Goal: Information Seeking & Learning: Learn about a topic

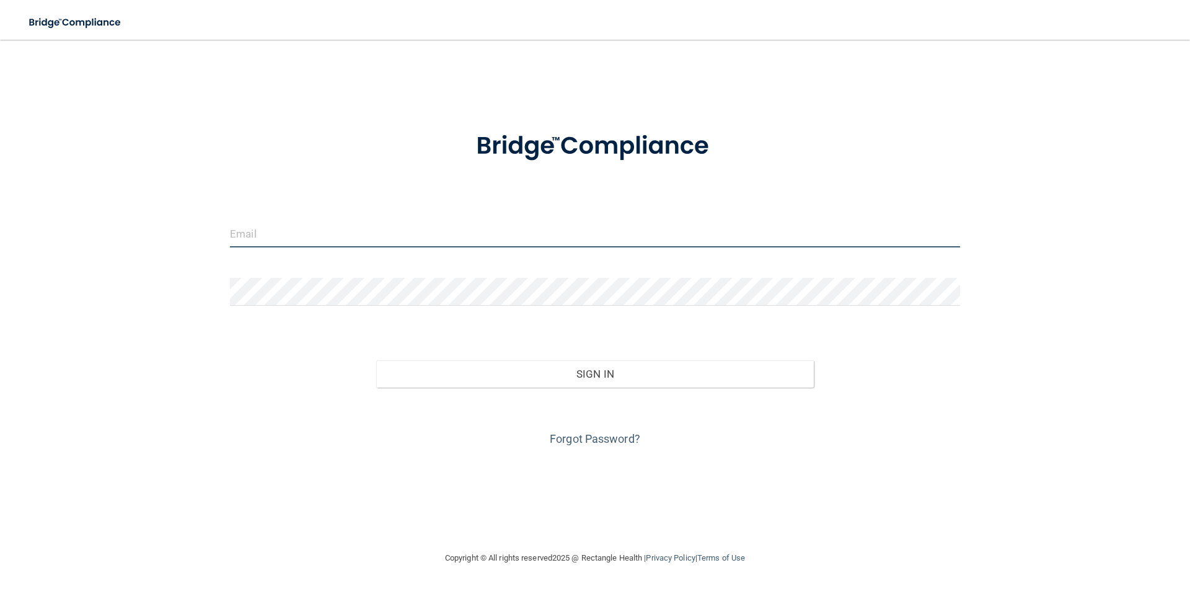
click at [246, 241] on input "email" at bounding box center [595, 233] width 730 height 28
type input "b"
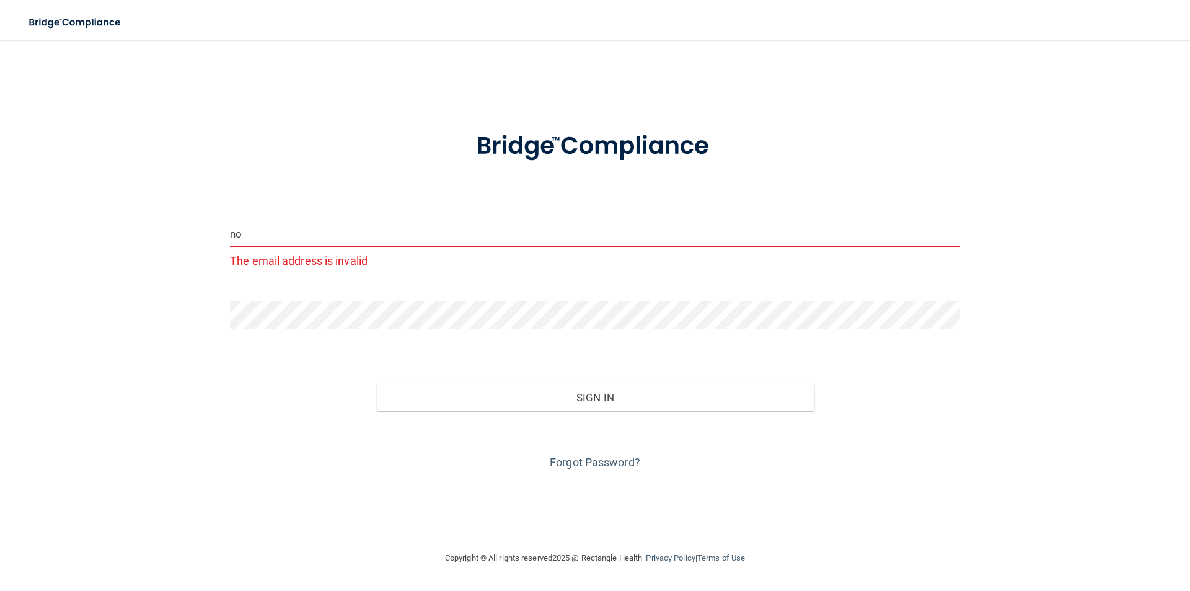
click at [311, 239] on input "no" at bounding box center [595, 233] width 730 height 28
type input "n"
paste input "noelia@sabaldental.com"
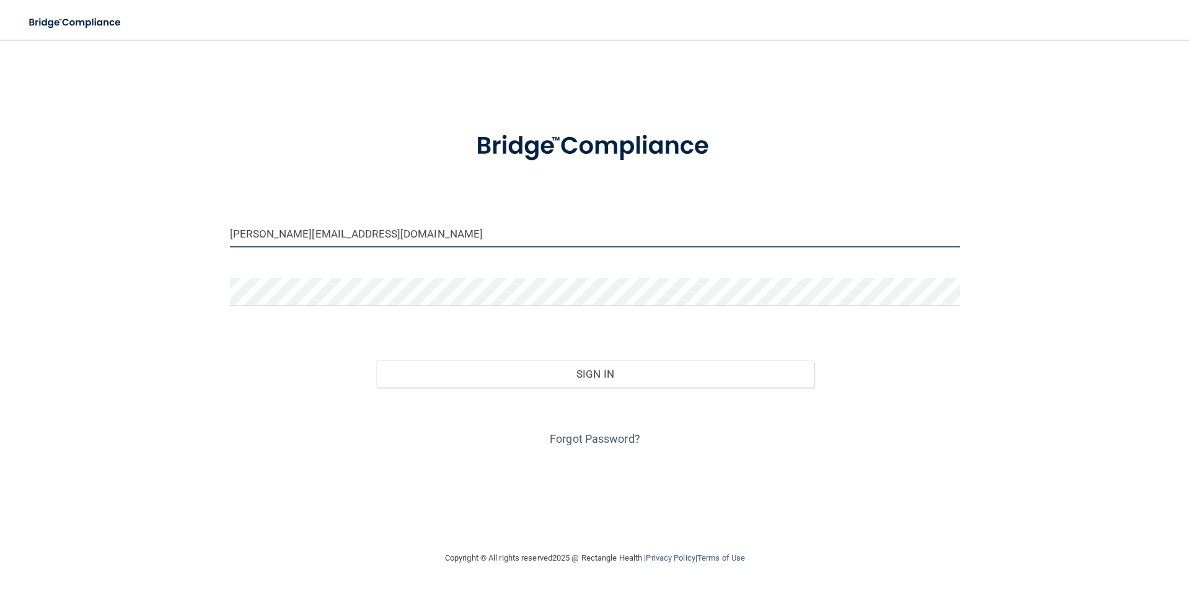
type input "noelia@sabaldental.com"
click at [551, 434] on link "Forgot Password?" at bounding box center [595, 438] width 90 height 13
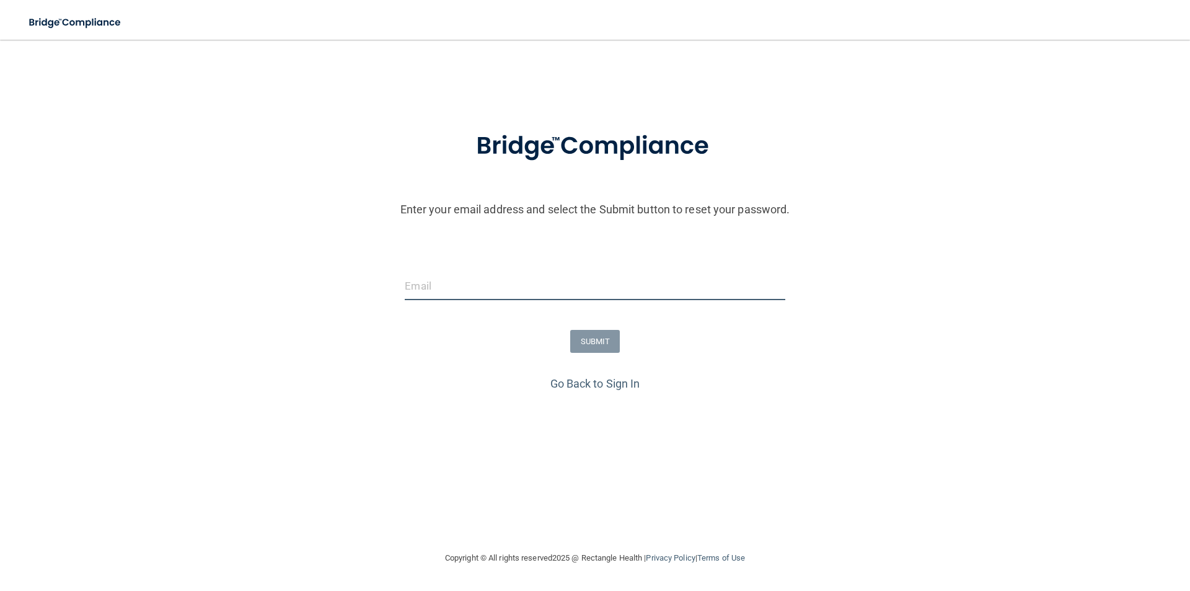
click at [444, 277] on input "email" at bounding box center [595, 286] width 380 height 28
paste input "noelia@sabaldental.com"
type input "noelia@sabaldental.com"
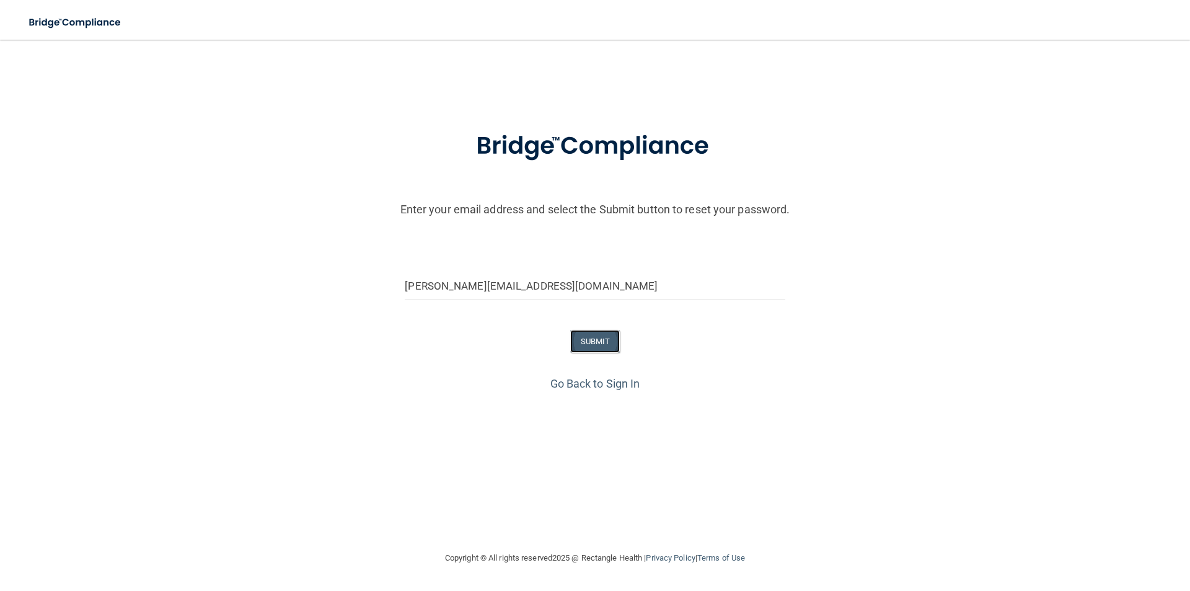
click at [582, 332] on button "SUBMIT" at bounding box center [595, 341] width 50 height 23
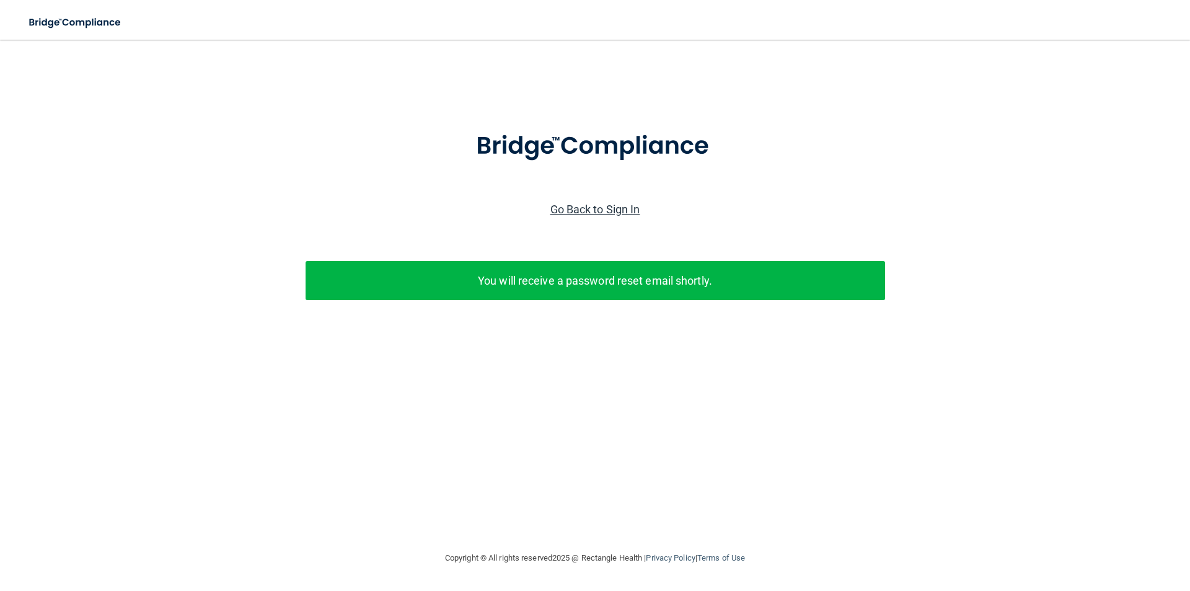
click at [594, 209] on link "Go Back to Sign In" at bounding box center [595, 209] width 90 height 13
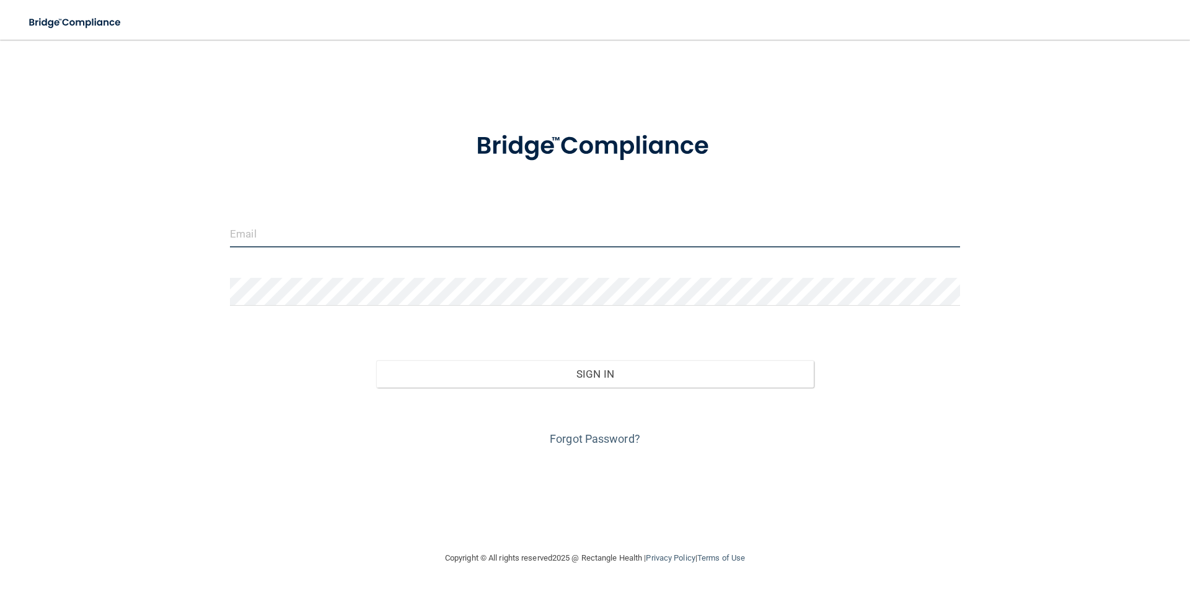
click at [528, 222] on input "email" at bounding box center [595, 233] width 730 height 28
paste input "noelia@sabaldental.com"
type input "noelia@sabaldental.com"
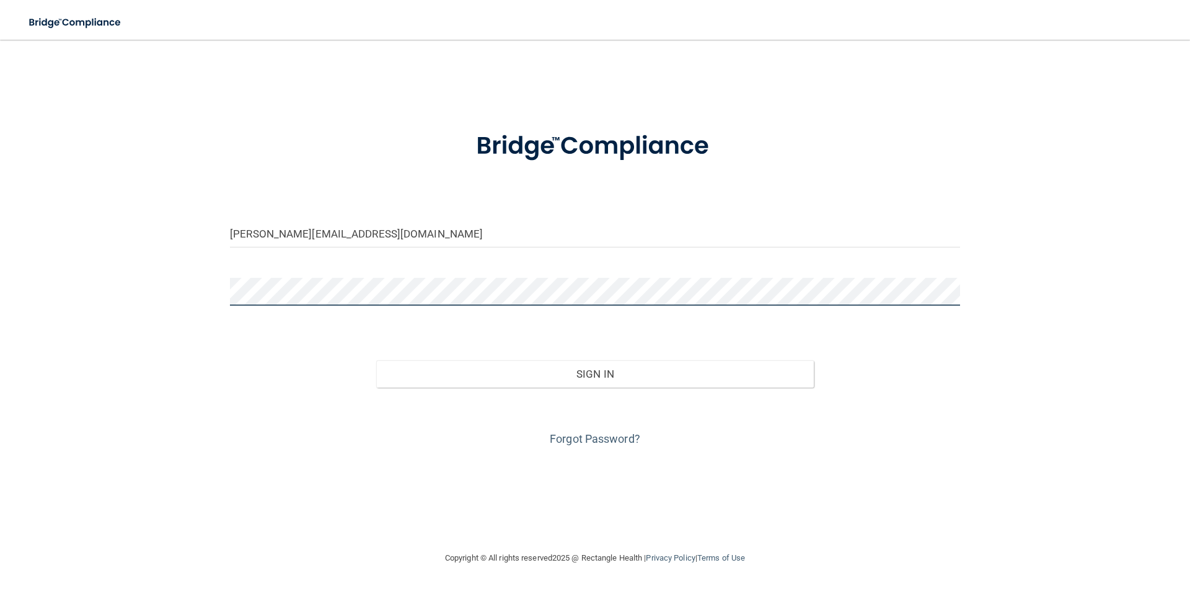
click at [376, 360] on button "Sign In" at bounding box center [595, 373] width 438 height 27
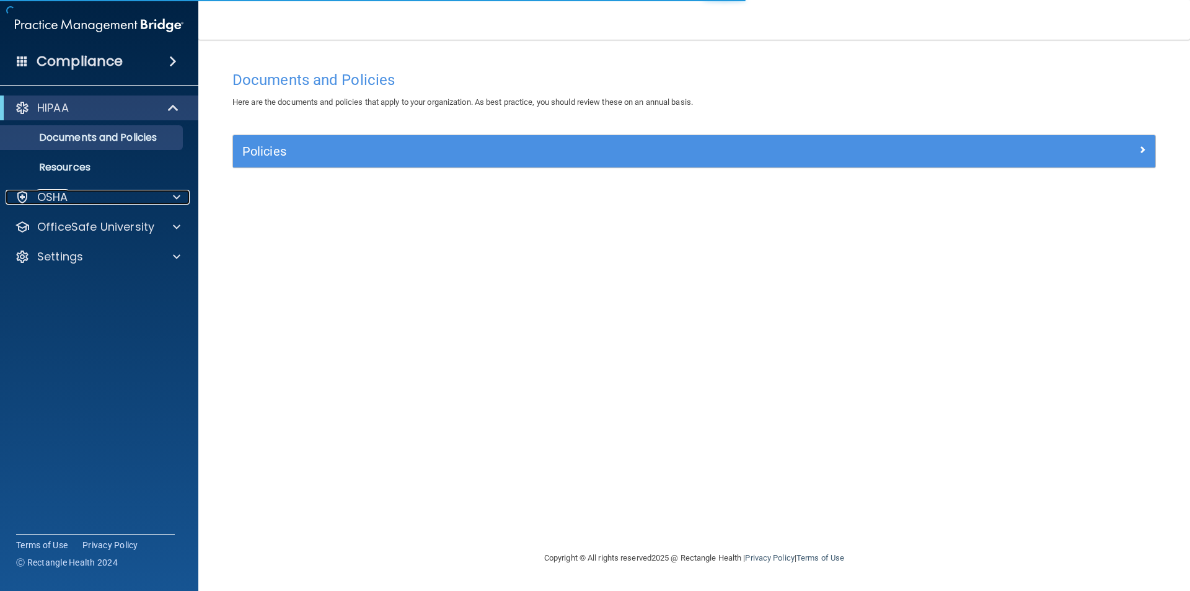
drag, startPoint x: 147, startPoint y: 202, endPoint x: 165, endPoint y: 223, distance: 28.1
click at [149, 202] on div "OSHA" at bounding box center [83, 197] width 154 height 15
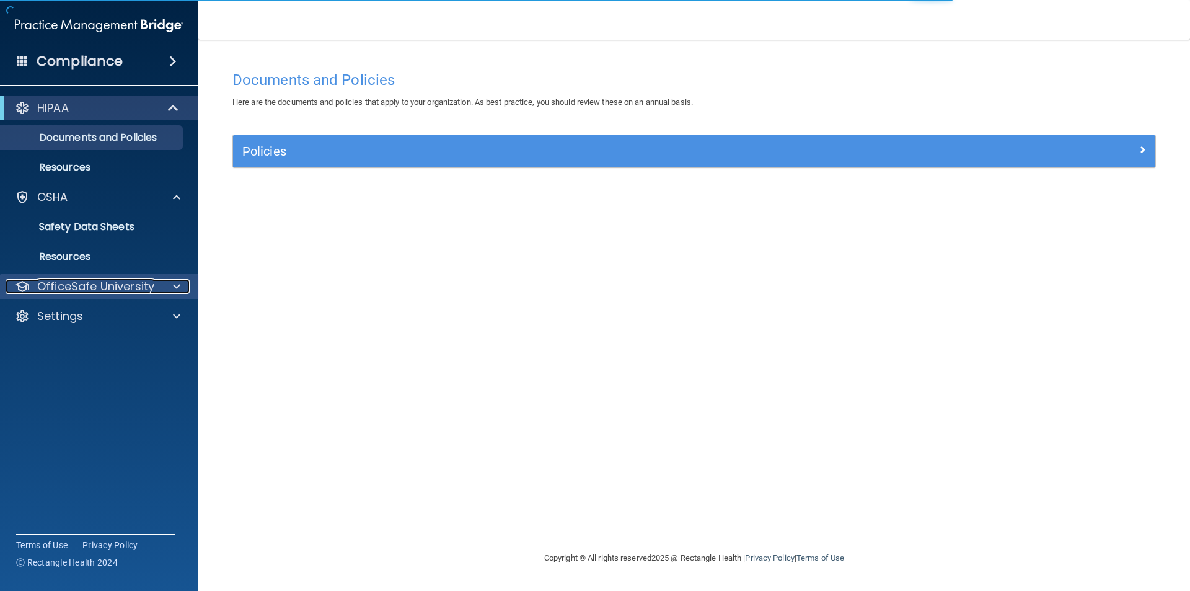
click at [110, 282] on p "OfficeSafe University" at bounding box center [95, 286] width 117 height 15
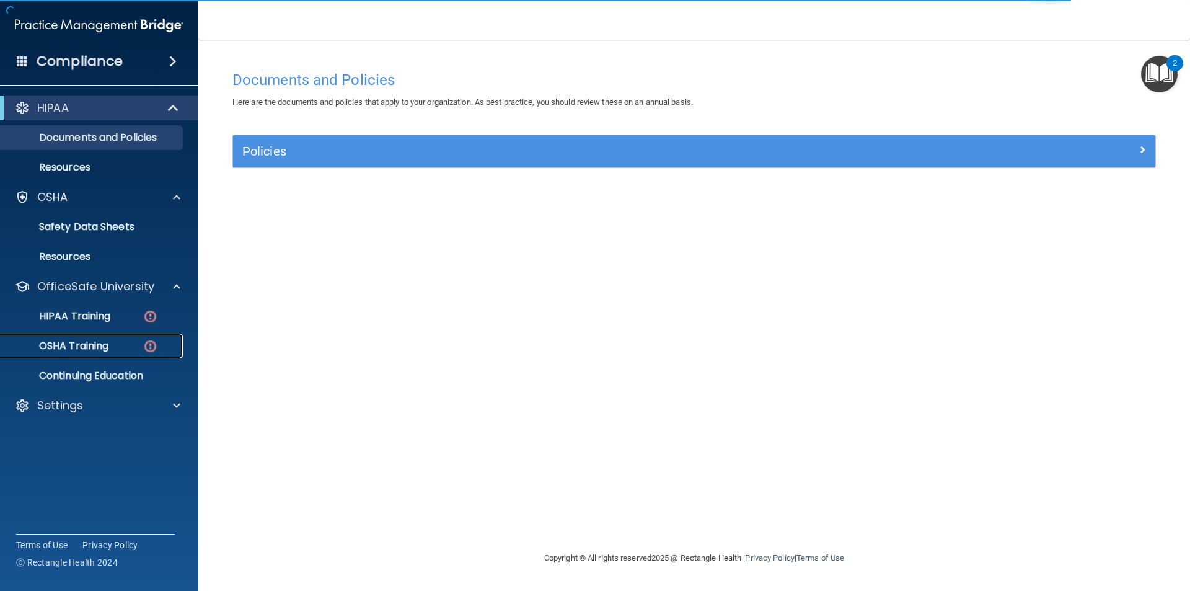
click at [84, 343] on p "OSHA Training" at bounding box center [58, 346] width 100 height 12
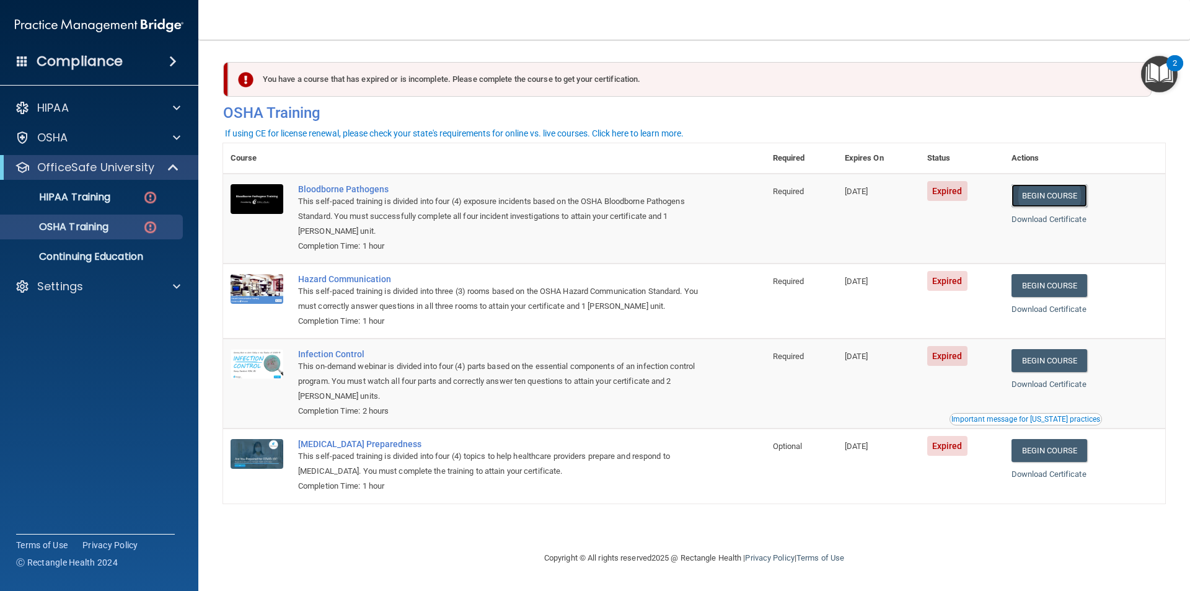
click at [1047, 190] on link "Begin Course" at bounding box center [1050, 195] width 76 height 23
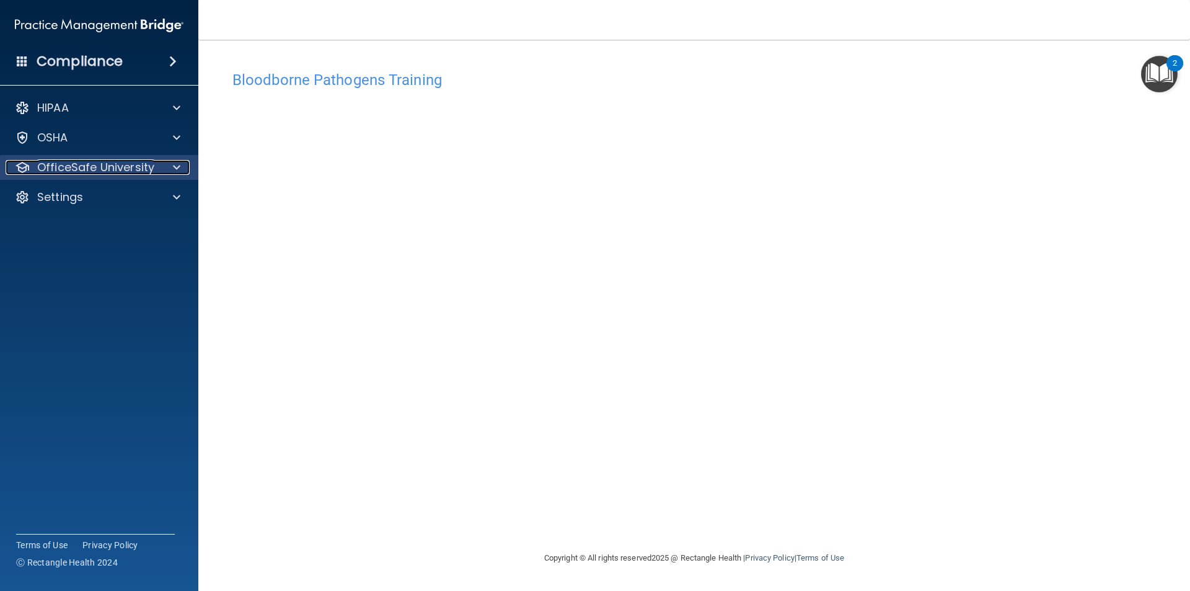
click at [152, 161] on p "OfficeSafe University" at bounding box center [95, 167] width 117 height 15
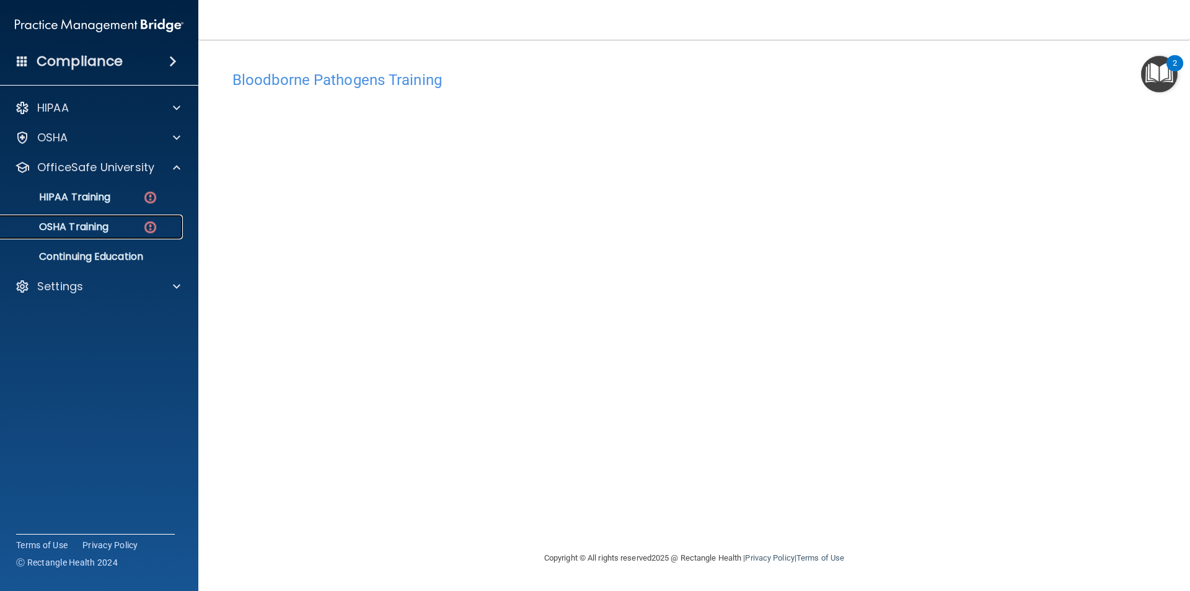
click at [118, 234] on link "OSHA Training" at bounding box center [85, 226] width 195 height 25
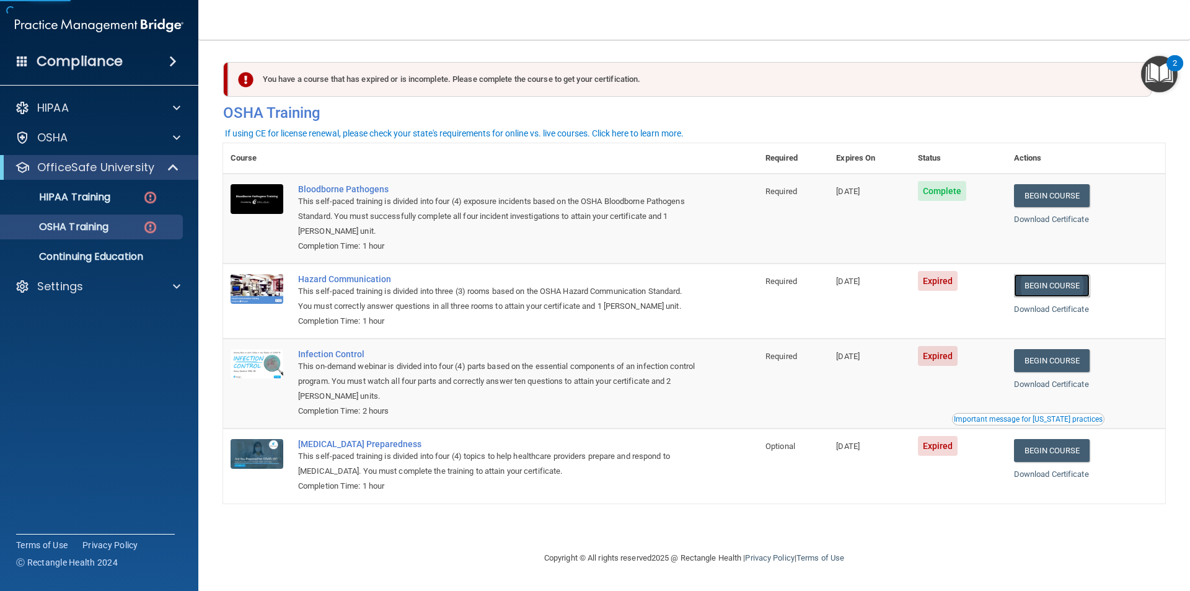
click at [1069, 283] on link "Begin Course" at bounding box center [1052, 285] width 76 height 23
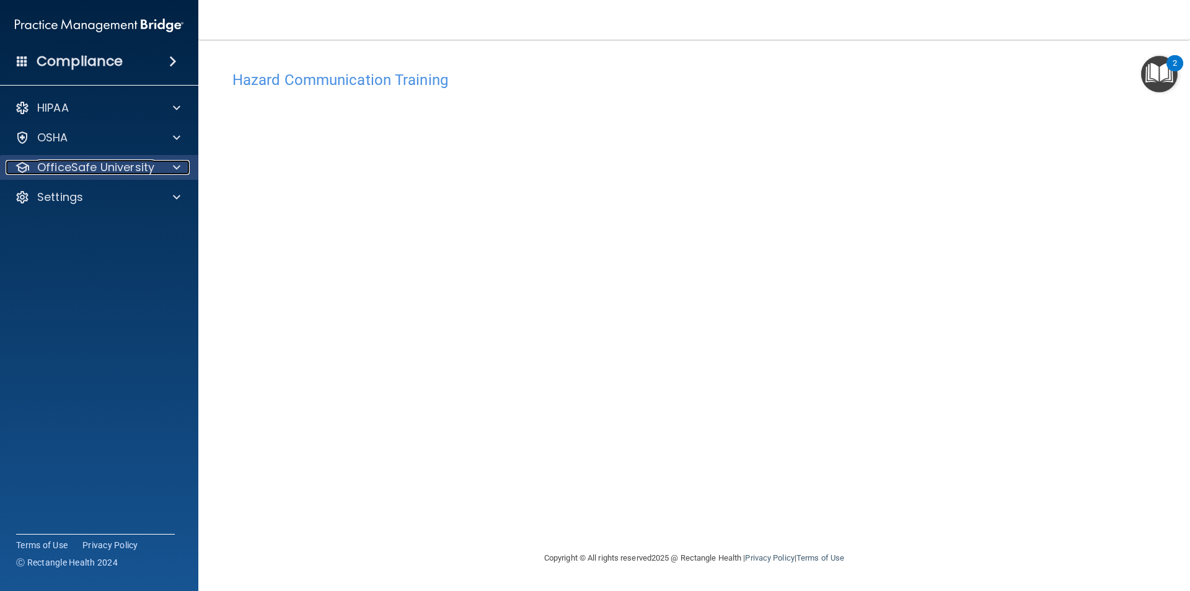
click at [154, 171] on div "OfficeSafe University" at bounding box center [83, 167] width 154 height 15
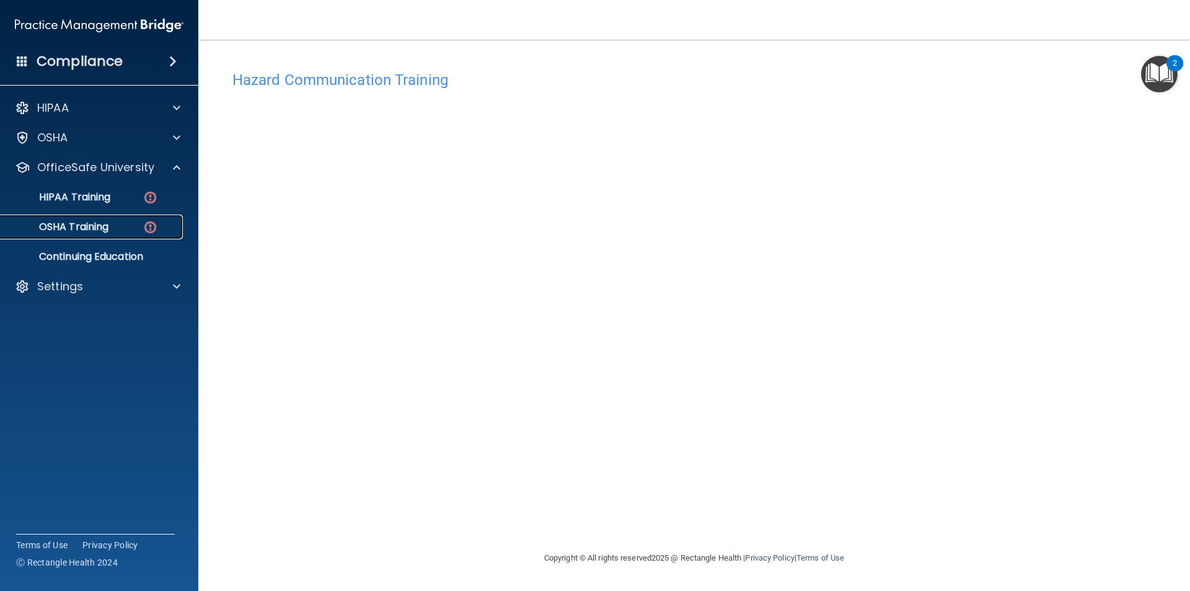
click at [123, 229] on div "OSHA Training" at bounding box center [92, 227] width 169 height 12
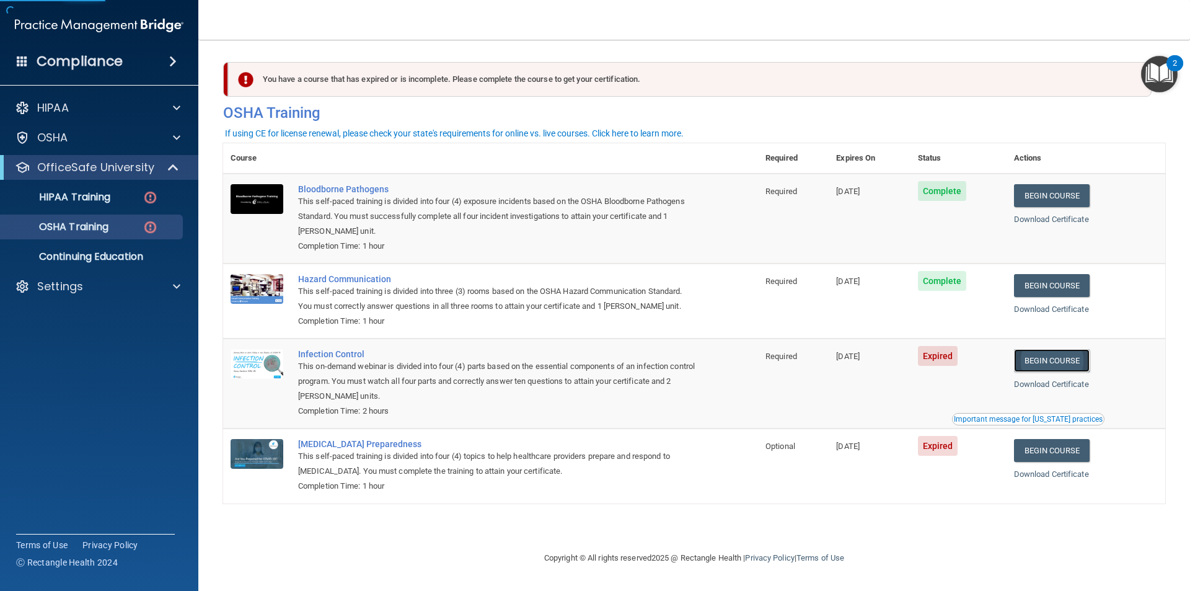
click at [1055, 366] on link "Begin Course" at bounding box center [1052, 360] width 76 height 23
click at [1059, 450] on link "Begin Course" at bounding box center [1052, 450] width 76 height 23
click at [135, 232] on div "OSHA Training" at bounding box center [92, 227] width 169 height 12
click at [1059, 361] on link "Begin Course" at bounding box center [1052, 360] width 76 height 23
click at [109, 203] on p "HIPAA Training" at bounding box center [59, 197] width 102 height 12
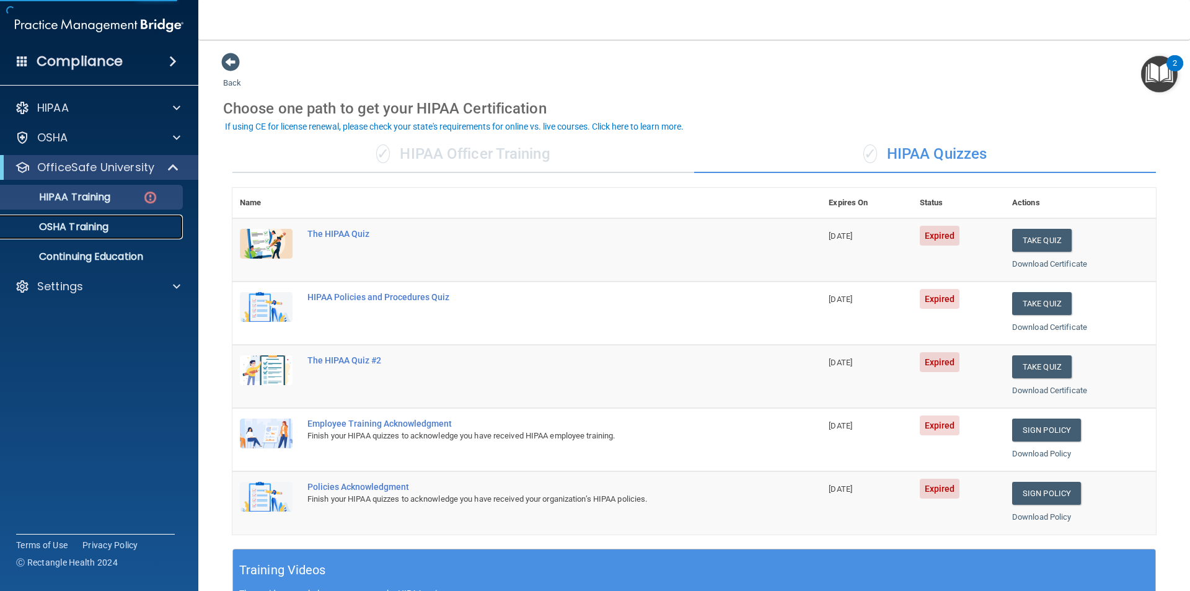
click at [95, 224] on p "OSHA Training" at bounding box center [58, 227] width 100 height 12
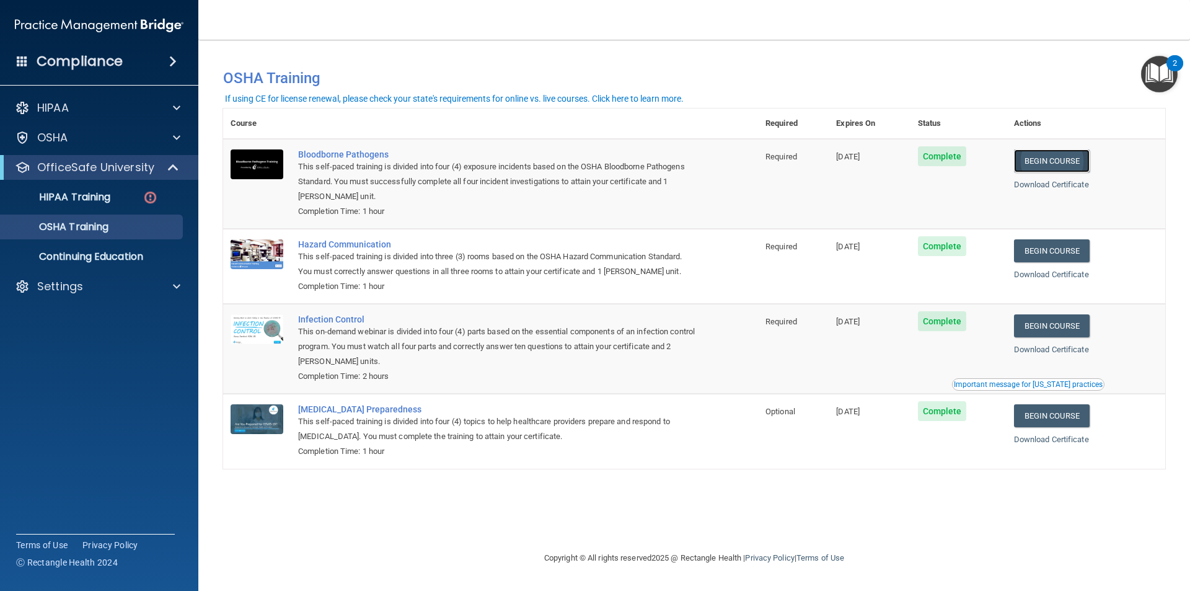
click at [1059, 157] on link "Begin Course" at bounding box center [1052, 160] width 76 height 23
click at [63, 203] on p "HIPAA Training" at bounding box center [59, 197] width 102 height 12
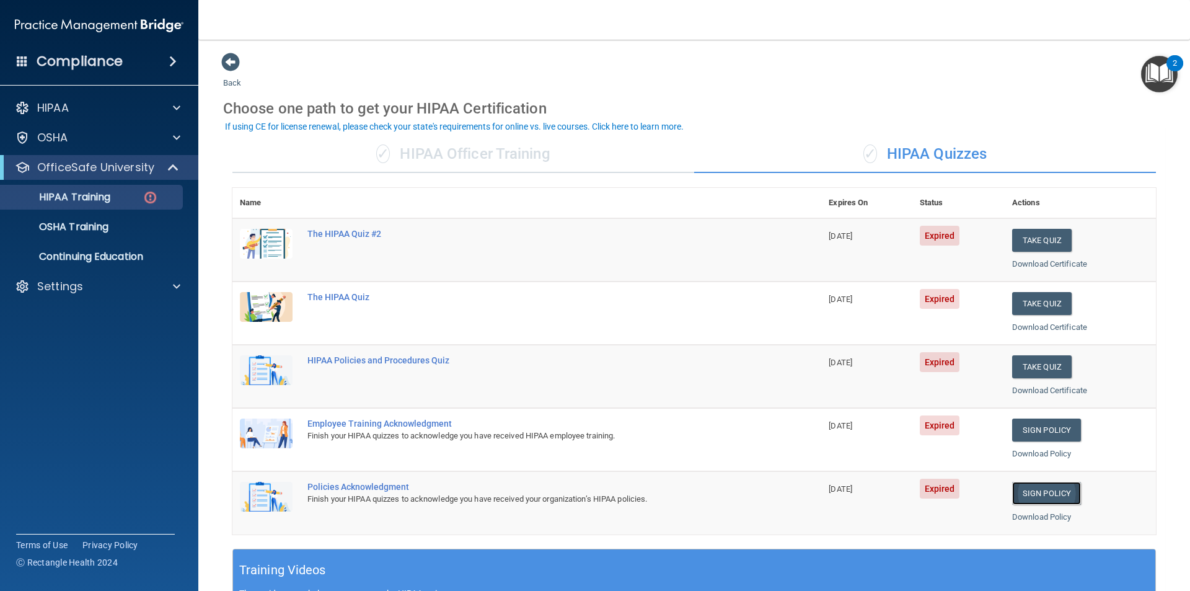
click at [1029, 496] on link "Sign Policy" at bounding box center [1046, 493] width 69 height 23
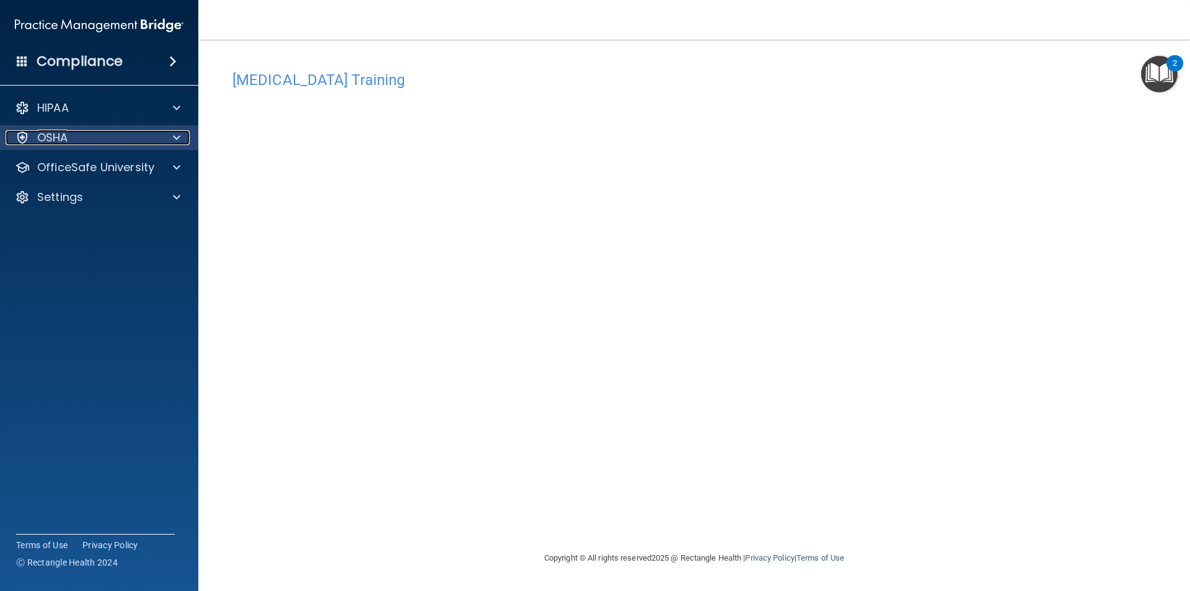
click at [115, 143] on div "OSHA" at bounding box center [83, 137] width 154 height 15
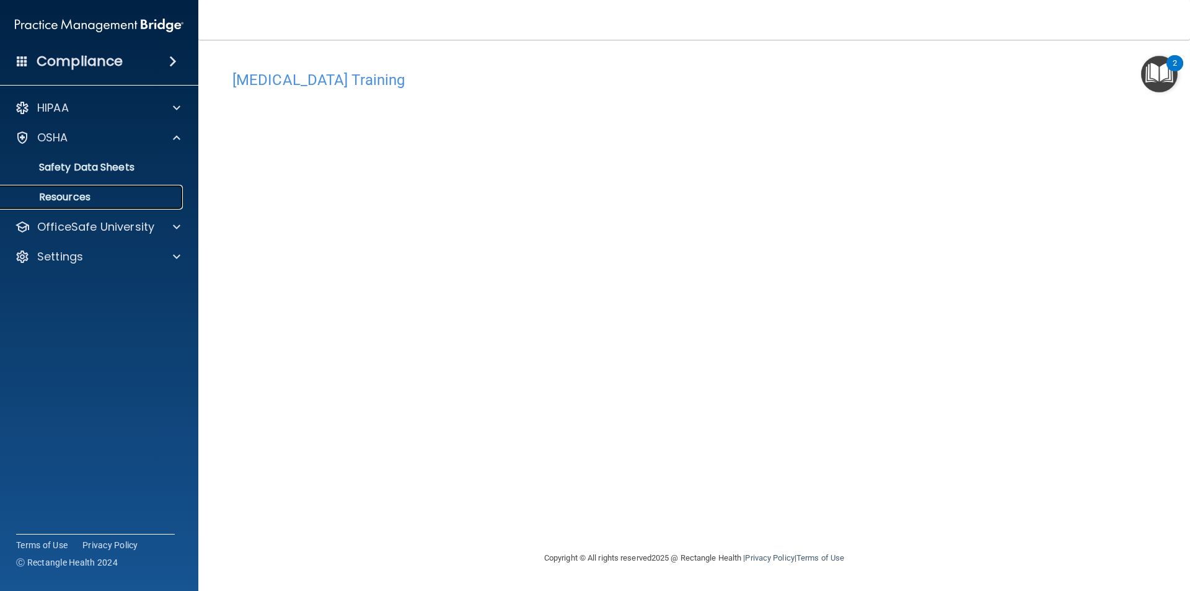
click at [118, 190] on link "Resources" at bounding box center [85, 197] width 195 height 25
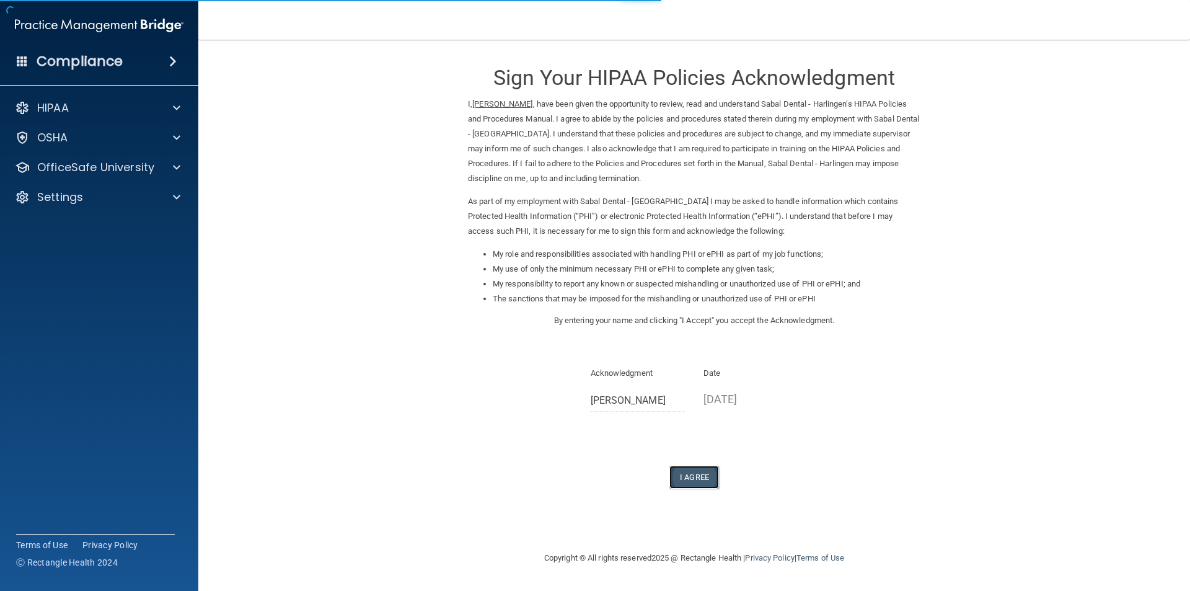
click at [684, 470] on button "I Agree" at bounding box center [694, 476] width 50 height 23
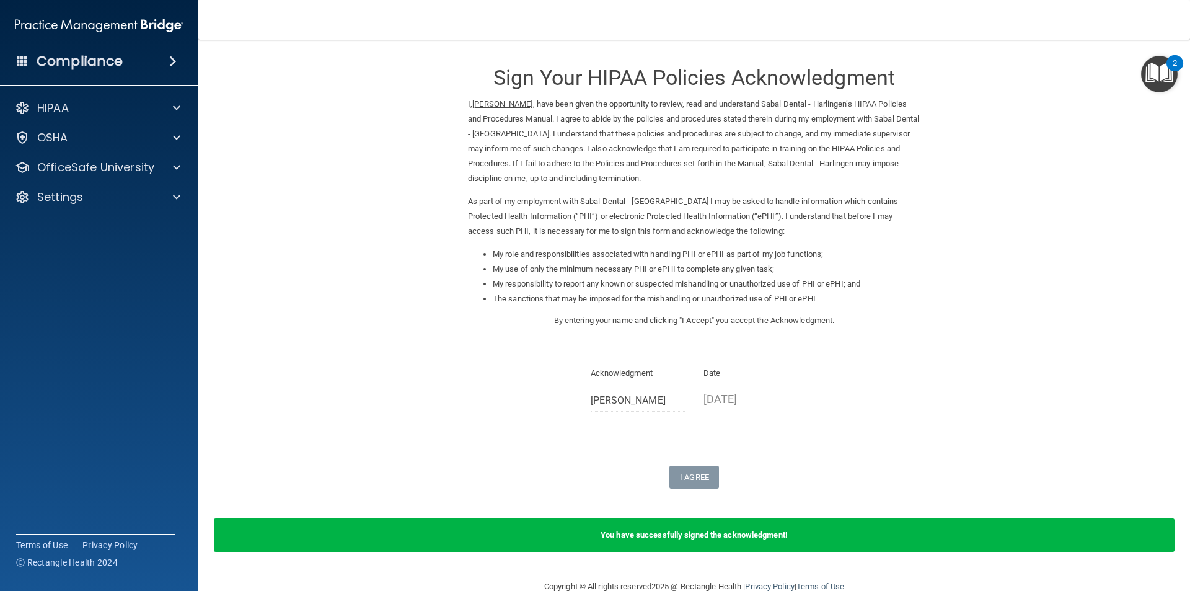
click at [673, 491] on form "Sign Your HIPAA Policies Acknowledgment I, [PERSON_NAME] , have been given the …" at bounding box center [694, 309] width 942 height 514
click at [95, 149] on div "OSHA" at bounding box center [99, 137] width 199 height 25
click at [119, 154] on div "HIPAA Documents and Policies Report an Incident Business Associates Emergency P…" at bounding box center [99, 154] width 199 height 129
click at [119, 156] on div "OfficeSafe University" at bounding box center [99, 167] width 199 height 25
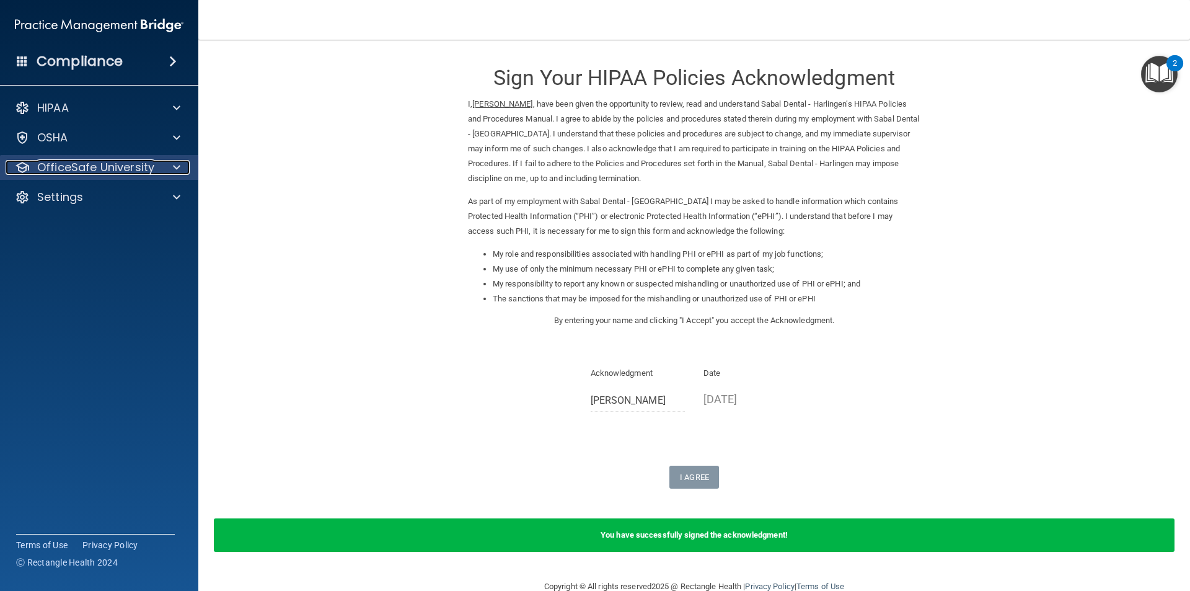
click at [120, 164] on p "OfficeSafe University" at bounding box center [95, 167] width 117 height 15
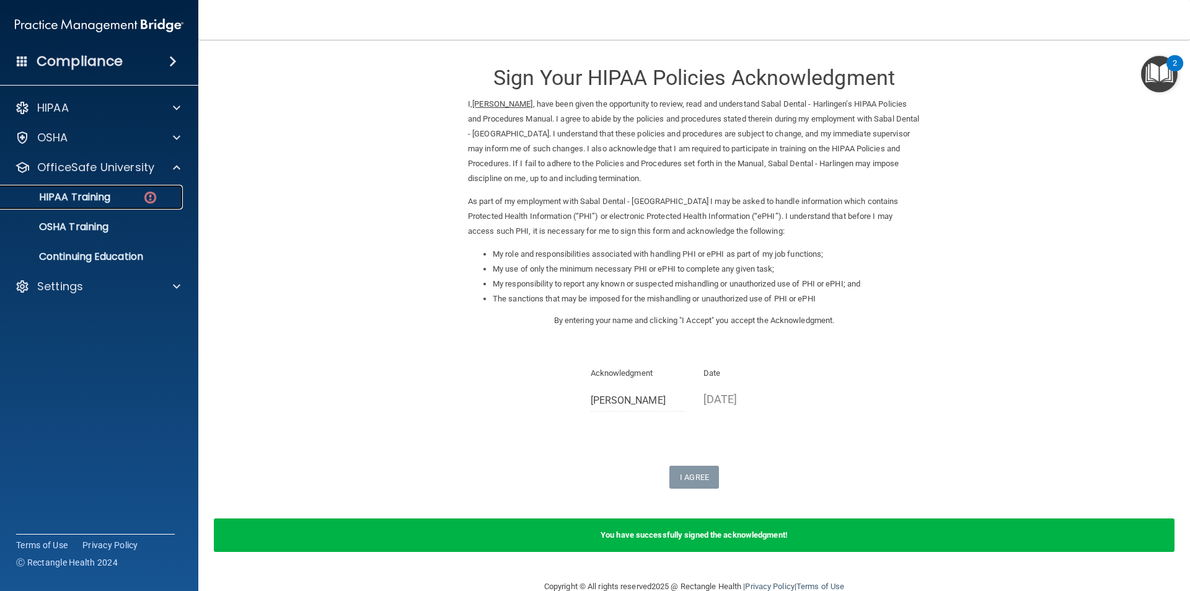
click at [123, 196] on div "HIPAA Training" at bounding box center [92, 197] width 169 height 12
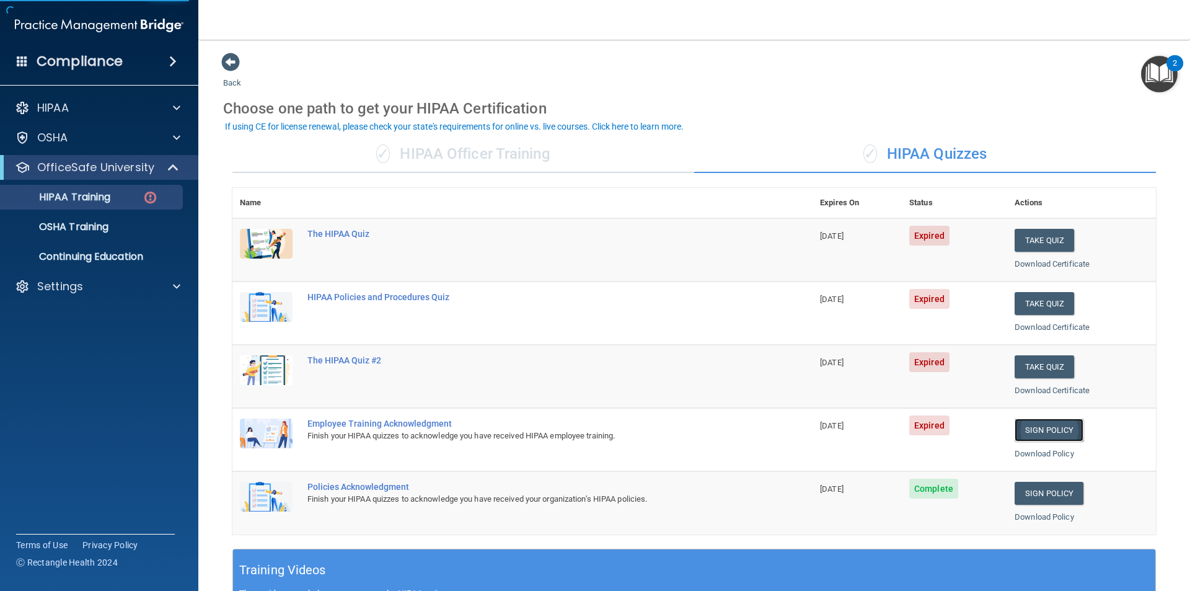
click at [1039, 426] on link "Sign Policy" at bounding box center [1049, 429] width 69 height 23
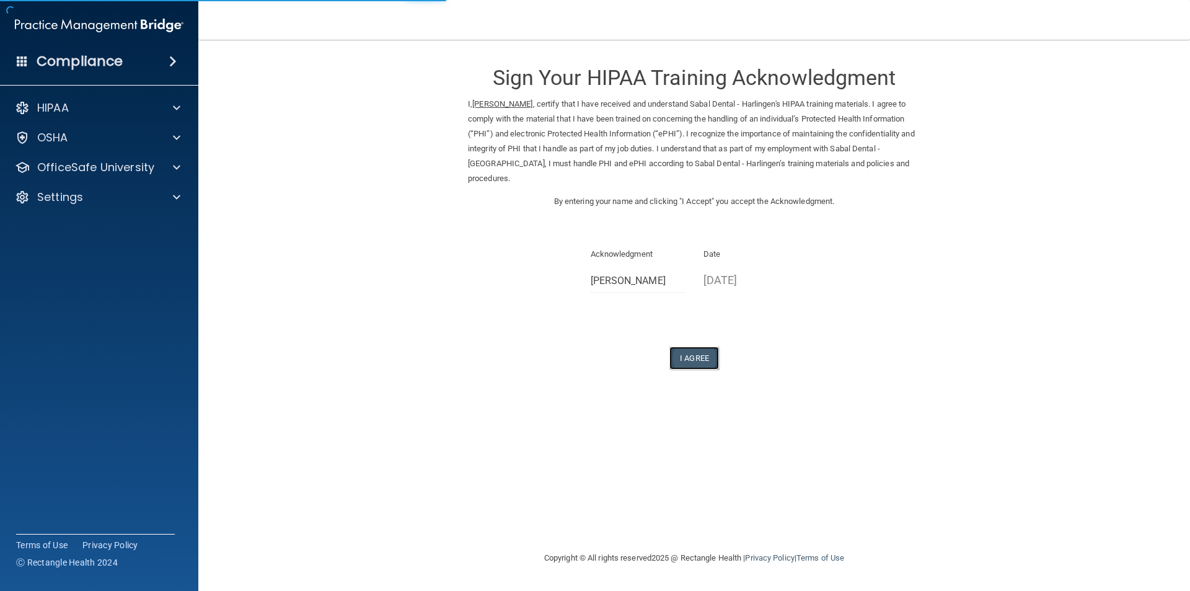
click at [695, 366] on button "I Agree" at bounding box center [694, 357] width 50 height 23
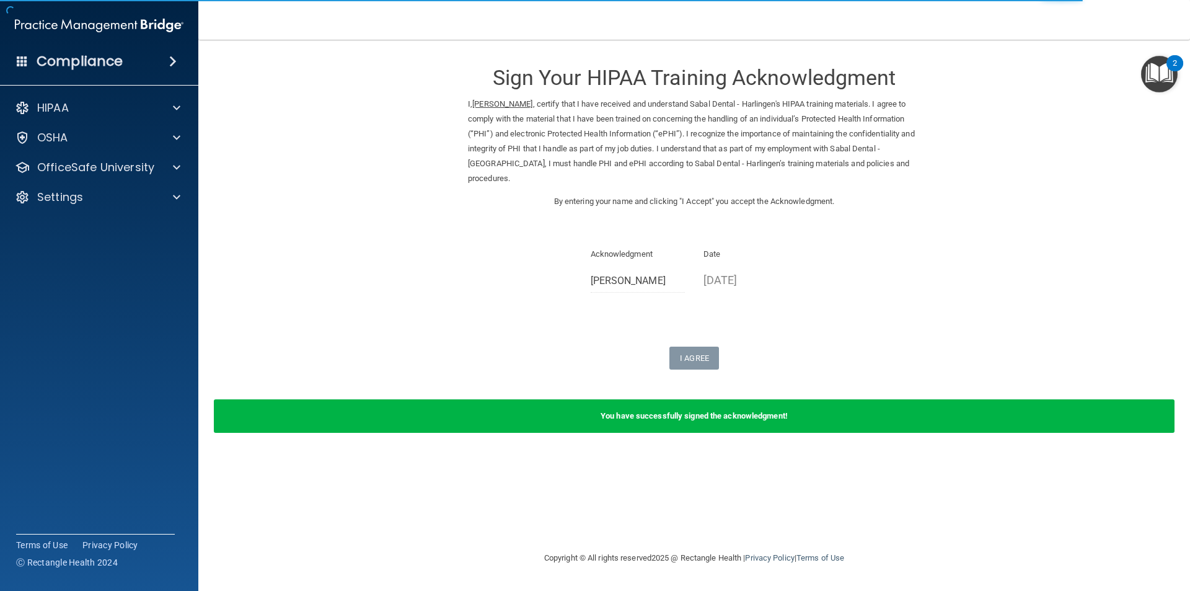
click at [82, 150] on div "HIPAA Documents and Policies Report an Incident Business Associates Emergency P…" at bounding box center [99, 154] width 199 height 129
click at [82, 157] on div "OfficeSafe University" at bounding box center [99, 167] width 199 height 25
click at [113, 170] on p "OfficeSafe University" at bounding box center [95, 167] width 117 height 15
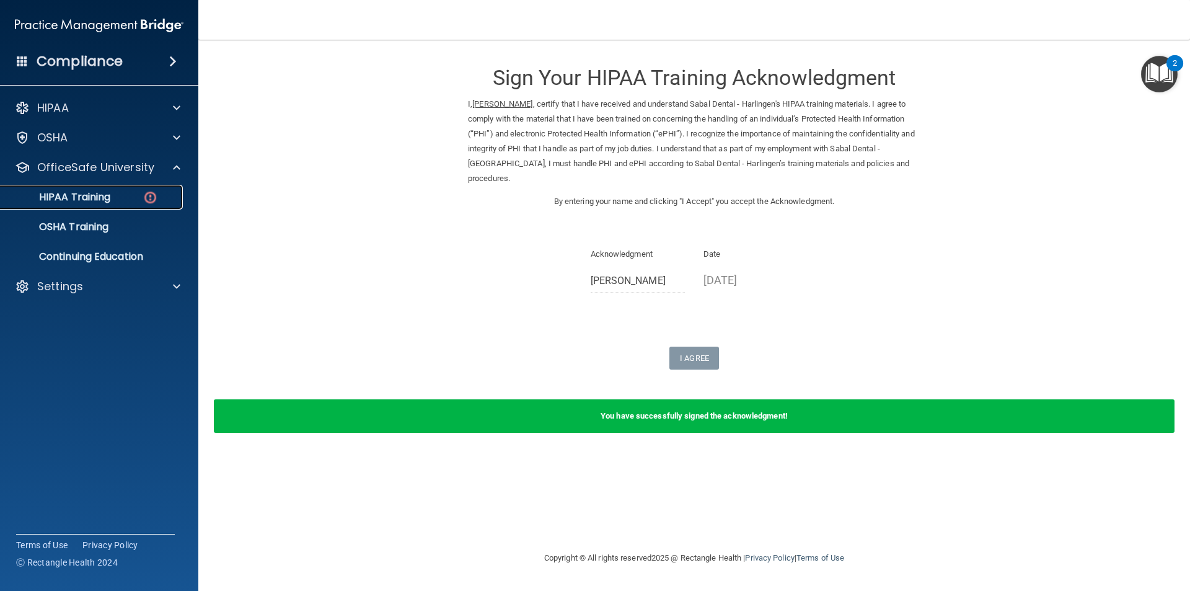
click at [110, 194] on p "HIPAA Training" at bounding box center [59, 197] width 102 height 12
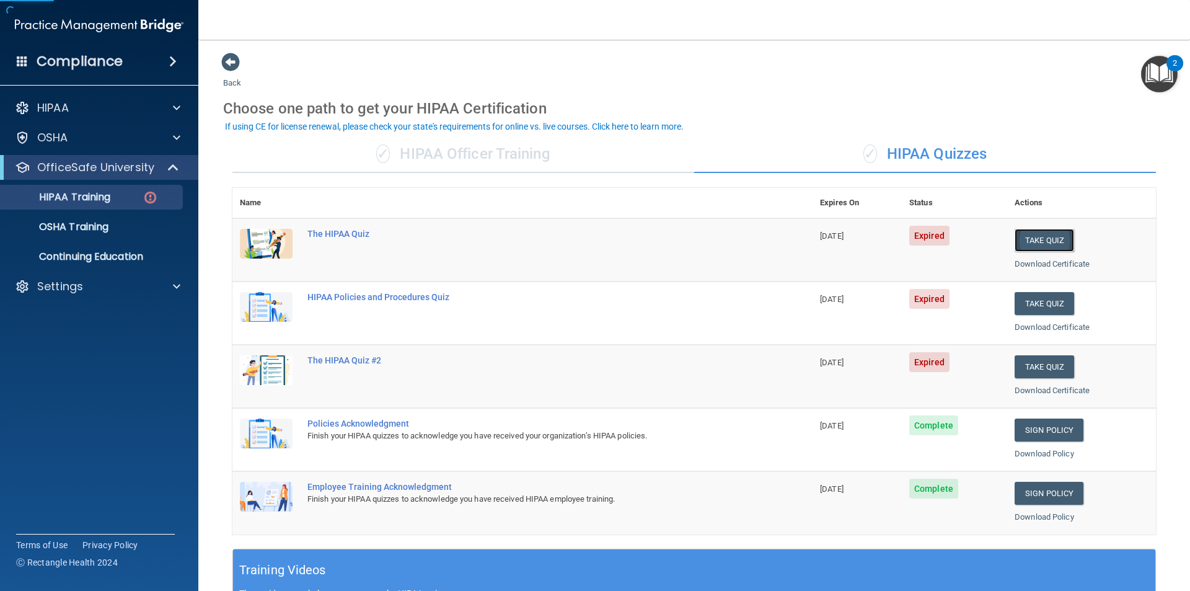
click at [1046, 234] on button "Take Quiz" at bounding box center [1045, 240] width 60 height 23
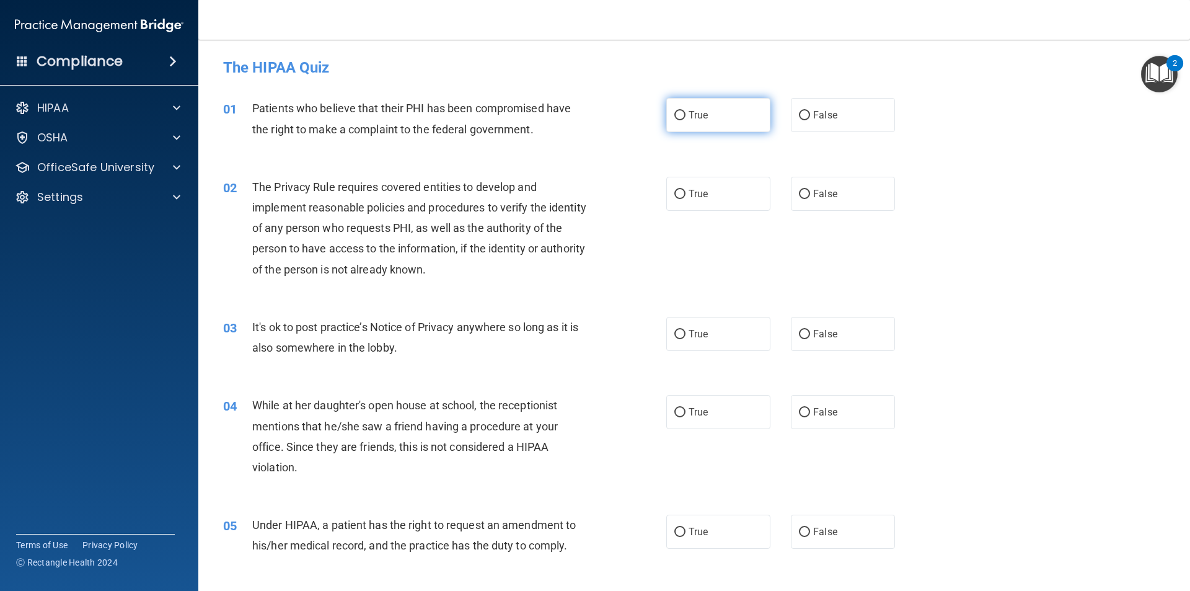
click at [716, 115] on label "True" at bounding box center [718, 115] width 104 height 34
click at [686, 115] on input "True" at bounding box center [679, 115] width 11 height 9
radio input "true"
click at [712, 197] on label "True" at bounding box center [718, 194] width 104 height 34
click at [686, 197] on input "True" at bounding box center [679, 194] width 11 height 9
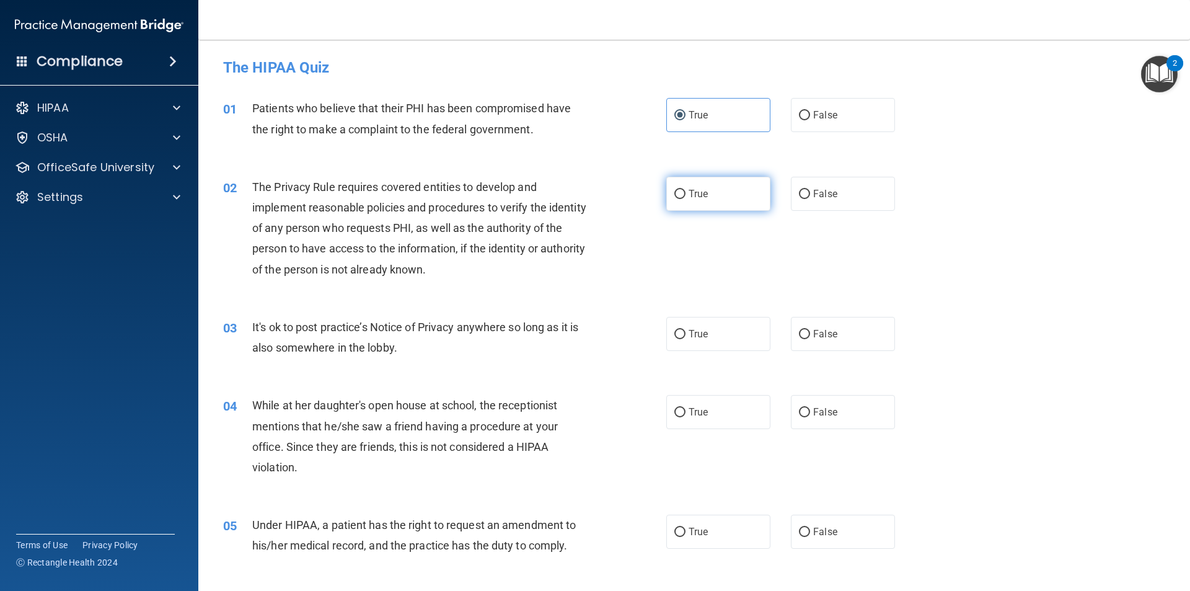
radio input "true"
click at [821, 343] on label "False" at bounding box center [843, 334] width 104 height 34
click at [810, 339] on input "False" at bounding box center [804, 334] width 11 height 9
radio input "true"
click at [809, 425] on label "False" at bounding box center [843, 412] width 104 height 34
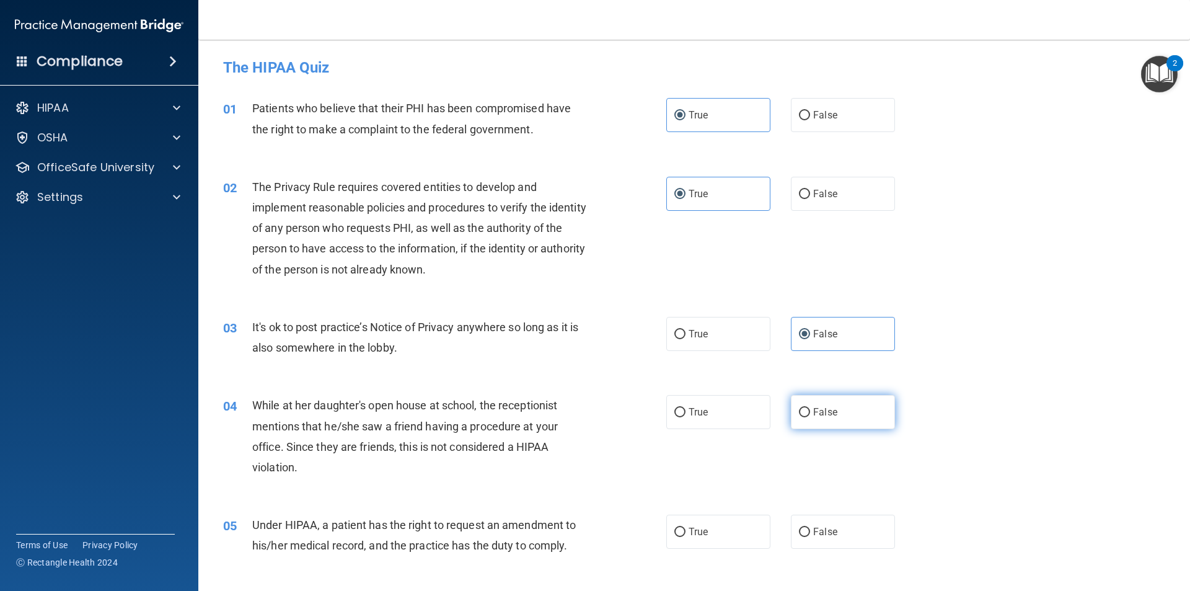
click at [809, 417] on input "False" at bounding box center [804, 412] width 11 height 9
radio input "true"
click at [818, 535] on span "False" at bounding box center [825, 532] width 24 height 12
click at [810, 535] on input "False" at bounding box center [804, 531] width 11 height 9
radio input "true"
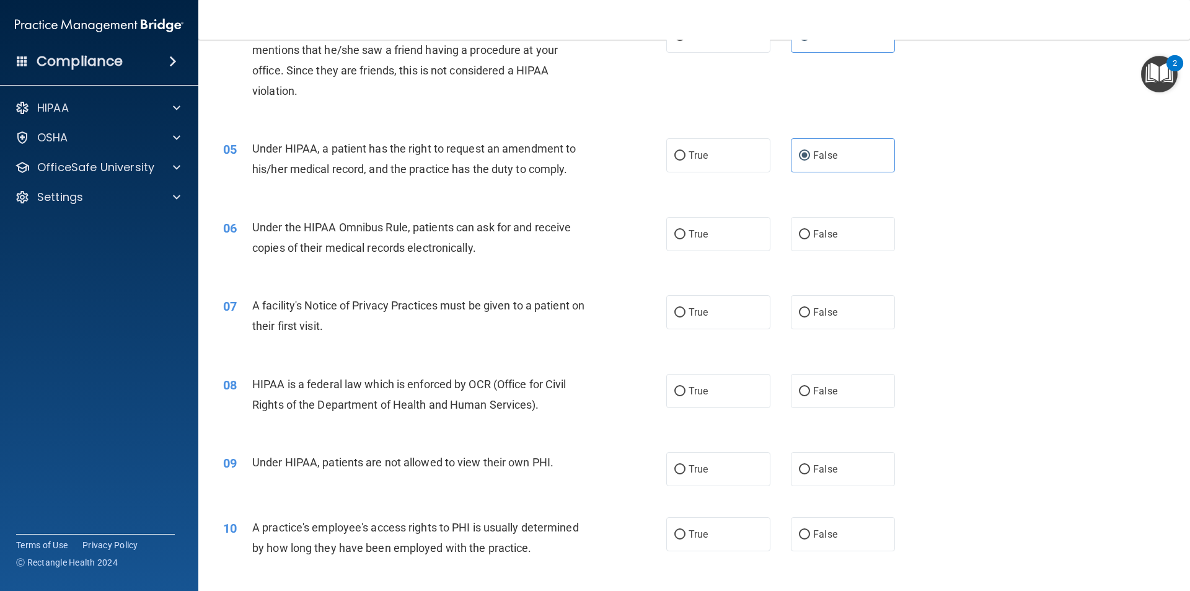
scroll to position [496, 0]
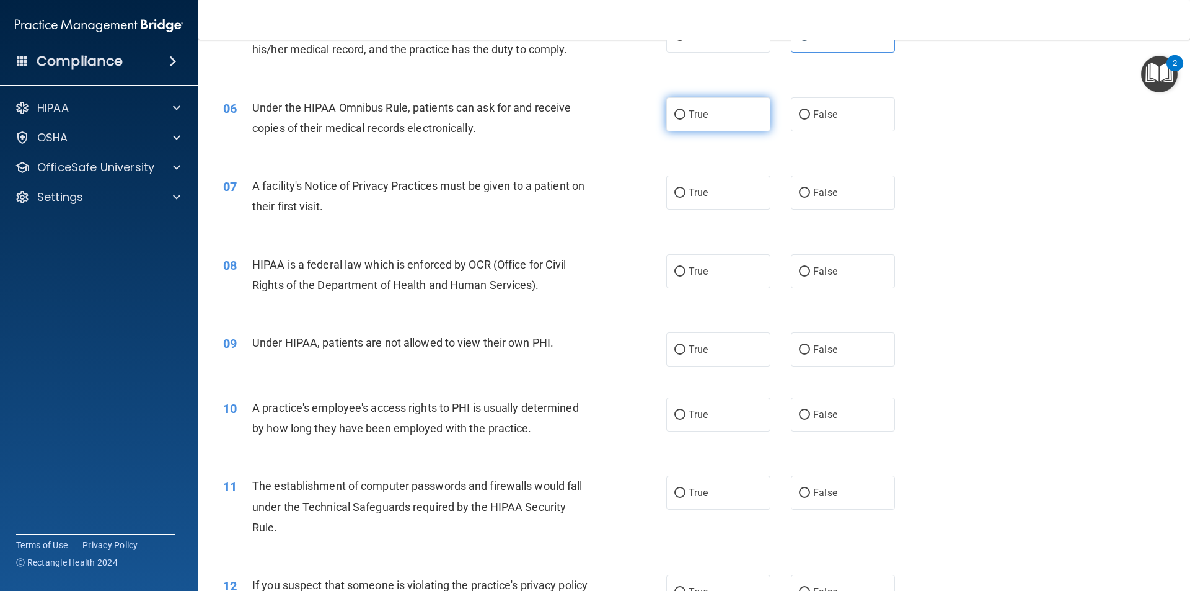
click at [712, 112] on label "True" at bounding box center [718, 114] width 104 height 34
click at [686, 112] on input "True" at bounding box center [679, 114] width 11 height 9
radio input "true"
click at [703, 193] on span "True" at bounding box center [698, 193] width 19 height 12
click at [686, 193] on input "True" at bounding box center [679, 192] width 11 height 9
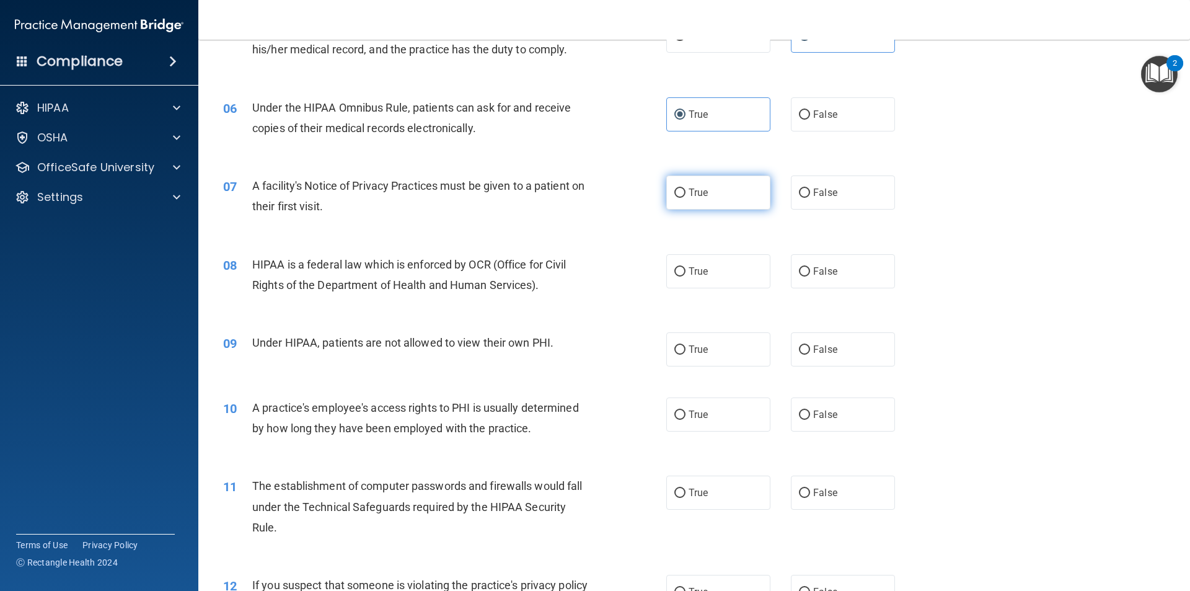
radio input "true"
click at [819, 276] on label "False" at bounding box center [843, 271] width 104 height 34
click at [810, 276] on input "False" at bounding box center [804, 271] width 11 height 9
radio input "true"
click at [813, 345] on span "False" at bounding box center [825, 349] width 24 height 12
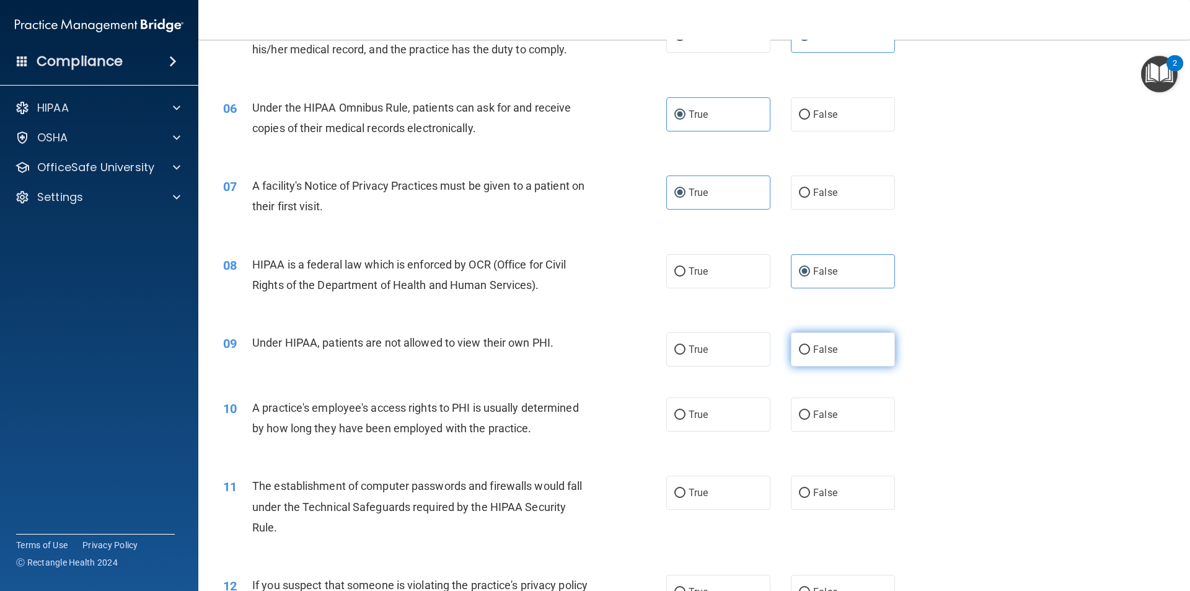
click at [810, 345] on input "False" at bounding box center [804, 349] width 11 height 9
radio input "true"
click at [679, 263] on label "True" at bounding box center [718, 271] width 104 height 34
click at [679, 267] on input "True" at bounding box center [679, 271] width 11 height 9
radio input "true"
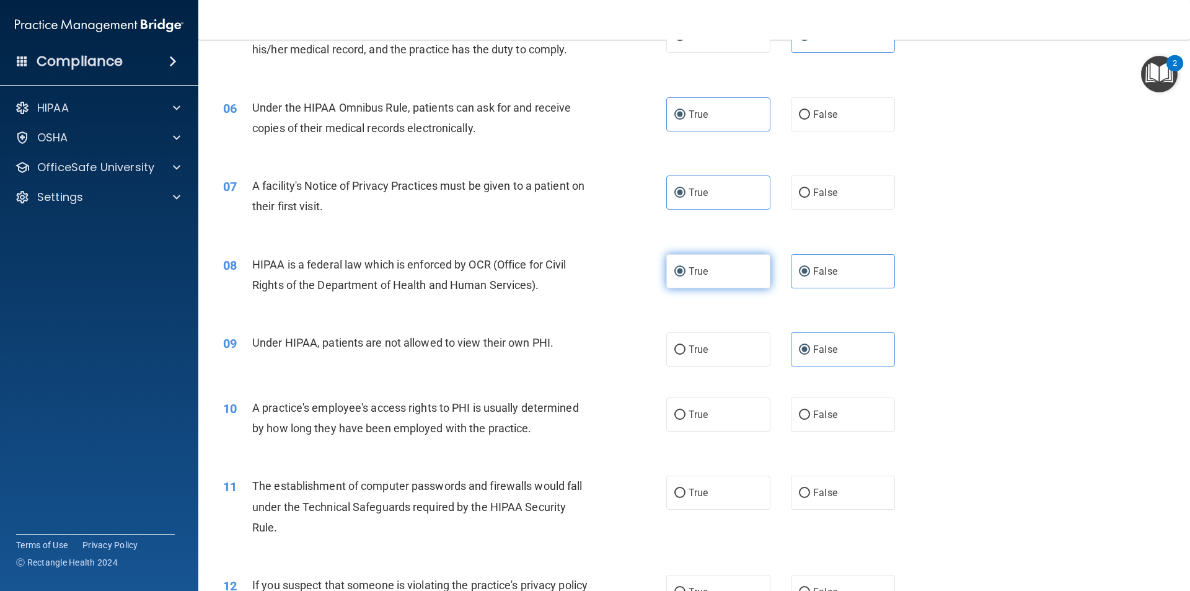
radio input "false"
click at [816, 417] on span "False" at bounding box center [825, 414] width 24 height 12
click at [810, 417] on input "False" at bounding box center [804, 414] width 11 height 9
radio input "true"
click at [681, 492] on input "True" at bounding box center [679, 492] width 11 height 9
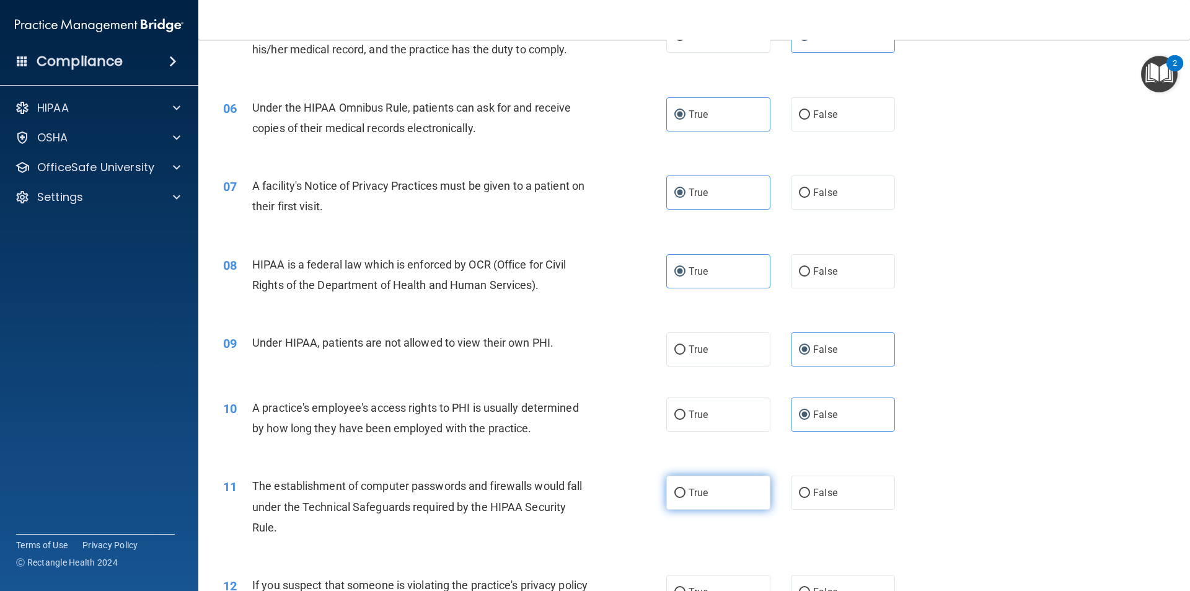
radio input "true"
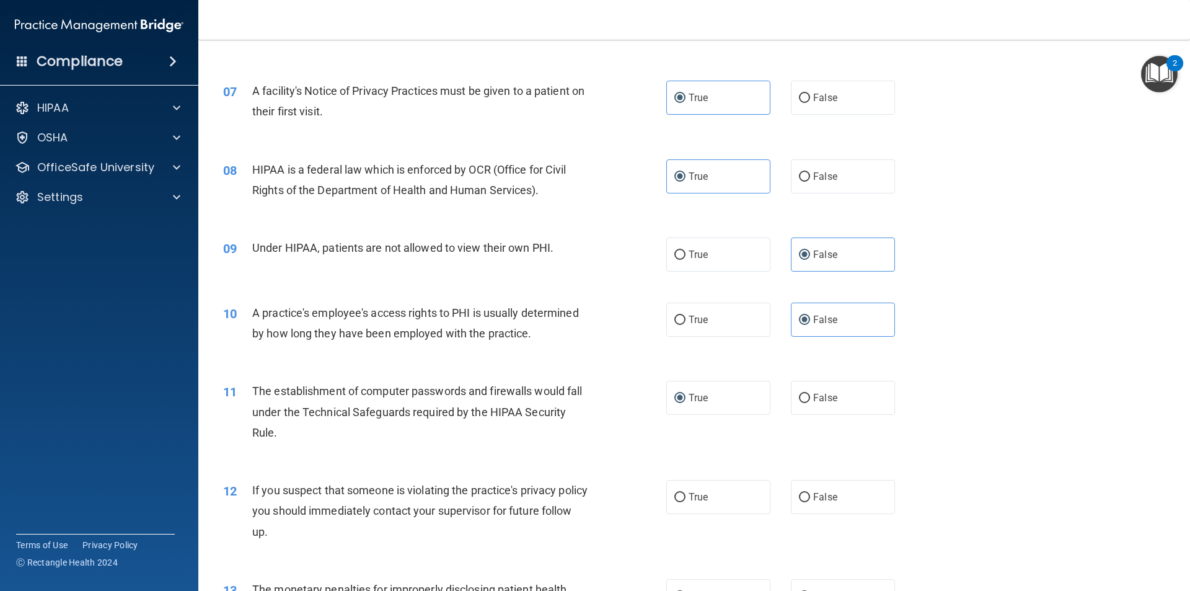
scroll to position [620, 0]
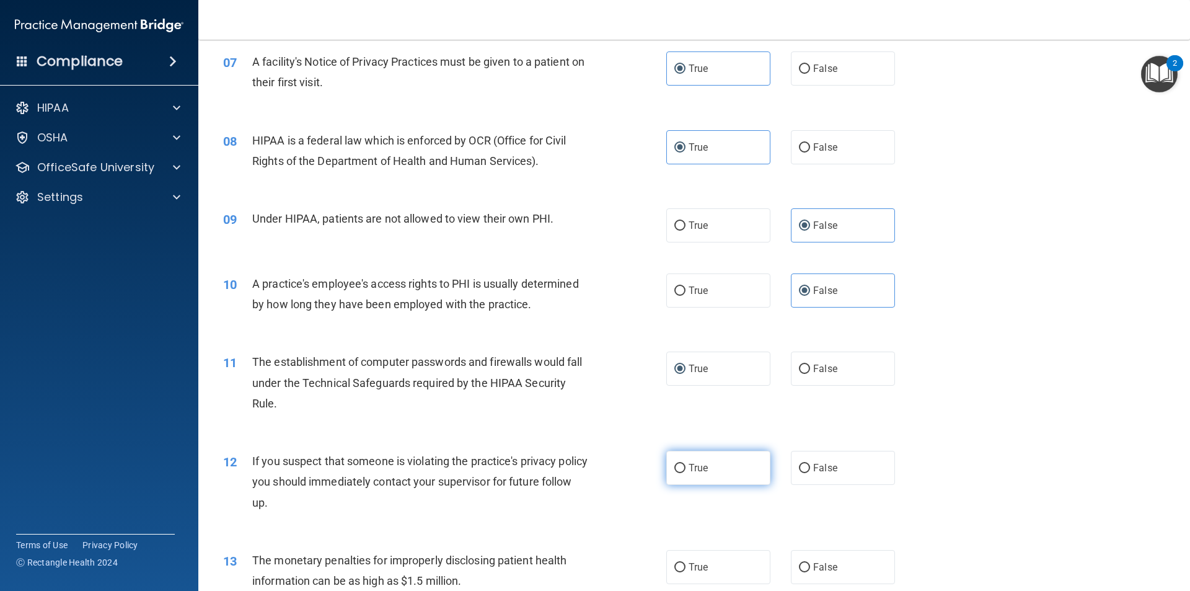
click at [698, 466] on span "True" at bounding box center [698, 468] width 19 height 12
click at [686, 466] on input "True" at bounding box center [679, 468] width 11 height 9
radio input "true"
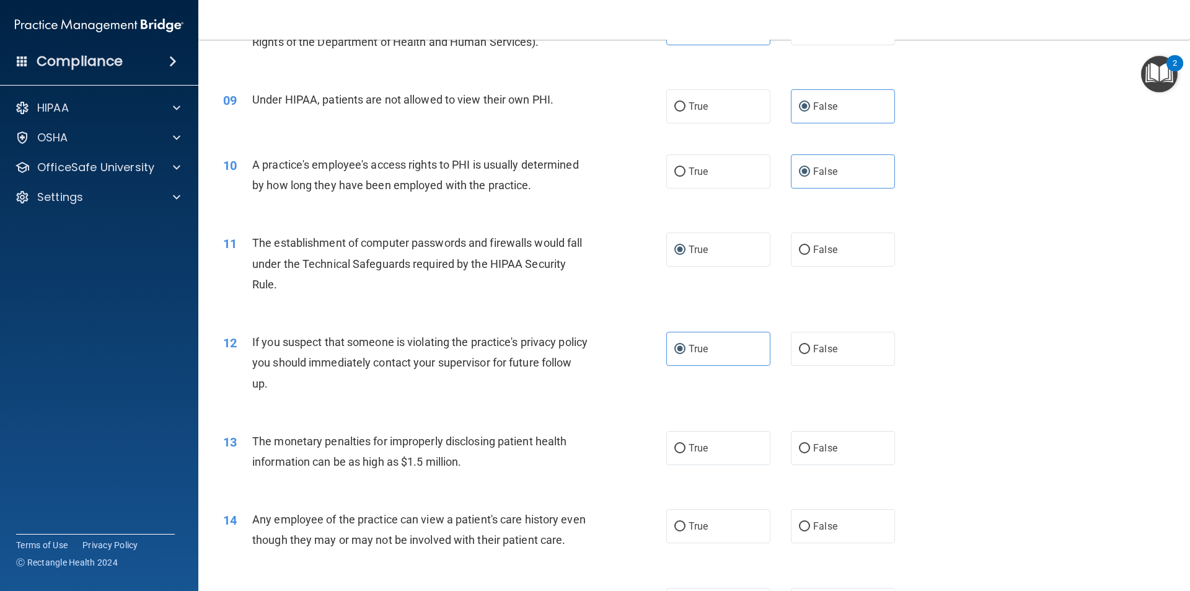
scroll to position [744, 0]
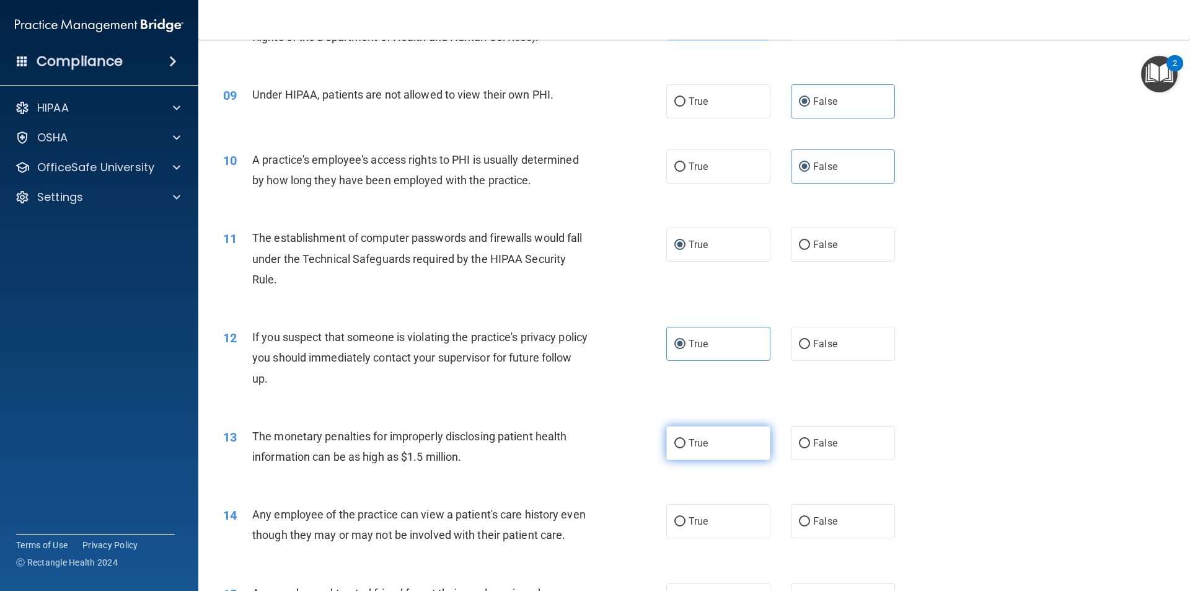
click at [700, 447] on span "True" at bounding box center [698, 443] width 19 height 12
click at [686, 447] on input "True" at bounding box center [679, 443] width 11 height 9
radio input "true"
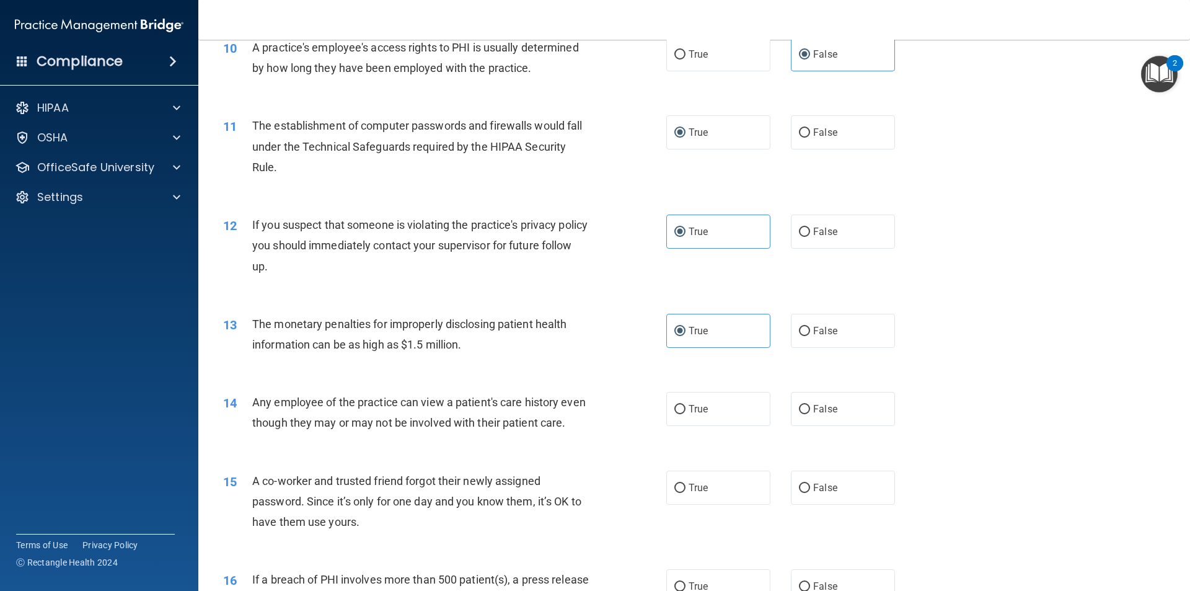
scroll to position [868, 0]
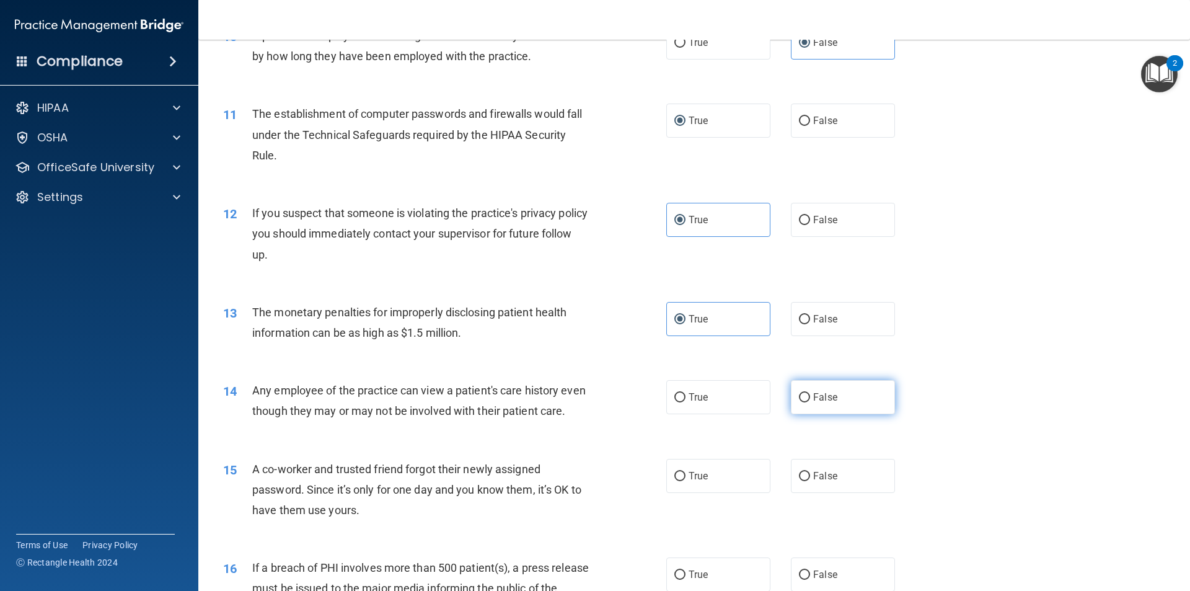
click at [844, 394] on label "False" at bounding box center [843, 397] width 104 height 34
click at [810, 394] on input "False" at bounding box center [804, 397] width 11 height 9
radio input "true"
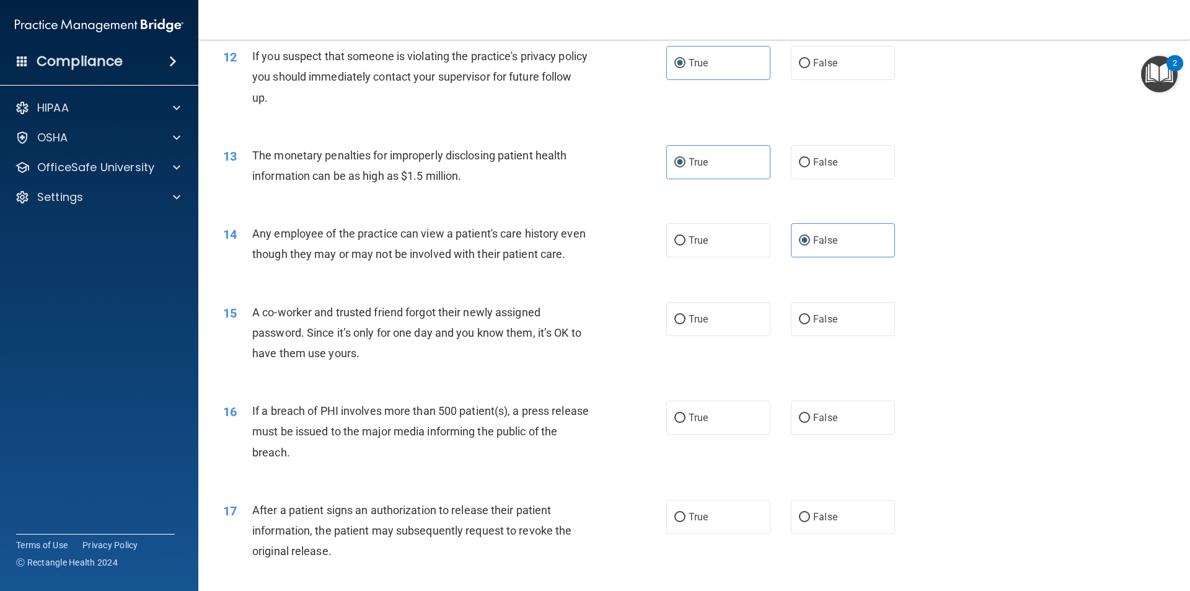
scroll to position [1054, 0]
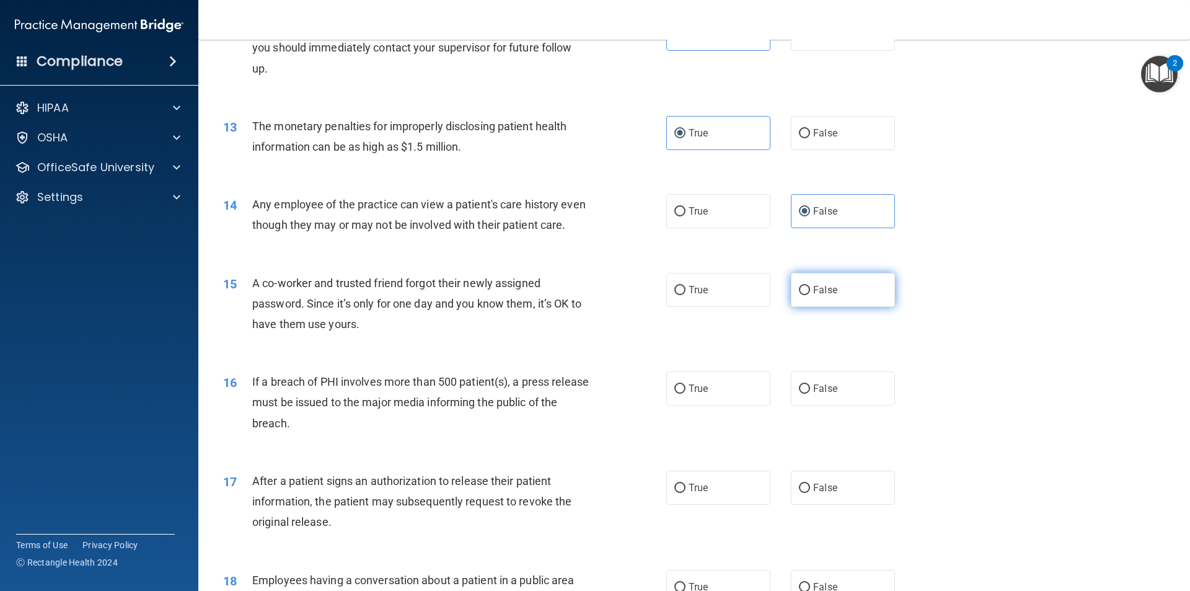
click at [811, 307] on label "False" at bounding box center [843, 290] width 104 height 34
click at [810, 295] on input "False" at bounding box center [804, 290] width 11 height 9
radio input "true"
click at [703, 394] on span "True" at bounding box center [698, 388] width 19 height 12
click at [686, 394] on input "True" at bounding box center [679, 388] width 11 height 9
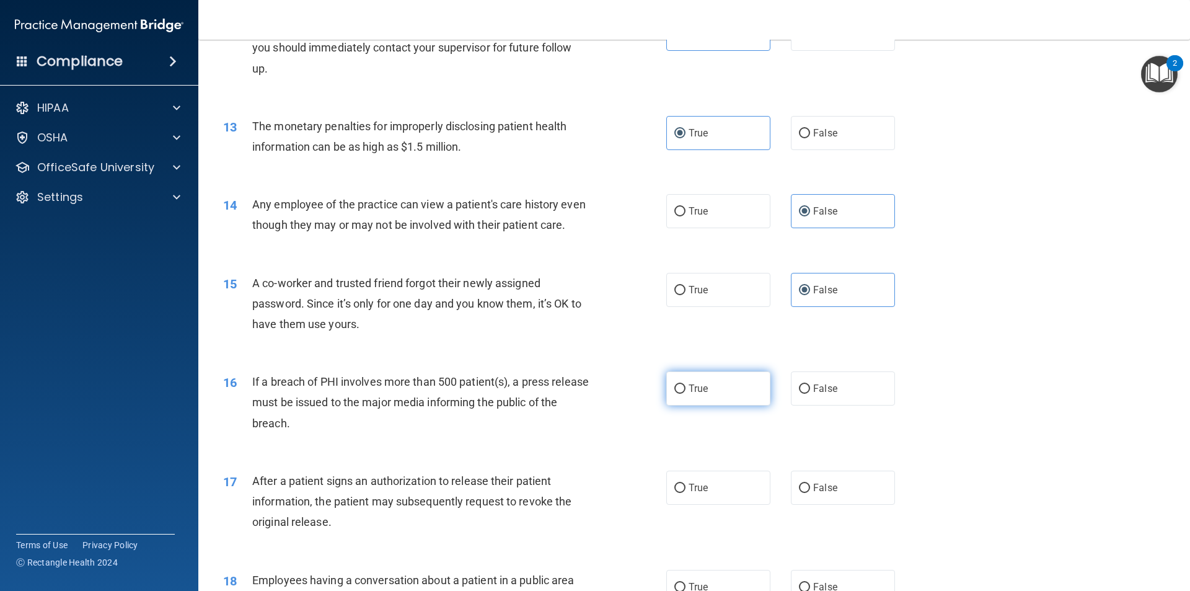
radio input "true"
click at [713, 505] on label "True" at bounding box center [718, 487] width 104 height 34
click at [686, 493] on input "True" at bounding box center [679, 487] width 11 height 9
radio input "true"
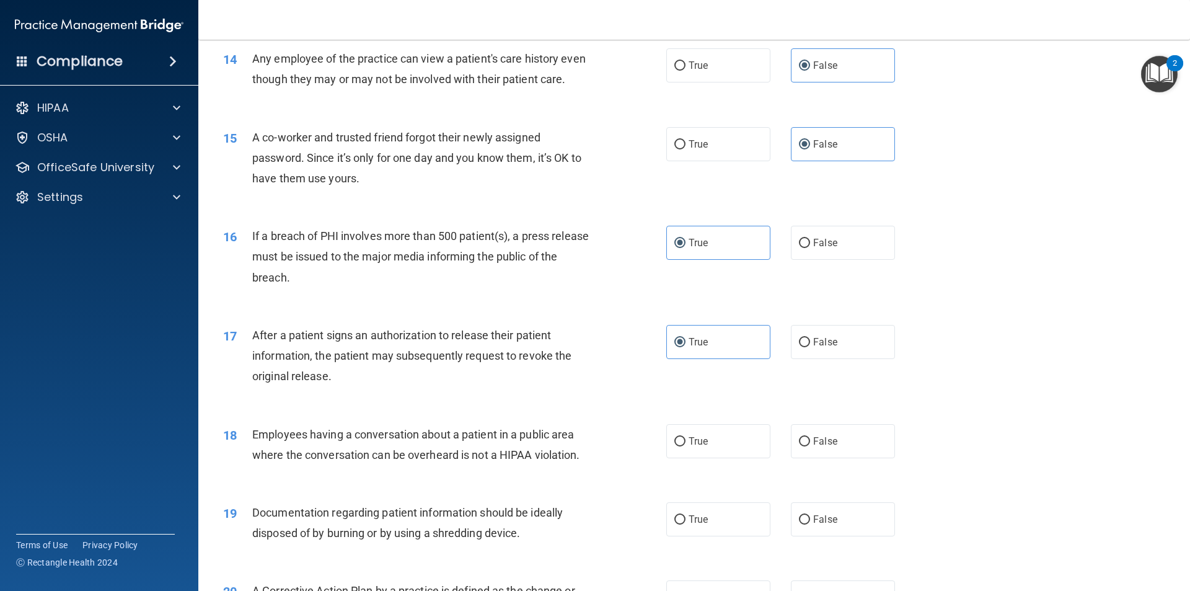
scroll to position [1240, 0]
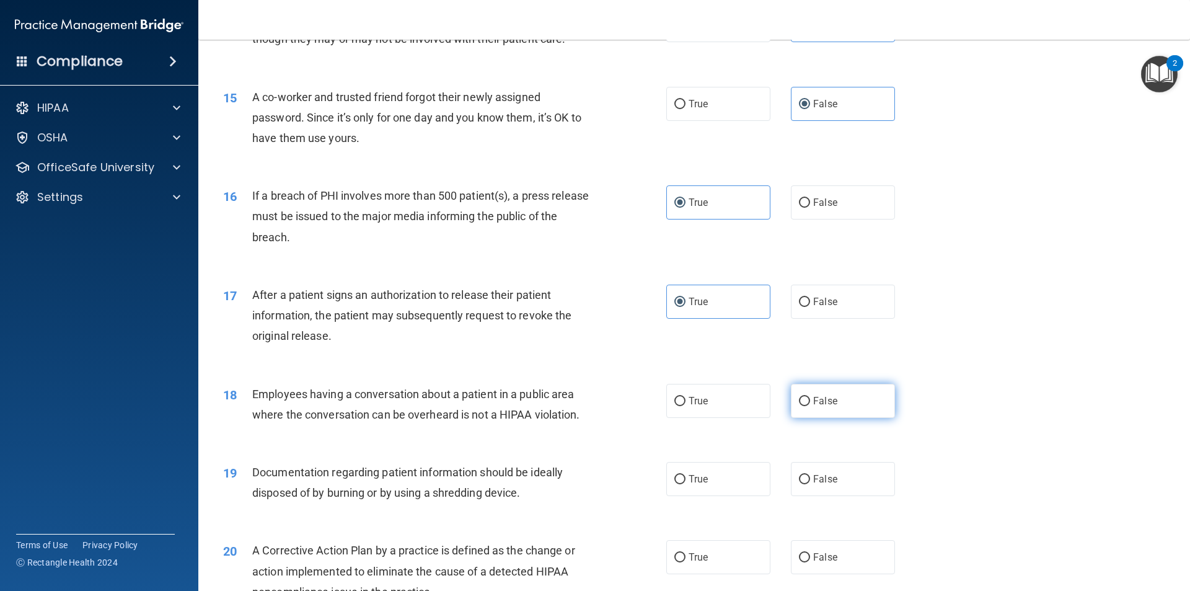
click at [816, 418] on label "False" at bounding box center [843, 401] width 104 height 34
click at [810, 406] on input "False" at bounding box center [804, 401] width 11 height 9
radio input "true"
click at [708, 496] on label "True" at bounding box center [718, 479] width 104 height 34
click at [686, 484] on input "True" at bounding box center [679, 479] width 11 height 9
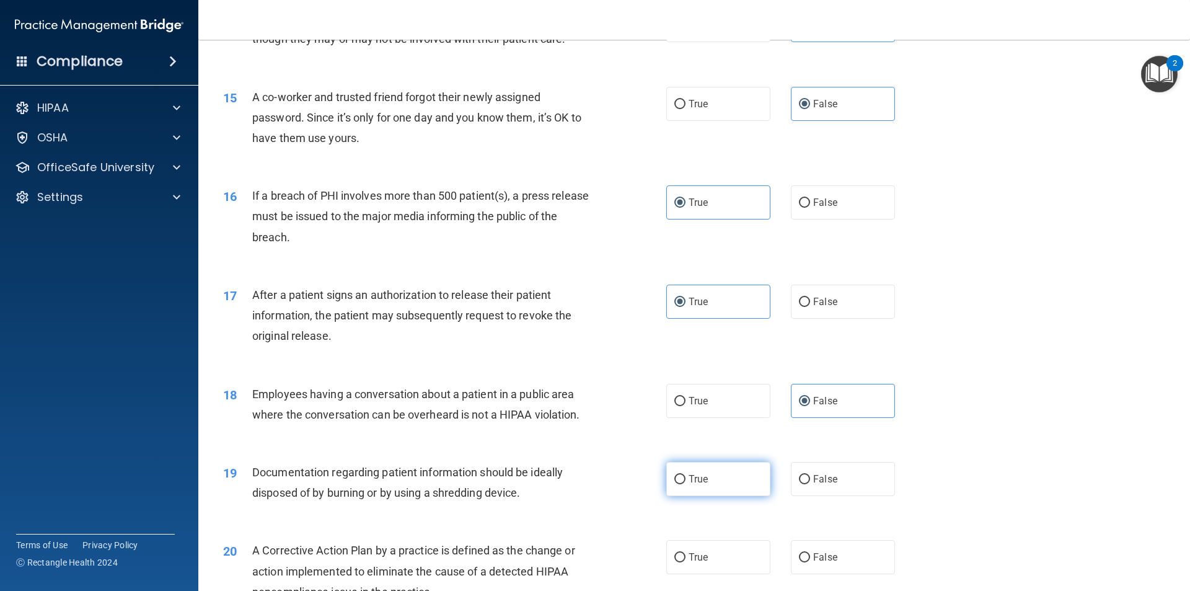
radio input "true"
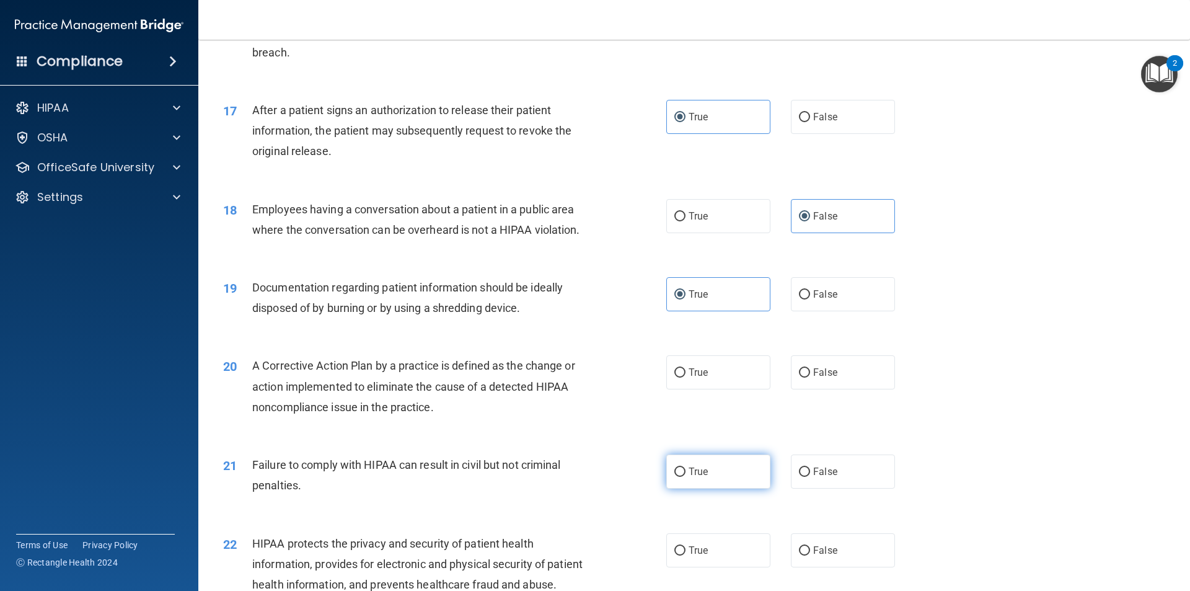
scroll to position [1426, 0]
click at [730, 365] on div "20 A Corrective Action Plan by a practice is defined as the change or action im…" at bounding box center [694, 387] width 961 height 99
click at [731, 388] on label "True" at bounding box center [718, 371] width 104 height 34
click at [686, 376] on input "True" at bounding box center [679, 371] width 11 height 9
radio input "true"
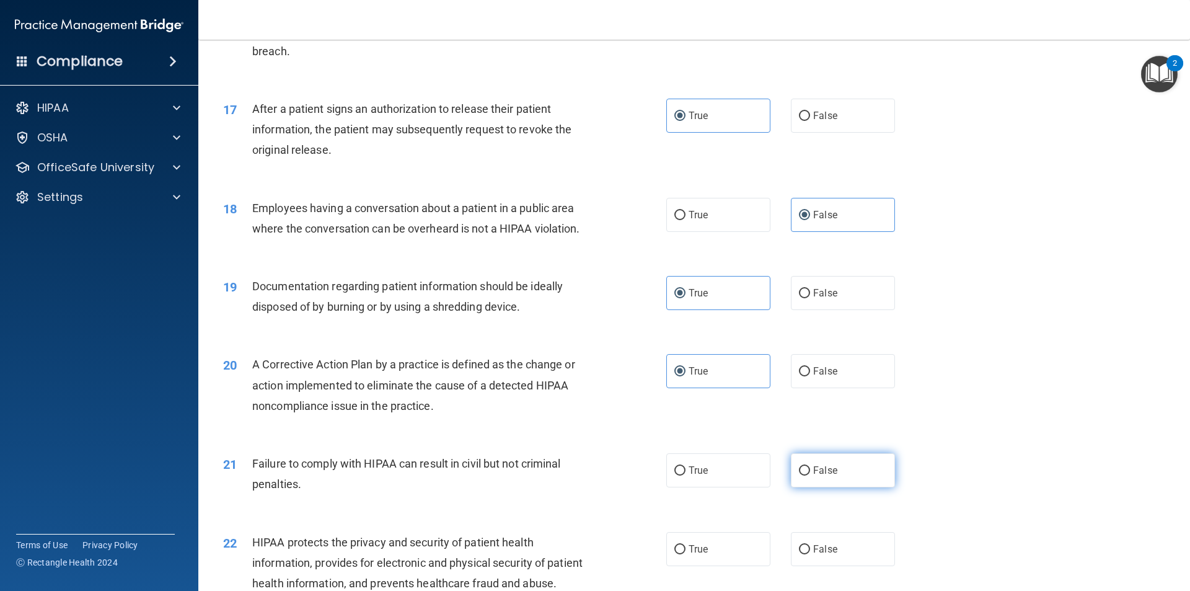
click at [837, 487] on label "False" at bounding box center [843, 470] width 104 height 34
click at [810, 475] on input "False" at bounding box center [804, 470] width 11 height 9
radio input "true"
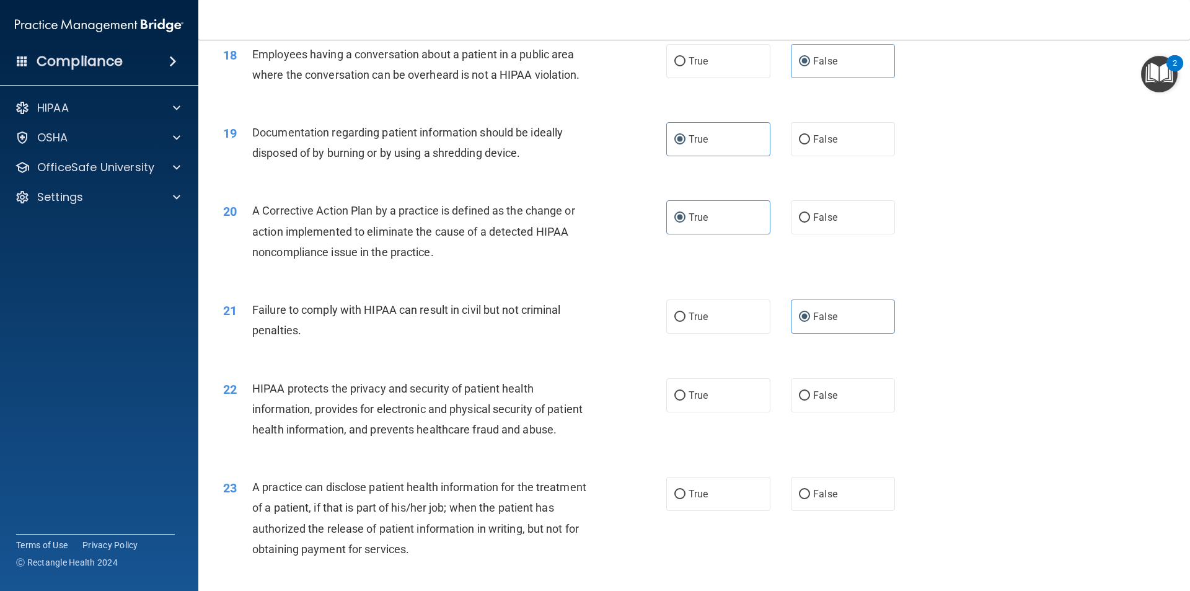
scroll to position [1673, 0]
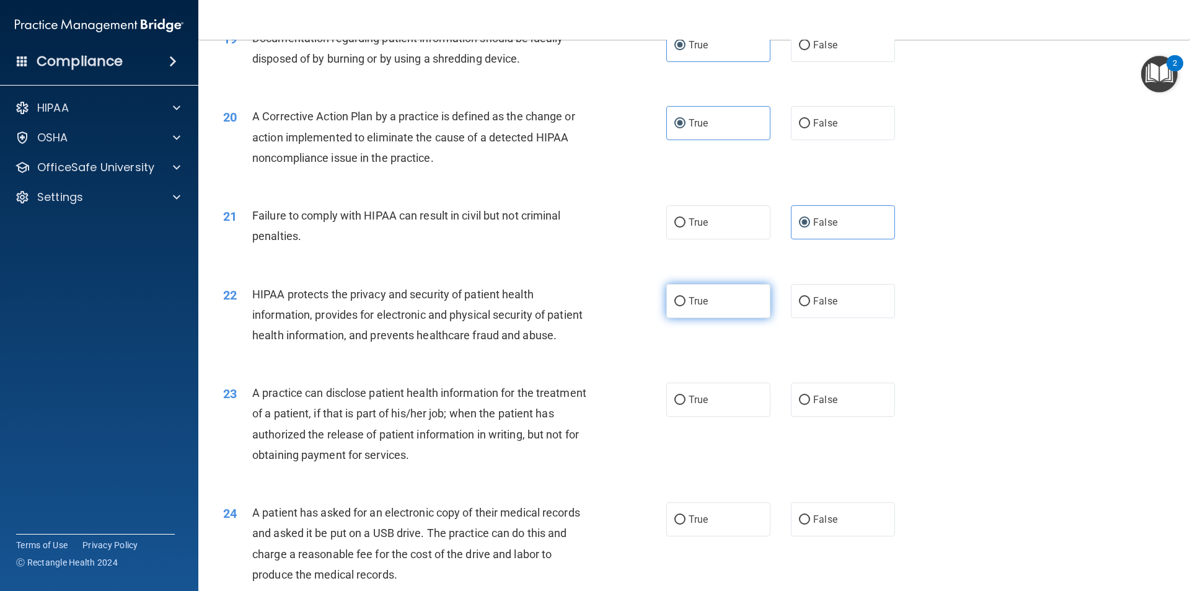
click at [717, 318] on label "True" at bounding box center [718, 301] width 104 height 34
click at [686, 306] on input "True" at bounding box center [679, 301] width 11 height 9
radio input "true"
click at [806, 417] on label "False" at bounding box center [843, 399] width 104 height 34
click at [806, 405] on input "False" at bounding box center [804, 399] width 11 height 9
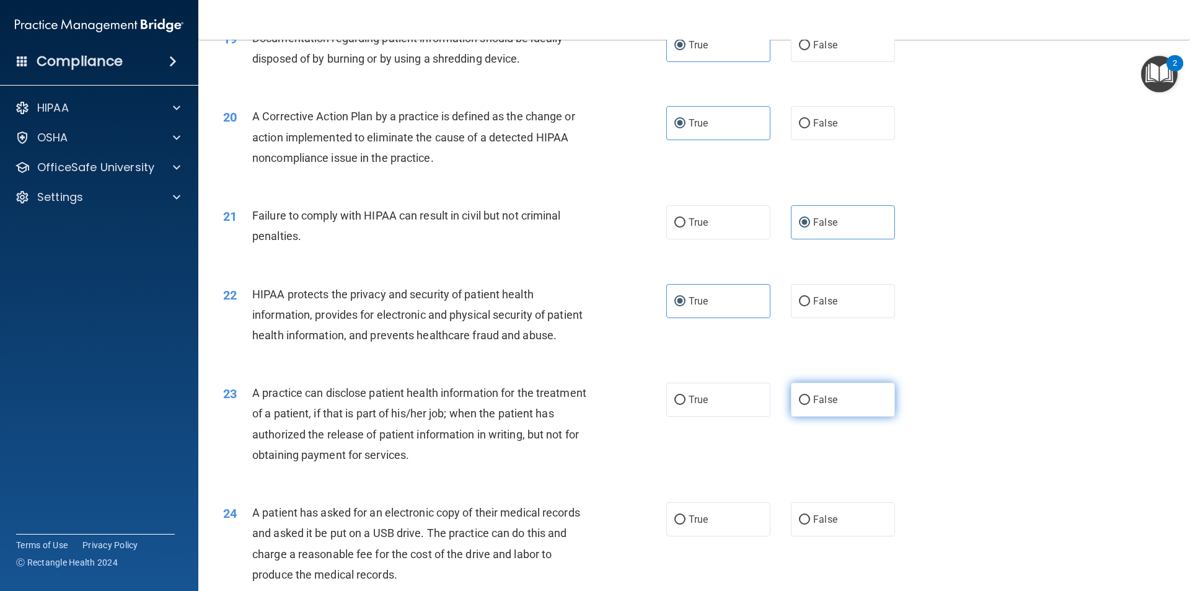
radio input "true"
click at [710, 536] on label "True" at bounding box center [718, 519] width 104 height 34
click at [686, 524] on input "True" at bounding box center [679, 519] width 11 height 9
radio input "true"
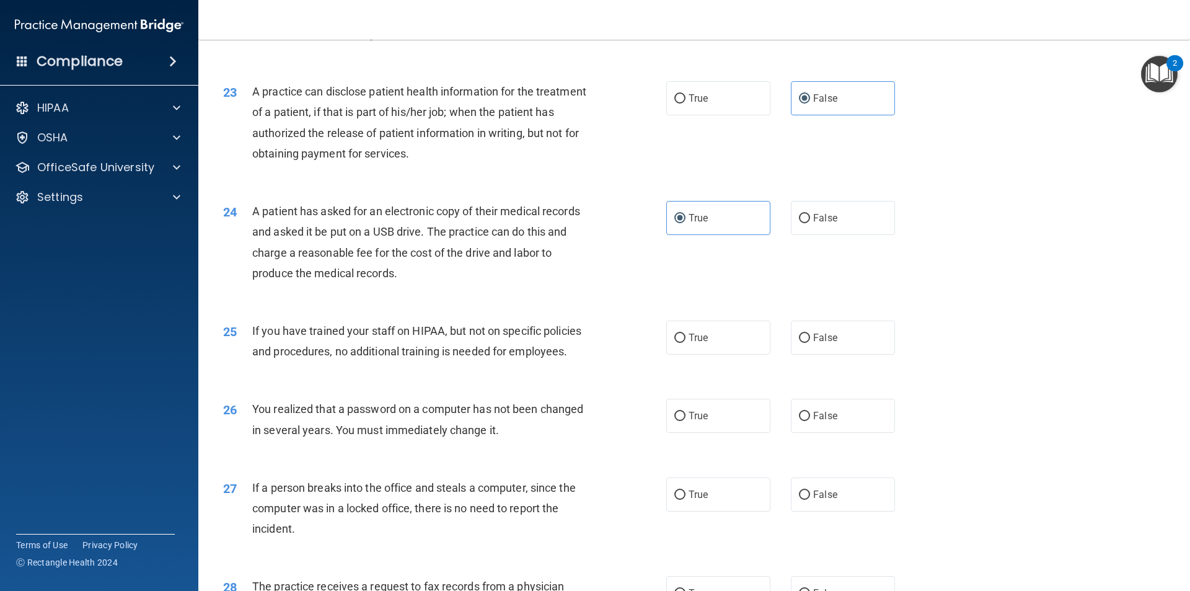
scroll to position [1983, 0]
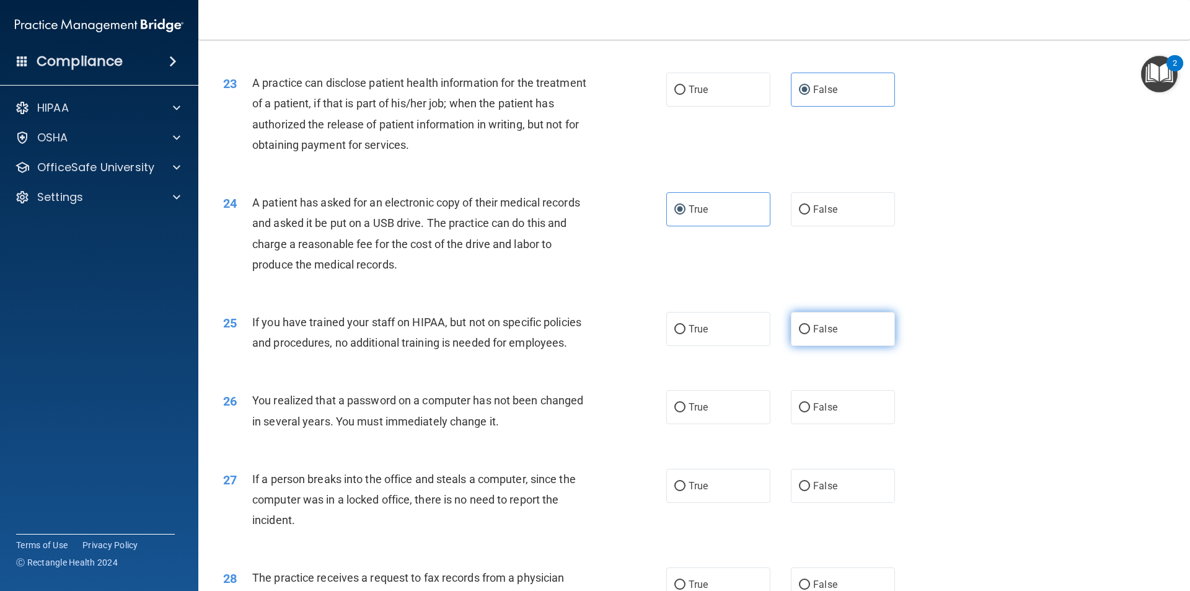
click at [860, 346] on label "False" at bounding box center [843, 329] width 104 height 34
click at [810, 334] on input "False" at bounding box center [804, 329] width 11 height 9
radio input "true"
click at [717, 424] on label "True" at bounding box center [718, 407] width 104 height 34
click at [686, 412] on input "True" at bounding box center [679, 407] width 11 height 9
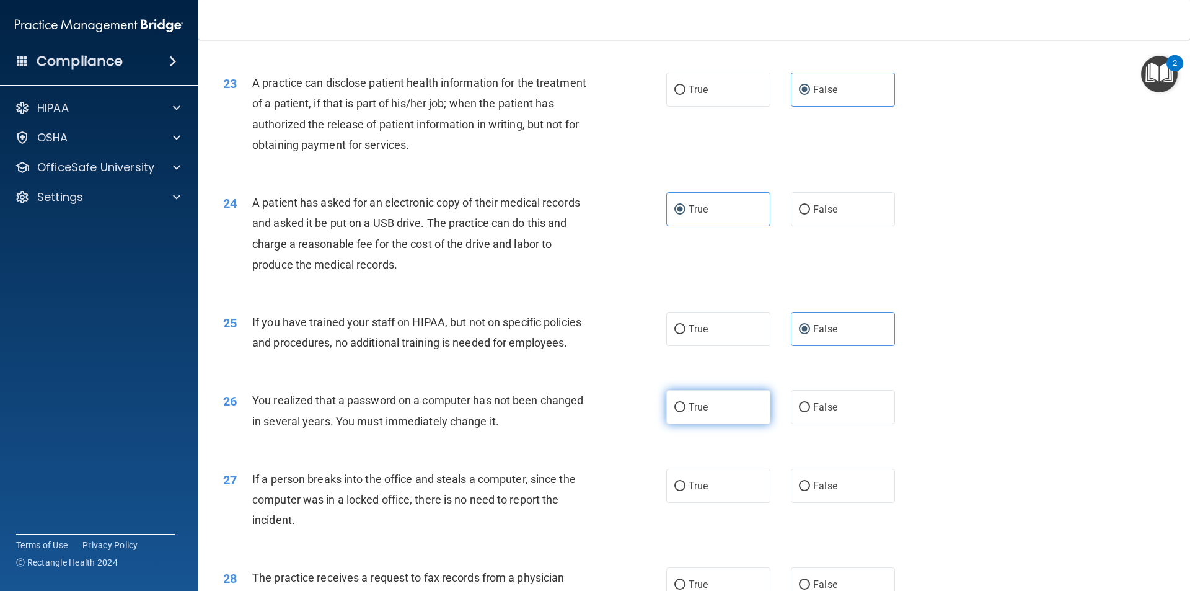
radio input "true"
click at [819, 503] on label "False" at bounding box center [843, 486] width 104 height 34
click at [810, 491] on input "False" at bounding box center [804, 486] width 11 height 9
radio input "true"
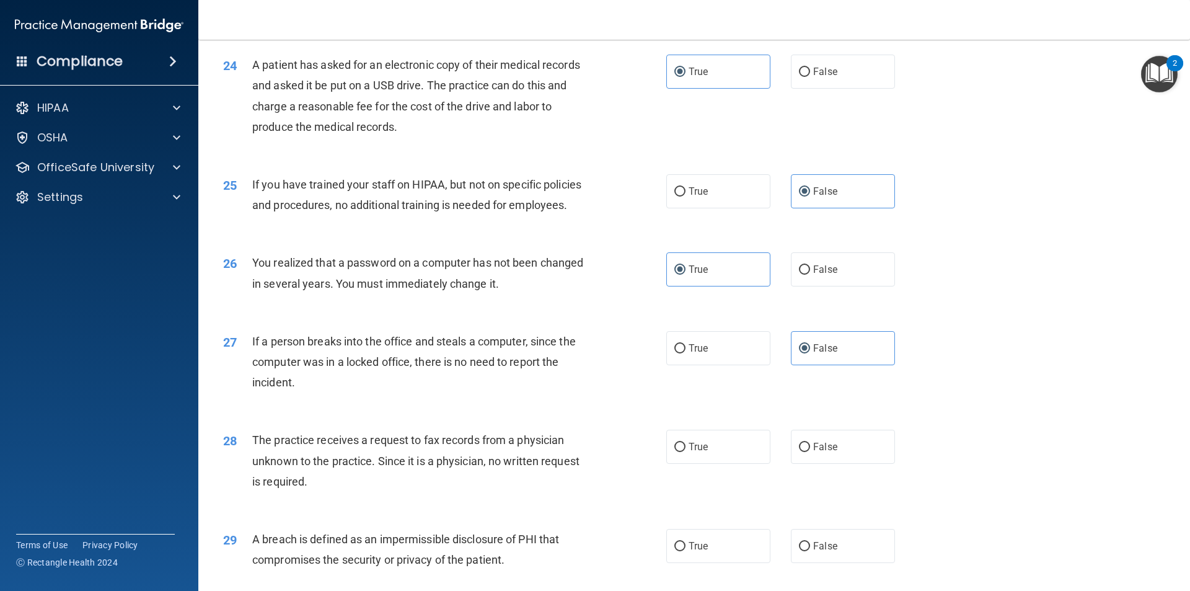
scroll to position [2169, 0]
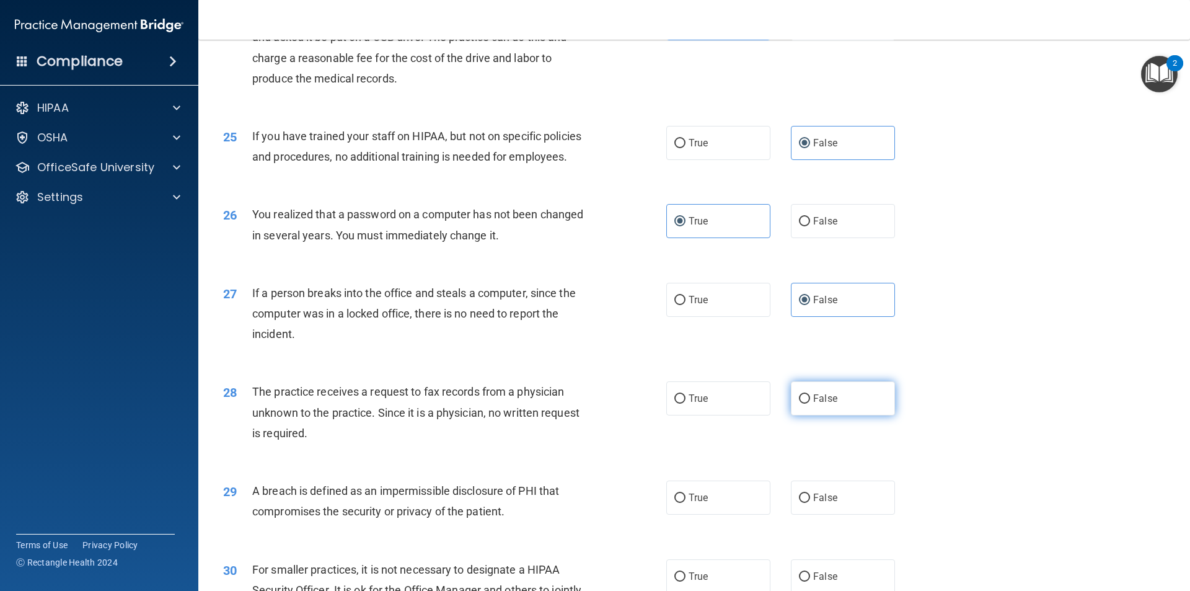
click at [835, 415] on label "False" at bounding box center [843, 398] width 104 height 34
click at [810, 403] on input "False" at bounding box center [804, 398] width 11 height 9
radio input "true"
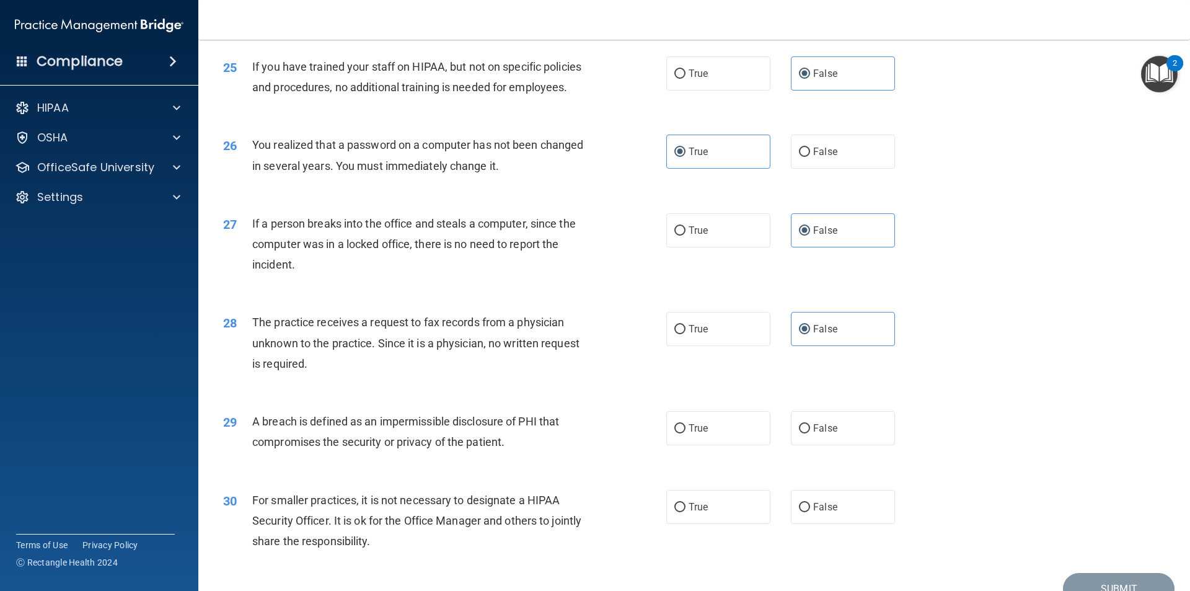
scroll to position [2343, 0]
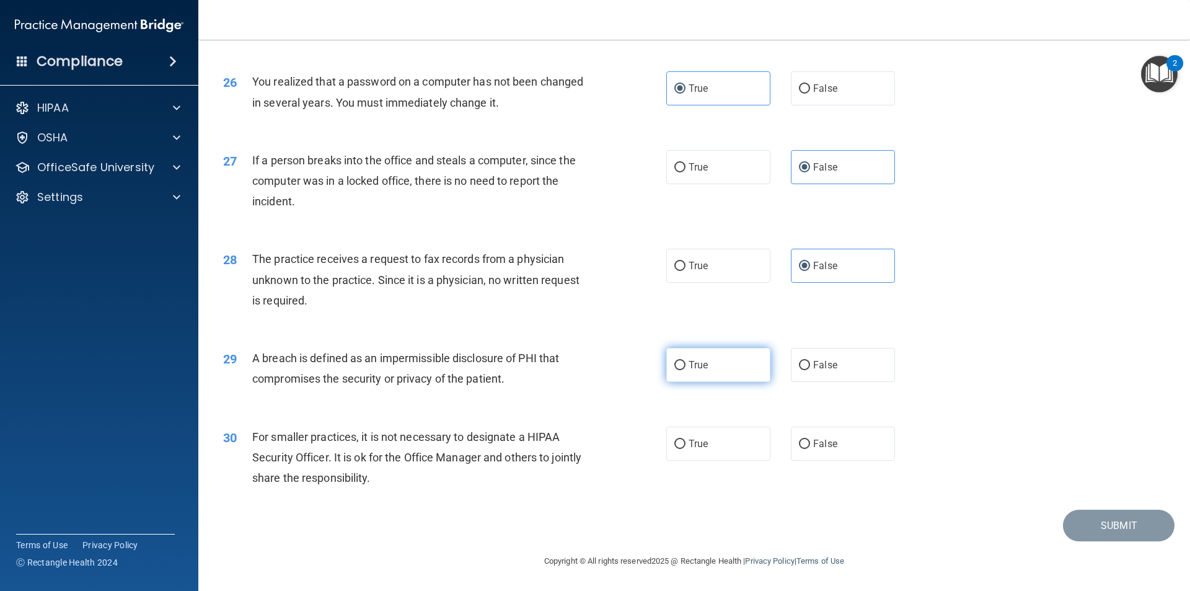
click at [713, 368] on label "True" at bounding box center [718, 365] width 104 height 34
click at [686, 368] on input "True" at bounding box center [679, 365] width 11 height 9
radio input "true"
click at [839, 453] on label "False" at bounding box center [843, 443] width 104 height 34
click at [810, 449] on input "False" at bounding box center [804, 443] width 11 height 9
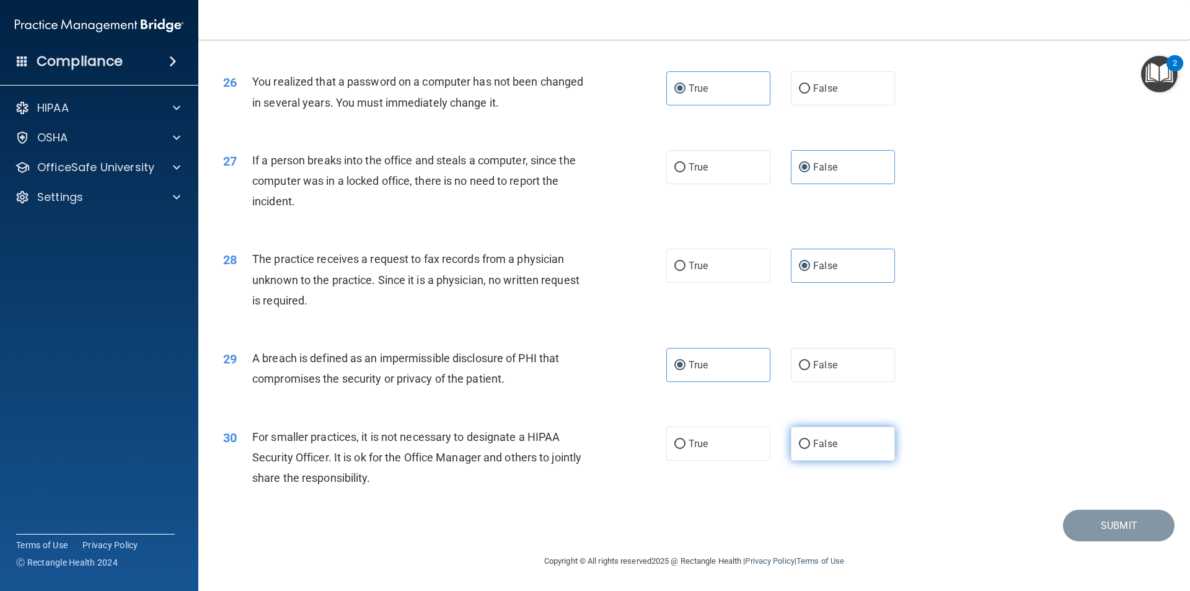
radio input "true"
click at [1080, 524] on button "Submit" at bounding box center [1119, 525] width 112 height 32
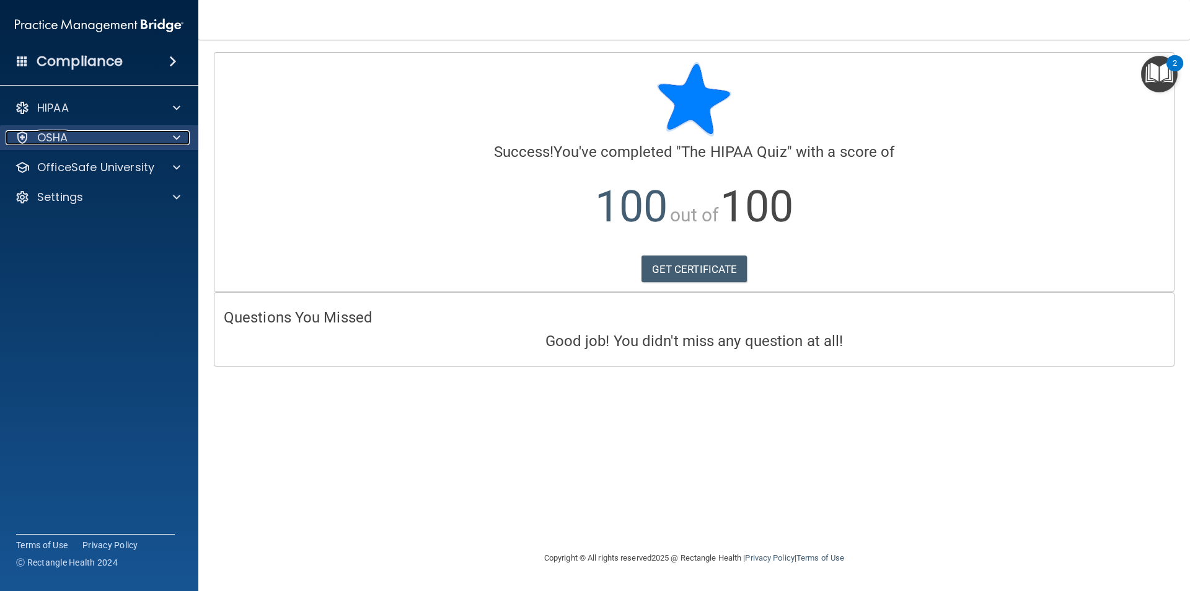
click at [135, 143] on div "OSHA" at bounding box center [83, 137] width 154 height 15
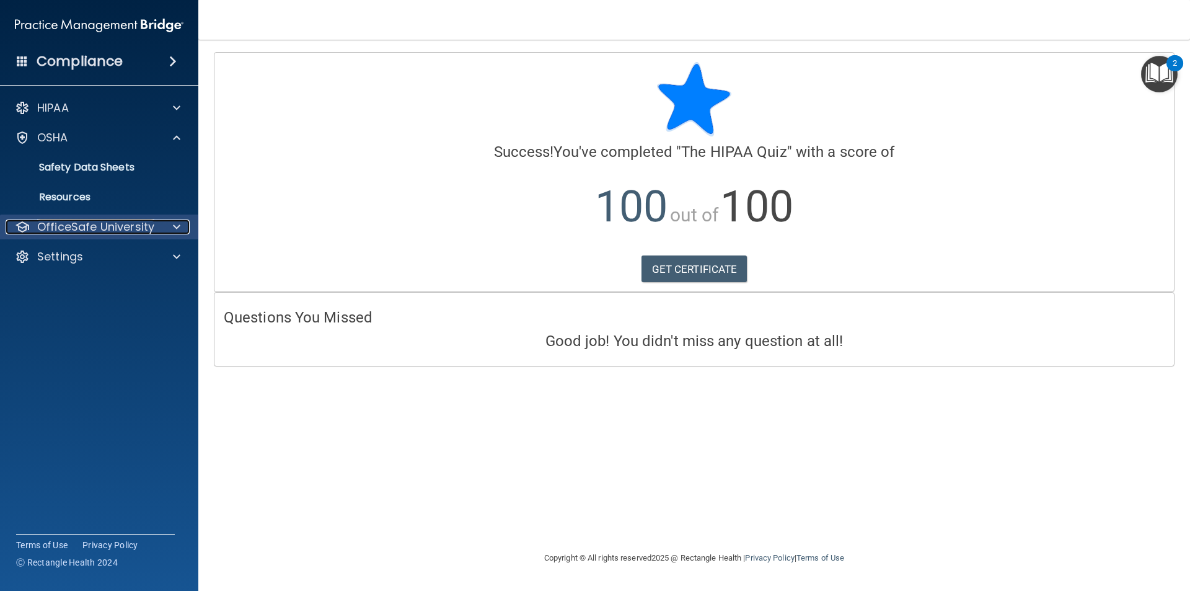
click at [125, 234] on p "OfficeSafe University" at bounding box center [95, 226] width 117 height 15
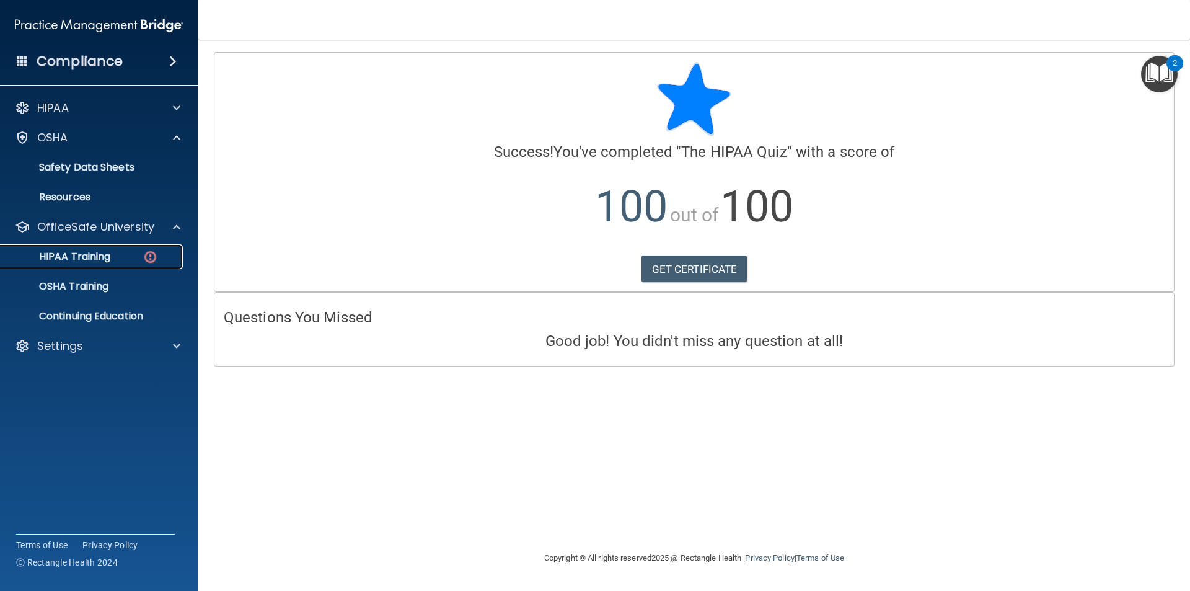
click at [128, 259] on div "HIPAA Training" at bounding box center [92, 256] width 169 height 12
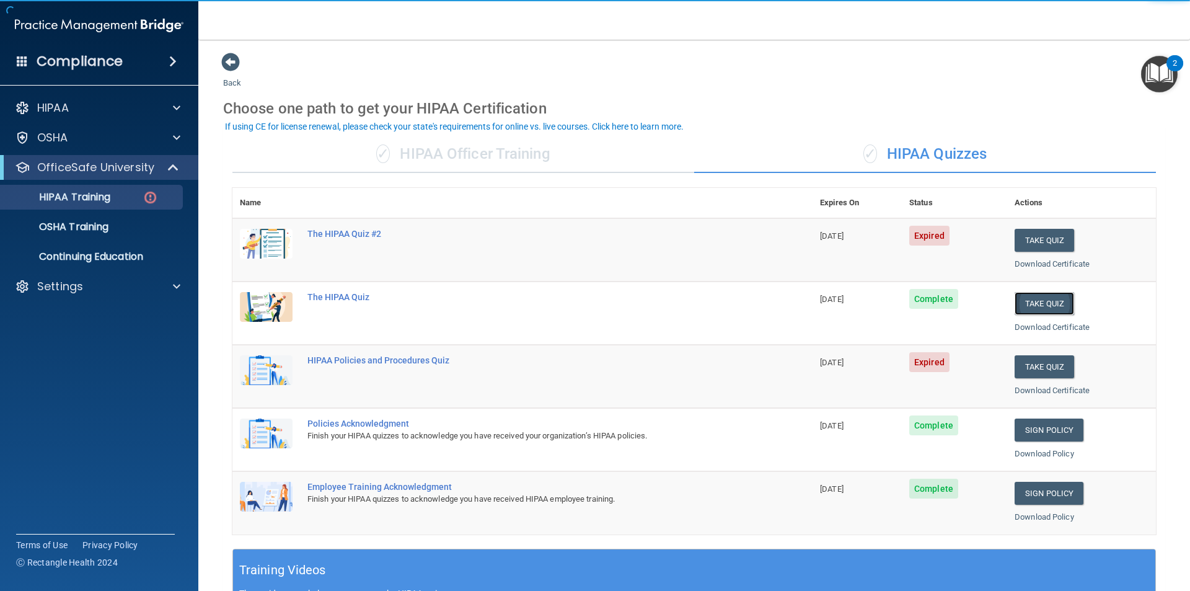
click at [1023, 306] on button "Take Quiz" at bounding box center [1045, 303] width 60 height 23
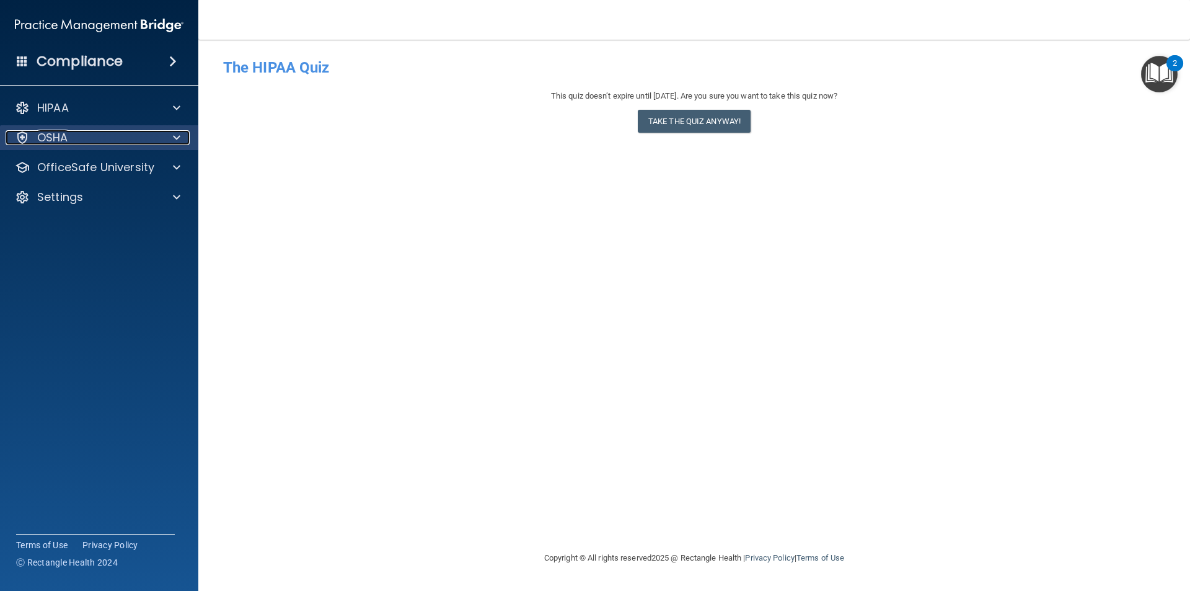
click at [88, 138] on div "OSHA" at bounding box center [83, 137] width 154 height 15
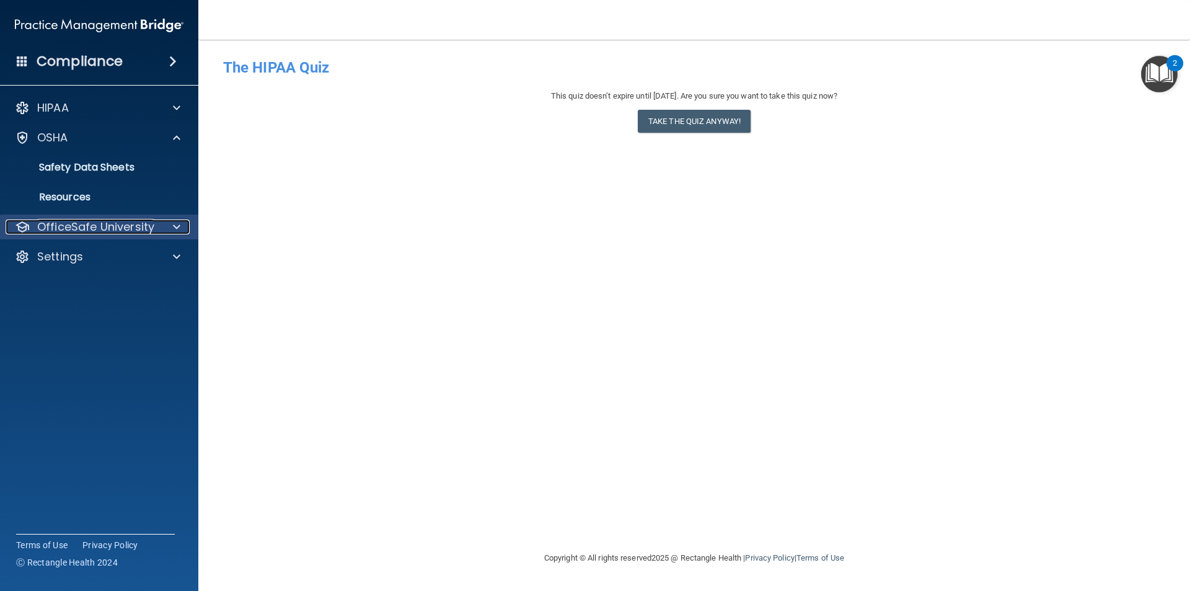
click at [94, 226] on p "OfficeSafe University" at bounding box center [95, 226] width 117 height 15
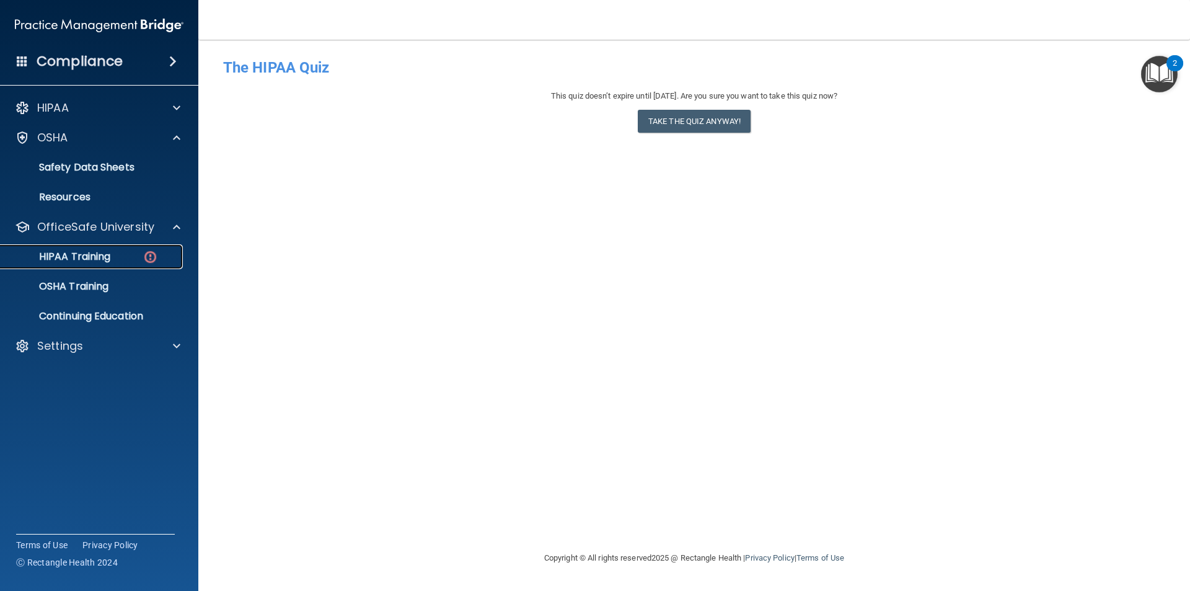
click at [88, 260] on p "HIPAA Training" at bounding box center [59, 256] width 102 height 12
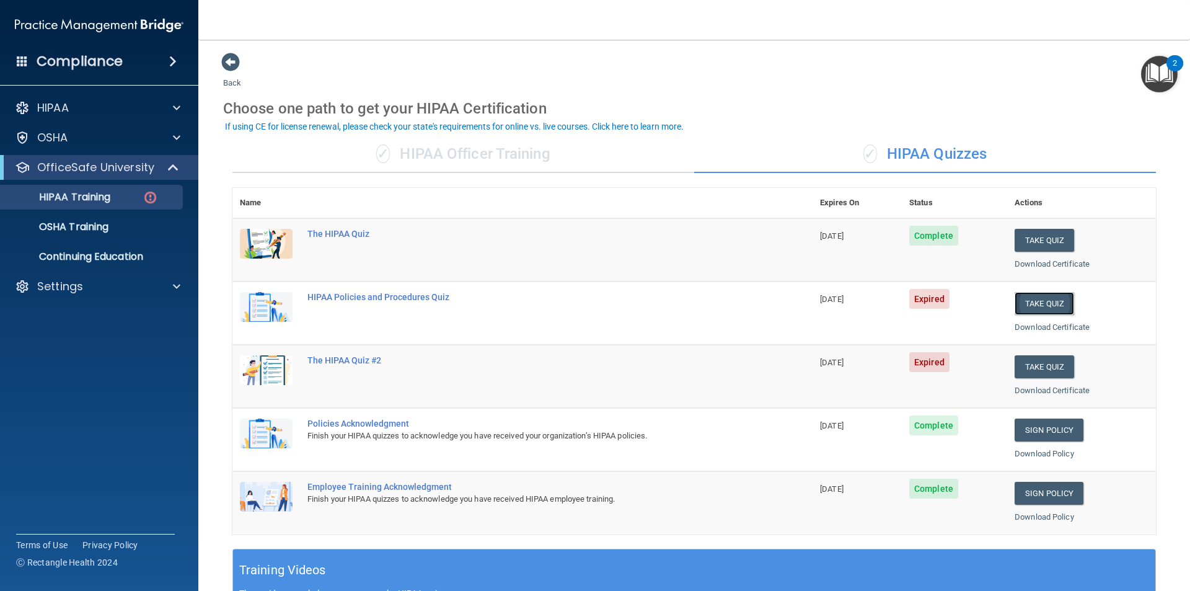
click at [1033, 304] on button "Take Quiz" at bounding box center [1045, 303] width 60 height 23
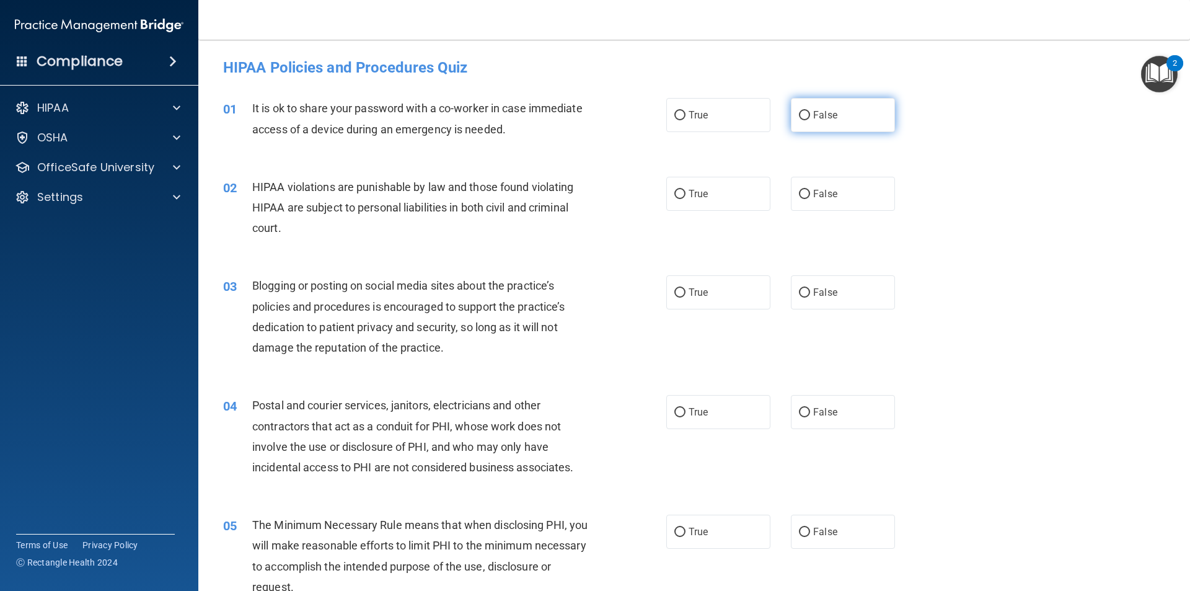
click at [869, 119] on label "False" at bounding box center [843, 115] width 104 height 34
click at [810, 119] on input "False" at bounding box center [804, 115] width 11 height 9
radio input "true"
click at [726, 186] on label "True" at bounding box center [718, 194] width 104 height 34
click at [686, 190] on input "True" at bounding box center [679, 194] width 11 height 9
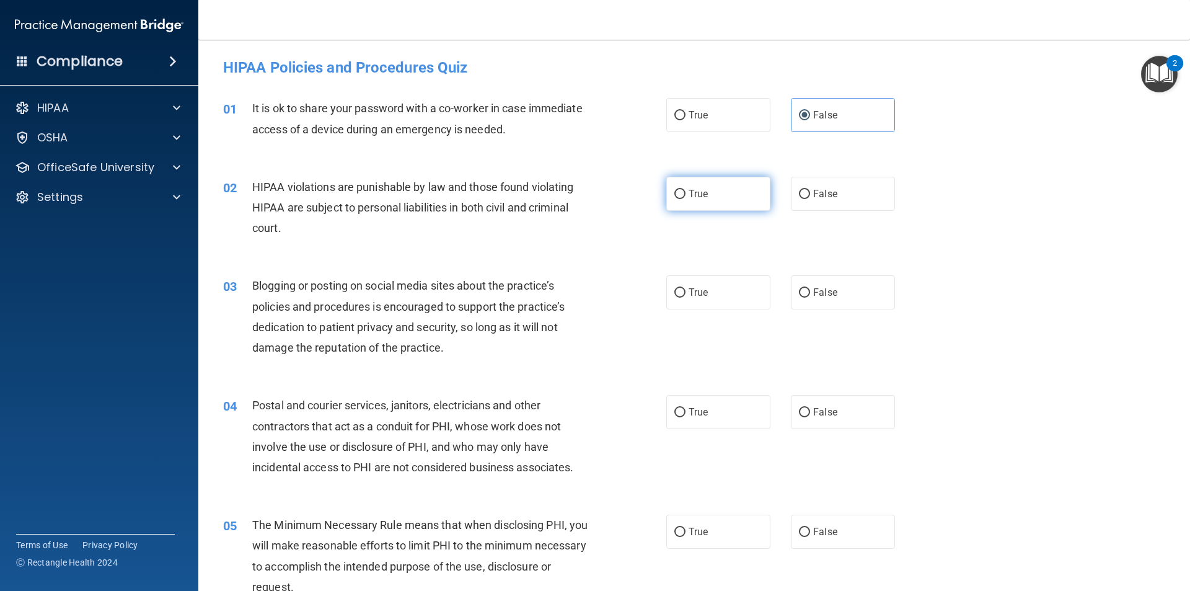
radio input "true"
click at [824, 282] on label "False" at bounding box center [843, 292] width 104 height 34
click at [810, 288] on input "False" at bounding box center [804, 292] width 11 height 9
radio input "true"
click at [693, 415] on span "True" at bounding box center [698, 412] width 19 height 12
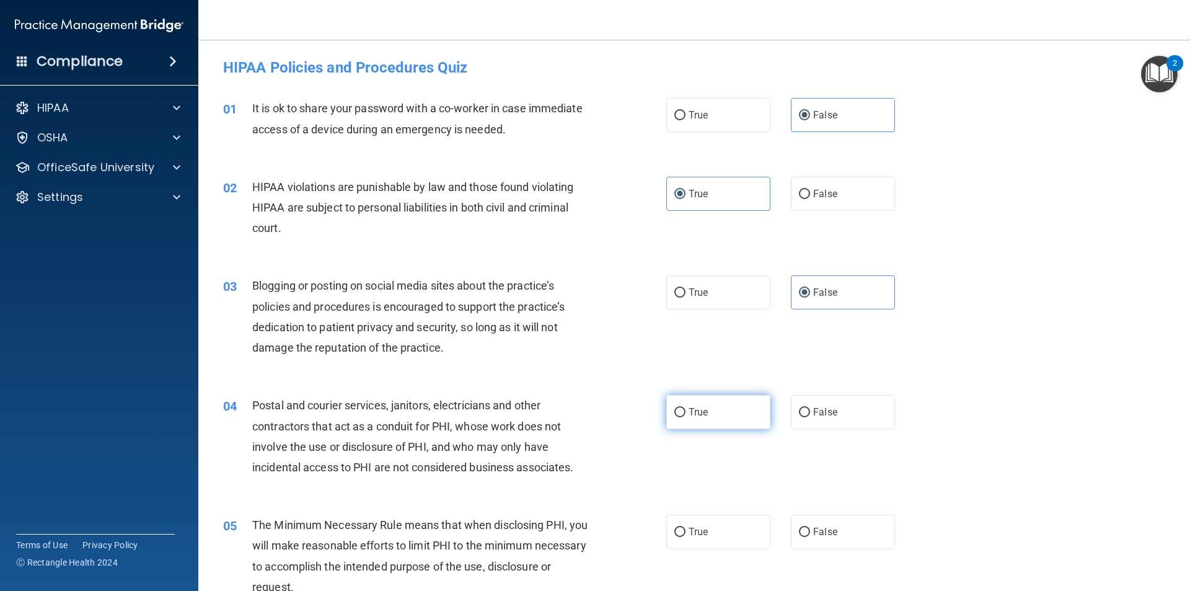
click at [686, 415] on input "True" at bounding box center [679, 412] width 11 height 9
radio input "true"
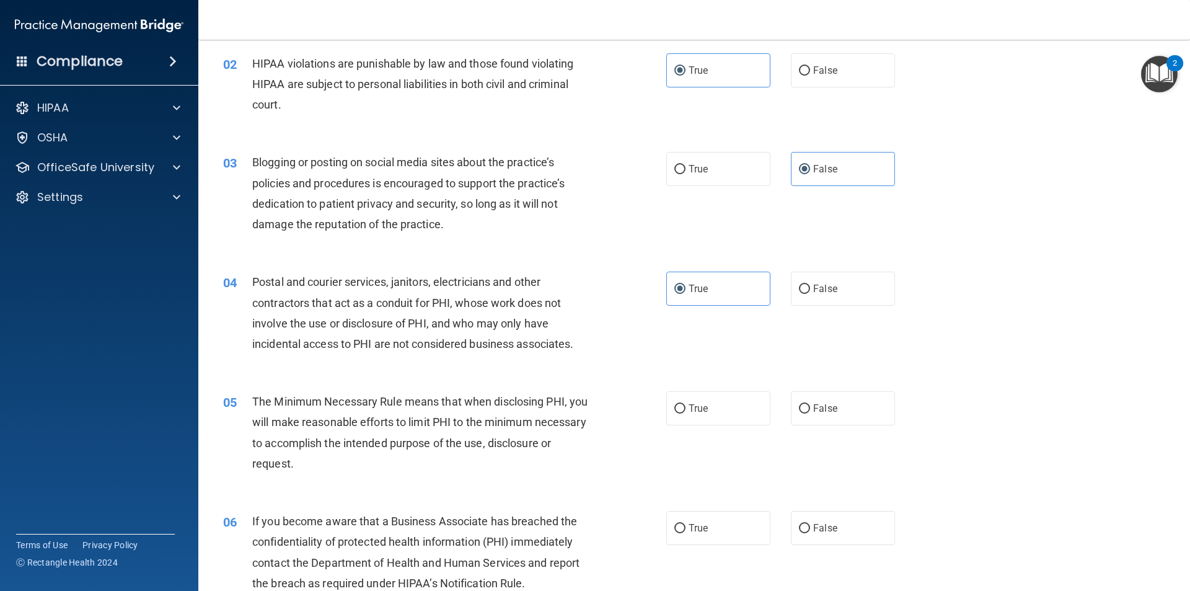
scroll to position [124, 0]
click at [708, 398] on label "True" at bounding box center [718, 407] width 104 height 34
click at [686, 403] on input "True" at bounding box center [679, 407] width 11 height 9
radio input "true"
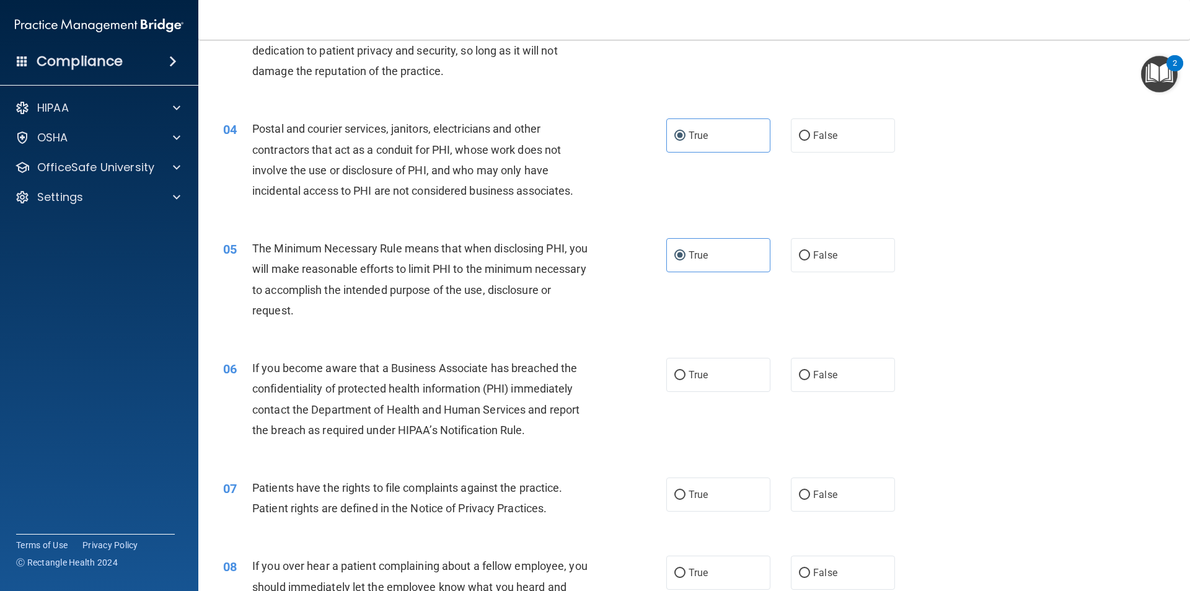
scroll to position [310, 0]
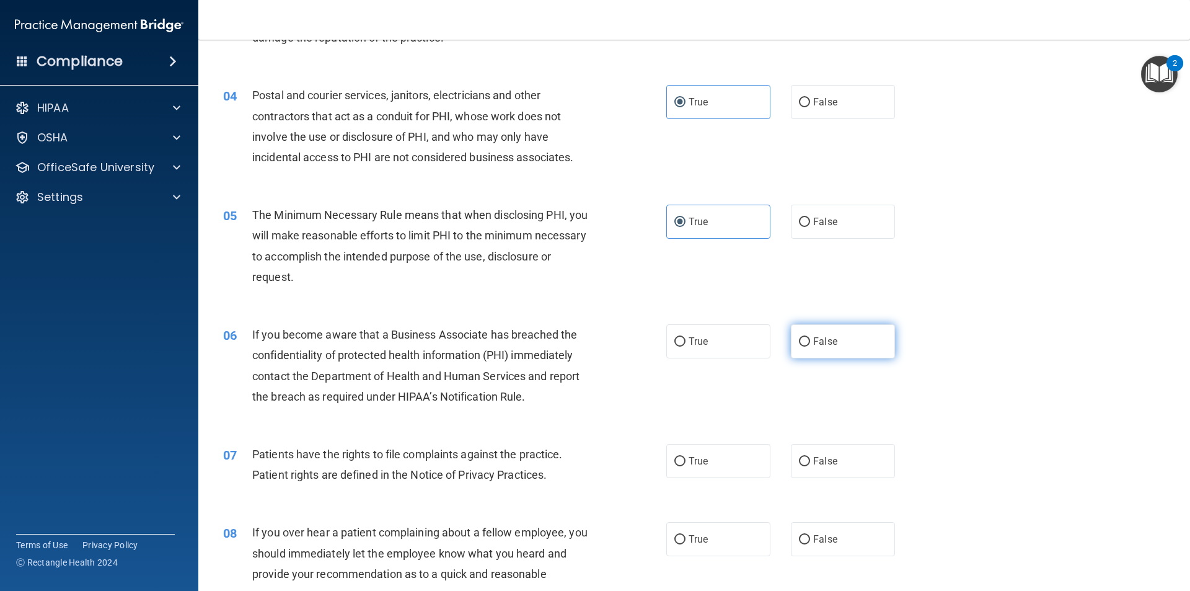
click at [842, 350] on label "False" at bounding box center [843, 341] width 104 height 34
click at [810, 346] on input "False" at bounding box center [804, 341] width 11 height 9
radio input "true"
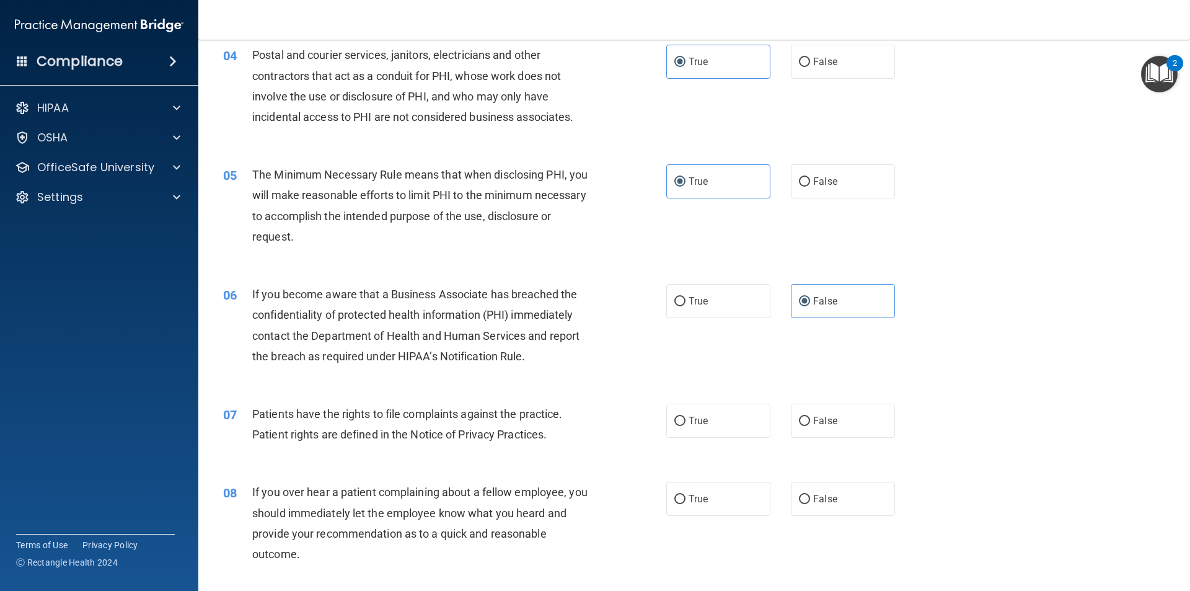
scroll to position [372, 0]
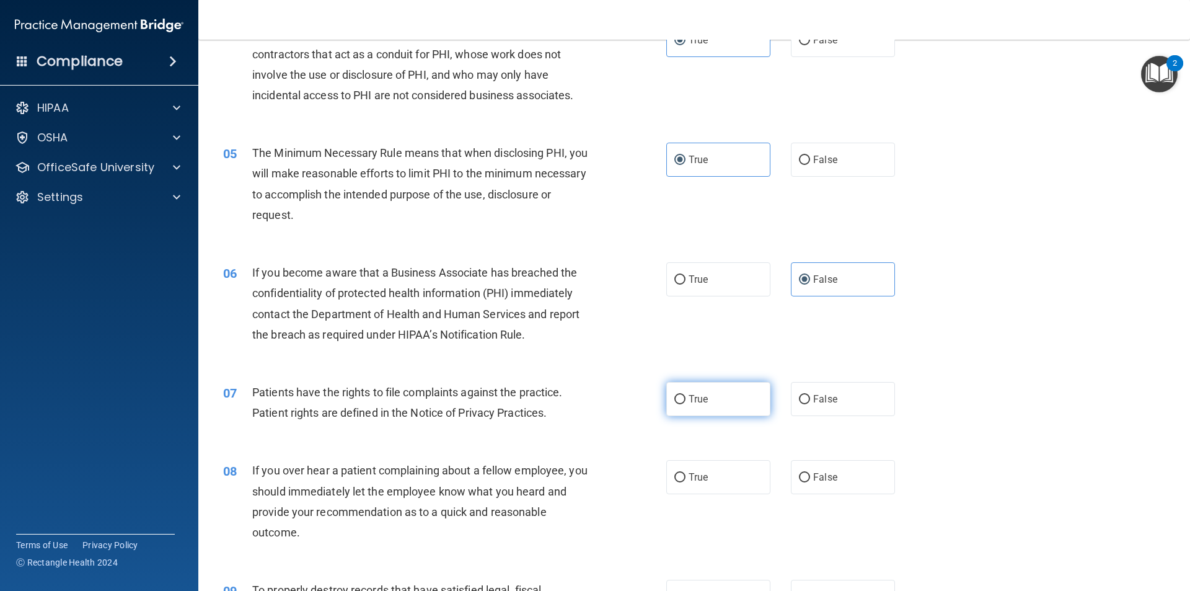
click at [683, 399] on label "True" at bounding box center [718, 399] width 104 height 34
click at [683, 399] on input "True" at bounding box center [679, 399] width 11 height 9
radio input "true"
click at [813, 479] on span "False" at bounding box center [825, 477] width 24 height 12
click at [809, 479] on input "False" at bounding box center [804, 477] width 11 height 9
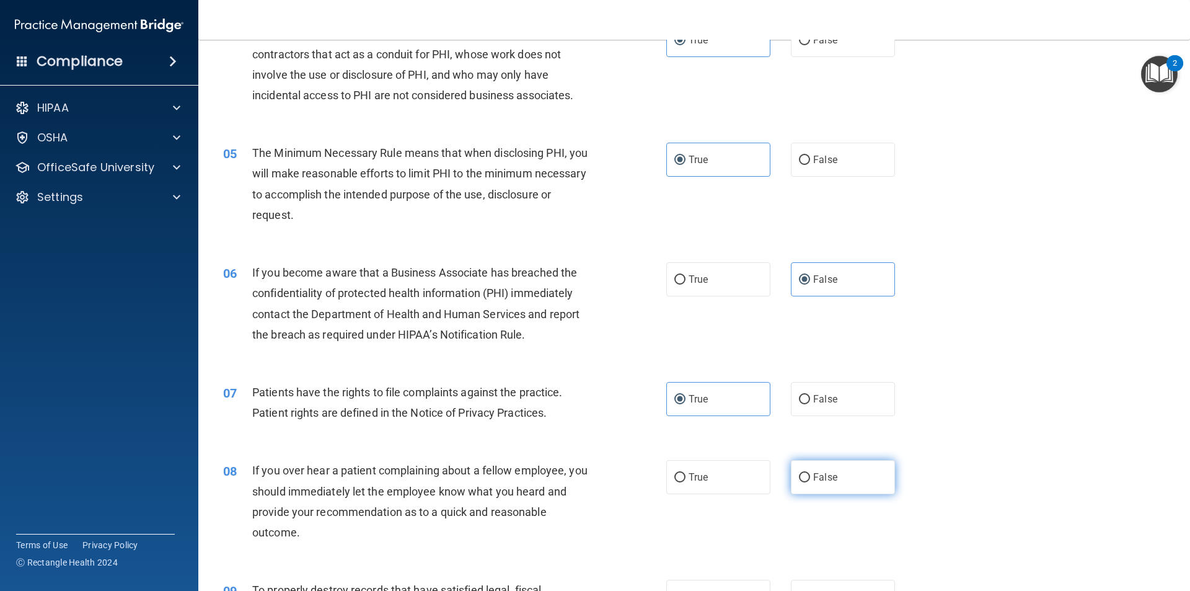
radio input "true"
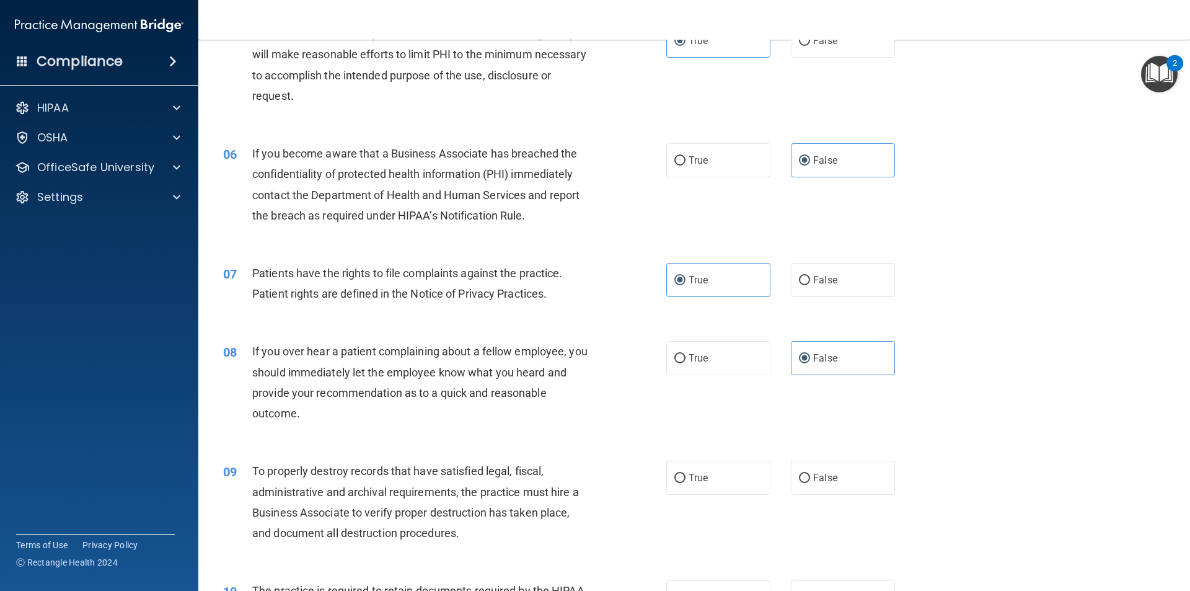
scroll to position [558, 0]
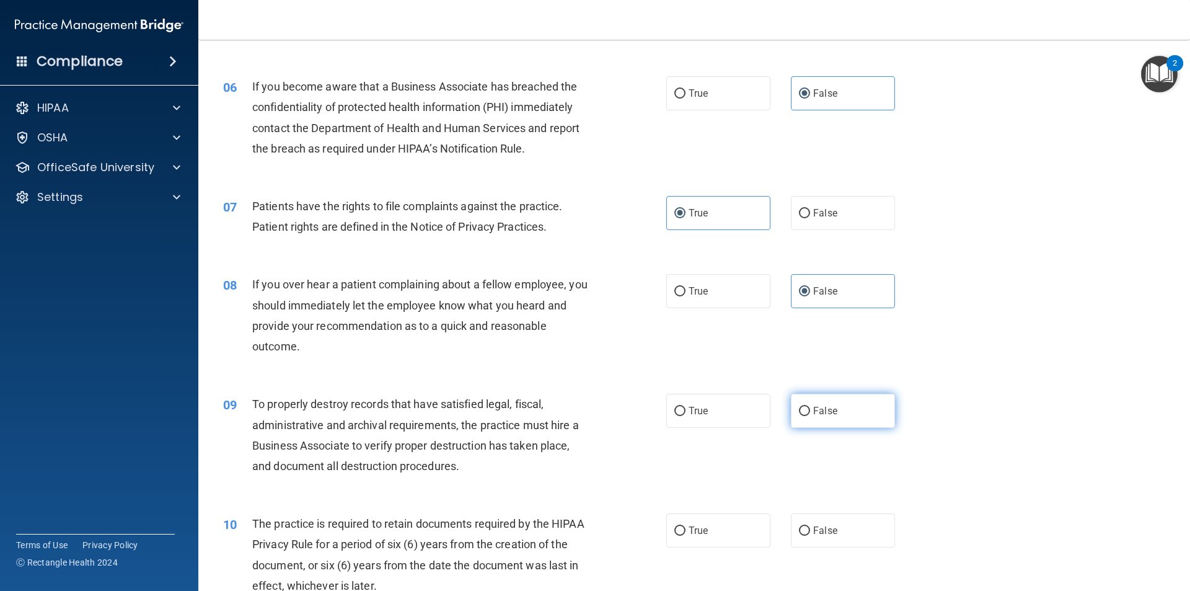
click at [807, 418] on label "False" at bounding box center [843, 411] width 104 height 34
click at [807, 416] on input "False" at bounding box center [804, 411] width 11 height 9
radio input "true"
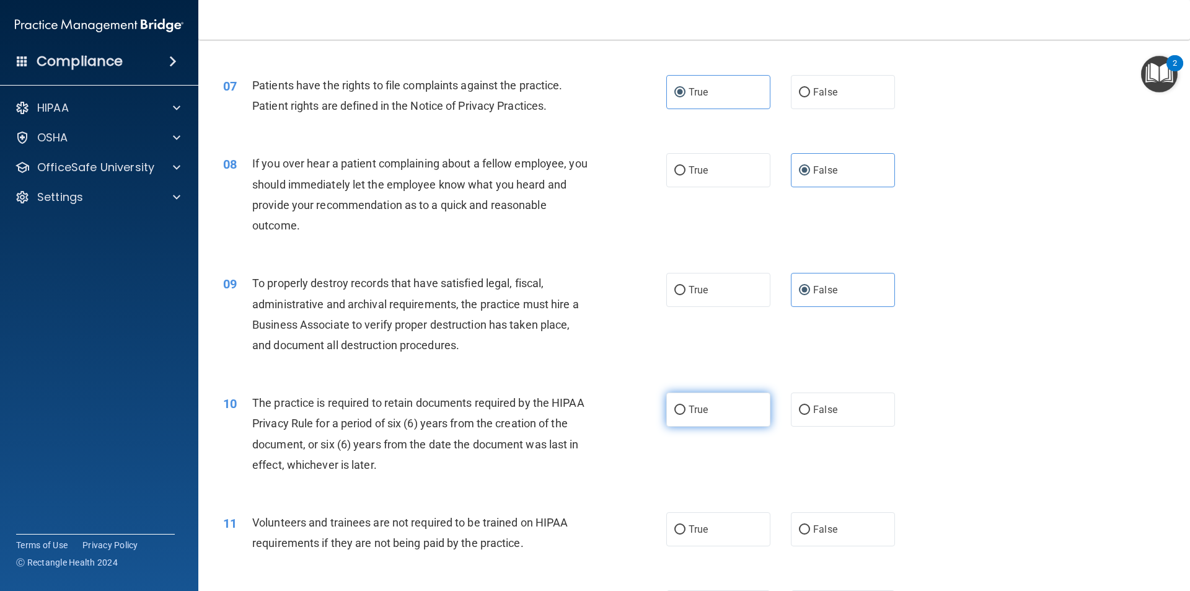
scroll to position [682, 0]
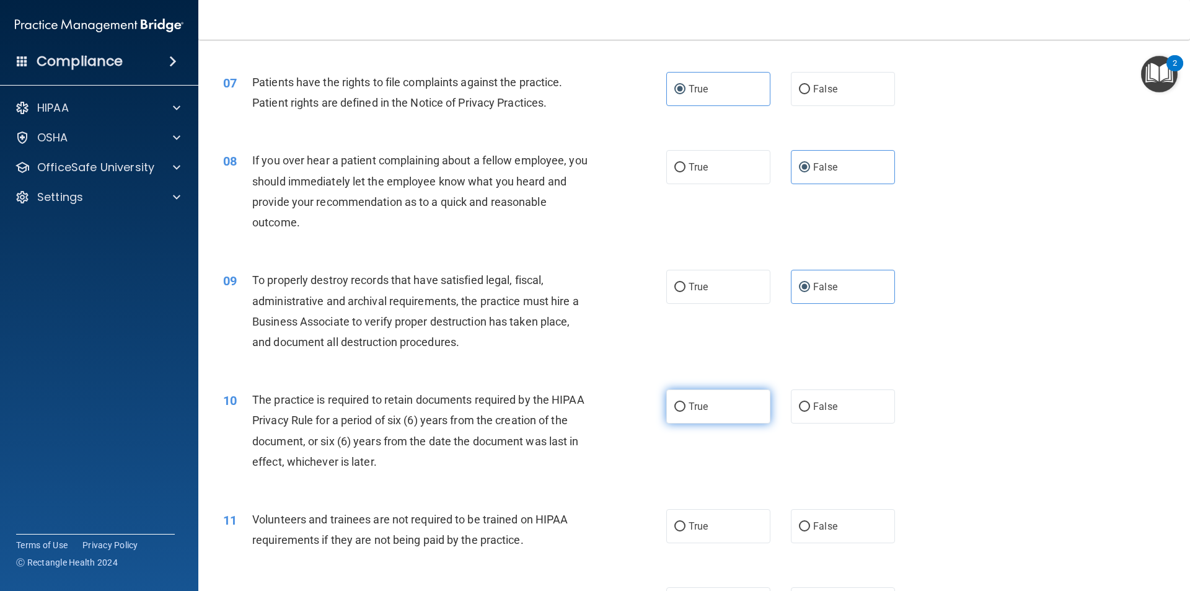
click at [716, 415] on label "True" at bounding box center [718, 406] width 104 height 34
click at [686, 412] on input "True" at bounding box center [679, 406] width 11 height 9
radio input "true"
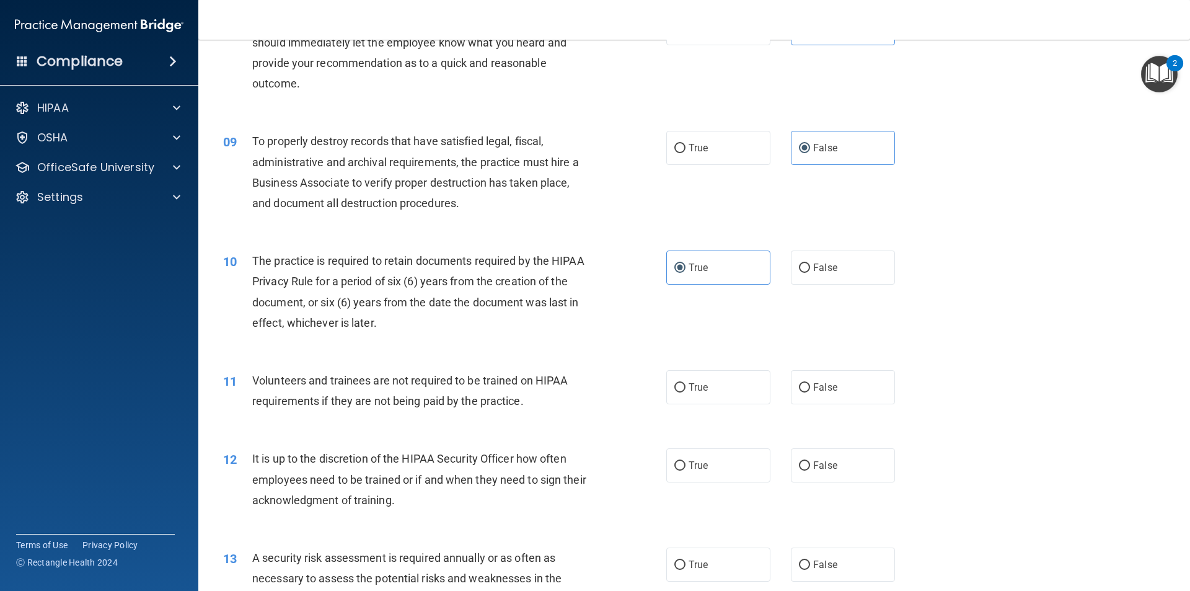
scroll to position [868, 0]
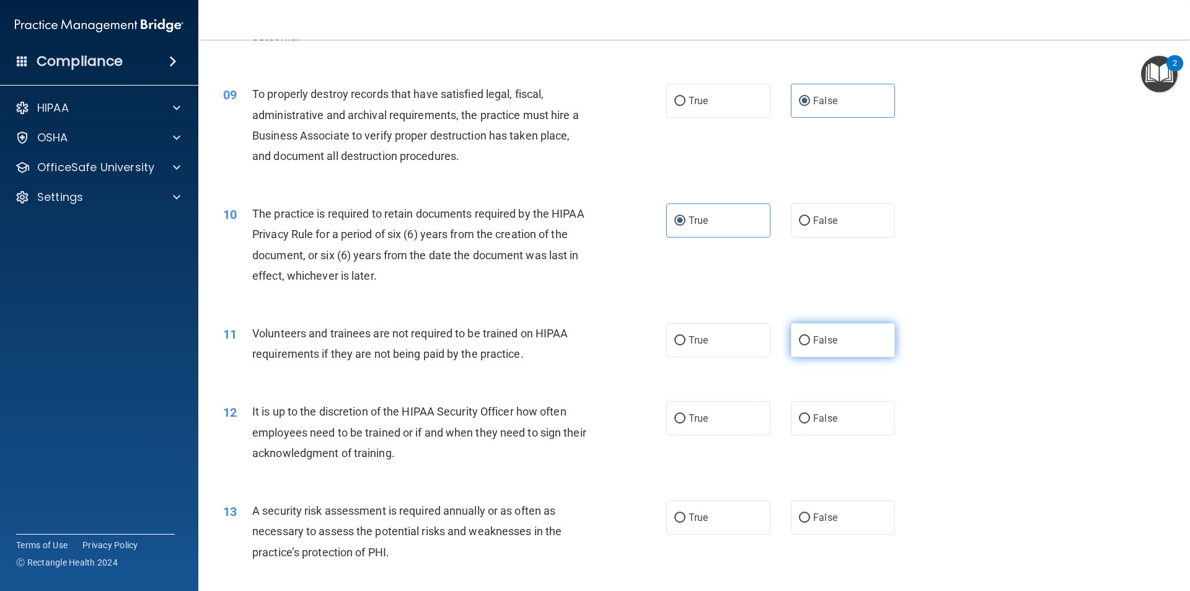
click at [800, 349] on label "False" at bounding box center [843, 340] width 104 height 34
click at [800, 345] on input "False" at bounding box center [804, 340] width 11 height 9
radio input "true"
click at [822, 413] on span "False" at bounding box center [825, 418] width 24 height 12
click at [810, 414] on input "False" at bounding box center [804, 418] width 11 height 9
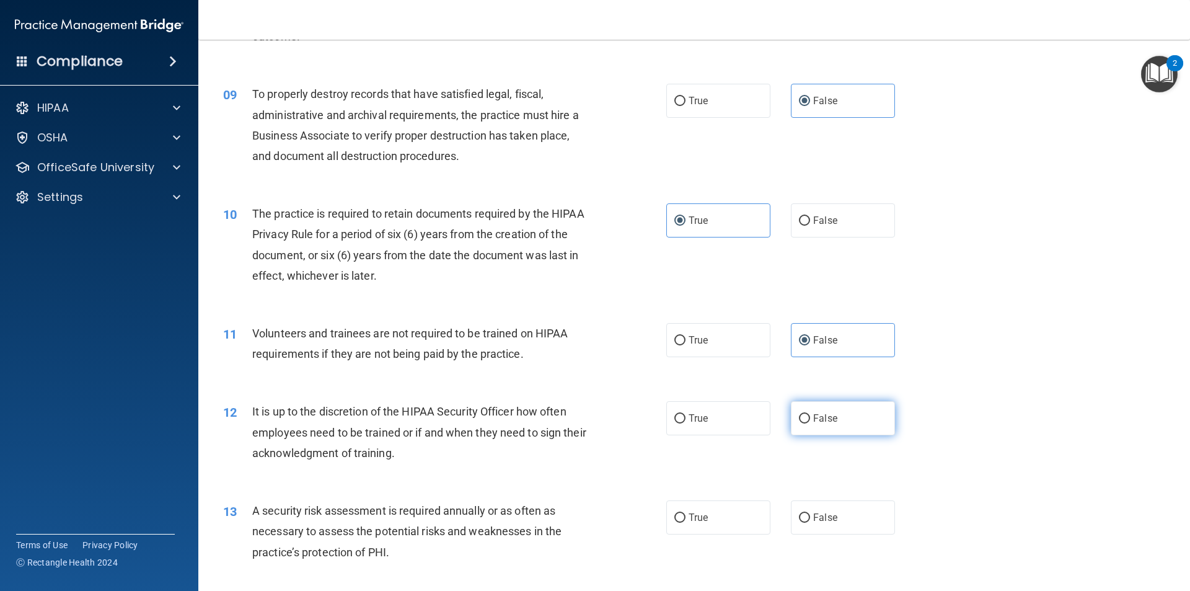
radio input "true"
click at [712, 507] on label "True" at bounding box center [718, 517] width 104 height 34
click at [686, 513] on input "True" at bounding box center [679, 517] width 11 height 9
radio input "true"
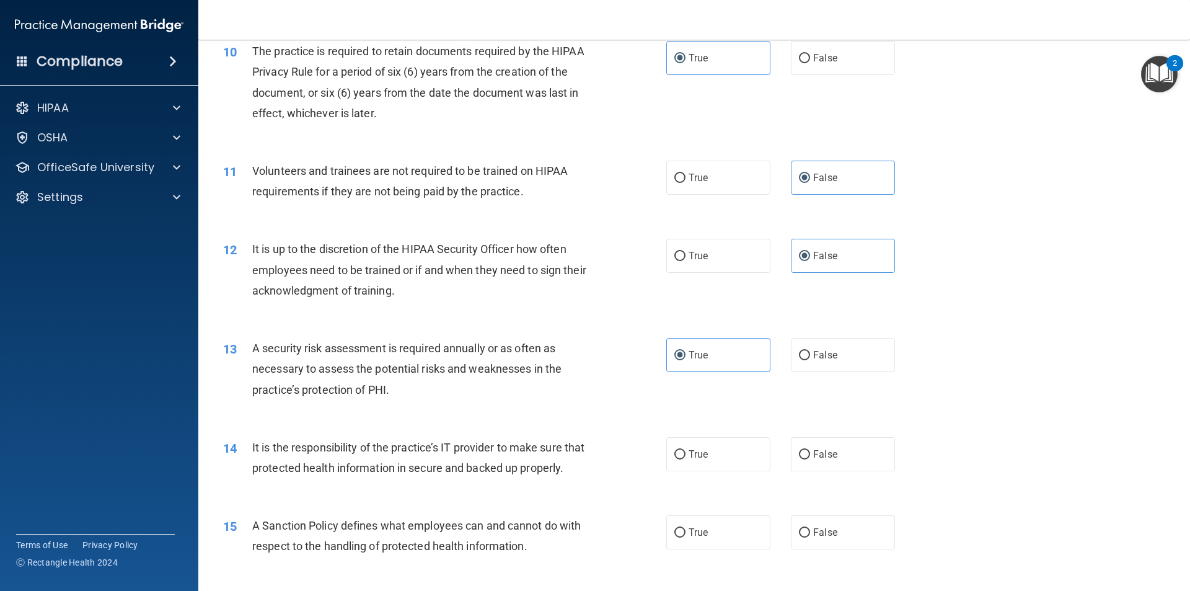
scroll to position [1054, 0]
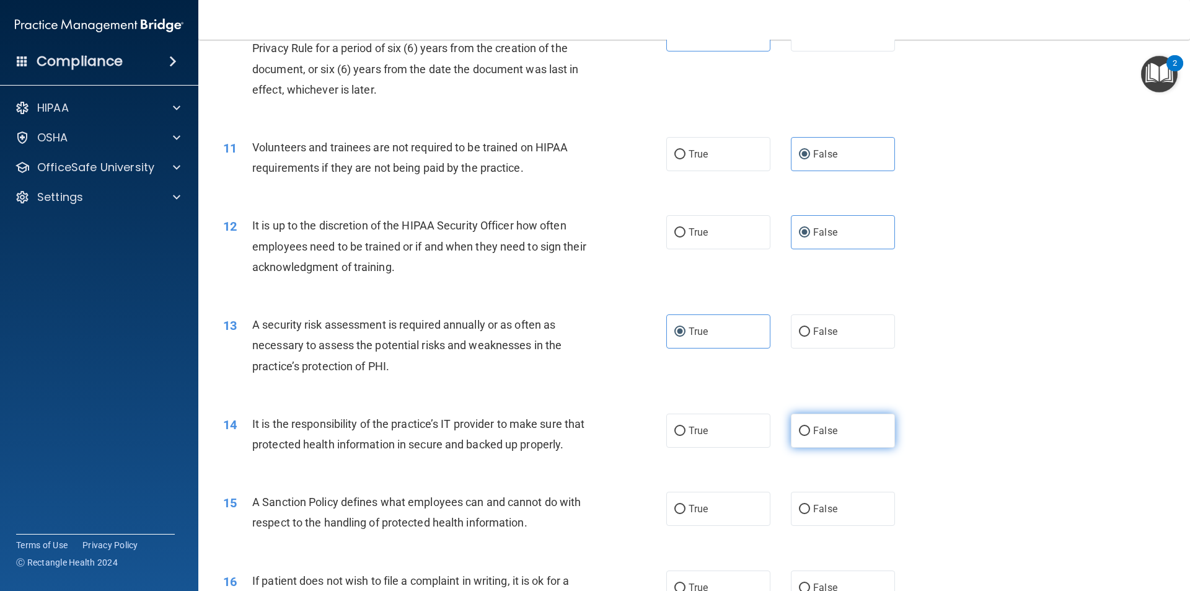
click at [821, 420] on label "False" at bounding box center [843, 430] width 104 height 34
click at [810, 426] on input "False" at bounding box center [804, 430] width 11 height 9
radio input "true"
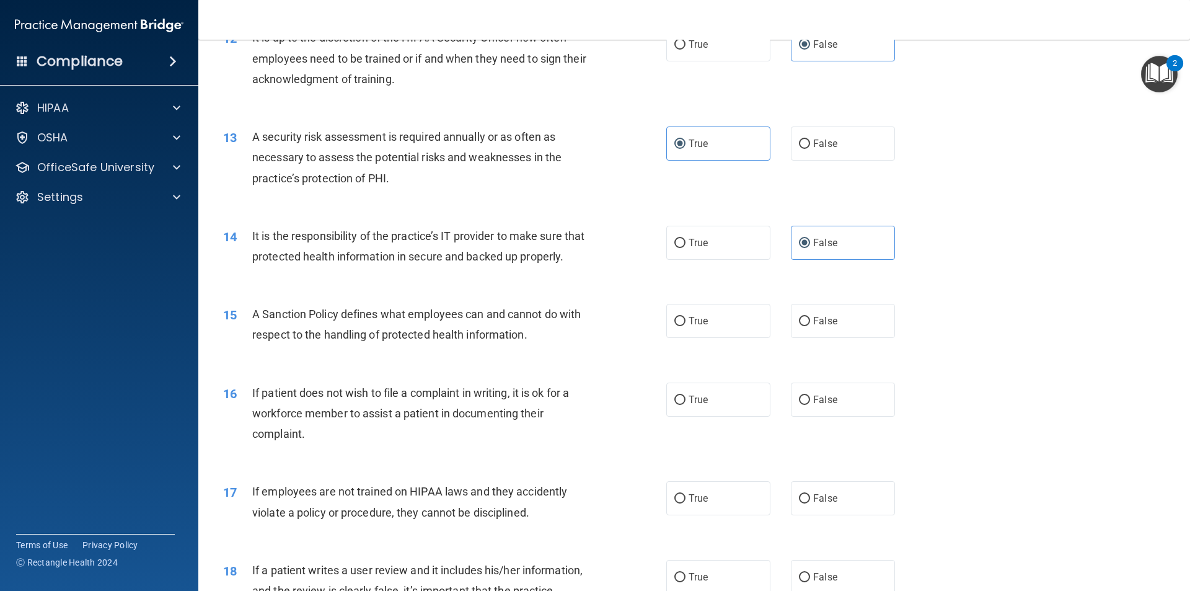
scroll to position [1302, 0]
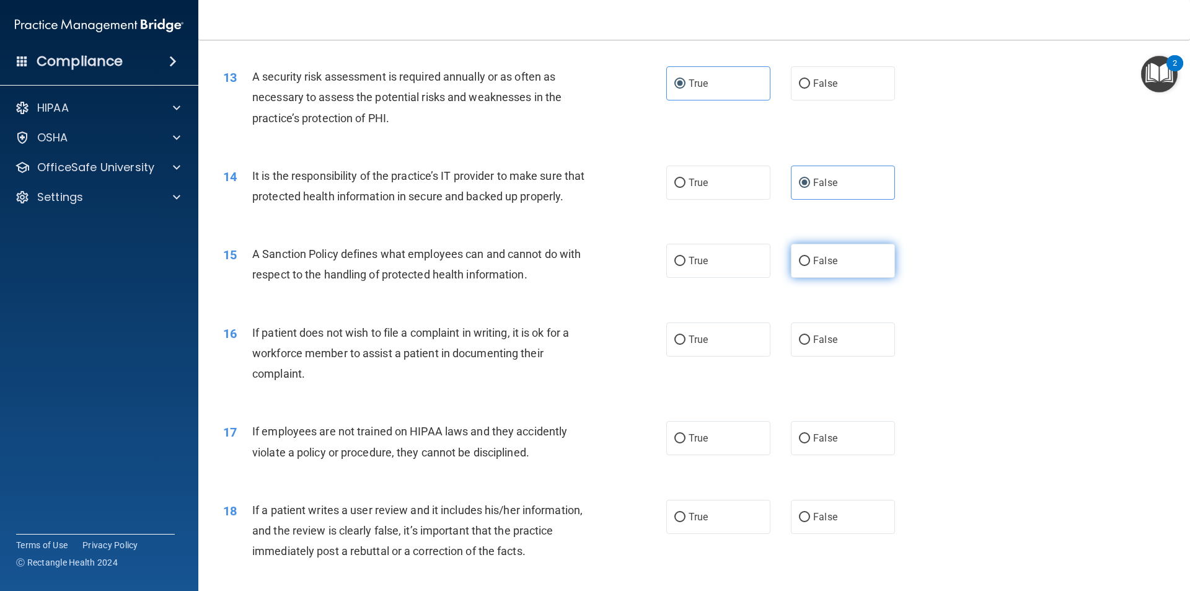
click at [796, 274] on label "False" at bounding box center [843, 261] width 104 height 34
click at [799, 266] on input "False" at bounding box center [804, 261] width 11 height 9
radio input "true"
click at [723, 354] on label "True" at bounding box center [718, 339] width 104 height 34
click at [686, 345] on input "True" at bounding box center [679, 339] width 11 height 9
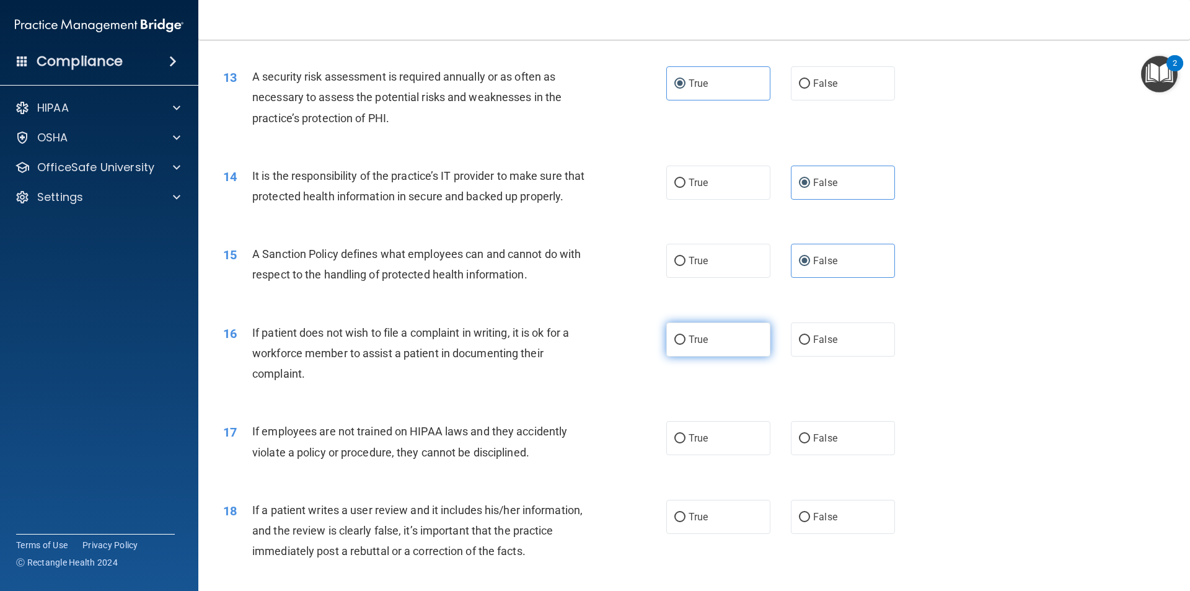
radio input "true"
click at [816, 444] on span "False" at bounding box center [825, 438] width 24 height 12
click at [810, 443] on input "False" at bounding box center [804, 438] width 11 height 9
radio input "true"
click at [813, 522] on span "False" at bounding box center [825, 517] width 24 height 12
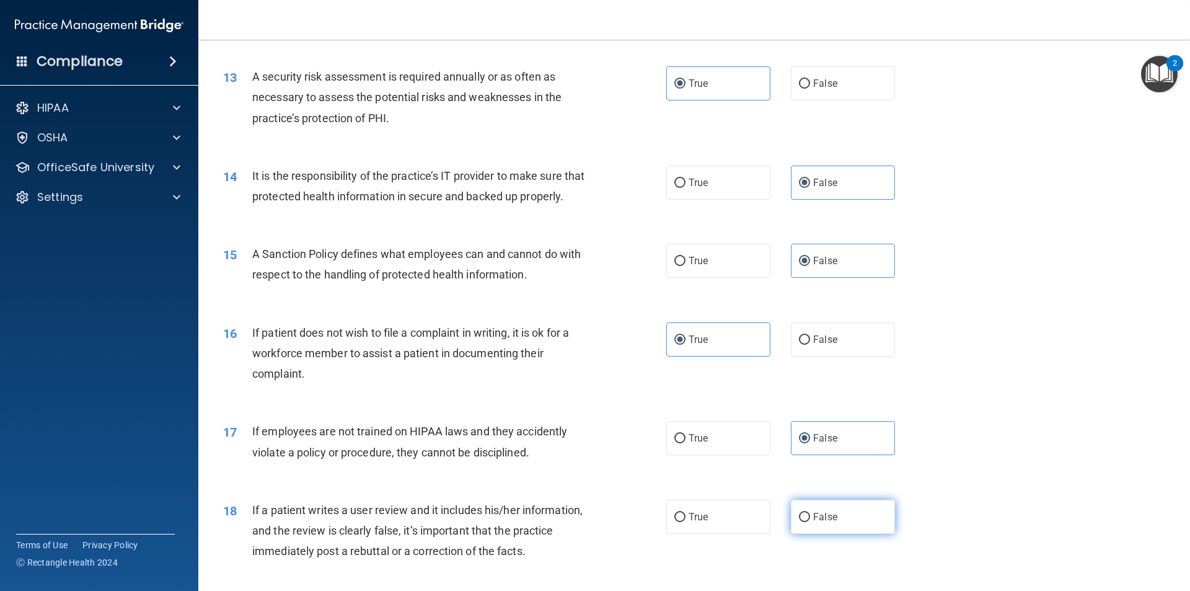
click at [810, 522] on input "False" at bounding box center [804, 517] width 11 height 9
radio input "true"
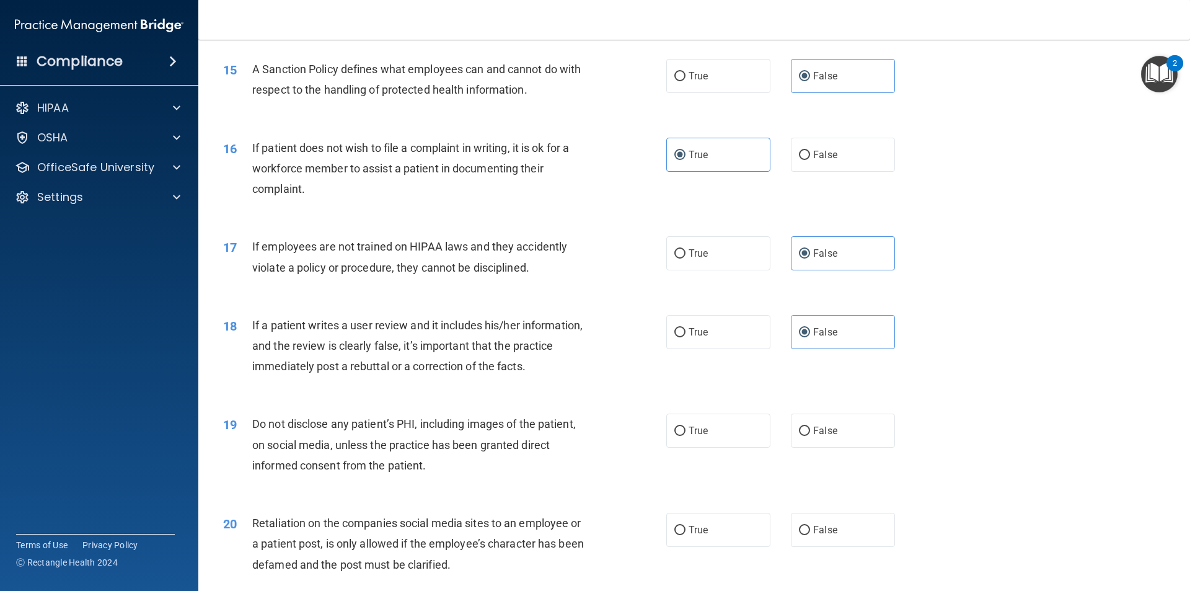
scroll to position [1488, 0]
click at [720, 438] on label "True" at bounding box center [718, 429] width 104 height 34
click at [686, 434] on input "True" at bounding box center [679, 429] width 11 height 9
radio input "true"
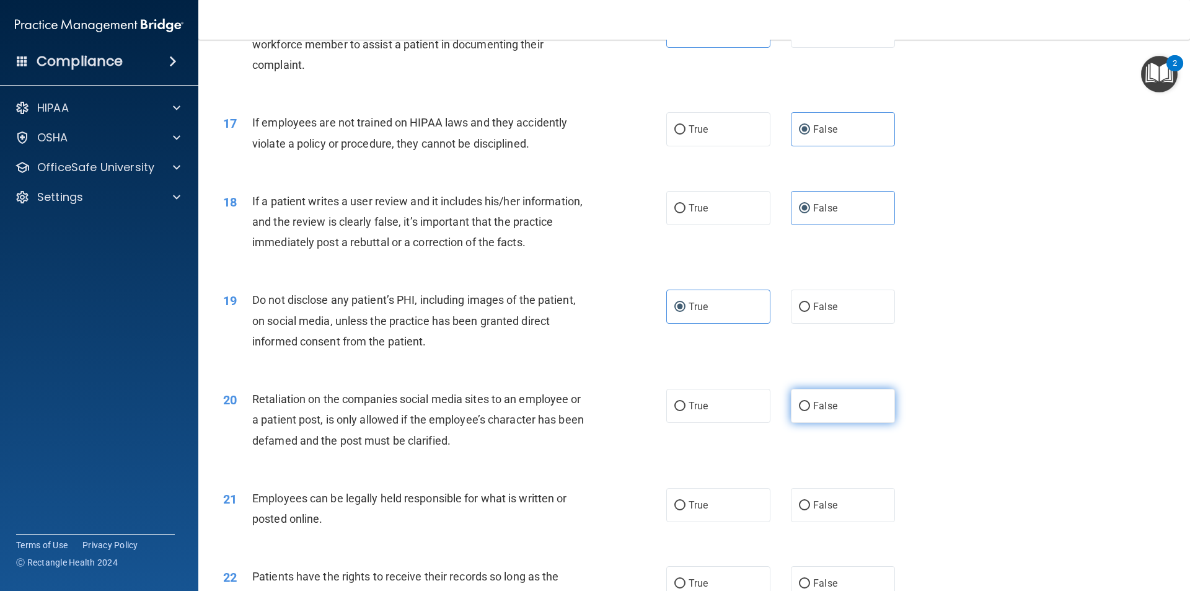
scroll to position [1611, 0]
click at [838, 421] on label "False" at bounding box center [843, 404] width 104 height 34
click at [810, 410] on input "False" at bounding box center [804, 404] width 11 height 9
radio input "true"
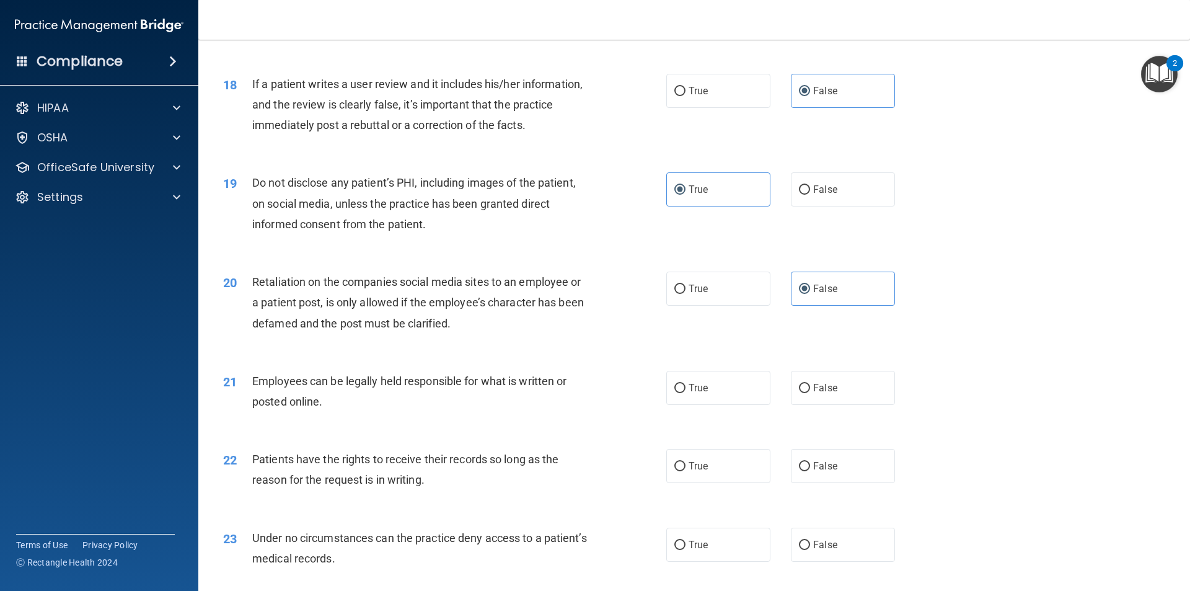
scroll to position [1735, 0]
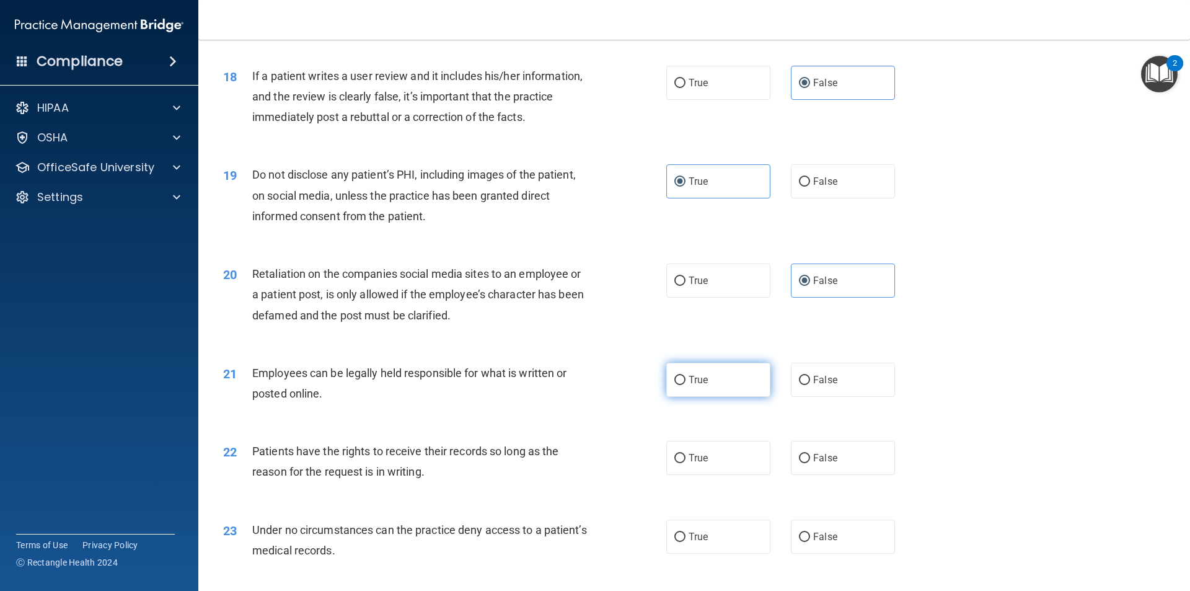
click at [720, 392] on label "True" at bounding box center [718, 380] width 104 height 34
click at [686, 385] on input "True" at bounding box center [679, 380] width 11 height 9
radio input "true"
click at [832, 475] on label "False" at bounding box center [843, 458] width 104 height 34
click at [810, 463] on input "False" at bounding box center [804, 458] width 11 height 9
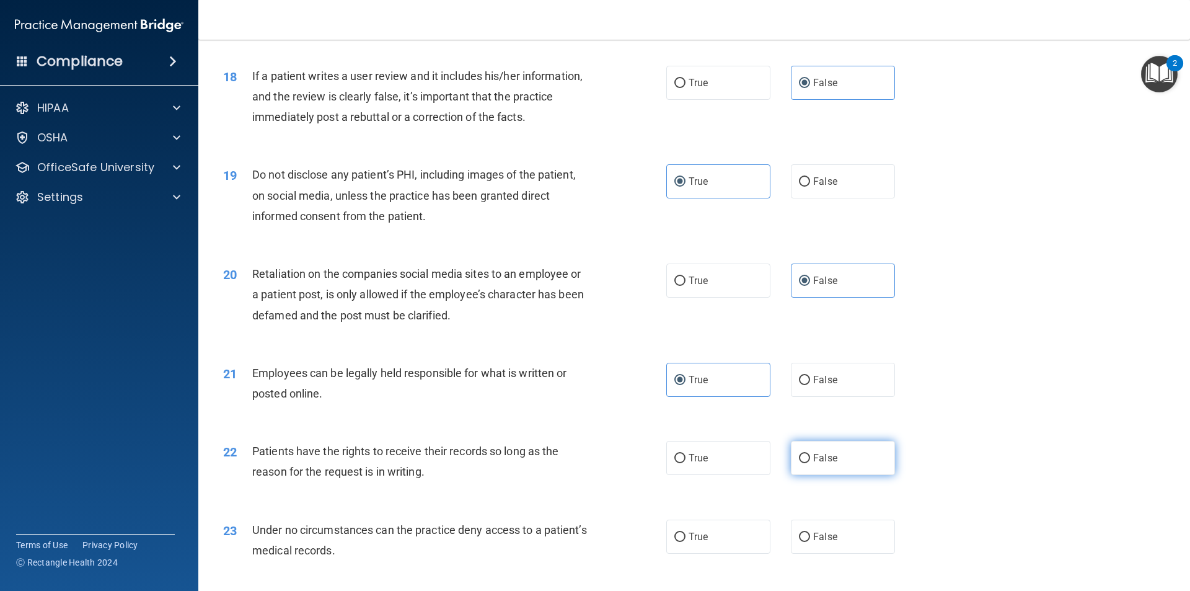
radio input "true"
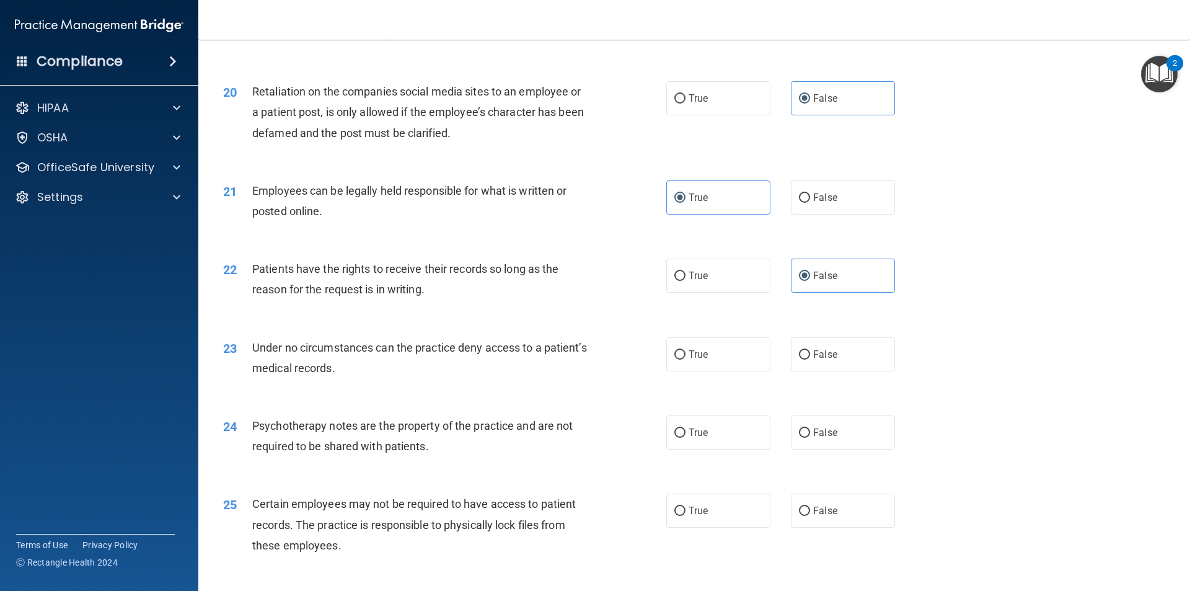
scroll to position [1921, 0]
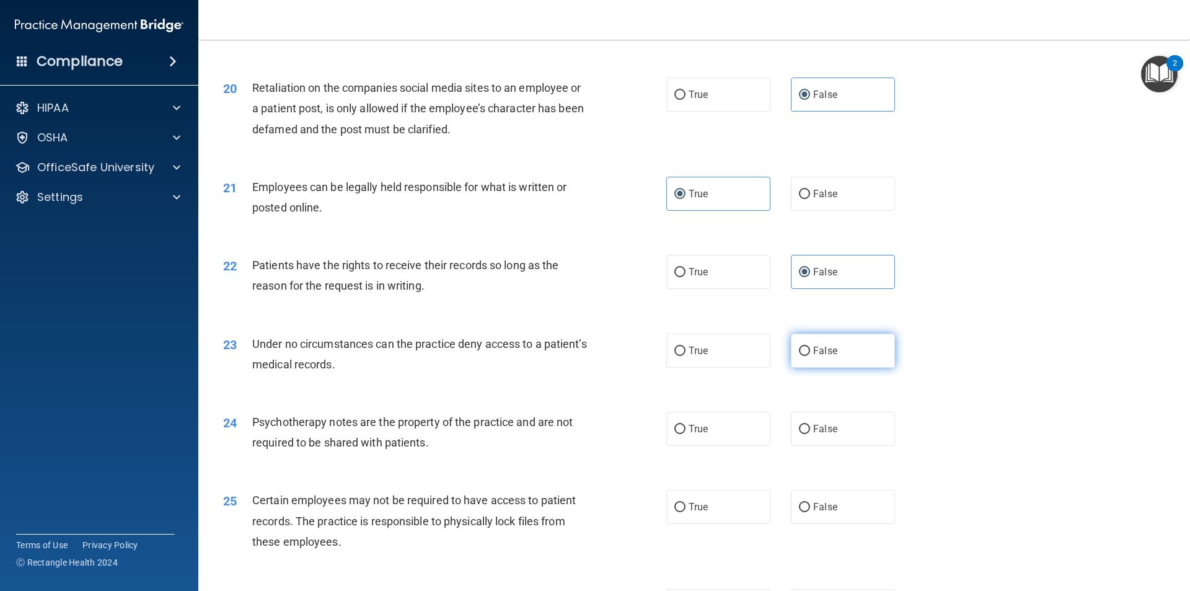
click at [850, 359] on label "False" at bounding box center [843, 350] width 104 height 34
click at [810, 356] on input "False" at bounding box center [804, 350] width 11 height 9
radio input "true"
click at [698, 446] on label "True" at bounding box center [718, 429] width 104 height 34
click at [686, 434] on input "True" at bounding box center [679, 429] width 11 height 9
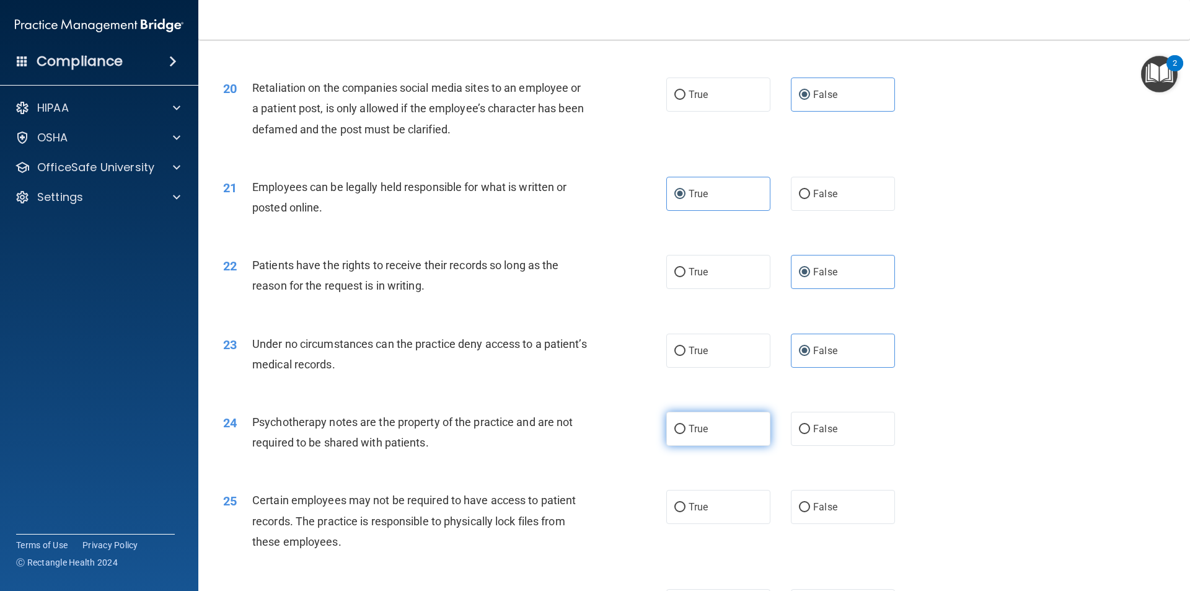
radio input "true"
click at [701, 513] on label "True" at bounding box center [718, 507] width 104 height 34
click at [669, 521] on label "True" at bounding box center [718, 507] width 104 height 34
click at [674, 512] on input "True" at bounding box center [679, 507] width 11 height 9
radio input "true"
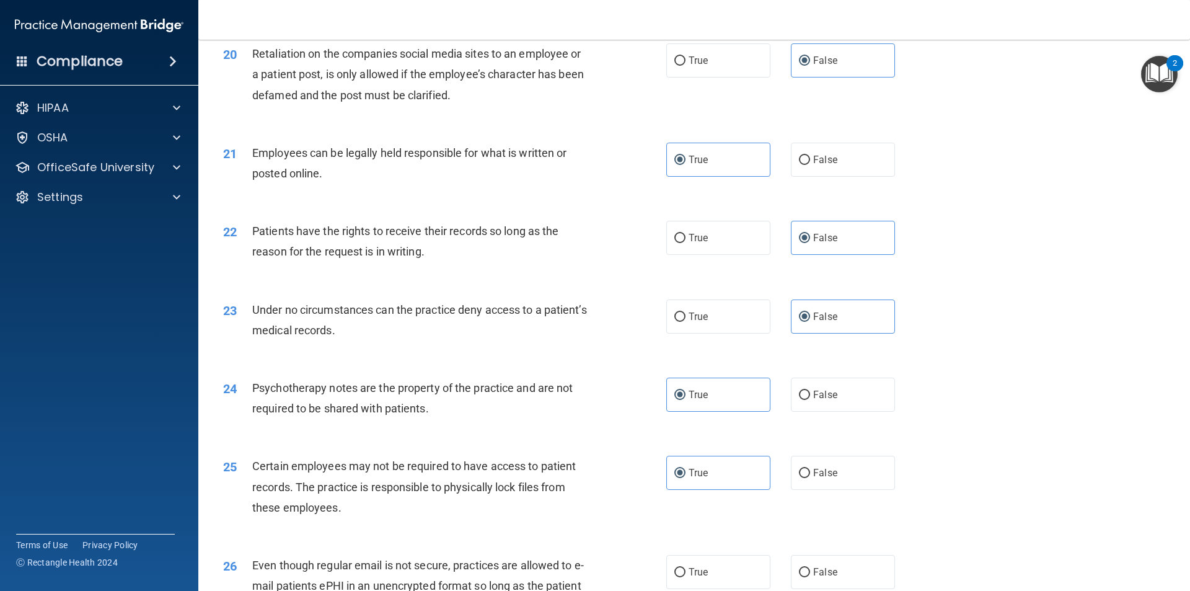
scroll to position [2107, 0]
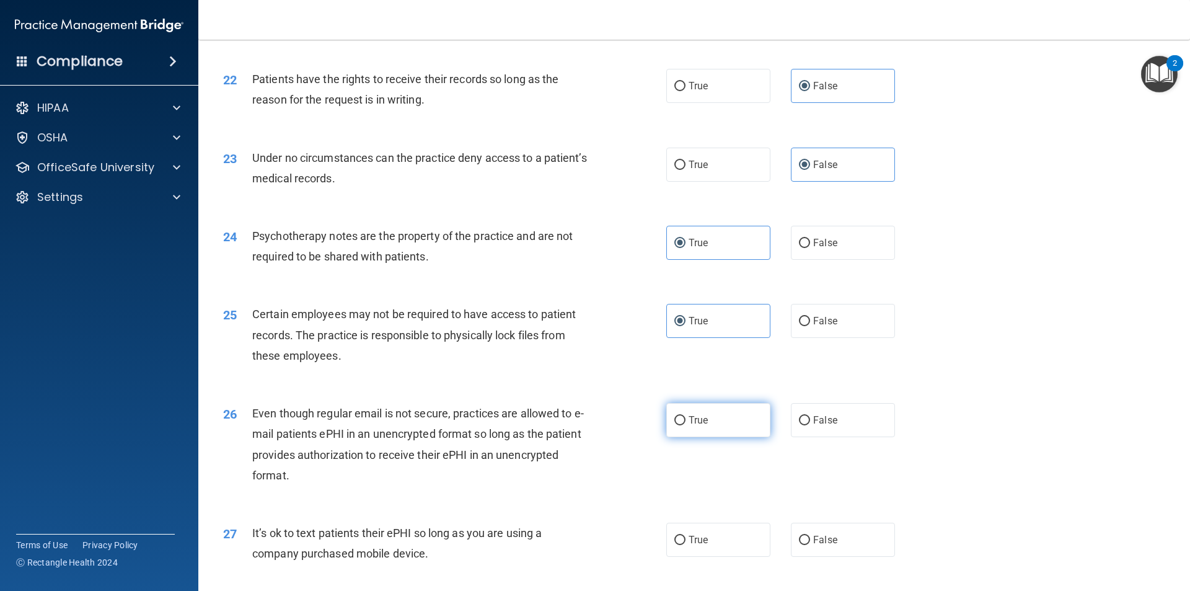
click at [702, 426] on span "True" at bounding box center [698, 420] width 19 height 12
click at [686, 425] on input "True" at bounding box center [679, 420] width 11 height 9
radio input "true"
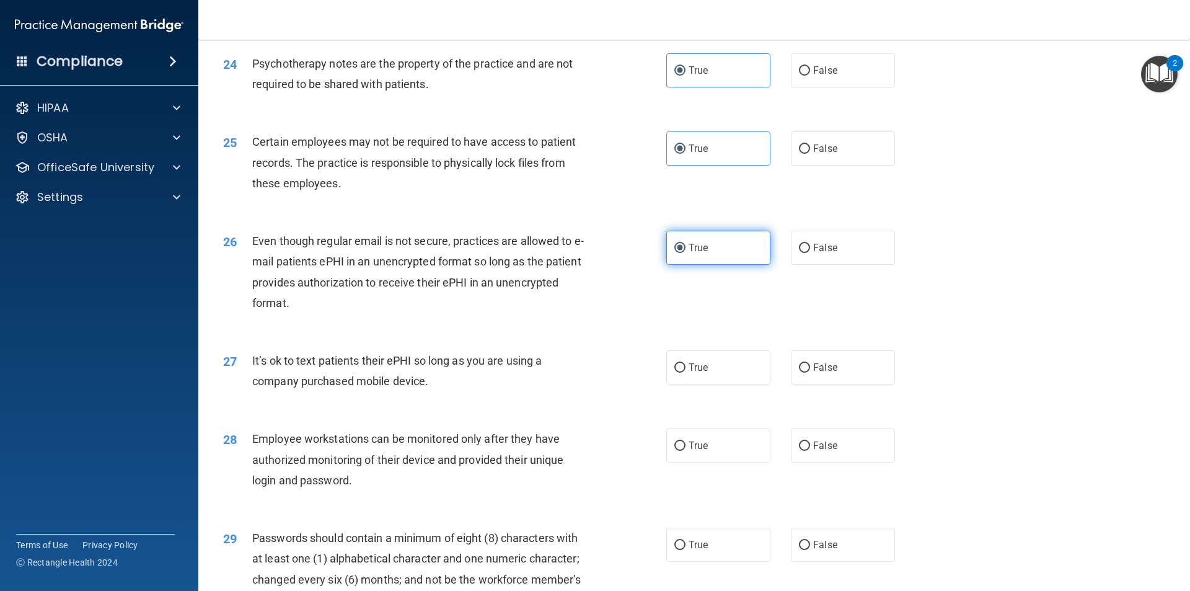
scroll to position [2293, 0]
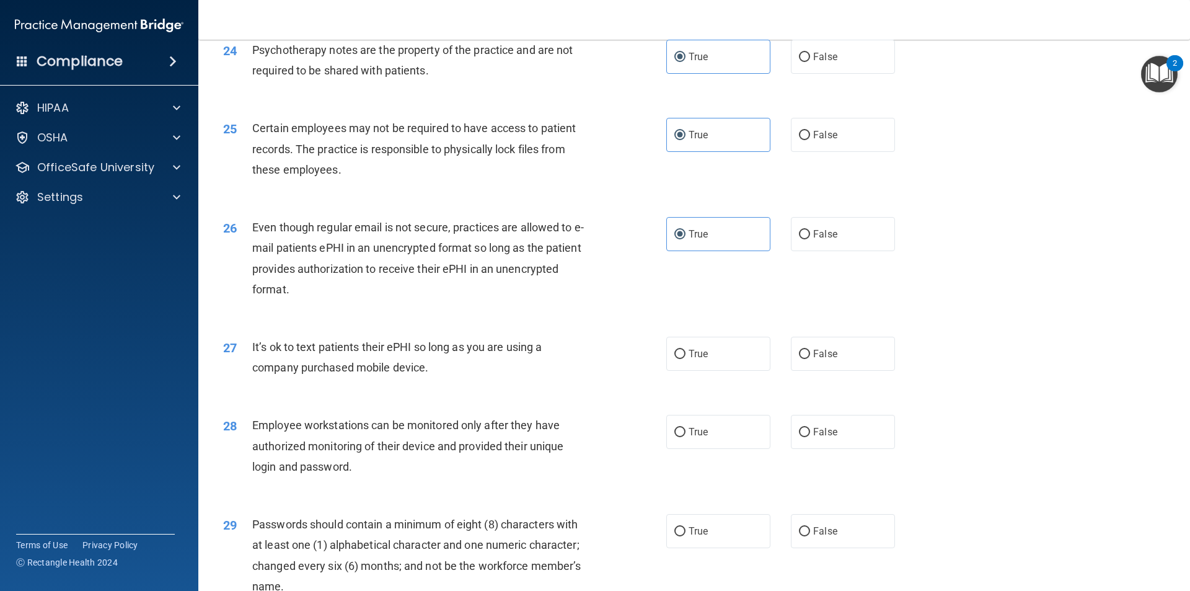
click at [816, 394] on div "27 It’s ok to text patients their ePHI so long as you are using a company purch…" at bounding box center [694, 360] width 961 height 78
drag, startPoint x: 816, startPoint y: 381, endPoint x: 817, endPoint y: 388, distance: 6.8
click at [816, 371] on label "False" at bounding box center [843, 354] width 104 height 34
click at [810, 359] on input "False" at bounding box center [804, 354] width 11 height 9
radio input "true"
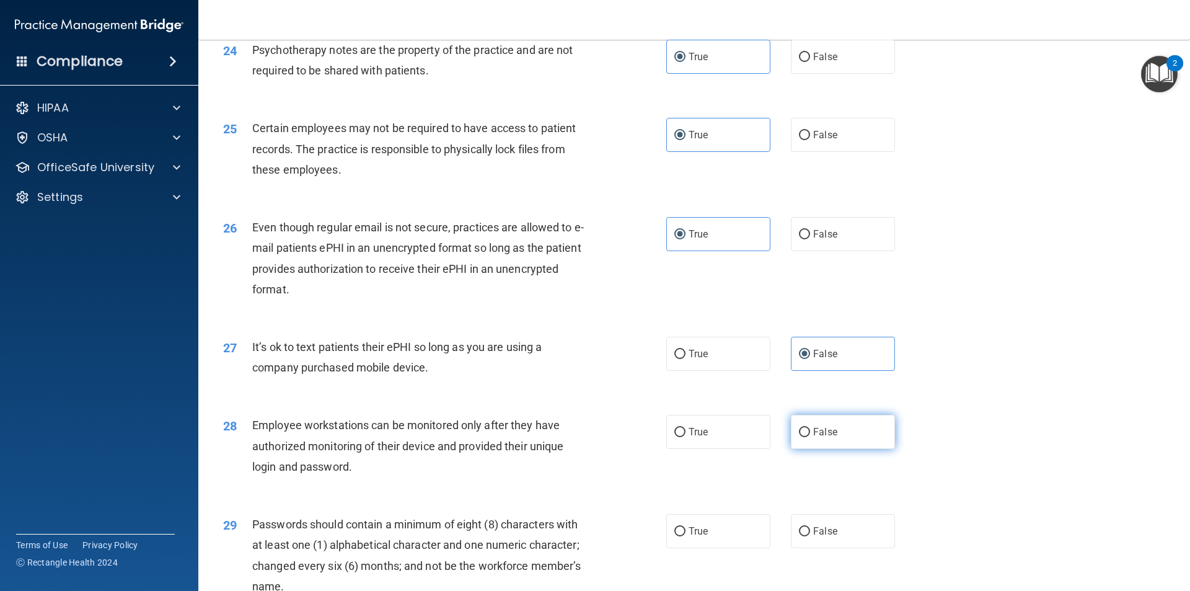
click at [819, 438] on span "False" at bounding box center [825, 432] width 24 height 12
click at [810, 437] on input "False" at bounding box center [804, 432] width 11 height 9
radio input "true"
click at [691, 548] on label "True" at bounding box center [718, 531] width 104 height 34
click at [686, 536] on input "True" at bounding box center [679, 531] width 11 height 9
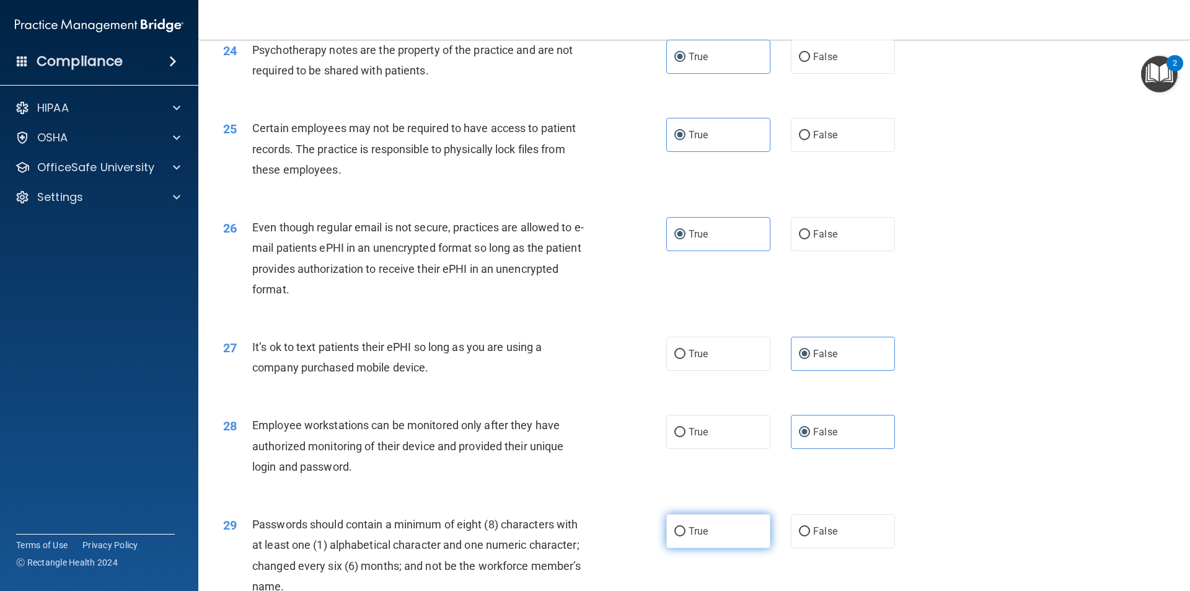
radio input "true"
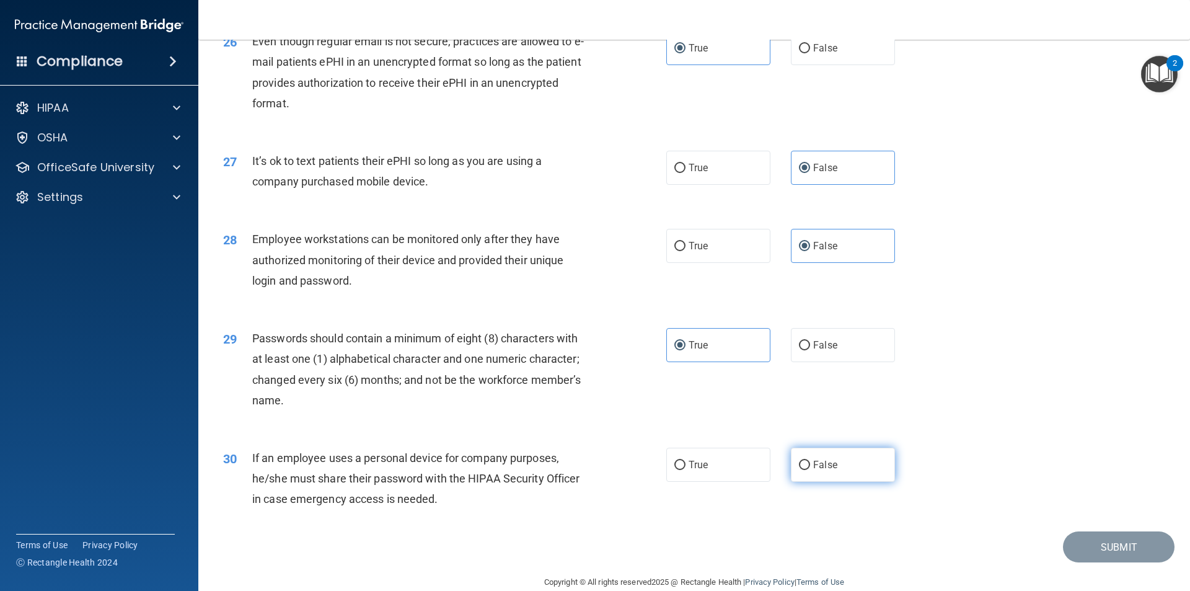
click at [816, 470] on span "False" at bounding box center [825, 465] width 24 height 12
click at [810, 470] on input "False" at bounding box center [804, 465] width 11 height 9
radio input "true"
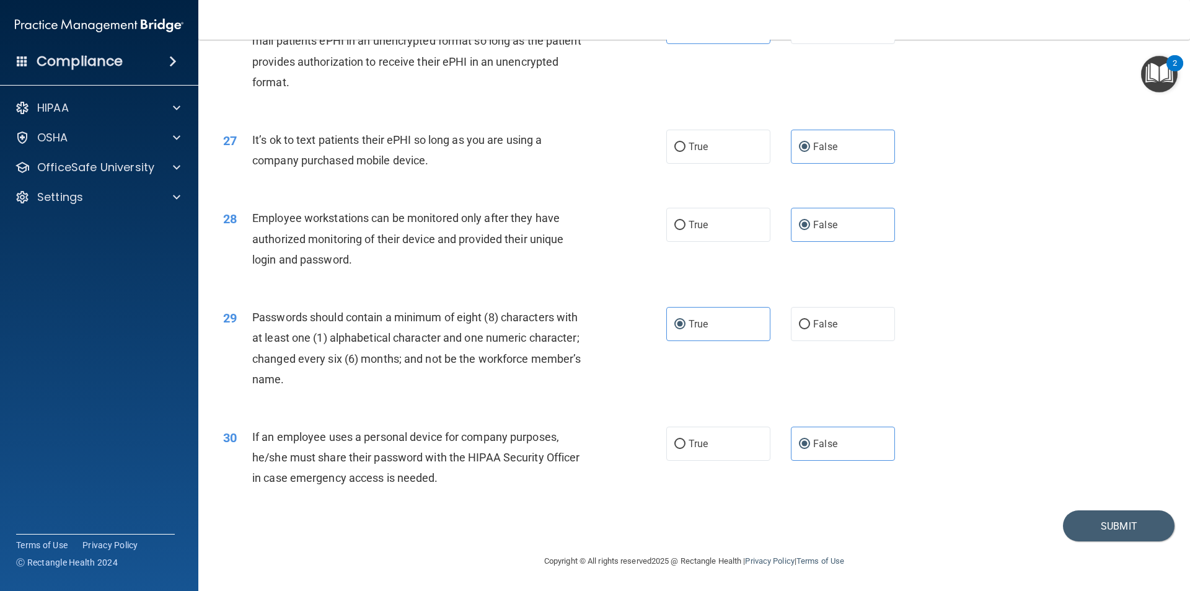
scroll to position [2521, 0]
click at [1090, 534] on button "Submit" at bounding box center [1119, 526] width 112 height 32
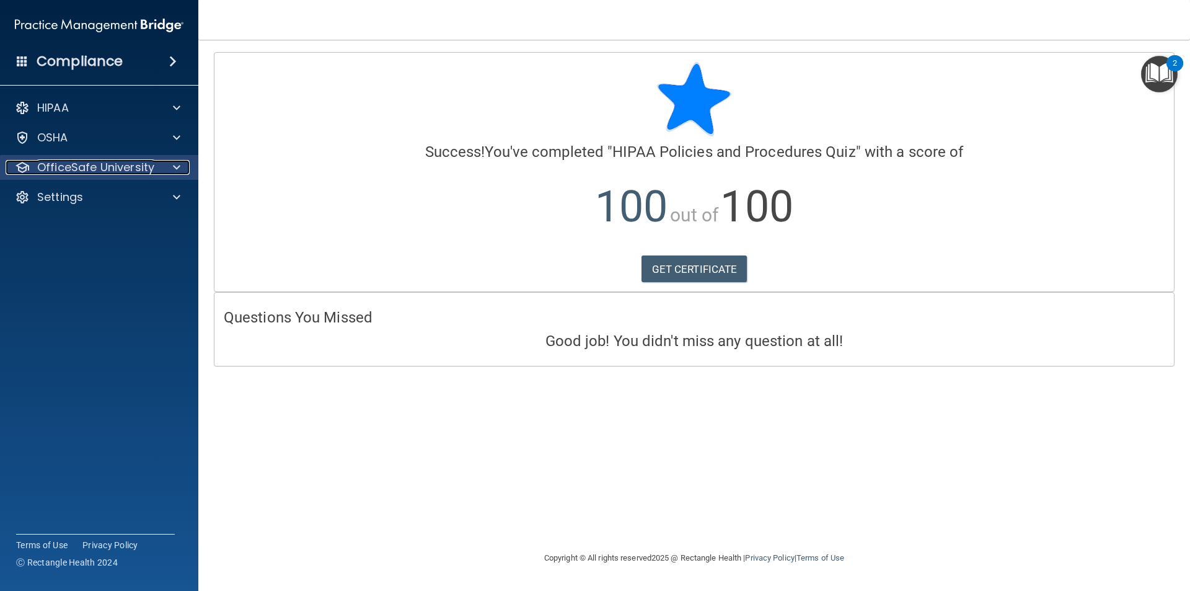
click at [116, 166] on p "OfficeSafe University" at bounding box center [95, 167] width 117 height 15
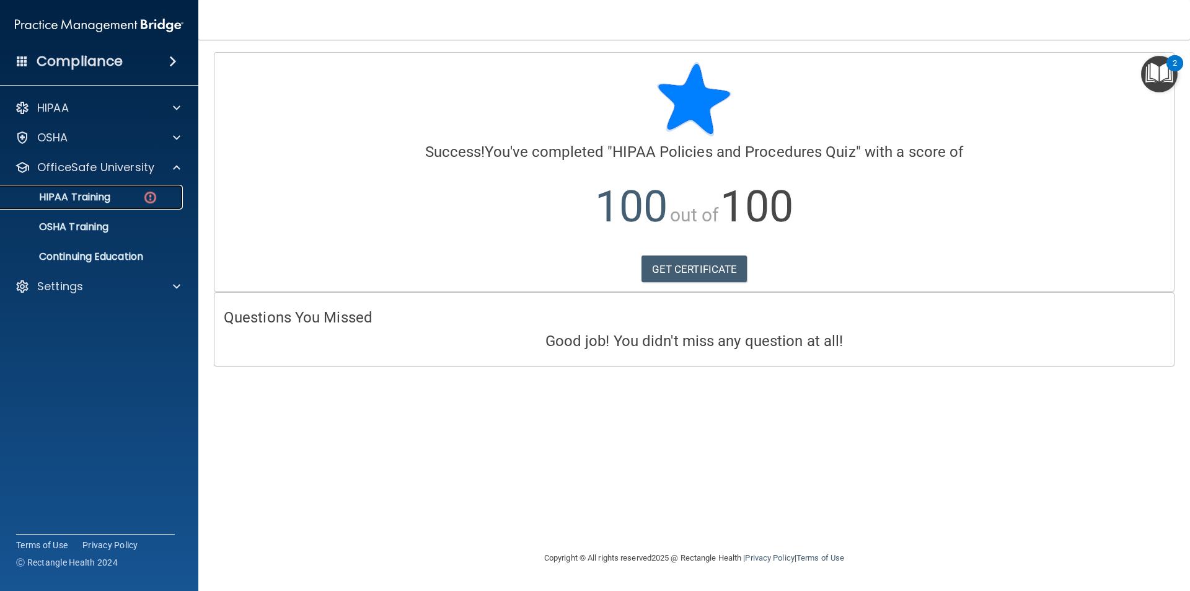
click at [117, 196] on div "HIPAA Training" at bounding box center [92, 197] width 169 height 12
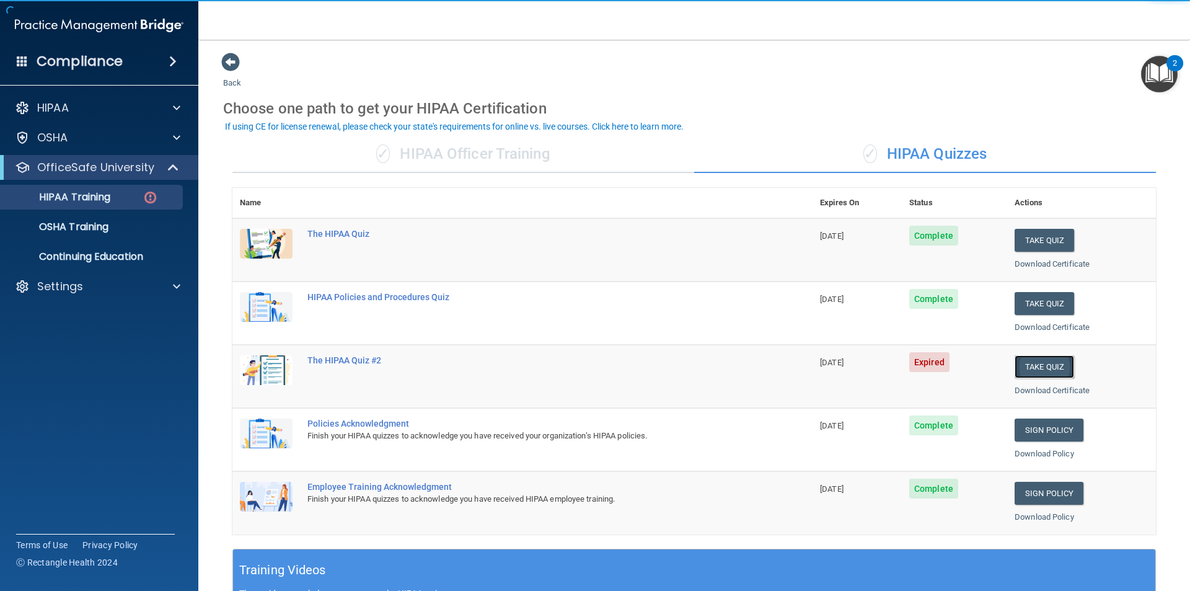
click at [1029, 369] on button "Take Quiz" at bounding box center [1045, 366] width 60 height 23
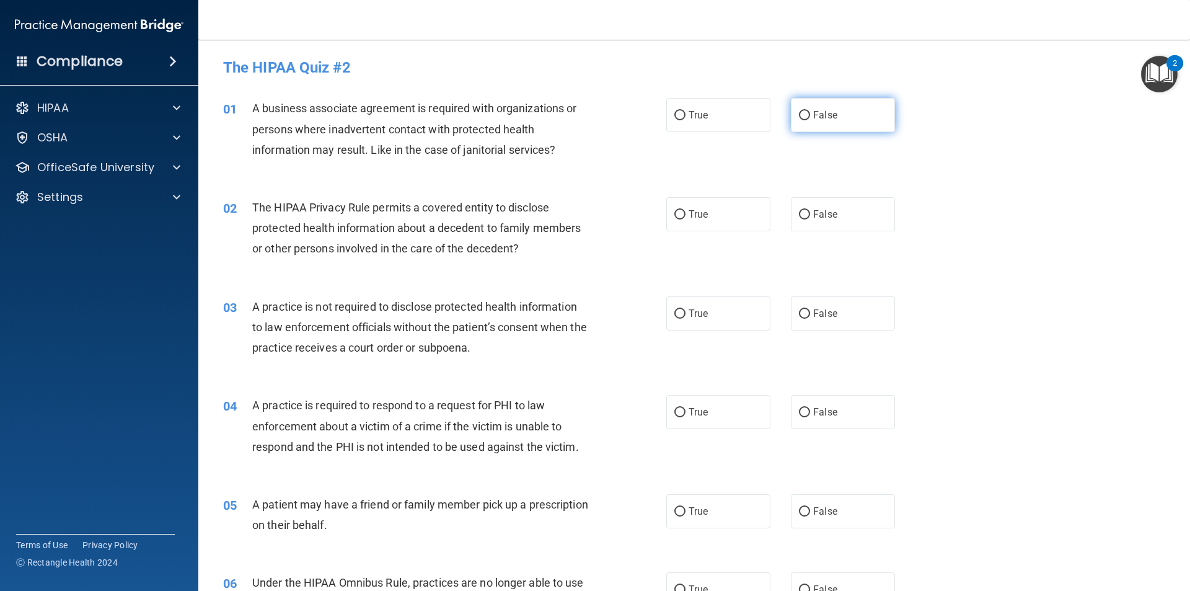
click at [834, 114] on label "False" at bounding box center [843, 115] width 104 height 34
click at [810, 114] on input "False" at bounding box center [804, 115] width 11 height 9
radio input "true"
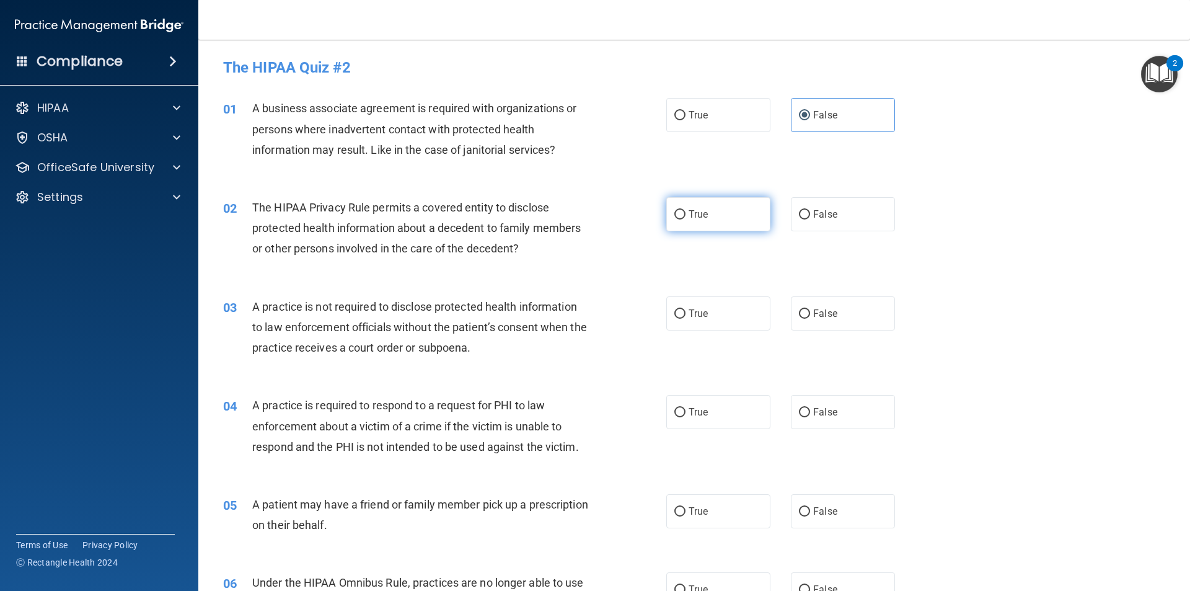
click at [710, 213] on label "True" at bounding box center [718, 214] width 104 height 34
click at [686, 213] on input "True" at bounding box center [679, 214] width 11 height 9
radio input "true"
click at [821, 317] on span "False" at bounding box center [825, 313] width 24 height 12
click at [810, 317] on input "False" at bounding box center [804, 313] width 11 height 9
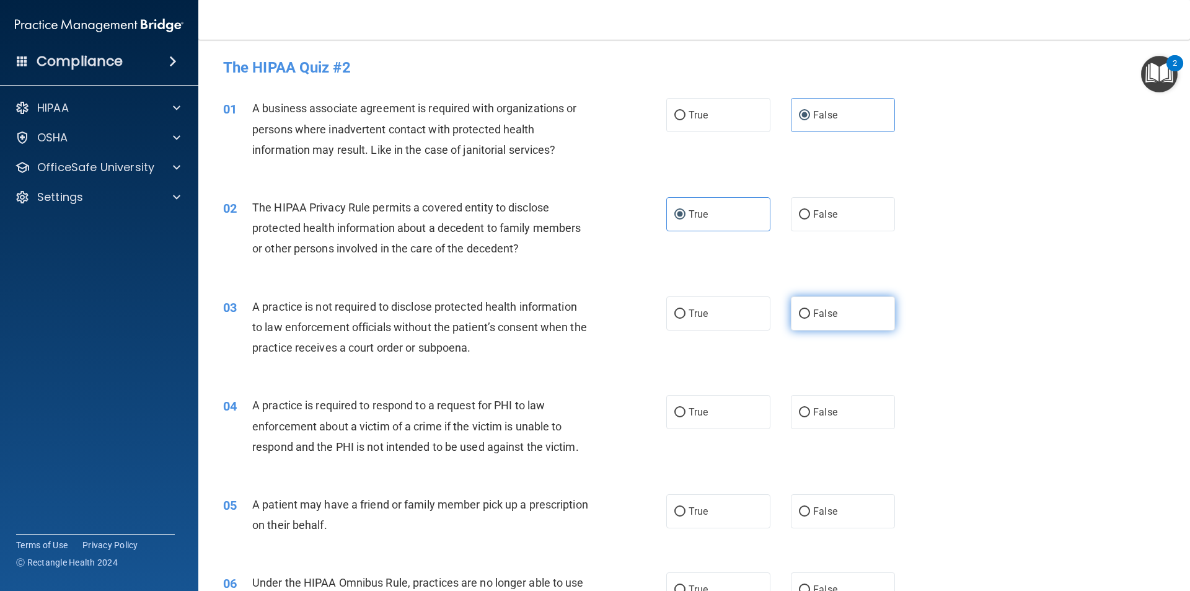
radio input "true"
click at [691, 405] on label "True" at bounding box center [718, 412] width 104 height 34
click at [686, 408] on input "True" at bounding box center [679, 412] width 11 height 9
radio input "true"
click at [682, 503] on label "True" at bounding box center [718, 511] width 104 height 34
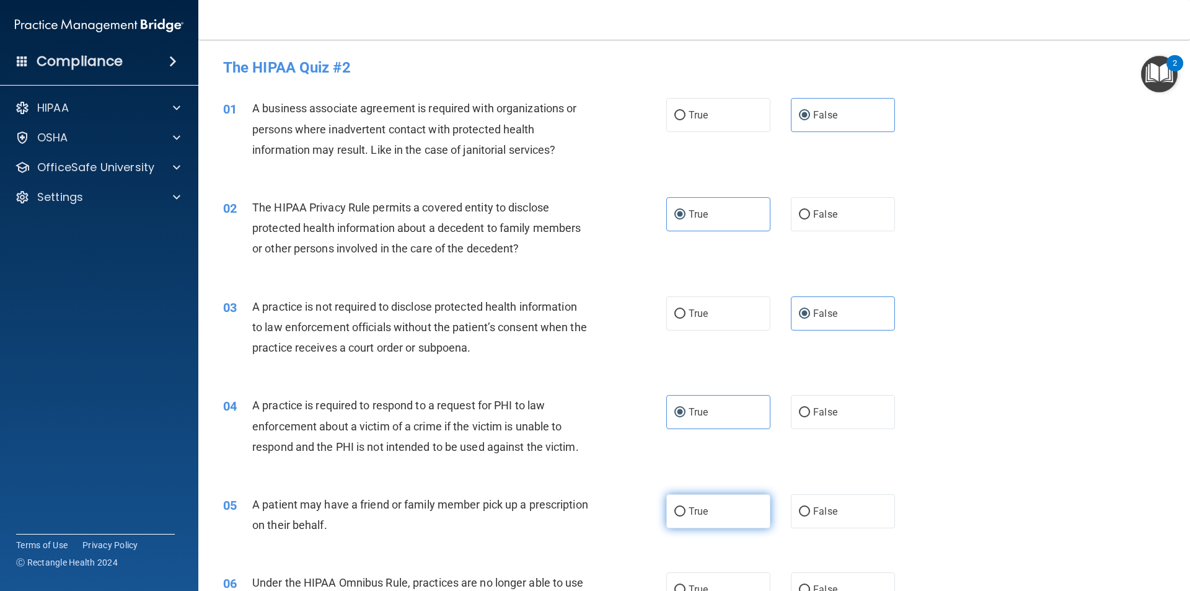
click at [682, 507] on input "True" at bounding box center [679, 511] width 11 height 9
radio input "true"
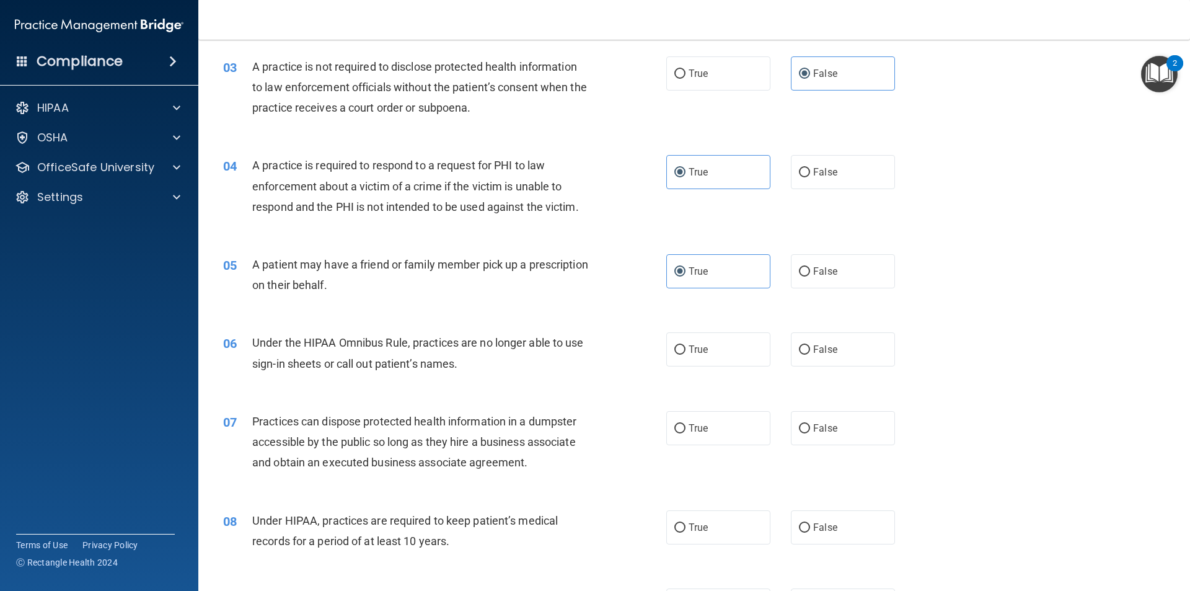
scroll to position [248, 0]
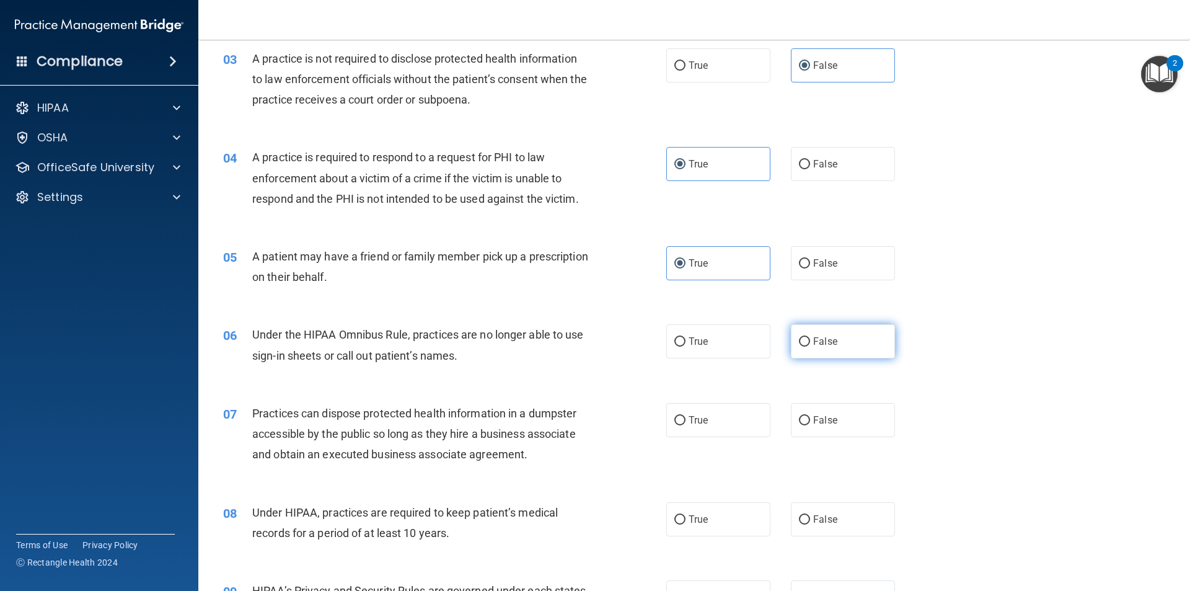
click at [851, 340] on label "False" at bounding box center [843, 341] width 104 height 34
click at [810, 340] on input "False" at bounding box center [804, 341] width 11 height 9
radio input "true"
click at [845, 418] on label "False" at bounding box center [843, 420] width 104 height 34
click at [810, 418] on input "False" at bounding box center [804, 420] width 11 height 9
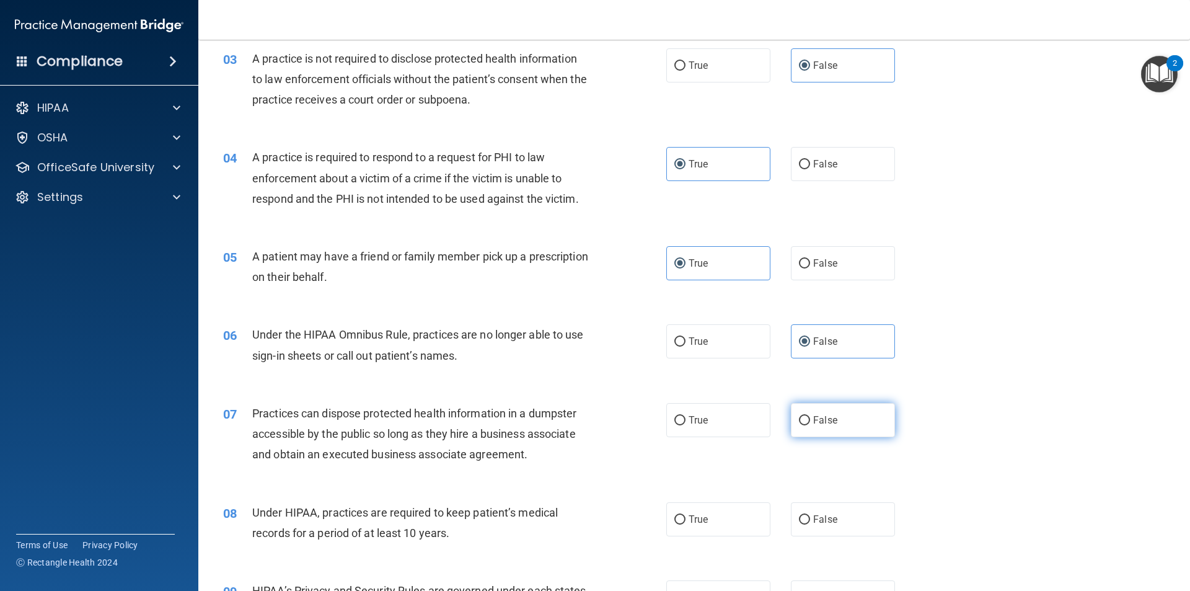
radio input "true"
click at [832, 519] on label "False" at bounding box center [843, 519] width 104 height 34
click at [810, 519] on input "False" at bounding box center [804, 519] width 11 height 9
radio input "true"
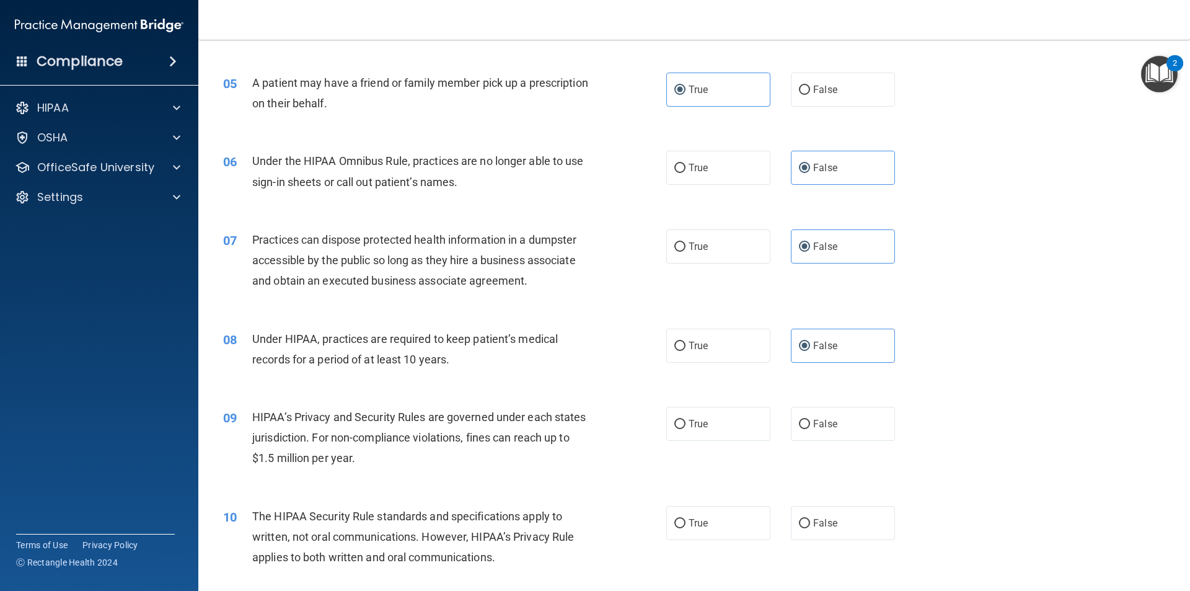
scroll to position [434, 0]
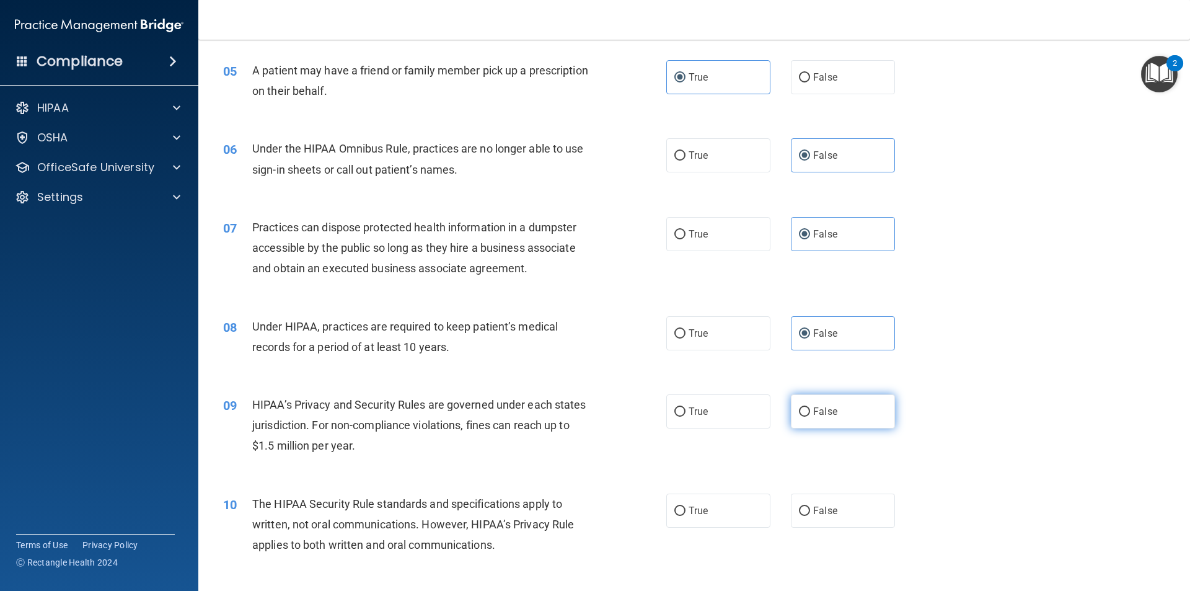
click at [819, 414] on span "False" at bounding box center [825, 411] width 24 height 12
click at [810, 414] on input "False" at bounding box center [804, 411] width 11 height 9
radio input "true"
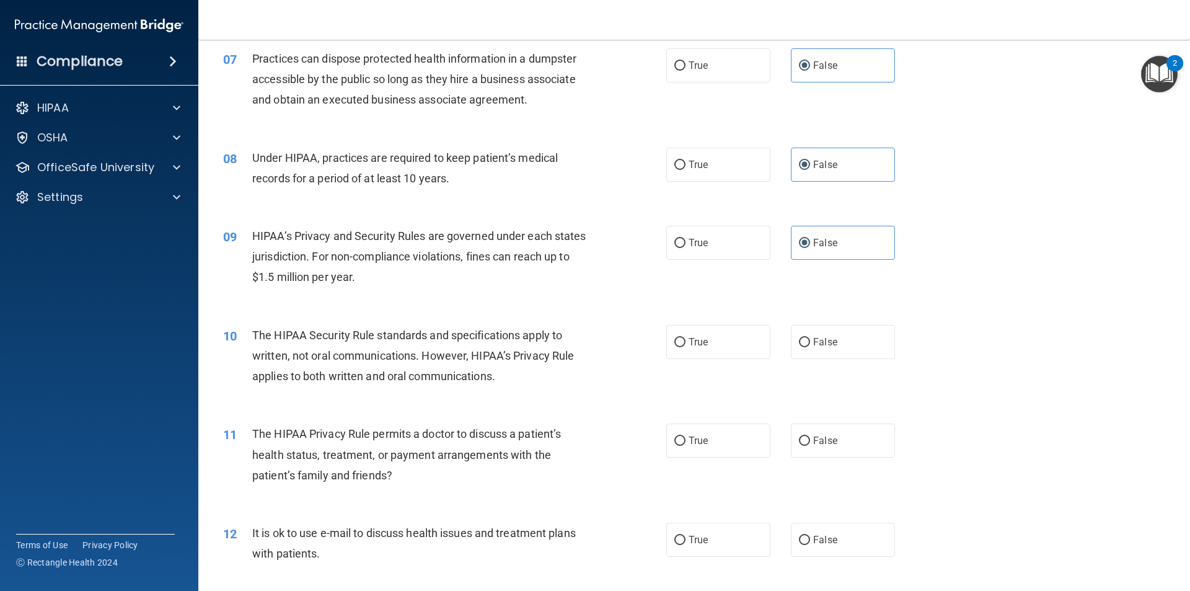
scroll to position [620, 0]
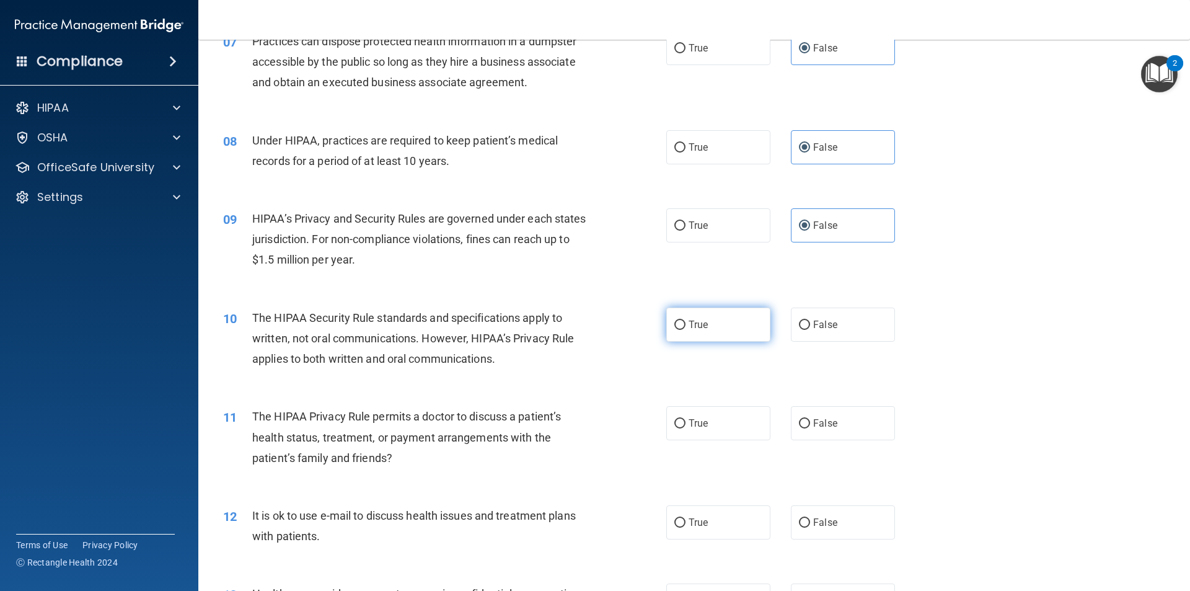
click at [714, 323] on label "True" at bounding box center [718, 324] width 104 height 34
click at [686, 323] on input "True" at bounding box center [679, 324] width 11 height 9
radio input "true"
click at [703, 420] on span "True" at bounding box center [698, 423] width 19 height 12
click at [686, 420] on input "True" at bounding box center [679, 423] width 11 height 9
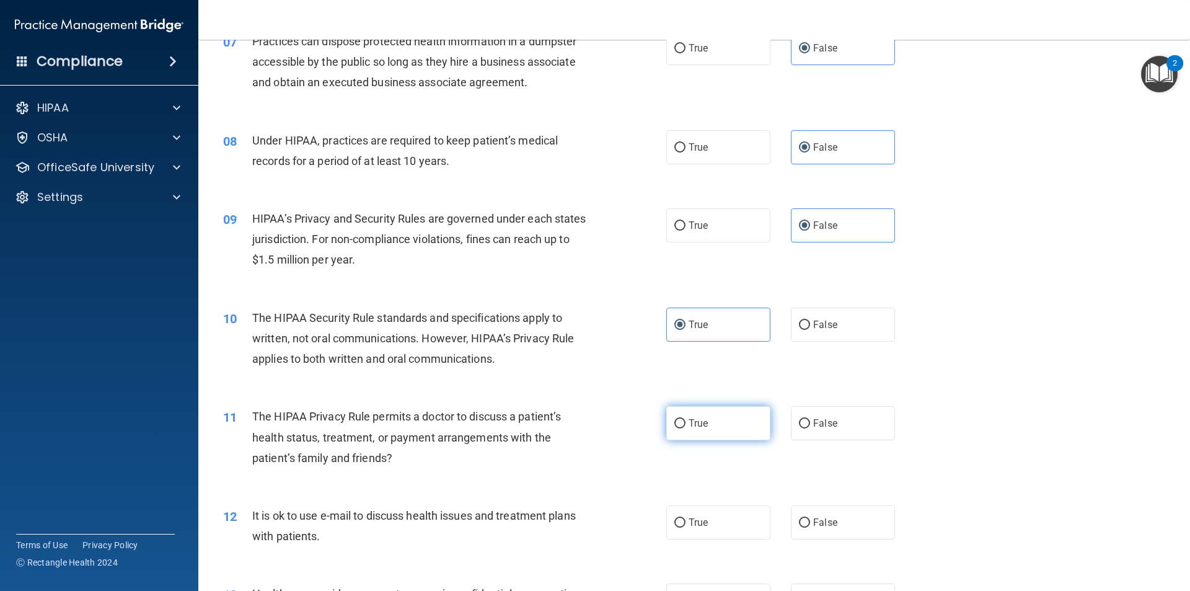
radio input "true"
click at [700, 519] on span "True" at bounding box center [698, 522] width 19 height 12
click at [686, 519] on input "True" at bounding box center [679, 522] width 11 height 9
radio input "true"
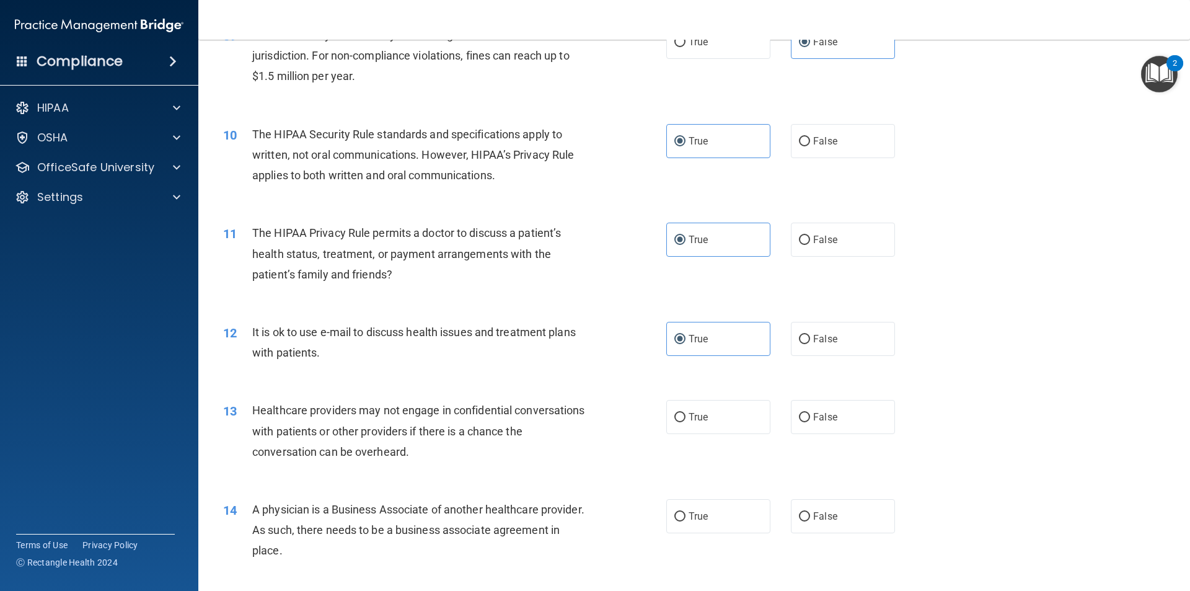
scroll to position [806, 0]
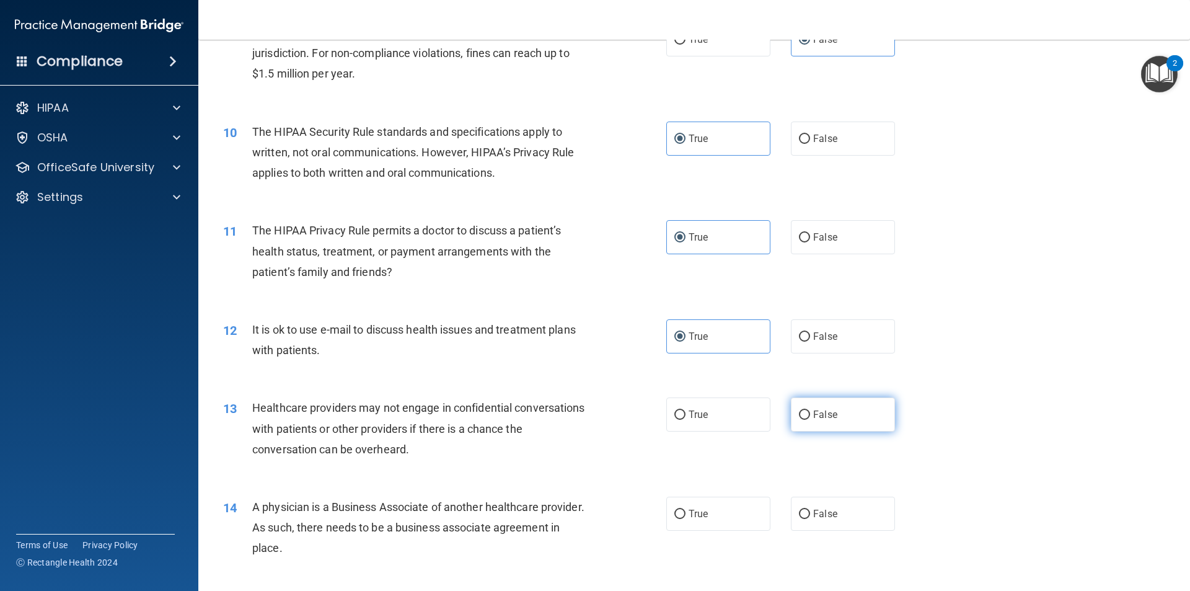
click at [860, 418] on label "False" at bounding box center [843, 414] width 104 height 34
click at [810, 418] on input "False" at bounding box center [804, 414] width 11 height 9
radio input "true"
click at [834, 513] on label "False" at bounding box center [843, 513] width 104 height 34
click at [810, 513] on input "False" at bounding box center [804, 513] width 11 height 9
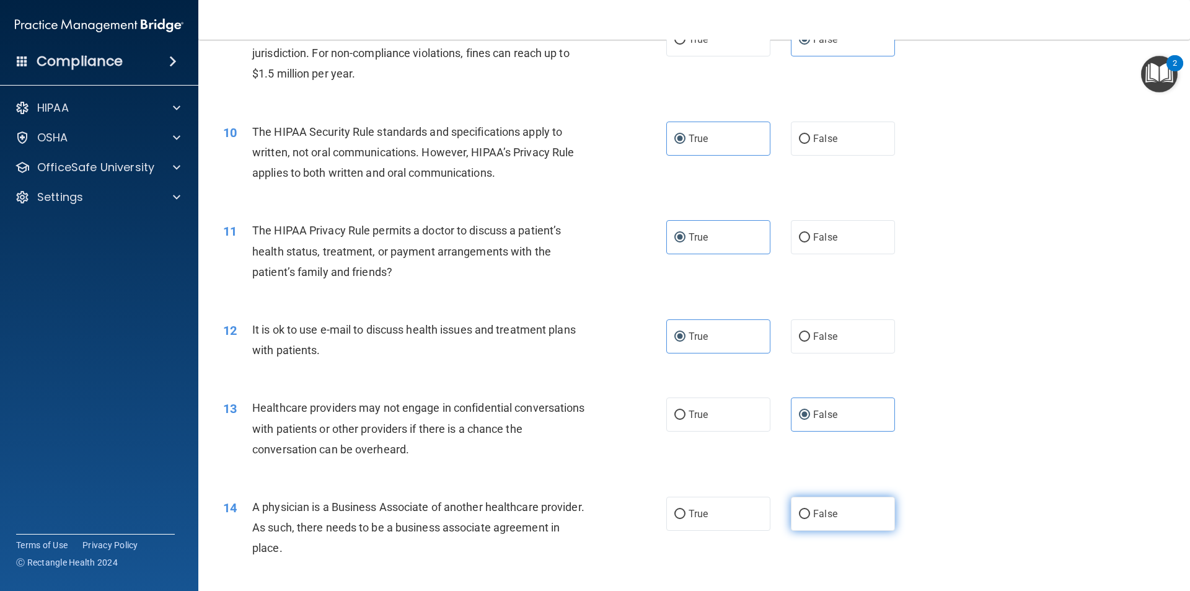
radio input "true"
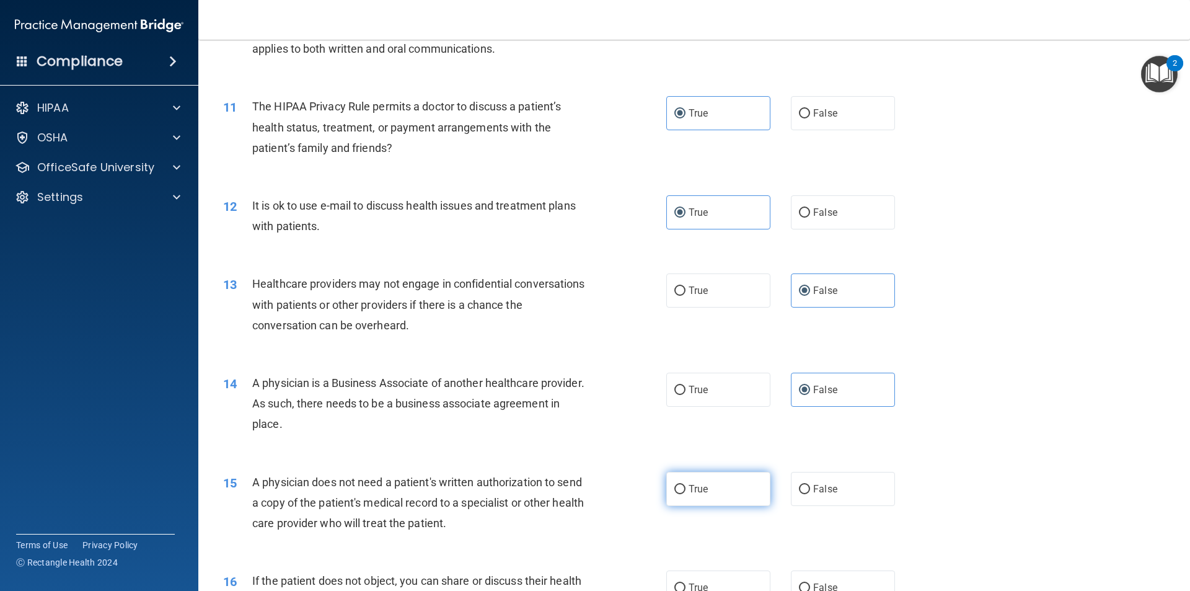
click at [730, 492] on label "True" at bounding box center [718, 489] width 104 height 34
click at [686, 492] on input "True" at bounding box center [679, 489] width 11 height 9
radio input "true"
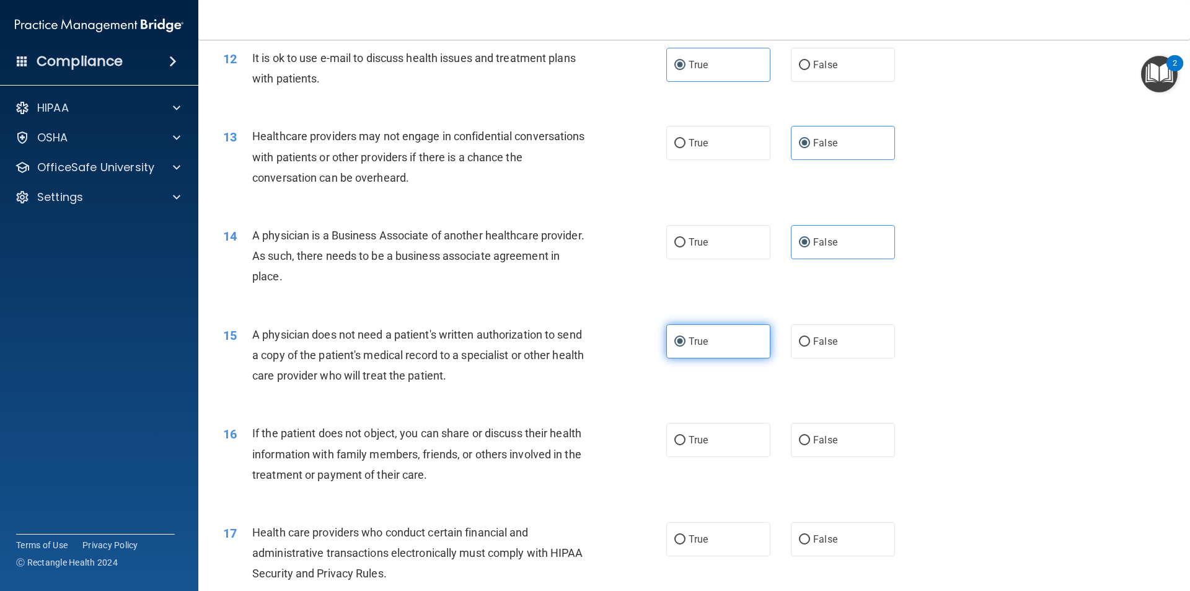
scroll to position [1116, 0]
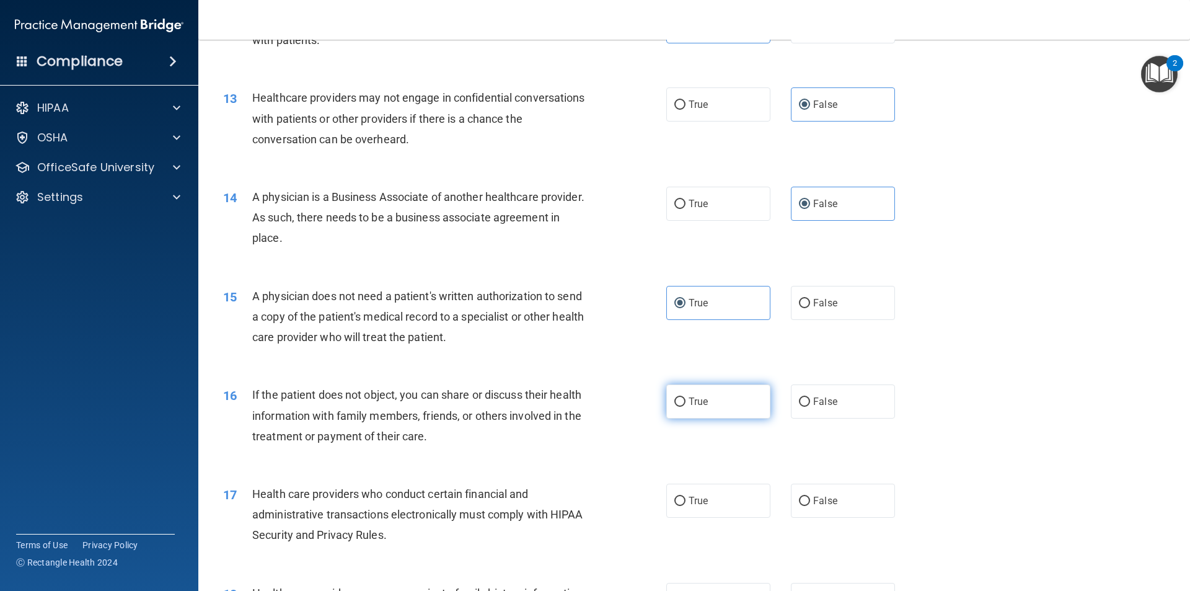
click at [720, 414] on label "True" at bounding box center [718, 401] width 104 height 34
click at [686, 407] on input "True" at bounding box center [679, 401] width 11 height 9
radio input "true"
click at [712, 490] on label "True" at bounding box center [718, 500] width 104 height 34
click at [686, 496] on input "True" at bounding box center [679, 500] width 11 height 9
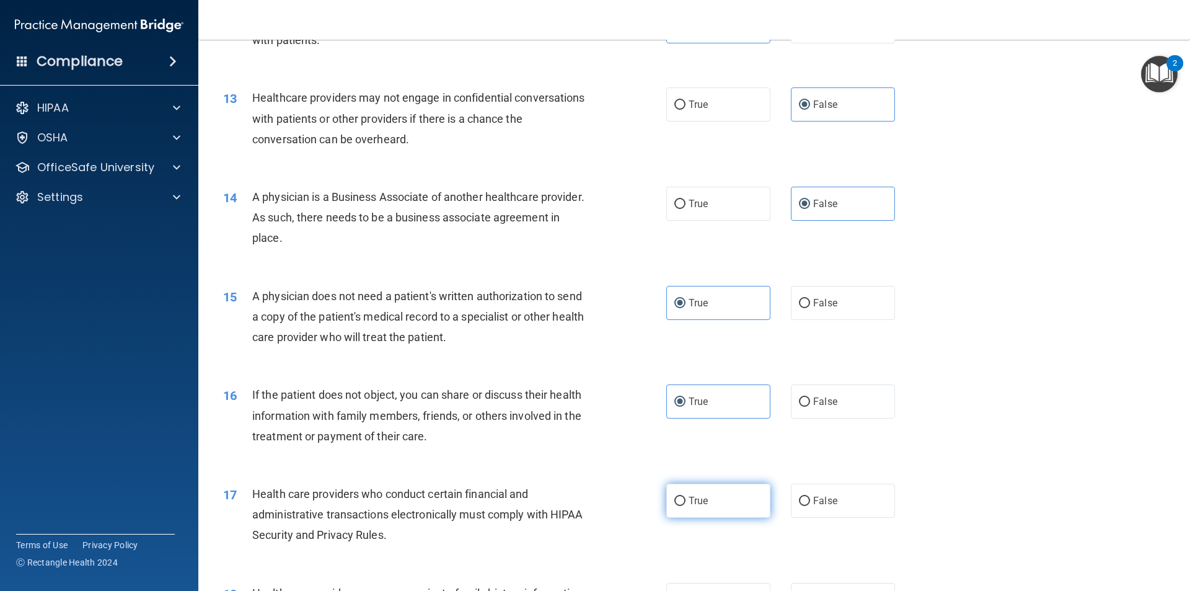
radio input "true"
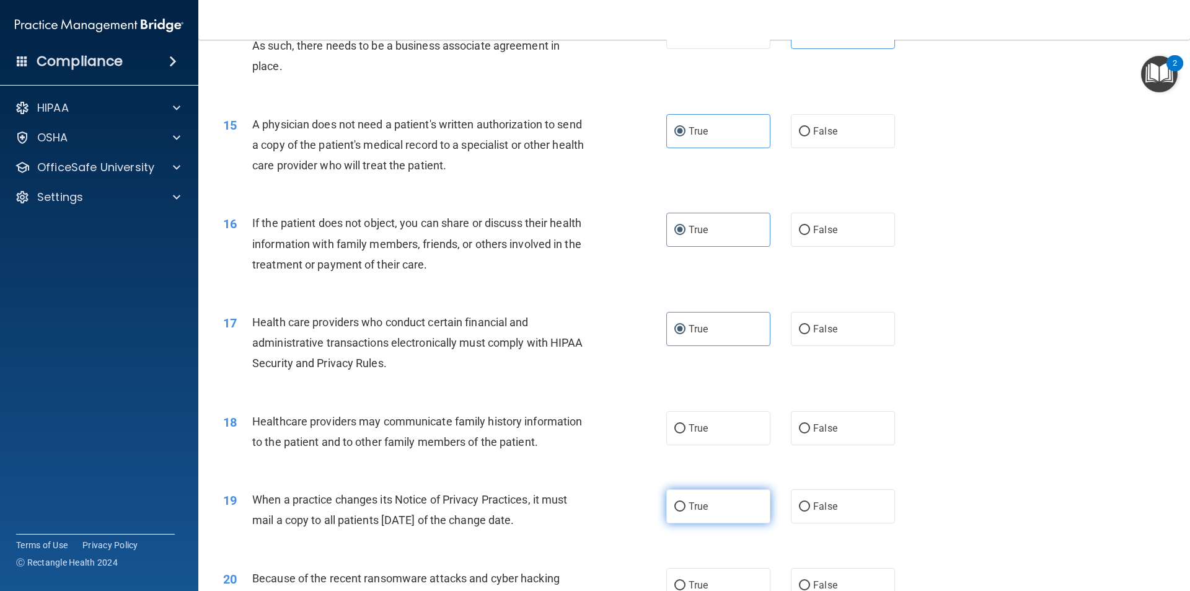
scroll to position [1302, 0]
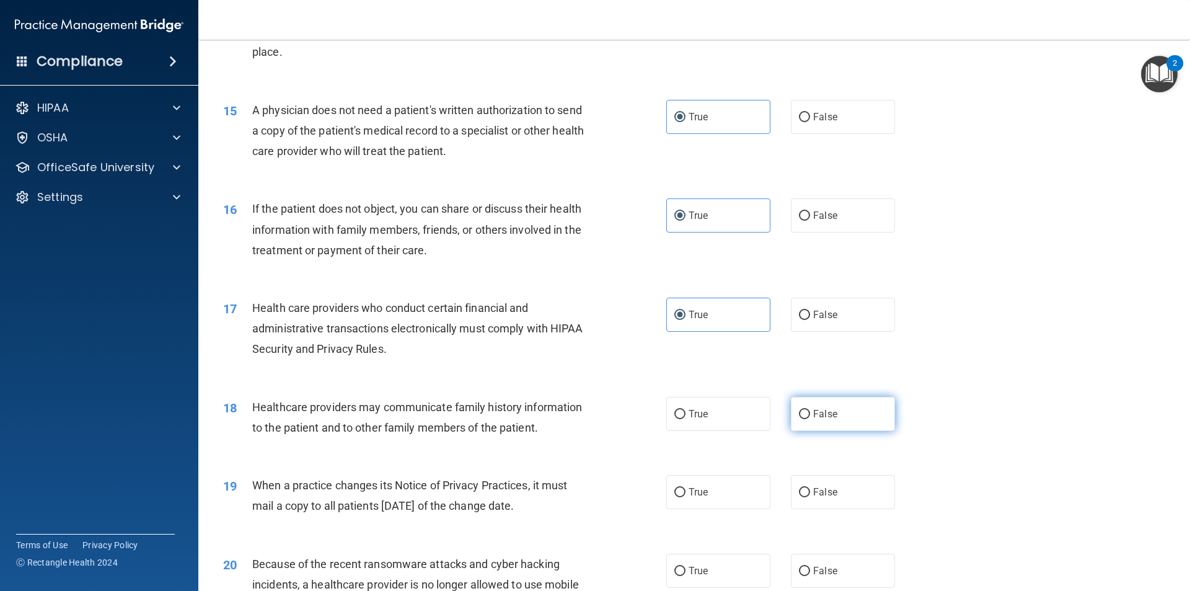
click at [828, 421] on label "False" at bounding box center [843, 414] width 104 height 34
click at [810, 419] on input "False" at bounding box center [804, 414] width 11 height 9
radio input "true"
click at [821, 490] on span "False" at bounding box center [825, 492] width 24 height 12
click at [810, 490] on input "False" at bounding box center [804, 492] width 11 height 9
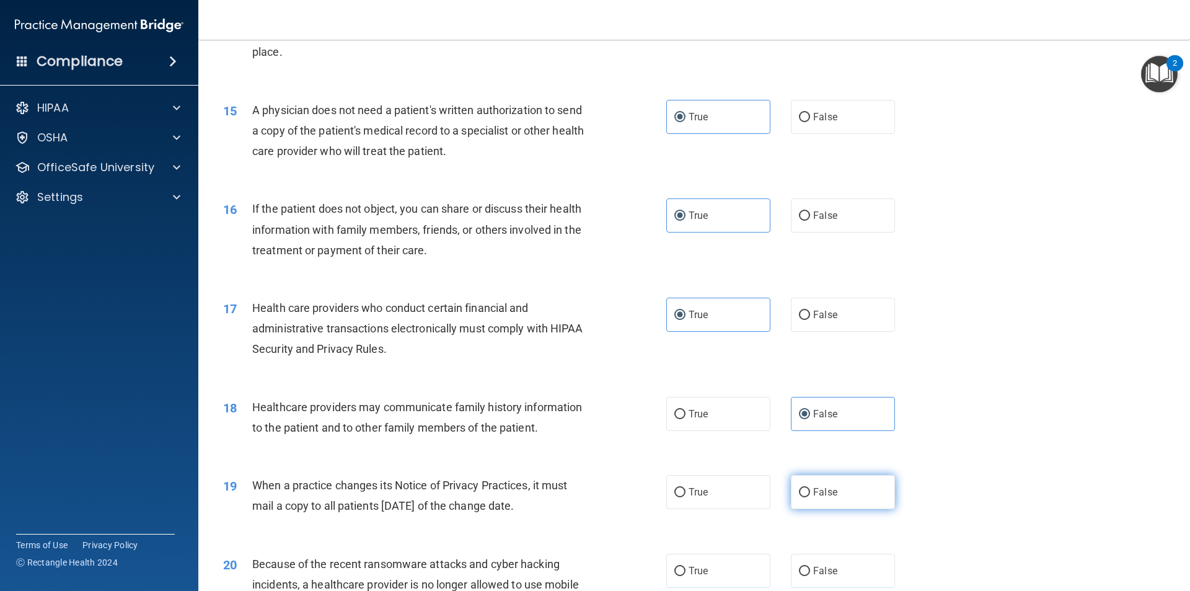
radio input "true"
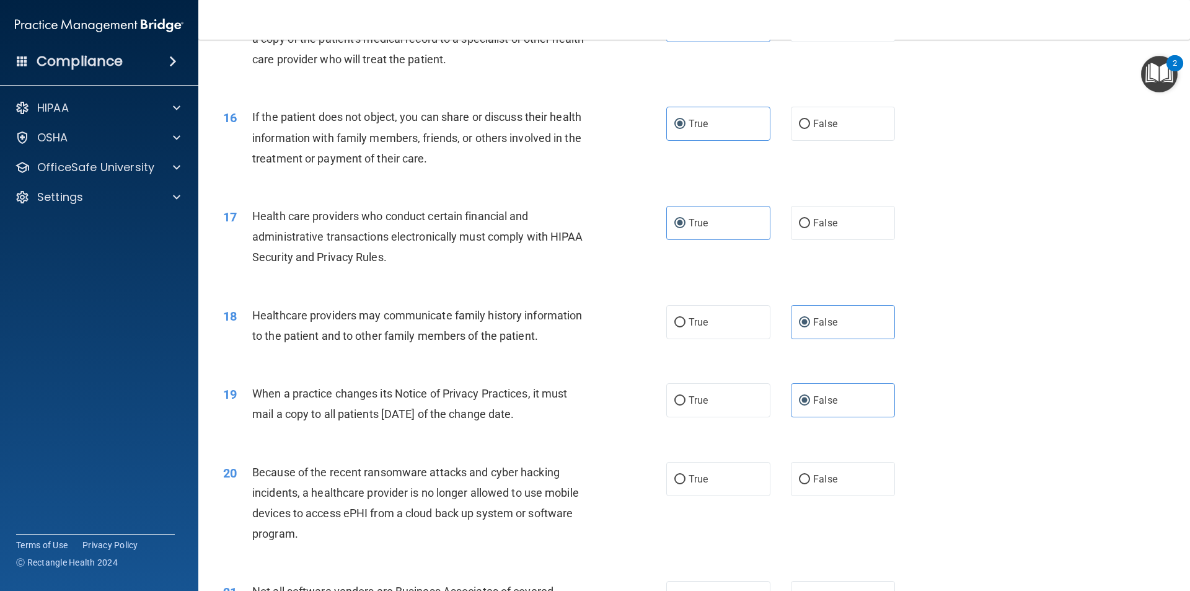
scroll to position [1488, 0]
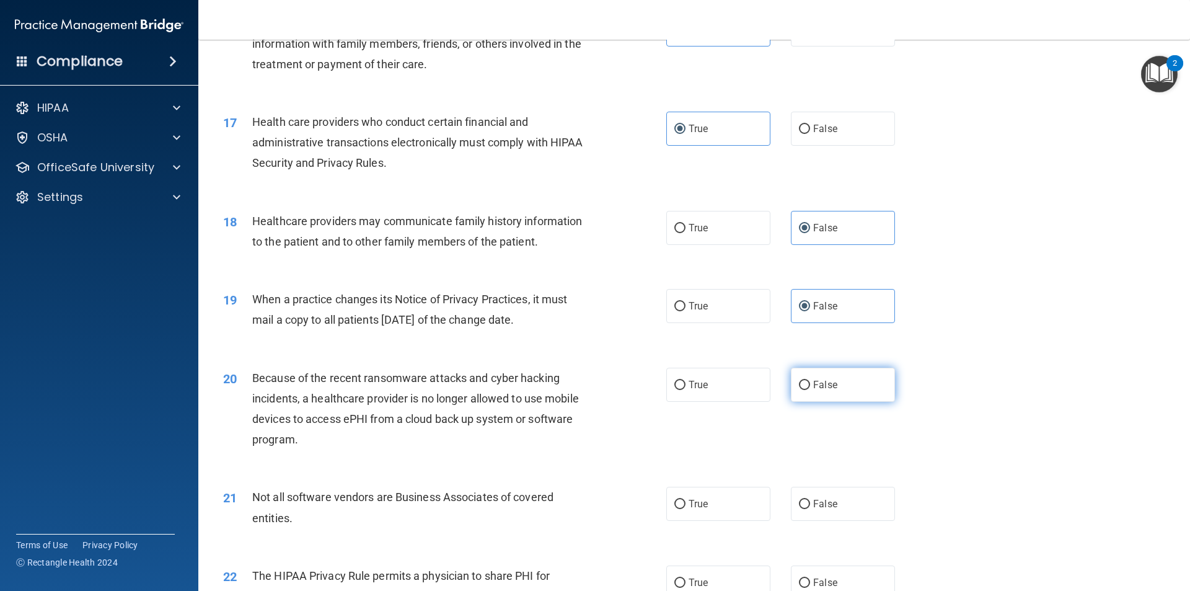
click at [849, 392] on label "False" at bounding box center [843, 385] width 104 height 34
click at [810, 390] on input "False" at bounding box center [804, 385] width 11 height 9
radio input "true"
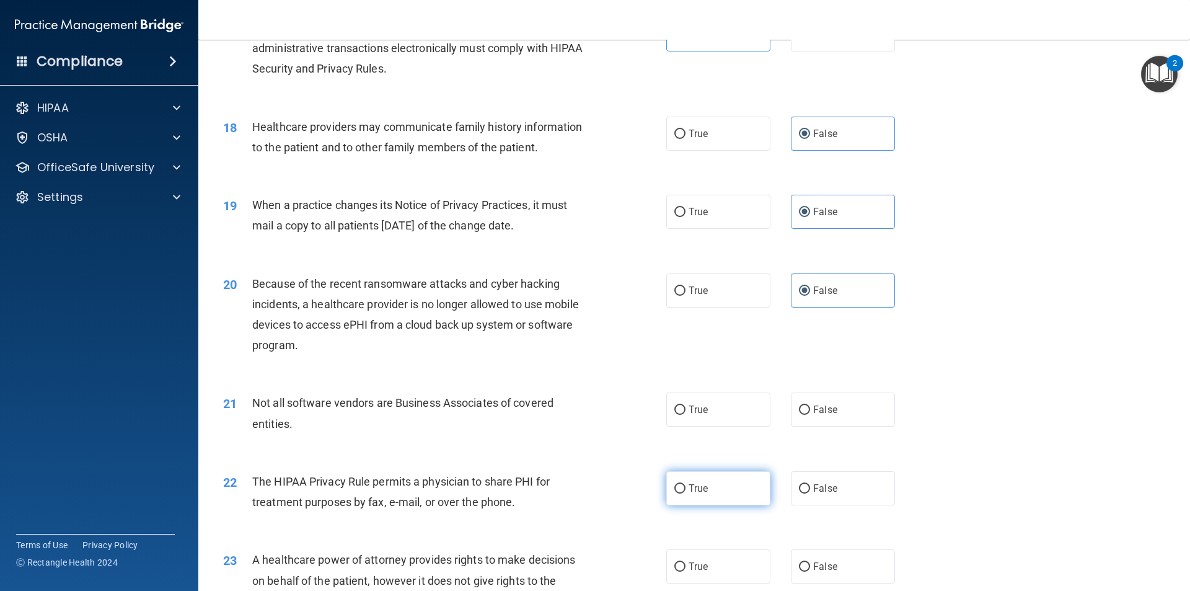
scroll to position [1673, 0]
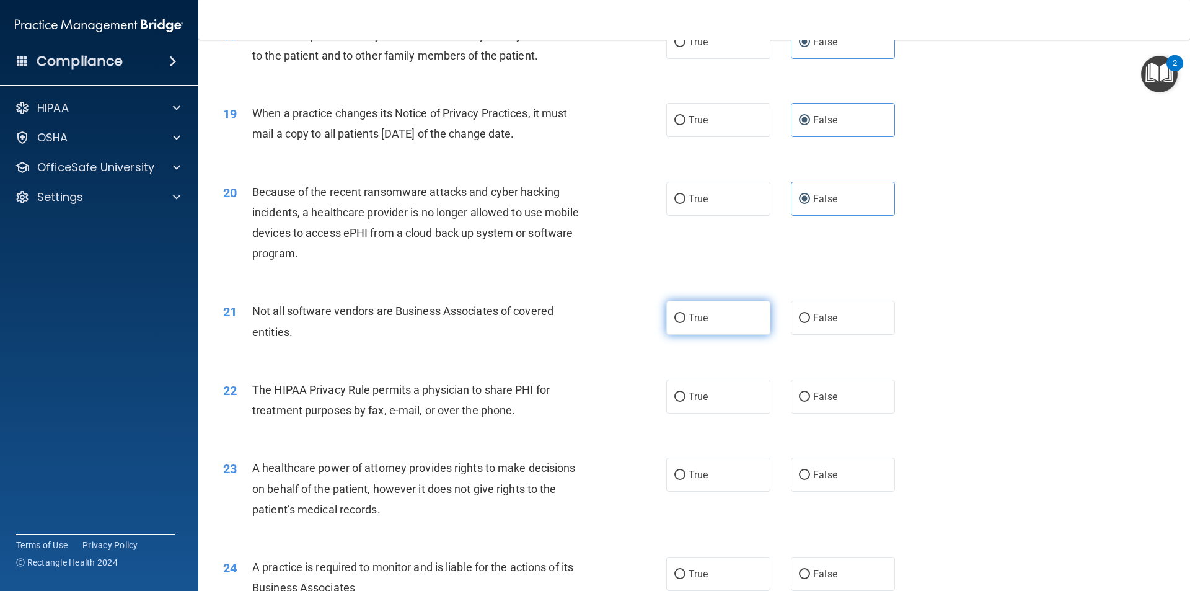
click at [732, 328] on label "True" at bounding box center [718, 318] width 104 height 34
click at [686, 323] on input "True" at bounding box center [679, 318] width 11 height 9
radio input "true"
click at [724, 410] on label "True" at bounding box center [718, 396] width 104 height 34
click at [686, 402] on input "True" at bounding box center [679, 396] width 11 height 9
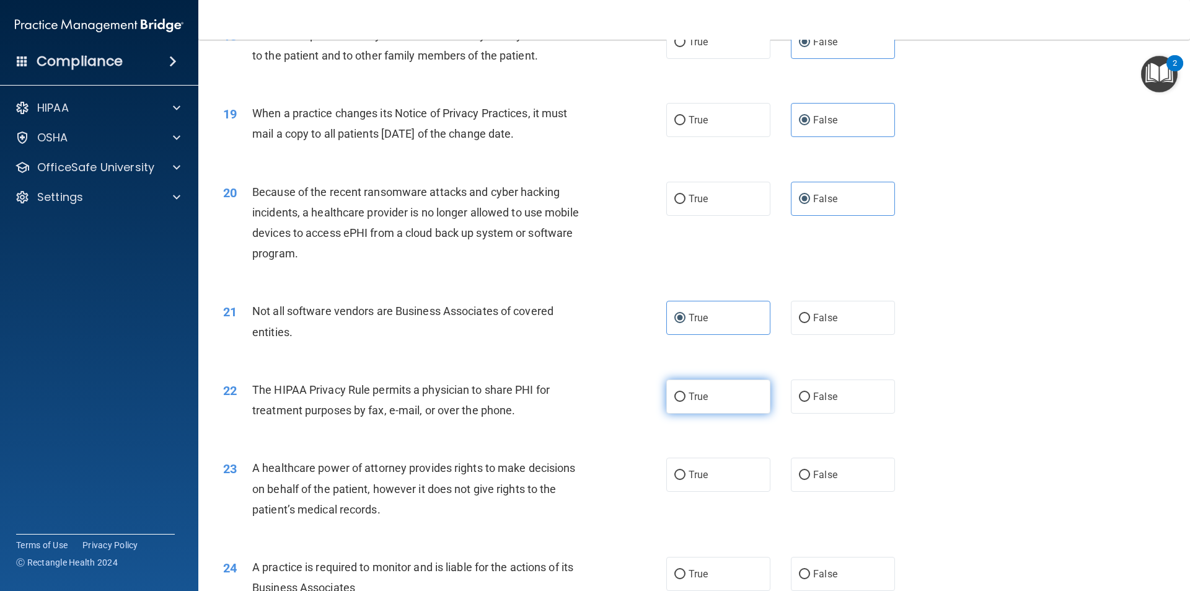
radio input "true"
click at [842, 476] on label "False" at bounding box center [843, 474] width 104 height 34
click at [810, 476] on input "False" at bounding box center [804, 474] width 11 height 9
radio input "true"
drag, startPoint x: 818, startPoint y: 570, endPoint x: 830, endPoint y: 542, distance: 29.7
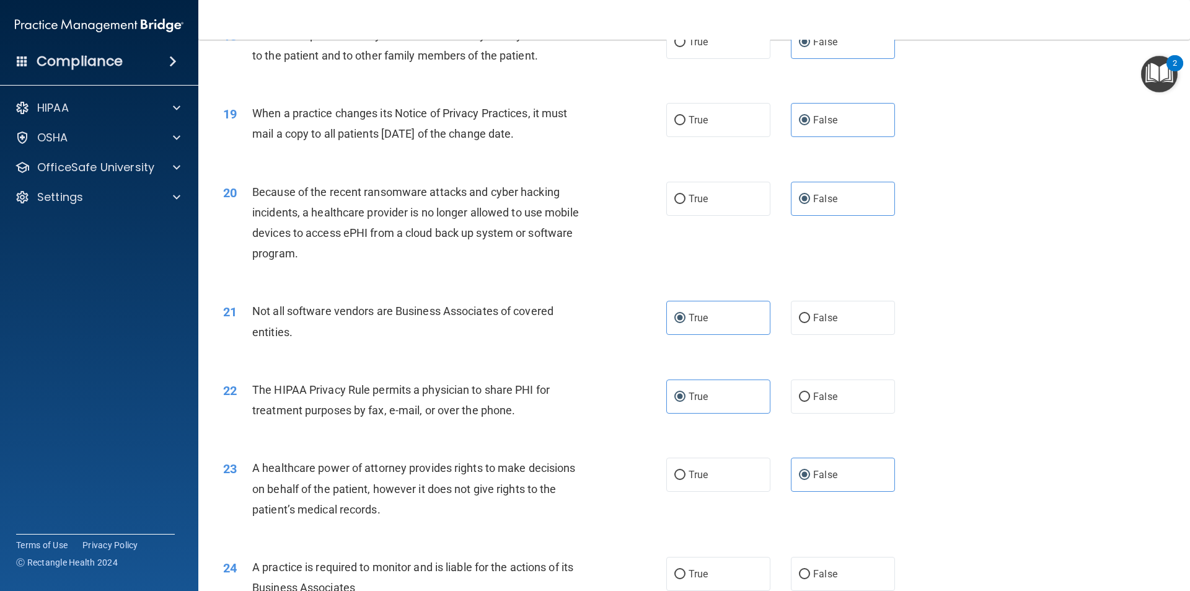
click at [818, 570] on span "False" at bounding box center [825, 574] width 24 height 12
click at [810, 570] on input "False" at bounding box center [804, 574] width 11 height 9
radio input "true"
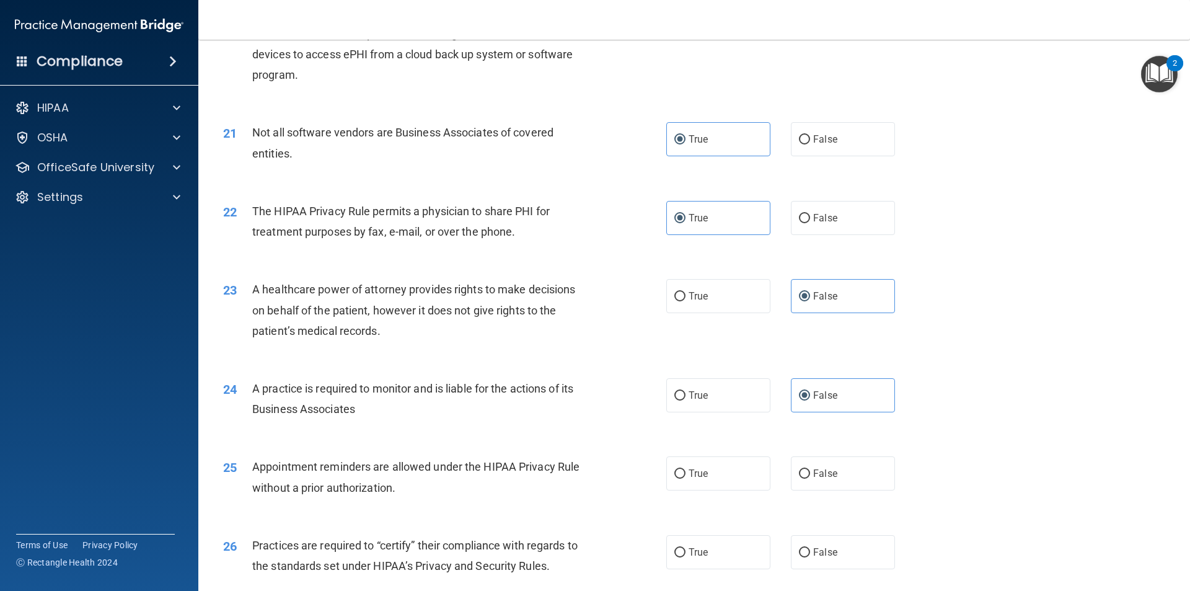
scroll to position [1859, 0]
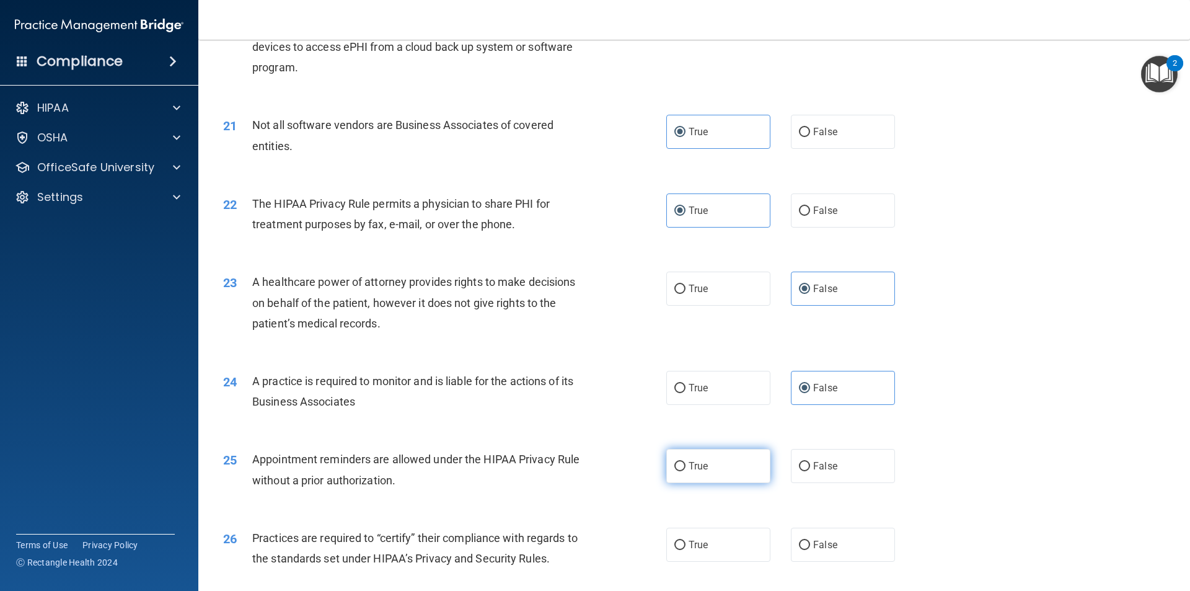
click at [744, 476] on label "True" at bounding box center [718, 466] width 104 height 34
click at [686, 471] on input "True" at bounding box center [679, 466] width 11 height 9
radio input "true"
click at [829, 540] on span "False" at bounding box center [825, 545] width 24 height 12
click at [810, 540] on input "False" at bounding box center [804, 544] width 11 height 9
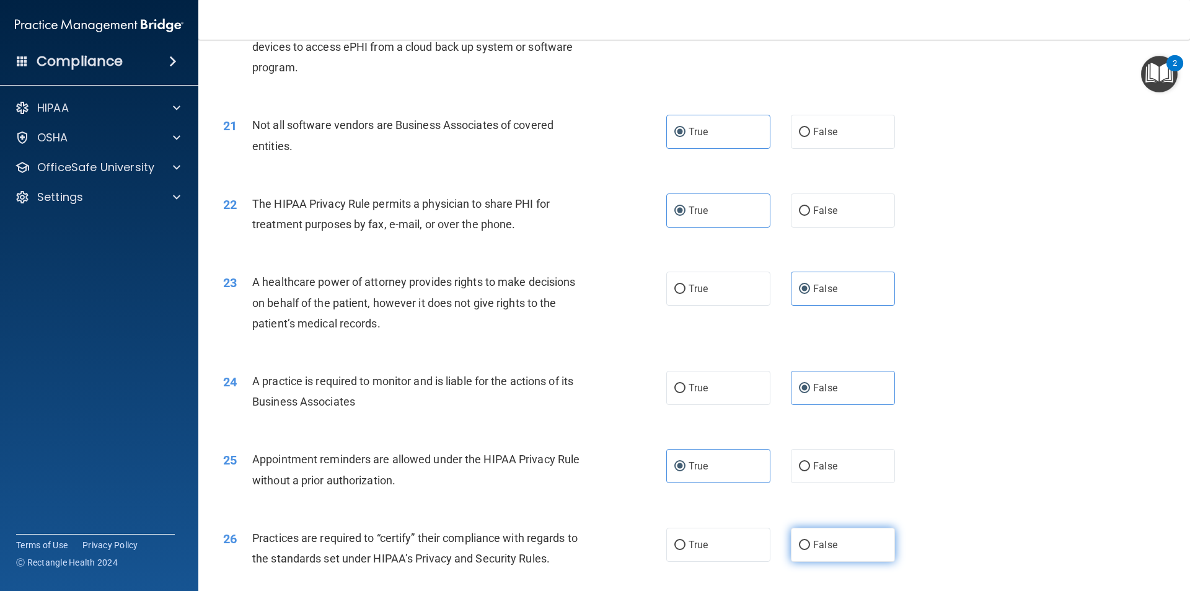
radio input "true"
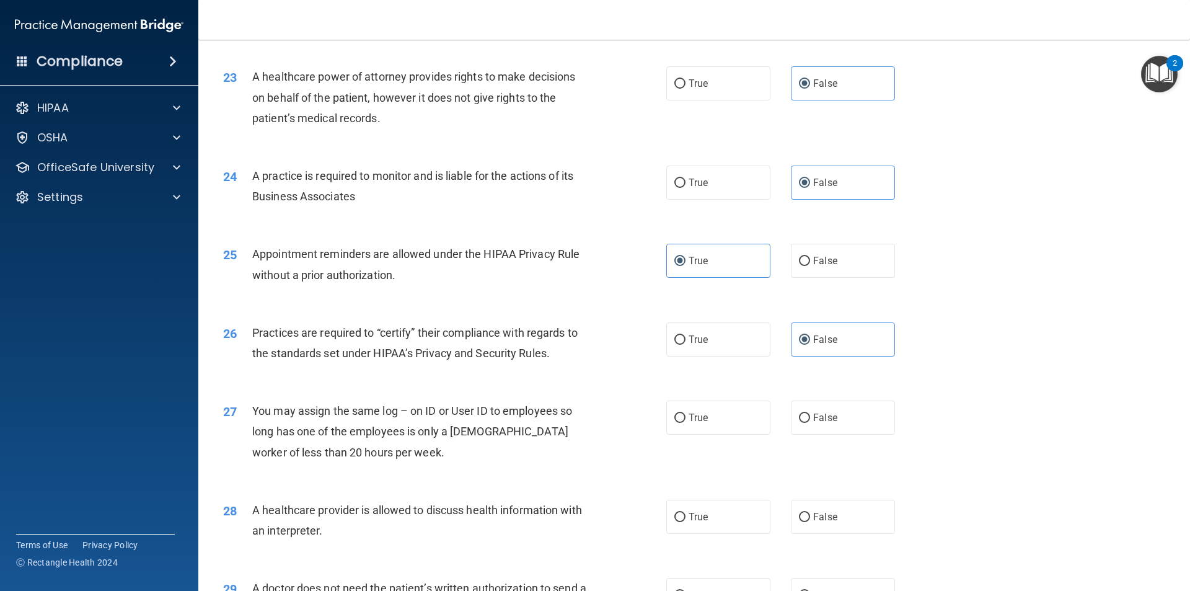
scroll to position [2107, 0]
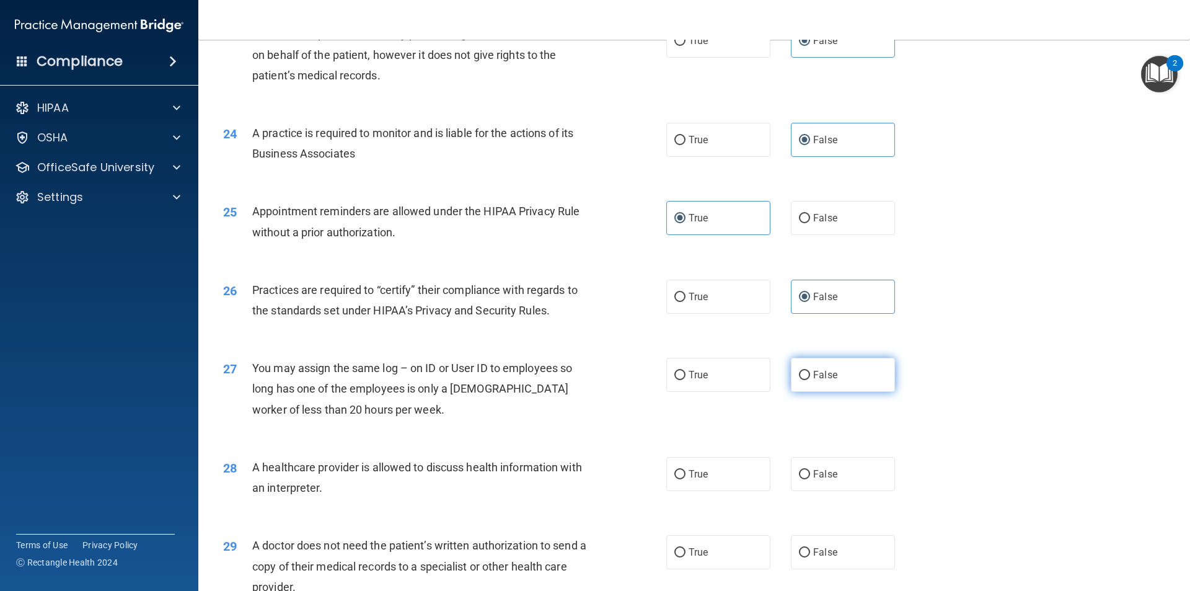
click at [837, 378] on label "False" at bounding box center [843, 375] width 104 height 34
click at [810, 378] on input "False" at bounding box center [804, 375] width 11 height 9
radio input "true"
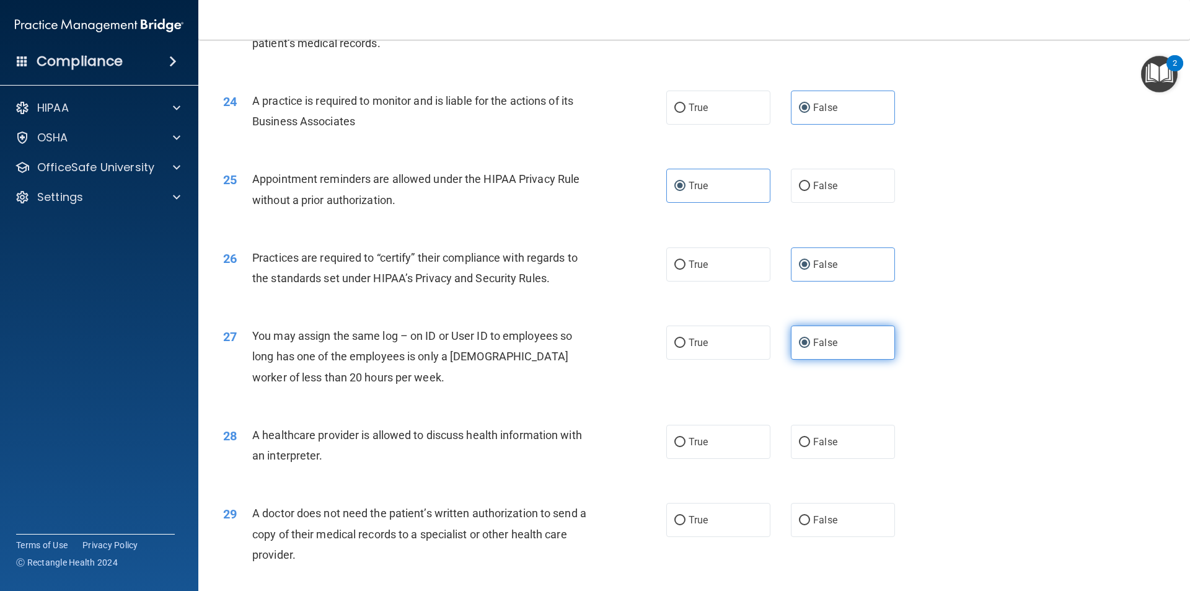
scroll to position [2169, 0]
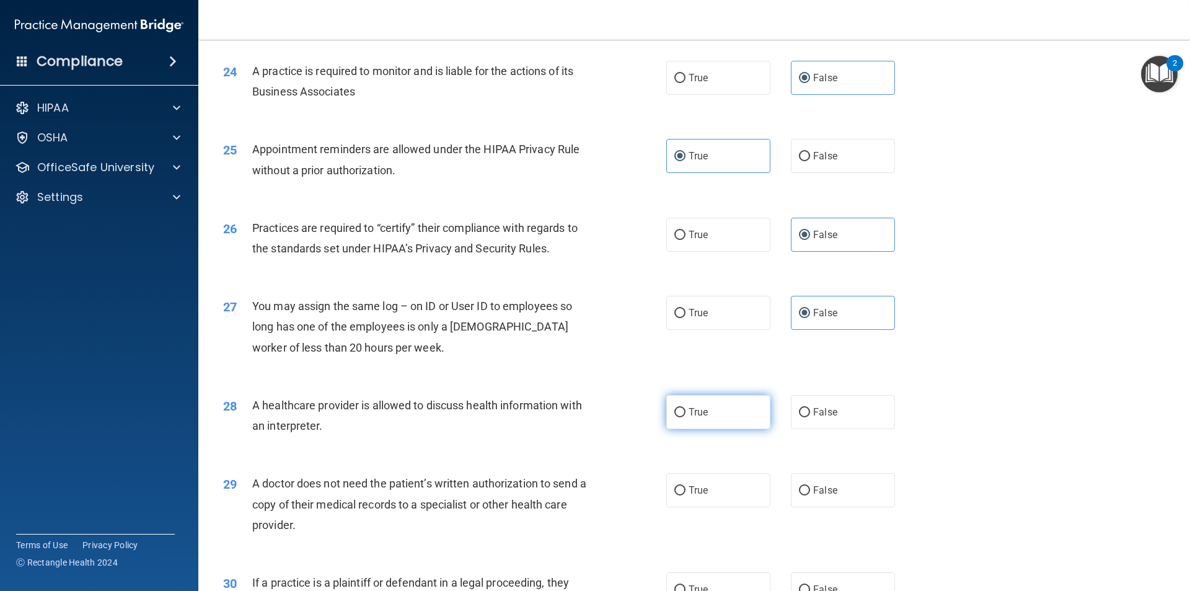
click at [714, 417] on label "True" at bounding box center [718, 412] width 104 height 34
click at [686, 417] on input "True" at bounding box center [679, 412] width 11 height 9
radio input "true"
click at [834, 496] on label "False" at bounding box center [843, 490] width 104 height 34
click at [810, 495] on input "False" at bounding box center [804, 490] width 11 height 9
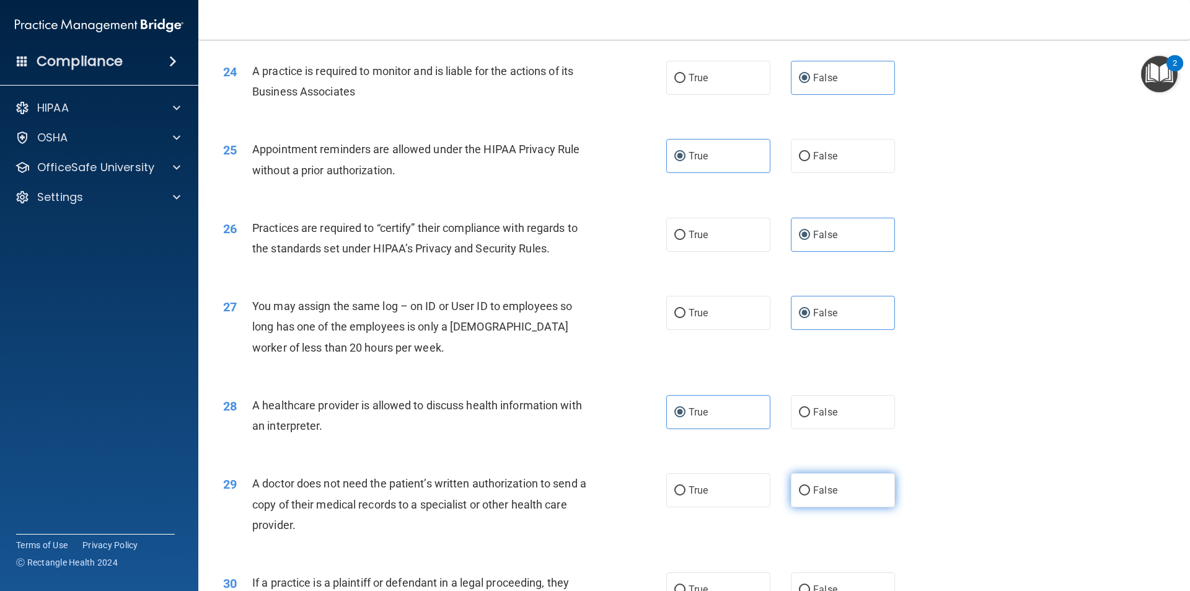
radio input "true"
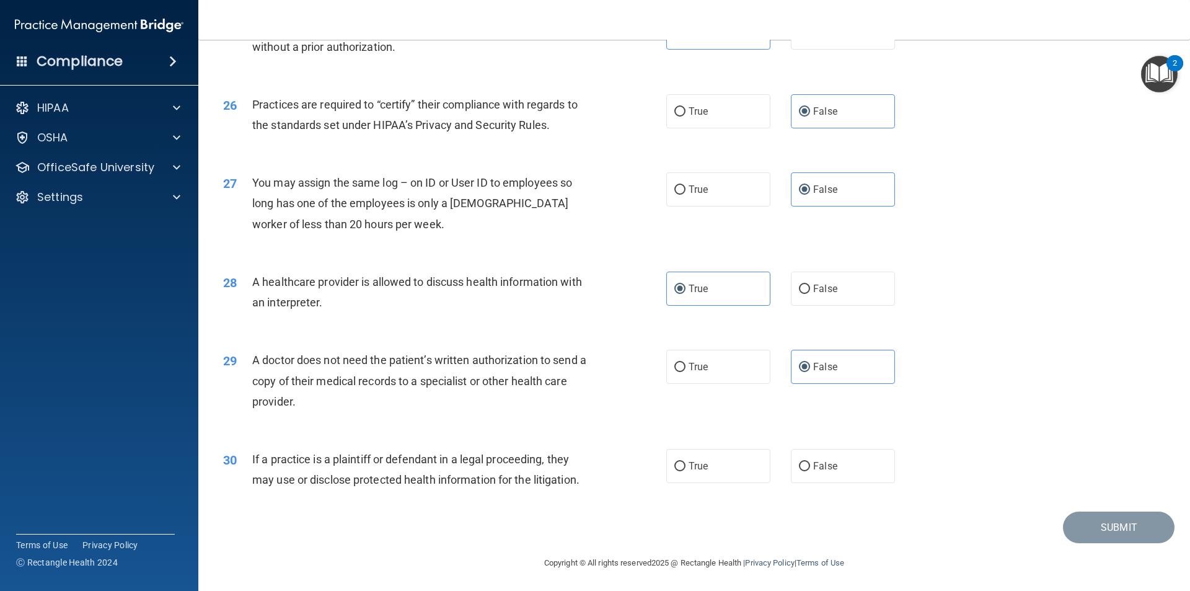
scroll to position [2293, 0]
click at [705, 473] on label "True" at bounding box center [718, 465] width 104 height 34
click at [686, 470] on input "True" at bounding box center [679, 465] width 11 height 9
radio input "true"
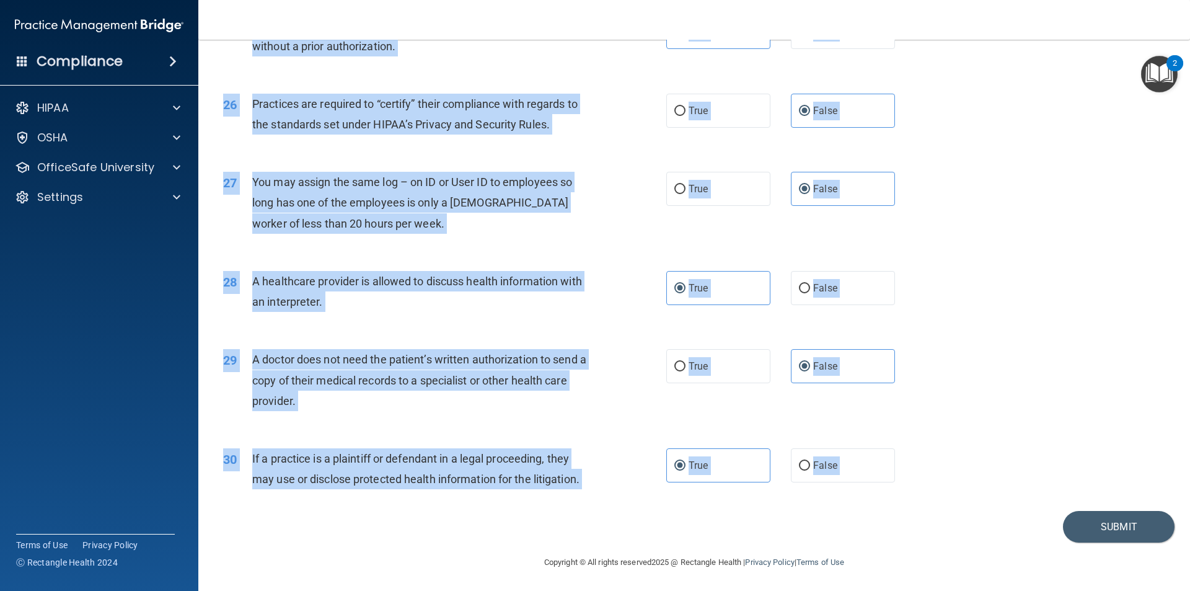
scroll to position [2295, 0]
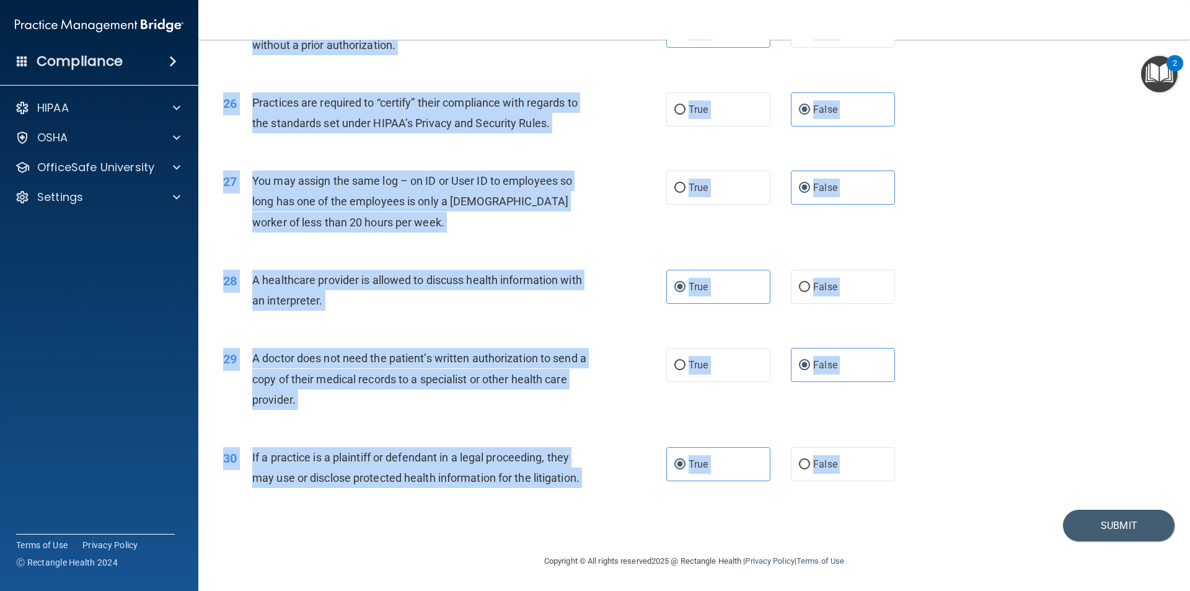
drag, startPoint x: 228, startPoint y: 65, endPoint x: 981, endPoint y: 504, distance: 871.6
copy main "The HIPAA Quiz #2 This quiz doesn’t expire until 05/31/2025. Are you sure you w…"
click at [1018, 254] on div "28 A healthcare provider is allowed to discuss health information with an inter…" at bounding box center [694, 293] width 961 height 78
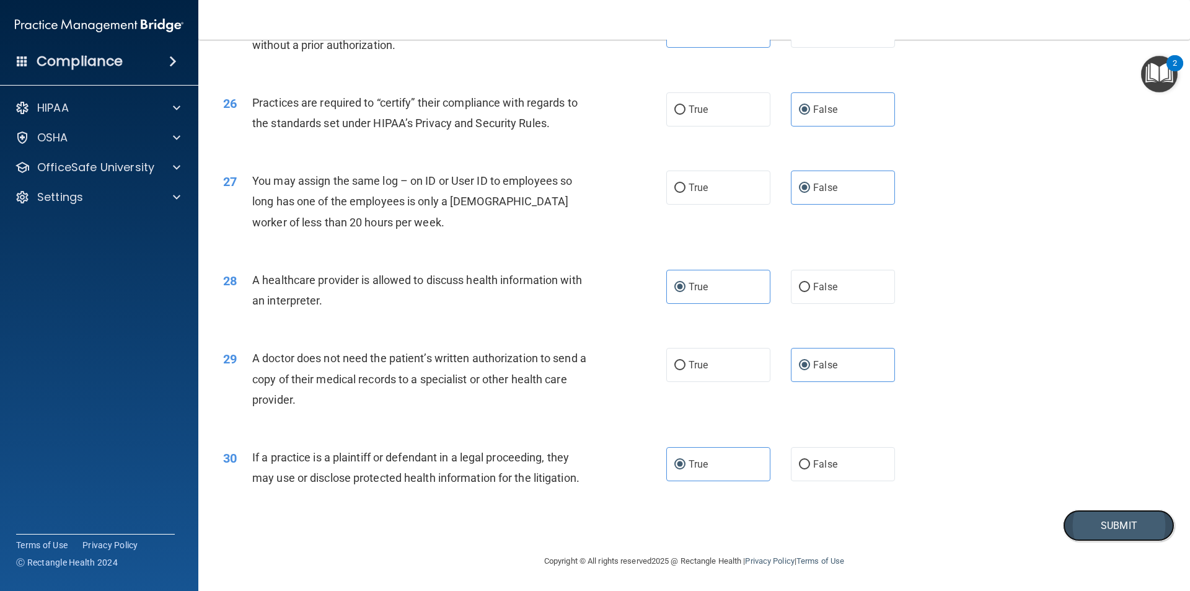
click at [1093, 533] on button "Submit" at bounding box center [1119, 525] width 112 height 32
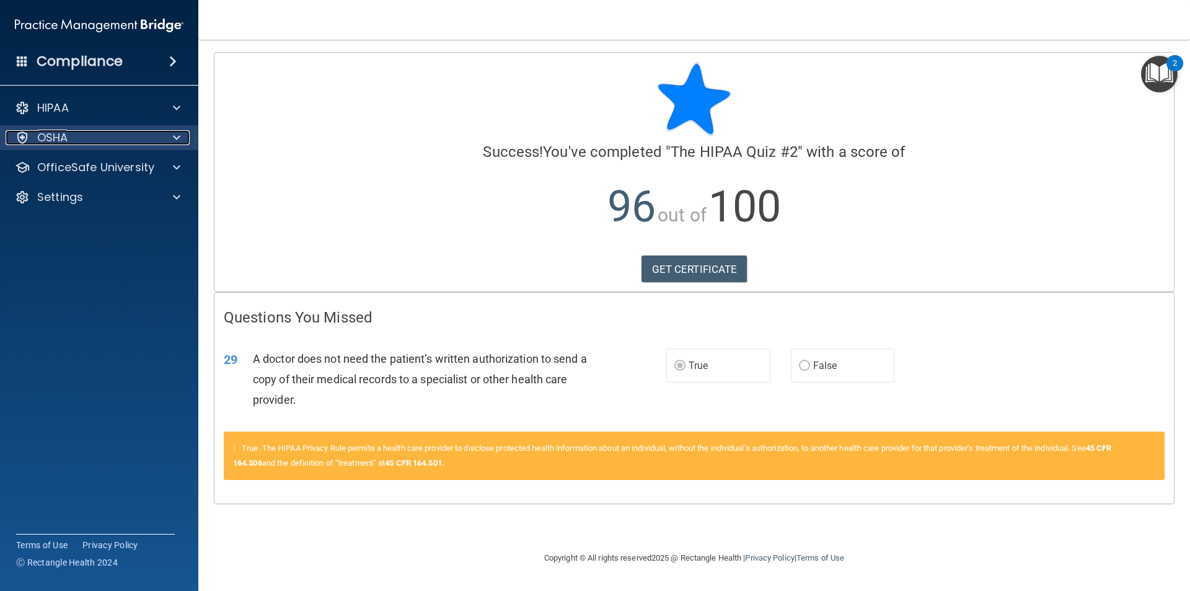
click at [73, 142] on div "OSHA" at bounding box center [83, 137] width 154 height 15
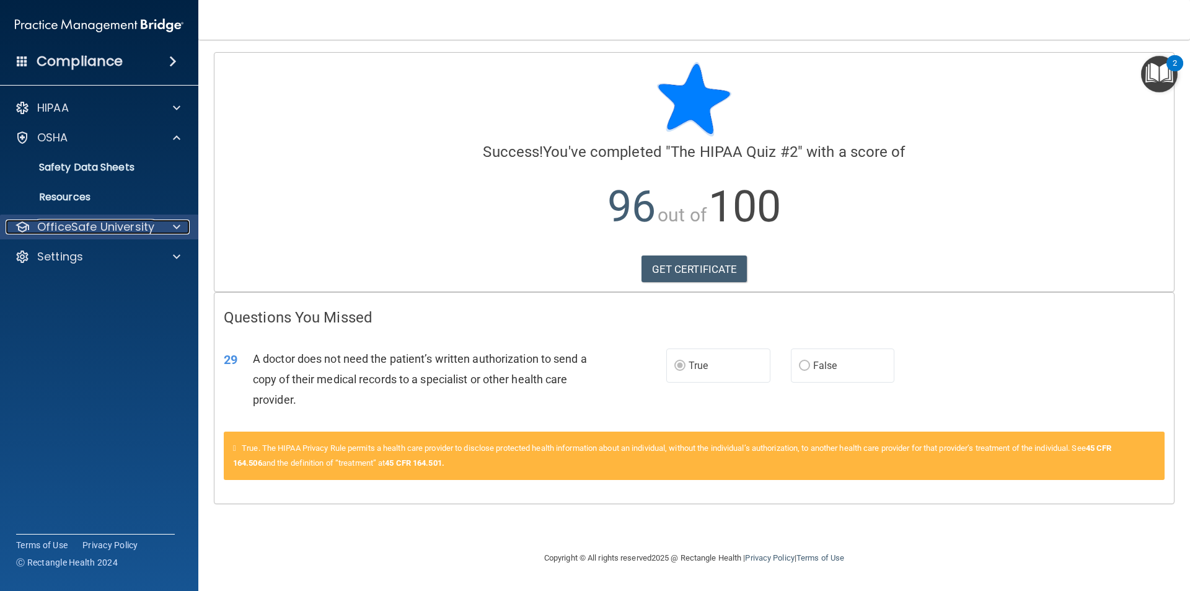
click at [93, 227] on p "OfficeSafe University" at bounding box center [95, 226] width 117 height 15
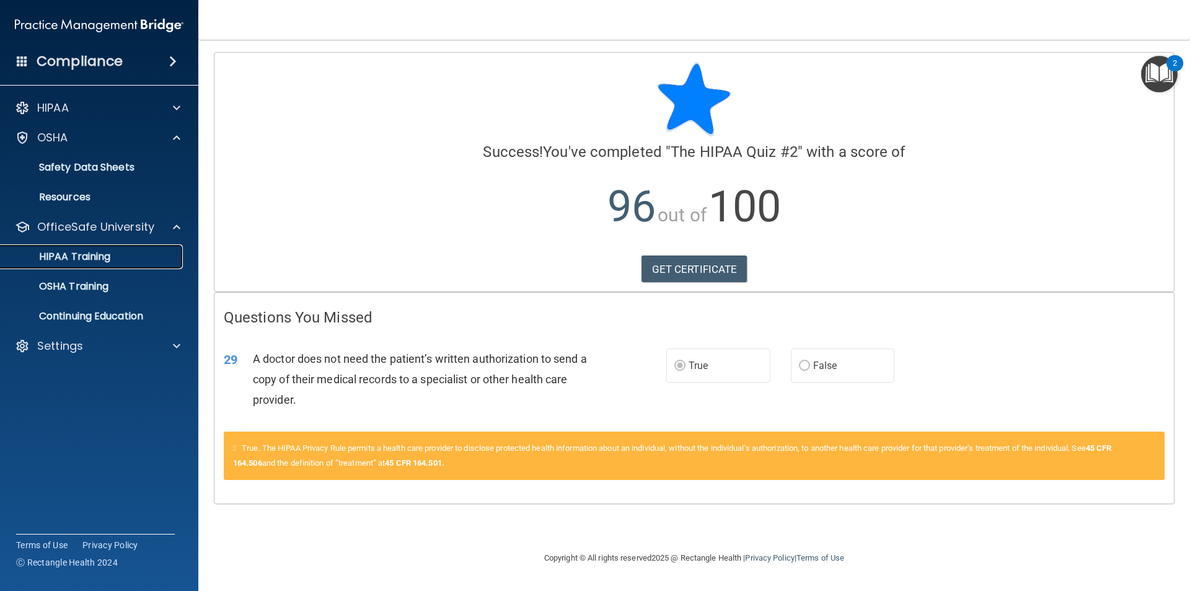
click at [87, 254] on p "HIPAA Training" at bounding box center [59, 256] width 102 height 12
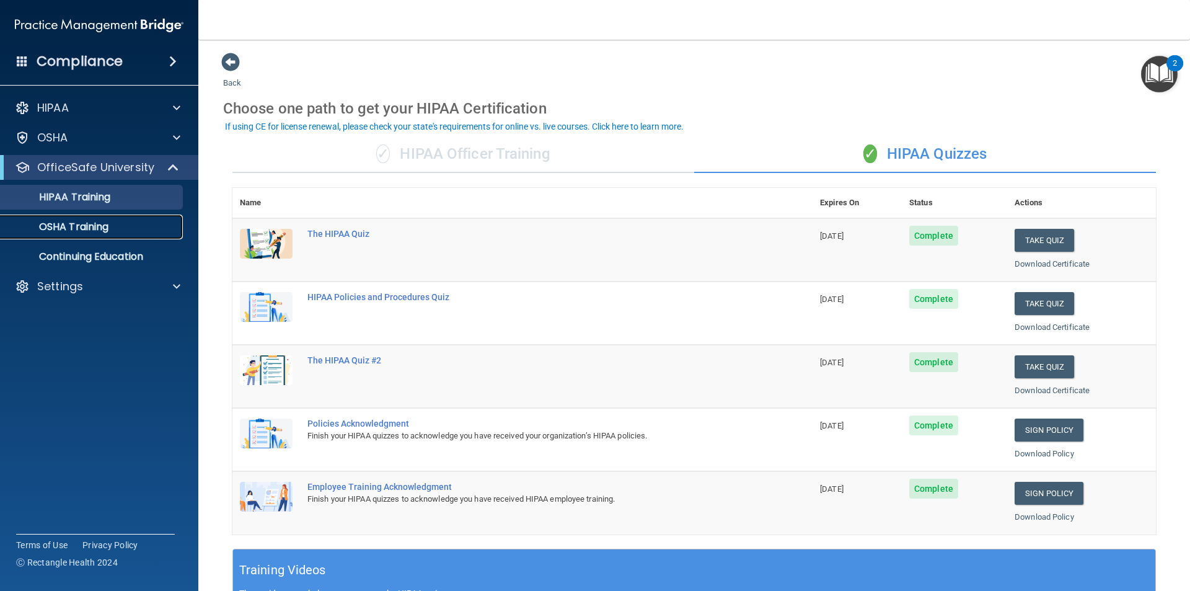
click at [93, 226] on p "OSHA Training" at bounding box center [58, 227] width 100 height 12
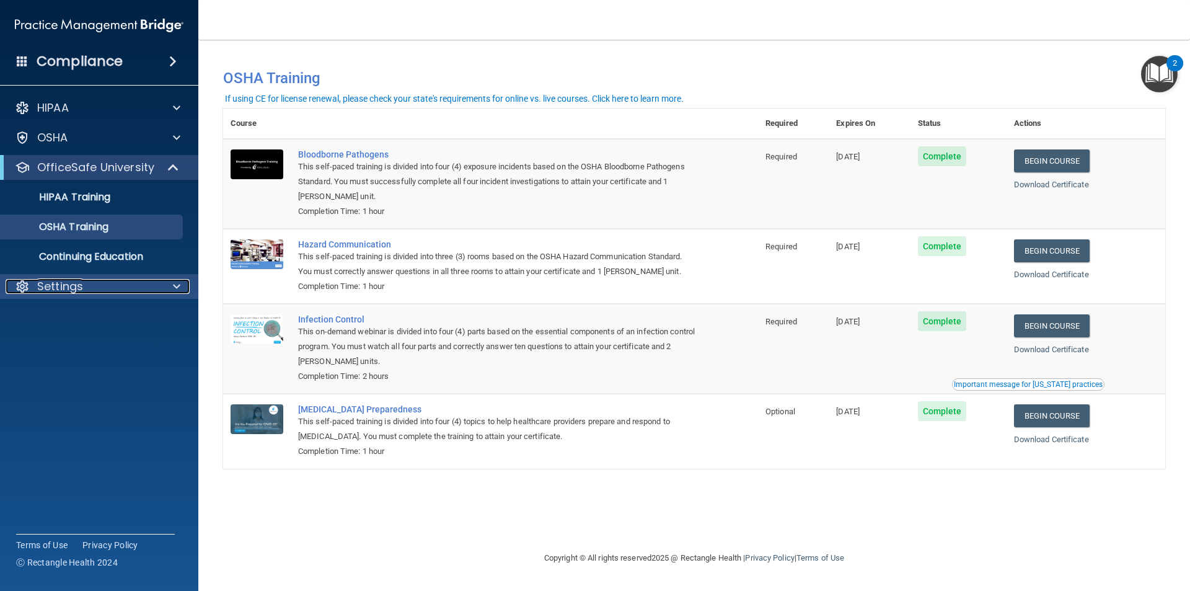
click at [75, 291] on p "Settings" at bounding box center [60, 286] width 46 height 15
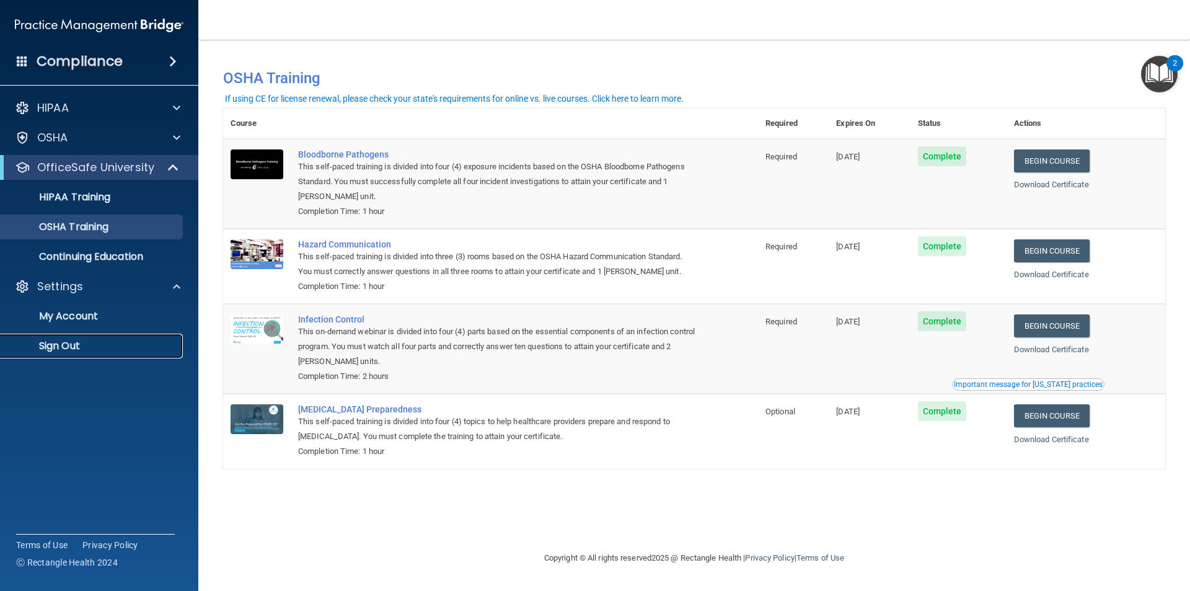
click at [73, 344] on p "Sign Out" at bounding box center [92, 346] width 169 height 12
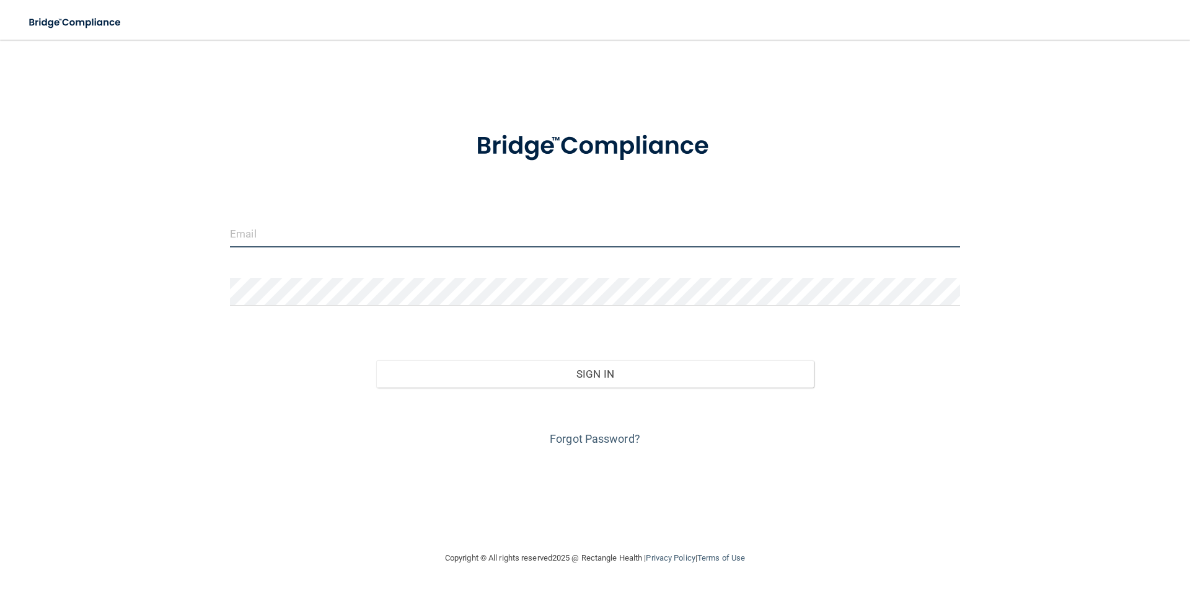
click at [335, 231] on input "email" at bounding box center [595, 233] width 730 height 28
type input "john8aa@gmail.com"
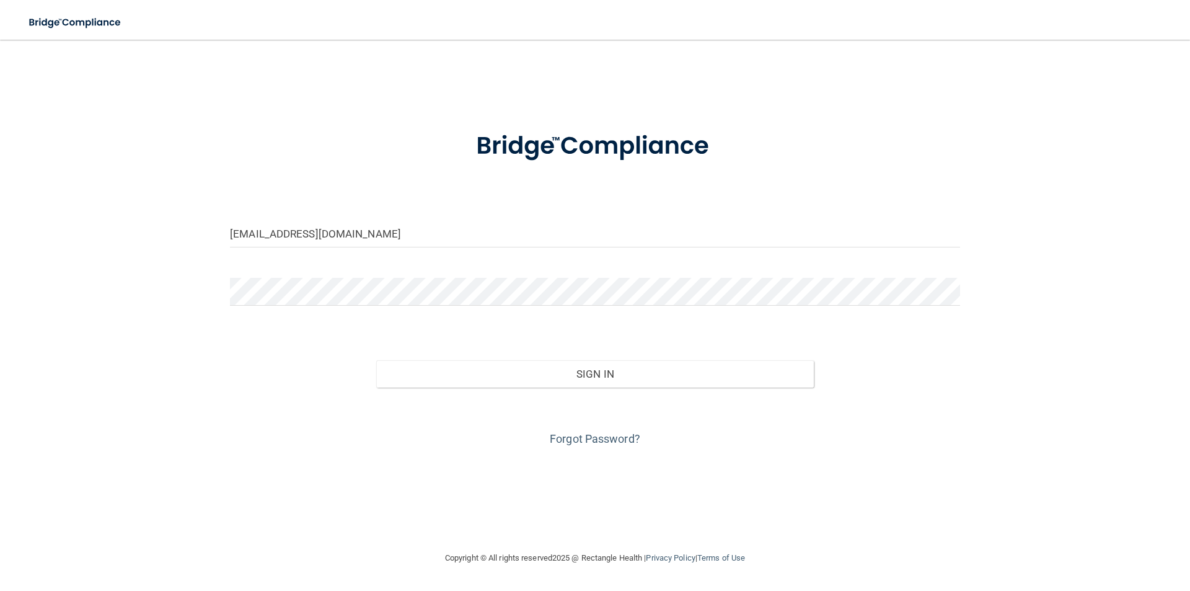
click at [591, 428] on div "Forgot Password?" at bounding box center [595, 418] width 749 height 62
click at [588, 436] on link "Forgot Password?" at bounding box center [595, 438] width 90 height 13
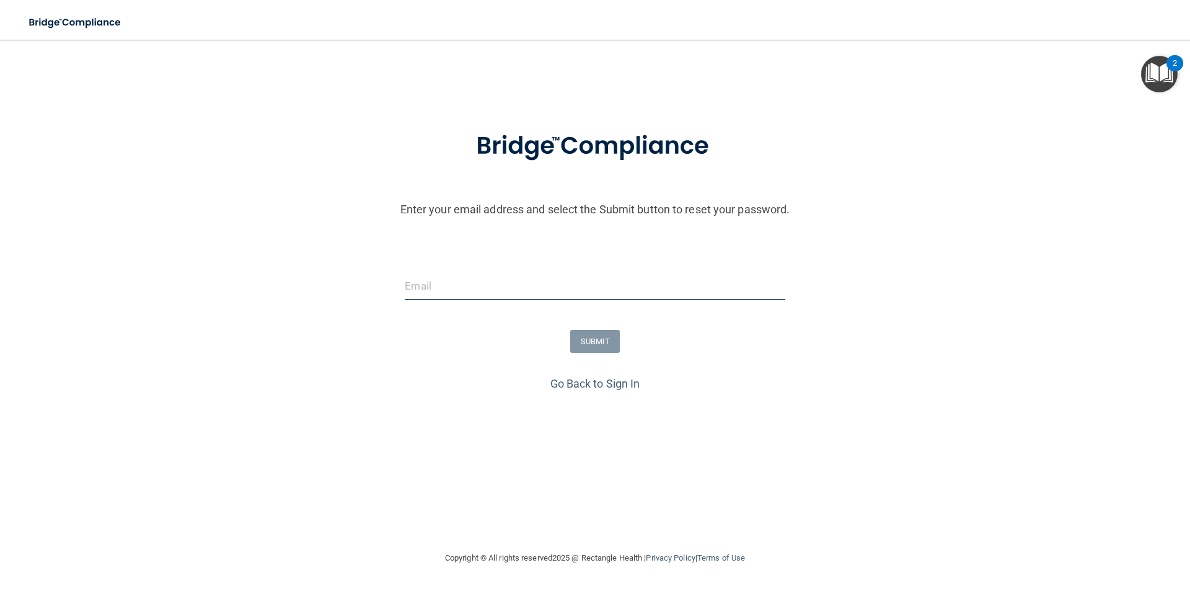
click at [474, 287] on input "email" at bounding box center [595, 286] width 380 height 28
type input "john8aa@gmail.com"
click at [605, 343] on button "SUBMIT" at bounding box center [595, 341] width 50 height 23
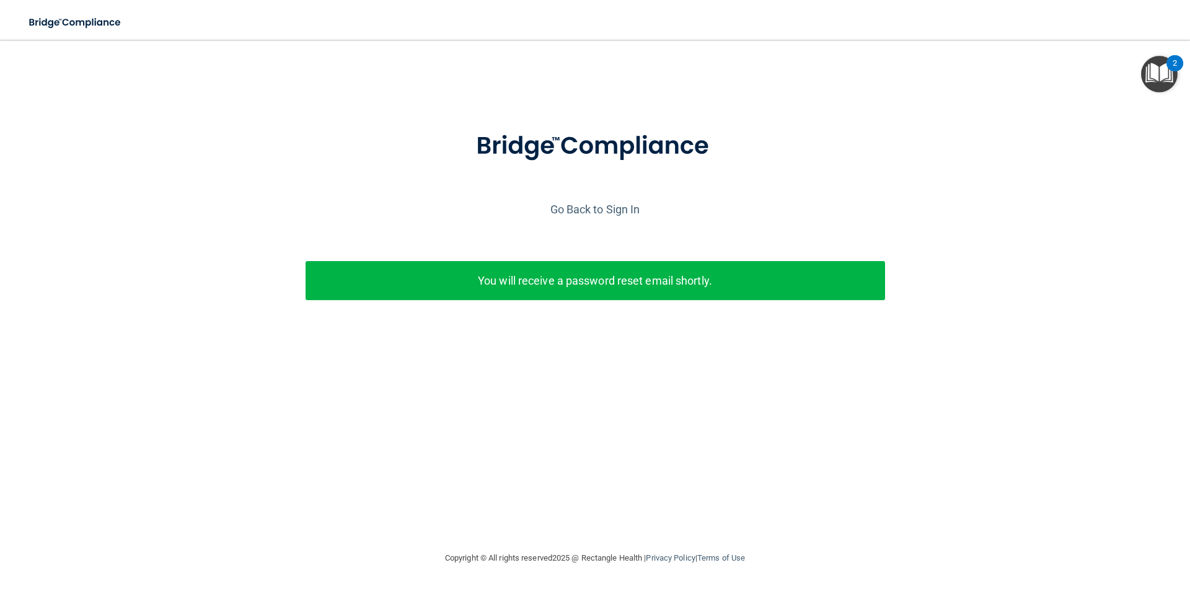
click at [970, 462] on div "Enter your email address and select the Submit button to reset your password. j…" at bounding box center [595, 295] width 1140 height 486
click at [813, 203] on div "Go Back to Sign In" at bounding box center [595, 209] width 1196 height 20
click at [882, 394] on div "Enter your email address and select the Submit button to reset your password. j…" at bounding box center [595, 295] width 1140 height 486
click at [632, 206] on link "Go Back to Sign In" at bounding box center [595, 209] width 90 height 13
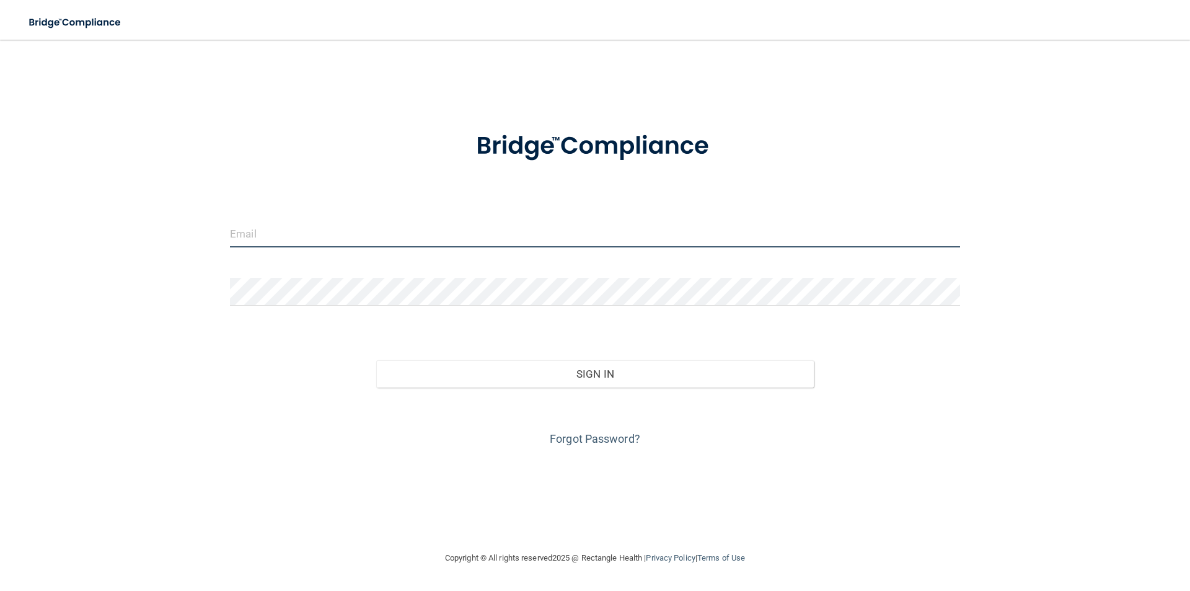
click at [462, 240] on input "email" at bounding box center [595, 233] width 730 height 28
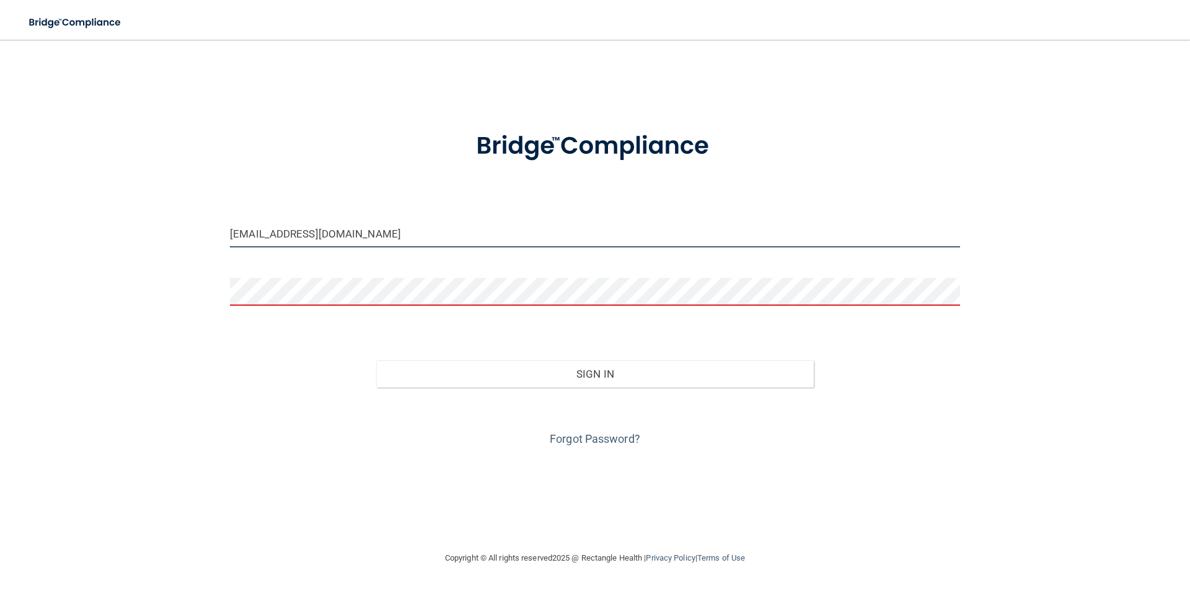
click at [403, 233] on input "john8aa@gmail.com" at bounding box center [595, 233] width 730 height 28
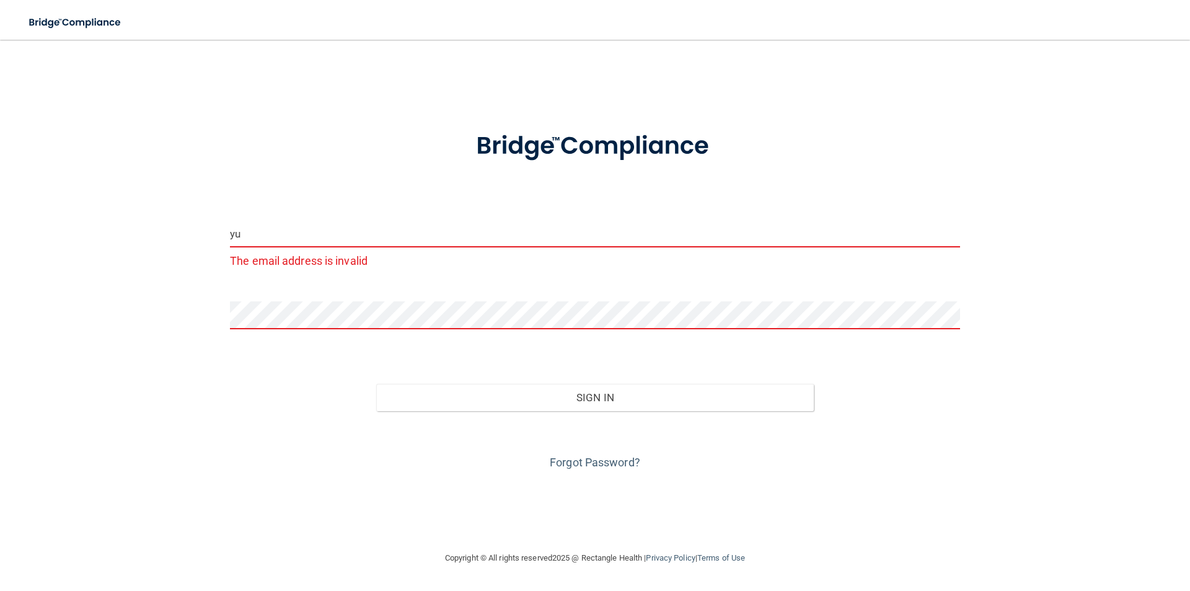
type input "y"
click at [971, 91] on div "yuri The email address is invalid Invalid email/password. You don't have permis…" at bounding box center [595, 295] width 1140 height 486
click at [548, 228] on input "yuri" at bounding box center [595, 233] width 730 height 28
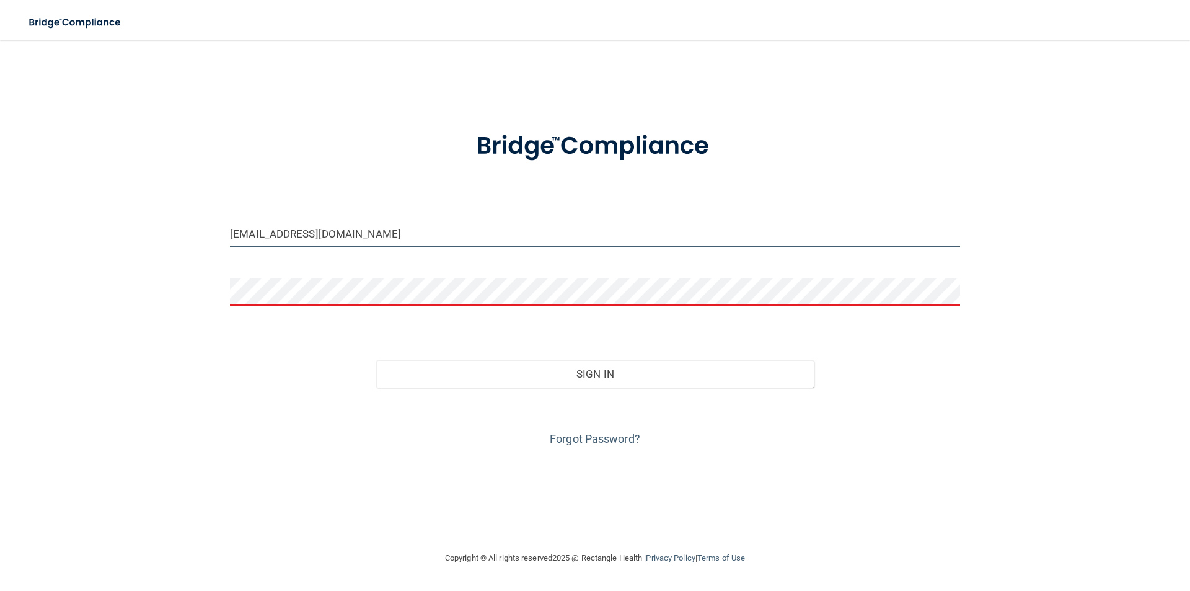
drag, startPoint x: 550, startPoint y: 231, endPoint x: 48, endPoint y: 236, distance: 502.1
click at [48, 236] on div "yuri_hernandez22@yahoo.com Invalid email/password. You don't have permission to…" at bounding box center [595, 295] width 1140 height 486
type input "yuri_hernandez22@yahoo.com"
click at [626, 454] on div "yuri_hernandez22@yahoo.com Invalid email/password. You don't have permission to…" at bounding box center [595, 295] width 1140 height 486
click at [614, 443] on link "Forgot Password?" at bounding box center [595, 438] width 90 height 13
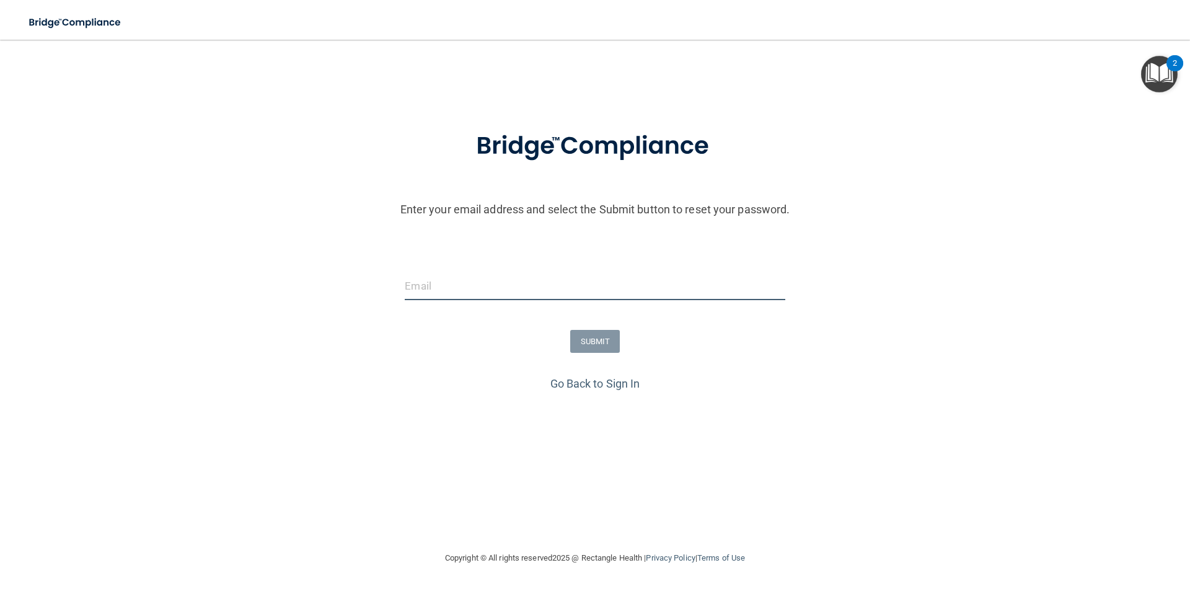
drag, startPoint x: 441, startPoint y: 295, endPoint x: 439, endPoint y: 284, distance: 10.8
click at [439, 287] on input "email" at bounding box center [595, 286] width 380 height 28
paste input "yuri_hernandez22@yahoo.com"
type input "yuri_hernandez22@yahoo.com"
click at [612, 351] on button "SUBMIT" at bounding box center [595, 341] width 50 height 23
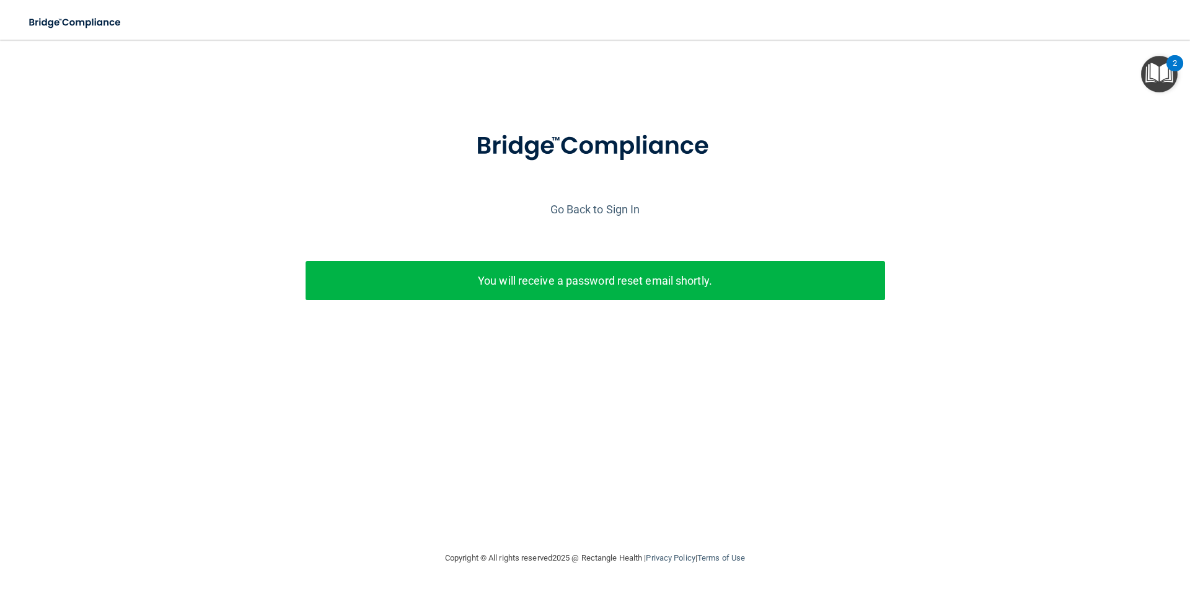
click at [827, 181] on div at bounding box center [595, 156] width 1178 height 85
click at [1074, 295] on div "You will receive a password reset email shortly." at bounding box center [595, 287] width 1196 height 53
click at [585, 213] on link "Go Back to Sign In" at bounding box center [595, 209] width 90 height 13
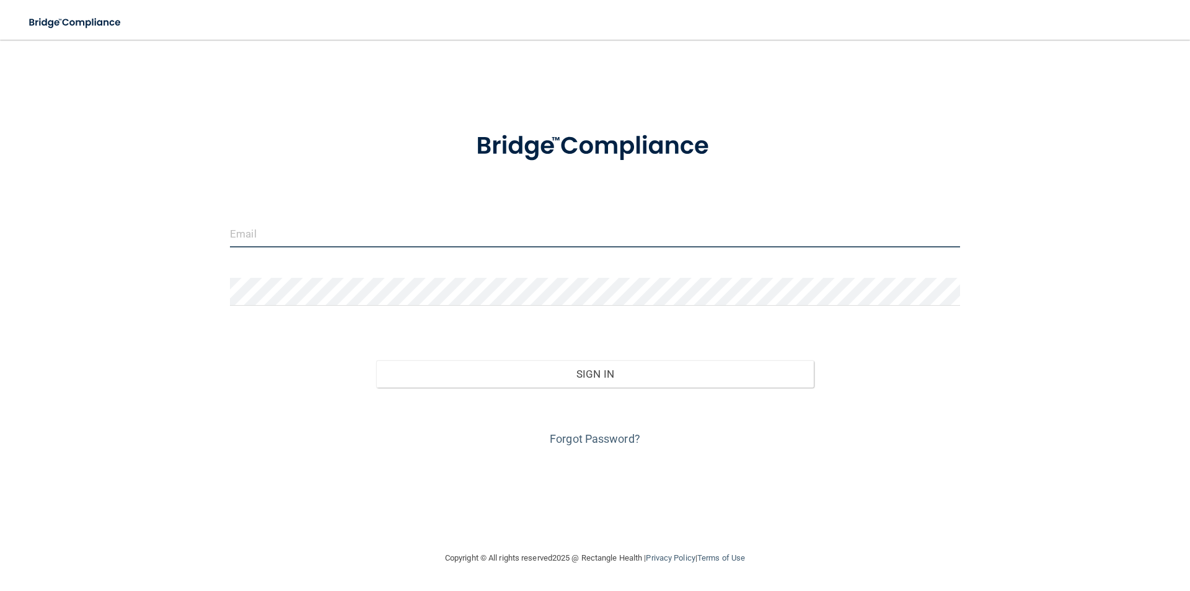
paste input "yuri_hernandez22@yahoo.com"
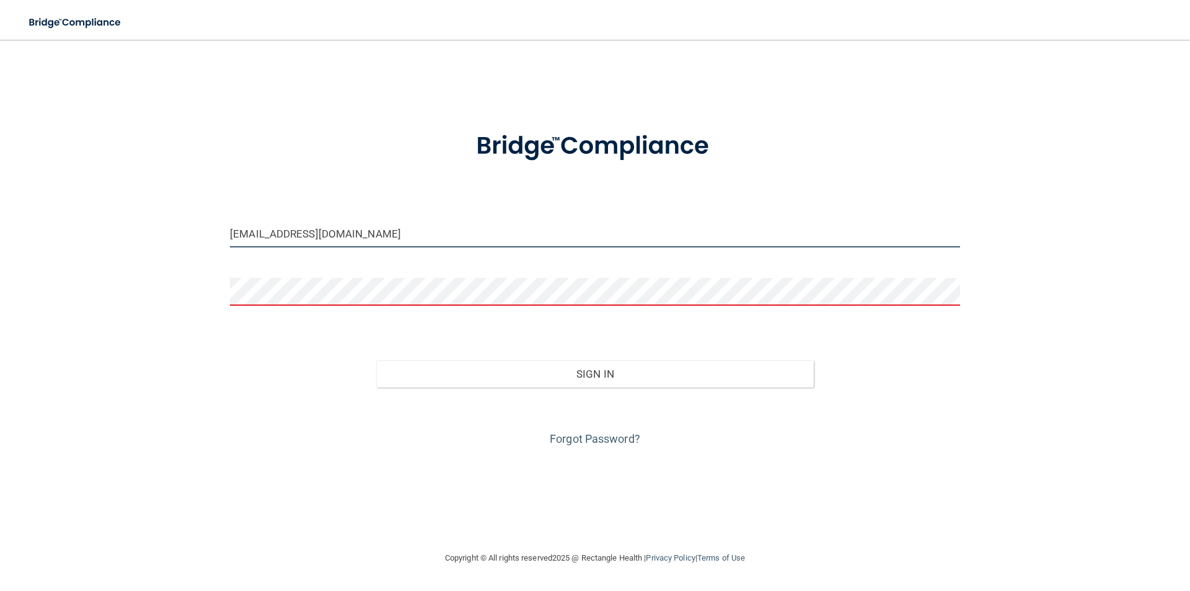
drag, startPoint x: 490, startPoint y: 239, endPoint x: 248, endPoint y: 223, distance: 242.3
click at [248, 222] on input "yuri_hernandez22@yahoo.com" at bounding box center [595, 233] width 730 height 28
type input "yuri@sabaldental.com"
click at [601, 433] on link "Forgot Password?" at bounding box center [595, 438] width 90 height 13
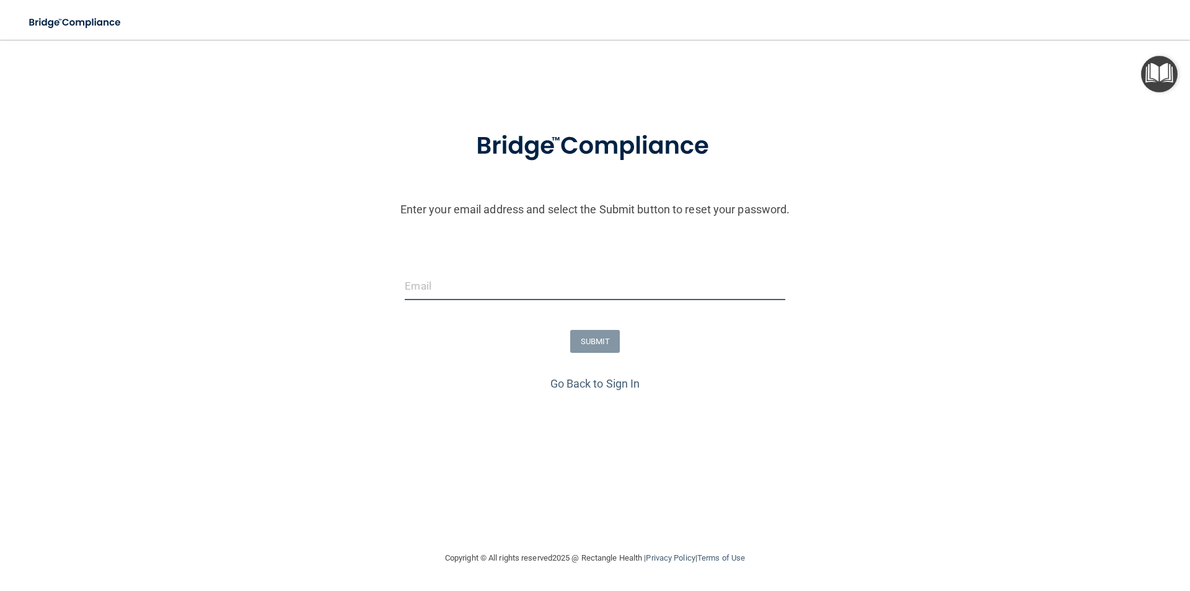
click at [423, 275] on input "email" at bounding box center [595, 286] width 380 height 28
type input "yuri@sabaldental.com"
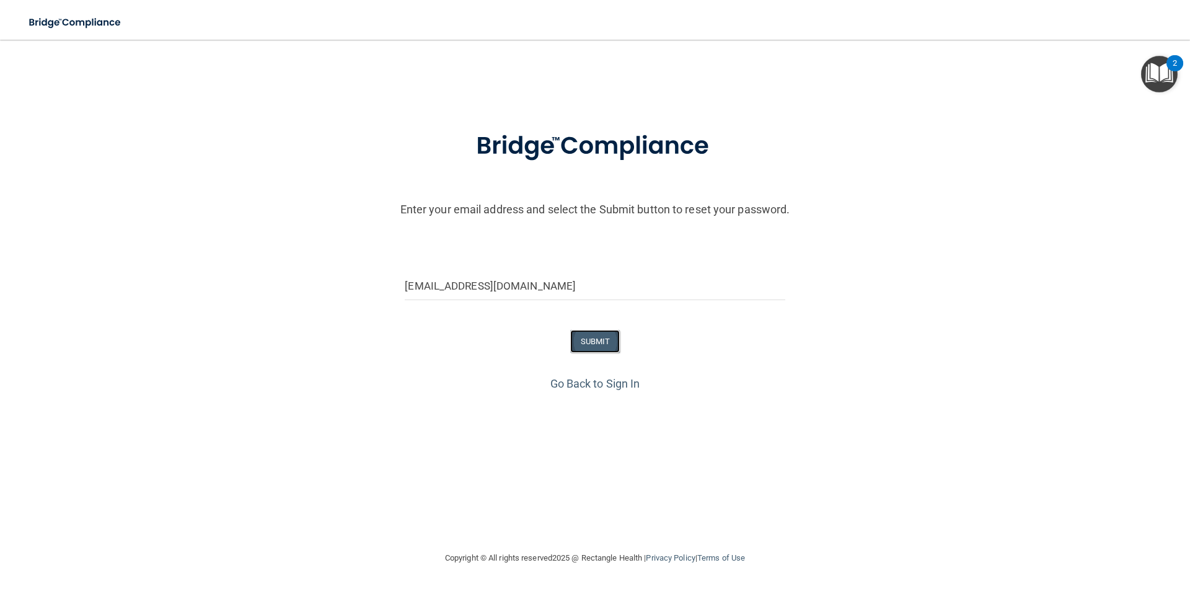
click at [609, 346] on button "SUBMIT" at bounding box center [595, 341] width 50 height 23
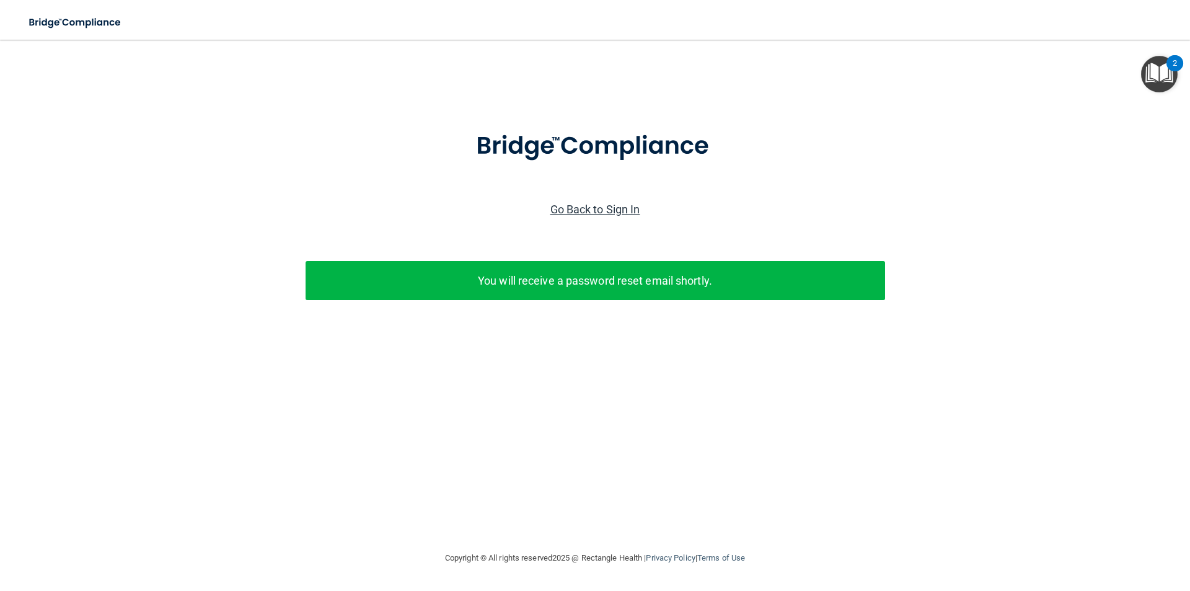
click at [586, 214] on link "Go Back to Sign In" at bounding box center [595, 209] width 90 height 13
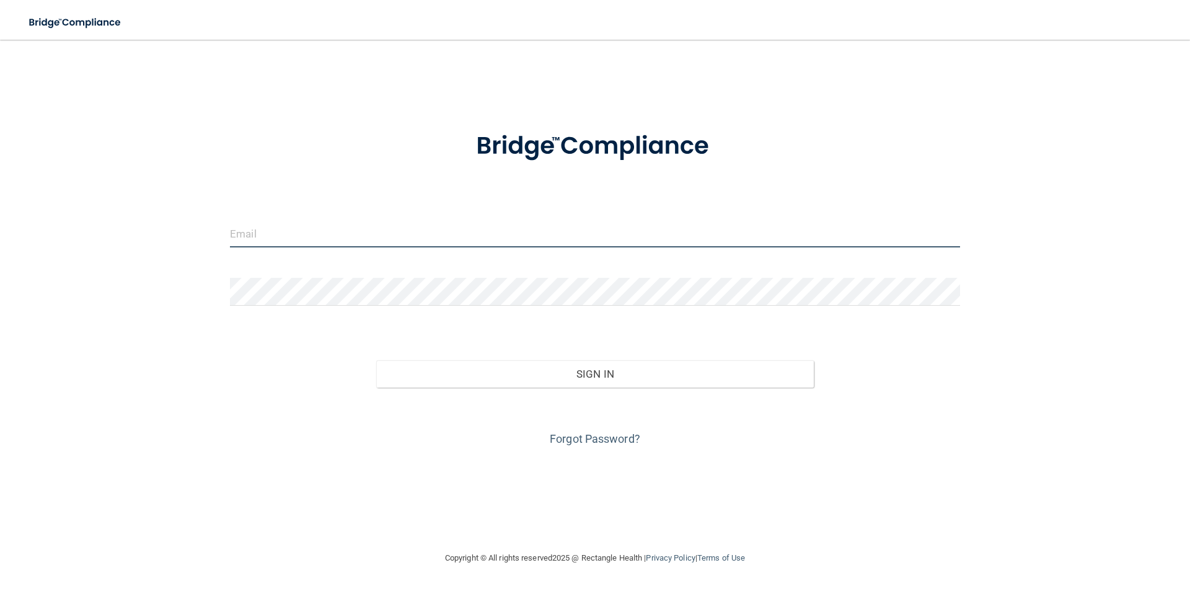
click at [369, 226] on input "email" at bounding box center [595, 233] width 730 height 28
paste input "yuri_hernandez22@yahoo.com"
drag, startPoint x: 399, startPoint y: 231, endPoint x: 249, endPoint y: 230, distance: 150.6
click at [249, 230] on input "yuri_hernandez22@yahoo.com" at bounding box center [595, 233] width 730 height 28
type input "yuri@sabaldental.com"
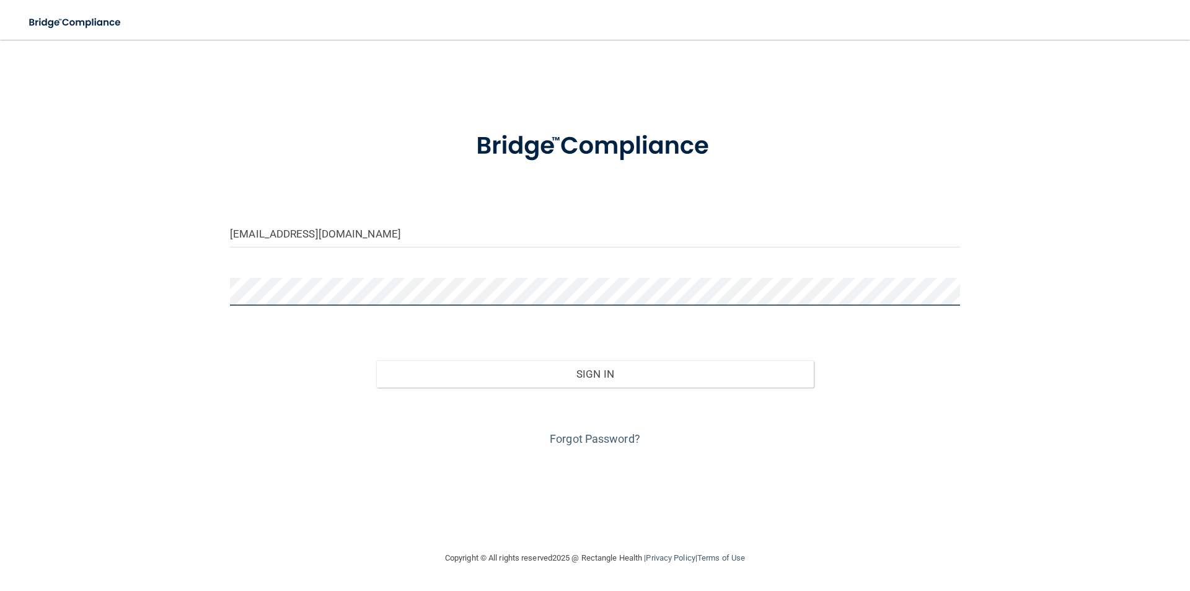
click at [376, 360] on button "Sign In" at bounding box center [595, 373] width 438 height 27
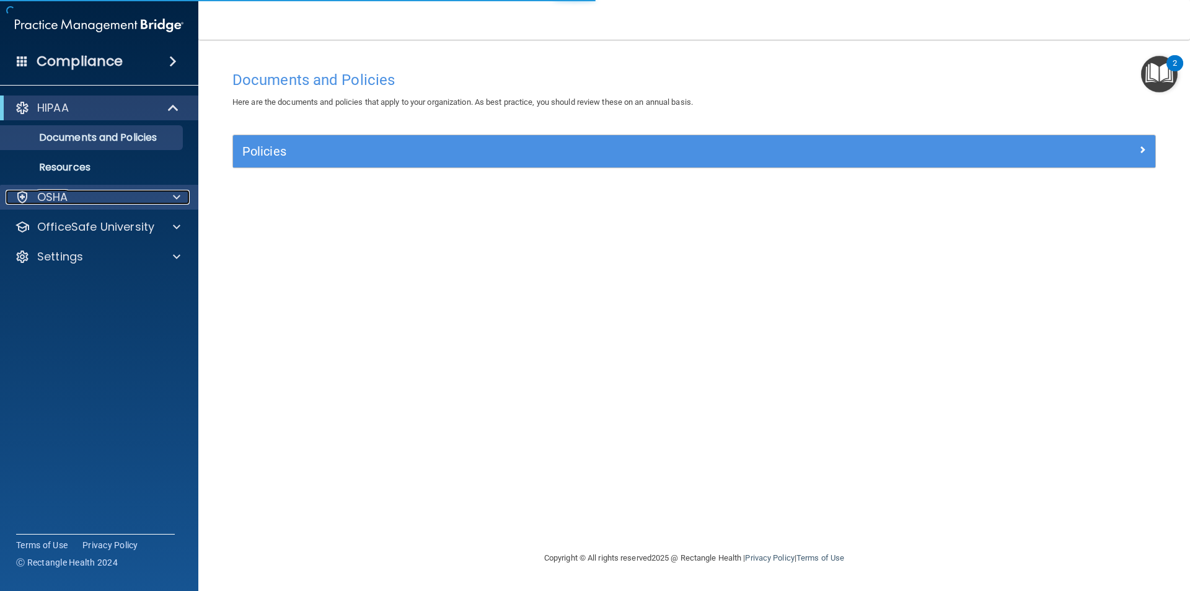
click at [141, 201] on div "OSHA" at bounding box center [83, 197] width 154 height 15
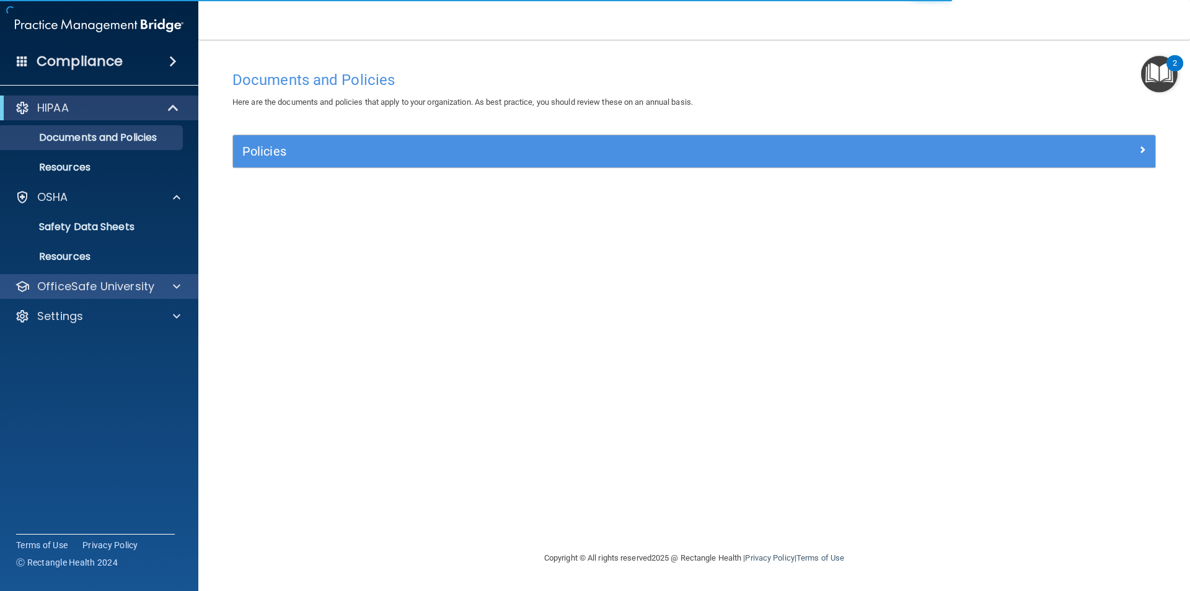
click at [142, 295] on div "OfficeSafe University" at bounding box center [99, 286] width 199 height 25
click at [108, 295] on div "OfficeSafe University" at bounding box center [99, 286] width 199 height 25
click at [102, 288] on p "OfficeSafe University" at bounding box center [95, 286] width 117 height 15
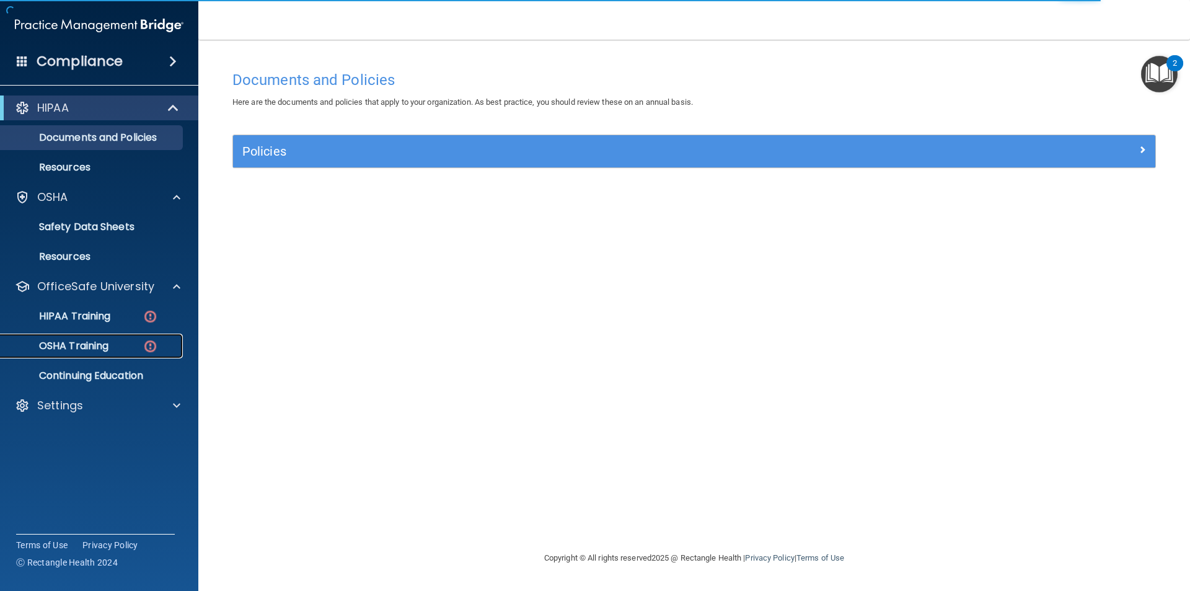
click at [126, 347] on div "OSHA Training" at bounding box center [92, 346] width 169 height 12
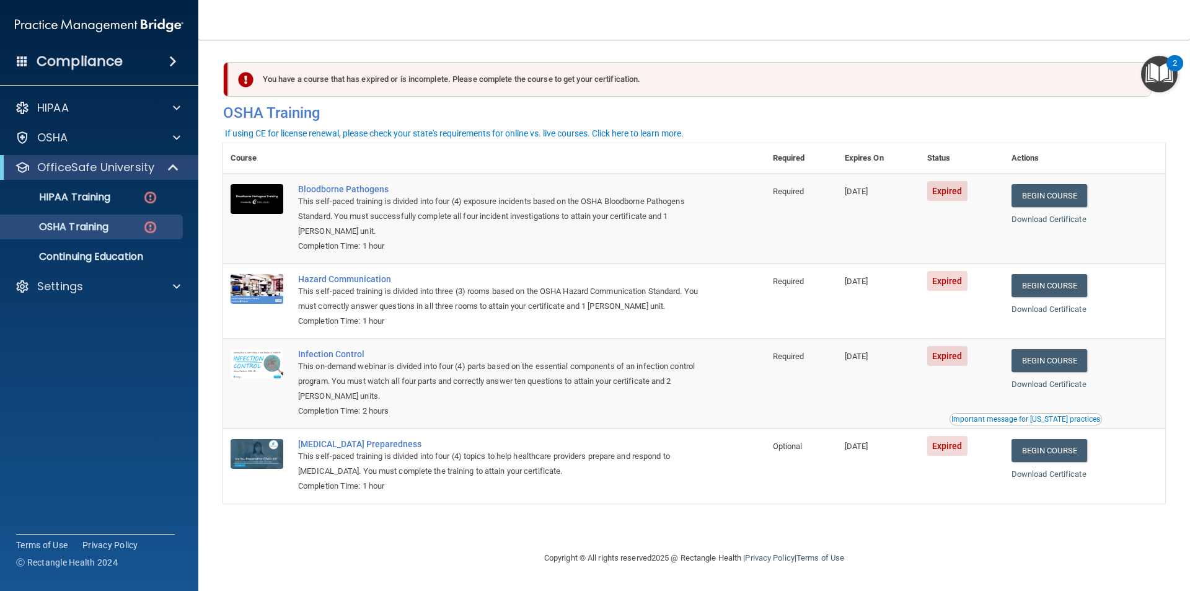
click at [485, 538] on div "Copyright © All rights reserved 2025 @ Rectangle Health | Privacy Policy | Term…" at bounding box center [694, 558] width 452 height 40
click at [1047, 450] on link "Begin Course" at bounding box center [1050, 450] width 76 height 23
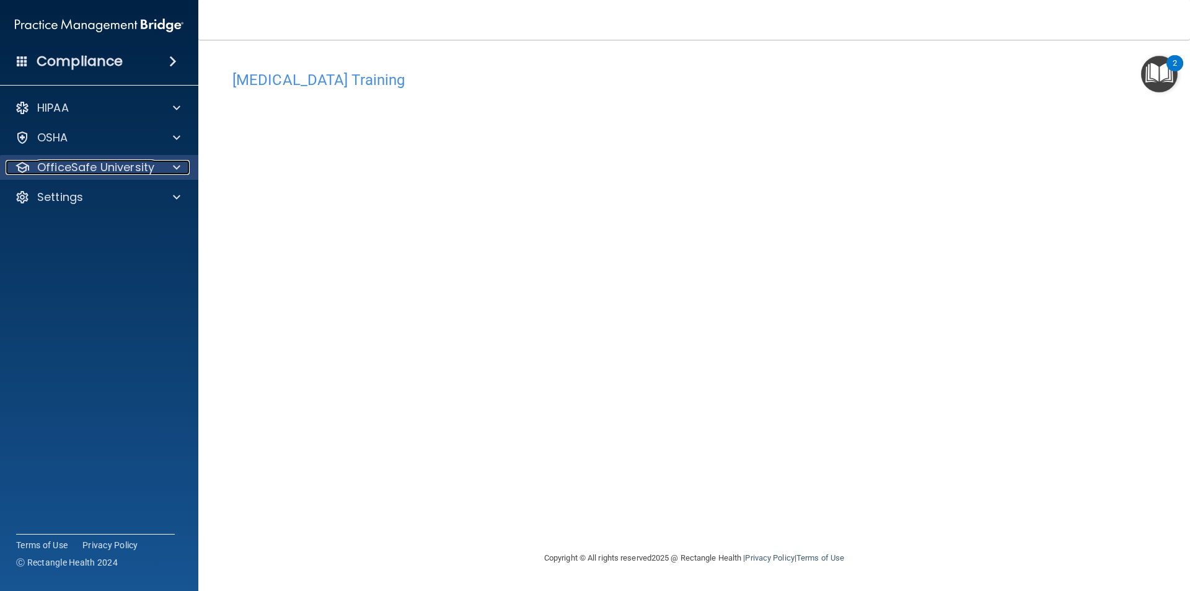
click at [148, 169] on p "OfficeSafe University" at bounding box center [95, 167] width 117 height 15
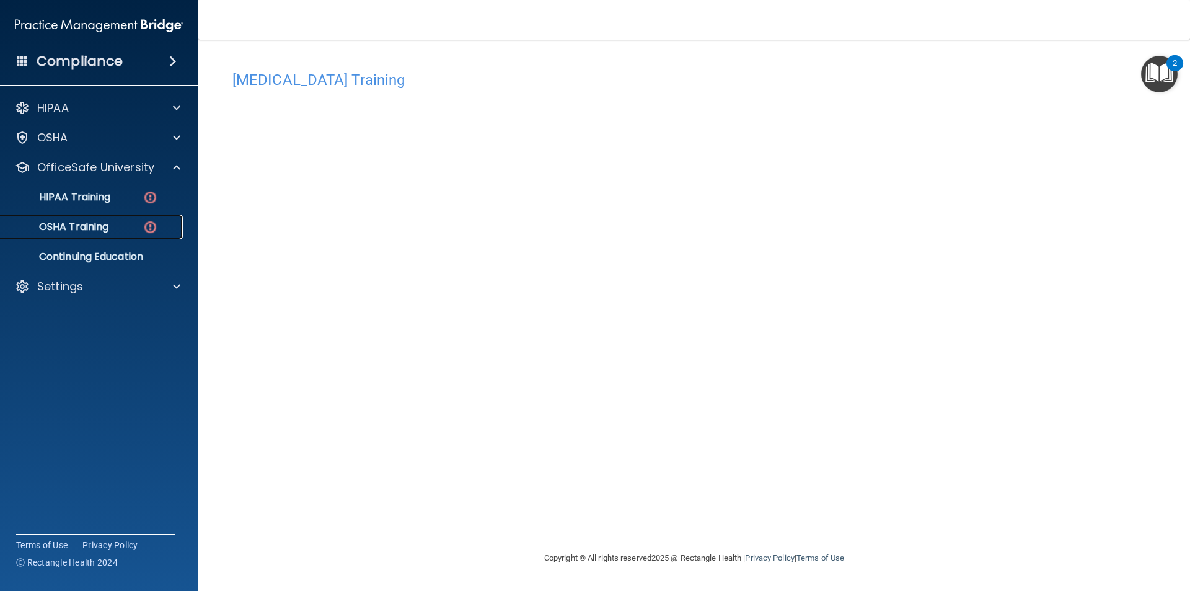
click at [113, 229] on div "OSHA Training" at bounding box center [92, 227] width 169 height 12
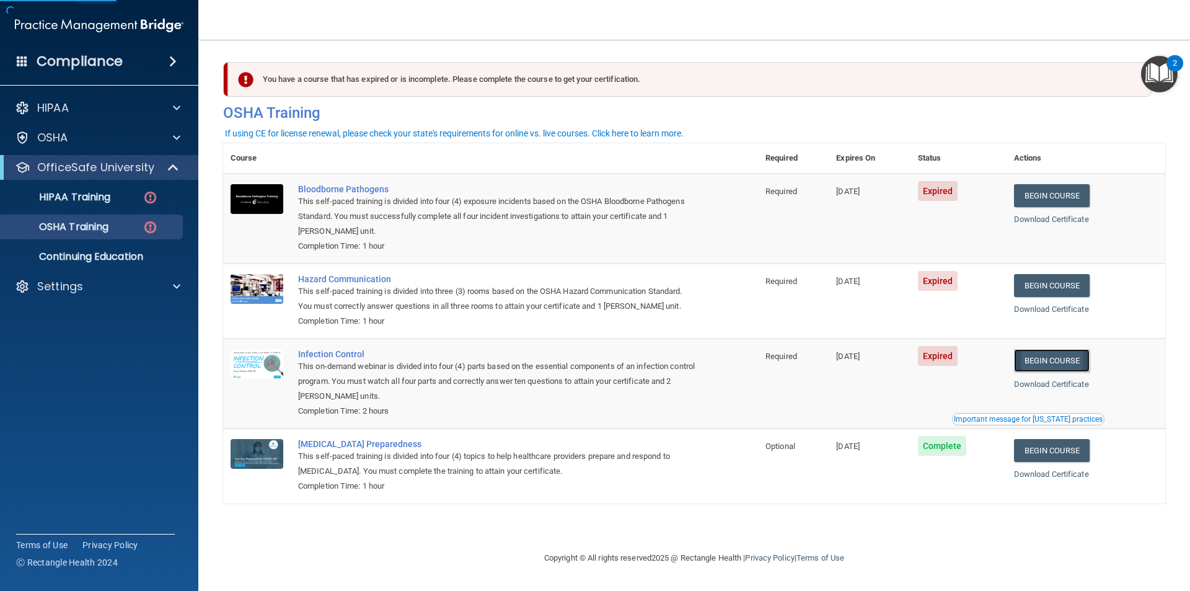
click at [1069, 355] on link "Begin Course" at bounding box center [1052, 360] width 76 height 23
click at [124, 230] on div "OSHA Training" at bounding box center [92, 227] width 169 height 12
click at [1056, 188] on link "Begin Course" at bounding box center [1052, 195] width 76 height 23
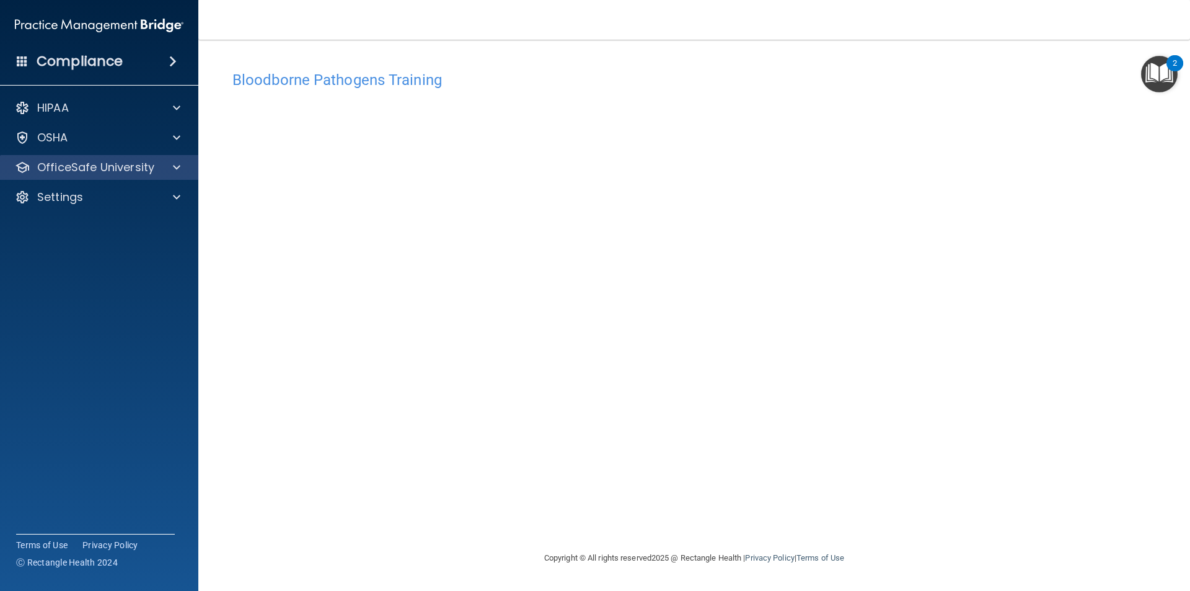
click at [113, 158] on div "OfficeSafe University" at bounding box center [99, 167] width 199 height 25
click at [130, 165] on p "OfficeSafe University" at bounding box center [95, 167] width 117 height 15
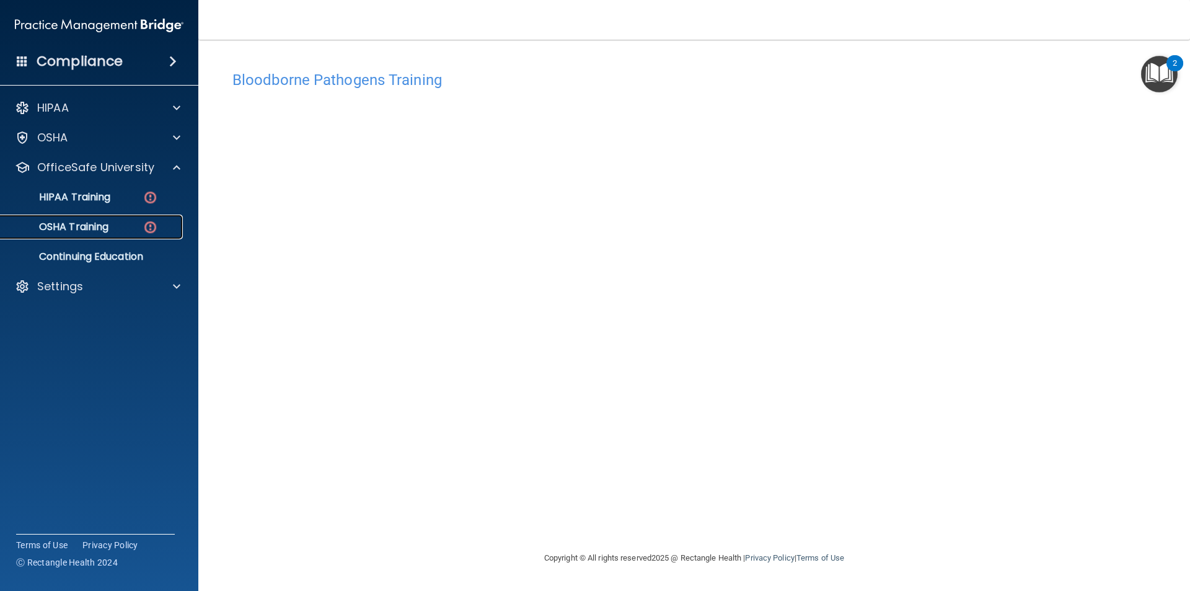
click at [135, 224] on div "OSHA Training" at bounding box center [92, 227] width 169 height 12
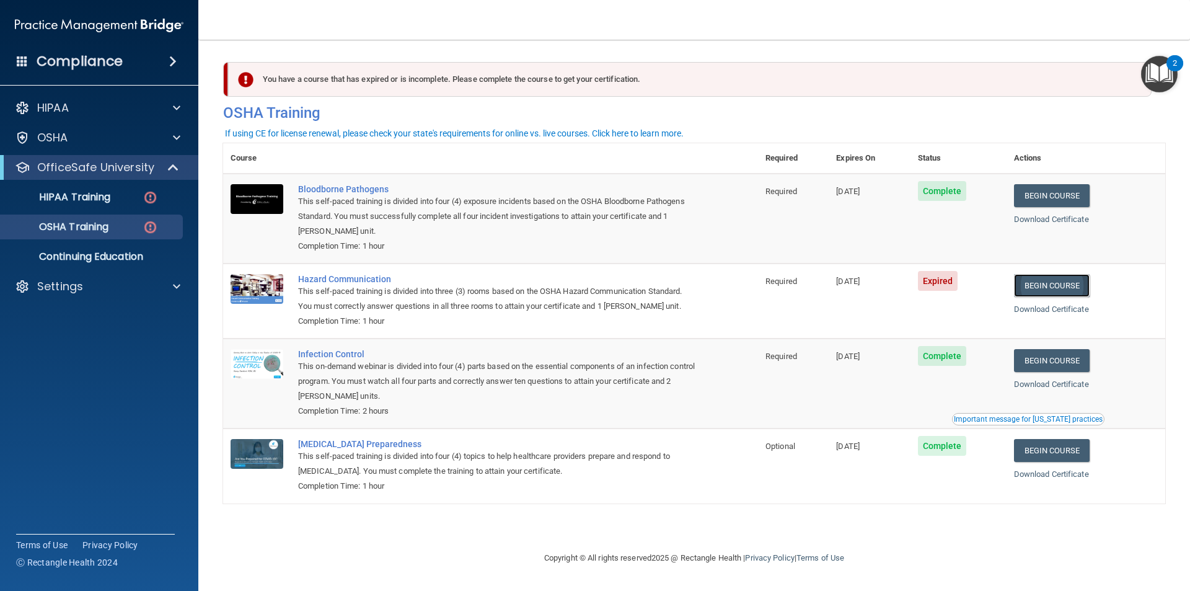
click at [1065, 289] on link "Begin Course" at bounding box center [1052, 285] width 76 height 23
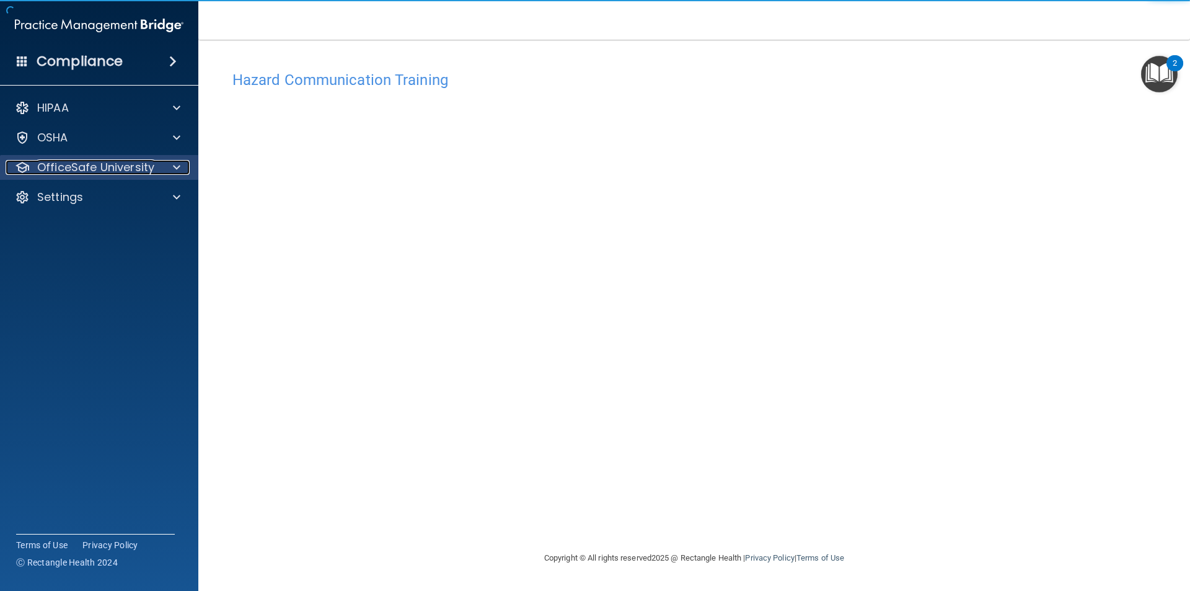
drag, startPoint x: 101, startPoint y: 162, endPoint x: 66, endPoint y: 165, distance: 35.5
click at [66, 165] on p "OfficeSafe University" at bounding box center [95, 167] width 117 height 15
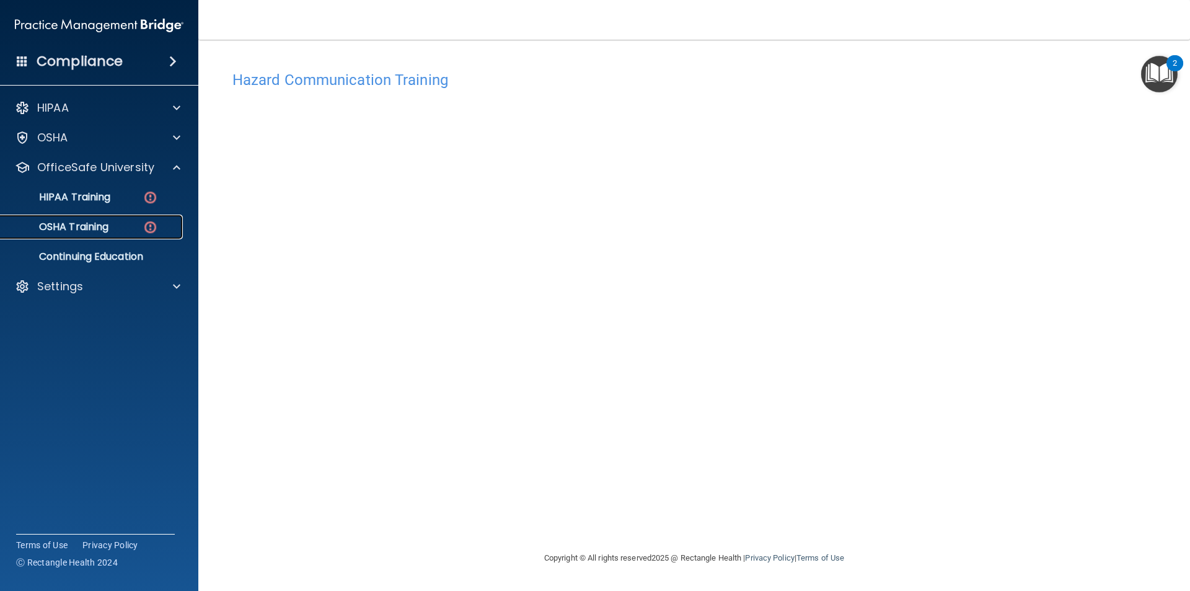
click at [92, 221] on p "OSHA Training" at bounding box center [58, 227] width 100 height 12
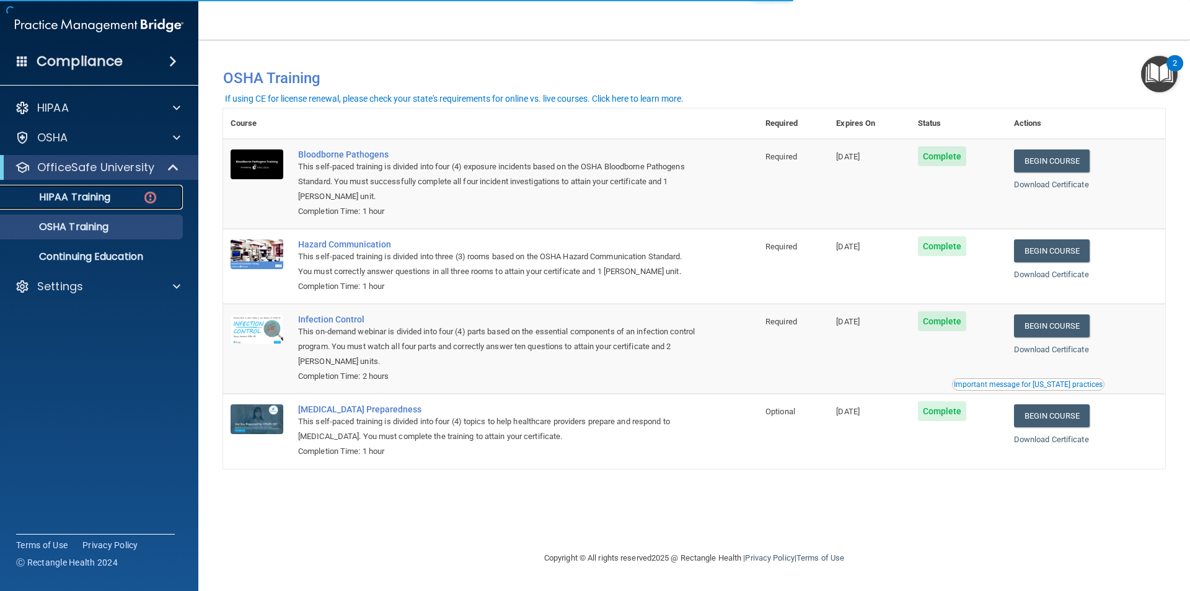
click at [107, 196] on p "HIPAA Training" at bounding box center [59, 197] width 102 height 12
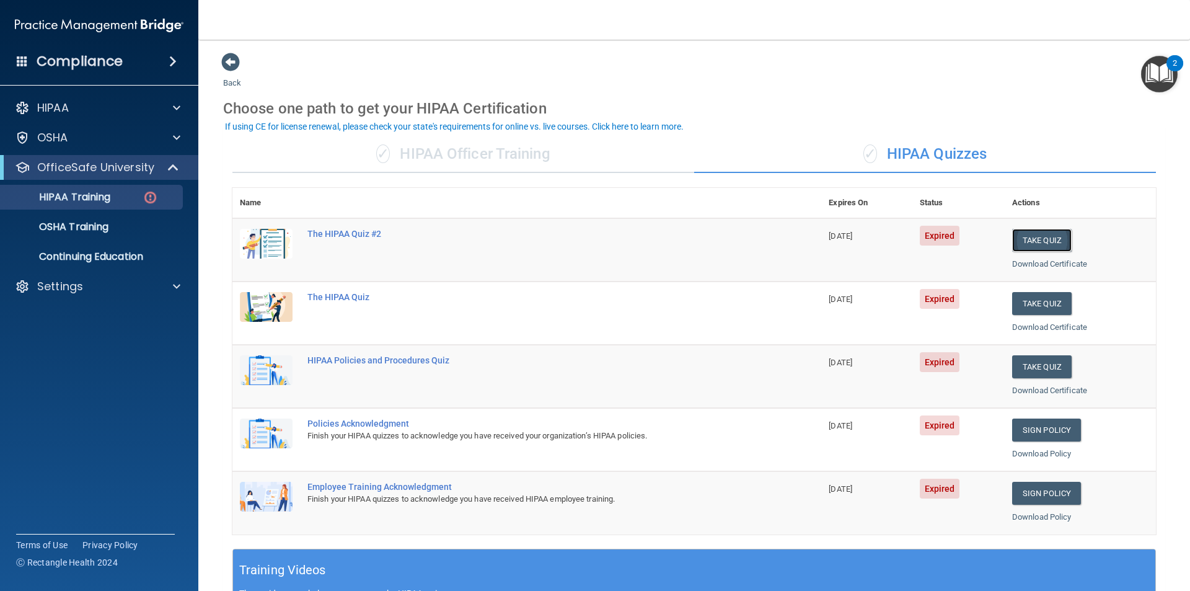
click at [1031, 246] on button "Take Quiz" at bounding box center [1042, 240] width 60 height 23
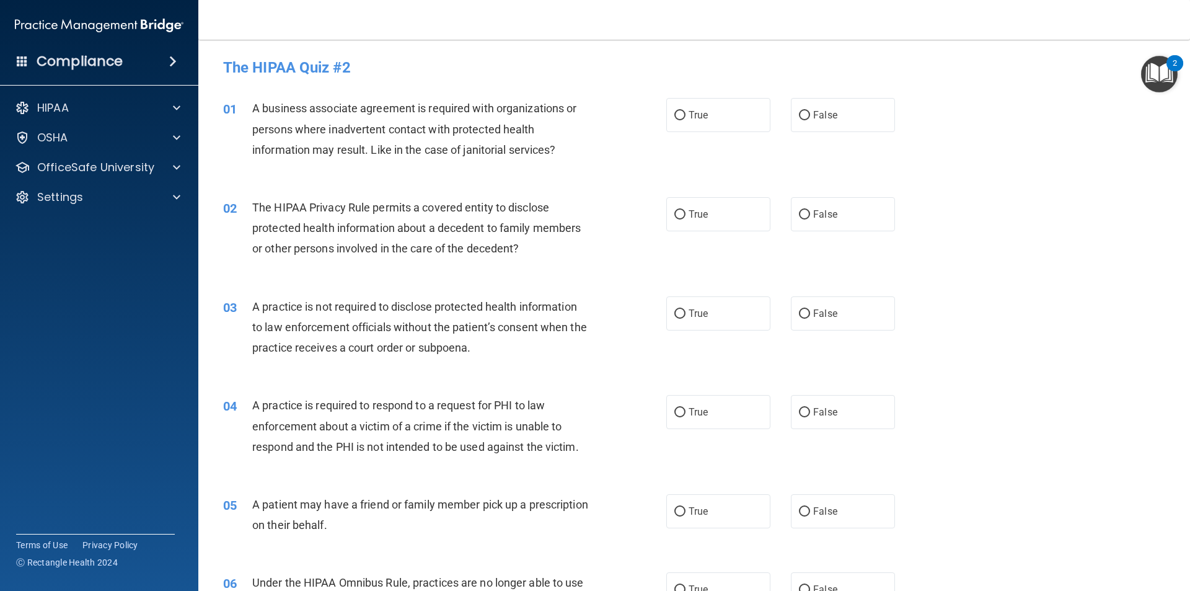
click at [1061, 361] on div "03 A practice is not required to disclose protected health information to law e…" at bounding box center [694, 330] width 961 height 99
click at [851, 121] on label "False" at bounding box center [843, 115] width 104 height 34
click at [810, 120] on input "False" at bounding box center [804, 115] width 11 height 9
radio input "true"
click at [709, 222] on label "True" at bounding box center [718, 214] width 104 height 34
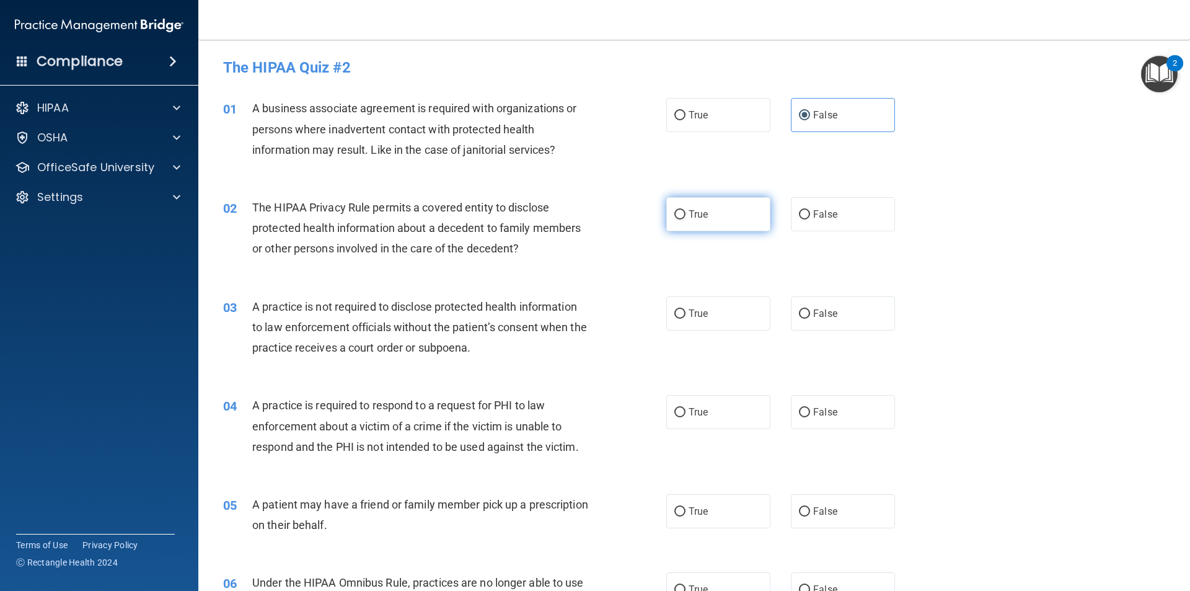
click at [686, 219] on input "True" at bounding box center [679, 214] width 11 height 9
radio input "true"
click at [818, 309] on span "False" at bounding box center [825, 313] width 24 height 12
click at [810, 309] on input "False" at bounding box center [804, 313] width 11 height 9
radio input "true"
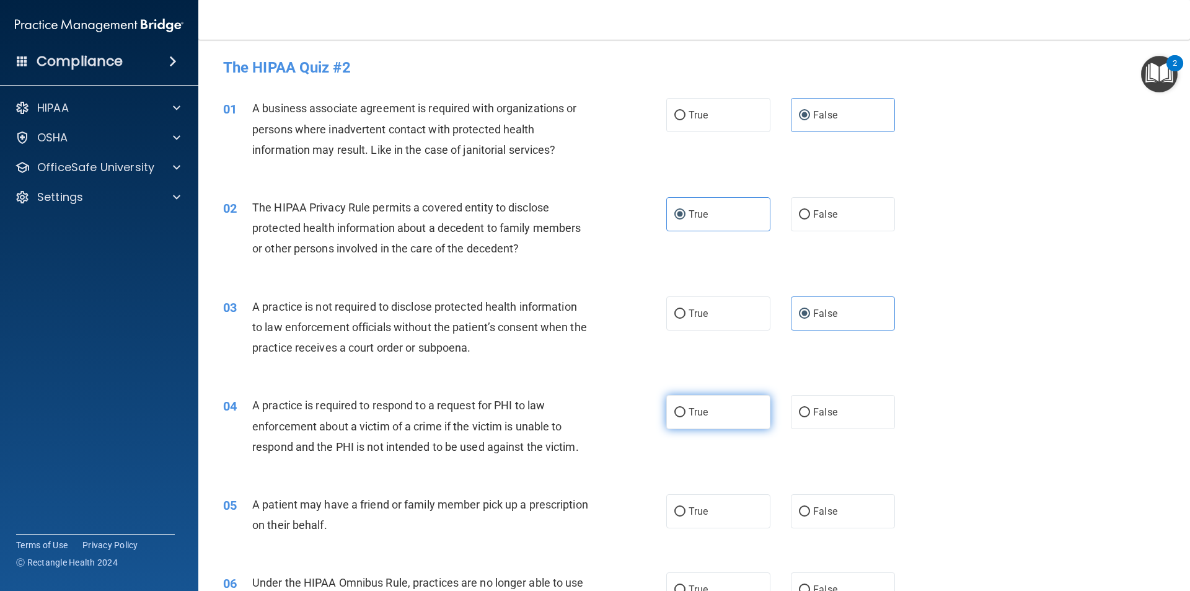
click at [726, 415] on label "True" at bounding box center [718, 412] width 104 height 34
click at [686, 415] on input "True" at bounding box center [679, 412] width 11 height 9
radio input "true"
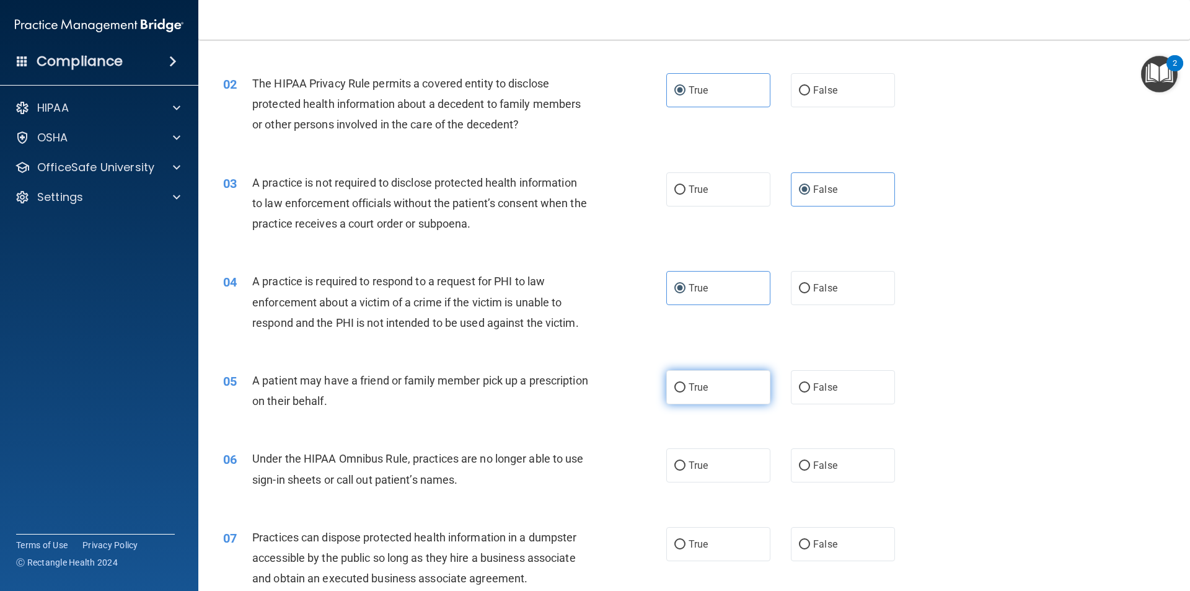
click at [726, 390] on label "True" at bounding box center [718, 387] width 104 height 34
click at [686, 390] on input "True" at bounding box center [679, 387] width 11 height 9
radio input "true"
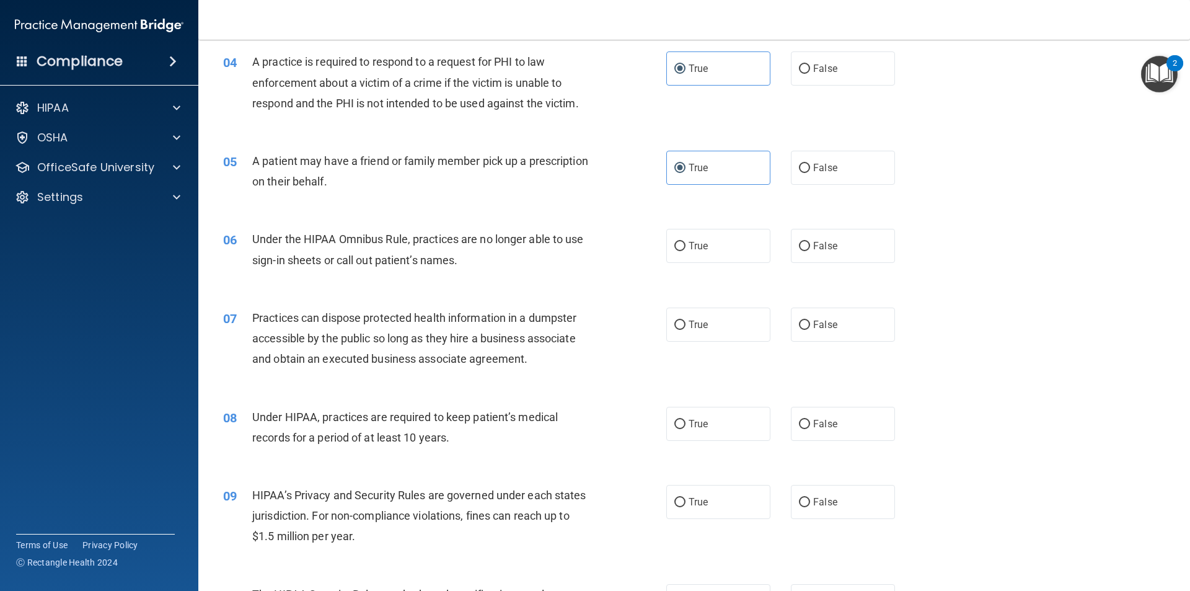
scroll to position [372, 0]
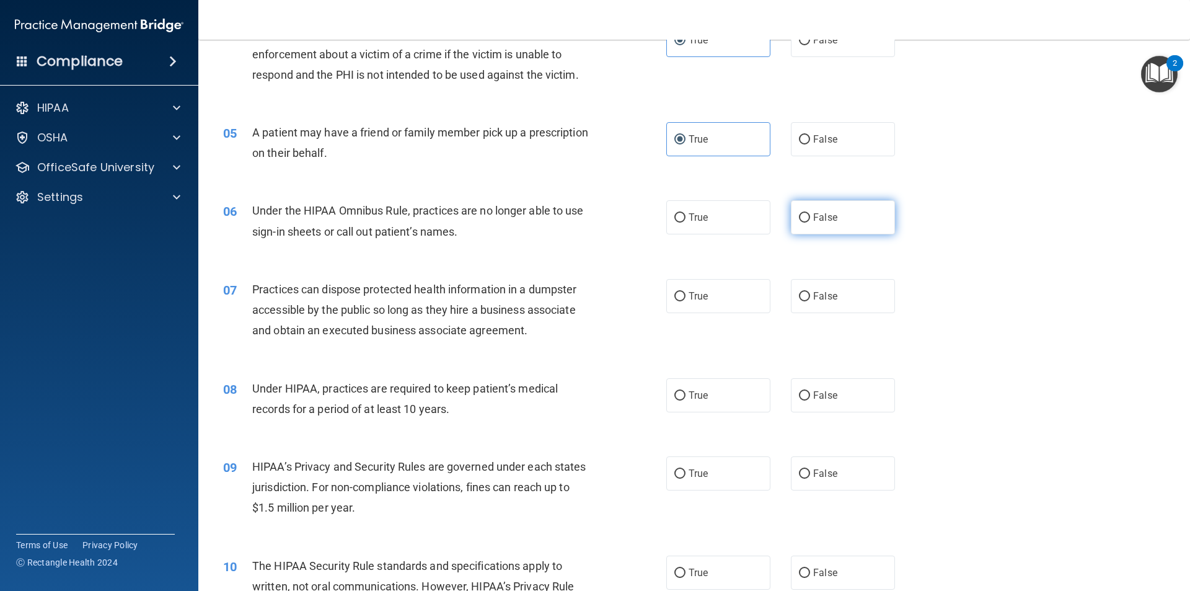
click at [866, 211] on label "False" at bounding box center [843, 217] width 104 height 34
click at [810, 213] on input "False" at bounding box center [804, 217] width 11 height 9
radio input "true"
click at [860, 291] on label "False" at bounding box center [843, 296] width 104 height 34
click at [810, 292] on input "False" at bounding box center [804, 296] width 11 height 9
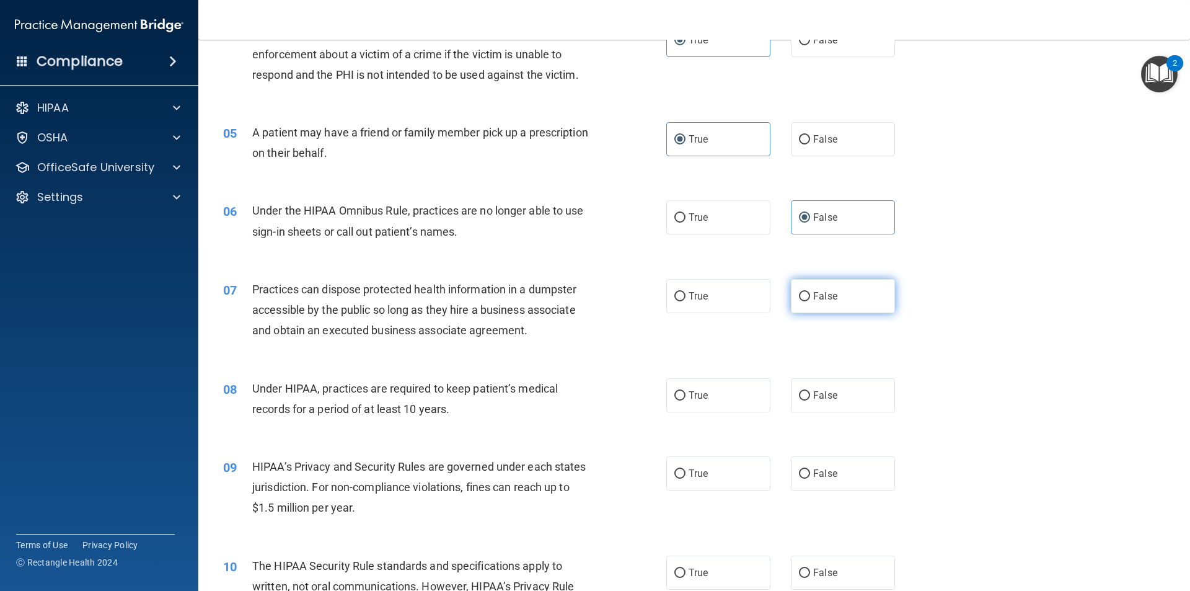
radio input "true"
click at [818, 405] on label "False" at bounding box center [843, 395] width 104 height 34
click at [810, 400] on input "False" at bounding box center [804, 395] width 11 height 9
radio input "true"
click at [824, 479] on label "False" at bounding box center [843, 473] width 104 height 34
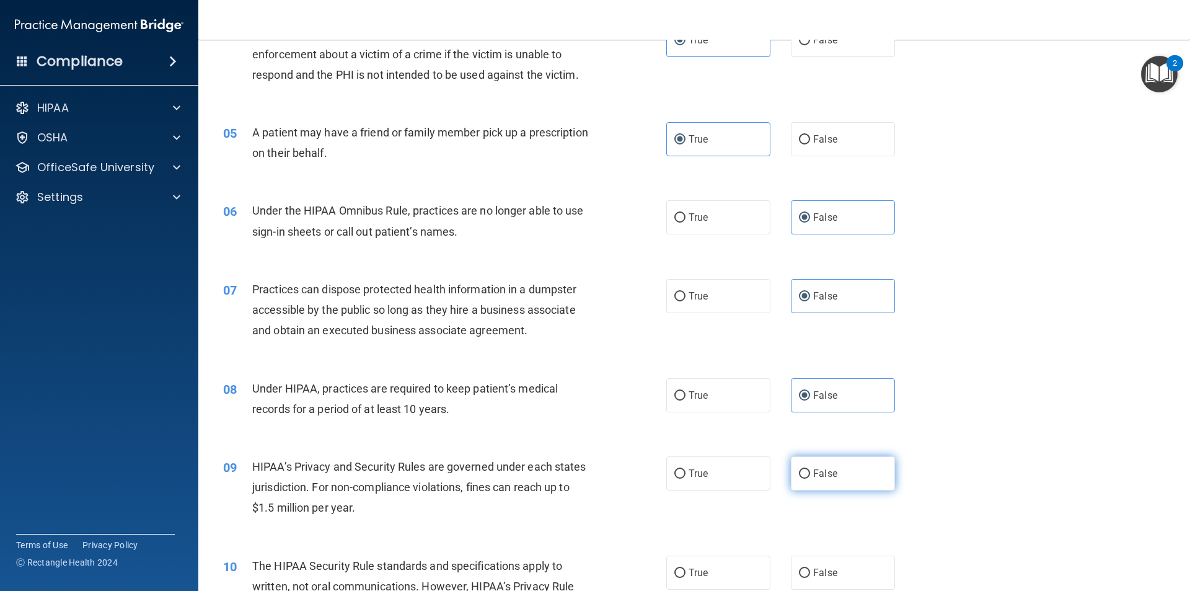
click at [810, 478] on input "False" at bounding box center [804, 473] width 11 height 9
radio input "true"
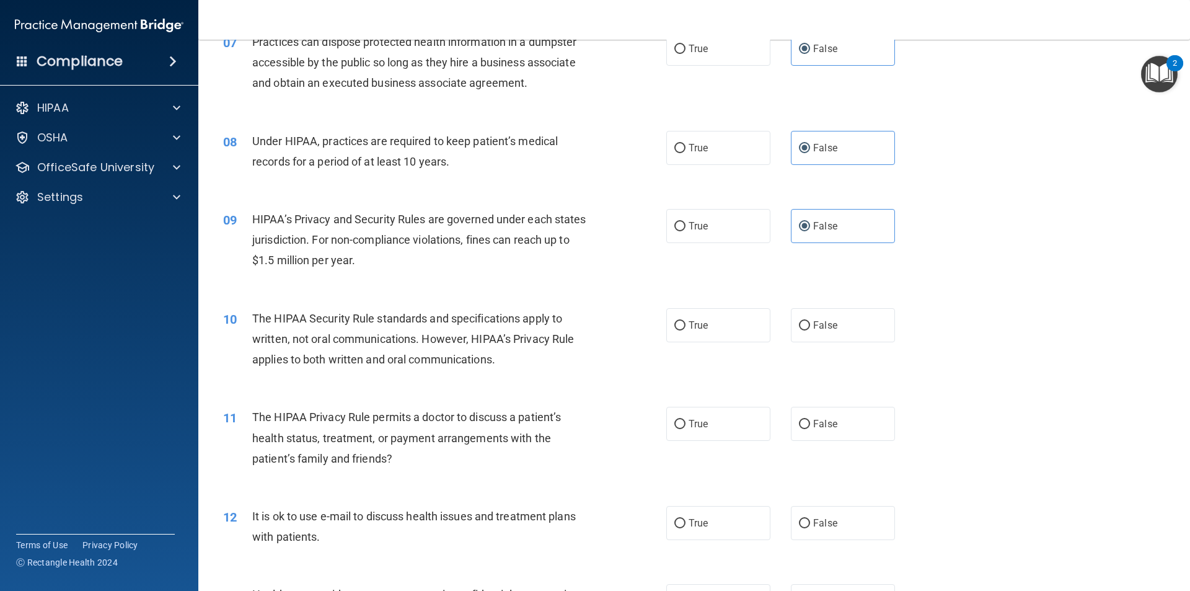
scroll to position [620, 0]
click at [744, 329] on label "True" at bounding box center [718, 324] width 104 height 34
click at [686, 329] on input "True" at bounding box center [679, 324] width 11 height 9
radio input "true"
click at [720, 424] on label "True" at bounding box center [718, 423] width 104 height 34
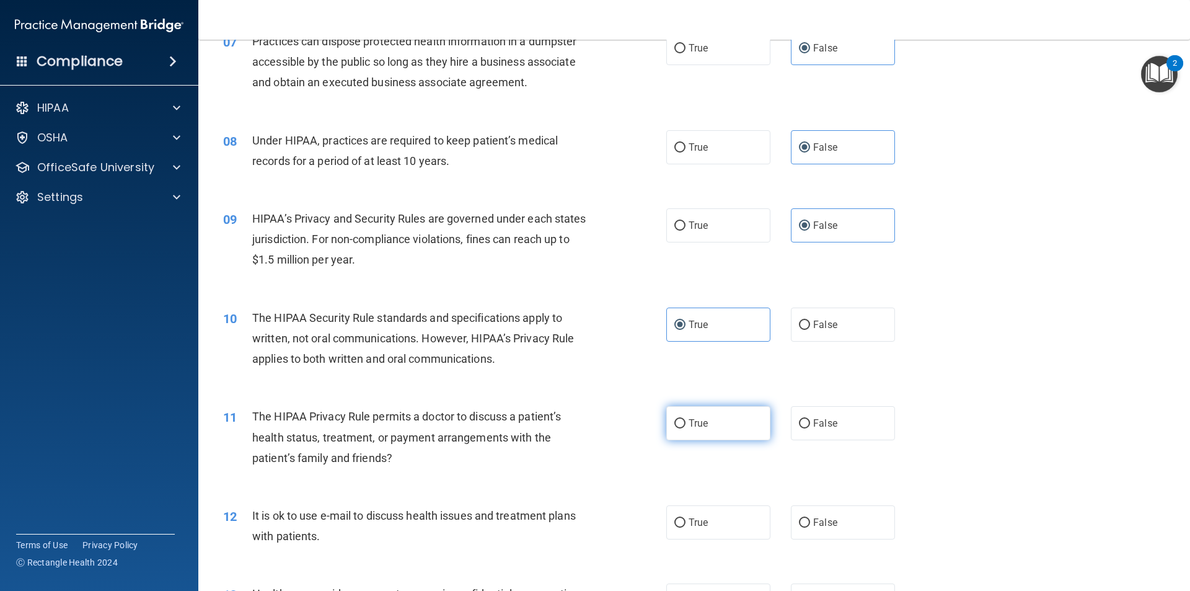
click at [686, 424] on input "True" at bounding box center [679, 423] width 11 height 9
radio input "true"
click at [709, 514] on label "True" at bounding box center [718, 522] width 104 height 34
click at [686, 518] on input "True" at bounding box center [679, 522] width 11 height 9
radio input "true"
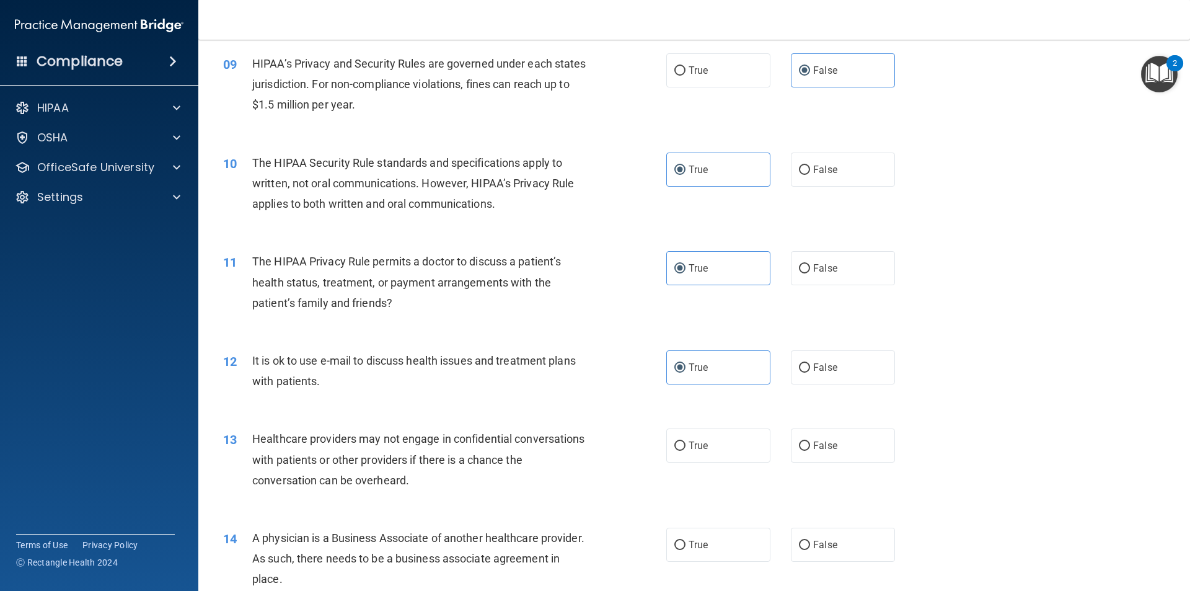
scroll to position [806, 0]
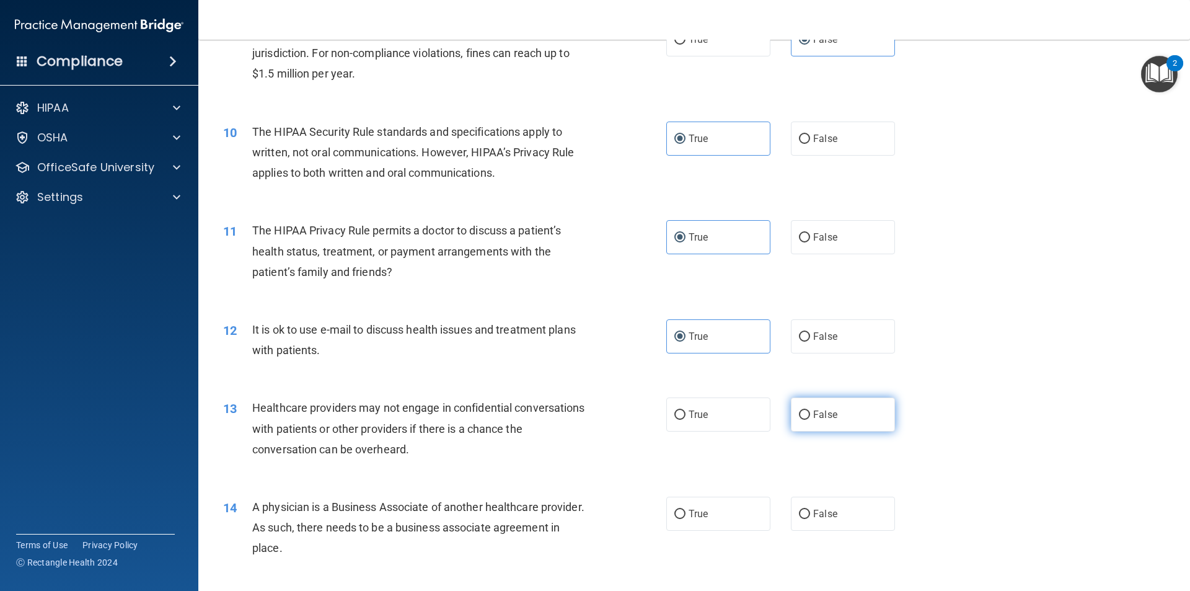
click at [837, 420] on label "False" at bounding box center [843, 414] width 104 height 34
click at [810, 420] on input "False" at bounding box center [804, 414] width 11 height 9
radio input "true"
click at [827, 514] on span "False" at bounding box center [825, 514] width 24 height 12
click at [810, 514] on input "False" at bounding box center [804, 513] width 11 height 9
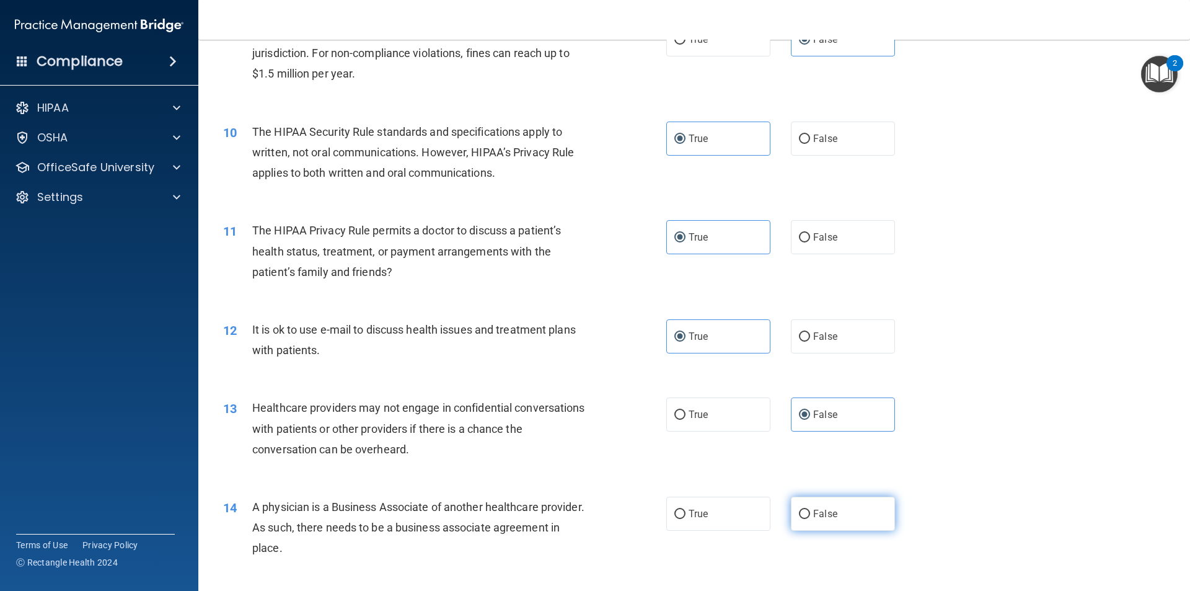
radio input "true"
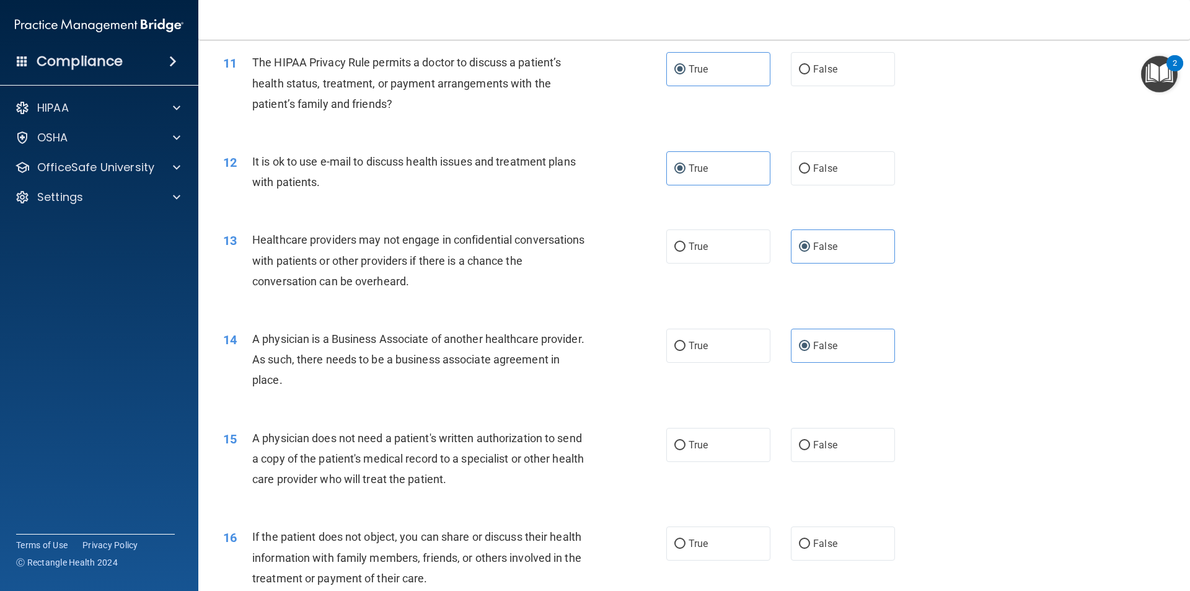
scroll to position [992, 0]
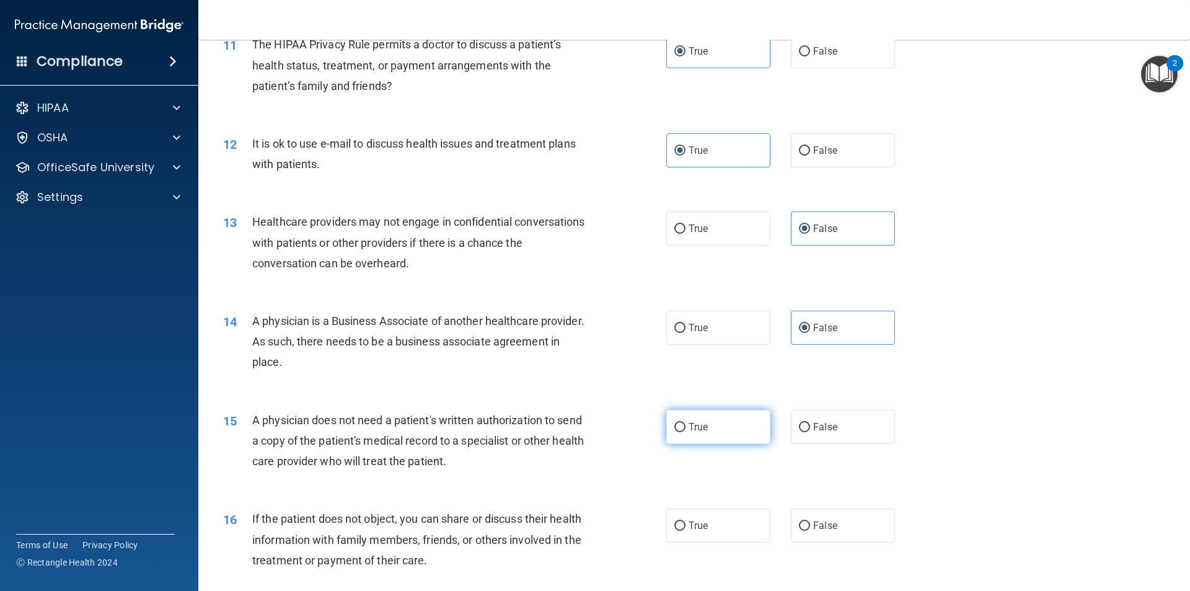
click at [719, 425] on label "True" at bounding box center [718, 427] width 104 height 34
click at [686, 425] on input "True" at bounding box center [679, 427] width 11 height 9
radio input "true"
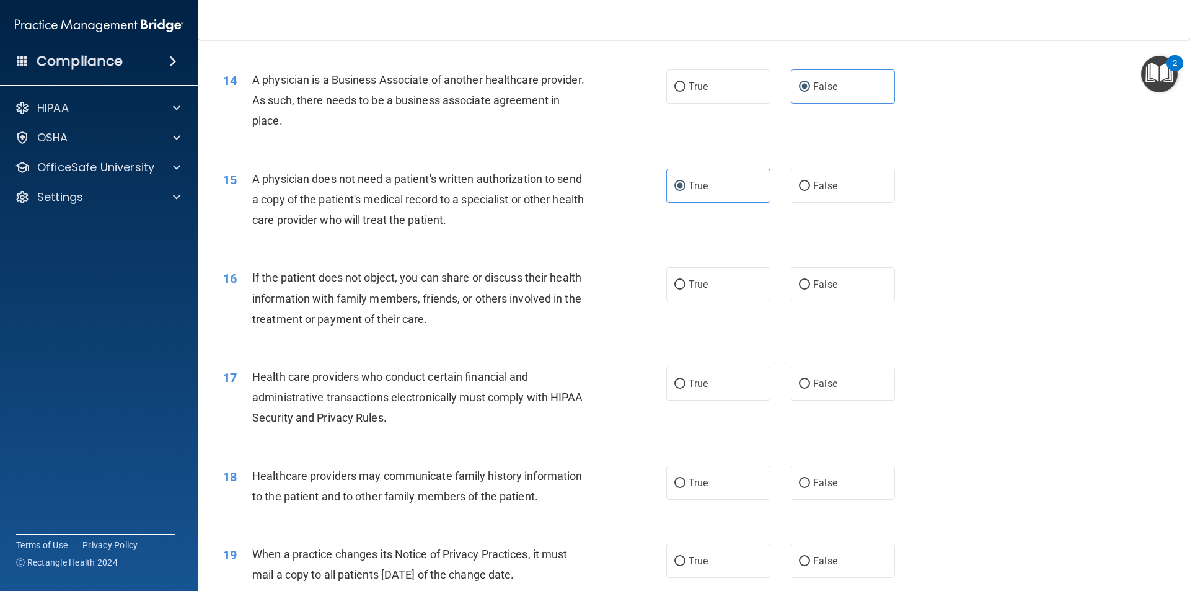
scroll to position [1240, 0]
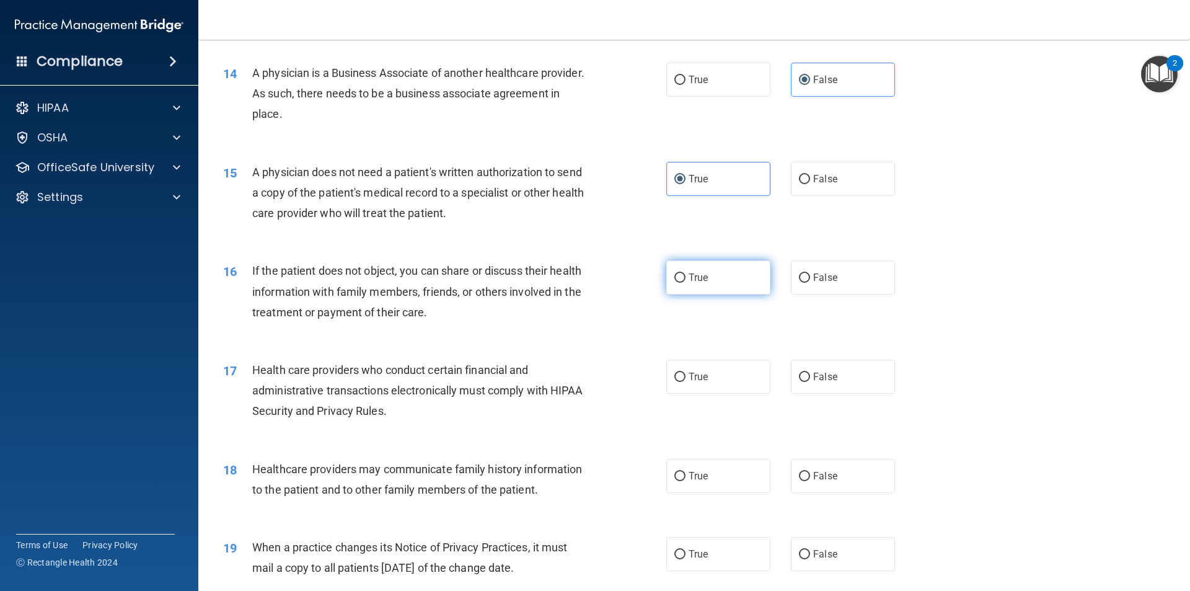
click at [742, 269] on label "True" at bounding box center [718, 277] width 104 height 34
click at [686, 273] on input "True" at bounding box center [679, 277] width 11 height 9
radio input "true"
click at [727, 381] on label "True" at bounding box center [718, 376] width 104 height 34
click at [686, 381] on input "True" at bounding box center [679, 377] width 11 height 9
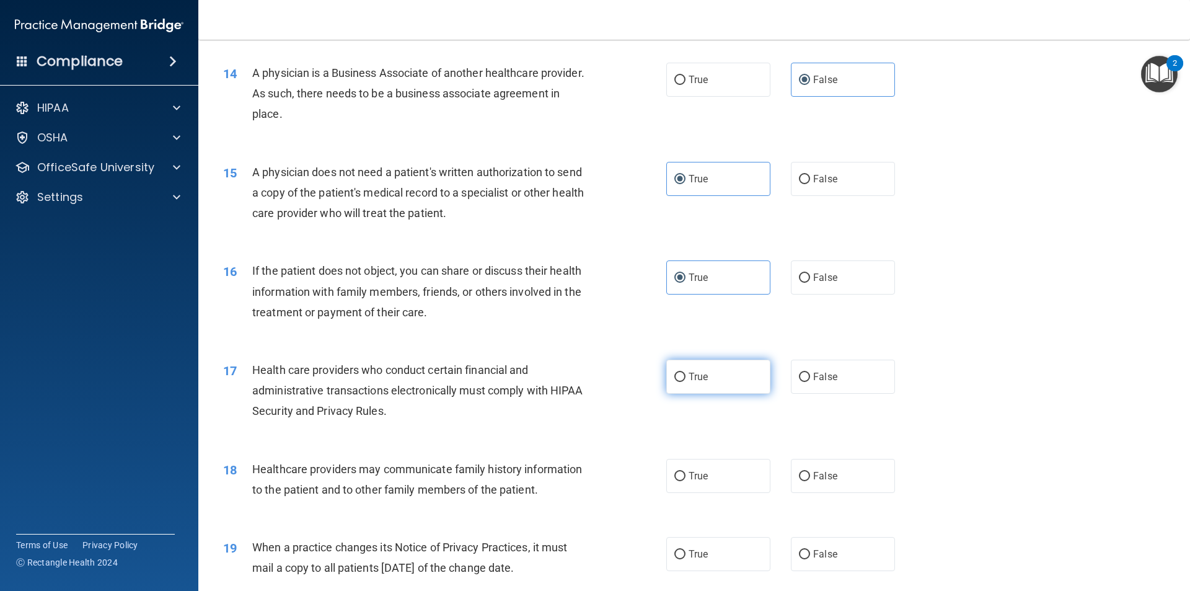
radio input "true"
drag, startPoint x: 851, startPoint y: 497, endPoint x: 845, endPoint y: 494, distance: 6.4
click at [848, 494] on div "18 Healthcare providers may communicate family history information to the patie…" at bounding box center [694, 482] width 961 height 78
click at [843, 478] on label "False" at bounding box center [843, 476] width 104 height 34
click at [810, 478] on input "False" at bounding box center [804, 476] width 11 height 9
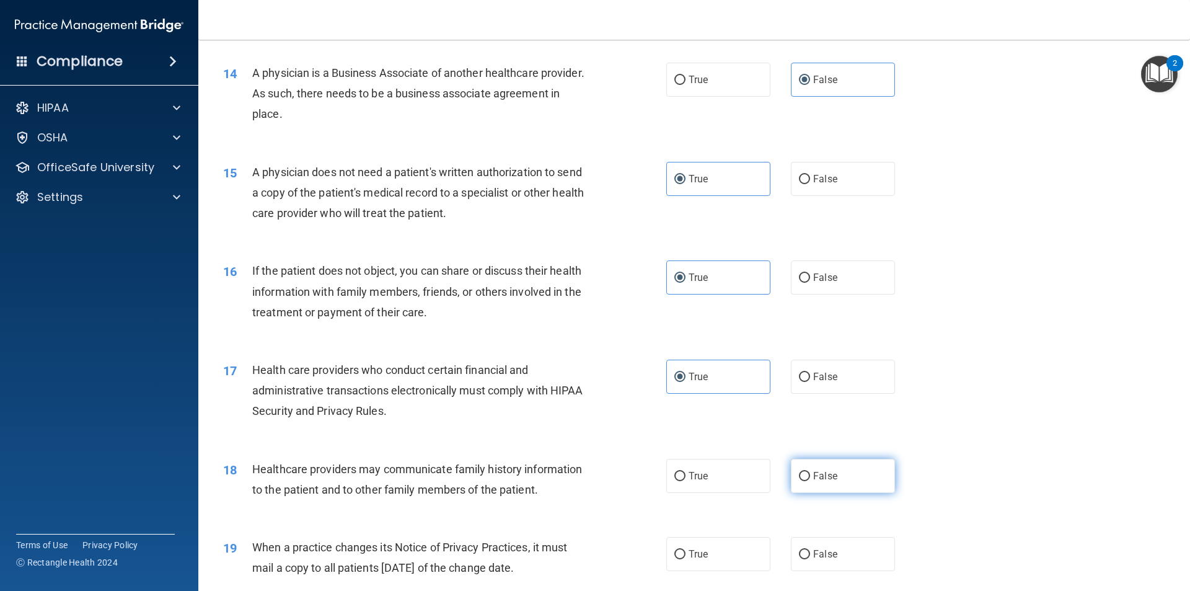
radio input "true"
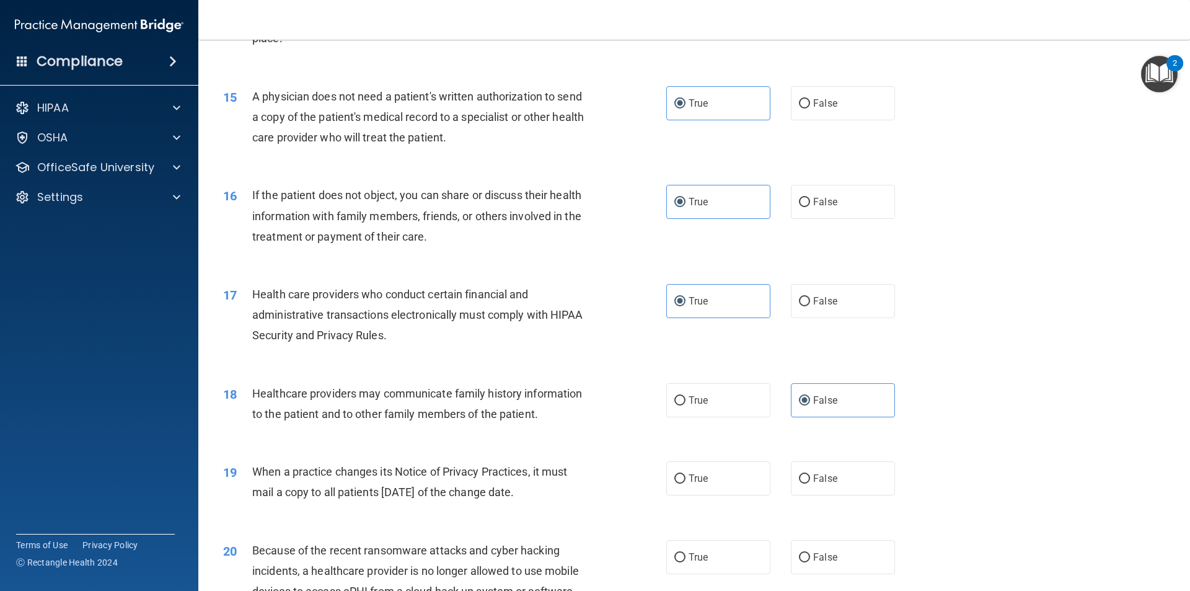
scroll to position [1426, 0]
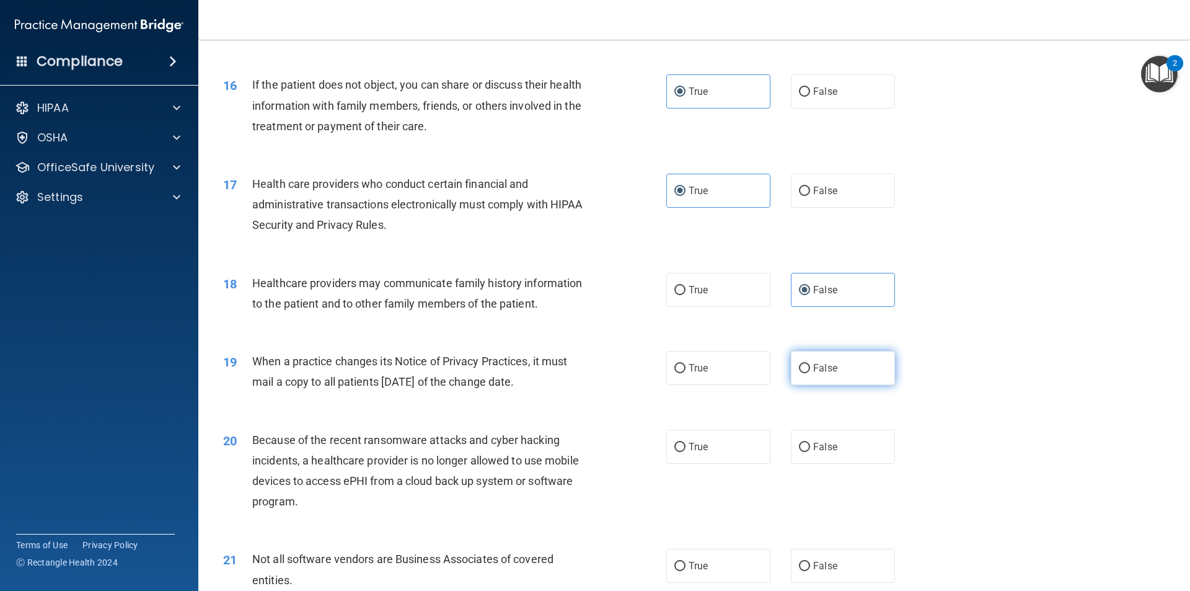
click at [831, 374] on label "False" at bounding box center [843, 368] width 104 height 34
click at [810, 373] on input "False" at bounding box center [804, 368] width 11 height 9
radio input "true"
click at [833, 446] on label "False" at bounding box center [843, 447] width 104 height 34
click at [810, 446] on input "False" at bounding box center [804, 447] width 11 height 9
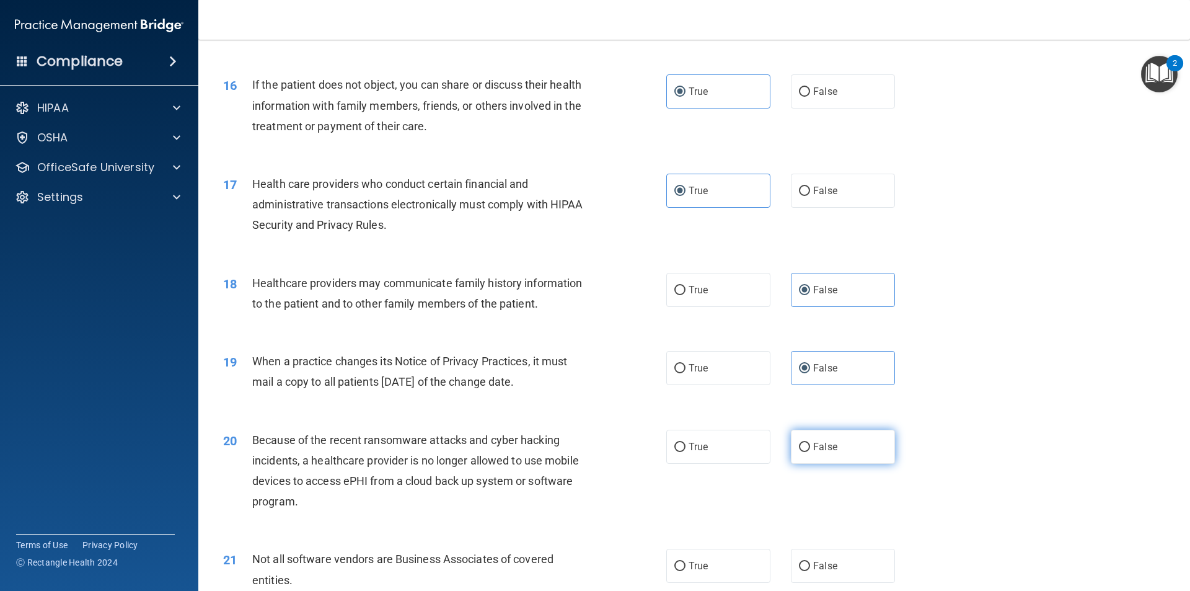
radio input "true"
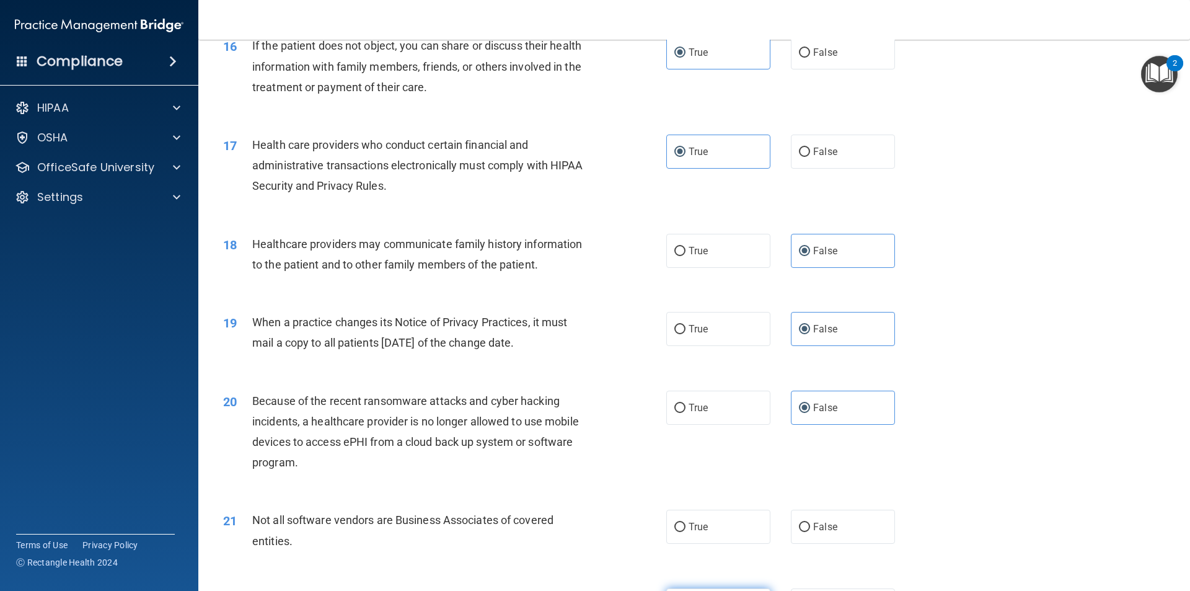
scroll to position [1611, 0]
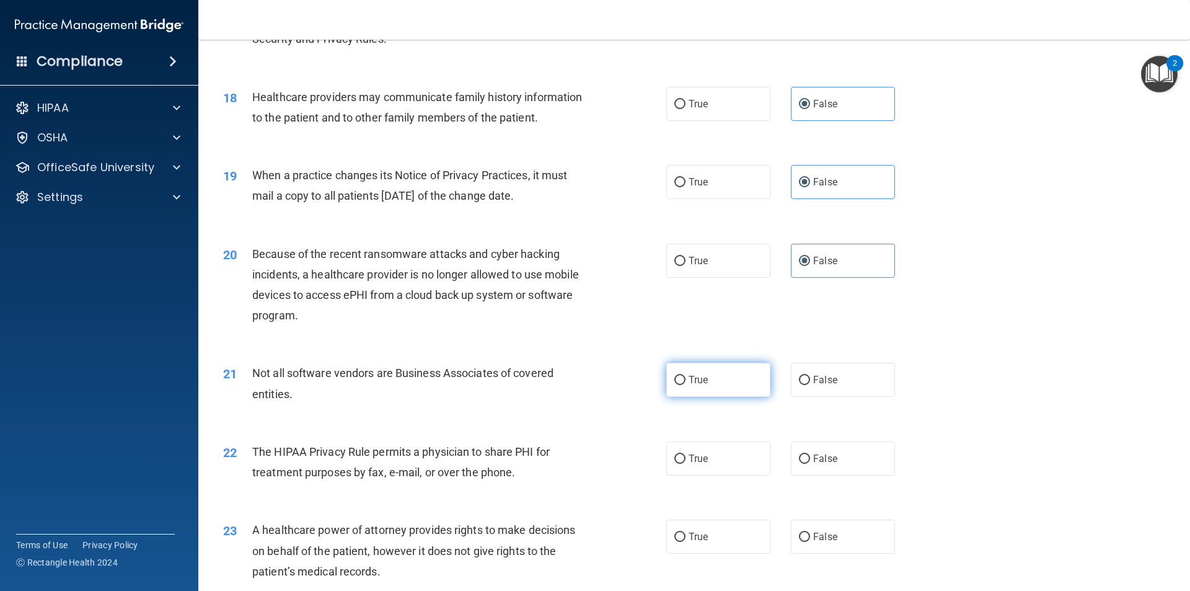
click at [721, 382] on label "True" at bounding box center [718, 380] width 104 height 34
click at [686, 382] on input "True" at bounding box center [679, 380] width 11 height 9
radio input "true"
click at [716, 464] on label "True" at bounding box center [718, 458] width 104 height 34
click at [686, 464] on input "True" at bounding box center [679, 458] width 11 height 9
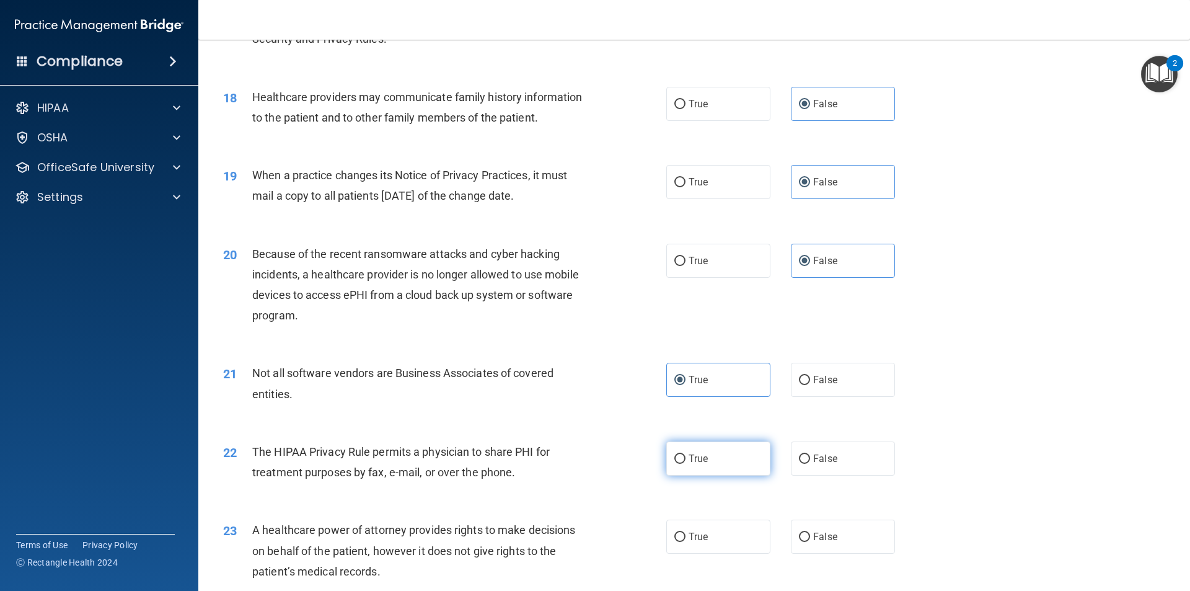
radio input "true"
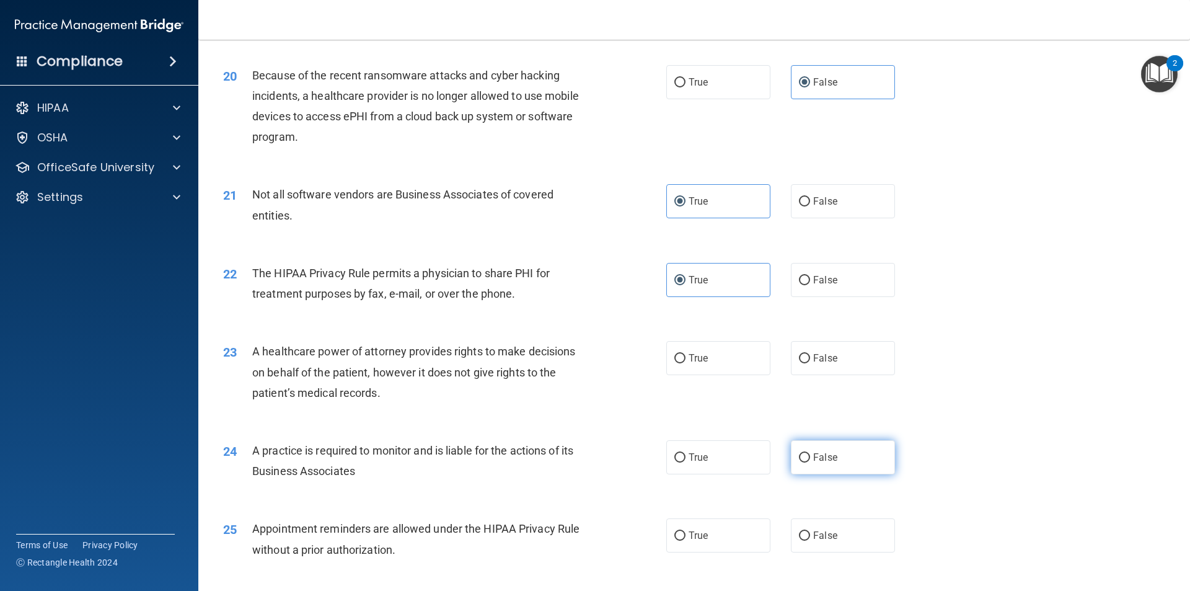
scroll to position [1797, 0]
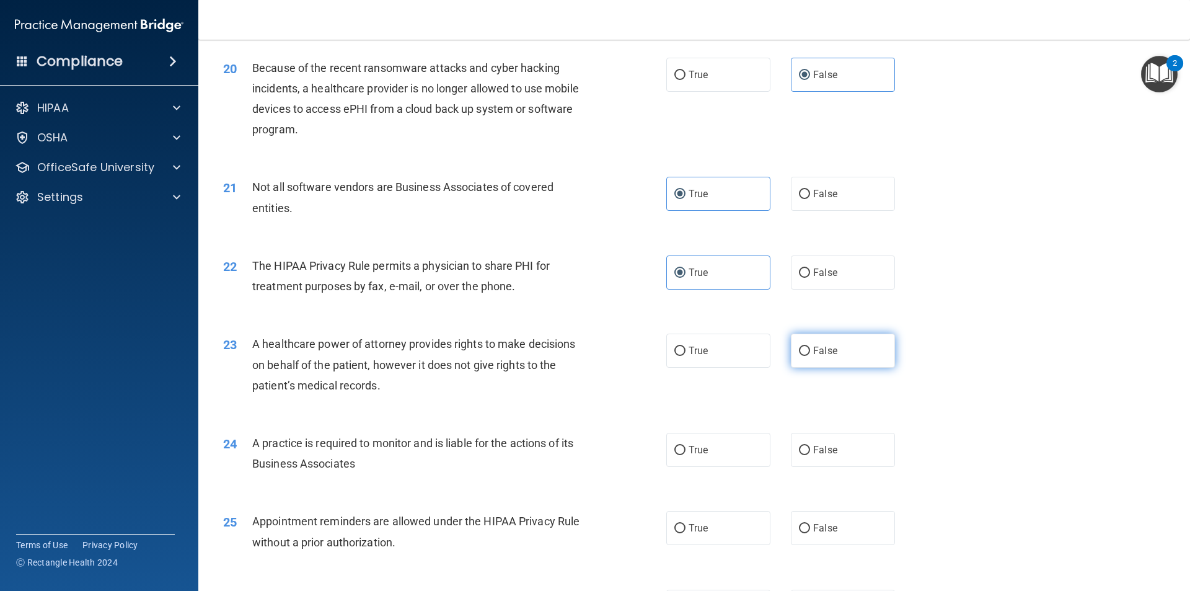
click at [816, 350] on span "False" at bounding box center [825, 351] width 24 height 12
click at [810, 350] on input "False" at bounding box center [804, 350] width 11 height 9
radio input "true"
click at [820, 452] on span "False" at bounding box center [825, 450] width 24 height 12
click at [810, 452] on input "False" at bounding box center [804, 450] width 11 height 9
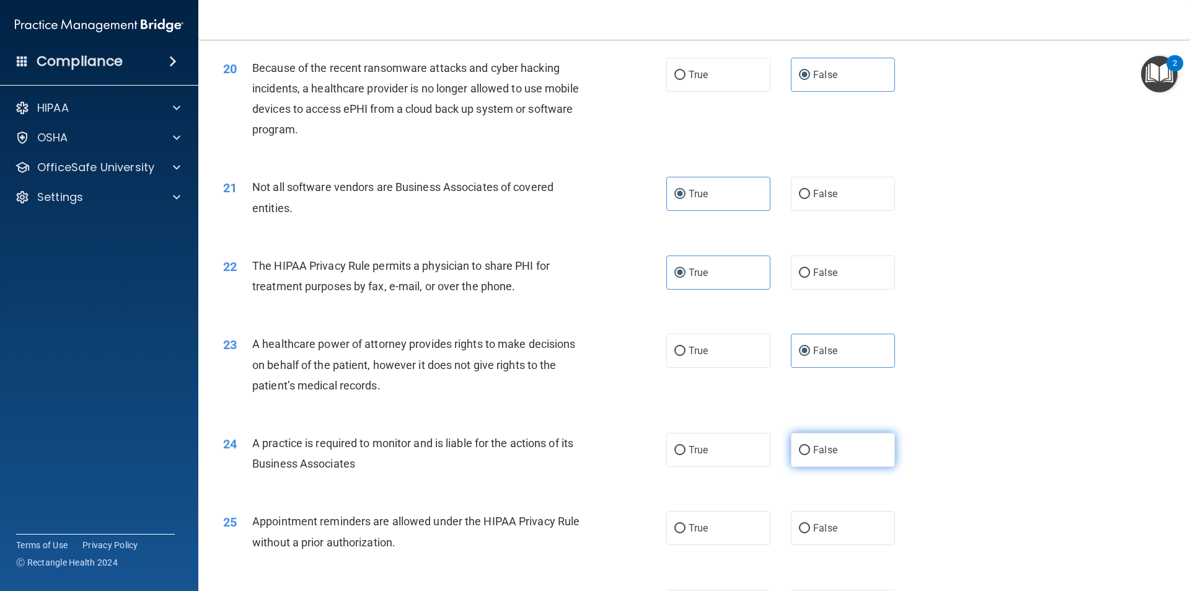
radio input "true"
click at [681, 528] on label "True" at bounding box center [718, 528] width 104 height 34
click at [681, 528] on input "True" at bounding box center [679, 528] width 11 height 9
radio input "true"
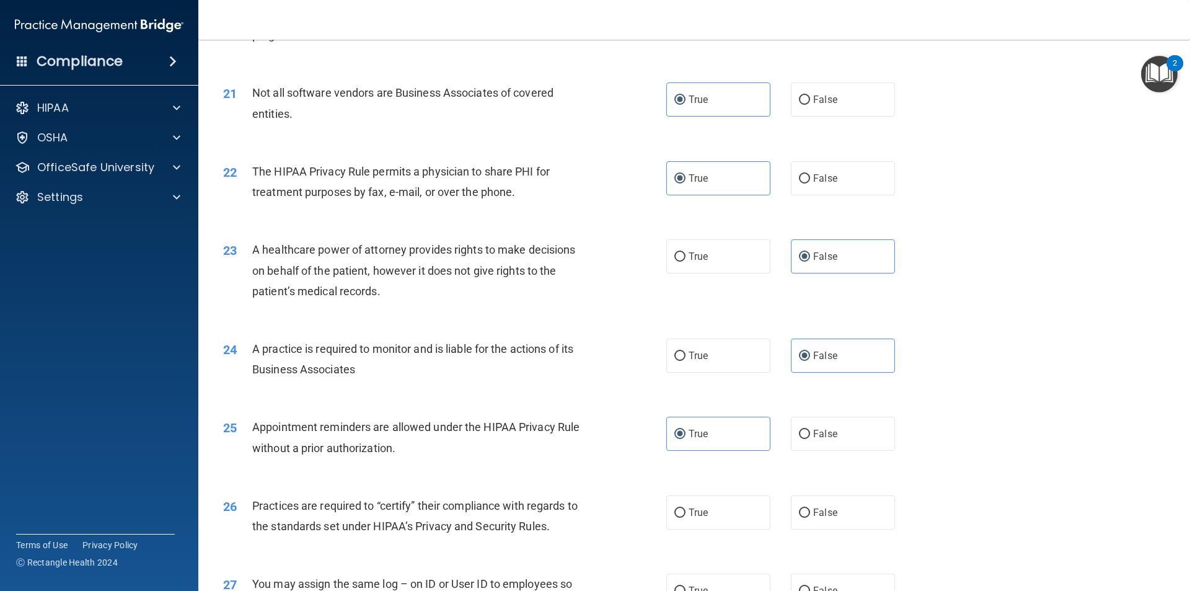
scroll to position [2045, 0]
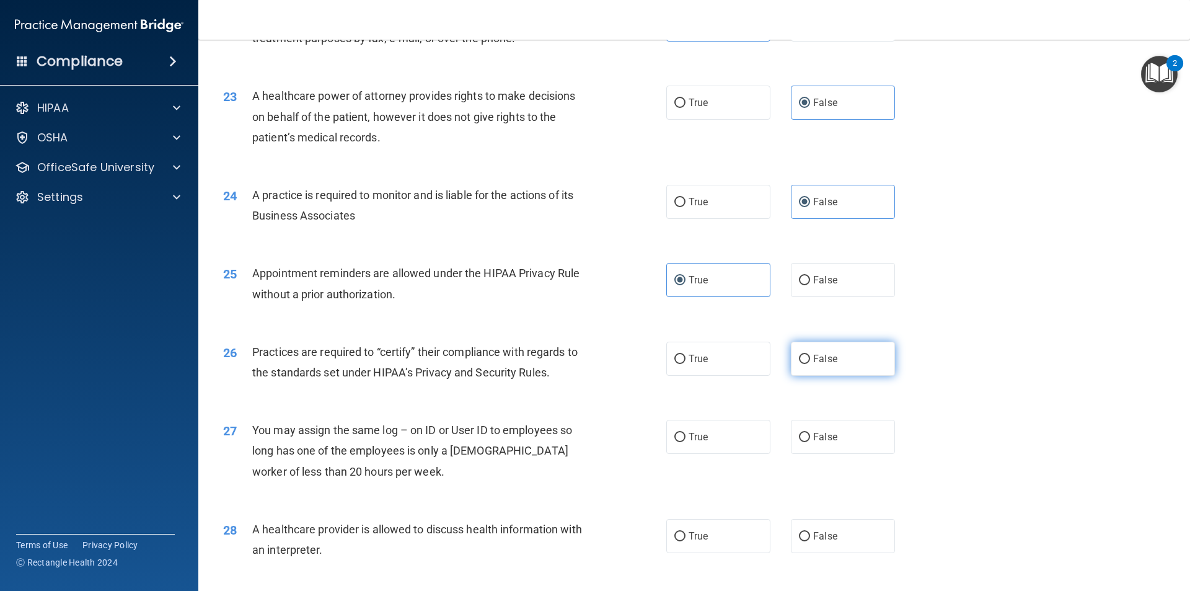
click at [859, 360] on label "False" at bounding box center [843, 359] width 104 height 34
click at [810, 360] on input "False" at bounding box center [804, 359] width 11 height 9
radio input "true"
click at [839, 439] on label "False" at bounding box center [843, 437] width 104 height 34
click at [810, 439] on input "False" at bounding box center [804, 437] width 11 height 9
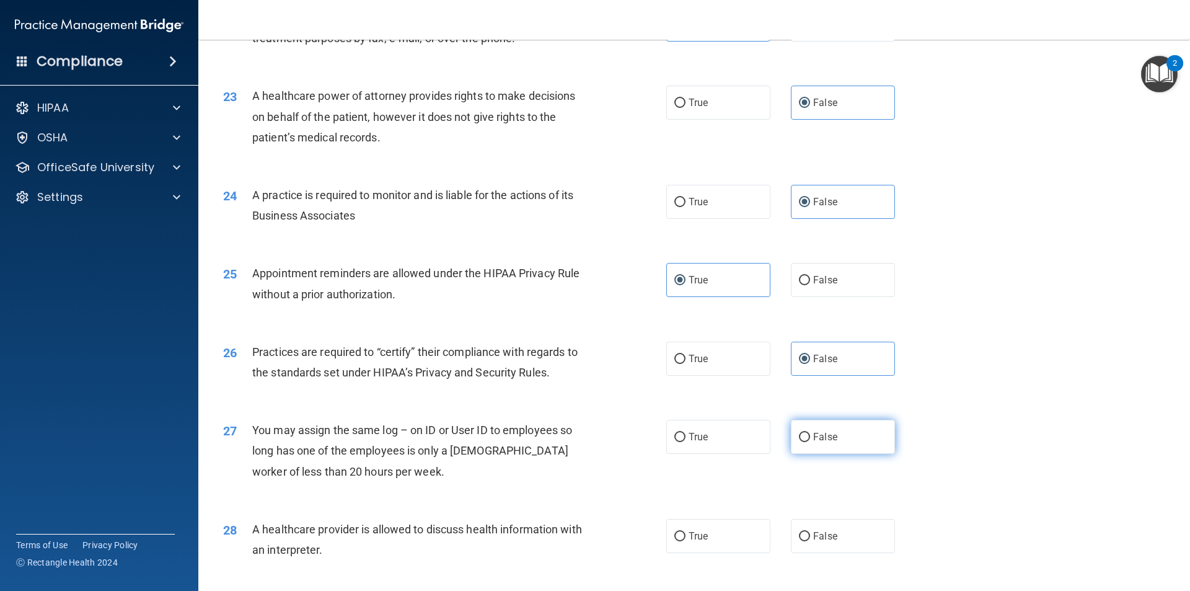
radio input "true"
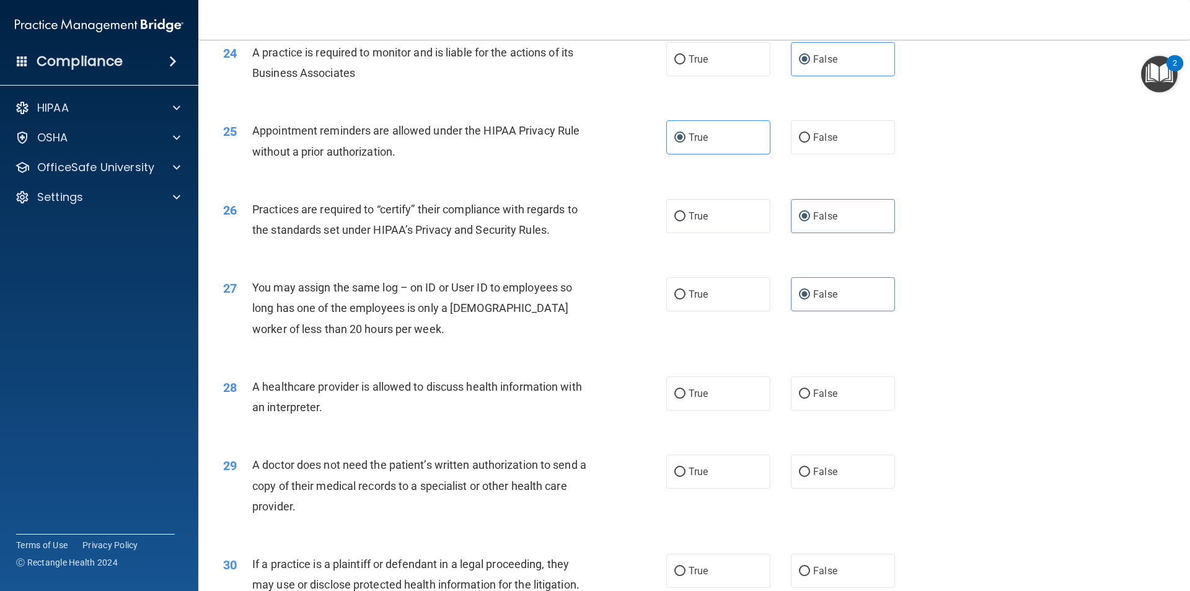
scroll to position [2231, 0]
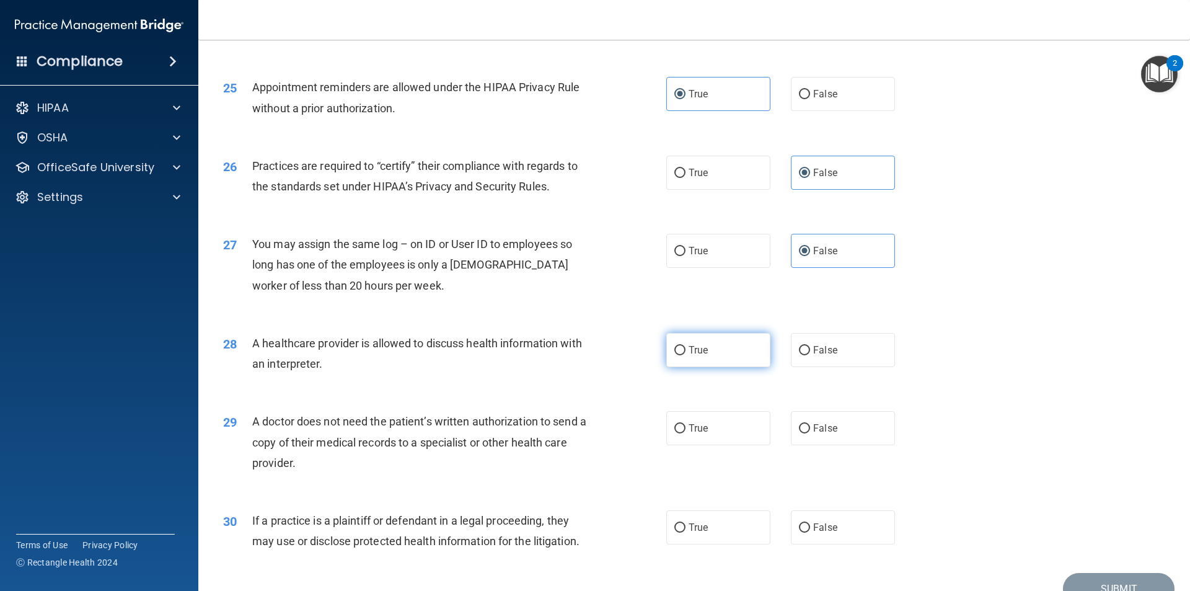
click at [691, 356] on label "True" at bounding box center [718, 350] width 104 height 34
click at [686, 355] on input "True" at bounding box center [679, 350] width 11 height 9
radio input "true"
click at [816, 436] on label "False" at bounding box center [843, 428] width 104 height 34
click at [810, 433] on input "False" at bounding box center [804, 428] width 11 height 9
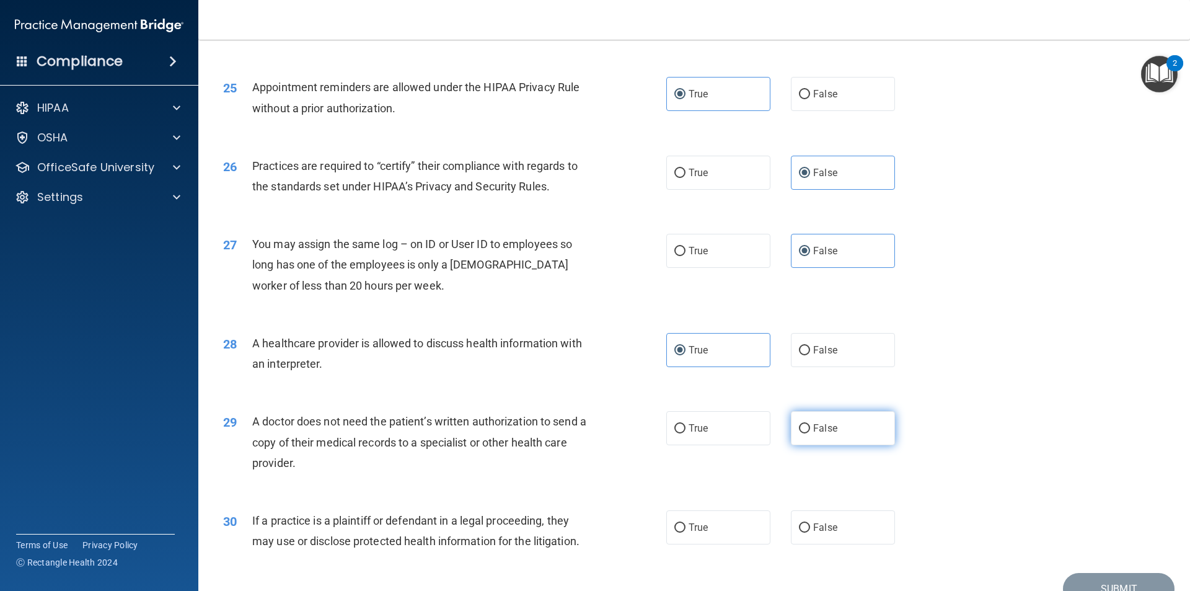
radio input "true"
click at [725, 521] on label "True" at bounding box center [718, 527] width 104 height 34
click at [686, 523] on input "True" at bounding box center [679, 527] width 11 height 9
radio input "true"
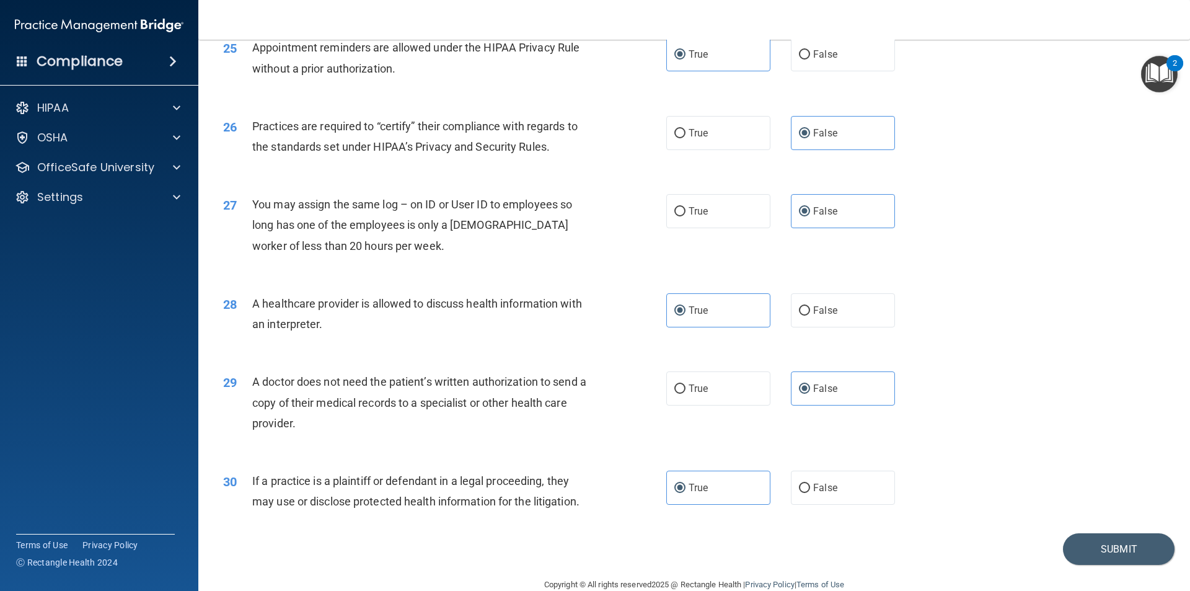
scroll to position [2295, 0]
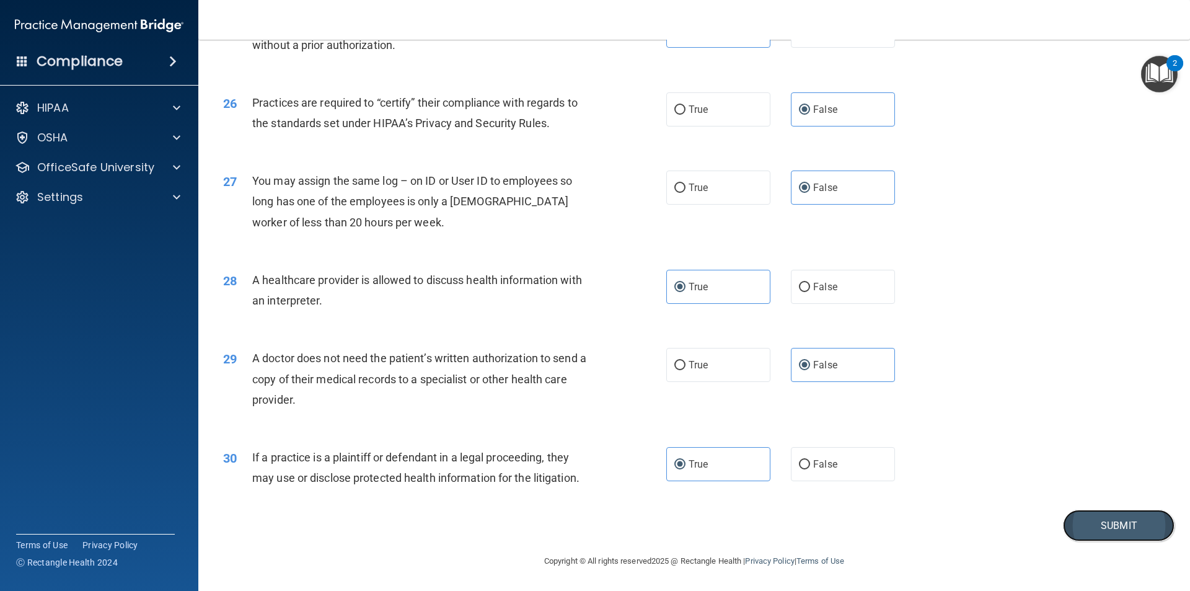
click at [1137, 522] on button "Submit" at bounding box center [1119, 525] width 112 height 32
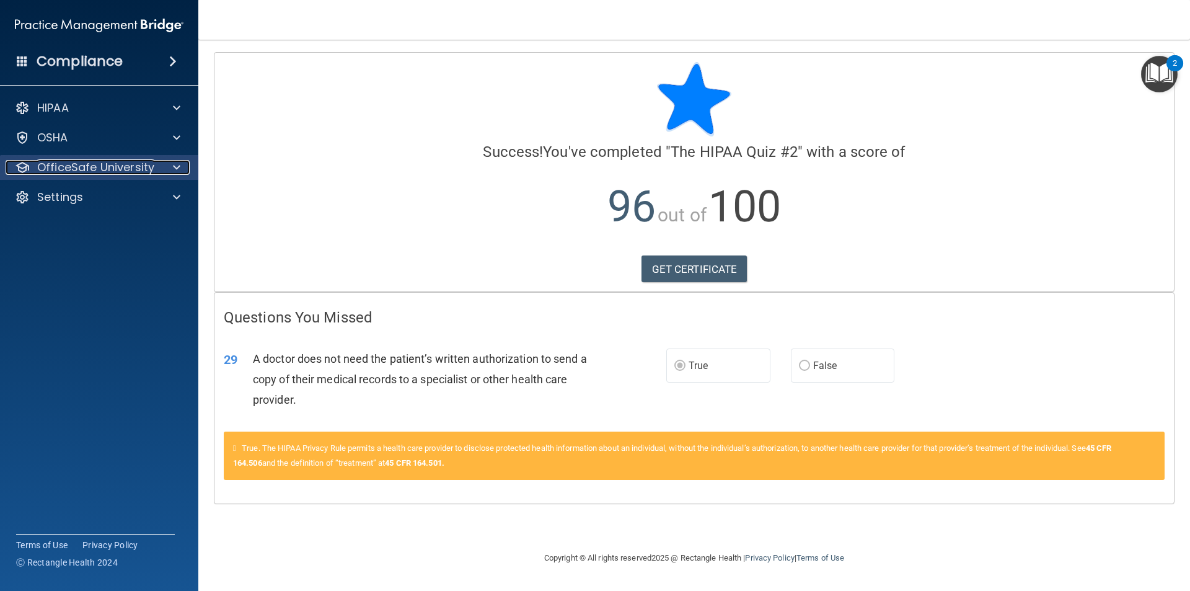
click at [122, 167] on p "OfficeSafe University" at bounding box center [95, 167] width 117 height 15
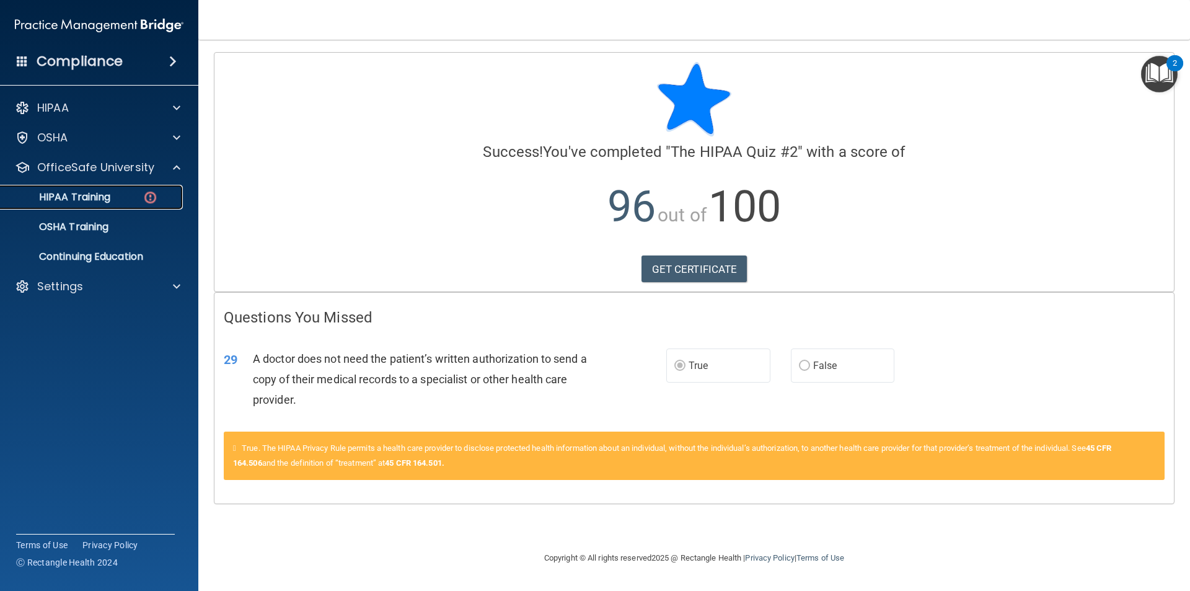
click at [114, 193] on div "HIPAA Training" at bounding box center [92, 197] width 169 height 12
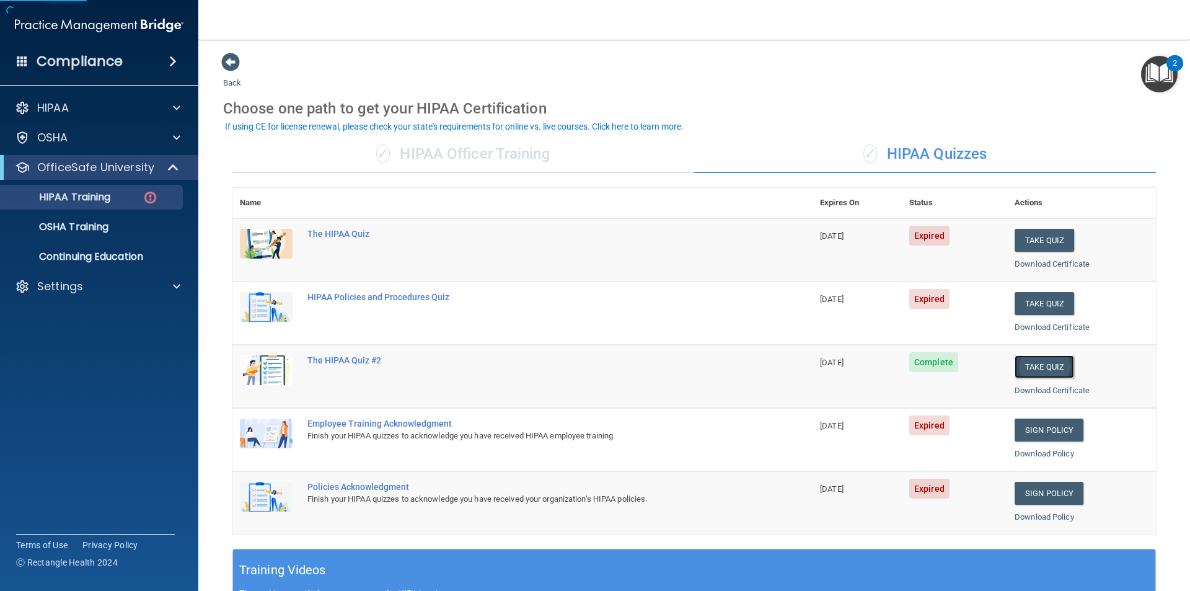
click at [1020, 359] on button "Take Quiz" at bounding box center [1045, 366] width 60 height 23
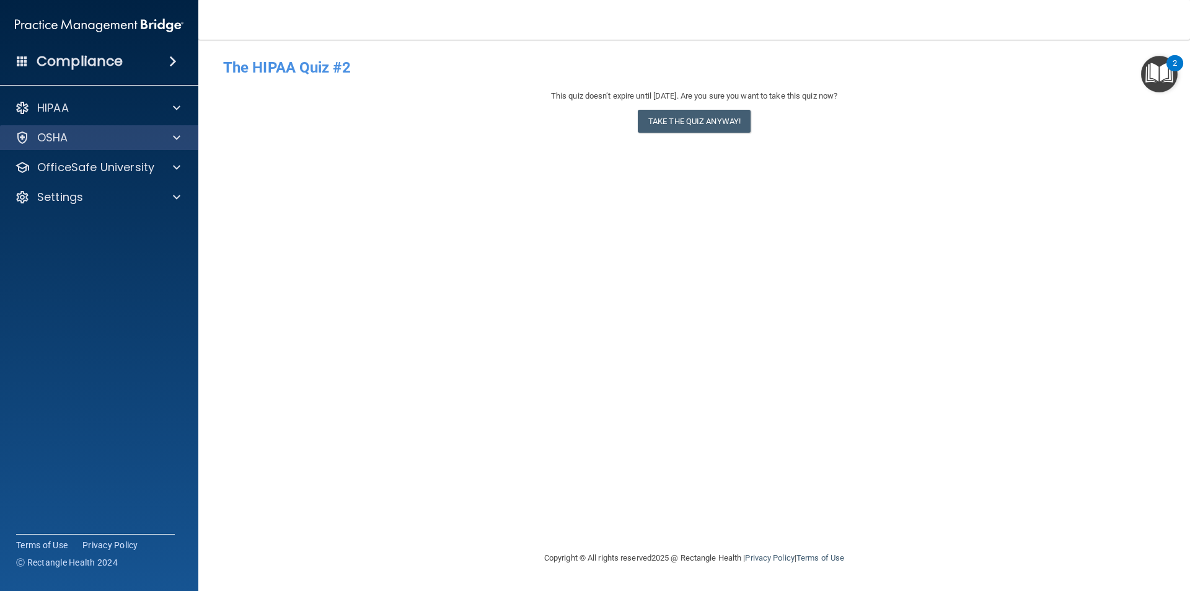
click at [87, 146] on div "OSHA" at bounding box center [99, 137] width 199 height 25
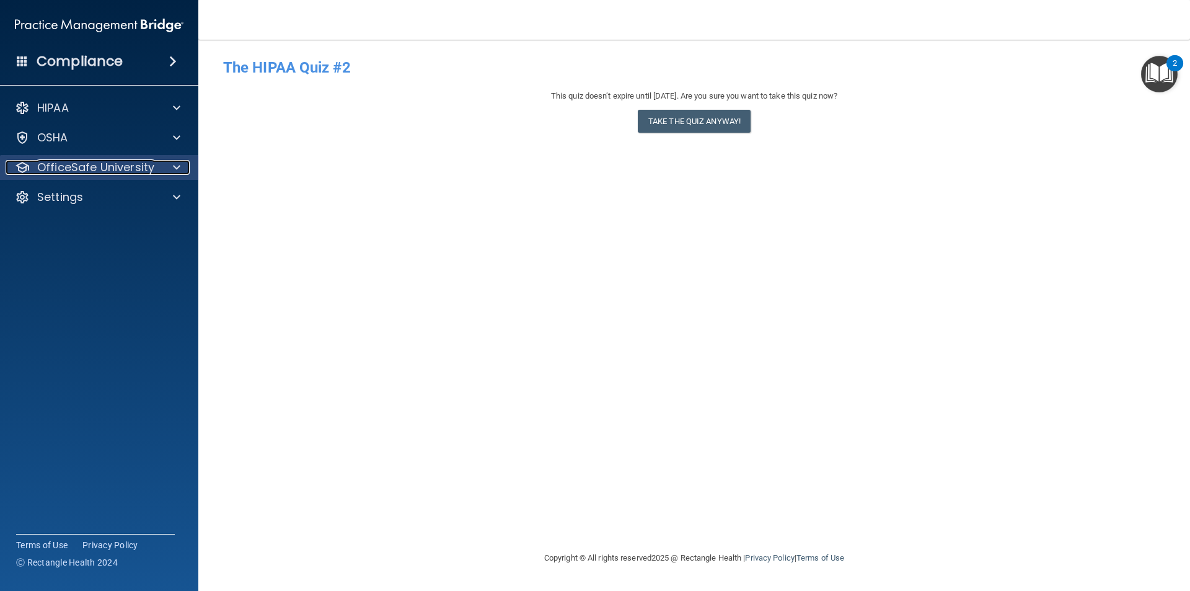
click at [107, 174] on p "OfficeSafe University" at bounding box center [95, 167] width 117 height 15
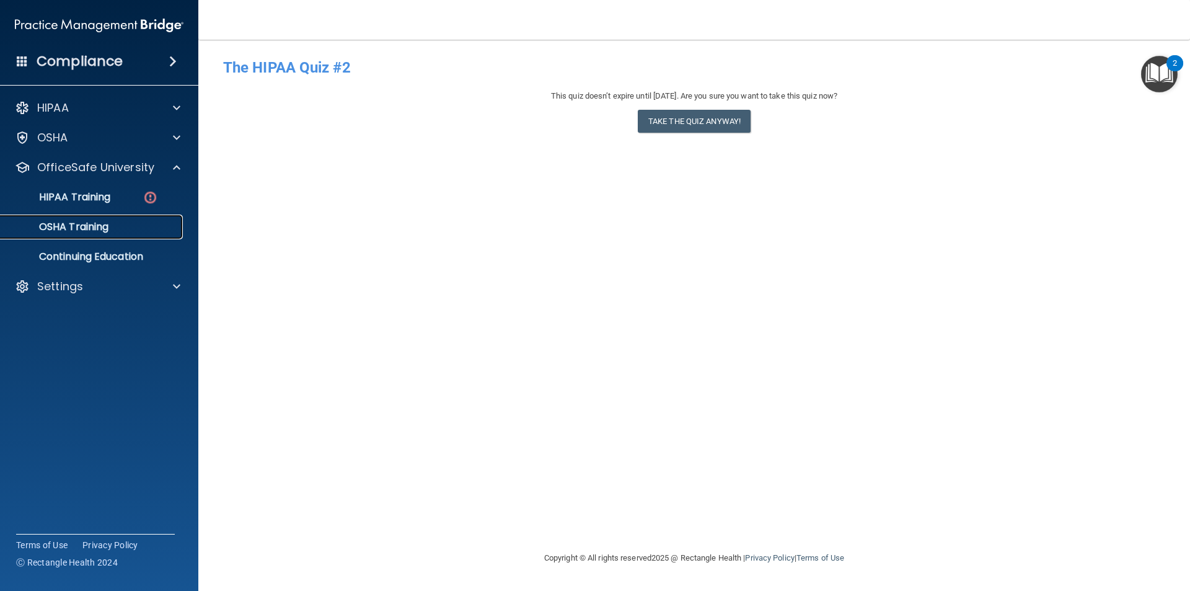
click at [114, 221] on div "OSHA Training" at bounding box center [92, 227] width 169 height 12
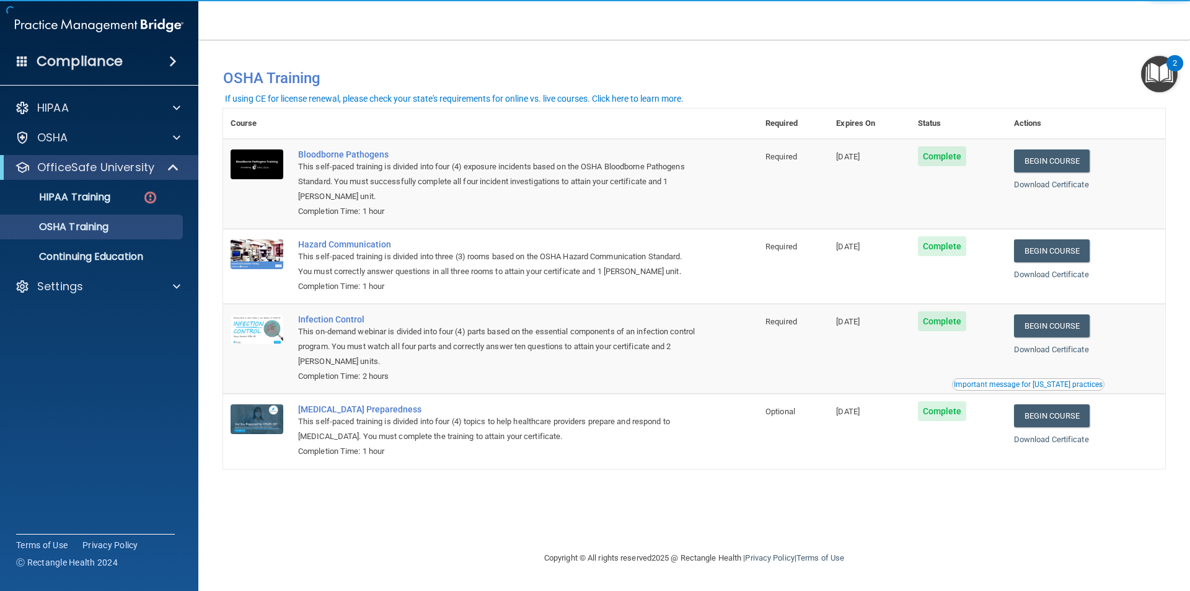
click at [107, 182] on ul "HIPAA Training OSHA Training Continuing Education" at bounding box center [100, 224] width 224 height 89
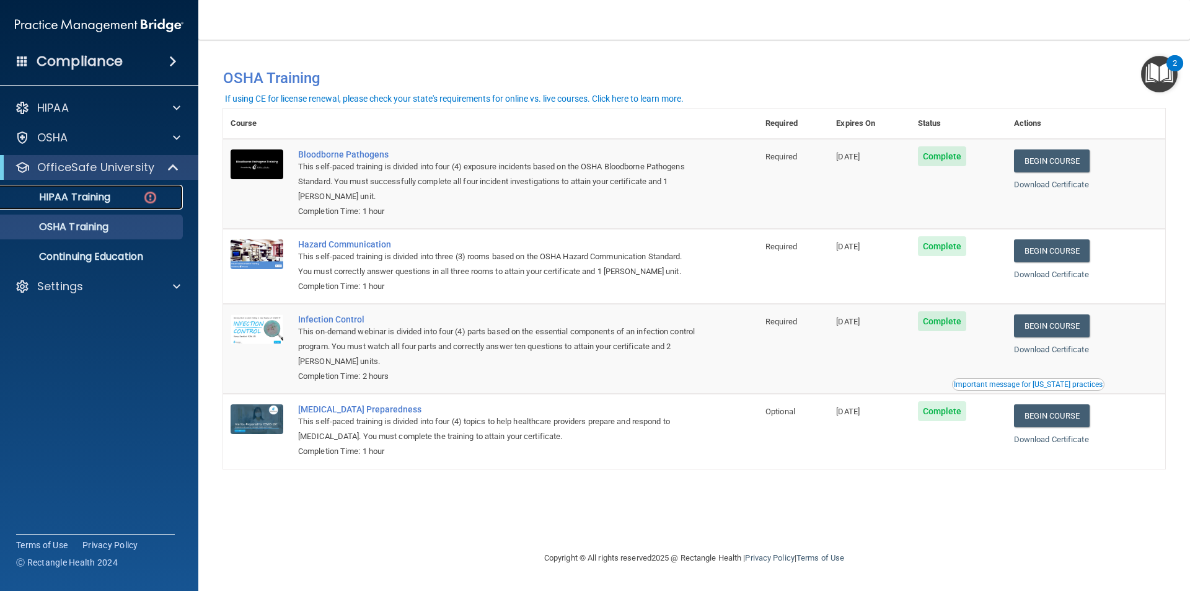
click at [101, 200] on p "HIPAA Training" at bounding box center [59, 197] width 102 height 12
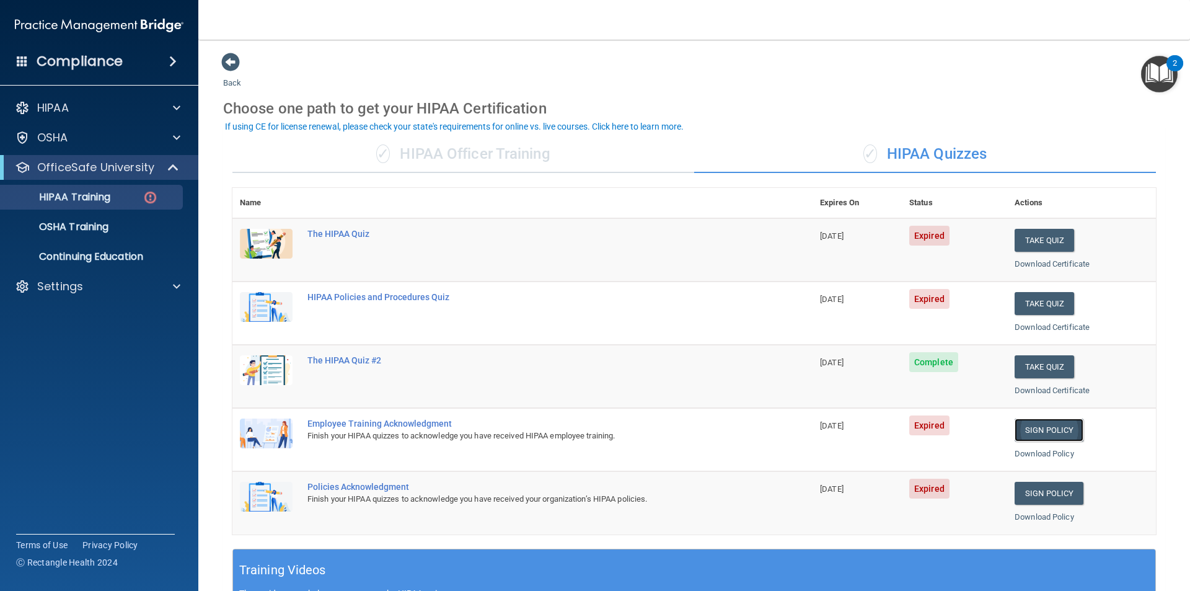
click at [1051, 431] on link "Sign Policy" at bounding box center [1049, 429] width 69 height 23
click at [1048, 497] on link "Sign Policy" at bounding box center [1049, 493] width 69 height 23
click at [1031, 304] on button "Take Quiz" at bounding box center [1045, 303] width 60 height 23
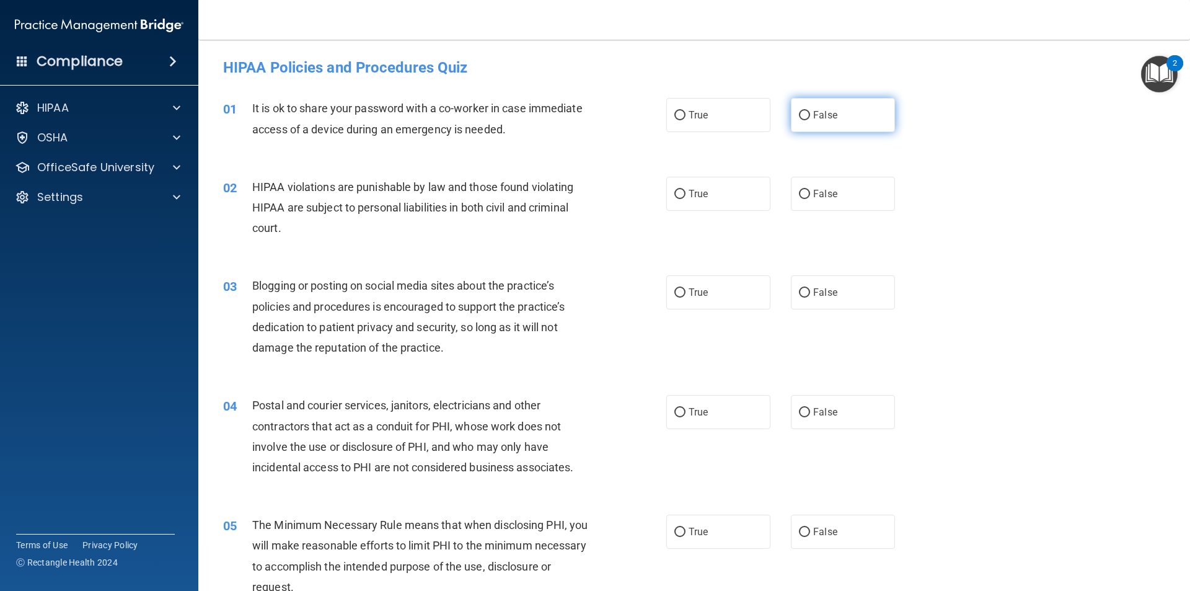
click at [844, 117] on label "False" at bounding box center [843, 115] width 104 height 34
click at [810, 117] on input "False" at bounding box center [804, 115] width 11 height 9
radio input "true"
click at [711, 211] on div "02 HIPAA violations are punishable by law and those found violating HIPAA are s…" at bounding box center [694, 210] width 961 height 99
click at [711, 201] on label "True" at bounding box center [718, 194] width 104 height 34
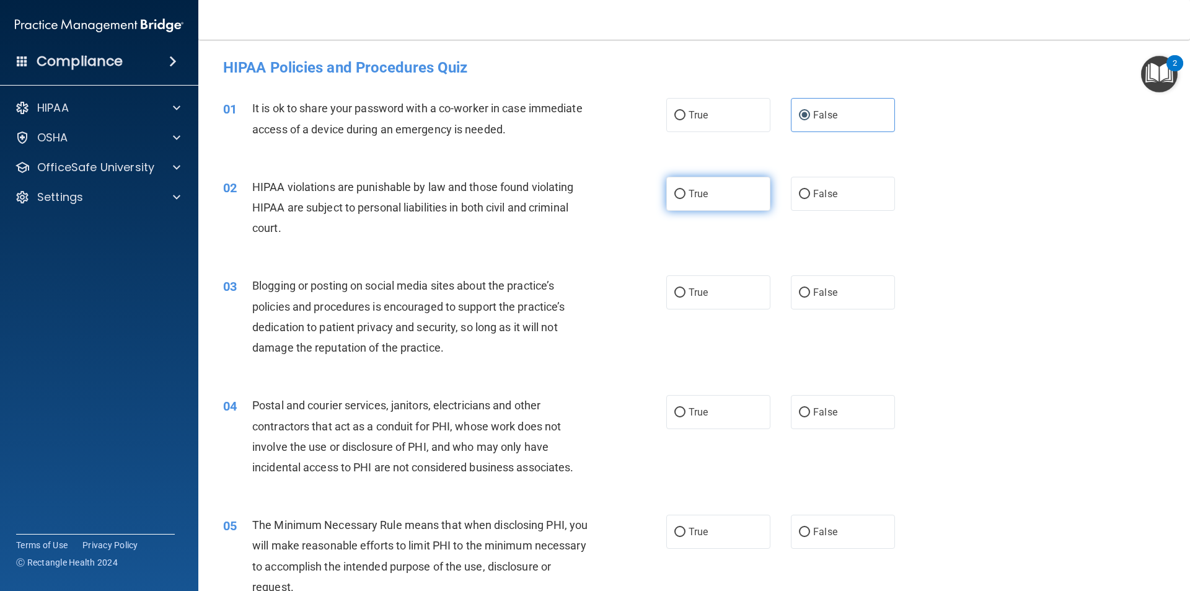
click at [686, 199] on input "True" at bounding box center [679, 194] width 11 height 9
radio input "true"
click at [826, 299] on label "False" at bounding box center [843, 292] width 104 height 34
click at [810, 298] on input "False" at bounding box center [804, 292] width 11 height 9
radio input "true"
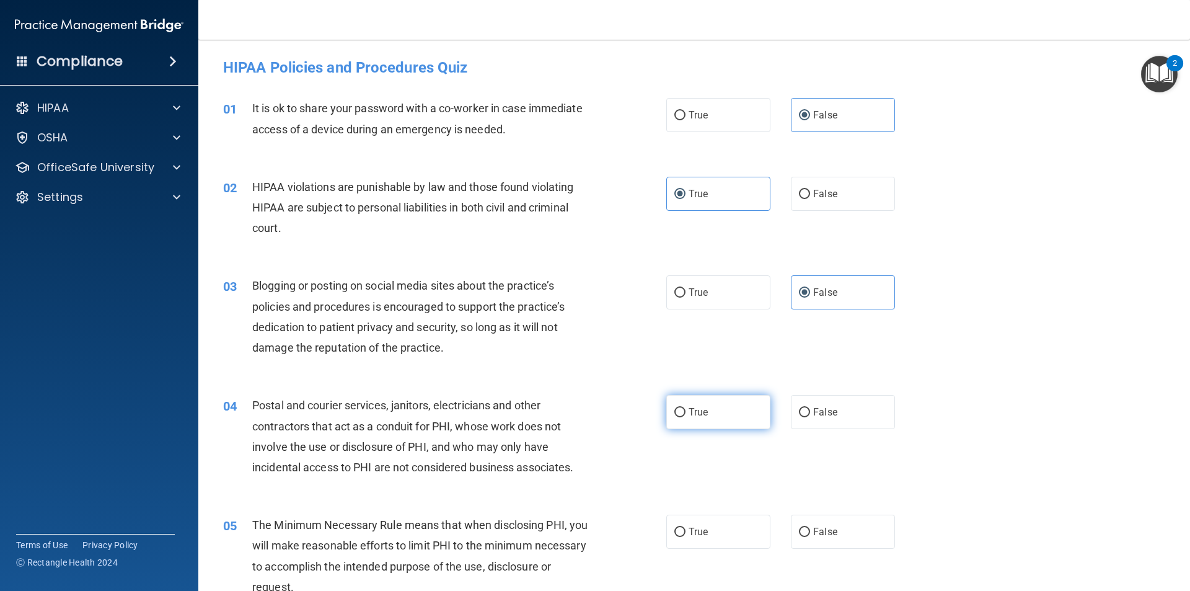
click at [690, 417] on span "True" at bounding box center [698, 412] width 19 height 12
click at [686, 417] on input "True" at bounding box center [679, 412] width 11 height 9
radio input "true"
click at [700, 534] on span "True" at bounding box center [698, 532] width 19 height 12
click at [686, 534] on input "True" at bounding box center [679, 531] width 11 height 9
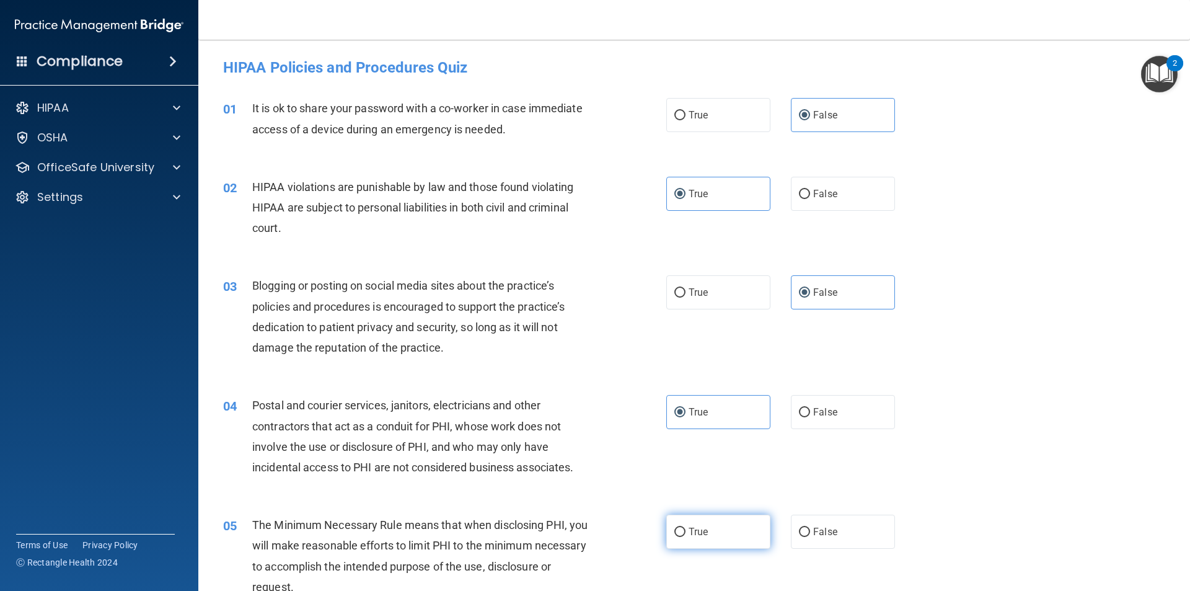
radio input "true"
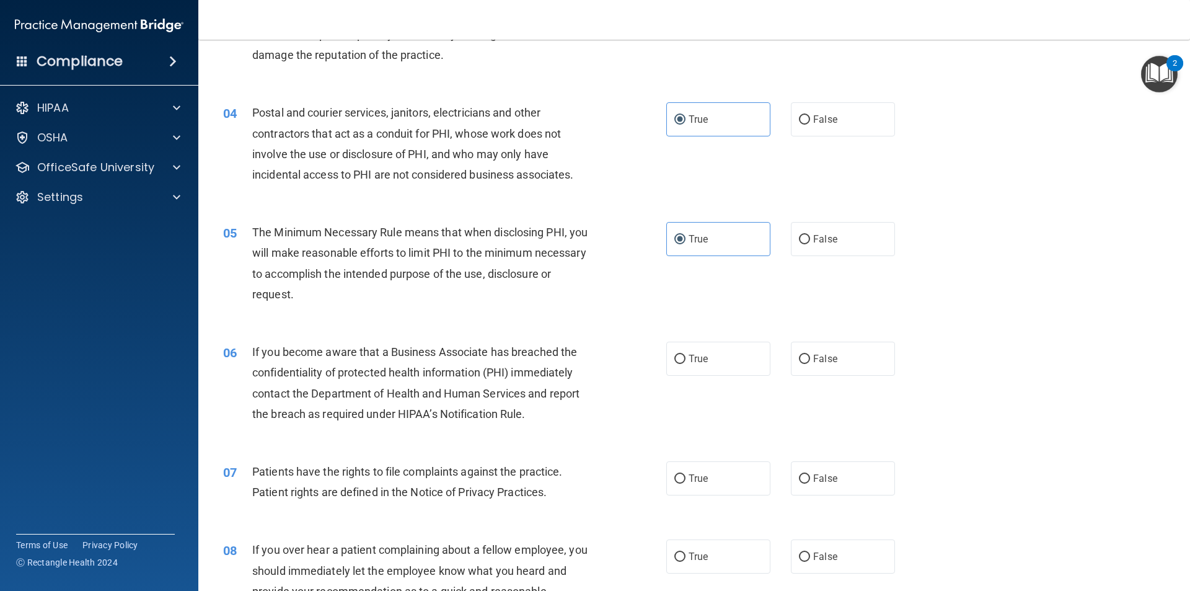
scroll to position [310, 0]
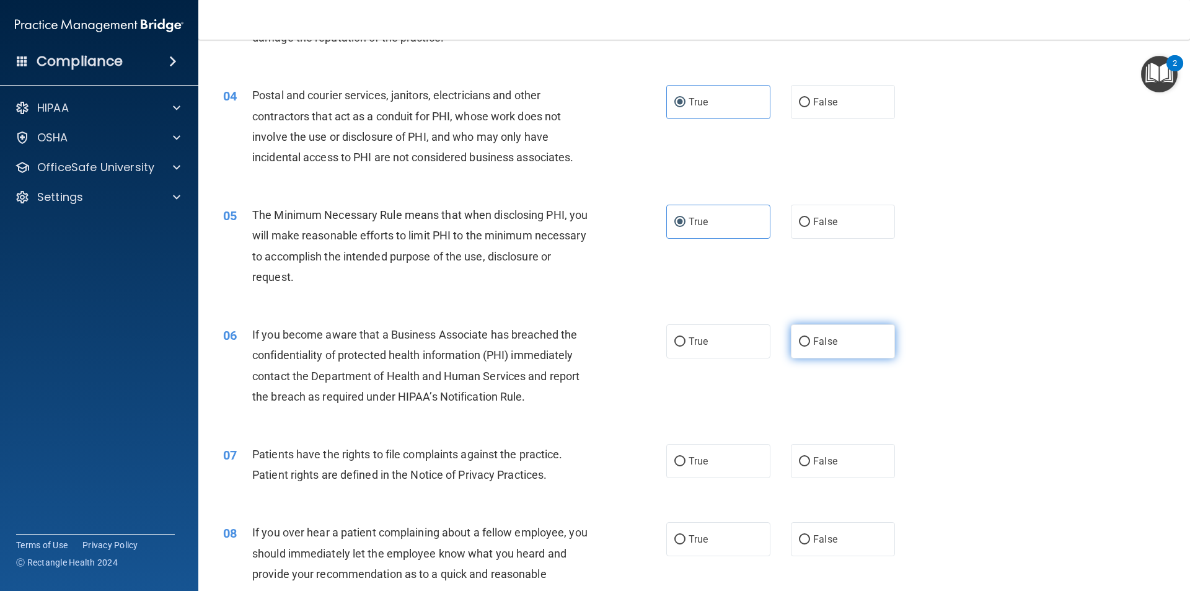
click at [868, 343] on label "False" at bounding box center [843, 341] width 104 height 34
click at [810, 343] on input "False" at bounding box center [804, 341] width 11 height 9
radio input "true"
click at [718, 464] on label "True" at bounding box center [718, 461] width 104 height 34
click at [686, 464] on input "True" at bounding box center [679, 461] width 11 height 9
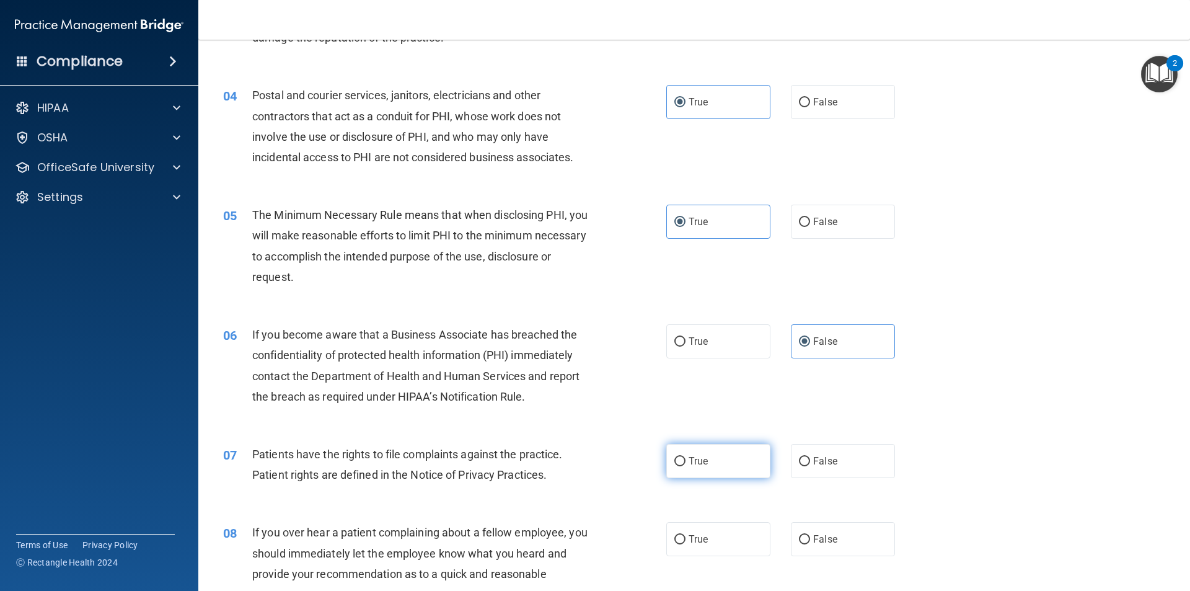
radio input "true"
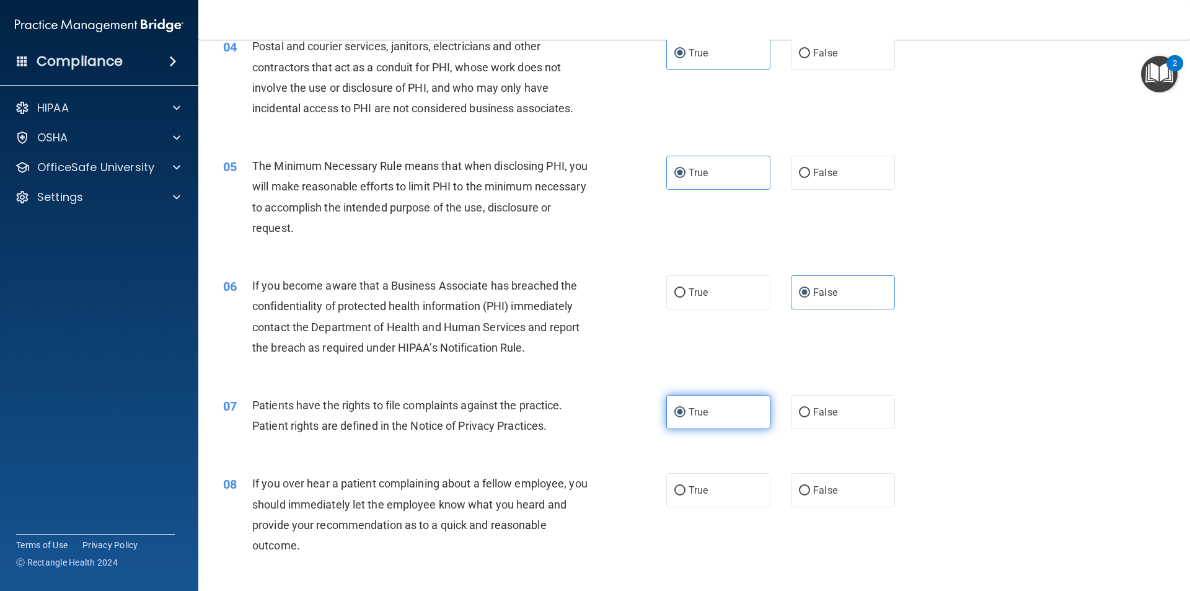
scroll to position [434, 0]
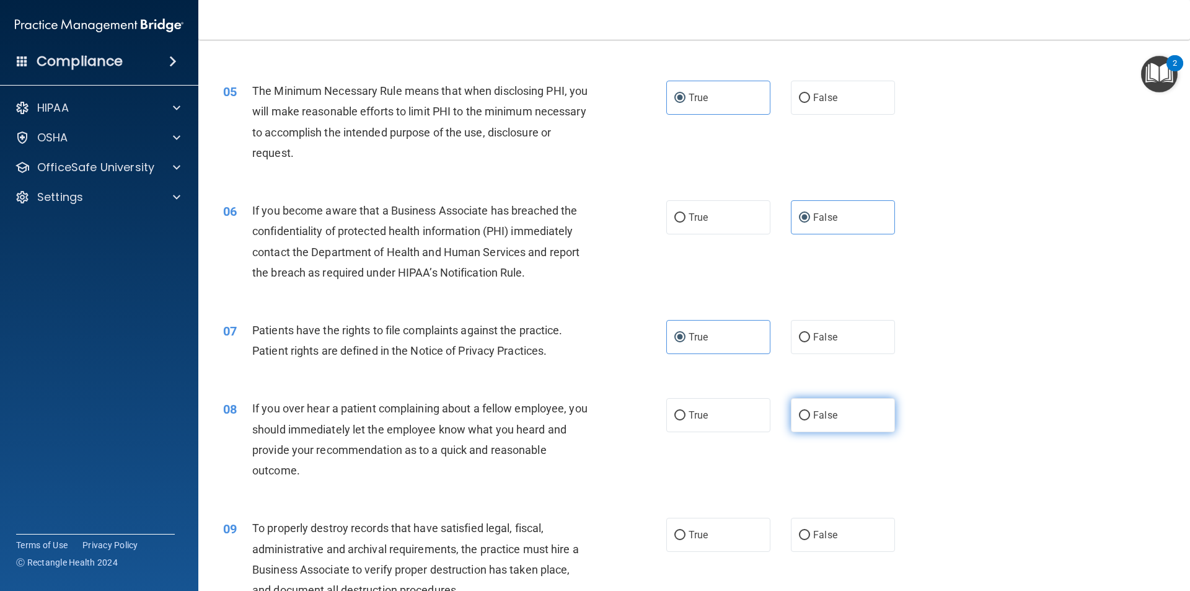
click at [803, 428] on label "False" at bounding box center [843, 415] width 104 height 34
click at [803, 420] on input "False" at bounding box center [804, 415] width 11 height 9
radio input "true"
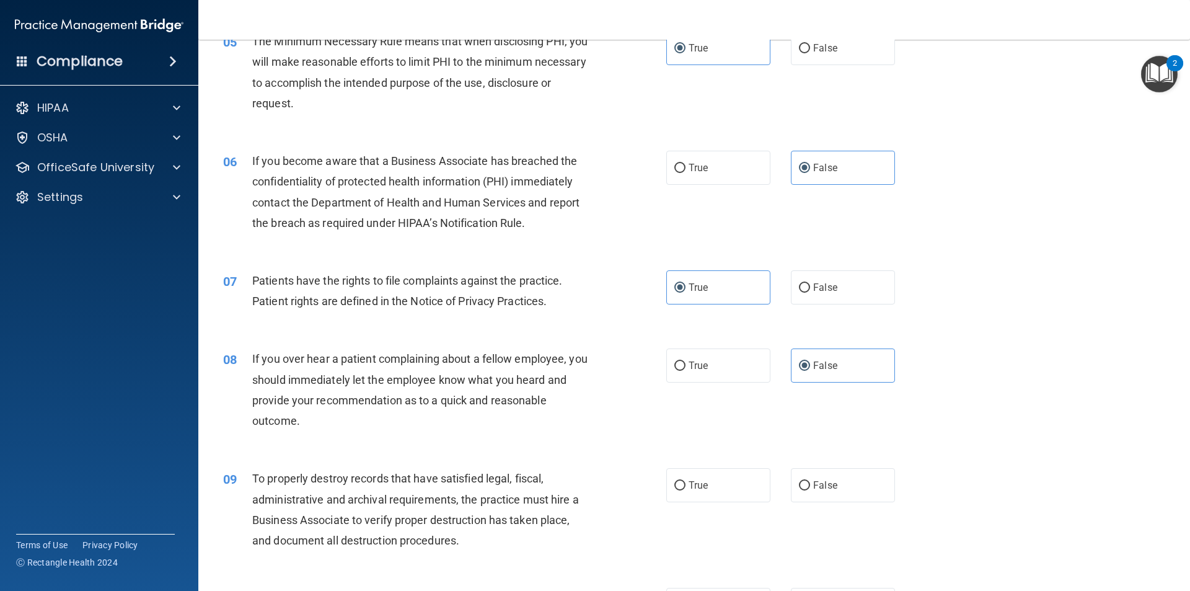
scroll to position [558, 0]
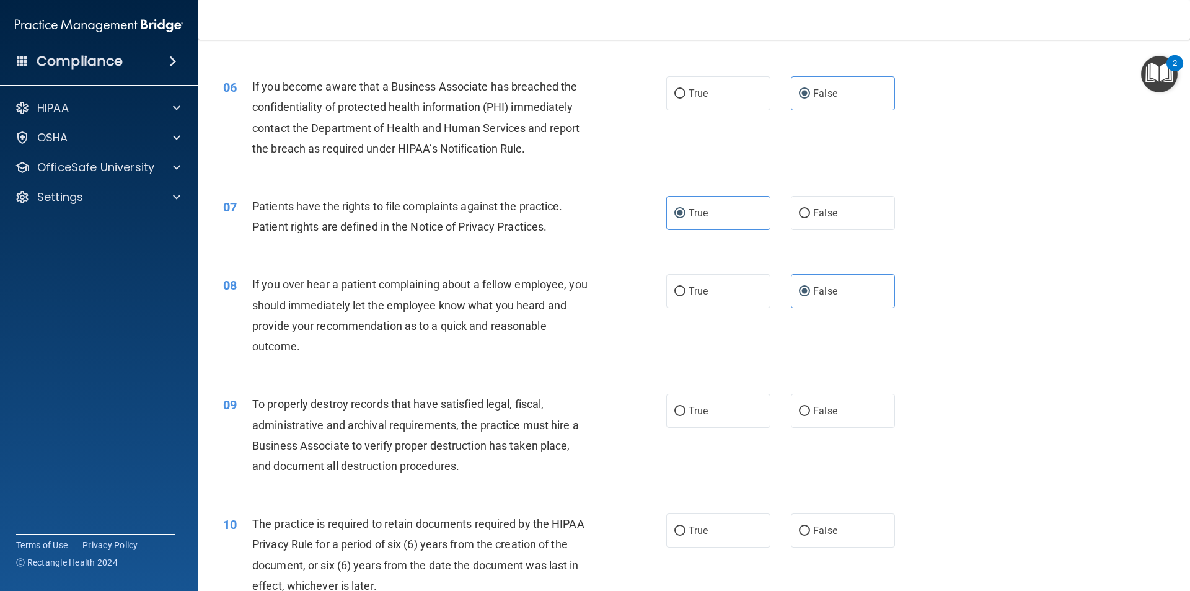
click at [826, 430] on div "09 To properly destroy records that have satisfied legal, fiscal, administrativ…" at bounding box center [694, 438] width 961 height 120
click at [826, 419] on label "False" at bounding box center [843, 411] width 104 height 34
click at [810, 416] on input "False" at bounding box center [804, 411] width 11 height 9
radio input "true"
click at [679, 529] on input "True" at bounding box center [679, 530] width 11 height 9
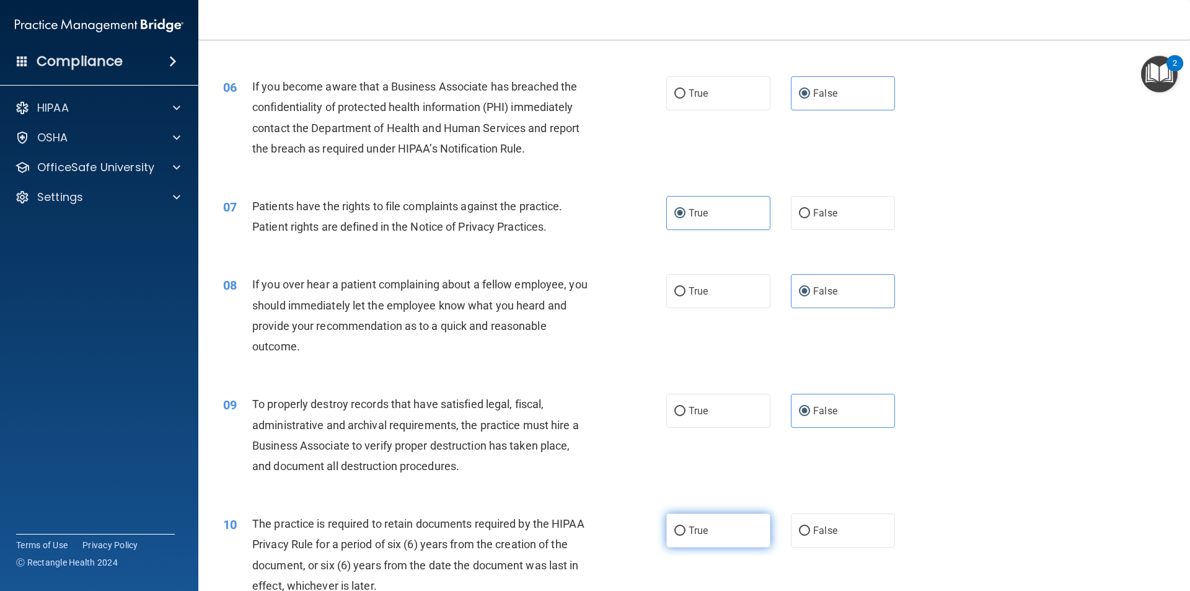
radio input "true"
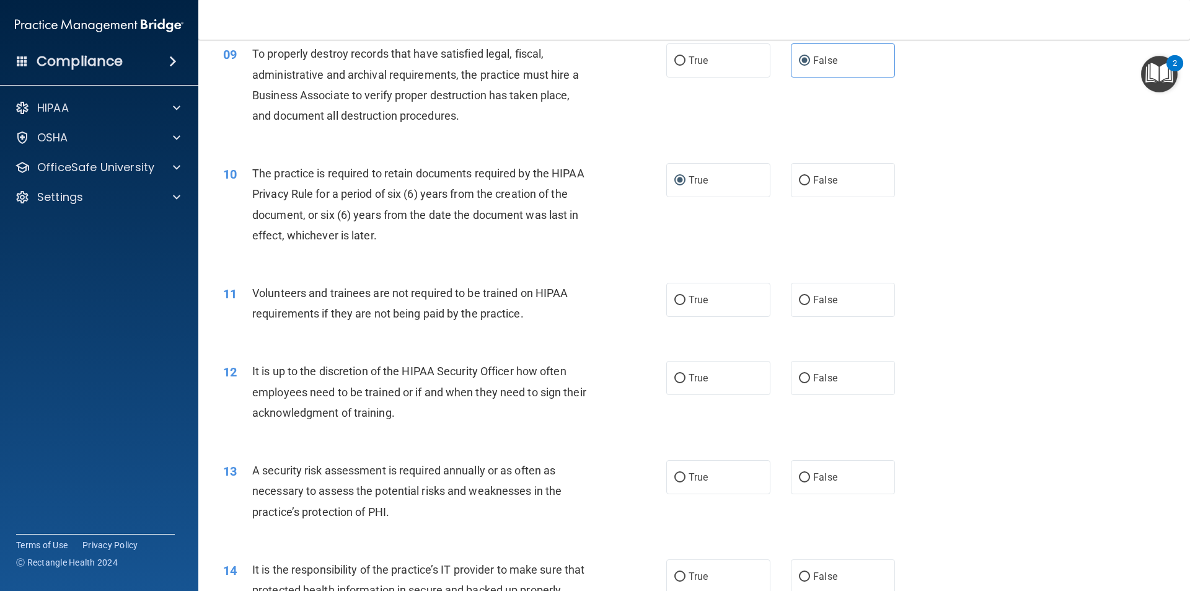
scroll to position [930, 0]
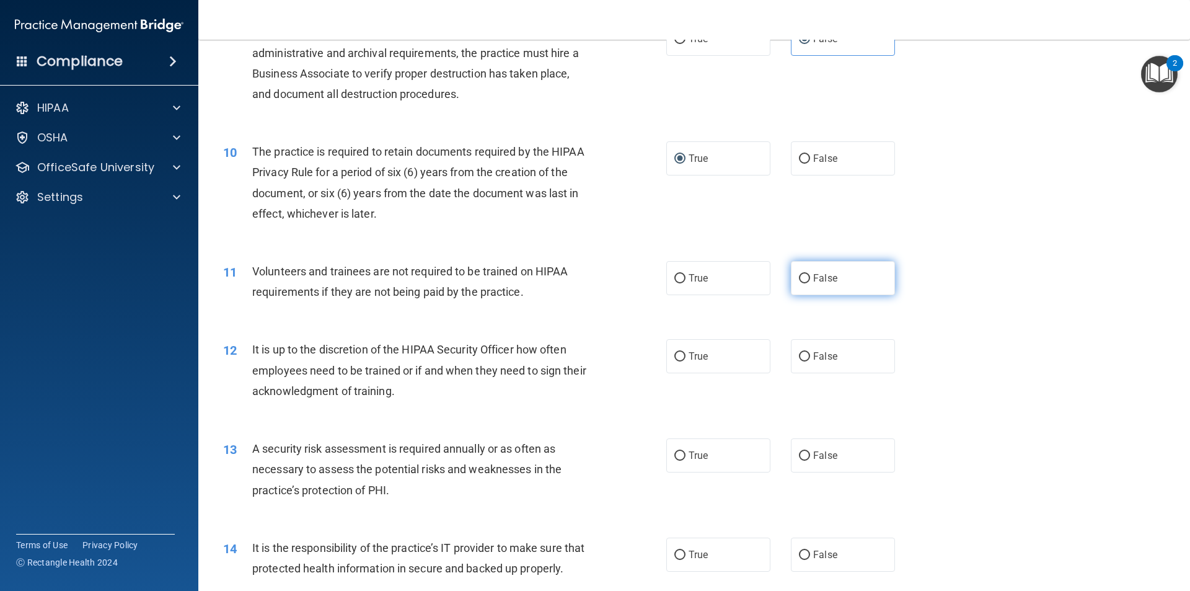
click at [813, 278] on span "False" at bounding box center [825, 278] width 24 height 12
click at [844, 360] on label "False" at bounding box center [843, 356] width 104 height 34
click at [810, 360] on input "False" at bounding box center [804, 356] width 11 height 9
radio input "true"
click at [799, 275] on input "False" at bounding box center [804, 278] width 11 height 9
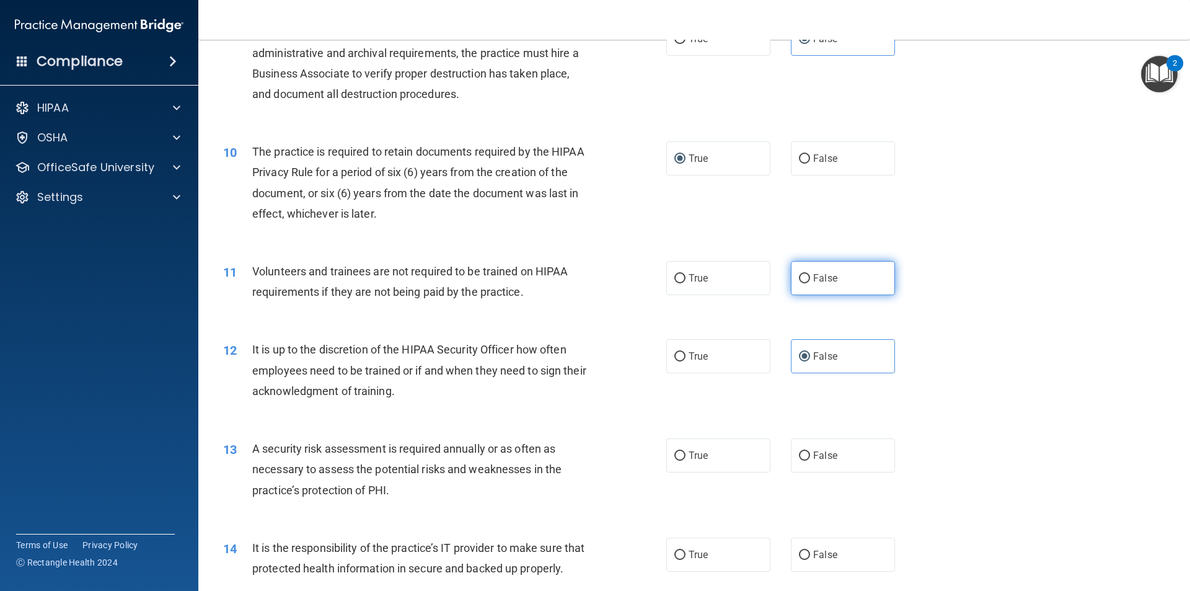
radio input "true"
click at [689, 459] on span "True" at bounding box center [698, 455] width 19 height 12
click at [684, 459] on input "True" at bounding box center [679, 455] width 11 height 9
radio input "true"
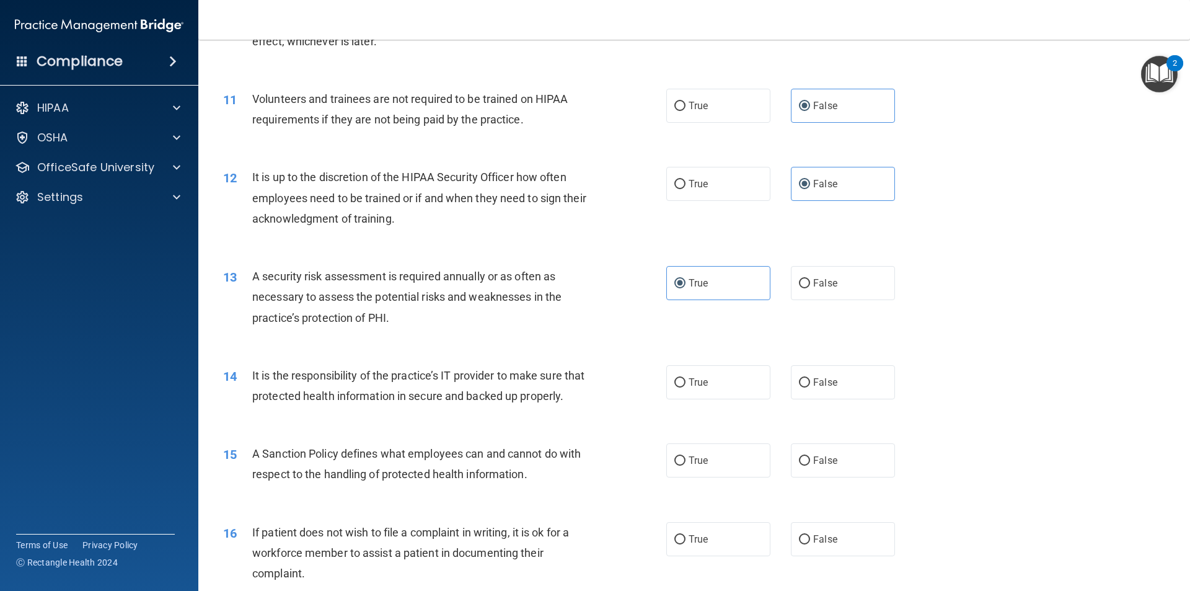
scroll to position [1116, 0]
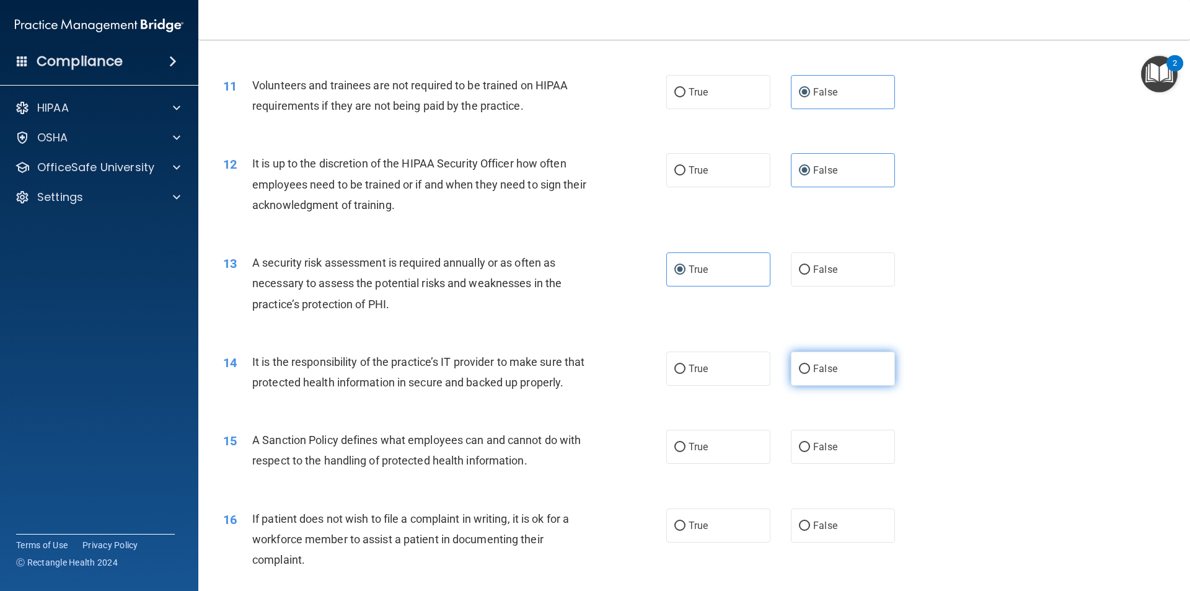
click at [865, 375] on label "False" at bounding box center [843, 368] width 104 height 34
click at [810, 374] on input "False" at bounding box center [804, 368] width 11 height 9
radio input "true"
click at [835, 464] on label "False" at bounding box center [843, 447] width 104 height 34
click at [810, 452] on input "False" at bounding box center [804, 447] width 11 height 9
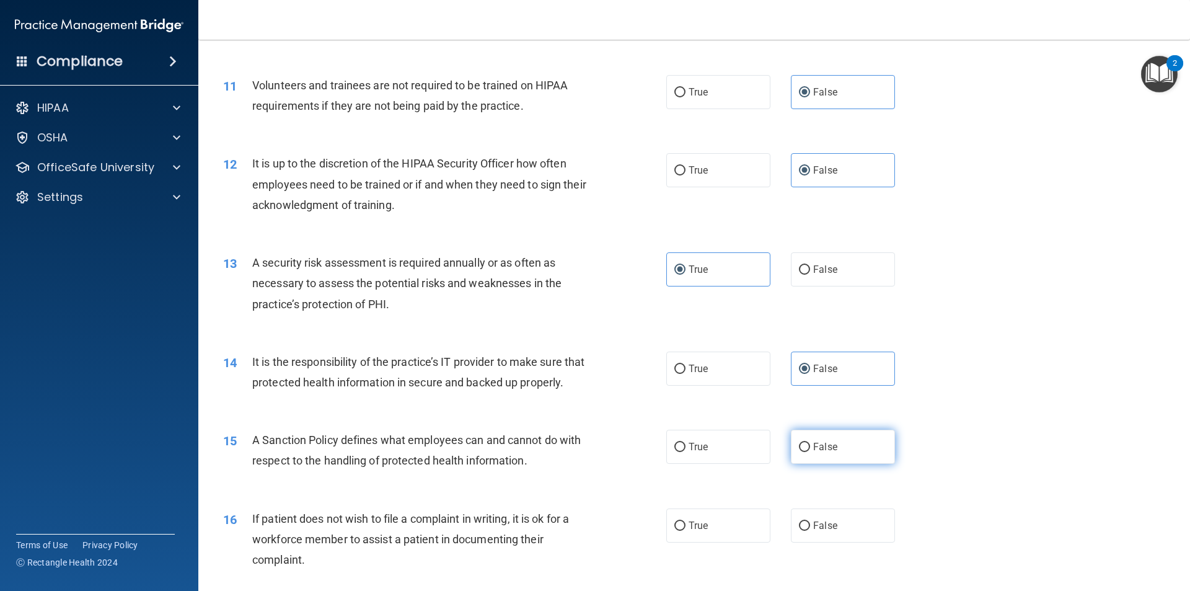
radio input "true"
click at [711, 542] on label "True" at bounding box center [718, 525] width 104 height 34
click at [686, 531] on input "True" at bounding box center [679, 525] width 11 height 9
radio input "true"
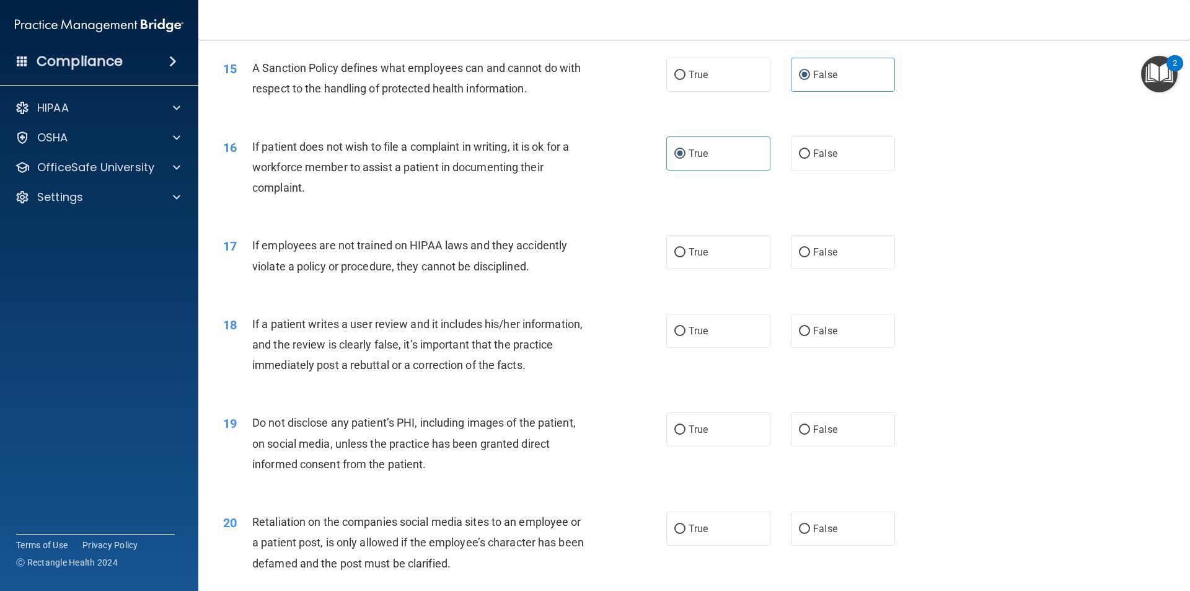
scroll to position [1550, 0]
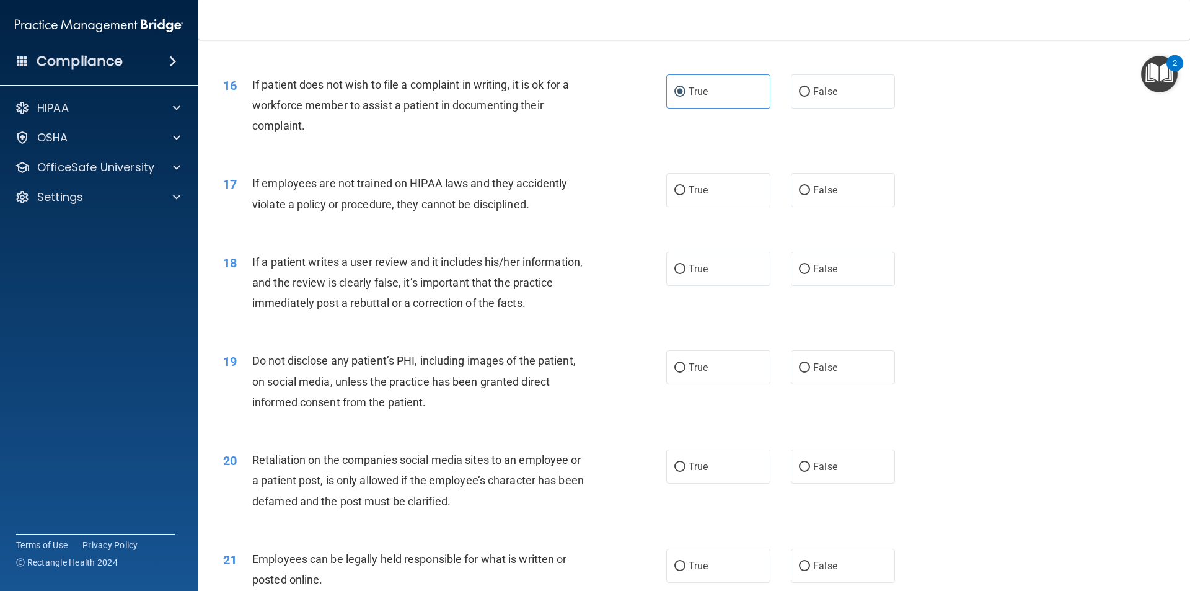
click at [1057, 410] on div "19 Do not disclose any patient’s PHI, including images of the patient, on socia…" at bounding box center [694, 384] width 961 height 99
click at [816, 203] on label "False" at bounding box center [843, 190] width 104 height 34
click at [810, 195] on input "False" at bounding box center [804, 190] width 11 height 9
radio input "true"
click at [836, 286] on label "False" at bounding box center [843, 269] width 104 height 34
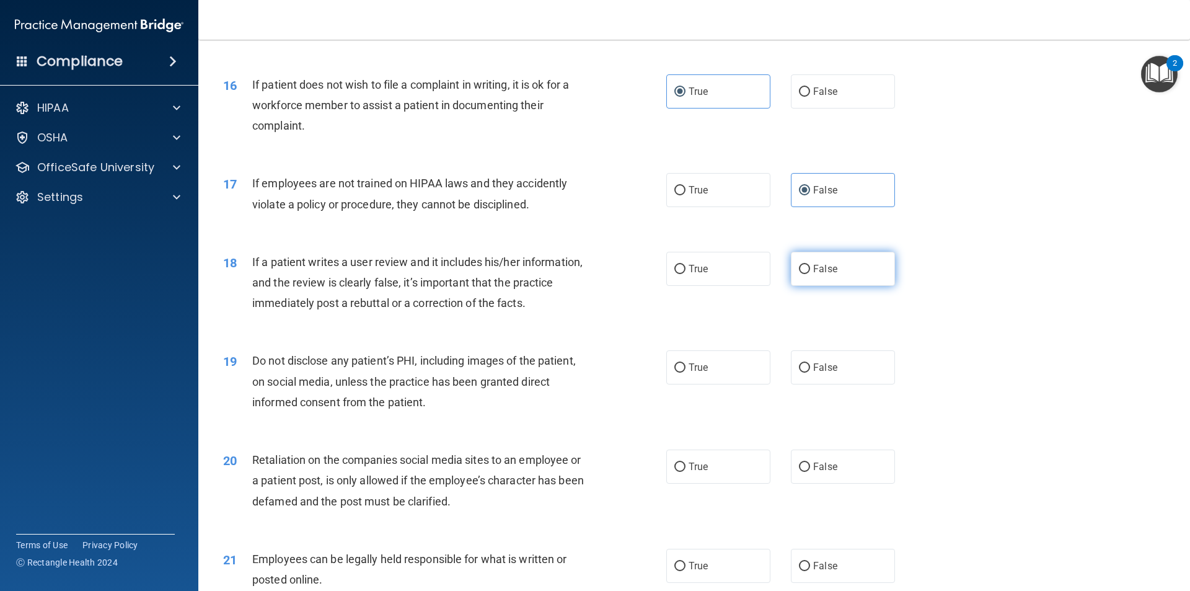
click at [810, 274] on input "False" at bounding box center [804, 269] width 11 height 9
radio input "true"
click at [702, 373] on span "True" at bounding box center [698, 367] width 19 height 12
click at [686, 373] on input "True" at bounding box center [679, 367] width 11 height 9
radio input "true"
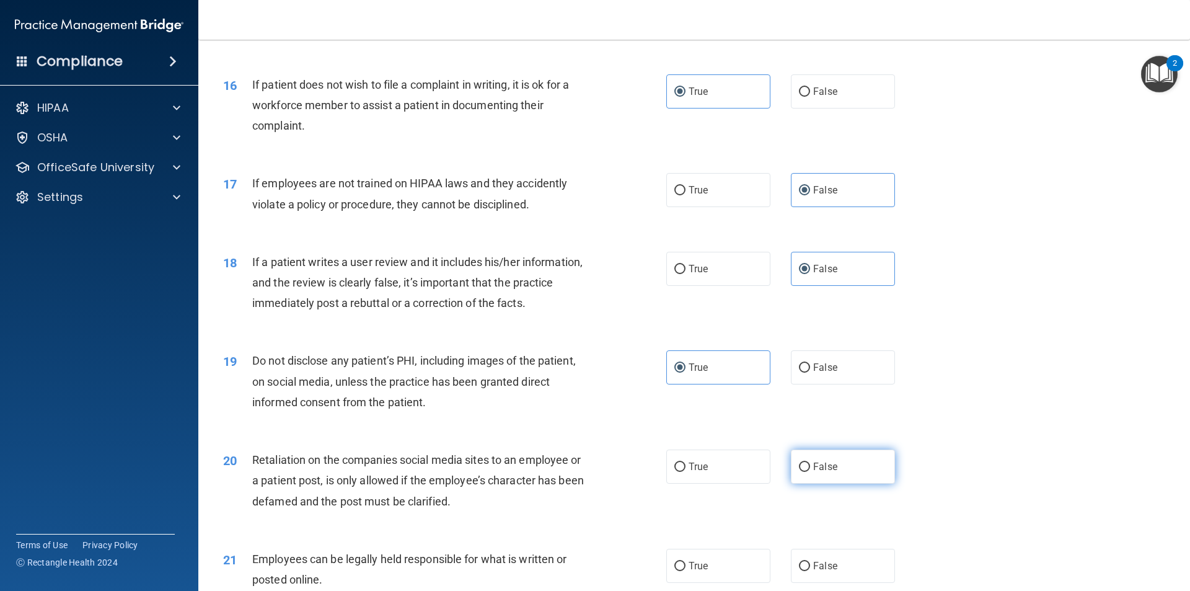
click at [844, 483] on label "False" at bounding box center [843, 466] width 104 height 34
click at [810, 472] on input "False" at bounding box center [804, 466] width 11 height 9
radio input "true"
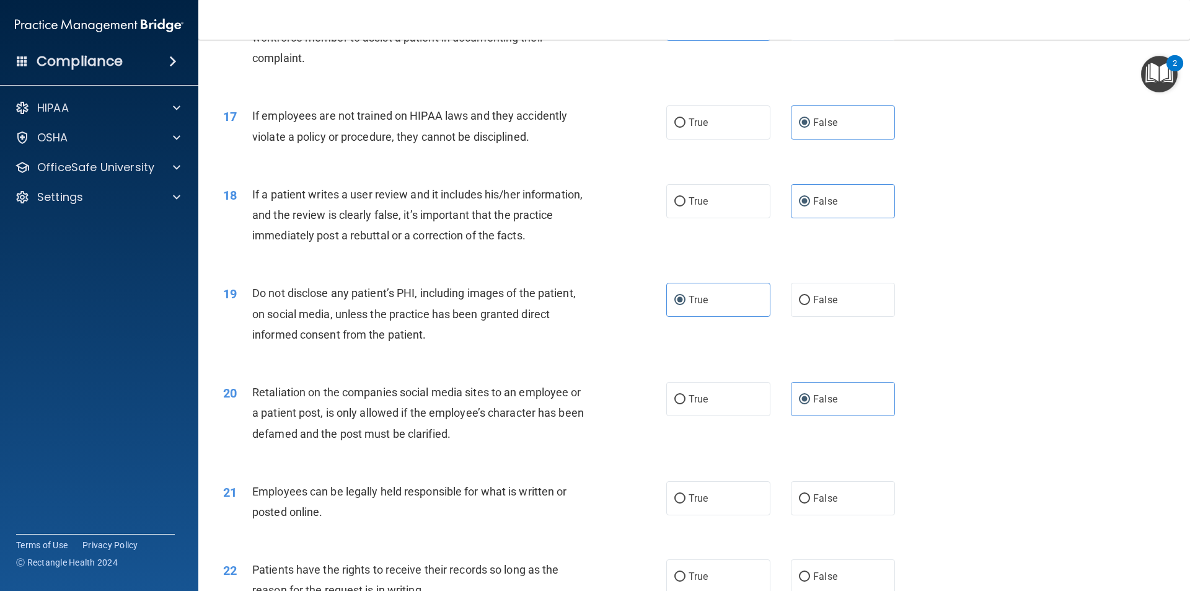
scroll to position [1735, 0]
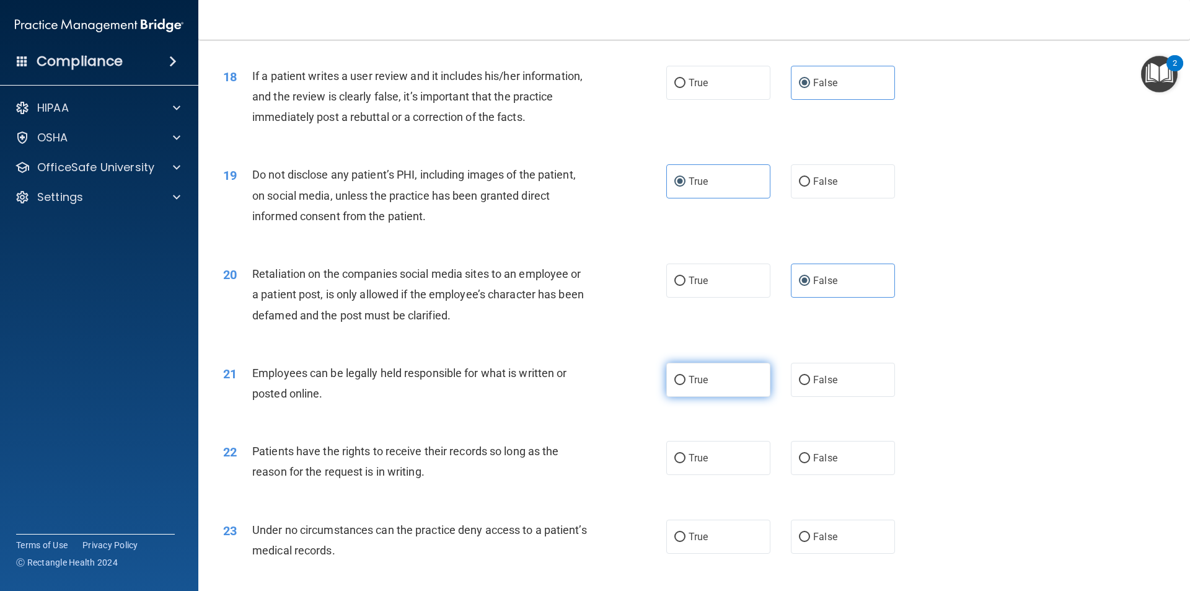
click at [708, 397] on label "True" at bounding box center [718, 380] width 104 height 34
click at [686, 385] on input "True" at bounding box center [679, 380] width 11 height 9
radio input "true"
click at [813, 464] on span "False" at bounding box center [825, 458] width 24 height 12
click at [810, 463] on input "False" at bounding box center [804, 458] width 11 height 9
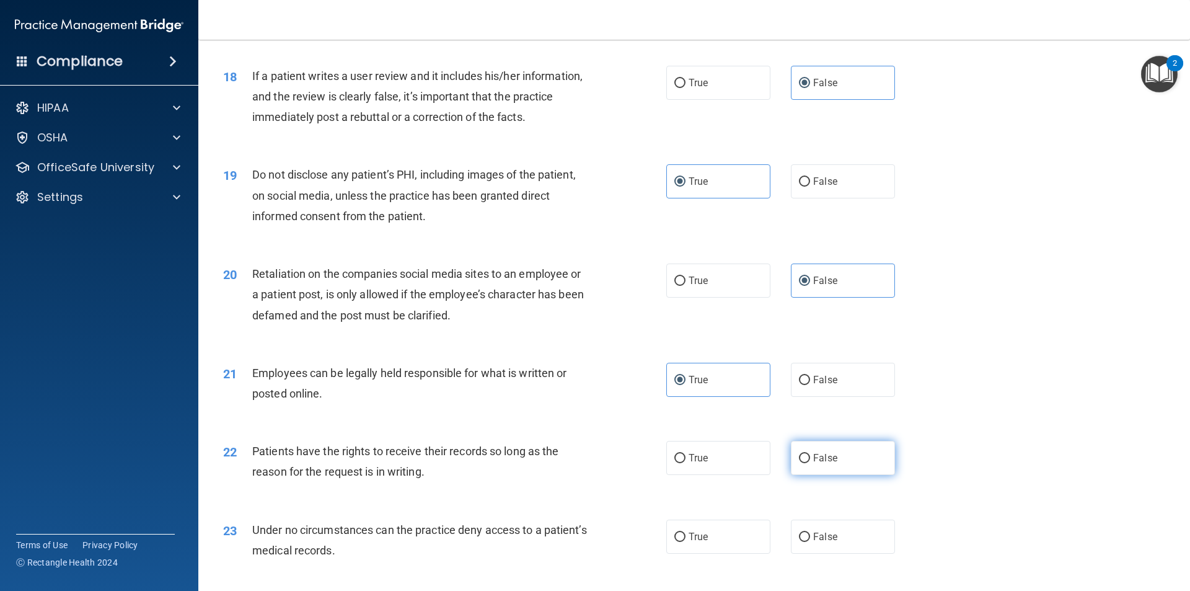
radio input "true"
click at [816, 542] on span "False" at bounding box center [825, 537] width 24 height 12
click at [810, 542] on input "False" at bounding box center [804, 536] width 11 height 9
radio input "true"
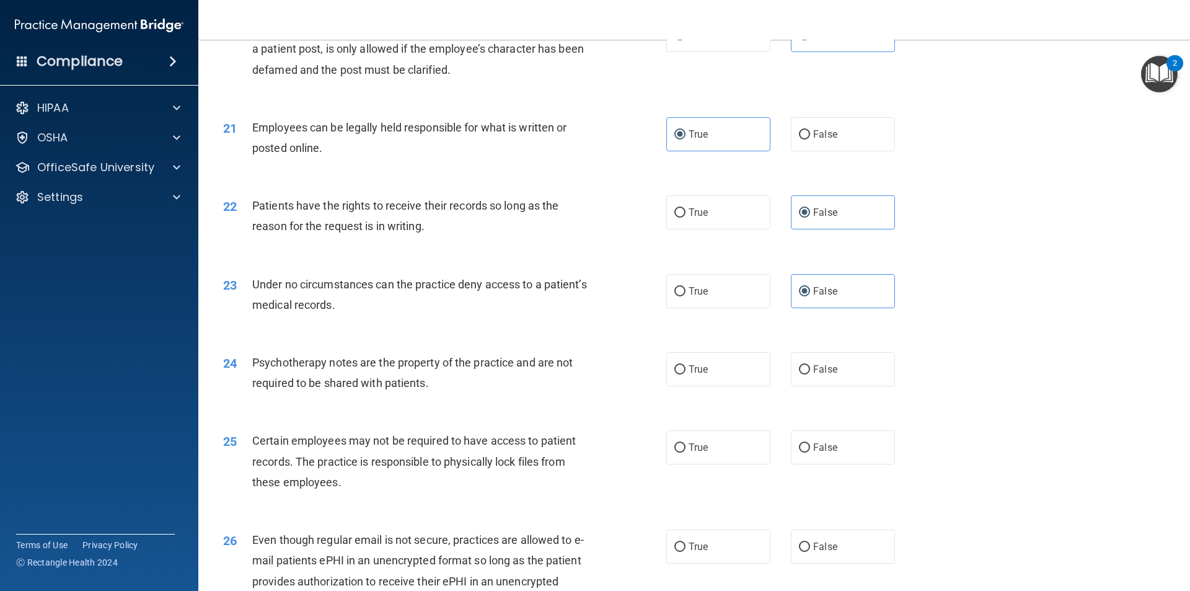
scroll to position [1983, 0]
click at [736, 384] on label "True" at bounding box center [718, 367] width 104 height 34
click at [686, 372] on input "True" at bounding box center [679, 367] width 11 height 9
radio input "true"
click at [716, 462] on label "True" at bounding box center [718, 445] width 104 height 34
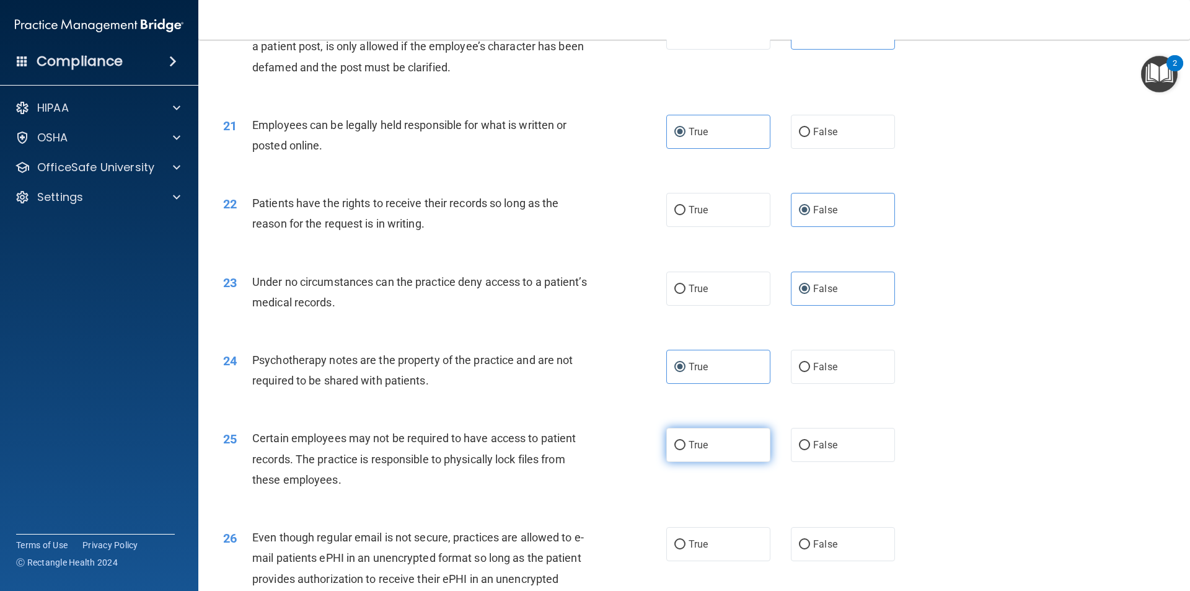
click at [686, 450] on input "True" at bounding box center [679, 445] width 11 height 9
radio input "true"
drag, startPoint x: 723, startPoint y: 567, endPoint x: 910, endPoint y: 457, distance: 216.7
click at [723, 561] on label "True" at bounding box center [718, 544] width 104 height 34
click at [686, 549] on input "True" at bounding box center [679, 544] width 11 height 9
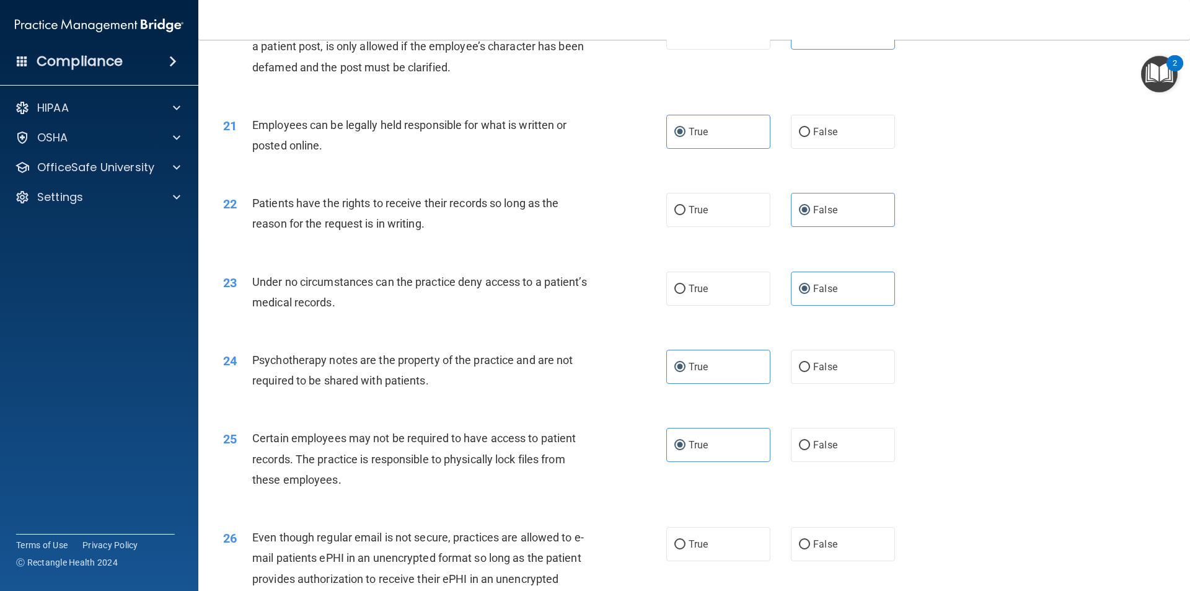
radio input "true"
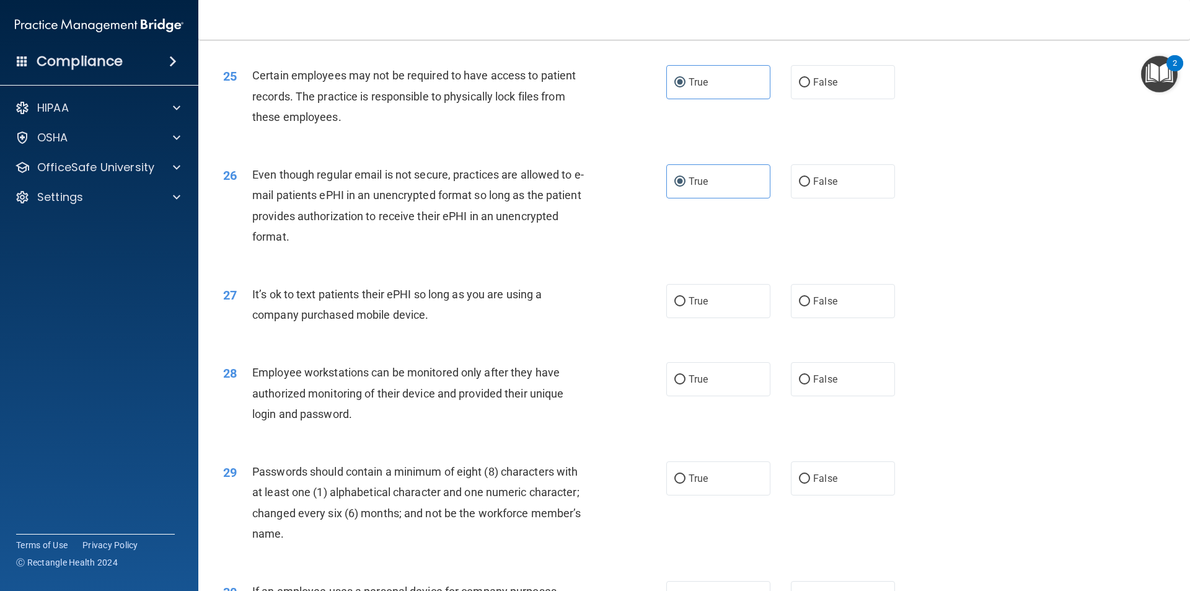
scroll to position [2355, 0]
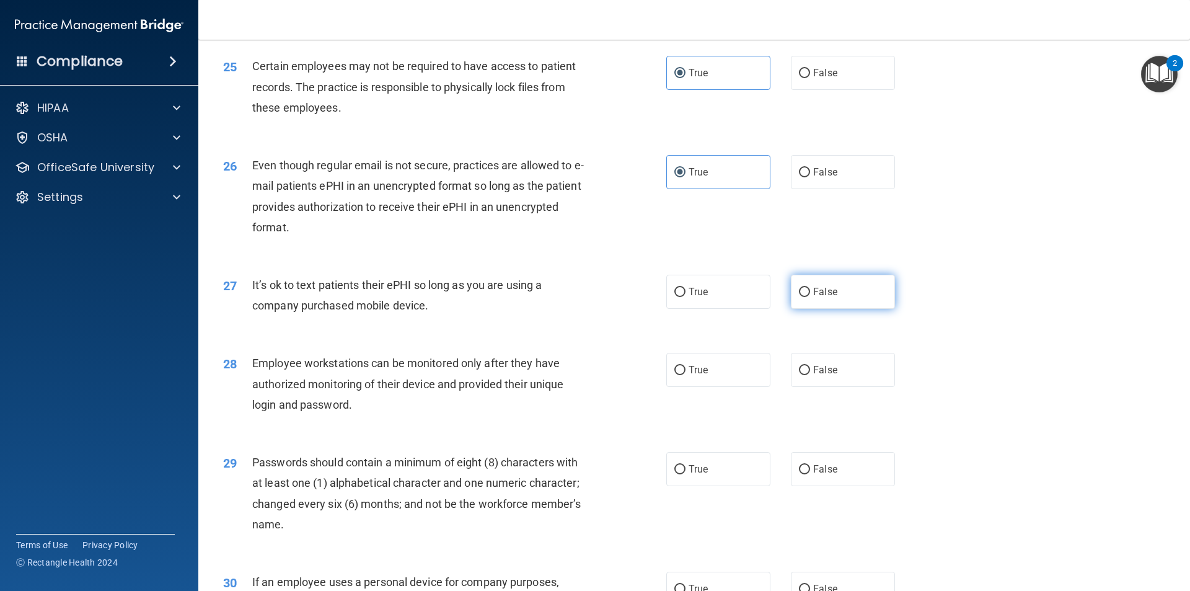
drag, startPoint x: 815, startPoint y: 319, endPoint x: 816, endPoint y: 325, distance: 6.3
click at [815, 309] on label "False" at bounding box center [843, 292] width 104 height 34
click at [810, 297] on input "False" at bounding box center [804, 292] width 11 height 9
radio input "true"
click at [824, 387] on label "False" at bounding box center [843, 370] width 104 height 34
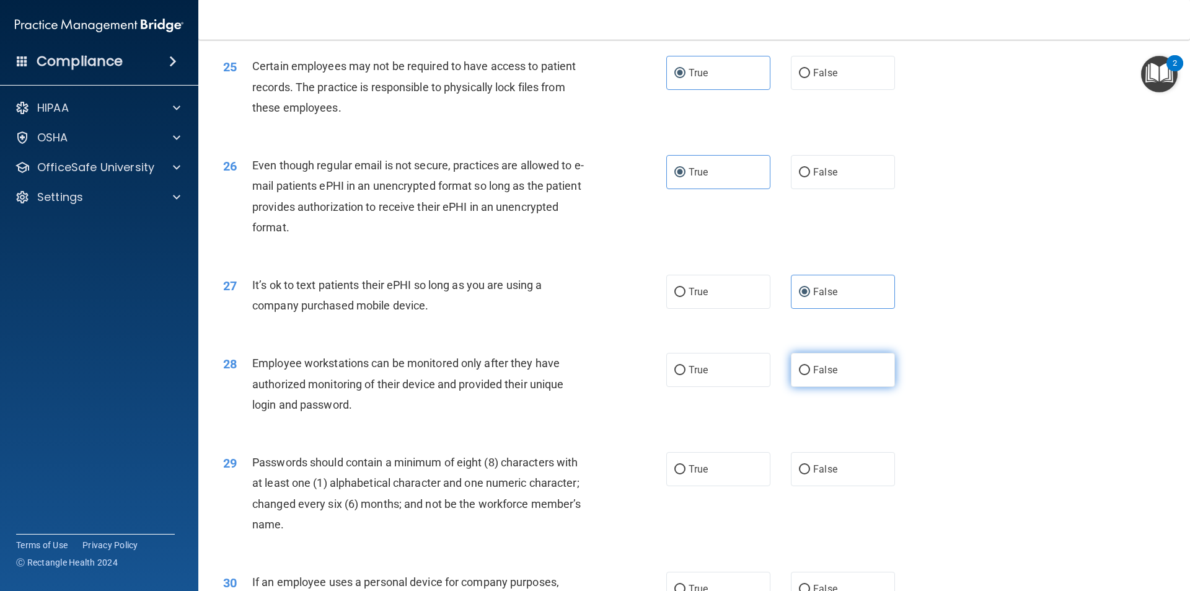
click at [810, 375] on input "False" at bounding box center [804, 370] width 11 height 9
radio input "true"
click at [692, 486] on label "True" at bounding box center [718, 469] width 104 height 34
click at [686, 474] on input "True" at bounding box center [679, 469] width 11 height 9
radio input "true"
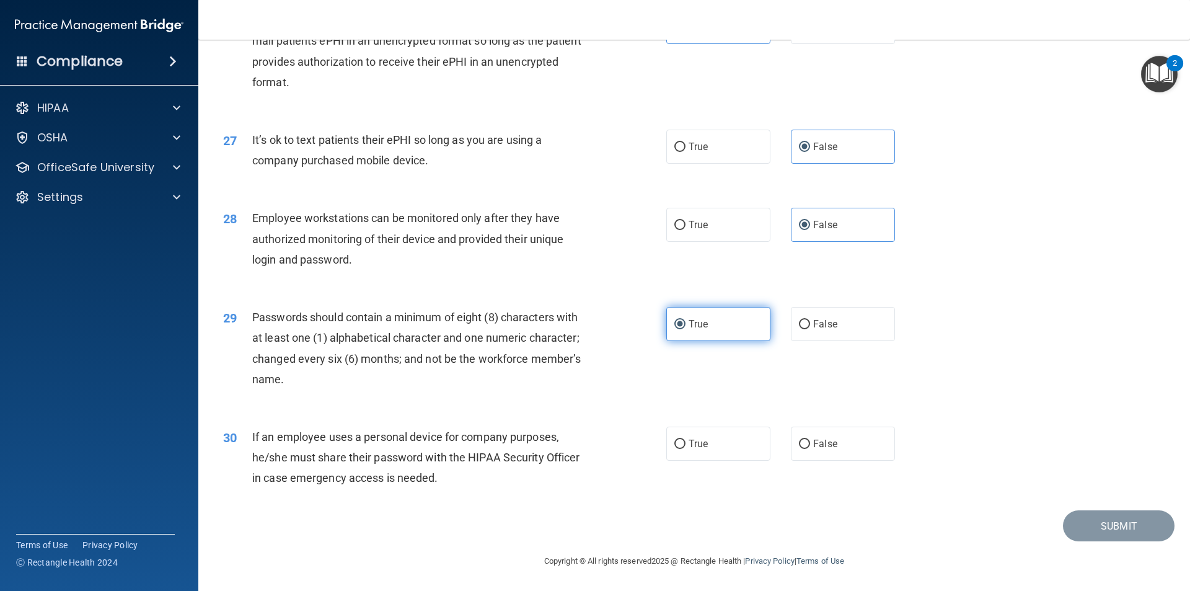
scroll to position [2521, 0]
click at [813, 444] on span "False" at bounding box center [825, 444] width 24 height 12
click at [809, 444] on input "False" at bounding box center [804, 443] width 11 height 9
radio input "true"
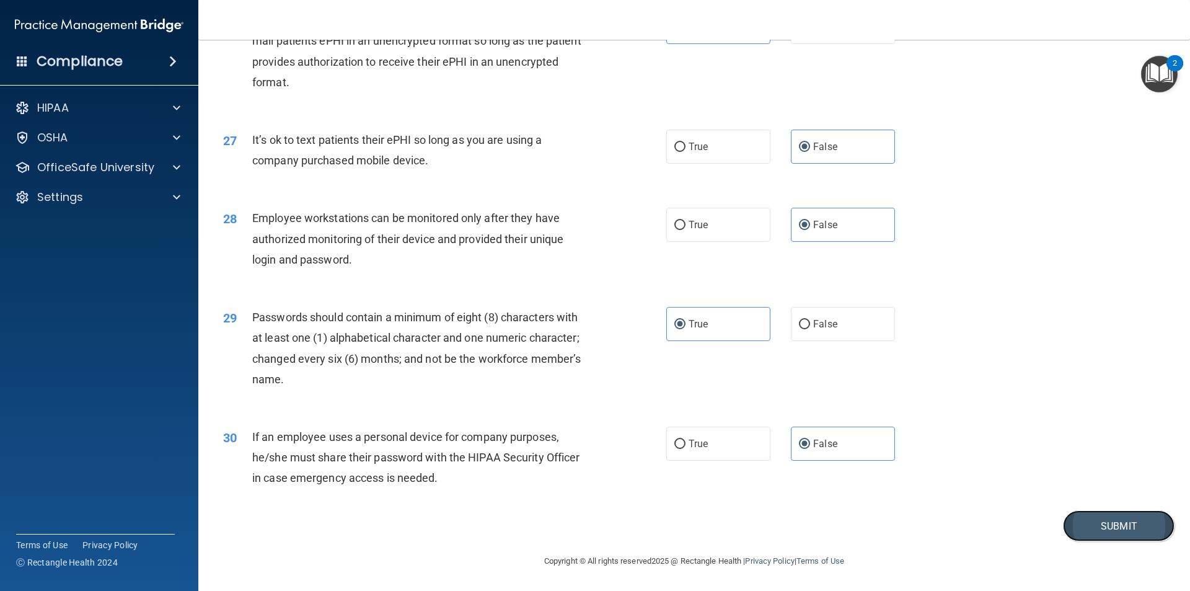
click at [1101, 532] on button "Submit" at bounding box center [1119, 526] width 112 height 32
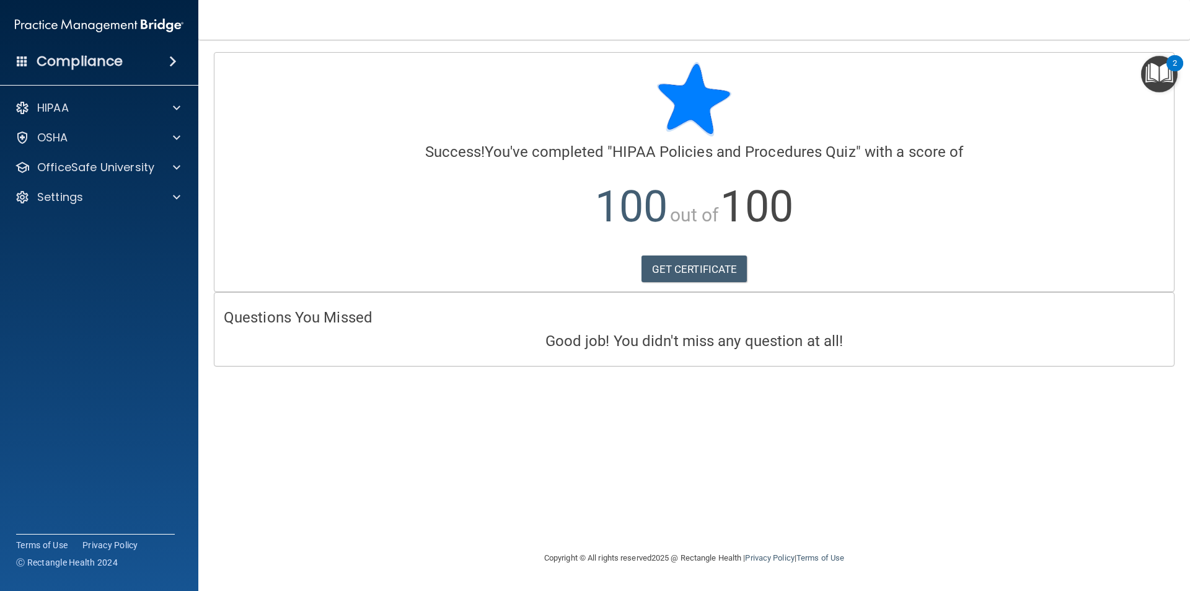
click at [149, 180] on div "HIPAA Documents and Policies Report an Incident Business Associates Emergency P…" at bounding box center [99, 154] width 199 height 129
click at [148, 174] on p "OfficeSafe University" at bounding box center [95, 167] width 117 height 15
click at [123, 204] on link "HIPAA Training" at bounding box center [85, 197] width 195 height 25
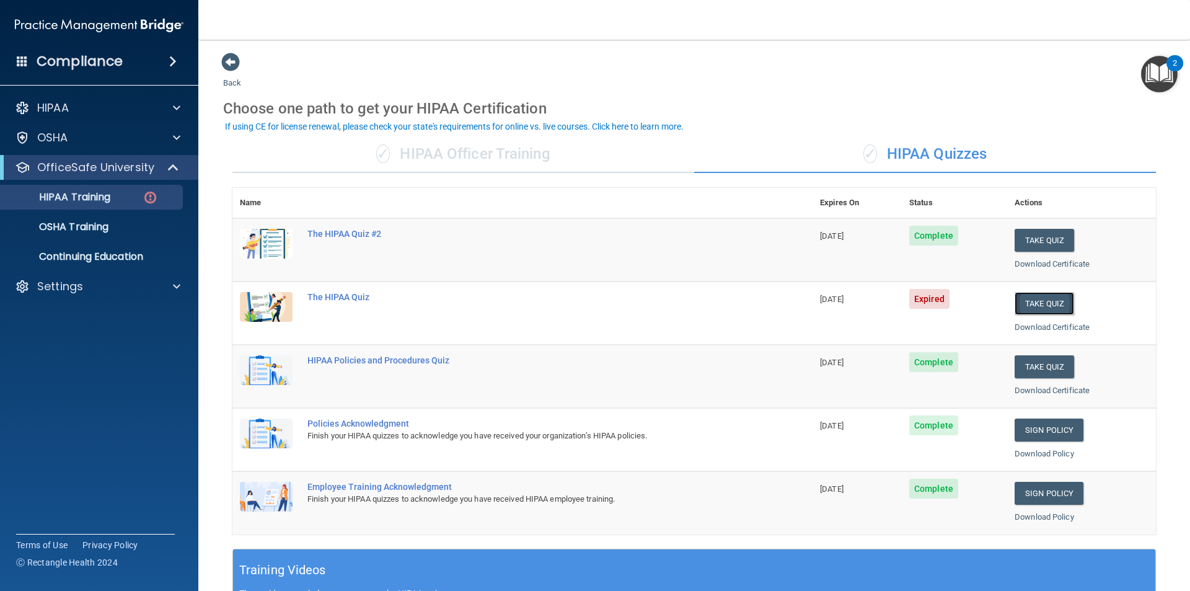
click at [1033, 306] on button "Take Quiz" at bounding box center [1045, 303] width 60 height 23
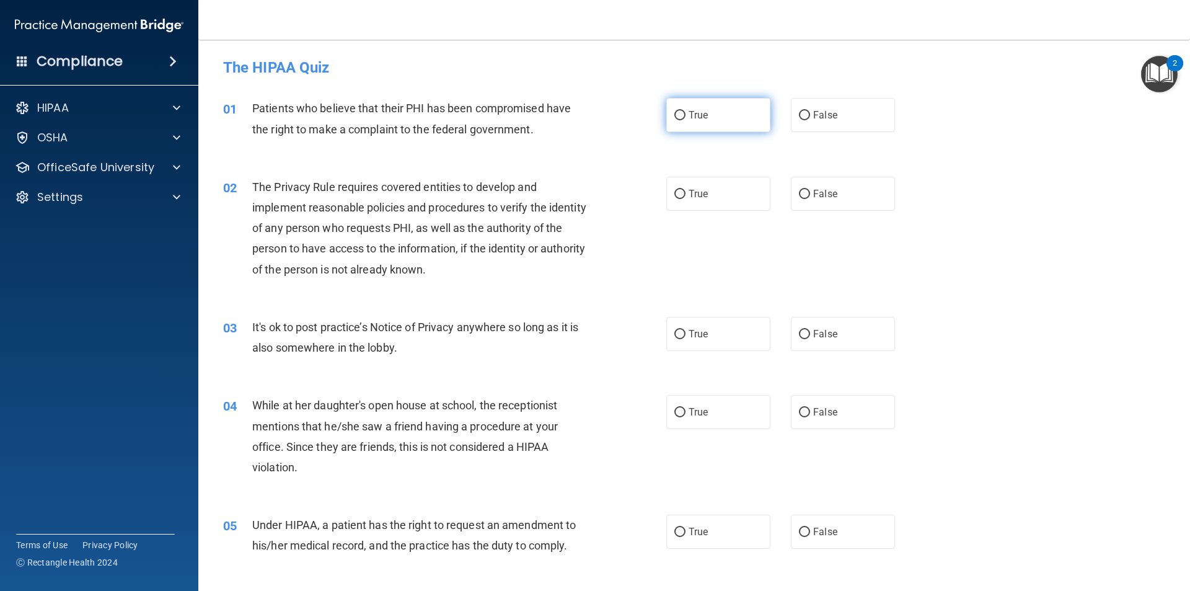
click at [723, 115] on label "True" at bounding box center [718, 115] width 104 height 34
click at [686, 115] on input "True" at bounding box center [679, 115] width 11 height 9
radio input "true"
click at [705, 195] on label "True" at bounding box center [718, 194] width 104 height 34
click at [686, 195] on input "True" at bounding box center [679, 194] width 11 height 9
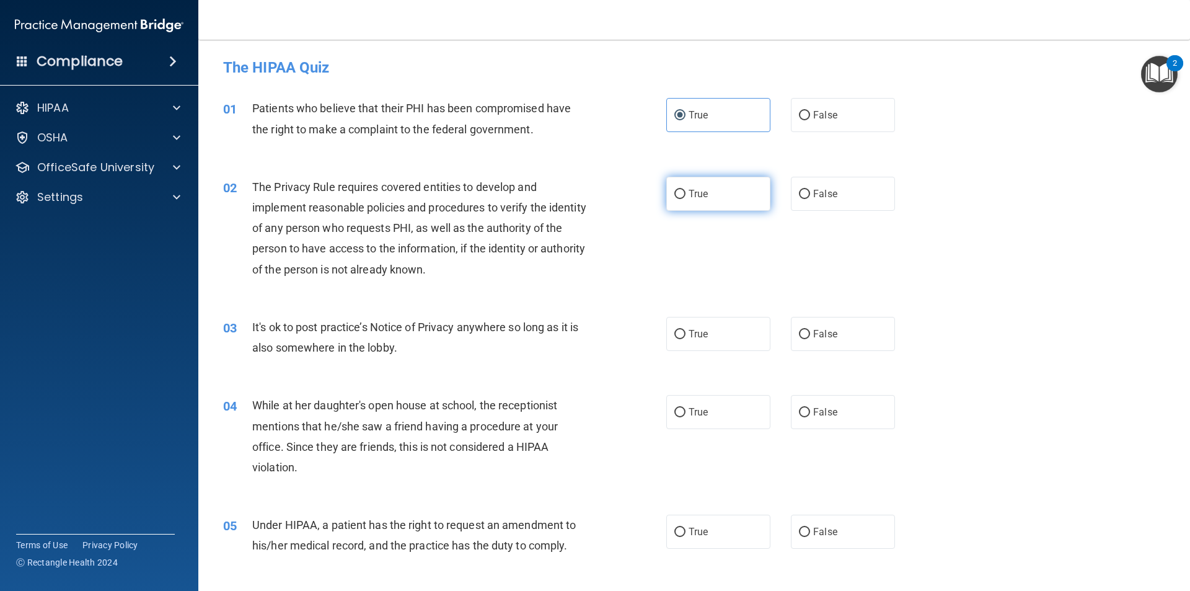
radio input "true"
click at [801, 333] on input "False" at bounding box center [804, 334] width 11 height 9
radio input "true"
click at [806, 412] on label "False" at bounding box center [843, 412] width 104 height 34
click at [806, 412] on input "False" at bounding box center [804, 412] width 11 height 9
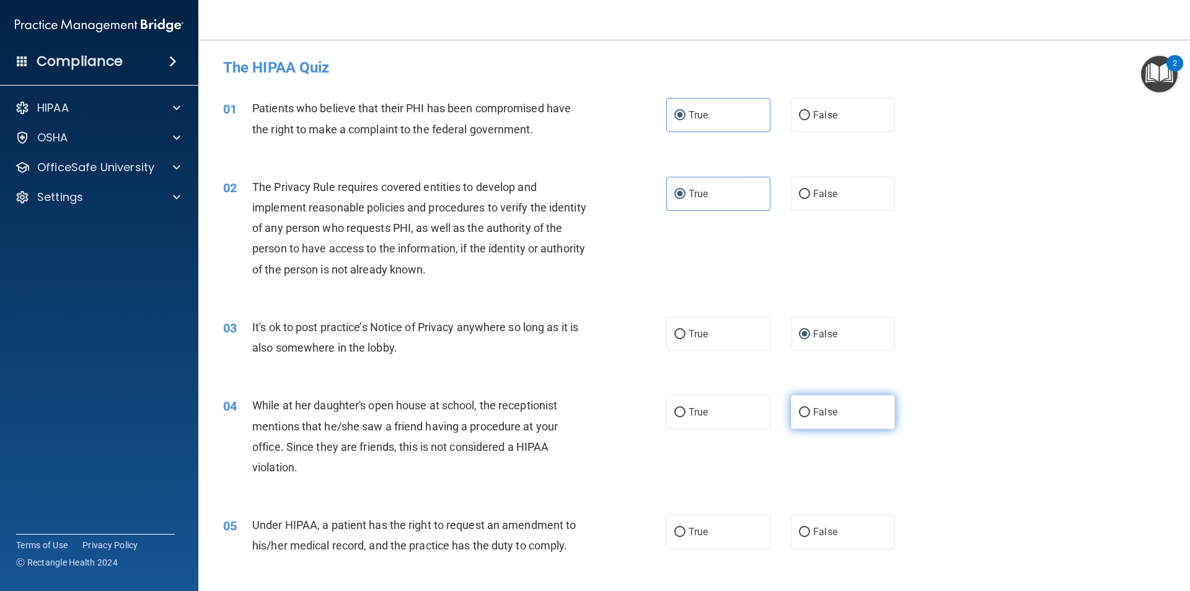
radio input "true"
click at [800, 530] on input "False" at bounding box center [804, 531] width 11 height 9
radio input "true"
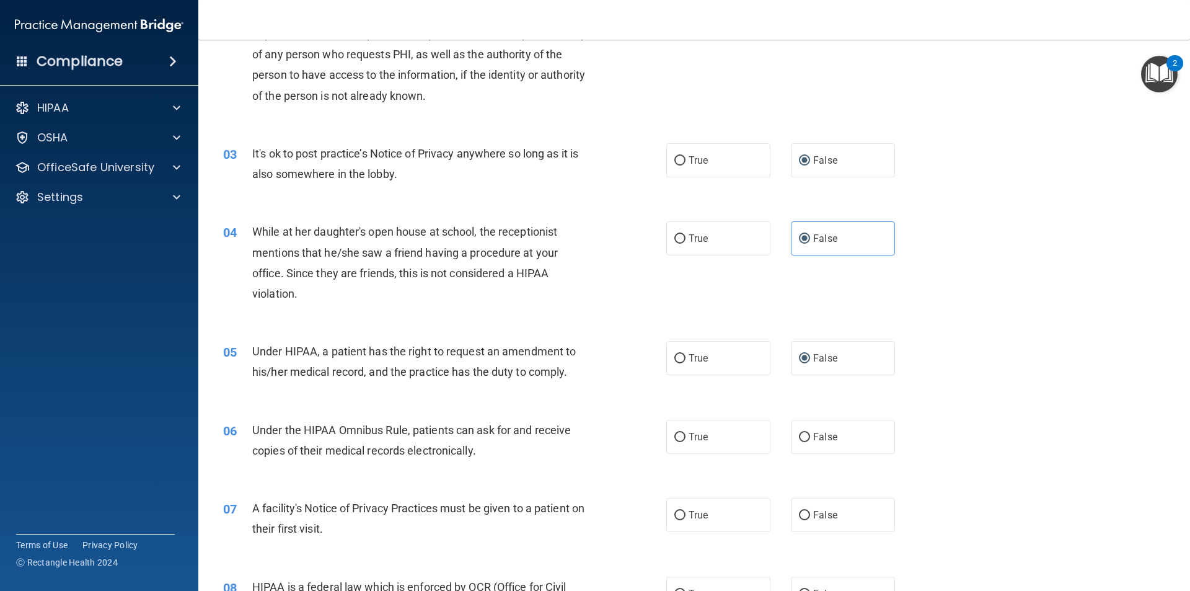
scroll to position [186, 0]
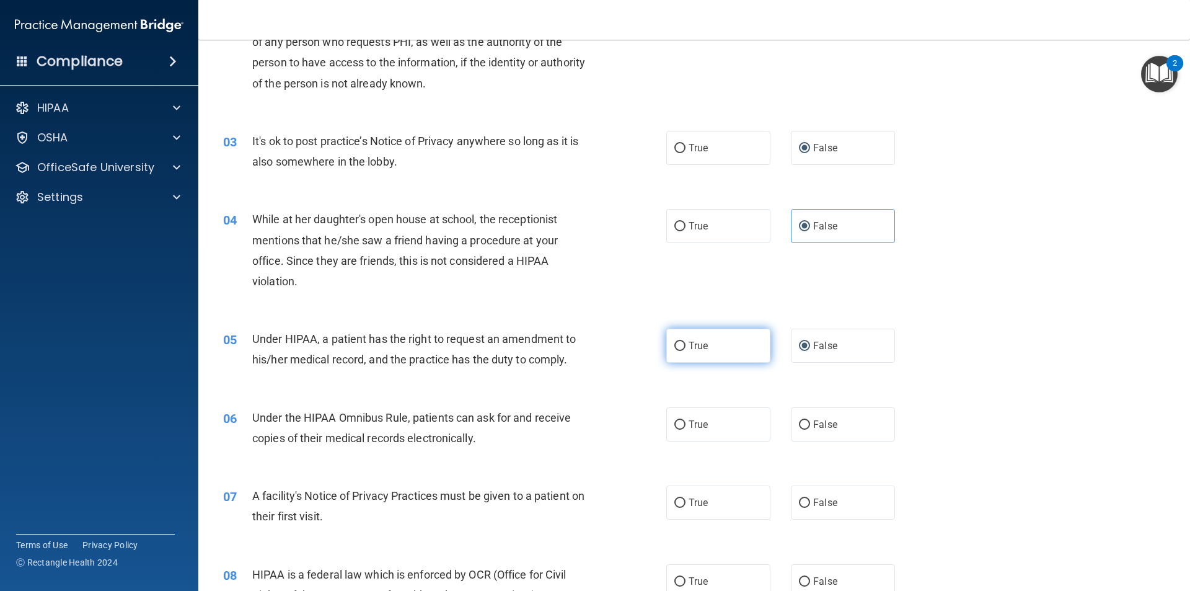
drag, startPoint x: 707, startPoint y: 337, endPoint x: 708, endPoint y: 351, distance: 13.7
click at [707, 337] on label "True" at bounding box center [718, 345] width 104 height 34
click at [686, 342] on input "True" at bounding box center [679, 346] width 11 height 9
radio input "true"
radio input "false"
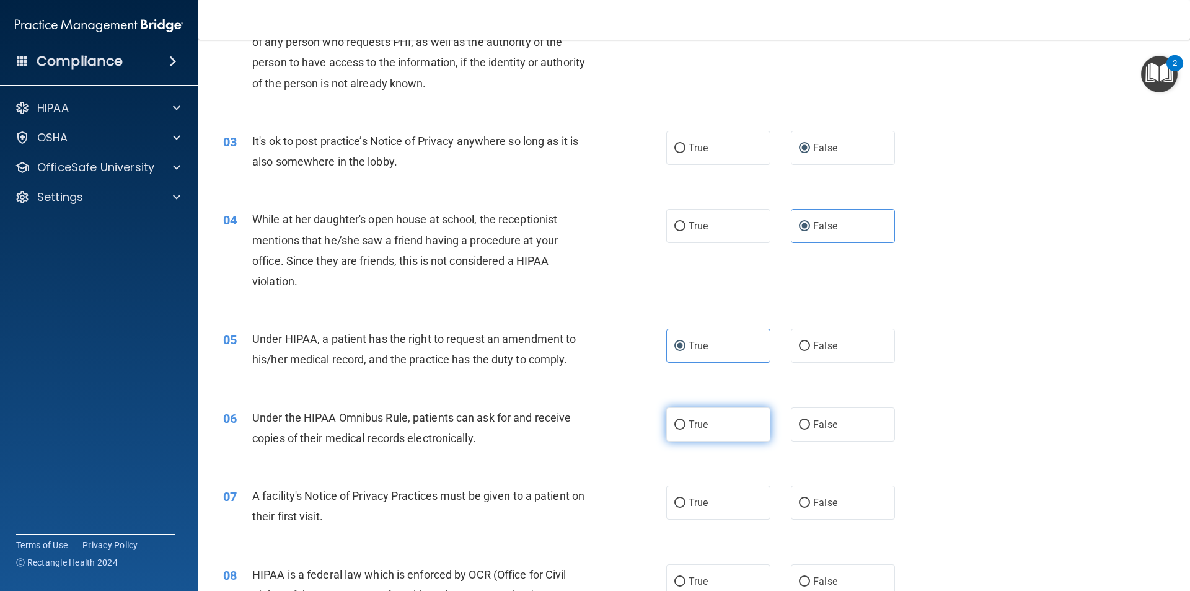
click at [707, 421] on label "True" at bounding box center [718, 424] width 104 height 34
click at [686, 421] on input "True" at bounding box center [679, 424] width 11 height 9
radio input "true"
click at [683, 506] on label "True" at bounding box center [718, 502] width 104 height 34
click at [683, 506] on input "True" at bounding box center [679, 502] width 11 height 9
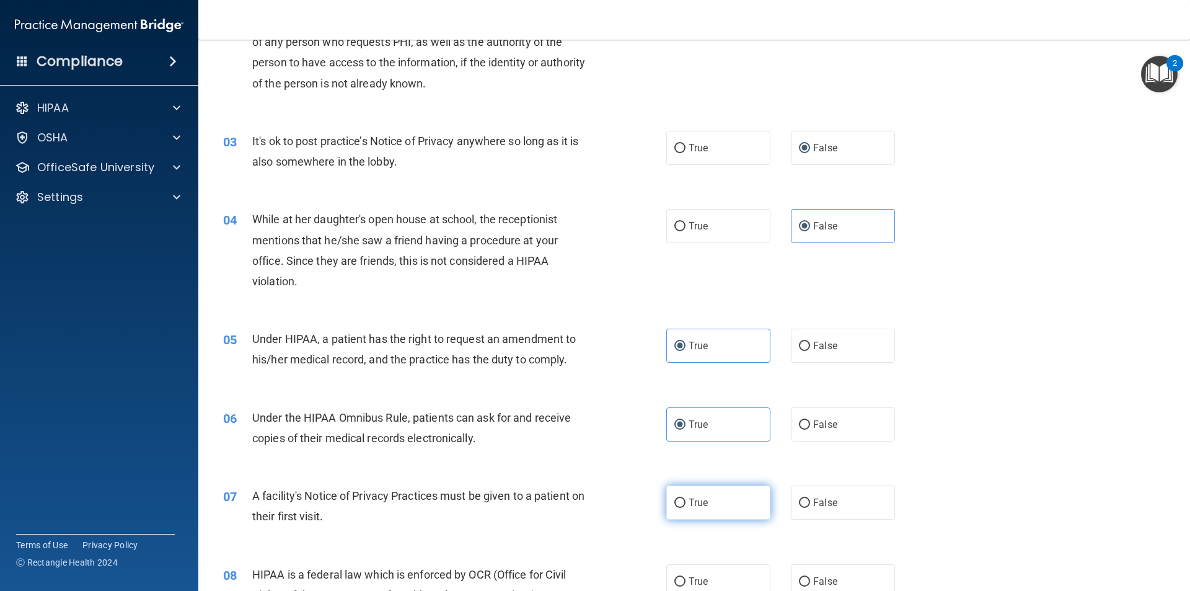
radio input "true"
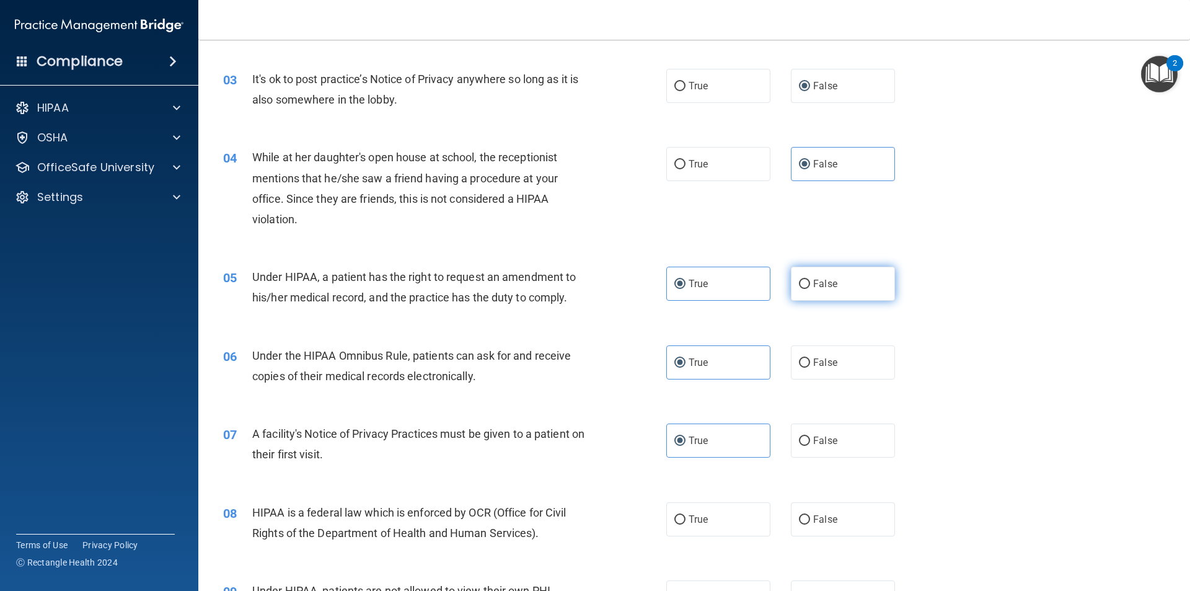
click at [807, 283] on label "False" at bounding box center [843, 284] width 104 height 34
click at [807, 283] on input "False" at bounding box center [804, 284] width 11 height 9
radio input "true"
radio input "false"
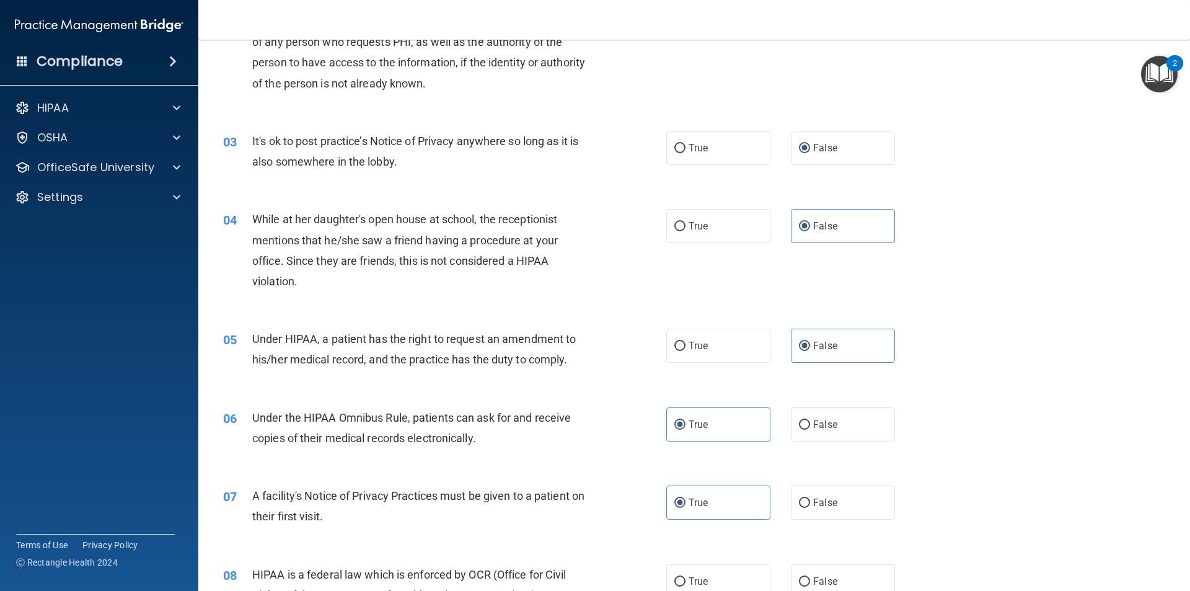
scroll to position [372, 0]
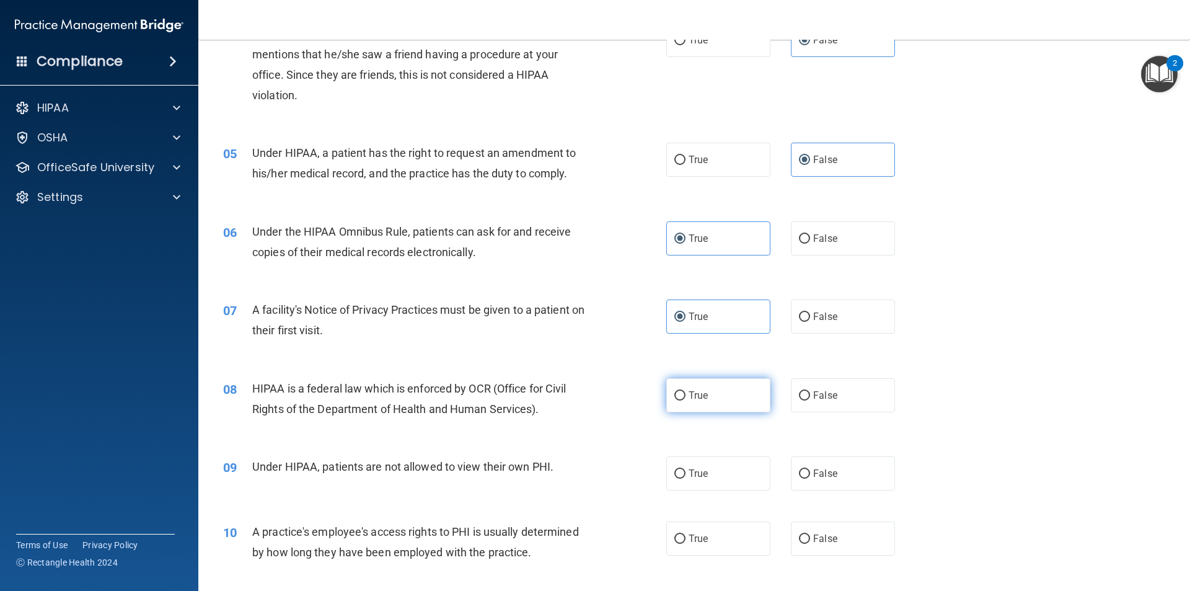
click at [730, 405] on label "True" at bounding box center [718, 395] width 104 height 34
click at [686, 400] on input "True" at bounding box center [679, 395] width 11 height 9
radio input "true"
click at [816, 478] on span "False" at bounding box center [825, 473] width 24 height 12
click at [810, 478] on input "False" at bounding box center [804, 473] width 11 height 9
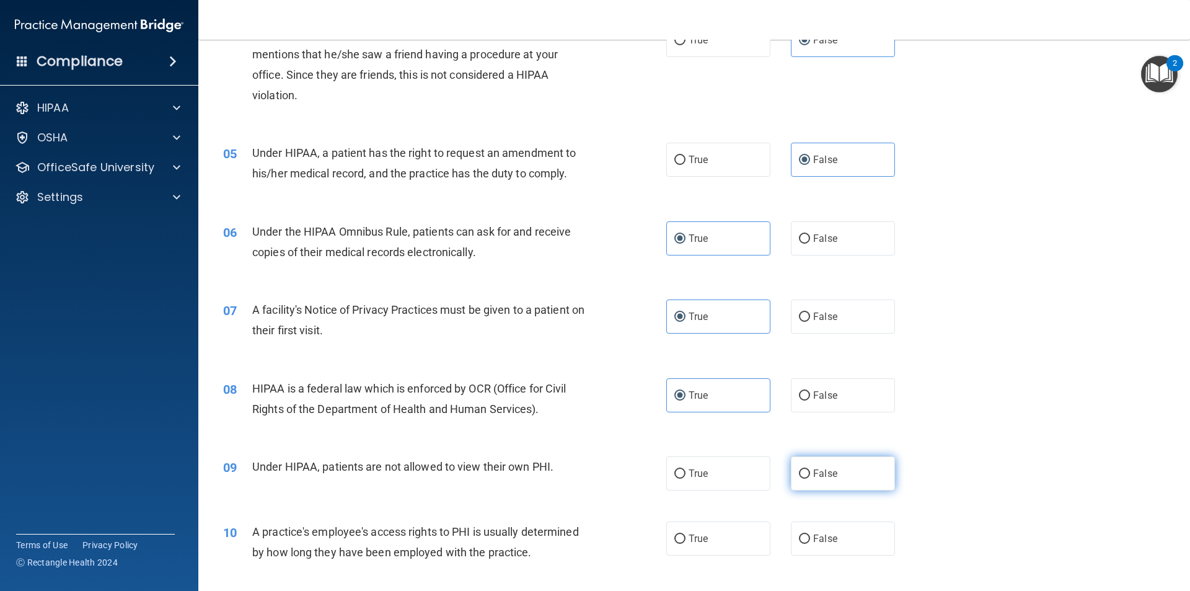
radio input "true"
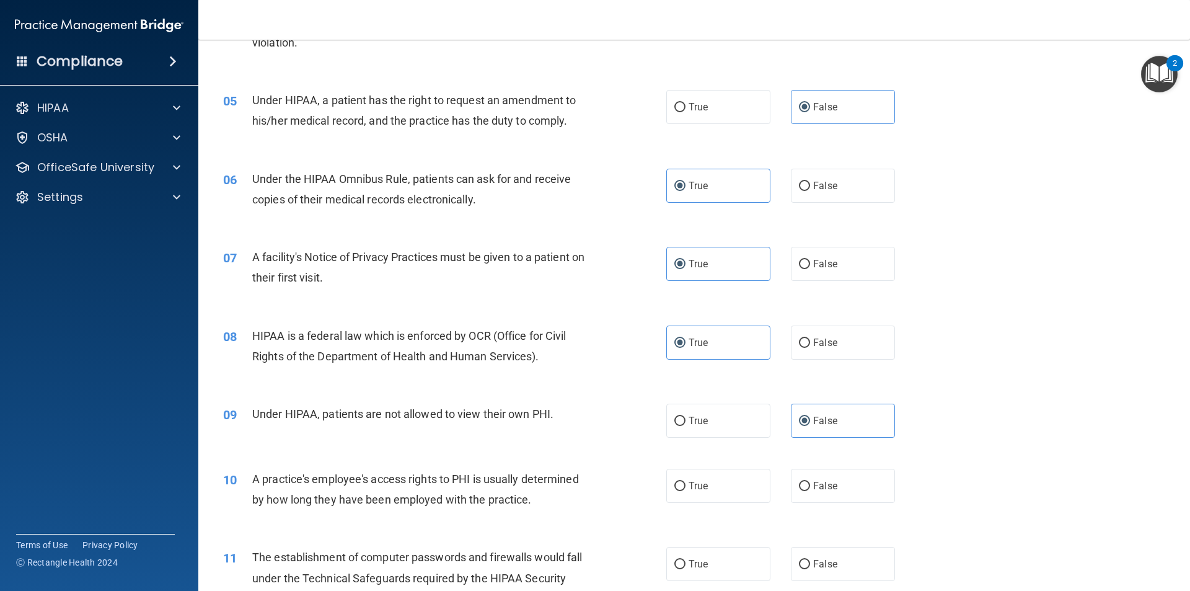
scroll to position [496, 0]
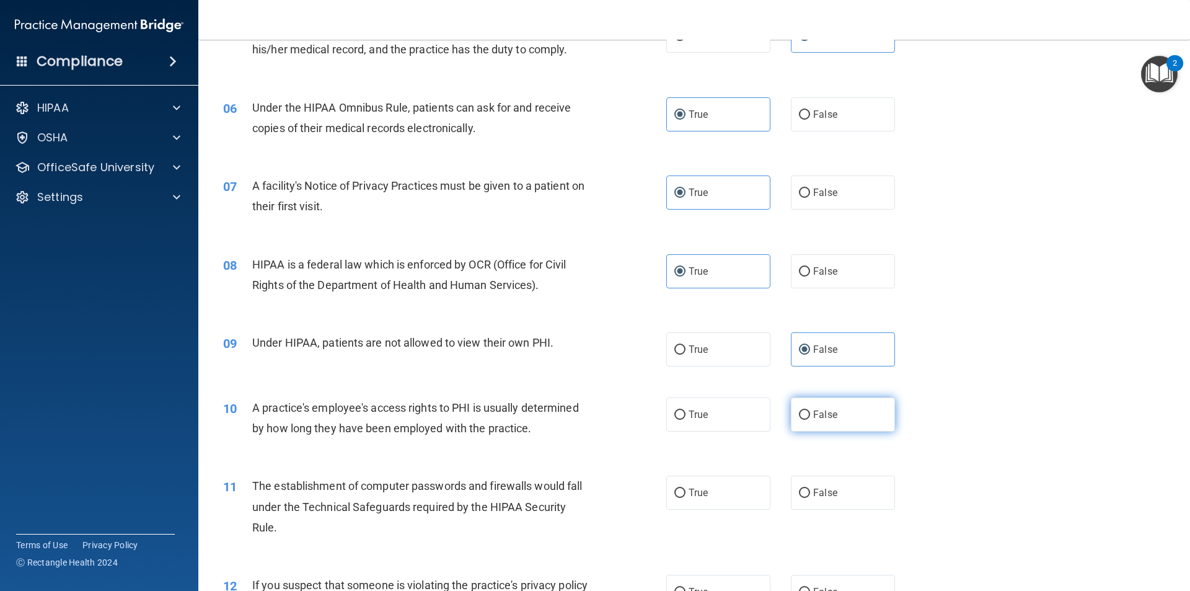
click at [813, 422] on label "False" at bounding box center [843, 414] width 104 height 34
click at [810, 420] on input "False" at bounding box center [804, 414] width 11 height 9
radio input "true"
click at [681, 490] on label "True" at bounding box center [718, 492] width 104 height 34
click at [681, 490] on input "True" at bounding box center [679, 492] width 11 height 9
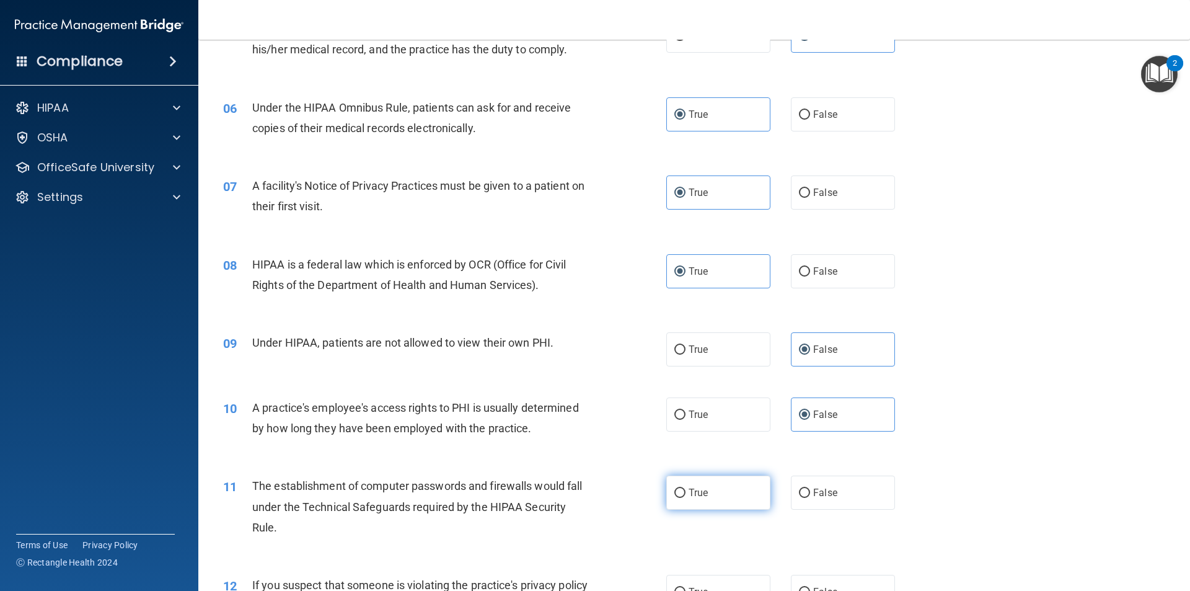
radio input "true"
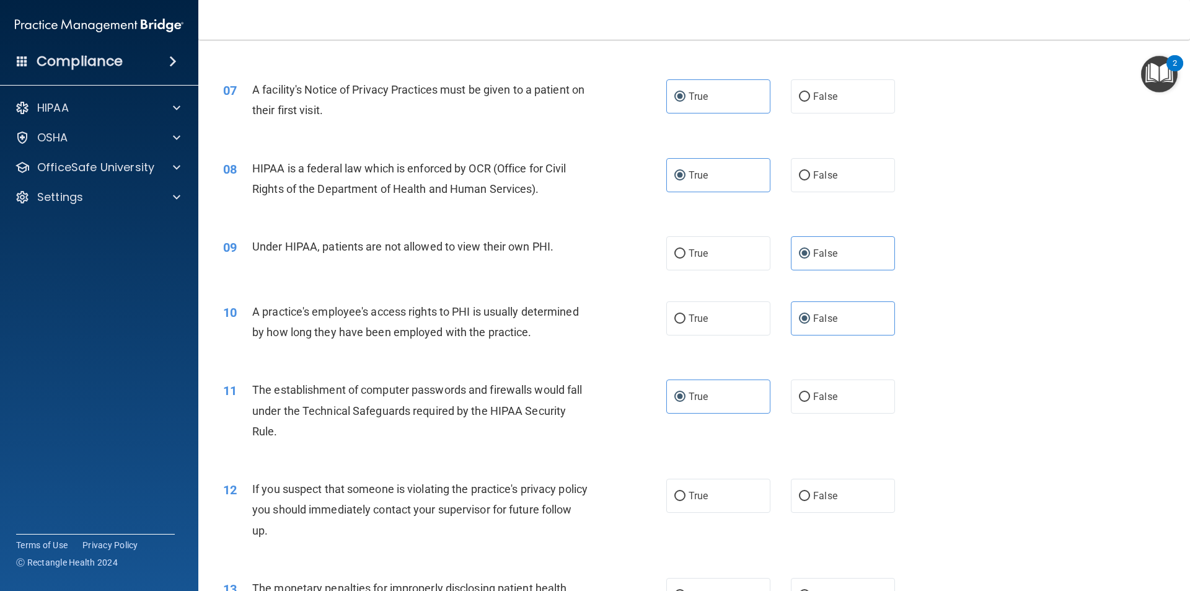
scroll to position [744, 0]
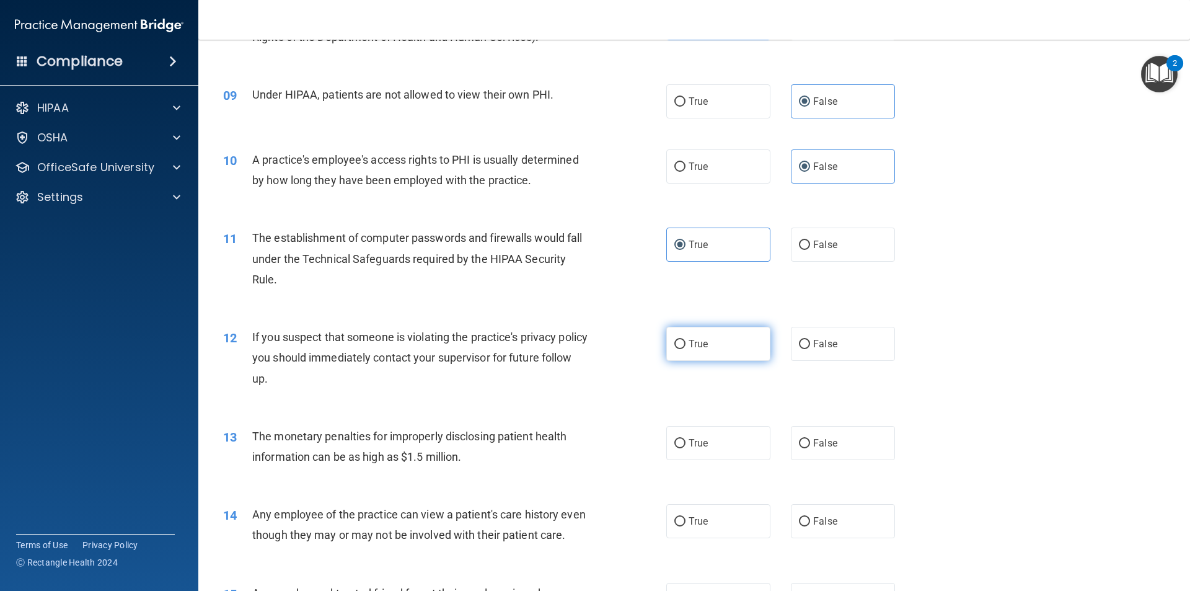
click at [697, 346] on span "True" at bounding box center [698, 344] width 19 height 12
click at [686, 346] on input "True" at bounding box center [679, 344] width 11 height 9
radio input "true"
click at [703, 451] on label "True" at bounding box center [718, 443] width 104 height 34
click at [686, 448] on input "True" at bounding box center [679, 443] width 11 height 9
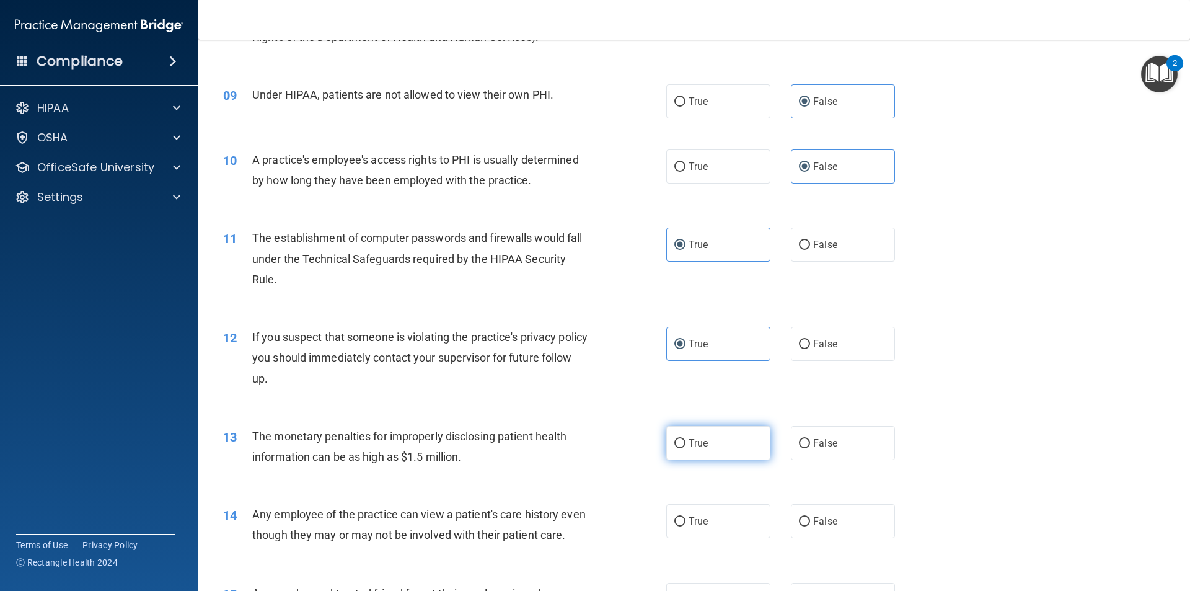
radio input "true"
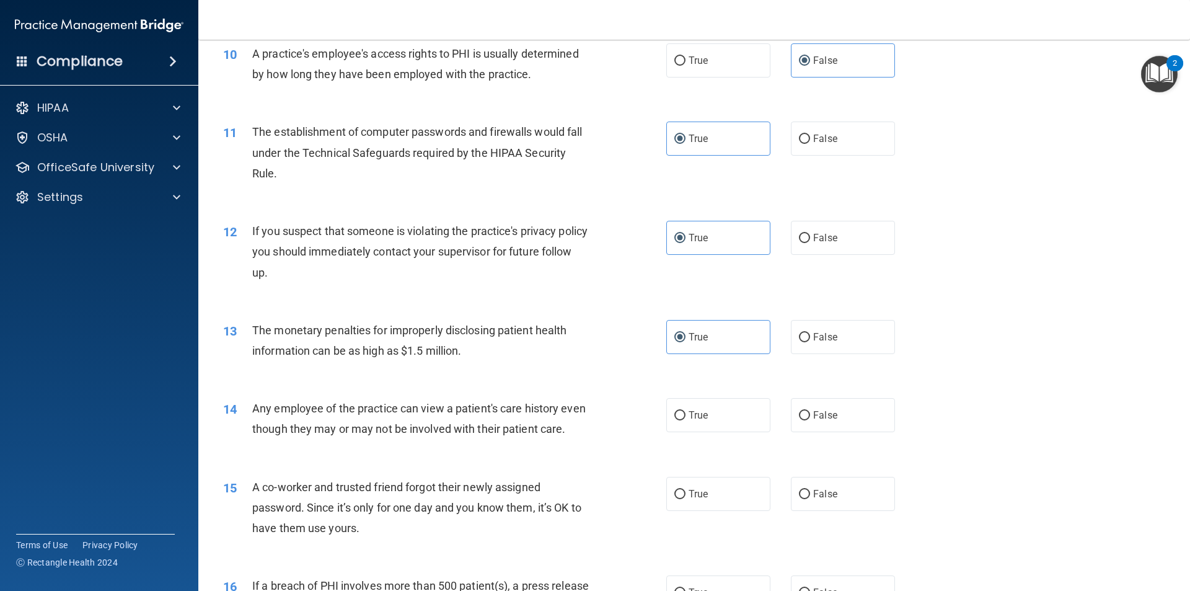
scroll to position [868, 0]
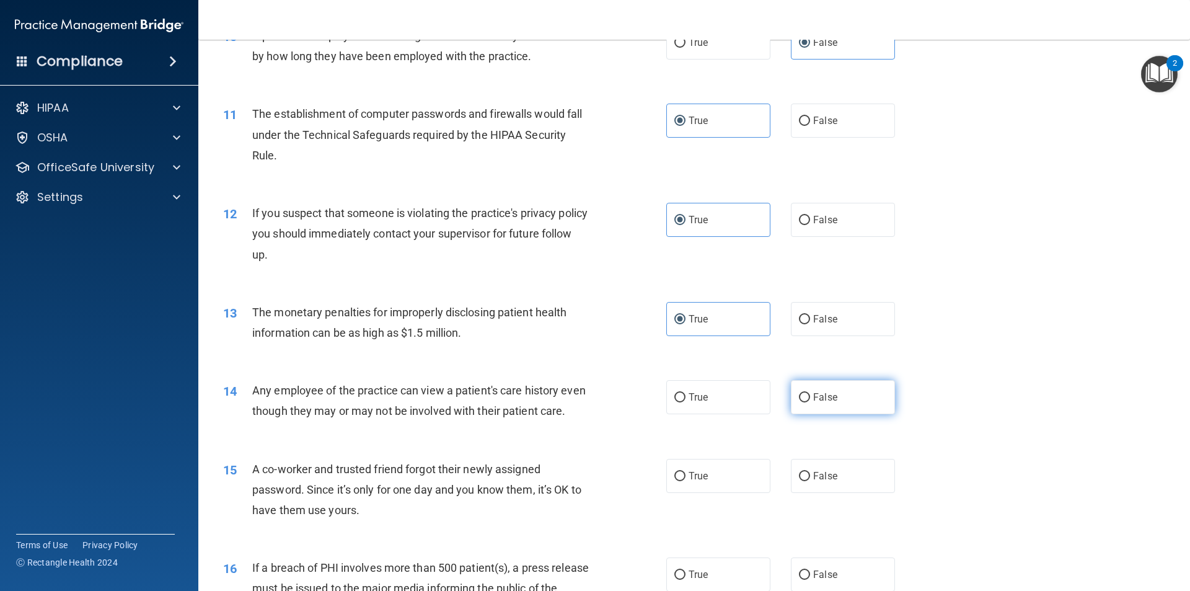
click at [826, 384] on label "False" at bounding box center [843, 397] width 104 height 34
click at [810, 393] on input "False" at bounding box center [804, 397] width 11 height 9
radio input "true"
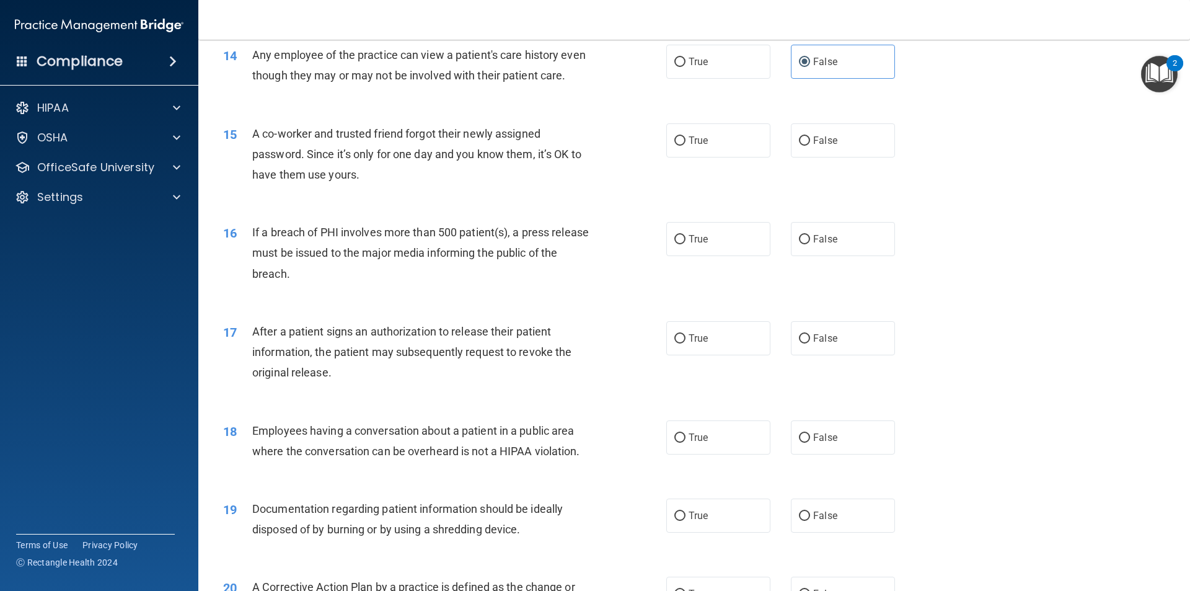
scroll to position [1240, 0]
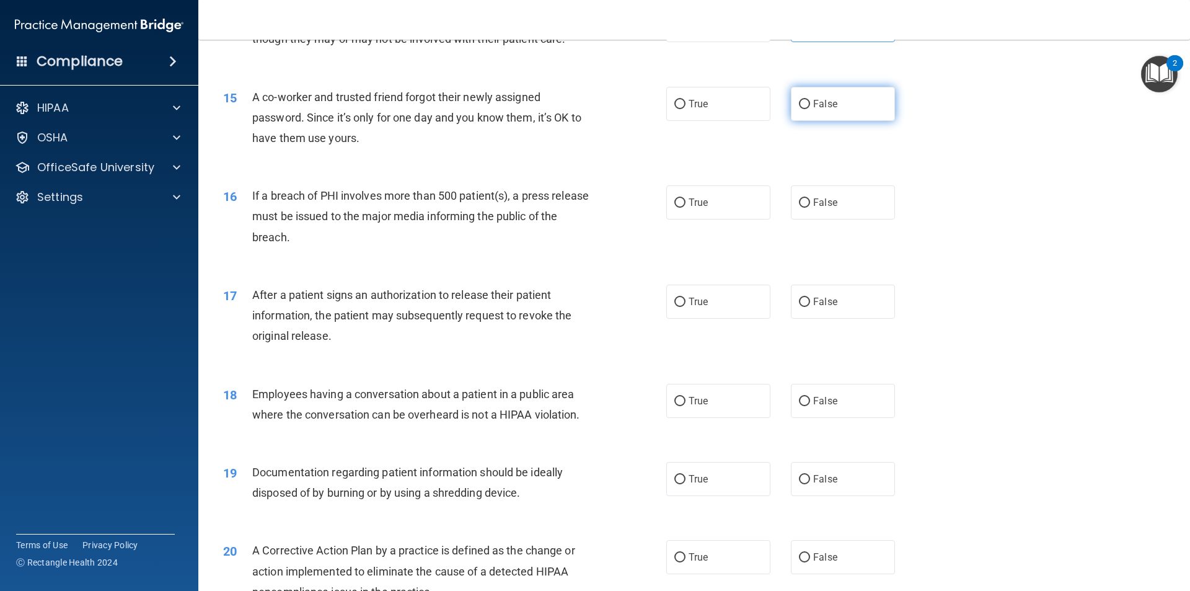
click at [831, 121] on label "False" at bounding box center [843, 104] width 104 height 34
click at [810, 109] on input "False" at bounding box center [804, 104] width 11 height 9
radio input "true"
click at [677, 208] on input "True" at bounding box center [679, 202] width 11 height 9
radio input "true"
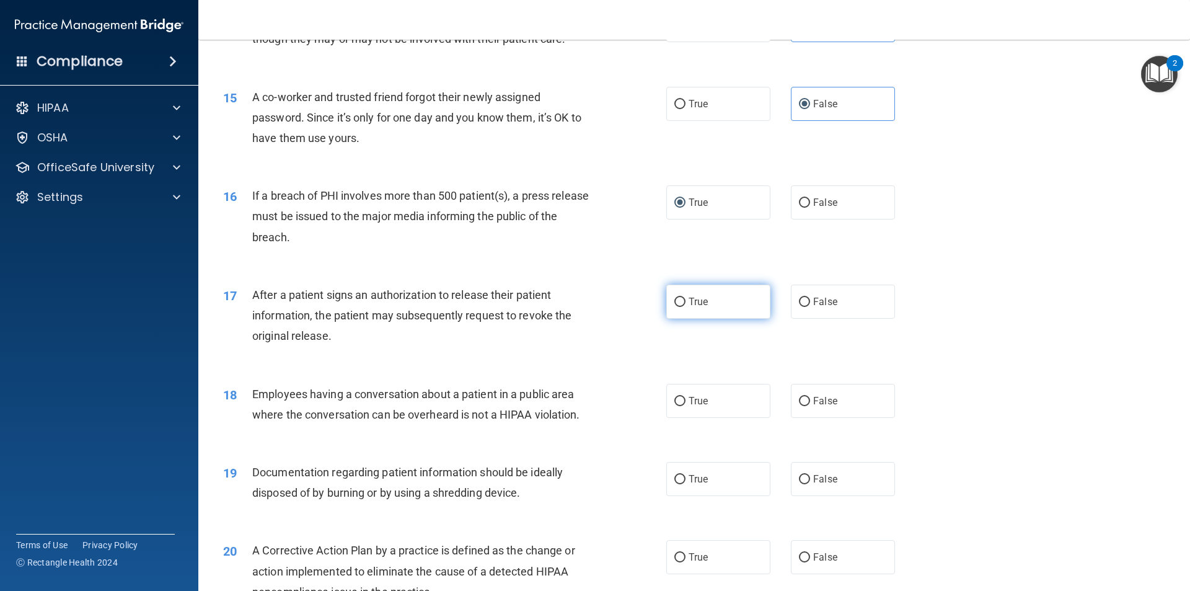
click at [702, 307] on span "True" at bounding box center [698, 302] width 19 height 12
click at [686, 307] on input "True" at bounding box center [679, 302] width 11 height 9
radio input "true"
click at [843, 443] on div "18 Employees having a conversation about a patient in a public area where the c…" at bounding box center [694, 407] width 961 height 78
click at [840, 416] on label "False" at bounding box center [843, 401] width 104 height 34
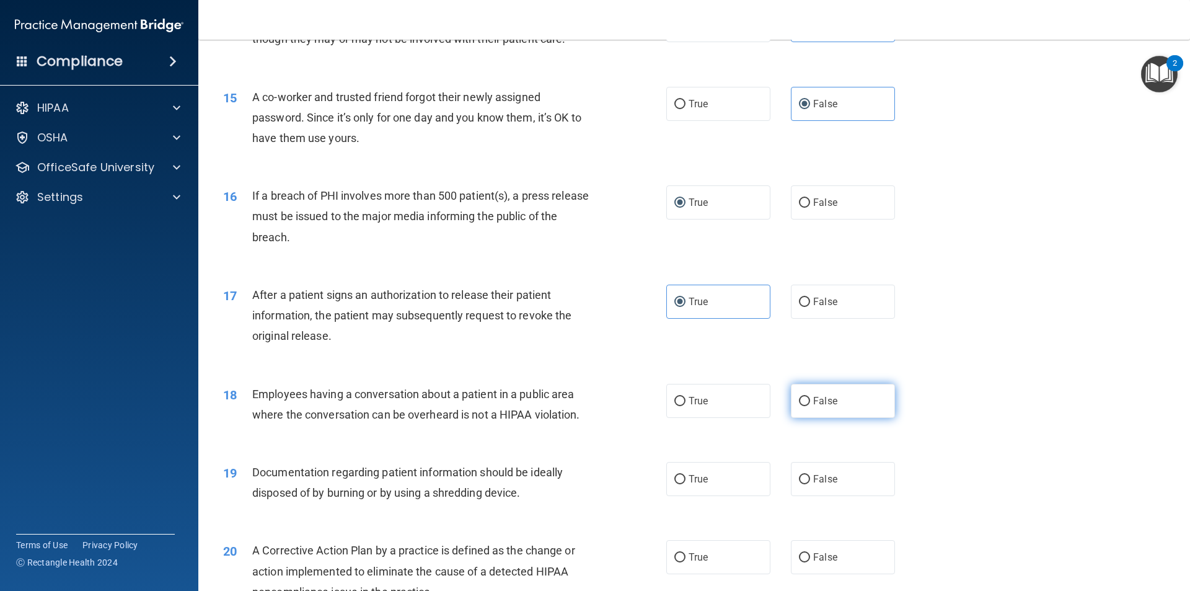
click at [810, 406] on input "False" at bounding box center [804, 401] width 11 height 9
radio input "true"
click at [699, 485] on span "True" at bounding box center [698, 479] width 19 height 12
click at [686, 484] on input "True" at bounding box center [679, 479] width 11 height 9
radio input "true"
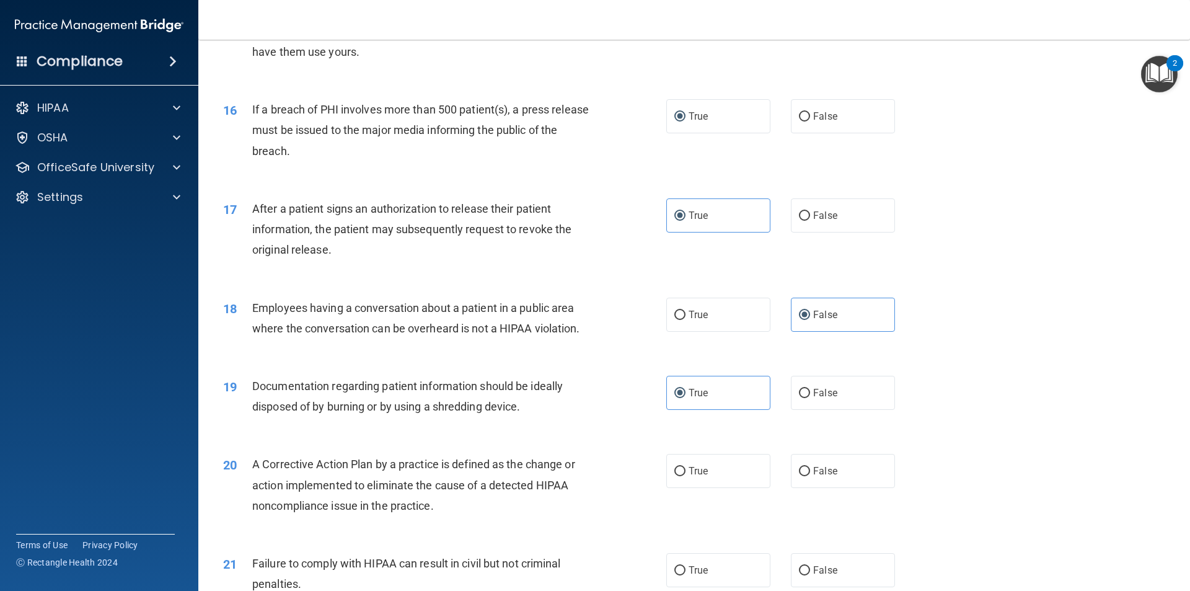
scroll to position [1364, 0]
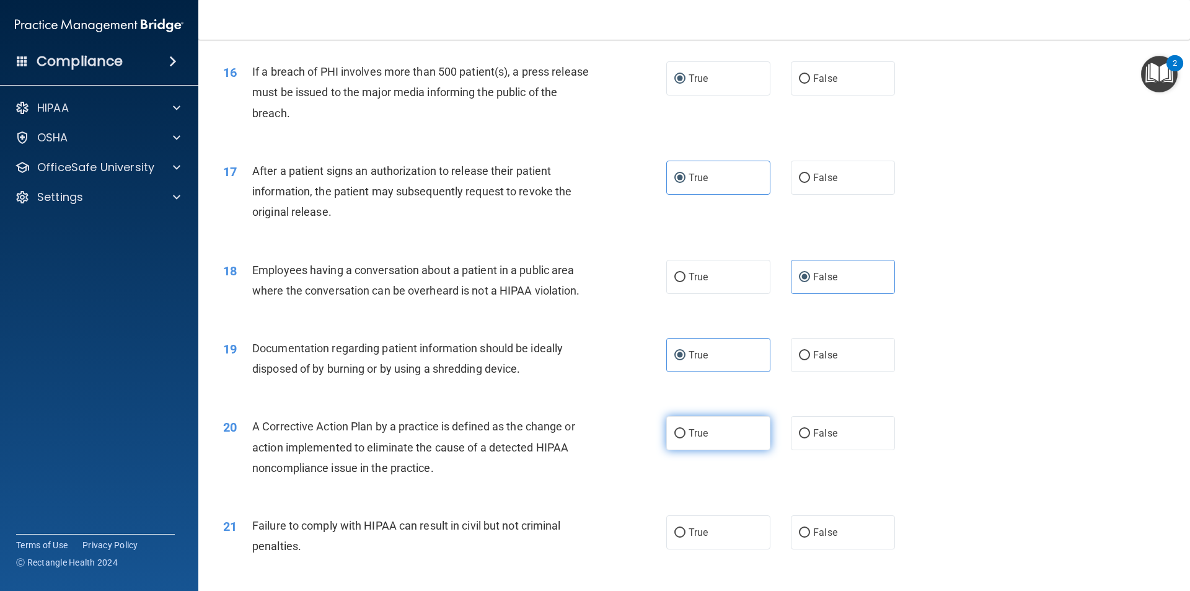
click at [687, 450] on label "True" at bounding box center [718, 433] width 104 height 34
click at [686, 438] on input "True" at bounding box center [679, 433] width 11 height 9
radio input "true"
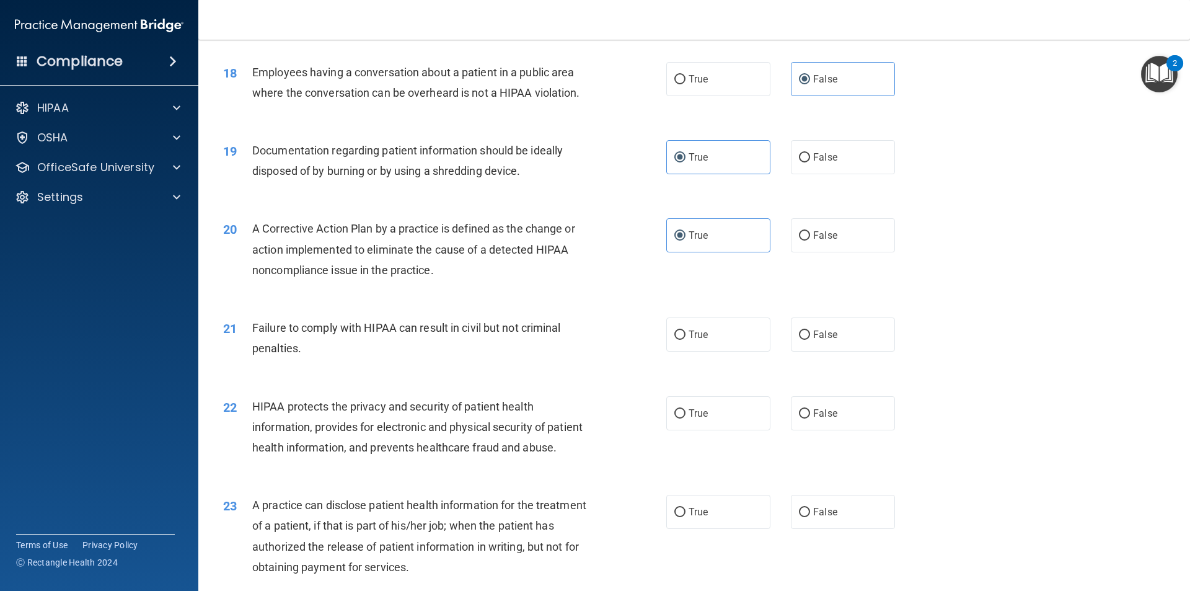
scroll to position [1611, 0]
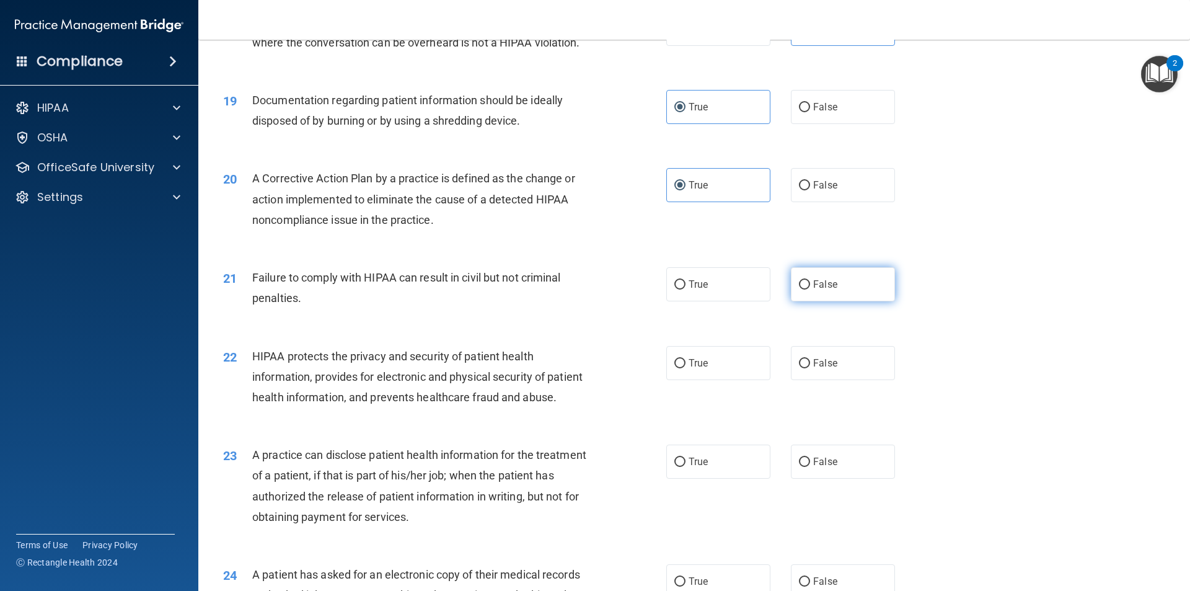
click at [806, 301] on label "False" at bounding box center [843, 284] width 104 height 34
click at [806, 289] on input "False" at bounding box center [804, 284] width 11 height 9
radio input "true"
click at [712, 376] on label "True" at bounding box center [718, 363] width 104 height 34
click at [686, 368] on input "True" at bounding box center [679, 363] width 11 height 9
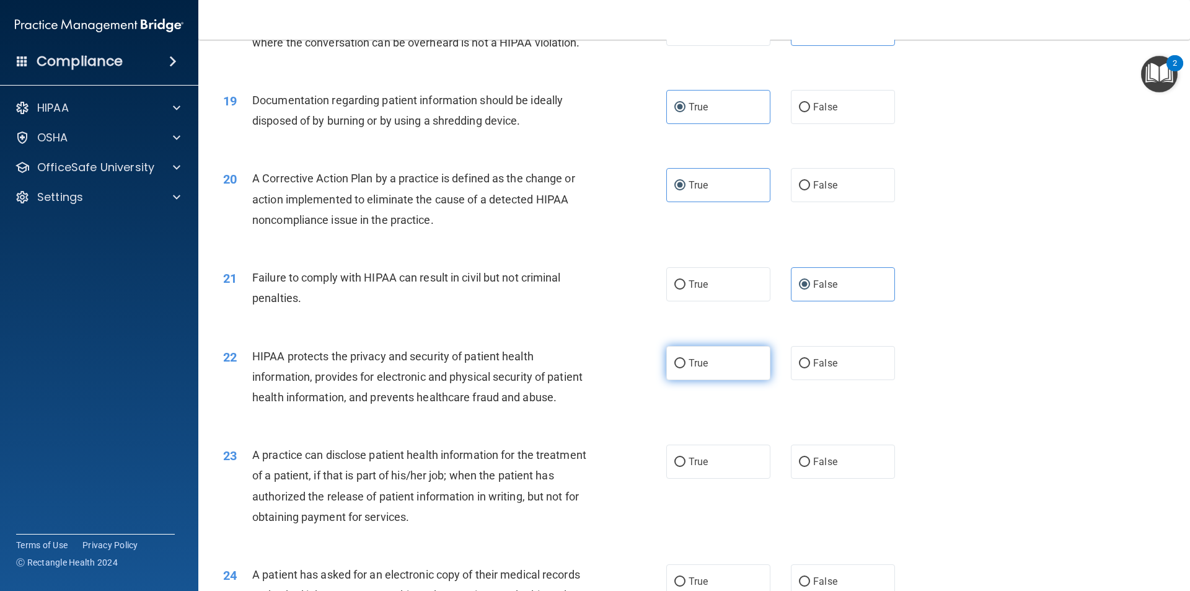
radio input "true"
click at [804, 478] on label "False" at bounding box center [843, 461] width 104 height 34
click at [804, 467] on input "False" at bounding box center [804, 461] width 11 height 9
radio input "true"
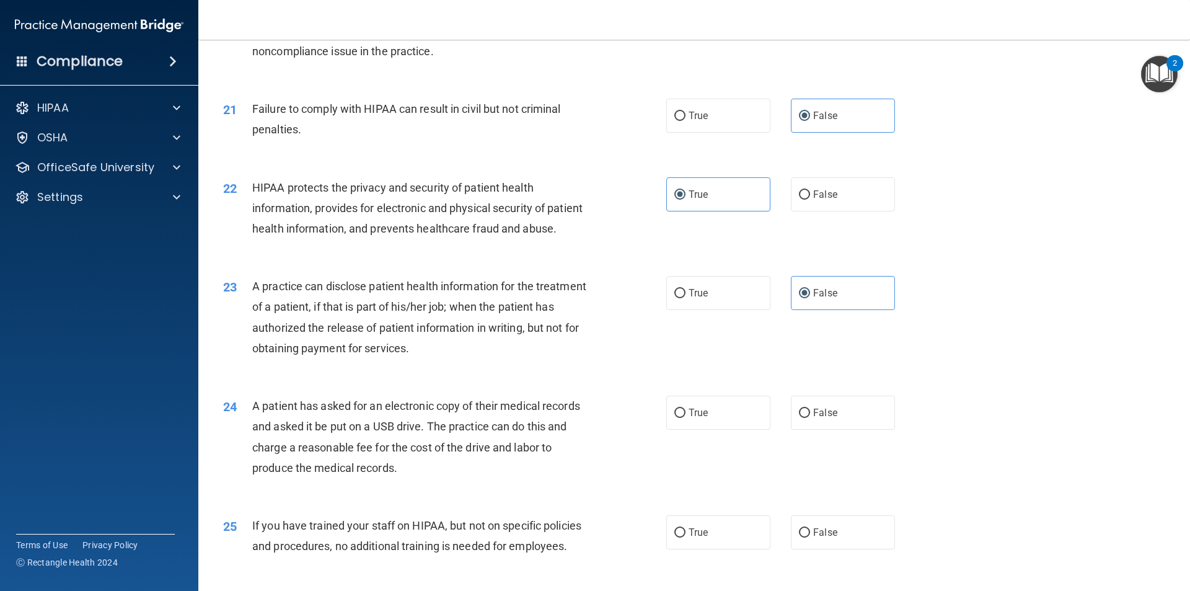
scroll to position [1797, 0]
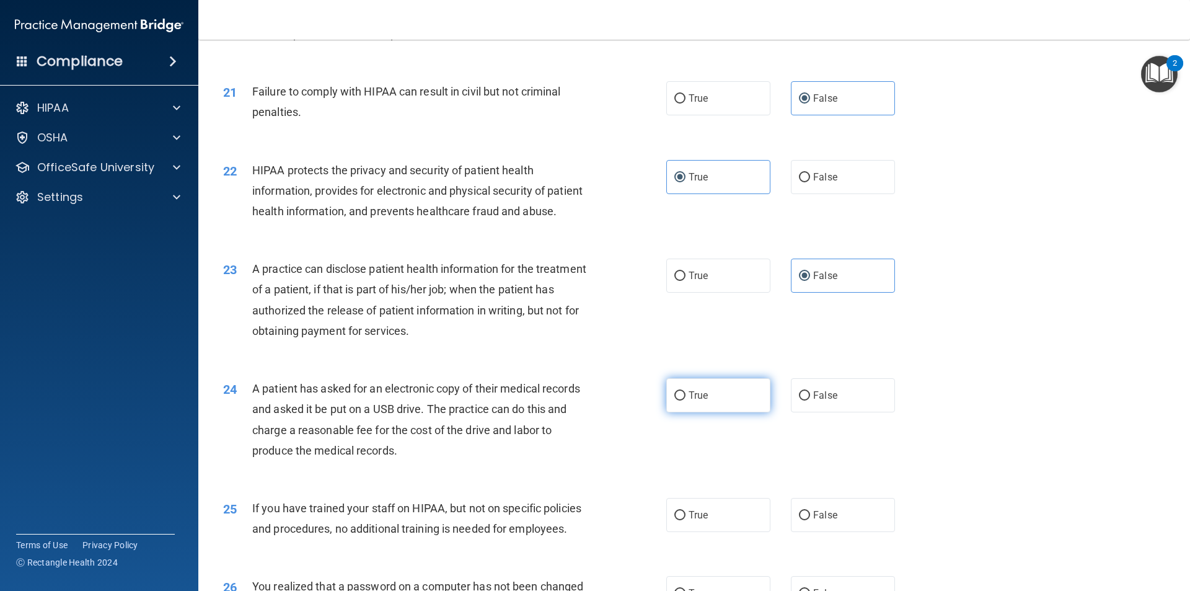
click at [708, 412] on label "True" at bounding box center [718, 395] width 104 height 34
click at [686, 400] on input "True" at bounding box center [679, 395] width 11 height 9
radio input "true"
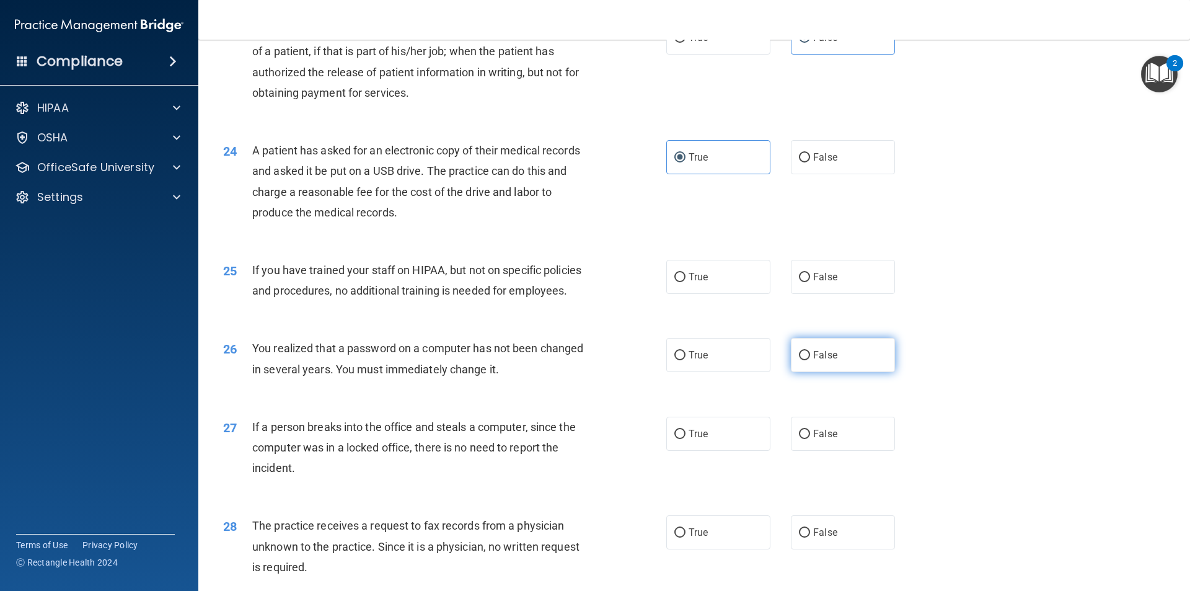
scroll to position [2045, 0]
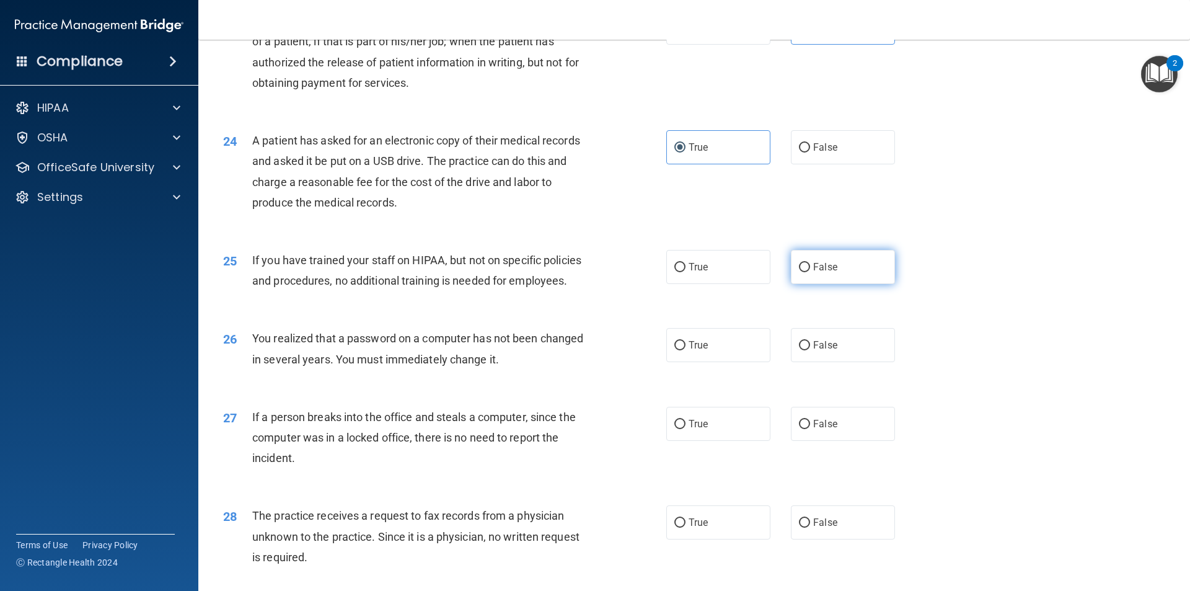
click at [805, 284] on label "False" at bounding box center [843, 267] width 104 height 34
click at [805, 272] on input "False" at bounding box center [804, 267] width 11 height 9
radio input "true"
click at [703, 351] on span "True" at bounding box center [698, 345] width 19 height 12
click at [686, 350] on input "True" at bounding box center [679, 345] width 11 height 9
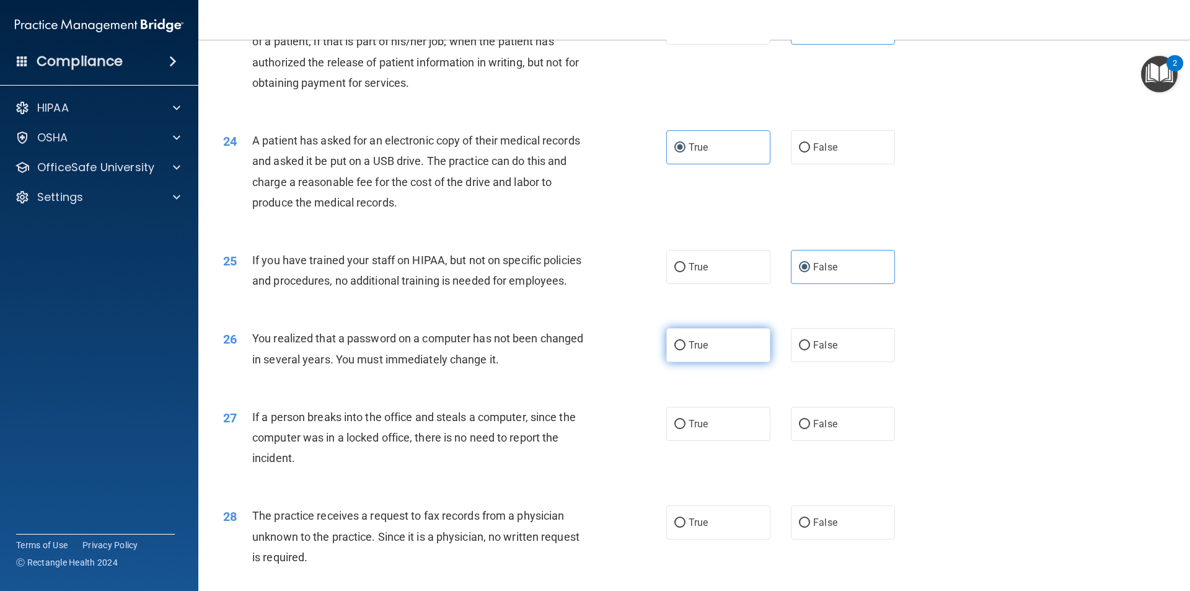
radio input "true"
click at [826, 430] on span "False" at bounding box center [825, 424] width 24 height 12
click at [810, 429] on input "False" at bounding box center [804, 424] width 11 height 9
radio input "true"
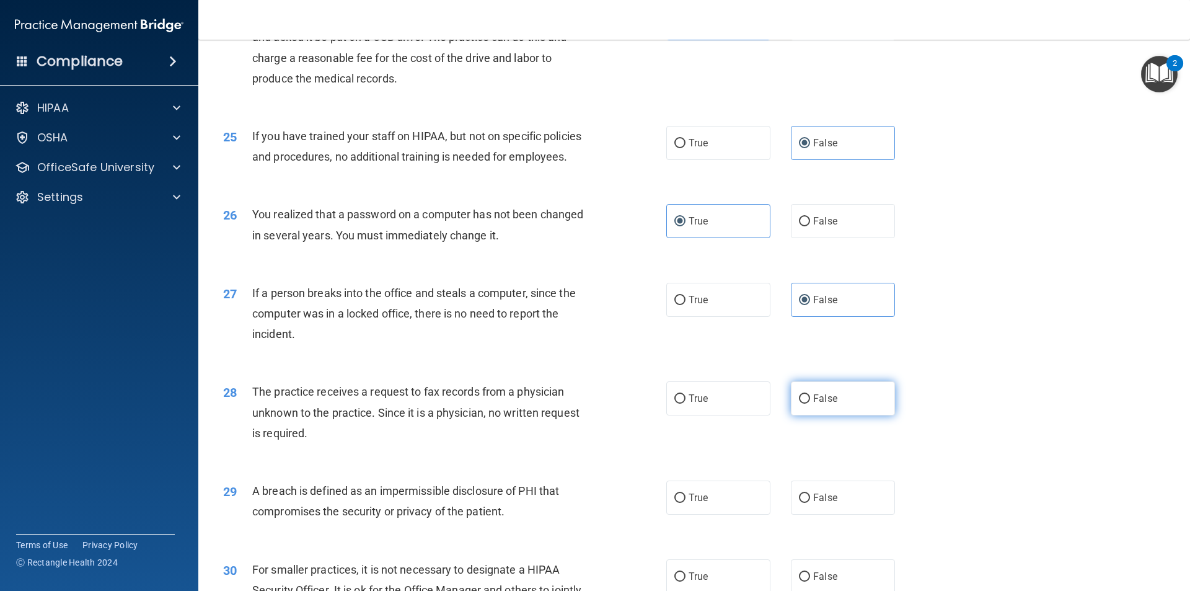
click at [830, 404] on span "False" at bounding box center [825, 398] width 24 height 12
click at [810, 403] on input "False" at bounding box center [804, 398] width 11 height 9
radio input "true"
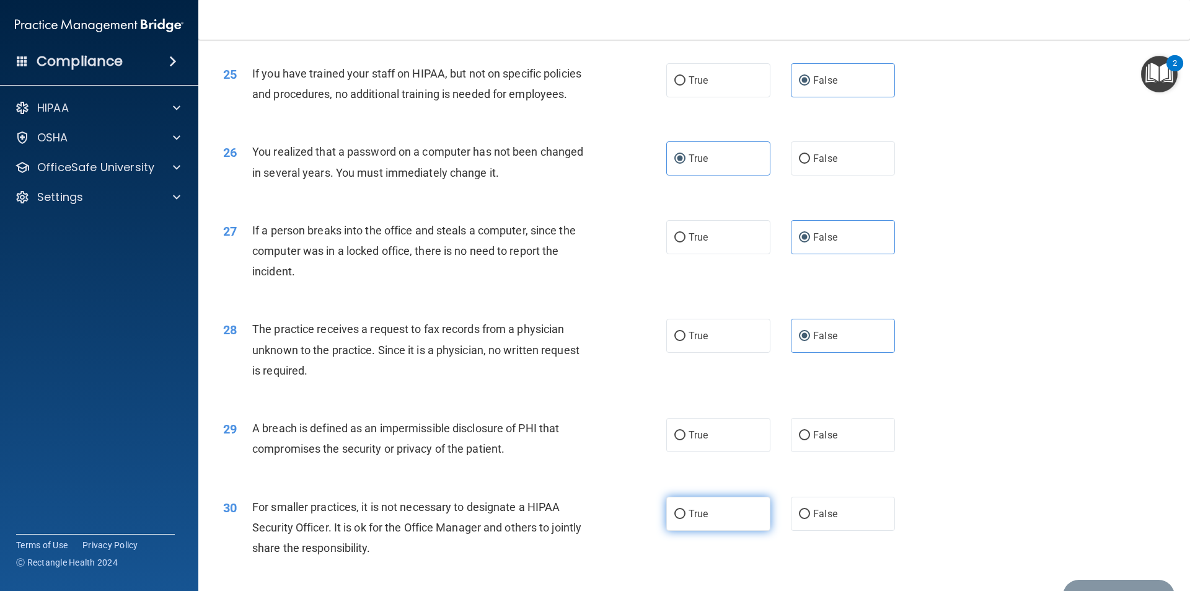
scroll to position [2343, 0]
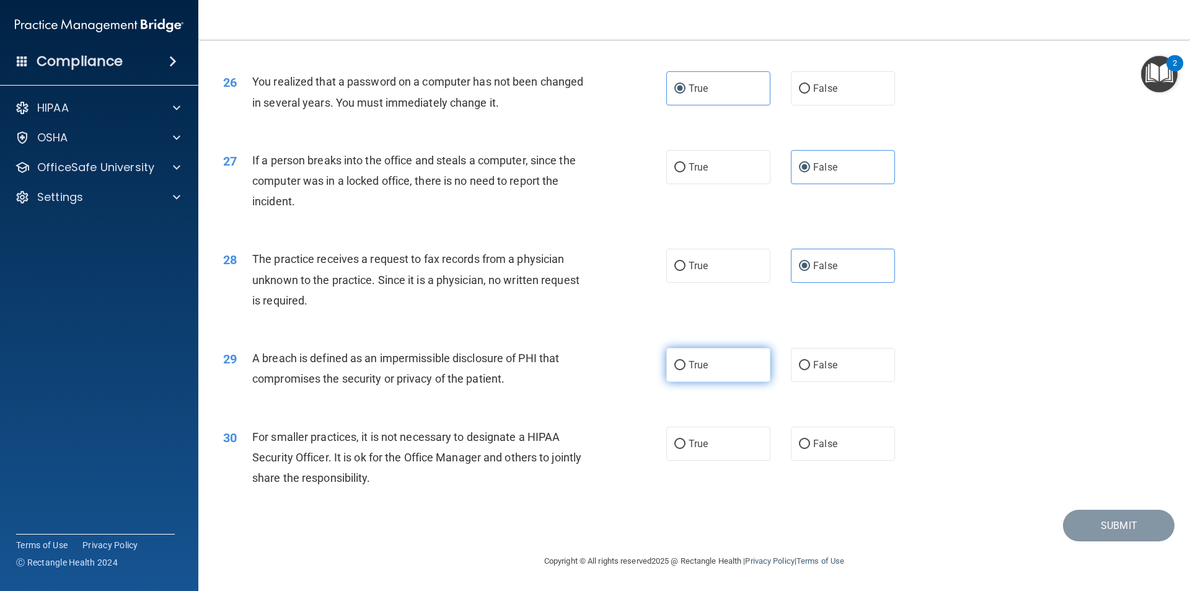
click at [696, 361] on span "True" at bounding box center [698, 365] width 19 height 12
click at [686, 361] on input "True" at bounding box center [679, 365] width 11 height 9
radio input "true"
click at [819, 440] on span "False" at bounding box center [825, 444] width 24 height 12
click at [810, 440] on input "False" at bounding box center [804, 443] width 11 height 9
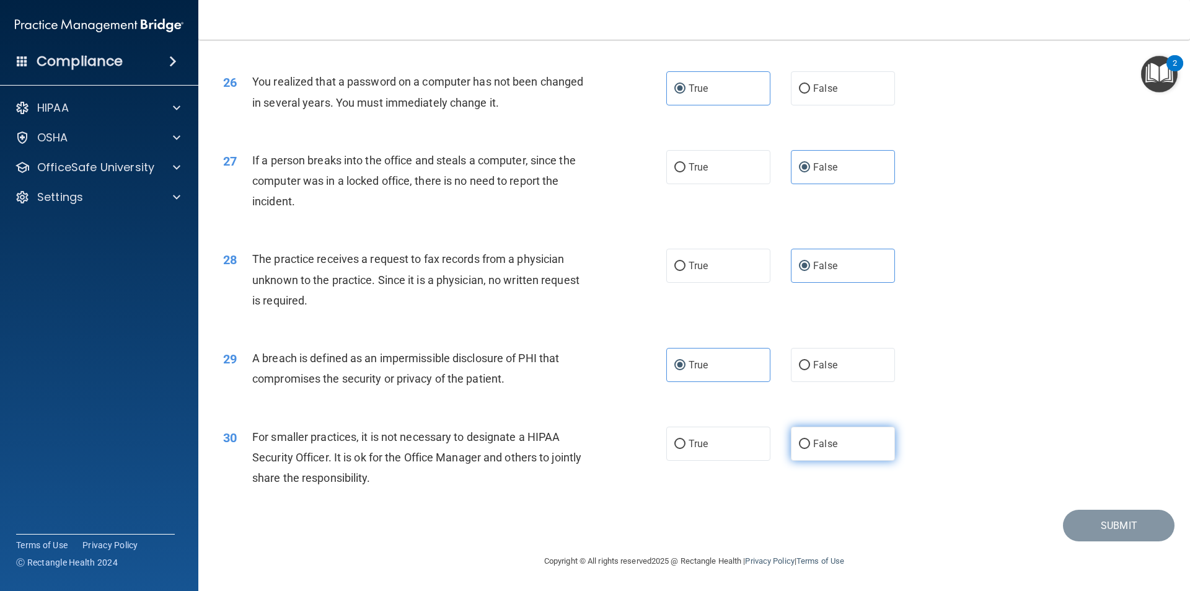
radio input "true"
click at [1073, 522] on button "Submit" at bounding box center [1119, 525] width 112 height 32
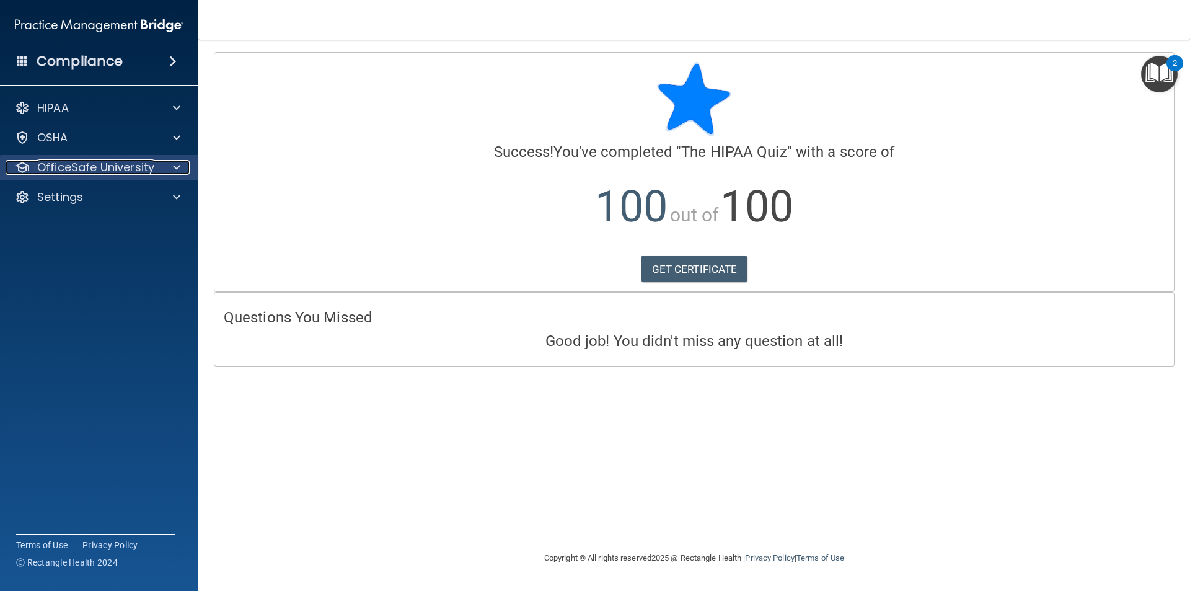
click at [151, 162] on p "OfficeSafe University" at bounding box center [95, 167] width 117 height 15
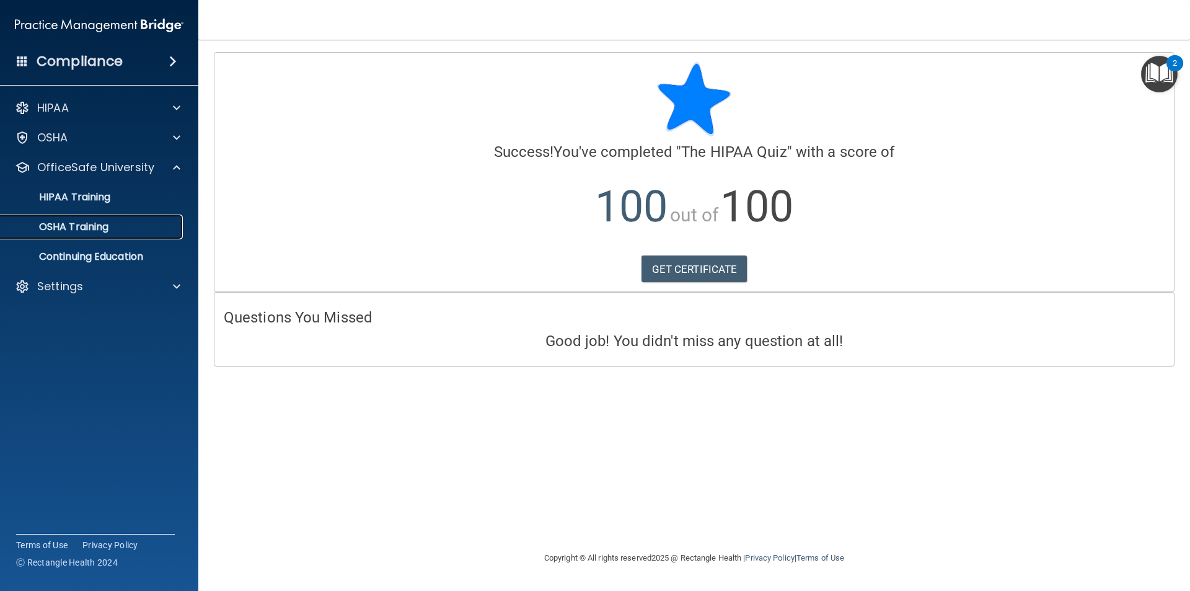
click at [96, 223] on p "OSHA Training" at bounding box center [58, 227] width 100 height 12
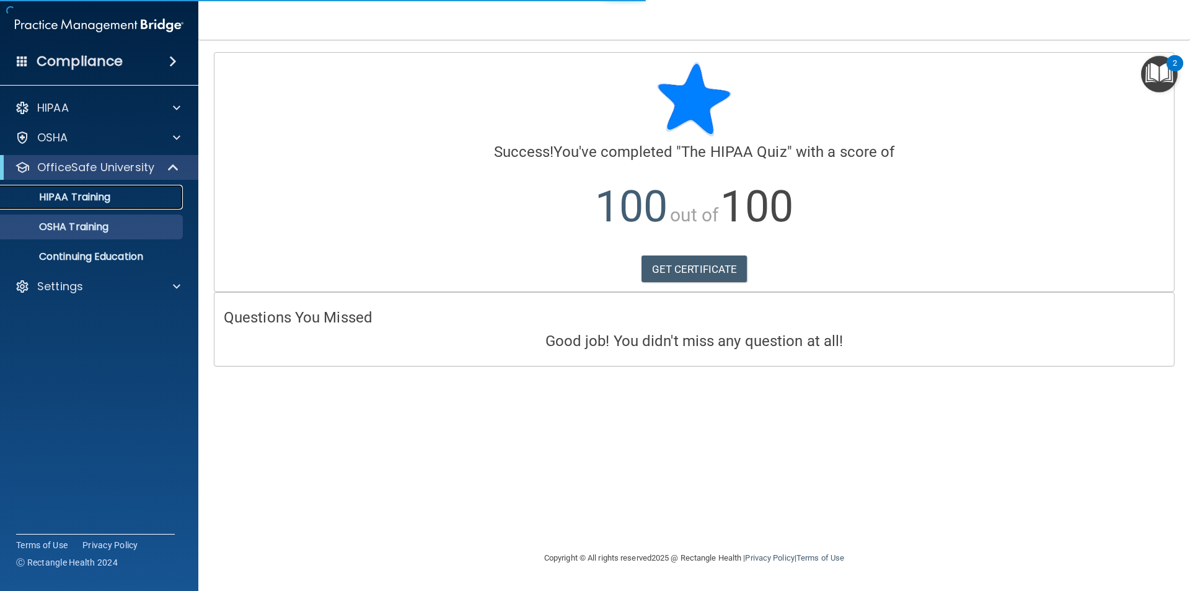
click at [99, 196] on p "HIPAA Training" at bounding box center [59, 197] width 102 height 12
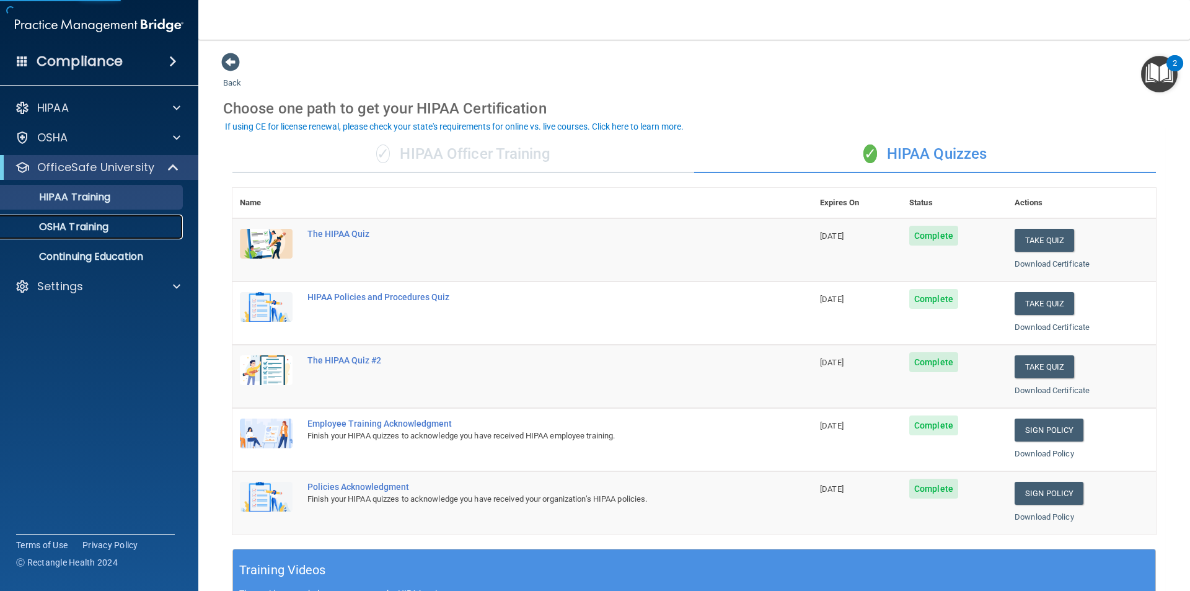
click at [102, 227] on p "OSHA Training" at bounding box center [58, 227] width 100 height 12
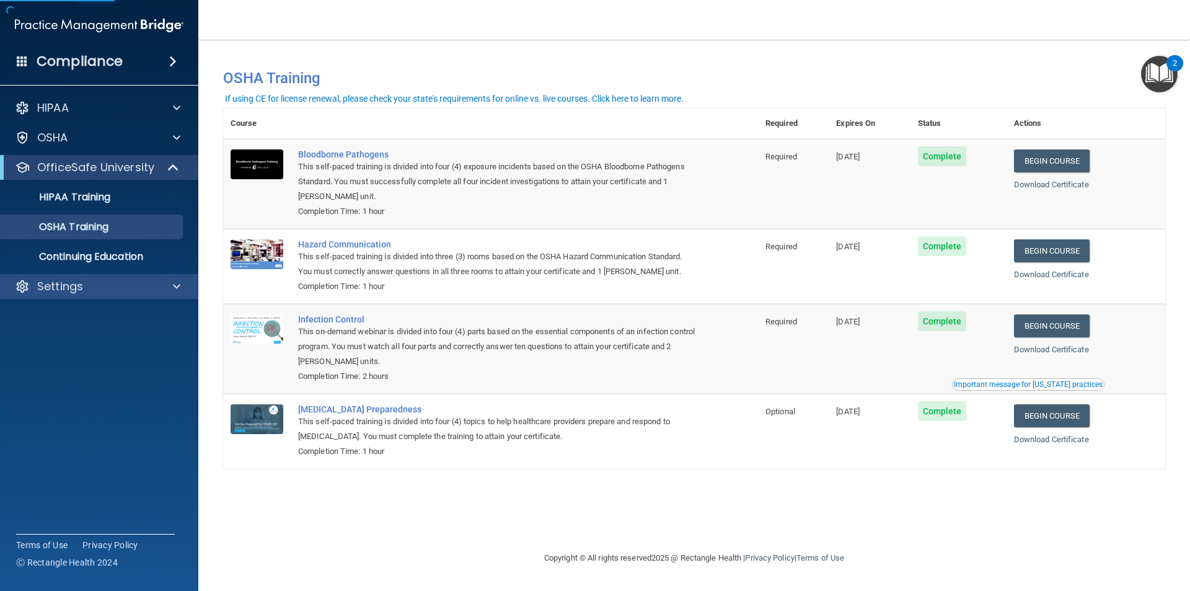
click at [83, 295] on div "Settings" at bounding box center [99, 286] width 199 height 25
click at [83, 278] on div "Settings" at bounding box center [99, 286] width 199 height 25
click at [169, 284] on div at bounding box center [174, 286] width 31 height 15
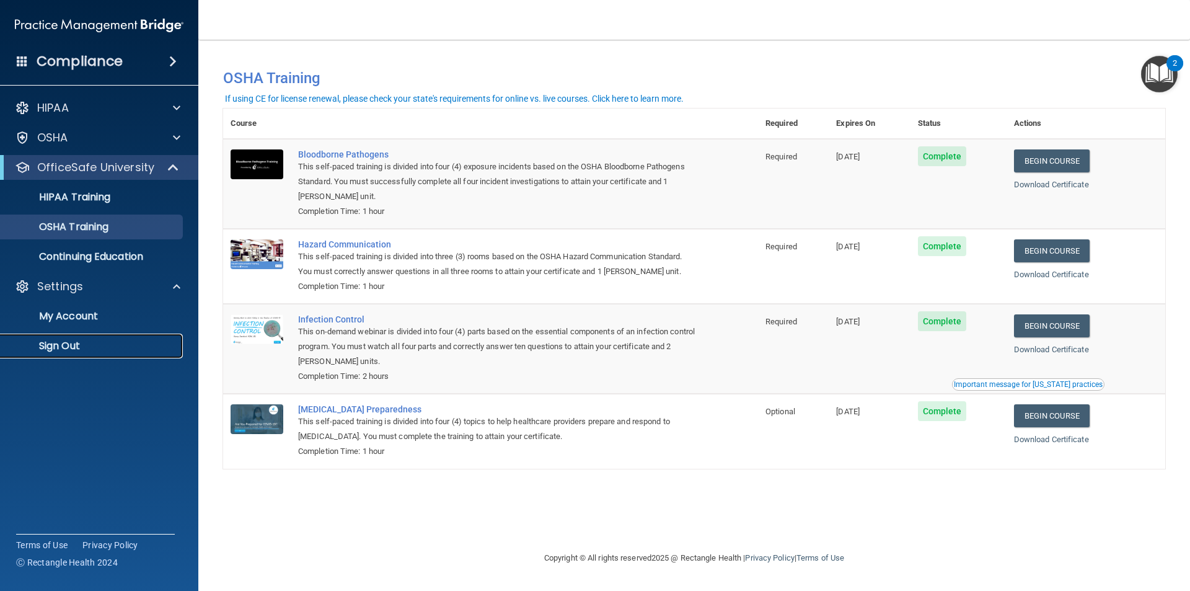
click at [74, 341] on p "Sign Out" at bounding box center [92, 346] width 169 height 12
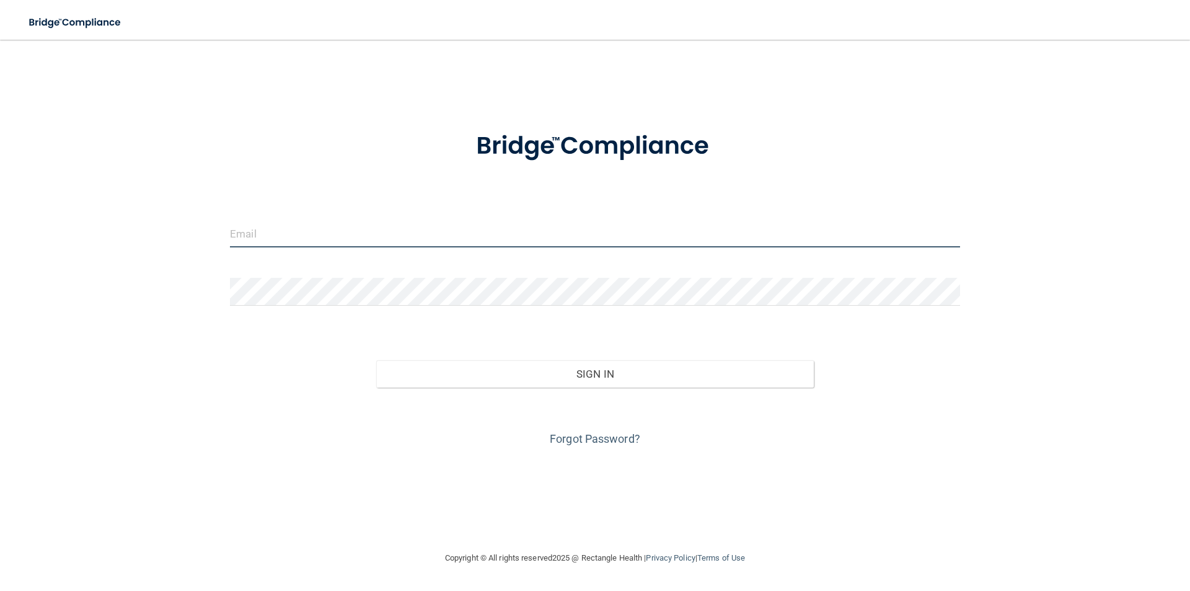
click at [314, 234] on input "email" at bounding box center [595, 233] width 730 height 28
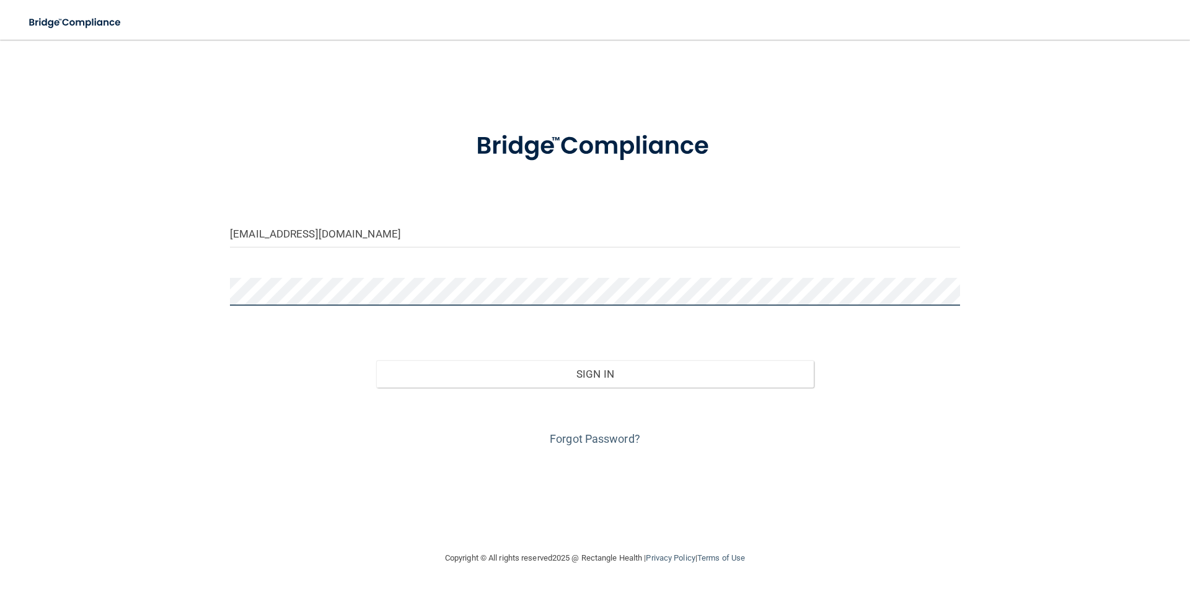
click at [376, 360] on button "Sign In" at bounding box center [595, 373] width 438 height 27
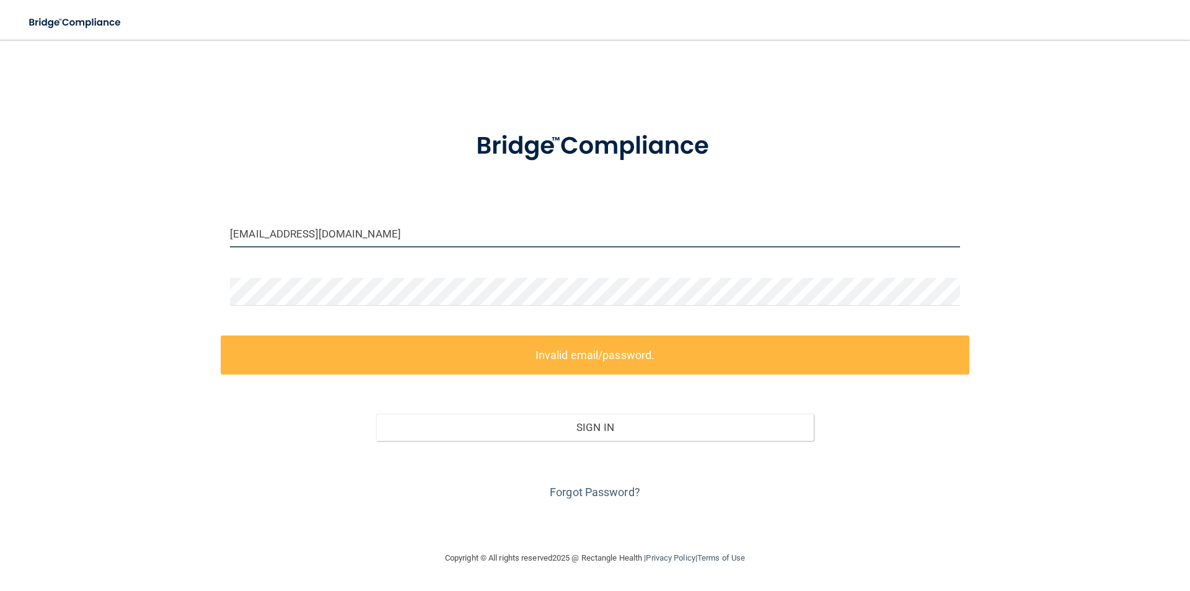
click at [338, 228] on input "john8aa@gmail.com" at bounding box center [595, 233] width 730 height 28
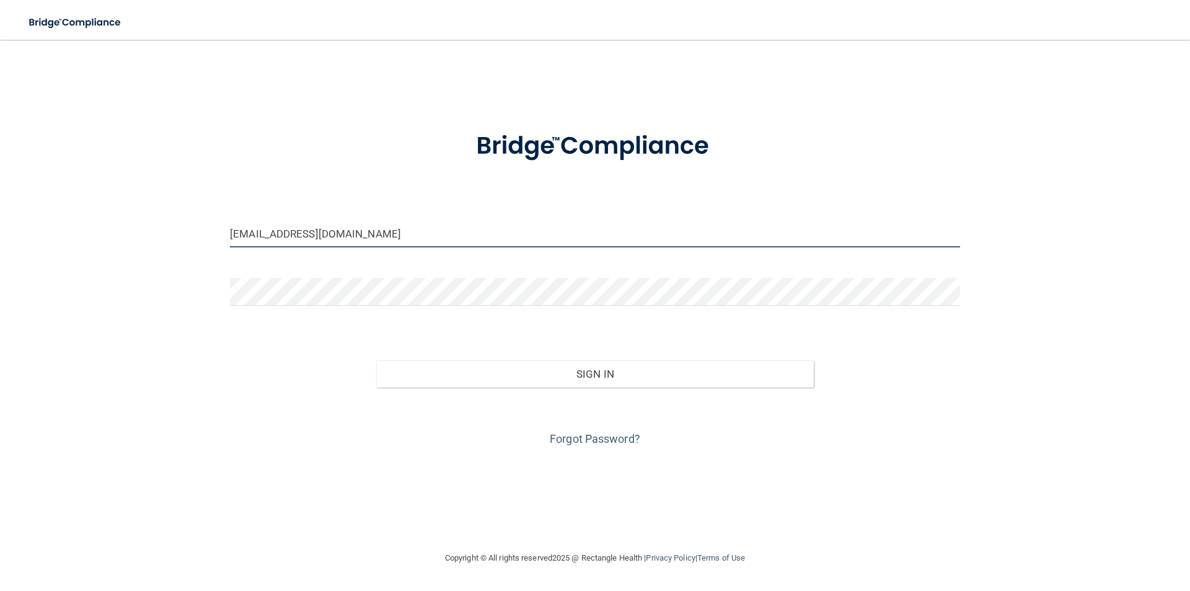
type input "john8aa@gmail.com"
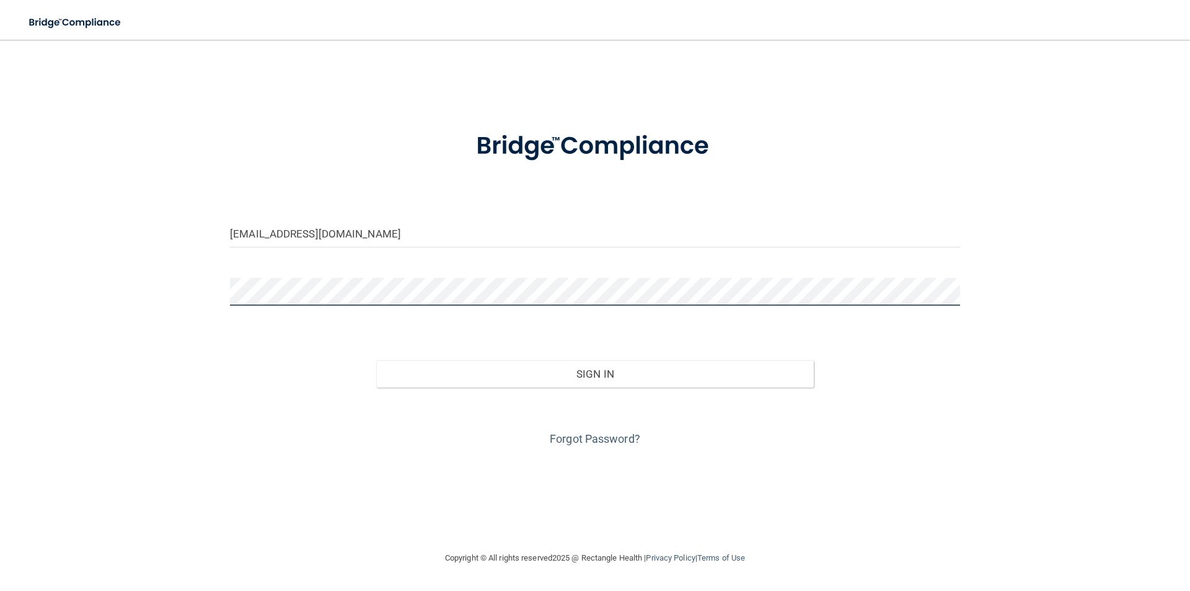
click at [80, 301] on div "john8aa@gmail.com Invalid email/password. You don't have permission to access t…" at bounding box center [595, 295] width 1140 height 486
click at [376, 360] on button "Sign In" at bounding box center [595, 373] width 438 height 27
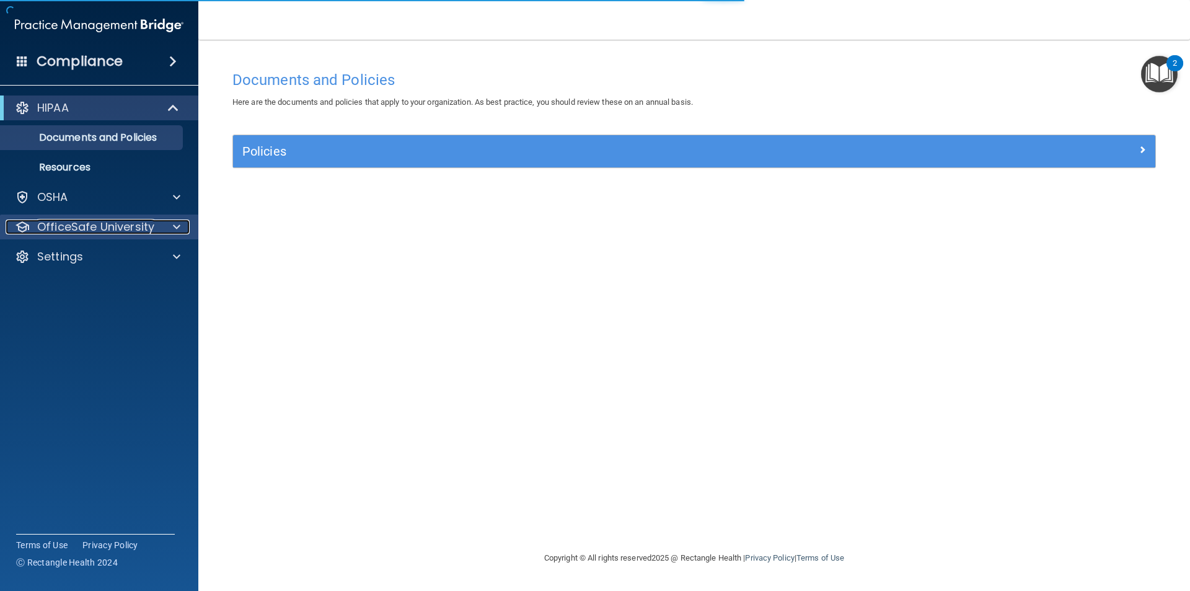
click at [104, 228] on p "OfficeSafe University" at bounding box center [95, 226] width 117 height 15
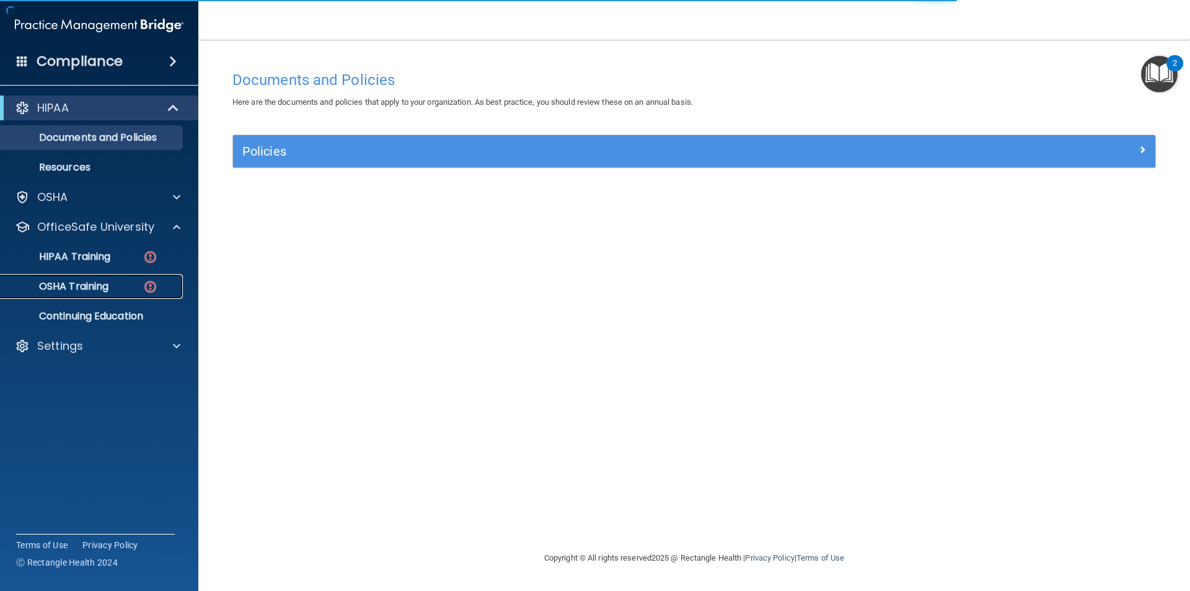
click at [97, 291] on p "OSHA Training" at bounding box center [58, 286] width 100 height 12
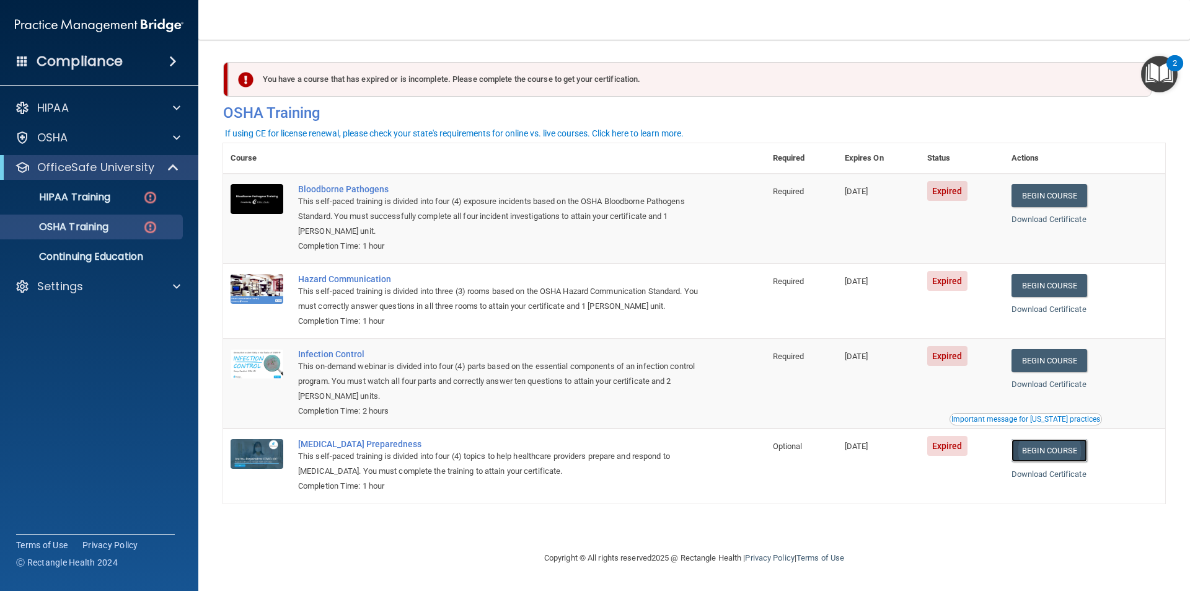
click at [1075, 452] on link "Begin Course" at bounding box center [1050, 450] width 76 height 23
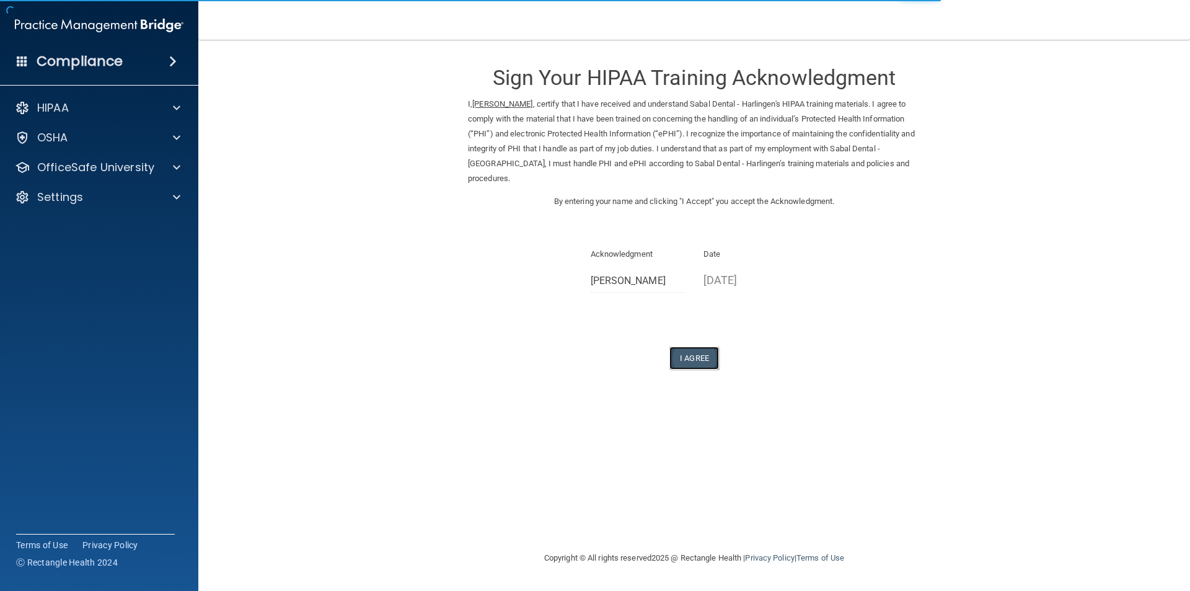
click at [708, 357] on button "I Agree" at bounding box center [694, 357] width 50 height 23
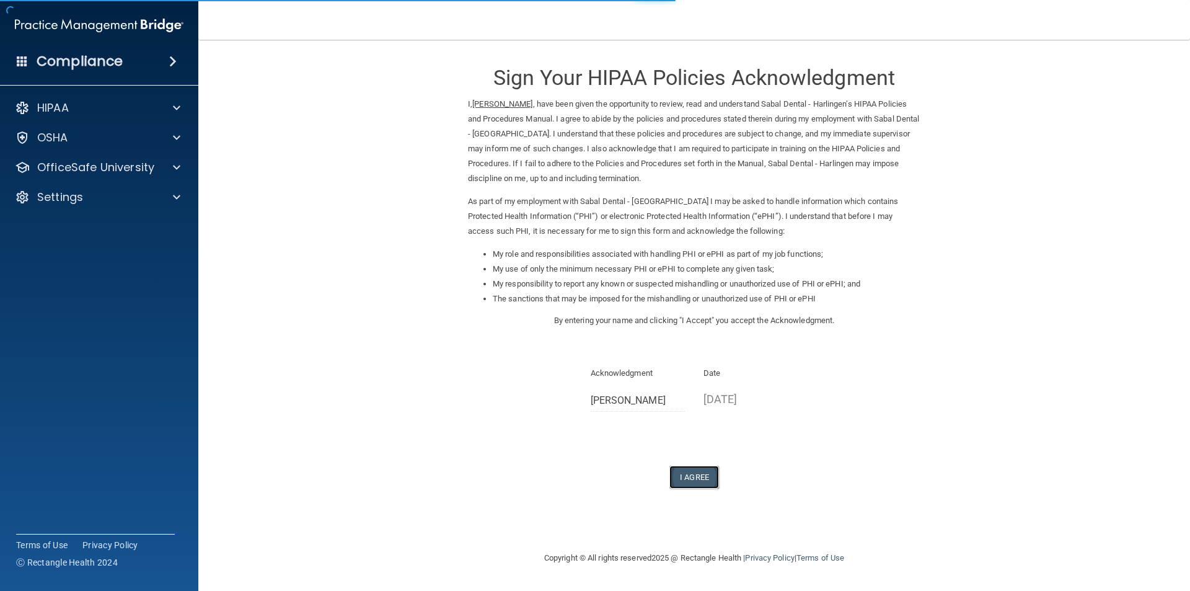
click at [706, 478] on button "I Agree" at bounding box center [694, 476] width 50 height 23
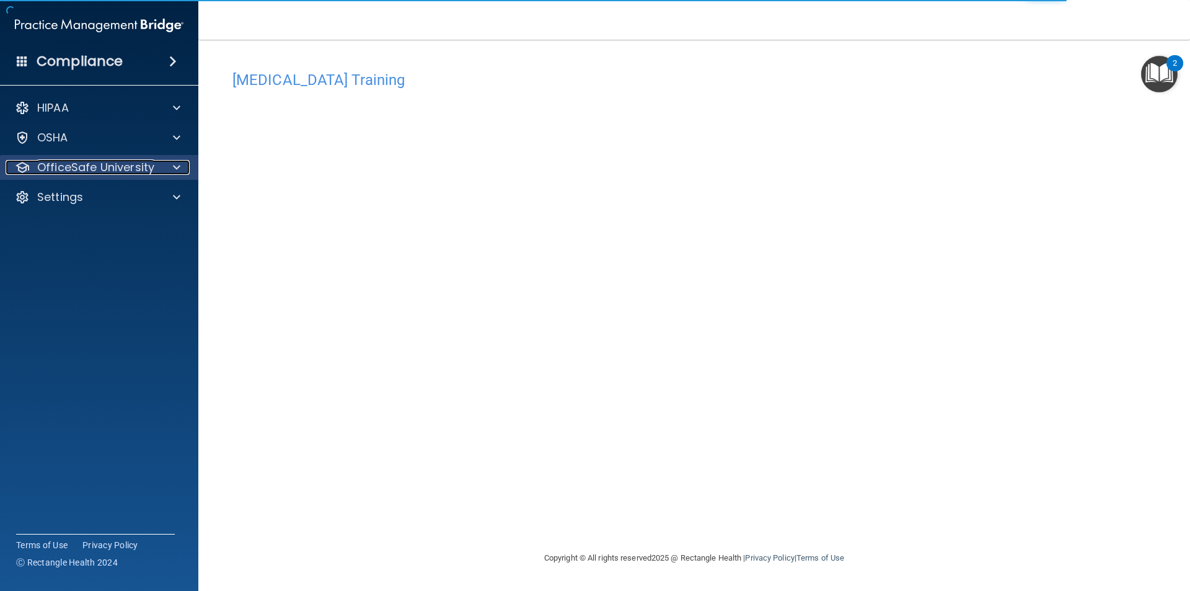
click at [121, 174] on p "OfficeSafe University" at bounding box center [95, 167] width 117 height 15
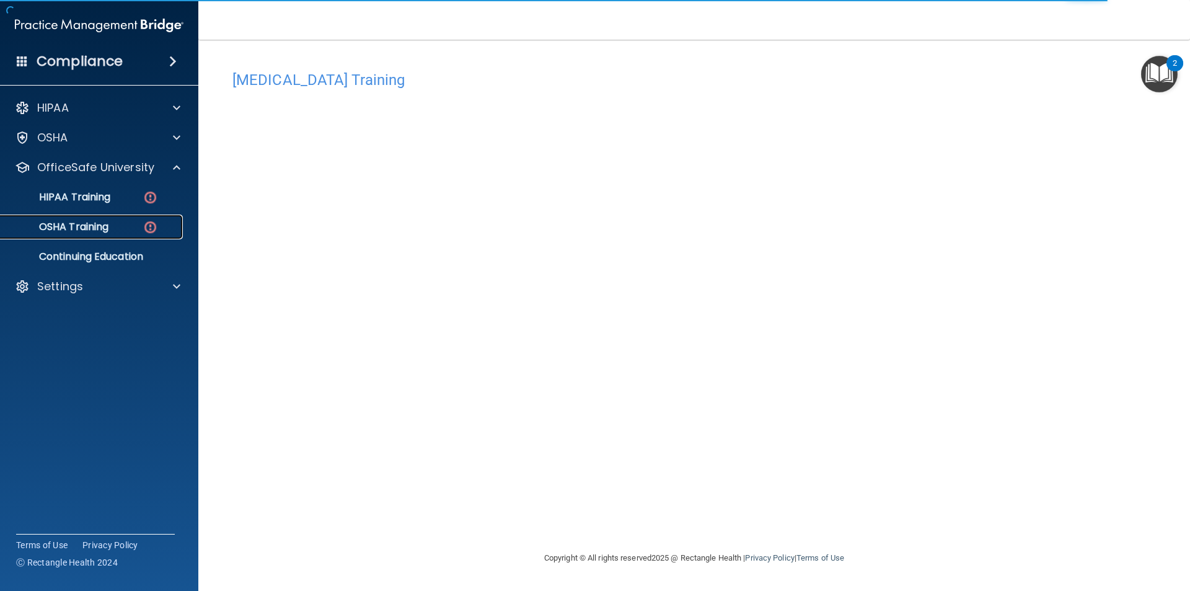
click at [97, 229] on p "OSHA Training" at bounding box center [58, 227] width 100 height 12
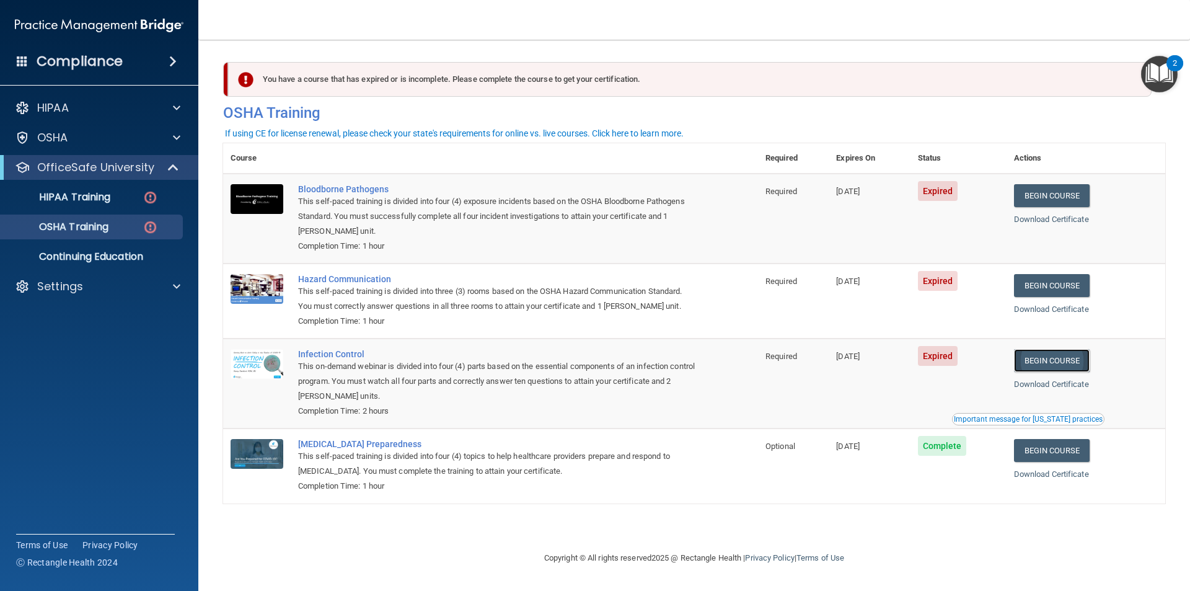
click at [1073, 361] on link "Begin Course" at bounding box center [1052, 360] width 76 height 23
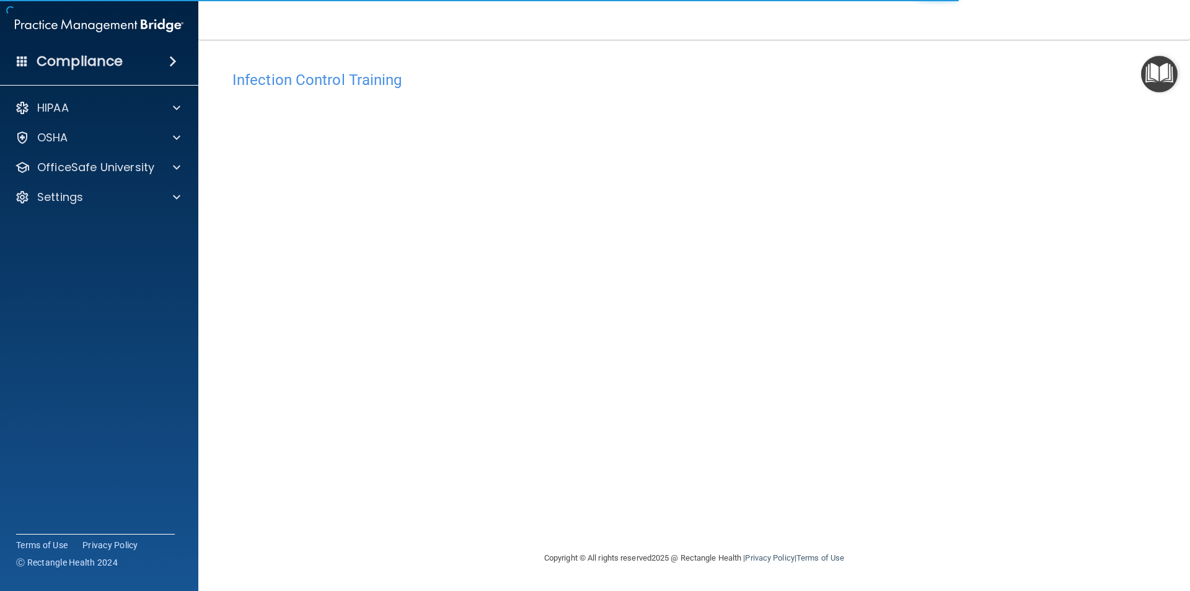
click at [317, 586] on main "Infection Control Training This course doesn’t expire until [DATE]. Are you sur…" at bounding box center [694, 315] width 992 height 551
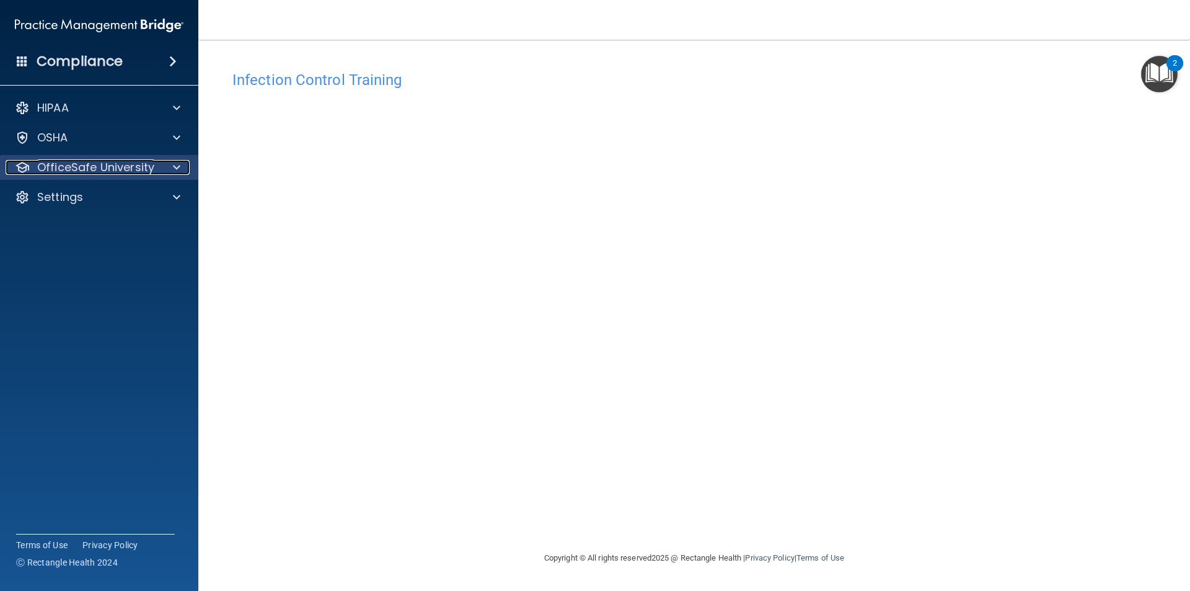
click at [34, 166] on div "OfficeSafe University" at bounding box center [83, 167] width 154 height 15
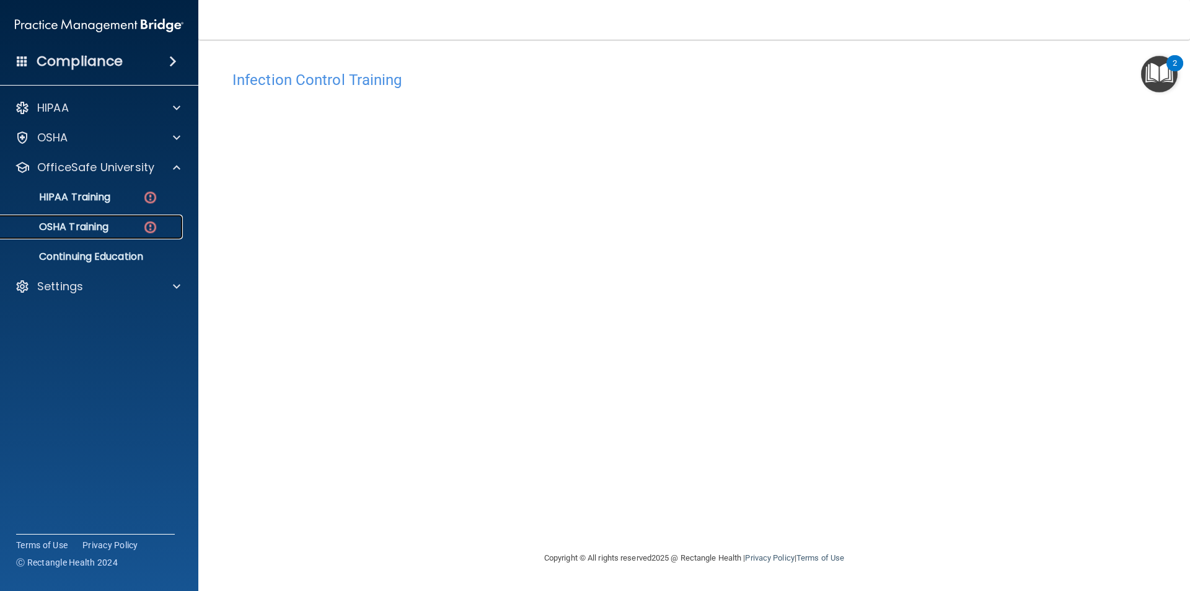
click at [77, 223] on p "OSHA Training" at bounding box center [58, 227] width 100 height 12
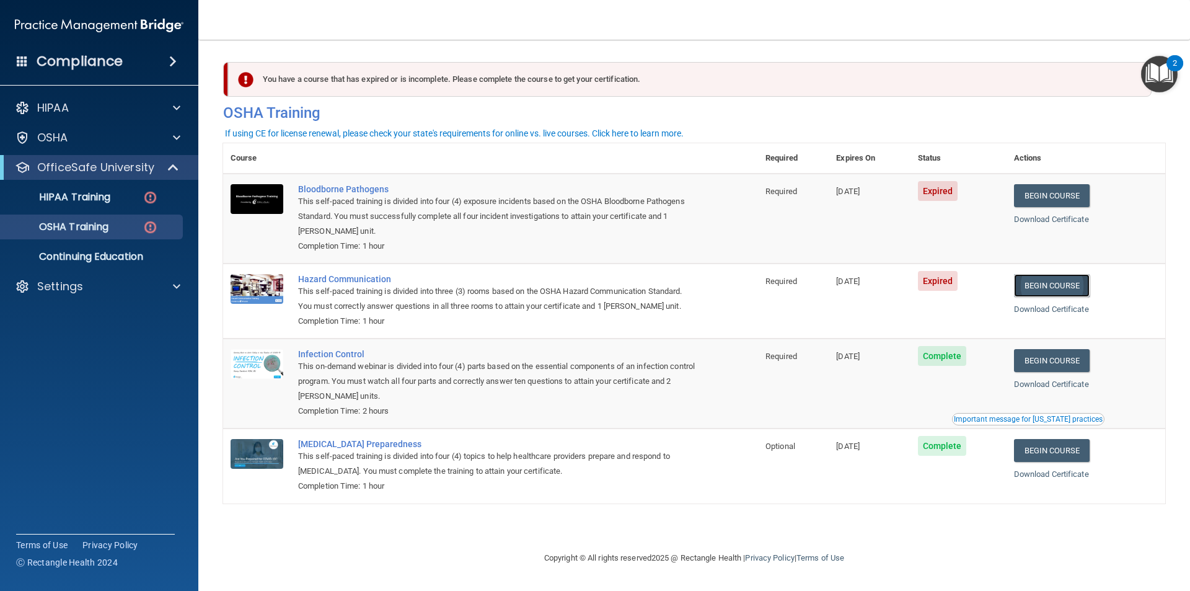
click at [1065, 281] on link "Begin Course" at bounding box center [1052, 285] width 76 height 23
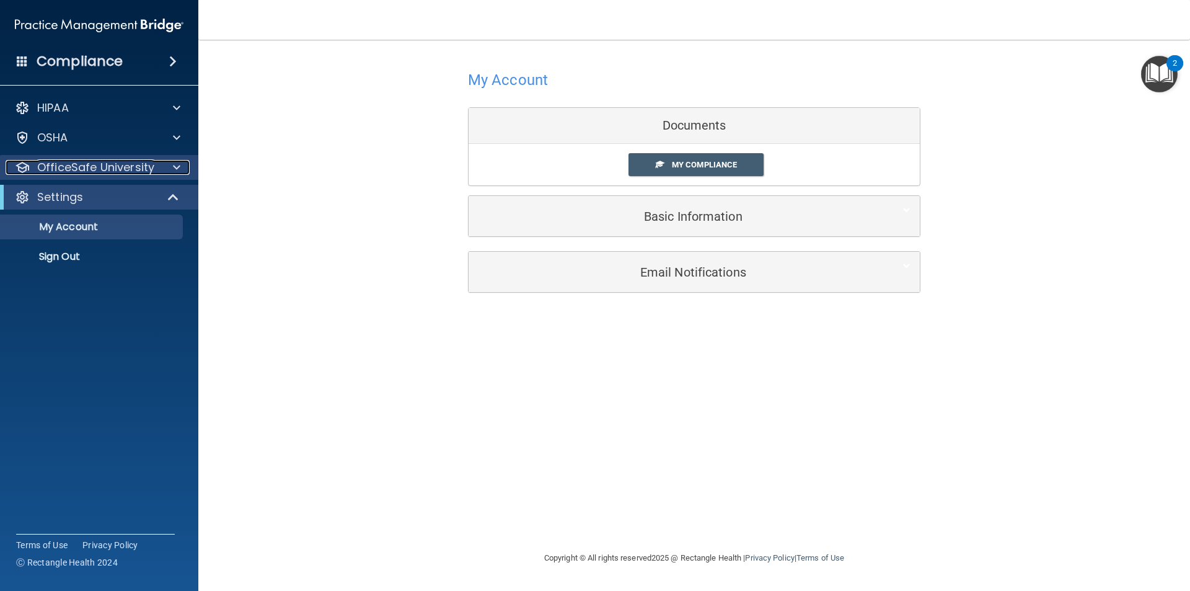
click at [84, 165] on p "OfficeSafe University" at bounding box center [95, 167] width 117 height 15
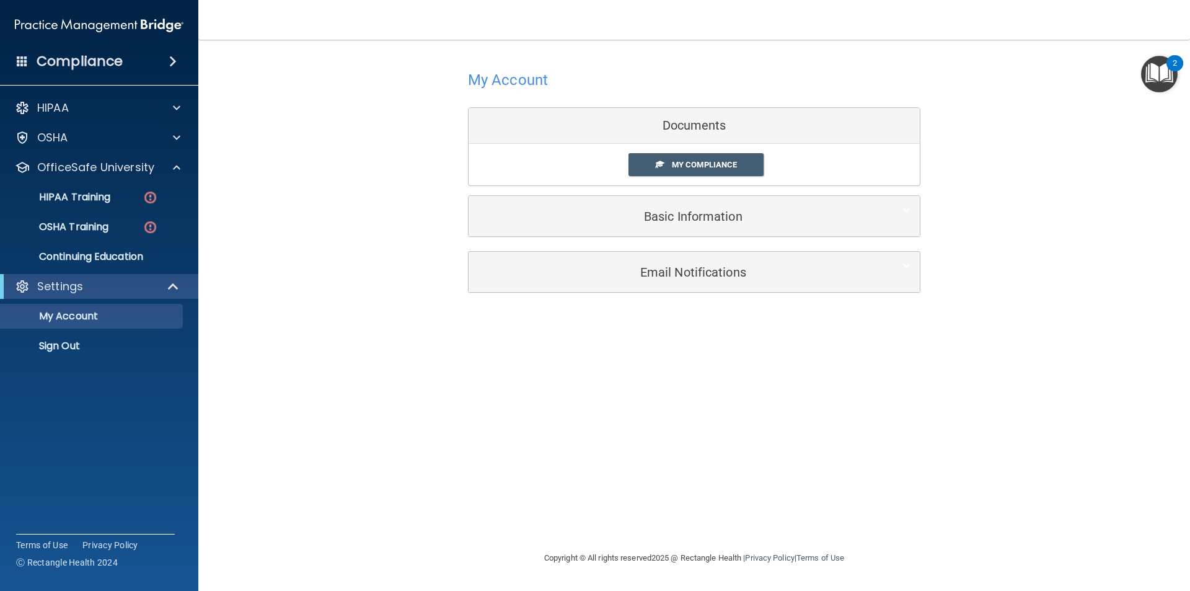
click at [94, 213] on ul "HIPAA Training OSHA Training Continuing Education" at bounding box center [100, 224] width 224 height 89
click at [89, 225] on p "OSHA Training" at bounding box center [58, 227] width 100 height 12
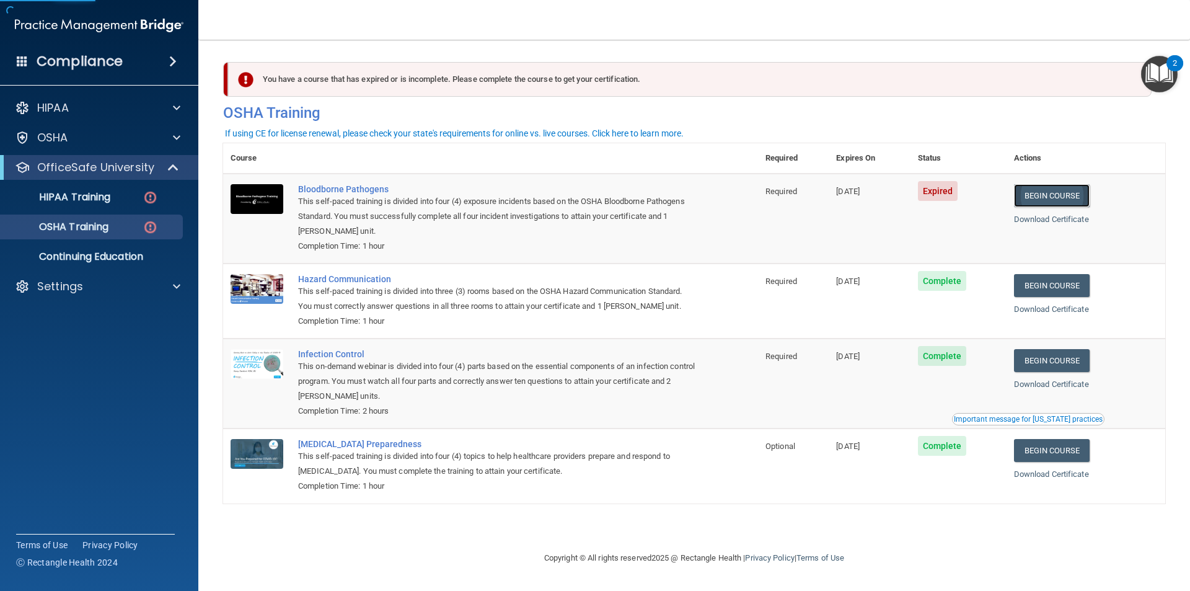
click at [1070, 192] on link "Begin Course" at bounding box center [1052, 195] width 76 height 23
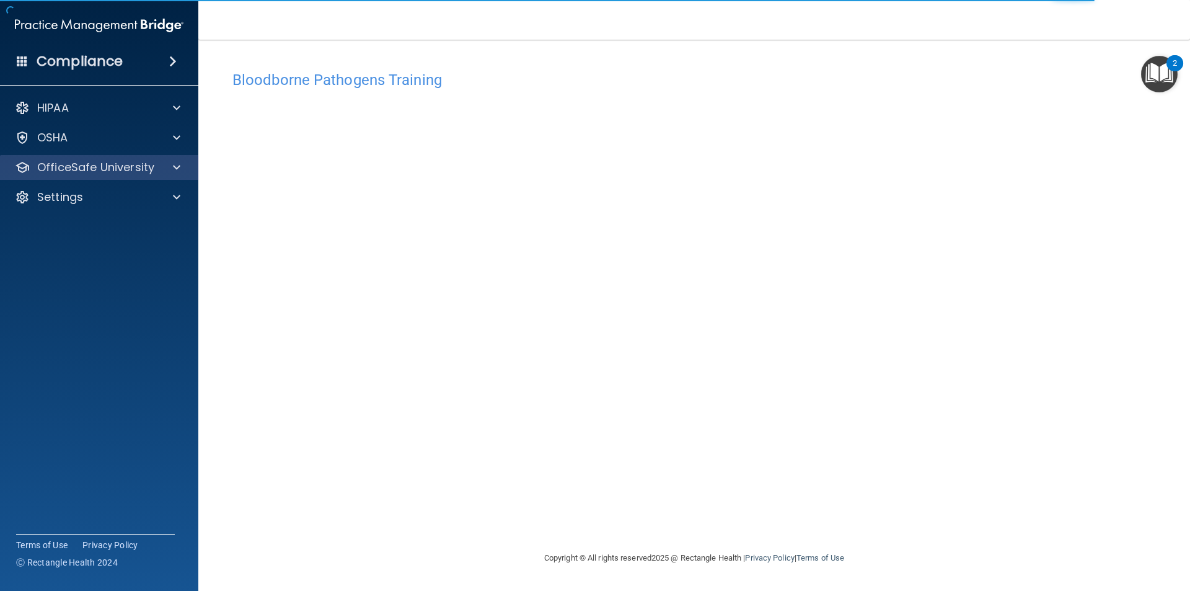
click at [89, 157] on div "OfficeSafe University" at bounding box center [99, 167] width 199 height 25
click at [89, 175] on div "OfficeSafe University" at bounding box center [99, 167] width 199 height 25
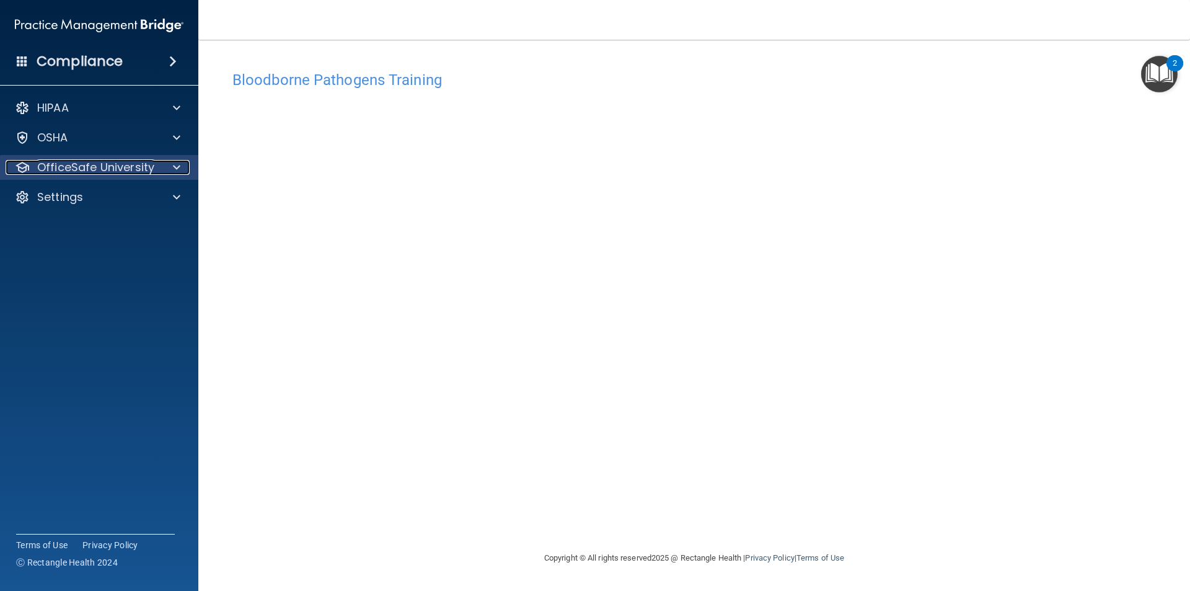
click at [176, 170] on span at bounding box center [176, 167] width 7 height 15
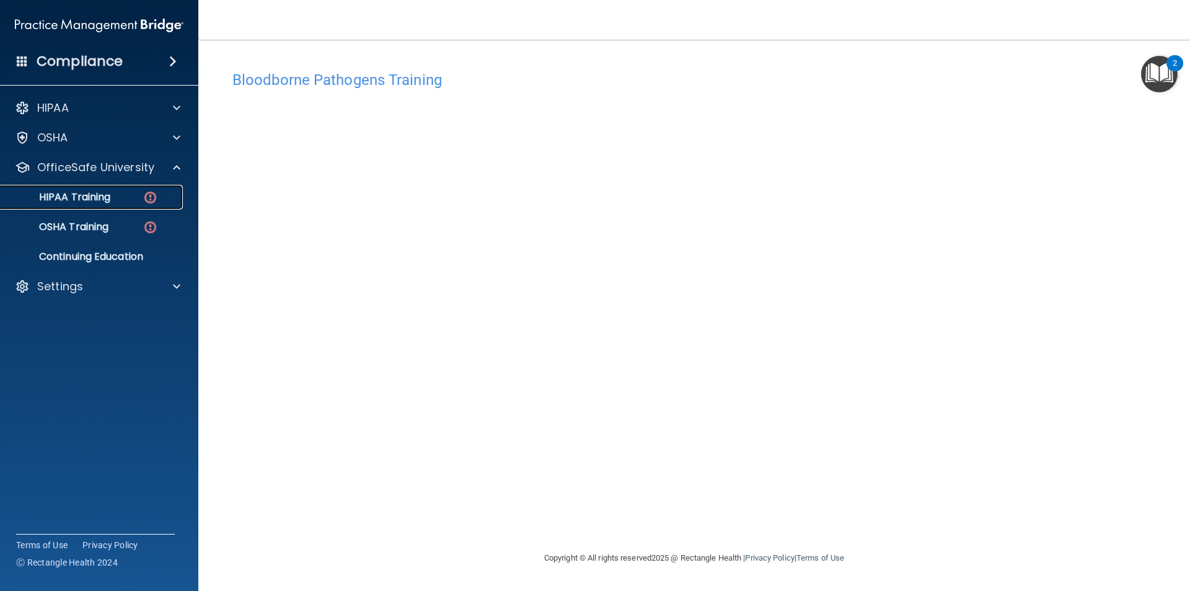
click at [87, 198] on p "HIPAA Training" at bounding box center [59, 197] width 102 height 12
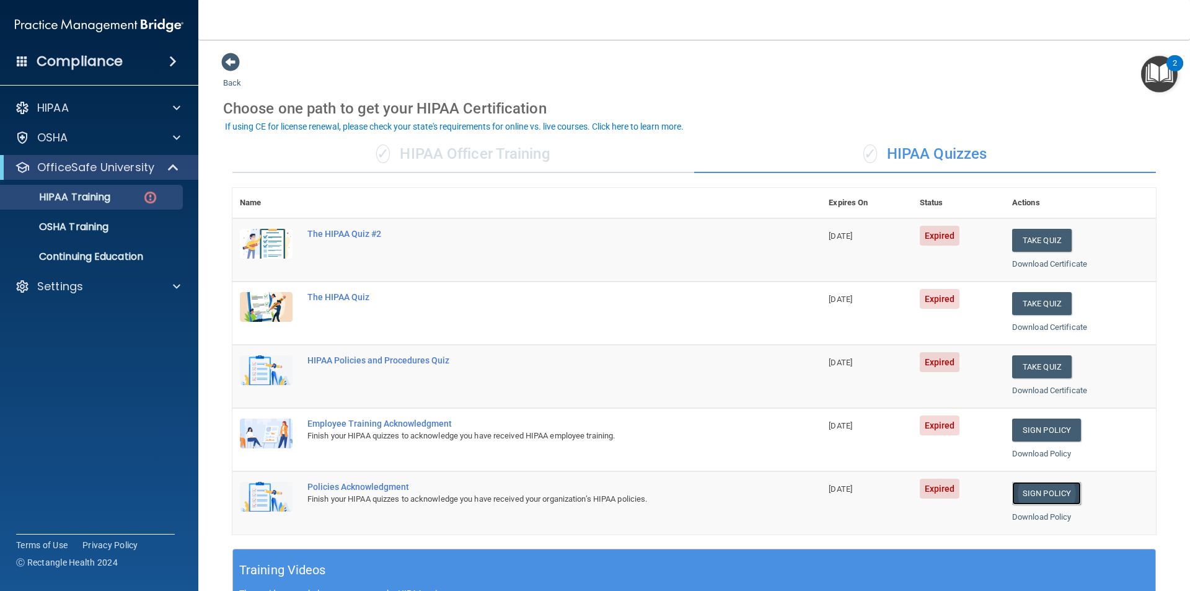
click at [1012, 495] on link "Sign Policy" at bounding box center [1046, 493] width 69 height 23
click at [1039, 415] on td "Sign Policy Sign Policy Download Policy" at bounding box center [1080, 439] width 151 height 63
click at [1038, 425] on link "Sign Policy" at bounding box center [1046, 429] width 69 height 23
click at [1046, 358] on button "Take Quiz" at bounding box center [1042, 366] width 60 height 23
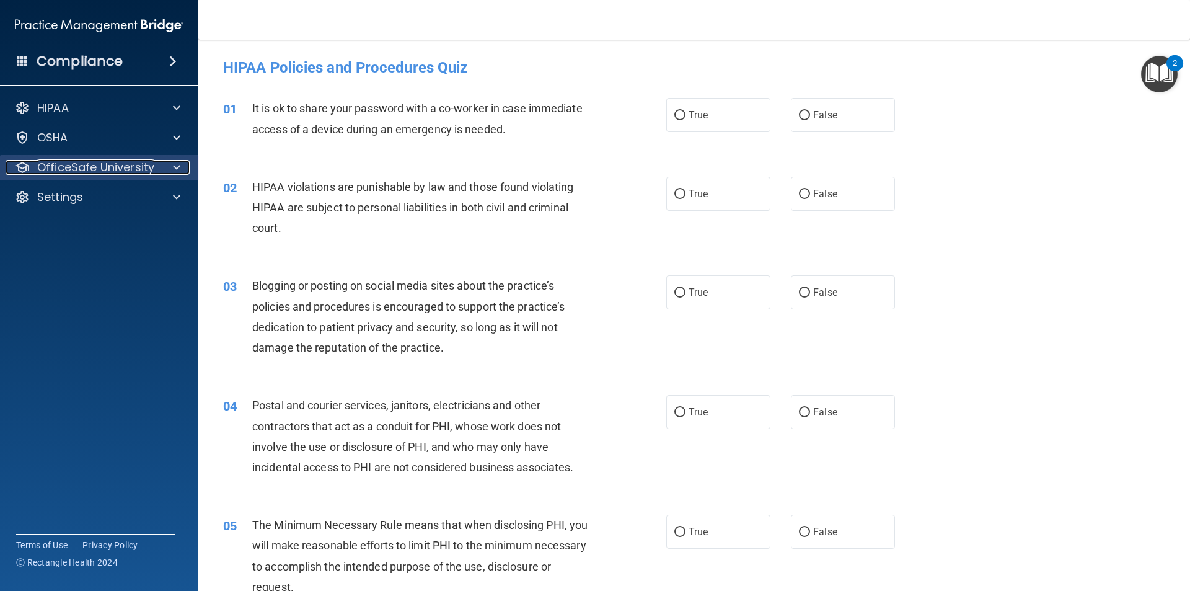
click at [181, 166] on div at bounding box center [174, 167] width 31 height 15
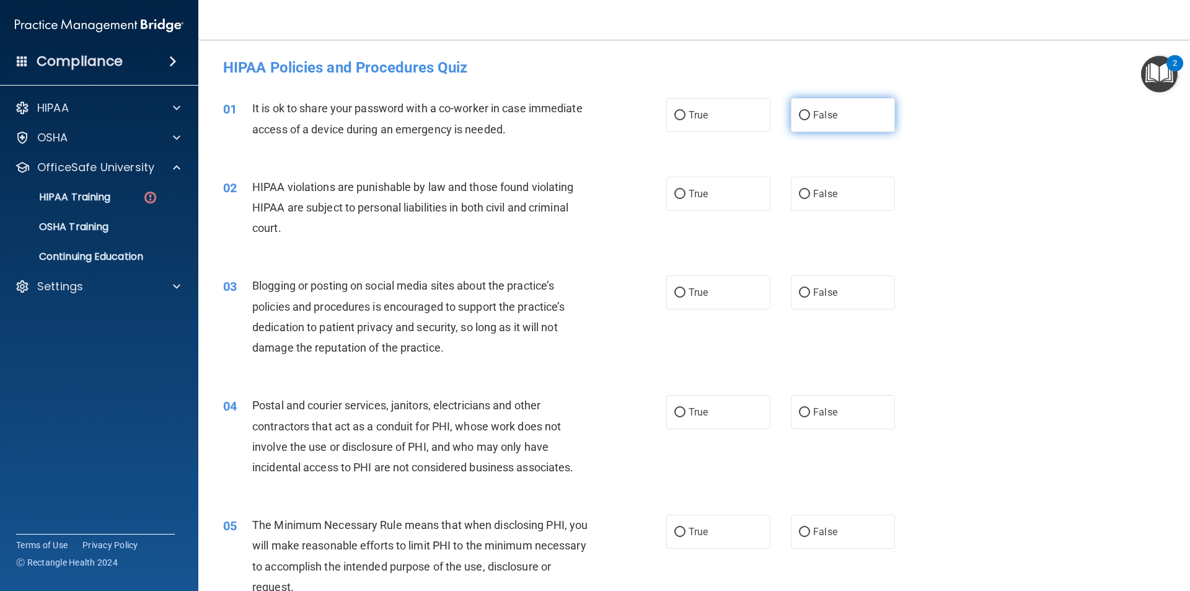
click at [859, 115] on label "False" at bounding box center [843, 115] width 104 height 34
click at [810, 115] on input "False" at bounding box center [804, 115] width 11 height 9
radio input "true"
click at [723, 203] on label "True" at bounding box center [718, 194] width 104 height 34
click at [686, 199] on input "True" at bounding box center [679, 194] width 11 height 9
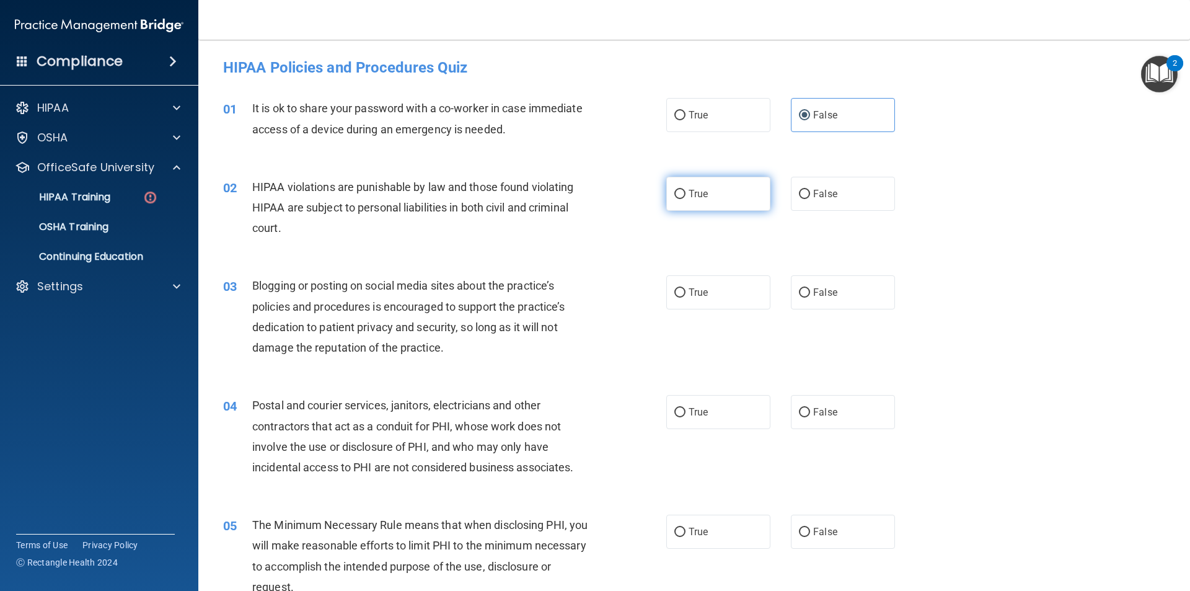
radio input "true"
click at [834, 299] on label "False" at bounding box center [843, 292] width 104 height 34
click at [810, 298] on input "False" at bounding box center [804, 292] width 11 height 9
radio input "true"
click at [724, 389] on div "04 Postal and courier services, janitors, electricians and other contractors th…" at bounding box center [694, 439] width 961 height 120
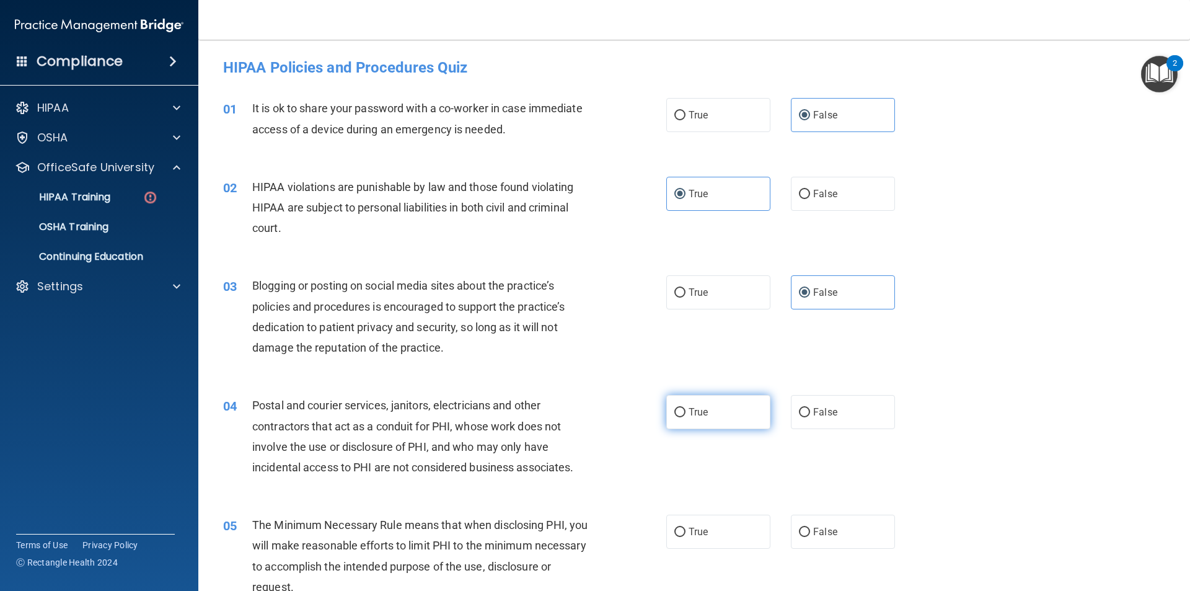
click at [715, 406] on label "True" at bounding box center [718, 412] width 104 height 34
click at [686, 408] on input "True" at bounding box center [679, 412] width 11 height 9
radio input "true"
click at [697, 514] on div "05 The Minimum Necessary Rule means that when disclosing PHI, you will make rea…" at bounding box center [694, 559] width 961 height 120
click at [697, 526] on span "True" at bounding box center [698, 532] width 19 height 12
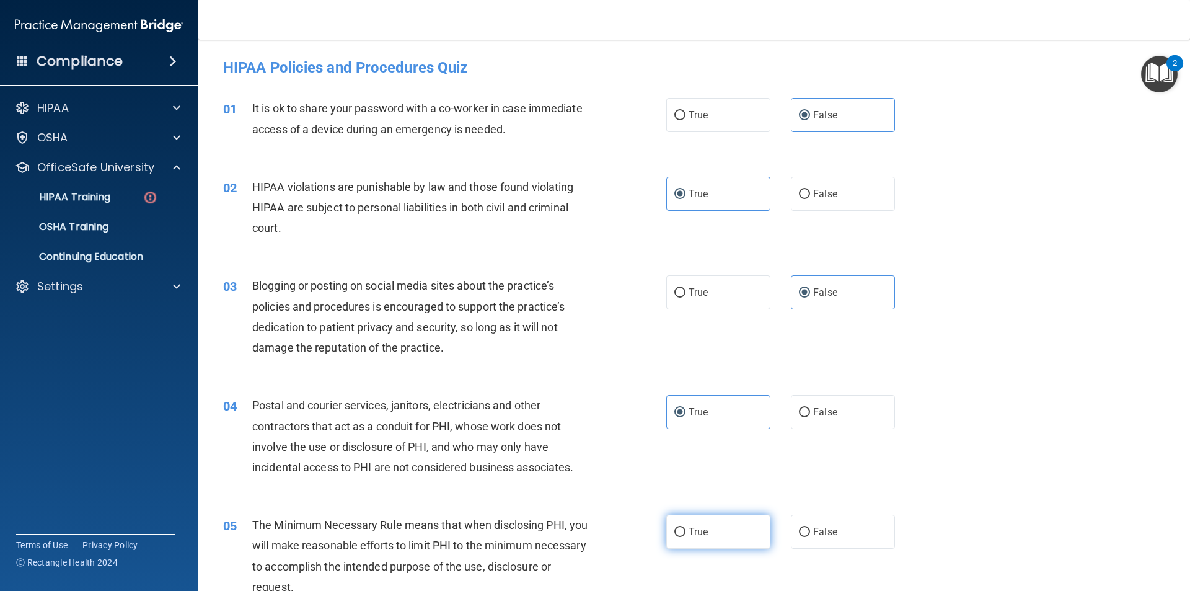
click at [686, 527] on input "True" at bounding box center [679, 531] width 11 height 9
radio input "true"
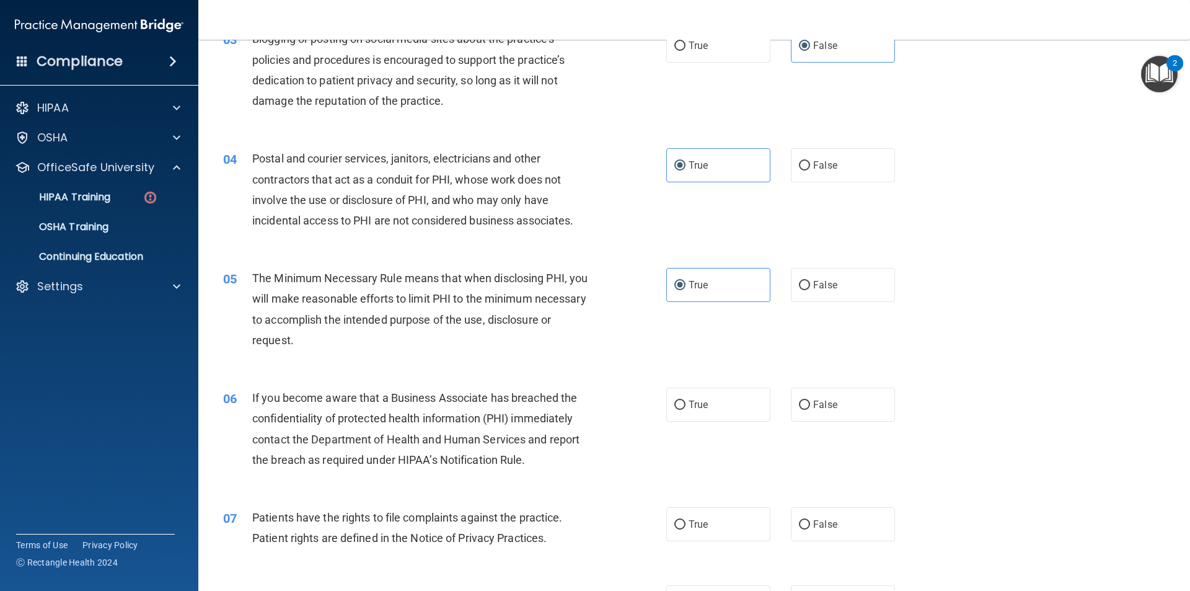
scroll to position [248, 0]
click at [817, 413] on label "False" at bounding box center [843, 403] width 104 height 34
click at [810, 408] on input "False" at bounding box center [804, 403] width 11 height 9
radio input "true"
click at [702, 519] on span "True" at bounding box center [698, 523] width 19 height 12
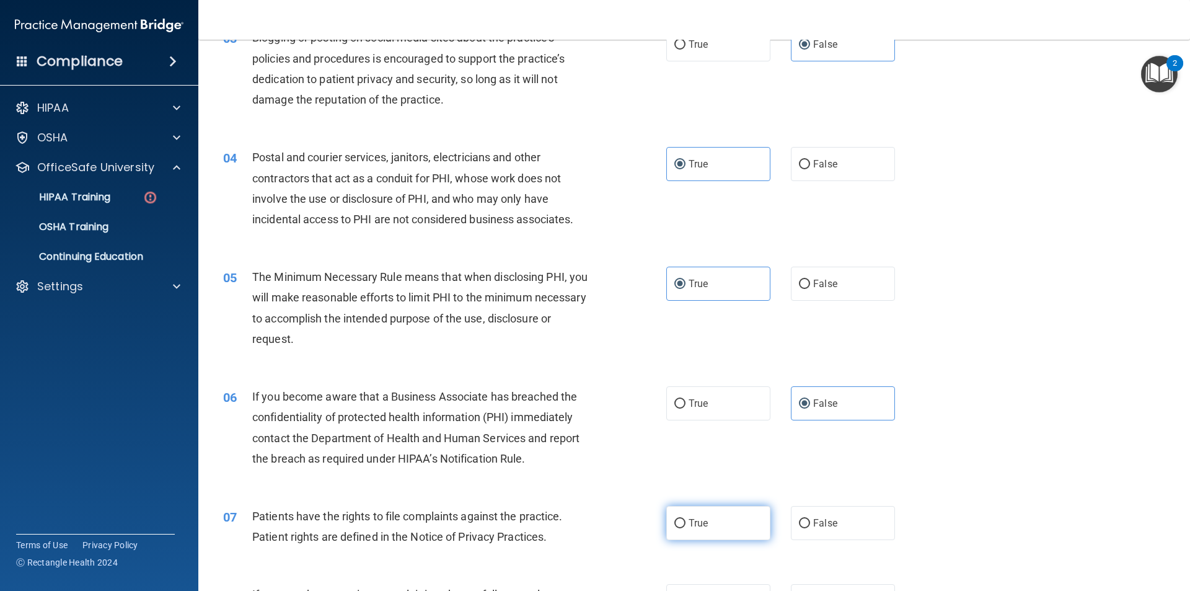
click at [686, 519] on input "True" at bounding box center [679, 523] width 11 height 9
radio input "true"
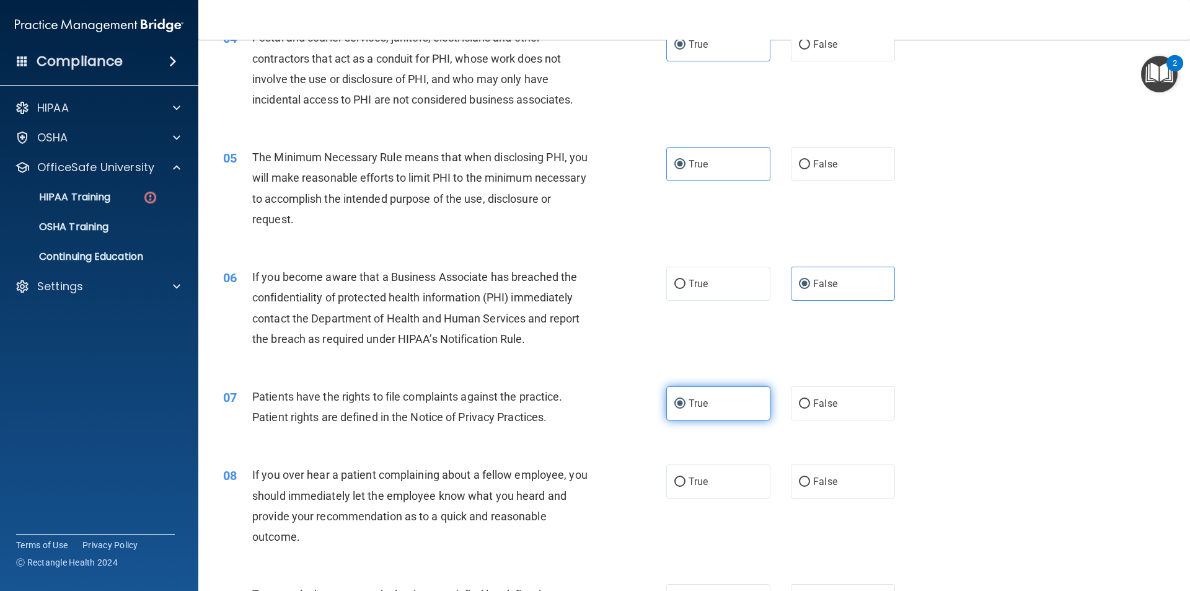
scroll to position [434, 0]
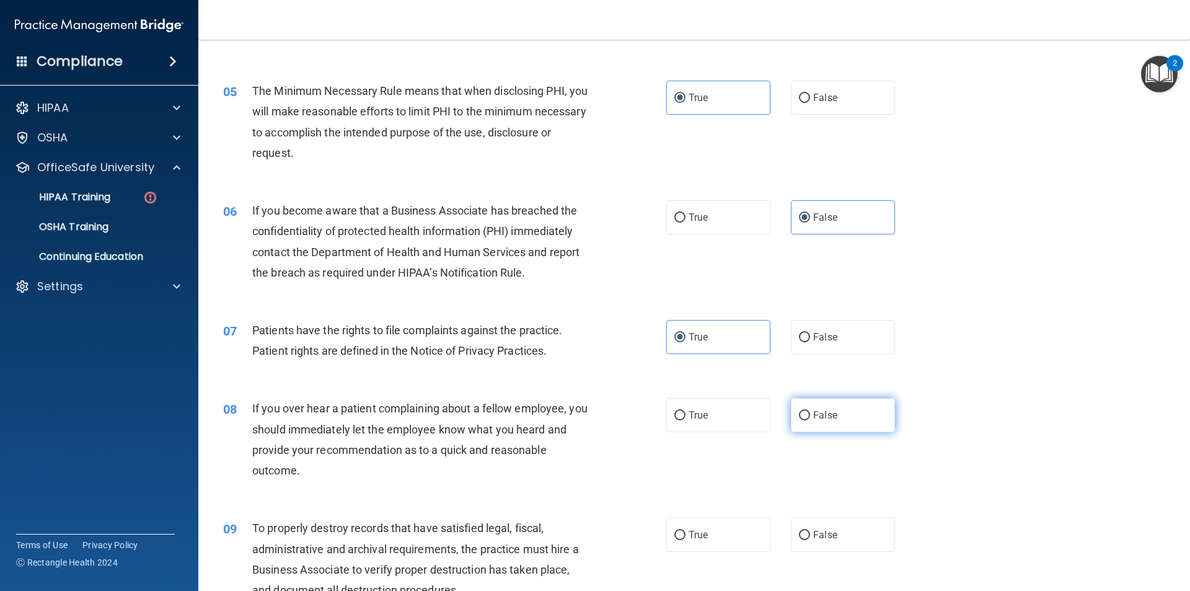
click at [834, 420] on label "False" at bounding box center [843, 415] width 104 height 34
click at [810, 420] on input "False" at bounding box center [804, 415] width 11 height 9
radio input "true"
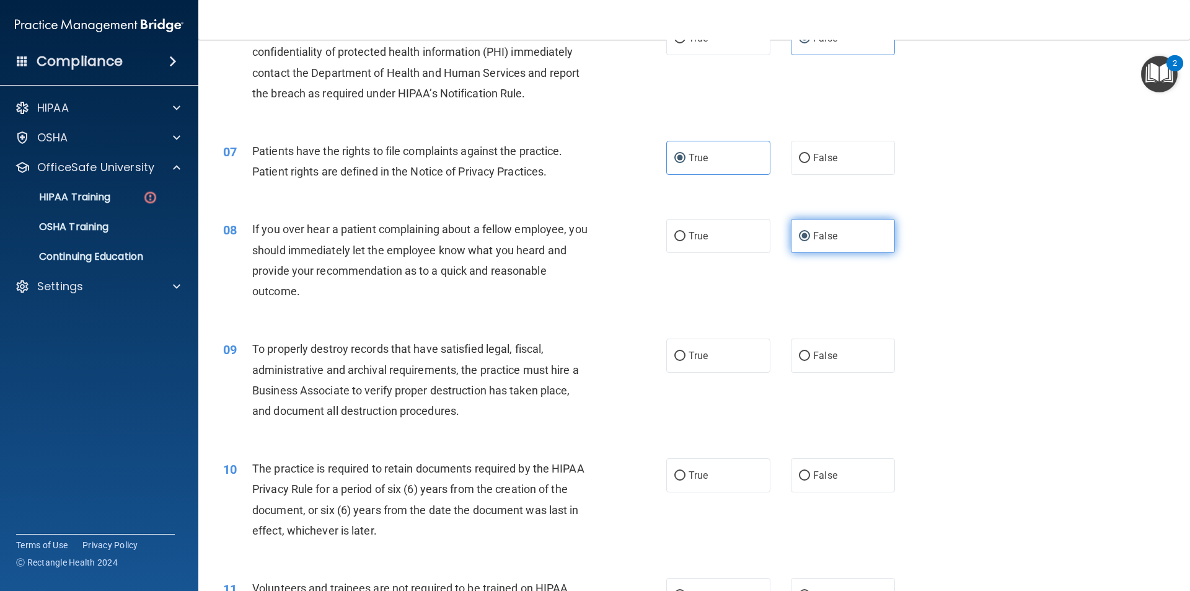
scroll to position [620, 0]
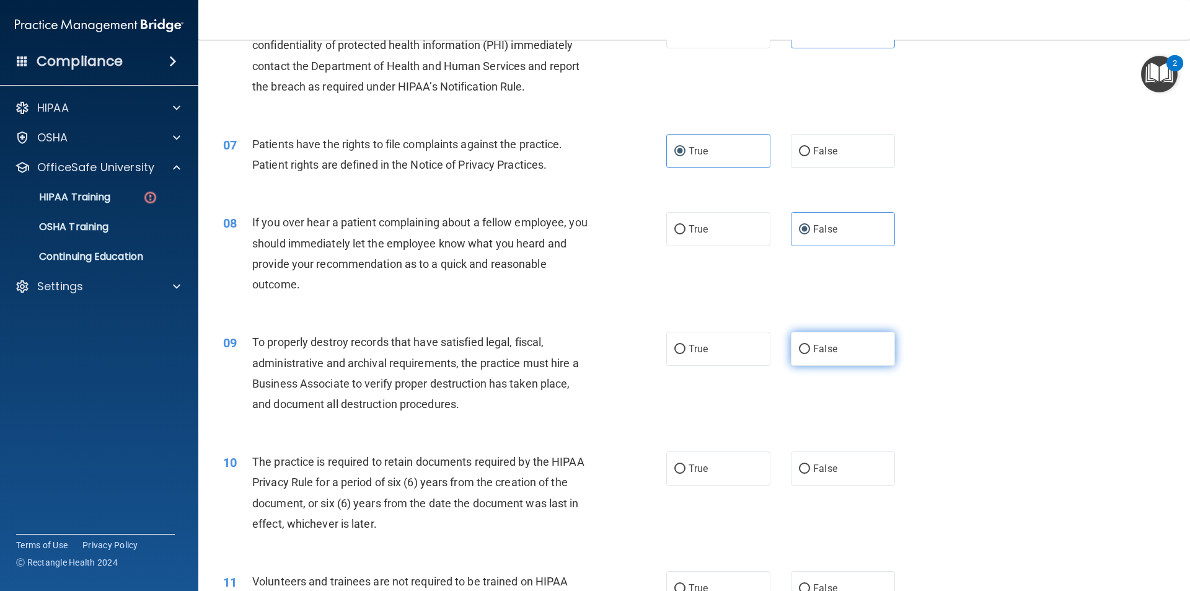
click at [814, 359] on label "False" at bounding box center [843, 349] width 104 height 34
click at [810, 354] on input "False" at bounding box center [804, 349] width 11 height 9
radio input "true"
click at [703, 467] on span "True" at bounding box center [698, 468] width 19 height 12
click at [686, 467] on input "True" at bounding box center [679, 468] width 11 height 9
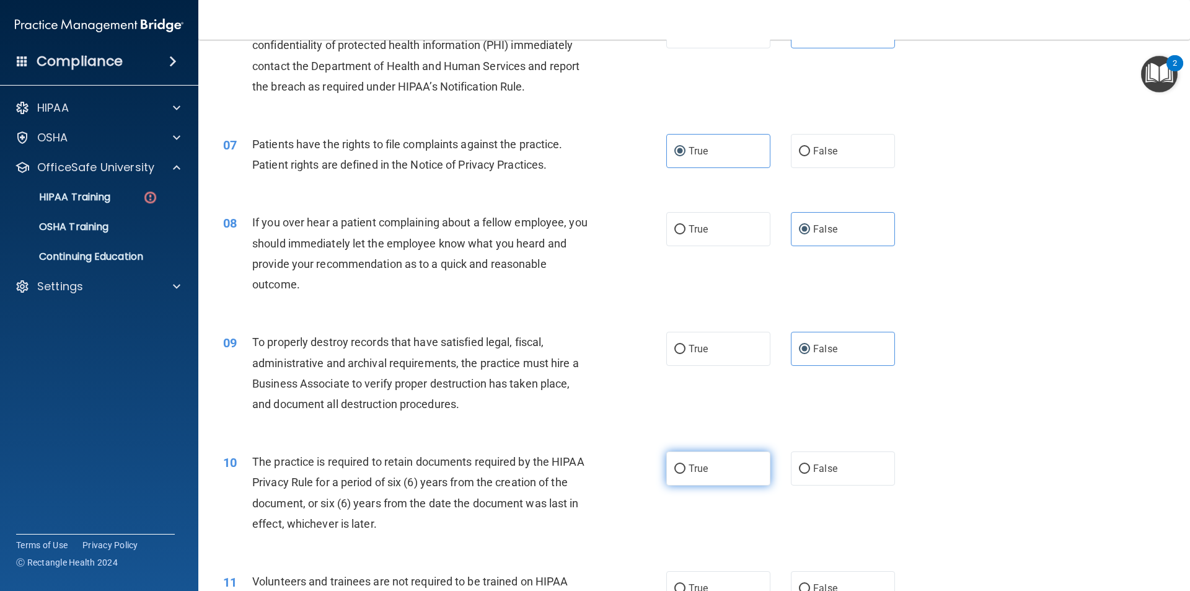
radio input "true"
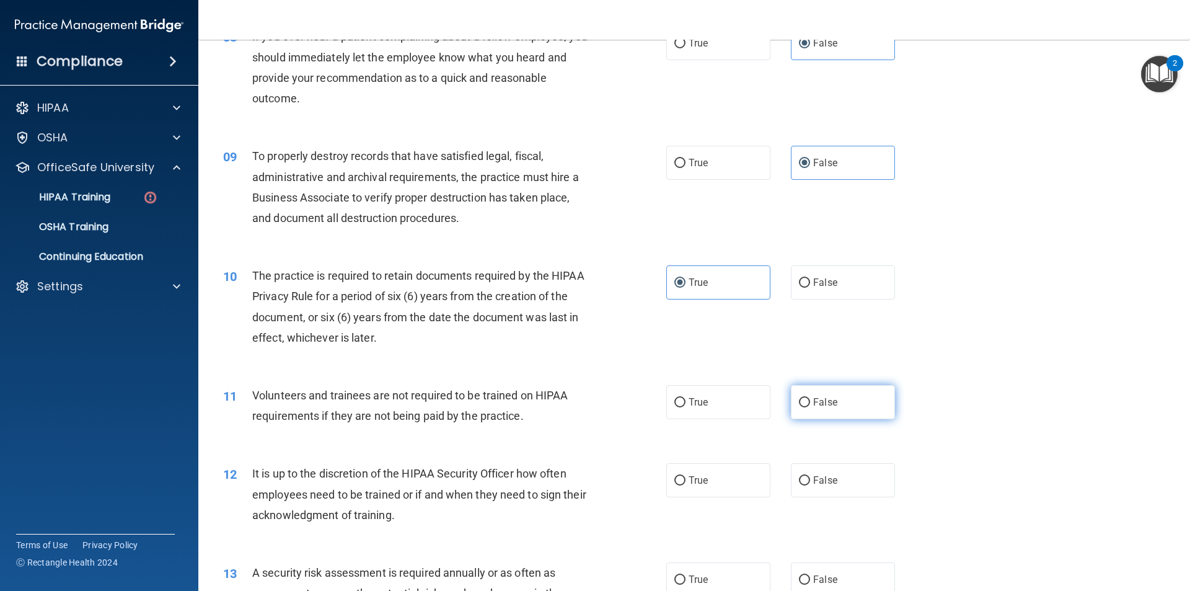
click at [847, 398] on label "False" at bounding box center [843, 402] width 104 height 34
click at [810, 398] on input "False" at bounding box center [804, 402] width 11 height 9
radio input "true"
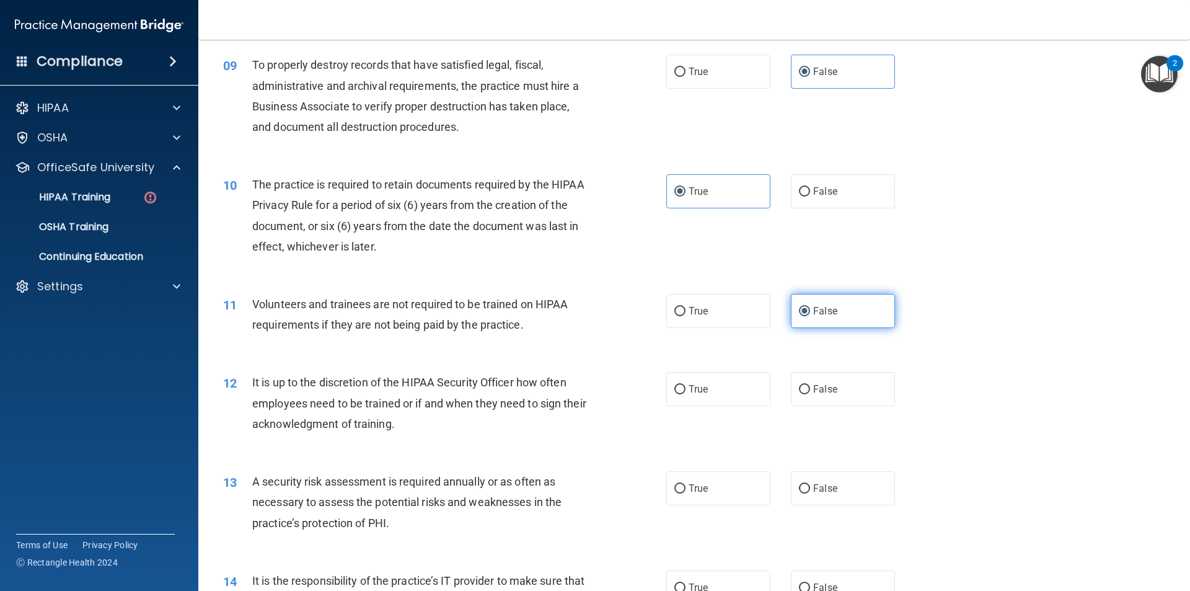
scroll to position [992, 0]
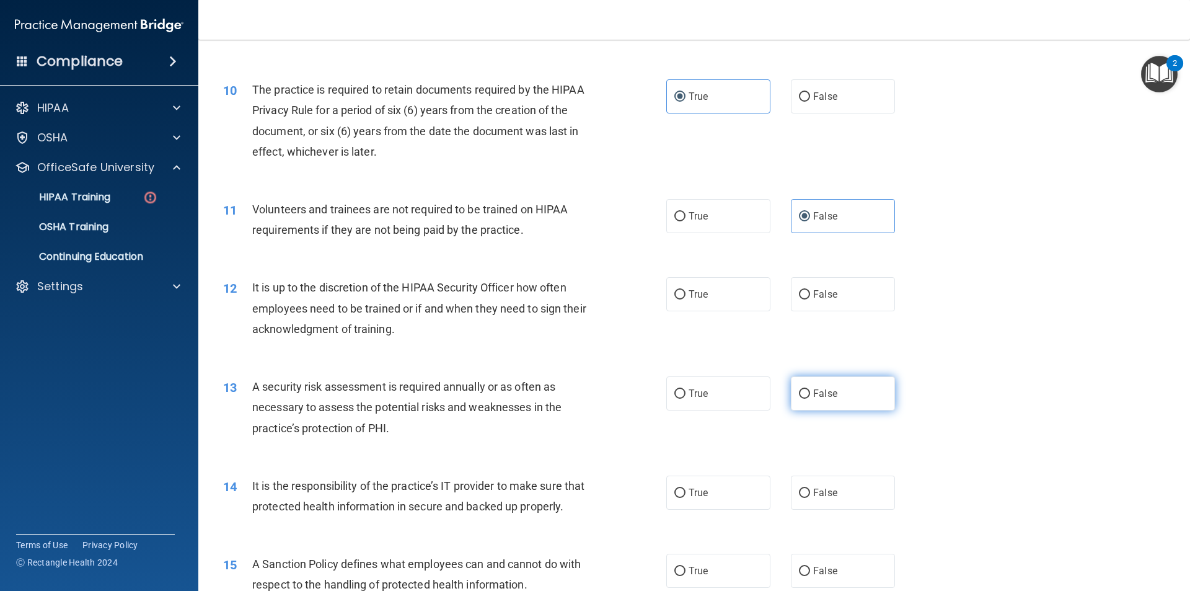
click at [845, 393] on label "False" at bounding box center [843, 393] width 104 height 34
click at [810, 393] on input "False" at bounding box center [804, 393] width 11 height 9
radio input "true"
click at [837, 301] on label "False" at bounding box center [843, 294] width 104 height 34
click at [810, 299] on input "False" at bounding box center [804, 294] width 11 height 9
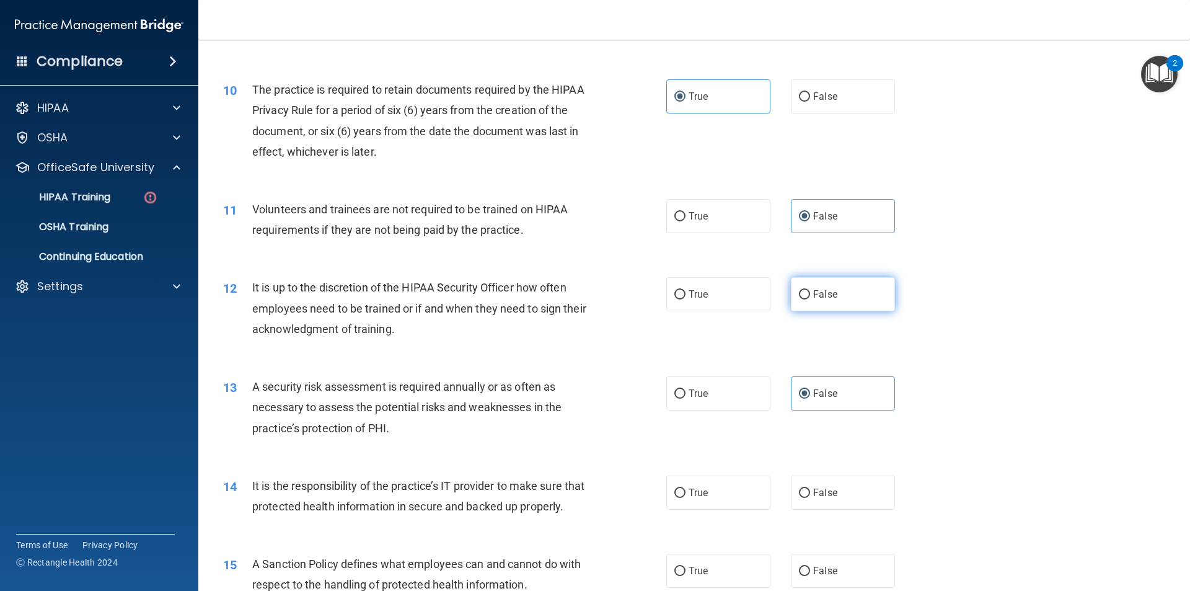
radio input "true"
click at [732, 399] on label "True" at bounding box center [718, 393] width 104 height 34
click at [686, 399] on input "True" at bounding box center [679, 393] width 11 height 9
radio input "true"
radio input "false"
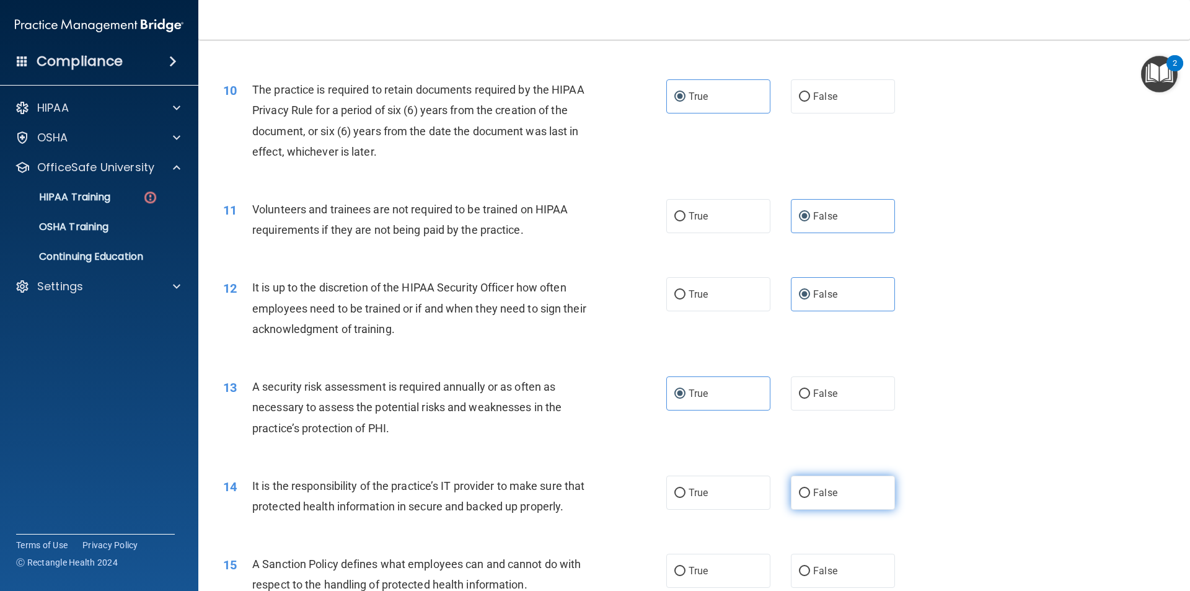
click at [839, 496] on label "False" at bounding box center [843, 492] width 104 height 34
click at [810, 496] on input "False" at bounding box center [804, 492] width 11 height 9
radio input "true"
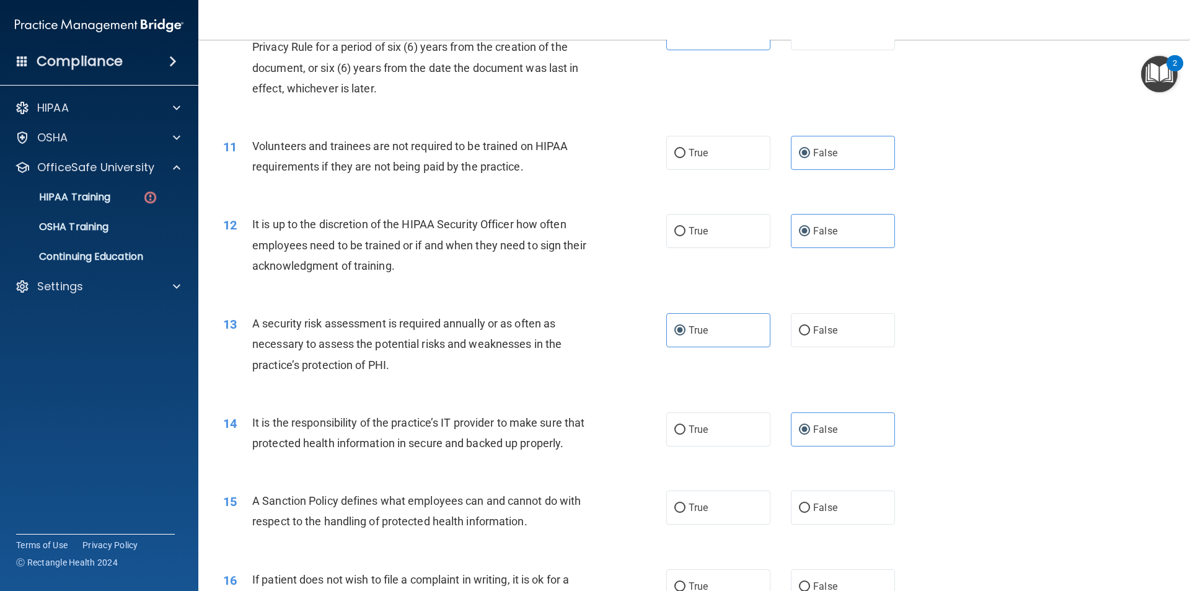
scroll to position [1116, 0]
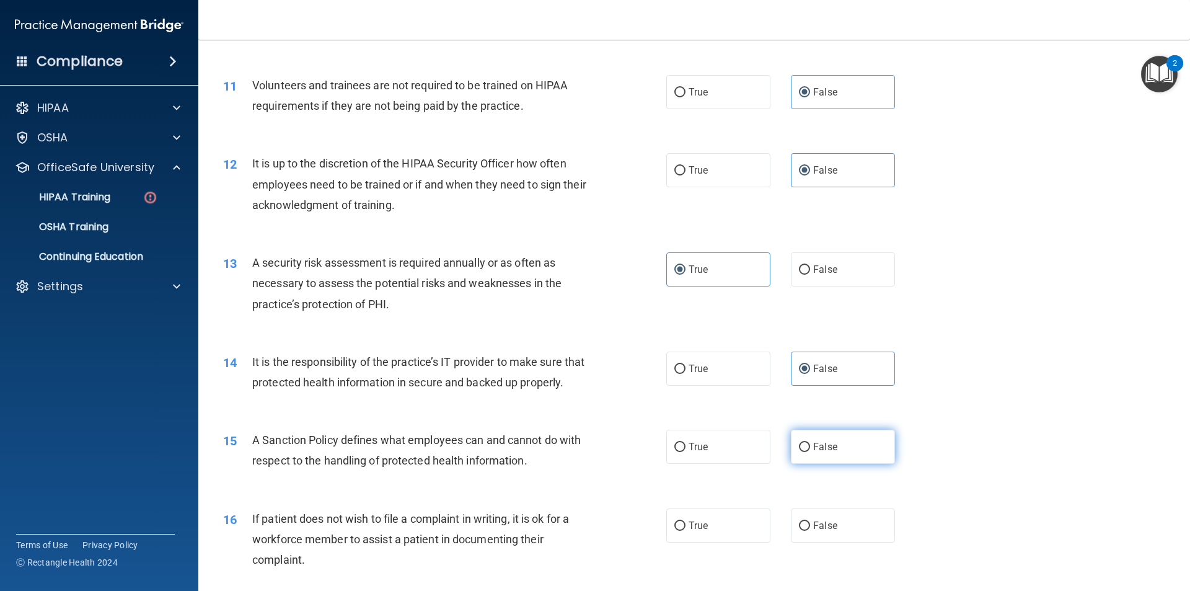
click at [818, 460] on label "False" at bounding box center [843, 447] width 104 height 34
click at [810, 452] on input "False" at bounding box center [804, 447] width 11 height 9
radio input "true"
click at [714, 542] on label "True" at bounding box center [718, 525] width 104 height 34
click at [686, 531] on input "True" at bounding box center [679, 525] width 11 height 9
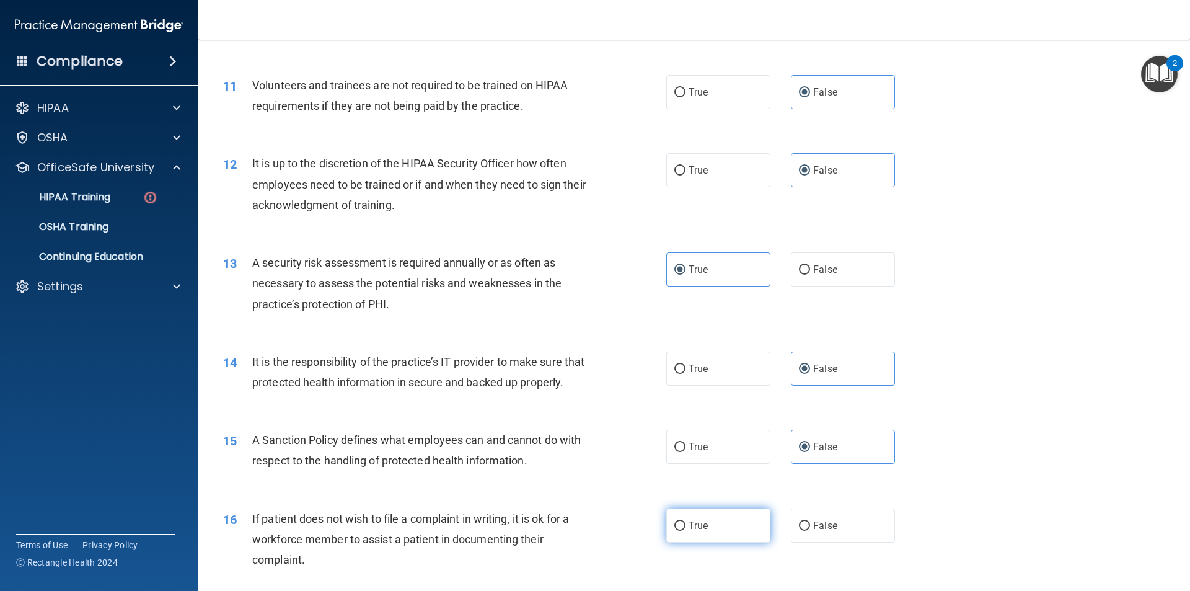
radio input "true"
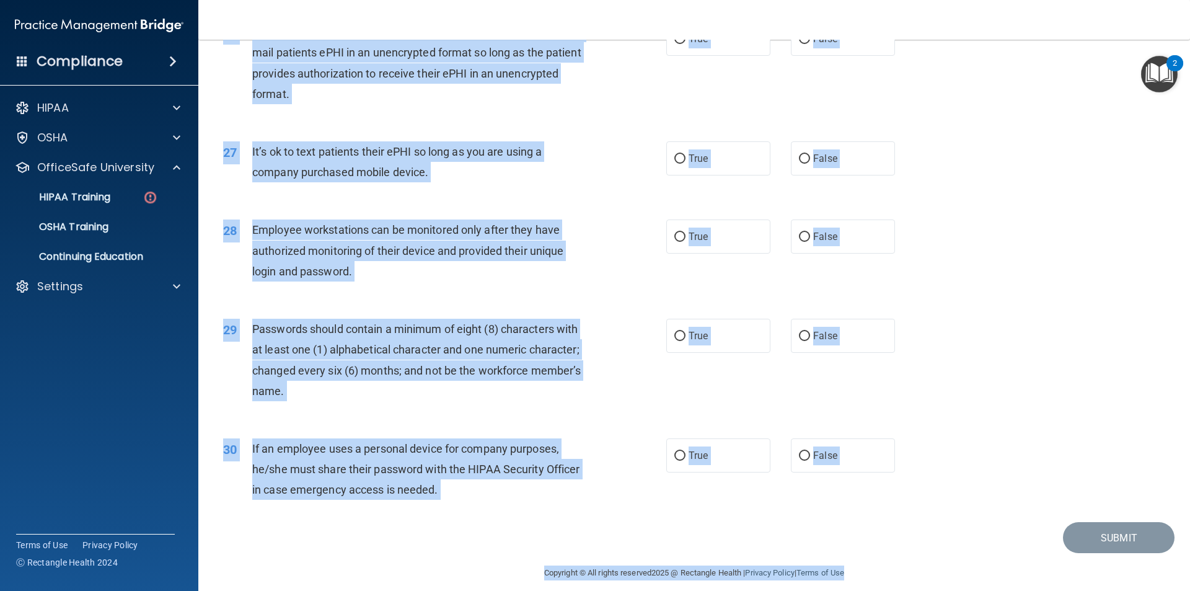
scroll to position [2521, 0]
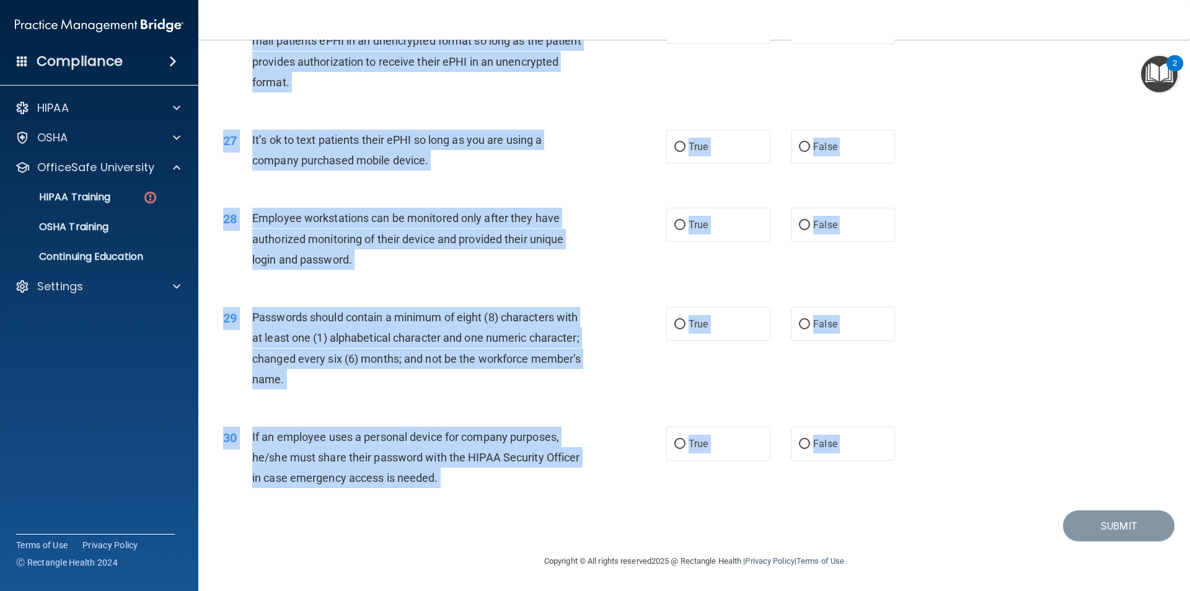
drag, startPoint x: 225, startPoint y: 65, endPoint x: 744, endPoint y: 500, distance: 677.1
copy main "HIPAA Policies and Procedures Quiz This quiz doesn’t expire until 05/31/2025. A…"
click at [1097, 282] on div "28 Employee workstations can be monitored only after they have authorized monit…" at bounding box center [694, 241] width 961 height 99
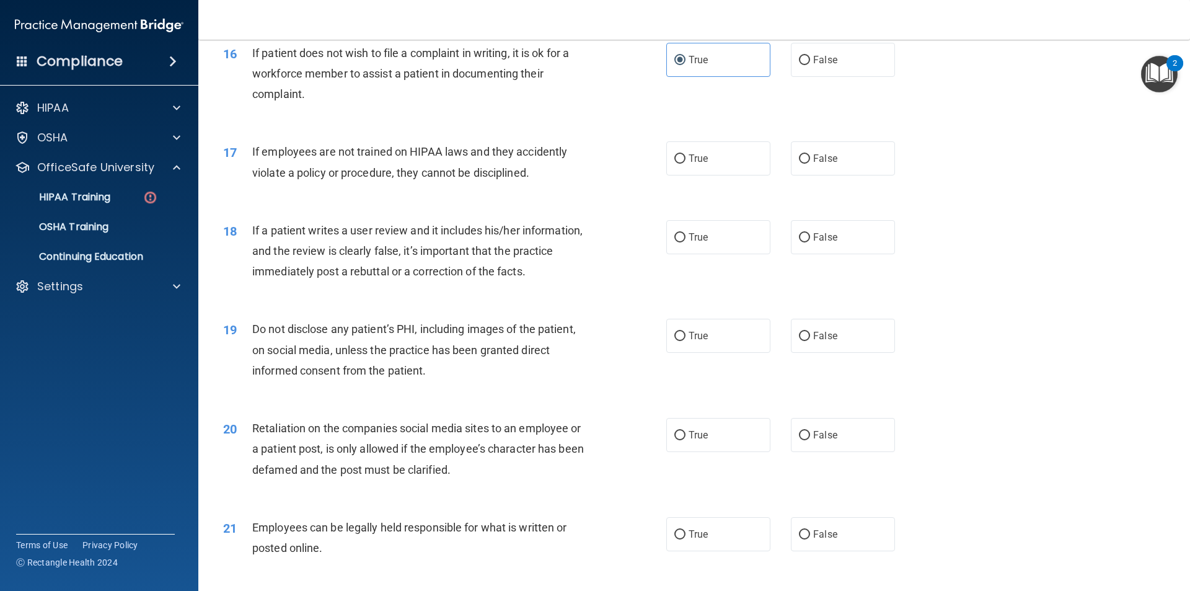
scroll to position [1611, 0]
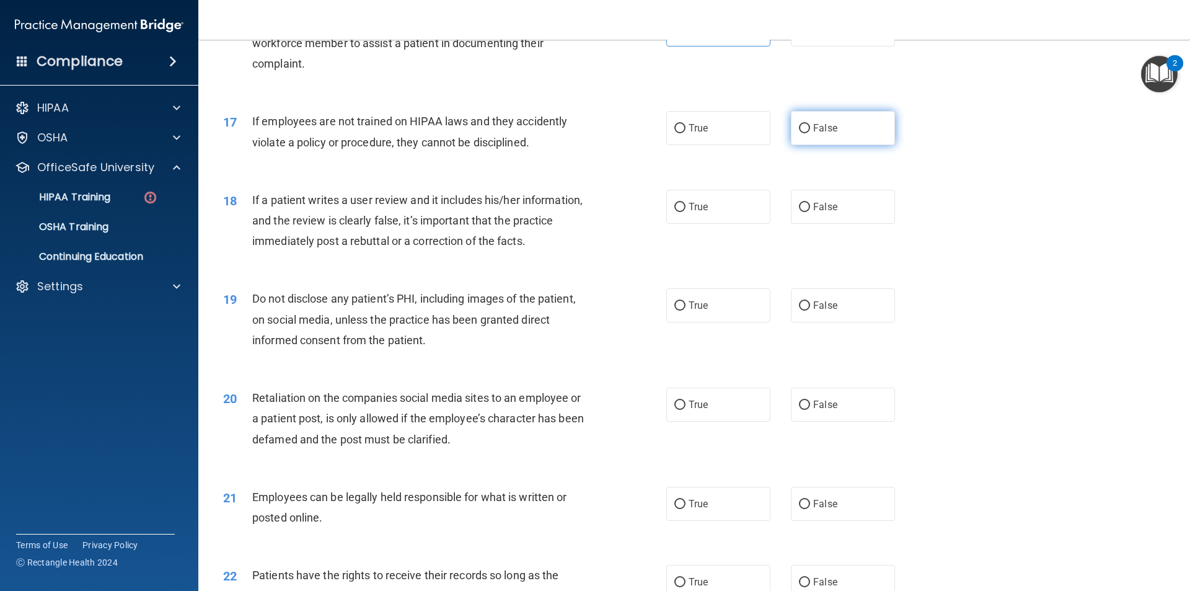
click at [821, 145] on label "False" at bounding box center [843, 128] width 104 height 34
click at [810, 133] on input "False" at bounding box center [804, 128] width 11 height 9
radio input "true"
click at [825, 213] on span "False" at bounding box center [825, 207] width 24 height 12
click at [810, 212] on input "False" at bounding box center [804, 207] width 11 height 9
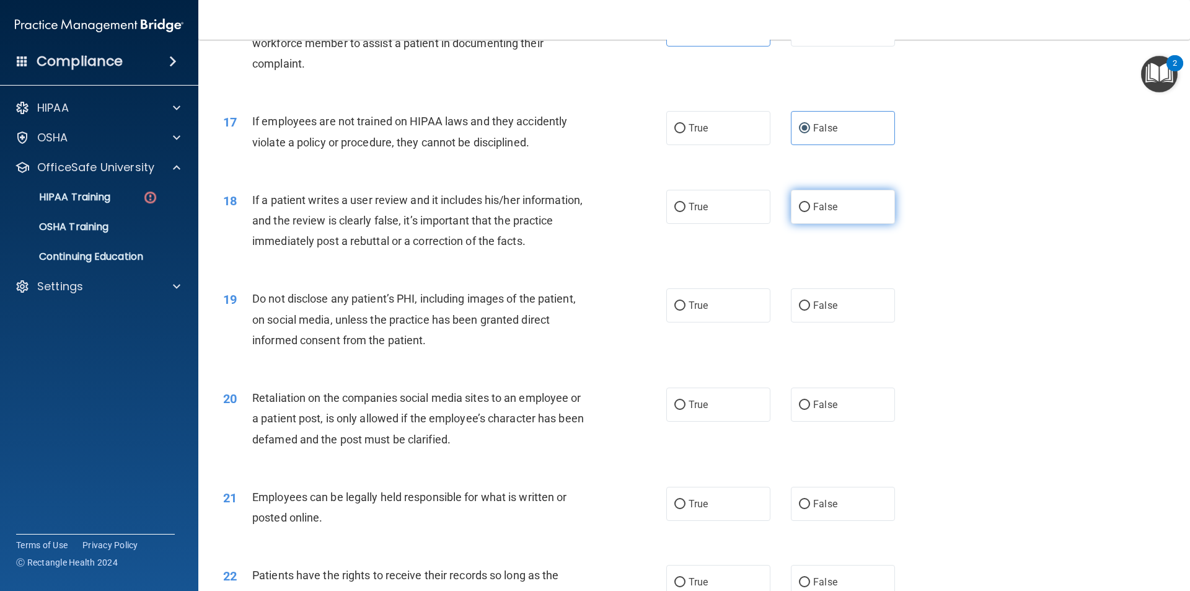
radio input "true"
click at [725, 311] on label "True" at bounding box center [718, 305] width 104 height 34
click at [686, 311] on input "True" at bounding box center [679, 305] width 11 height 9
radio input "true"
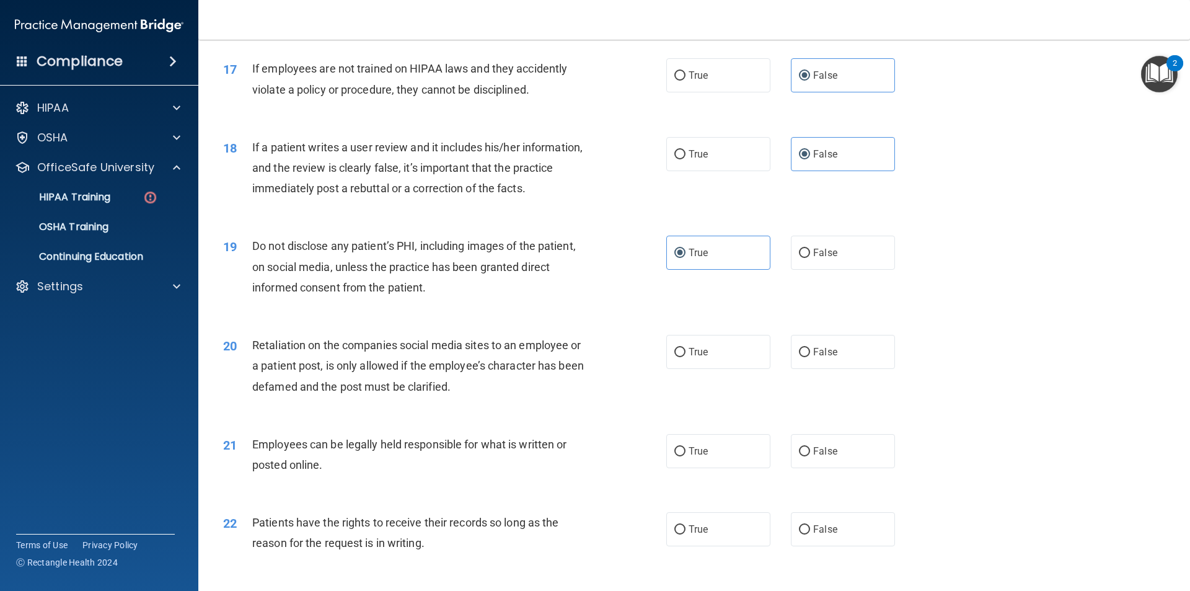
scroll to position [1859, 0]
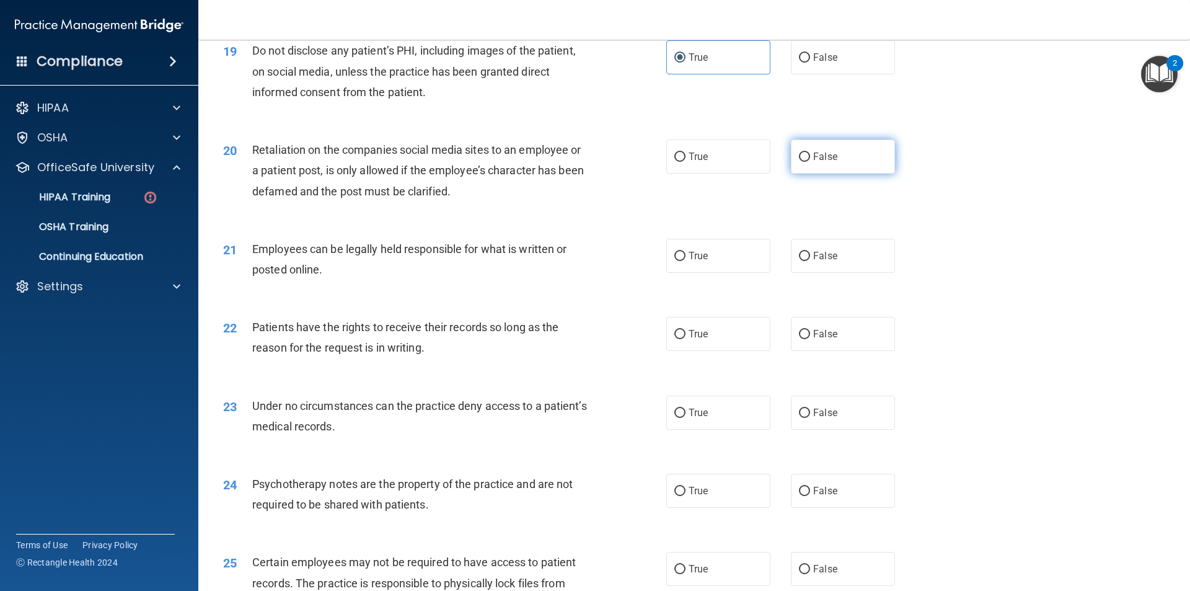
click at [829, 174] on label "False" at bounding box center [843, 156] width 104 height 34
click at [810, 162] on input "False" at bounding box center [804, 156] width 11 height 9
radio input "true"
click at [714, 271] on label "True" at bounding box center [718, 256] width 104 height 34
click at [686, 261] on input "True" at bounding box center [679, 256] width 11 height 9
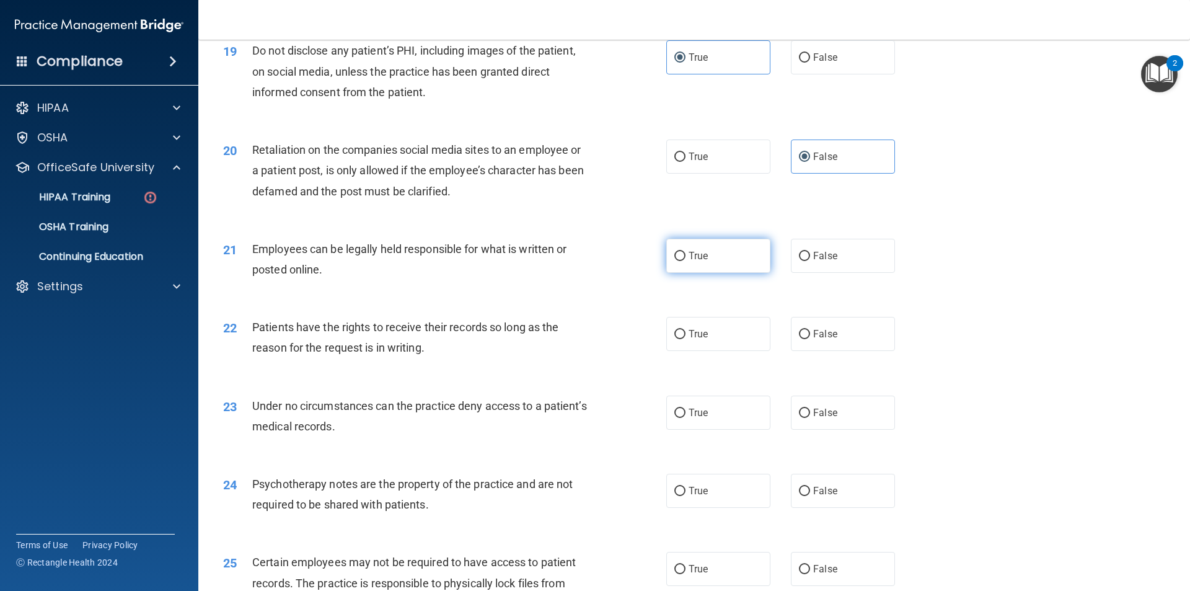
radio input "true"
click at [846, 343] on label "False" at bounding box center [843, 334] width 104 height 34
click at [810, 339] on input "False" at bounding box center [804, 334] width 11 height 9
radio input "true"
click at [827, 418] on span "False" at bounding box center [825, 413] width 24 height 12
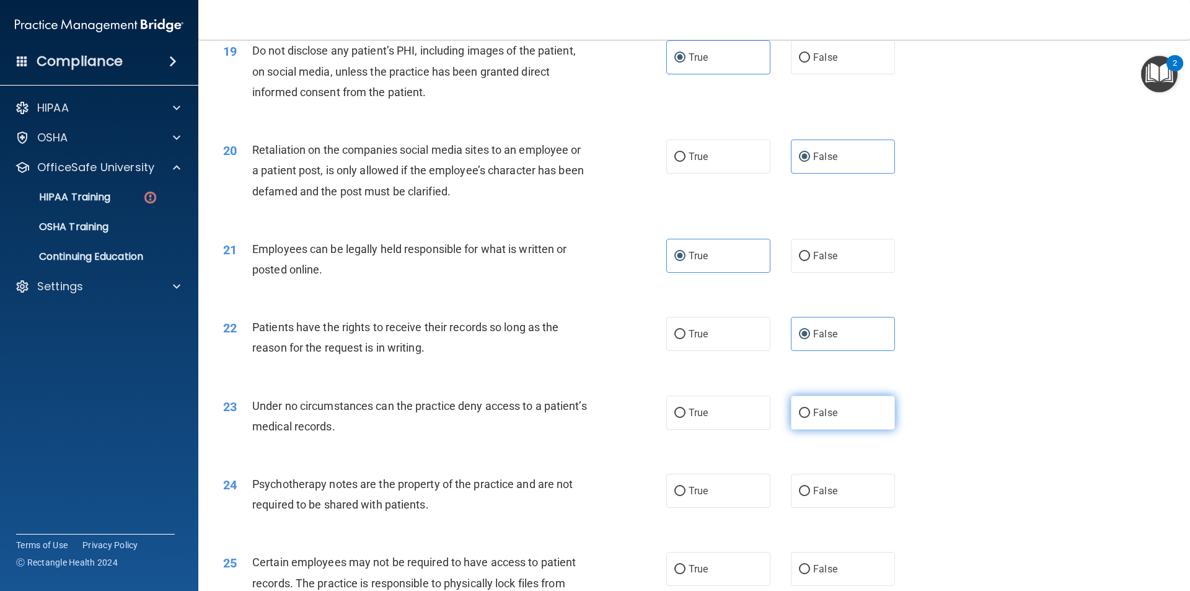
click at [810, 418] on input "False" at bounding box center [804, 412] width 11 height 9
radio input "true"
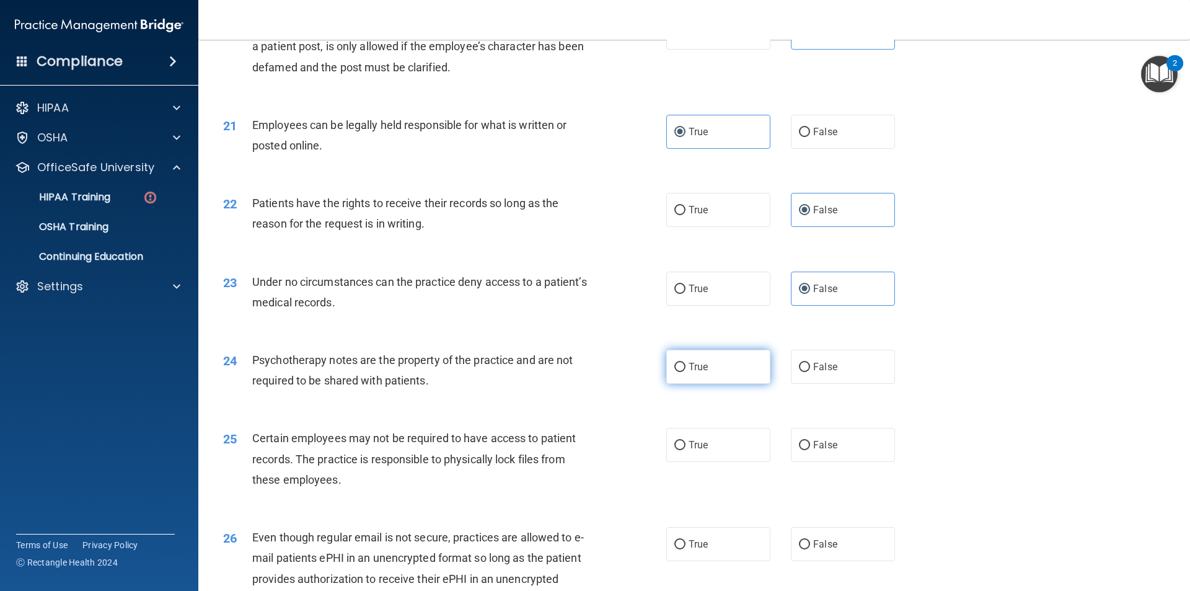
click at [697, 384] on label "True" at bounding box center [718, 367] width 104 height 34
click at [686, 372] on input "True" at bounding box center [679, 367] width 11 height 9
radio input "true"
click at [697, 459] on label "True" at bounding box center [718, 445] width 104 height 34
click at [686, 450] on input "True" at bounding box center [679, 445] width 11 height 9
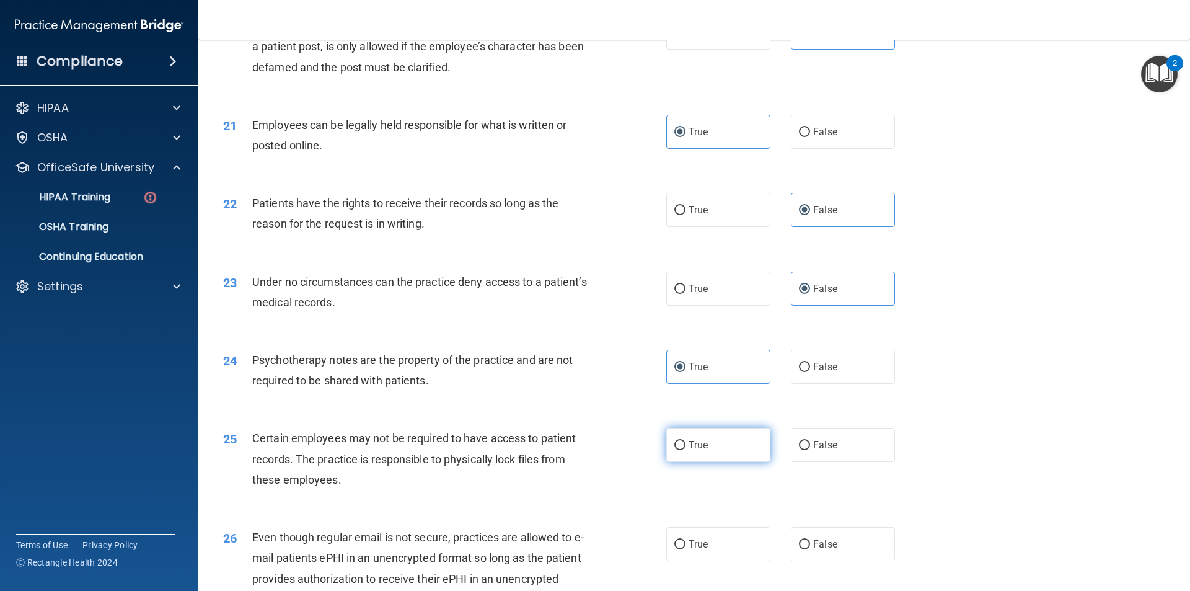
radio input "true"
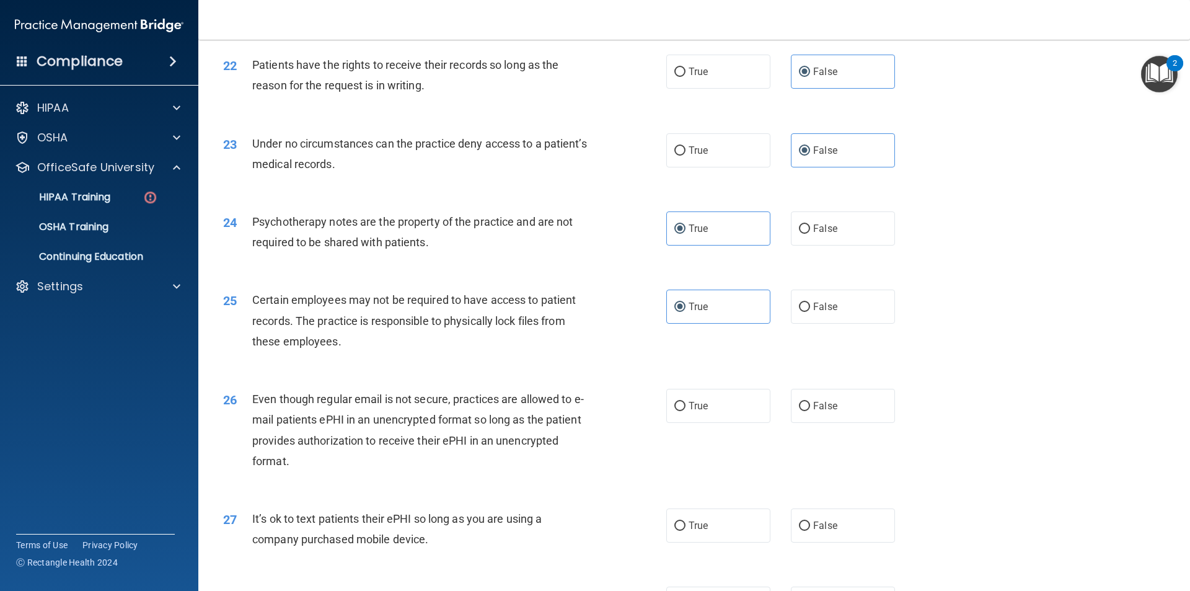
scroll to position [2169, 0]
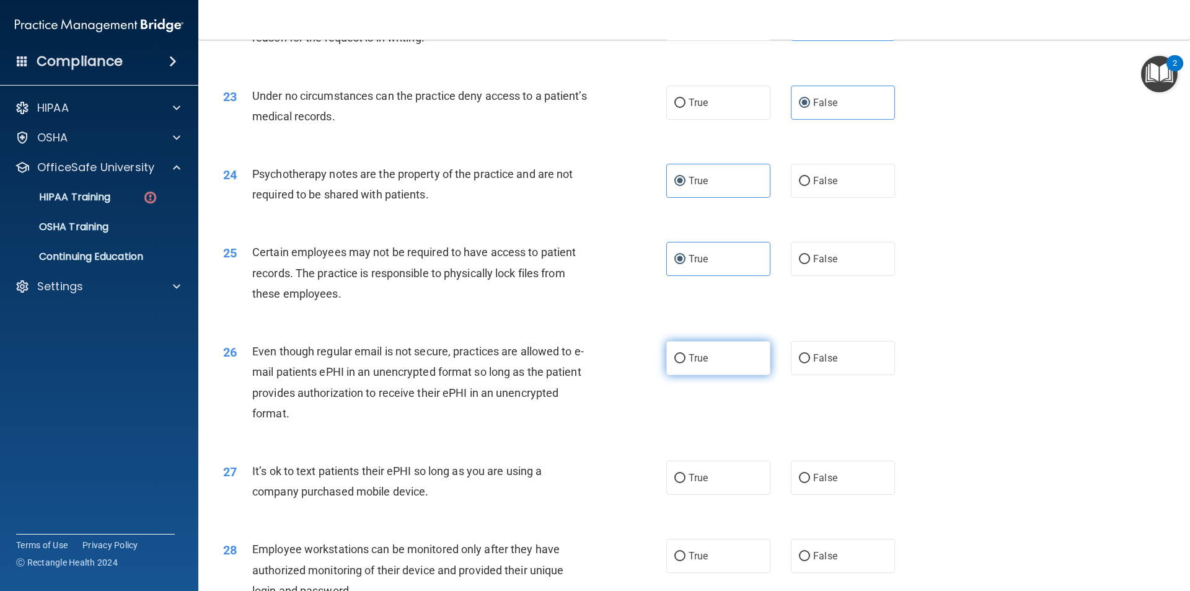
click at [694, 375] on label "True" at bounding box center [718, 358] width 104 height 34
click at [686, 363] on input "True" at bounding box center [679, 358] width 11 height 9
radio input "true"
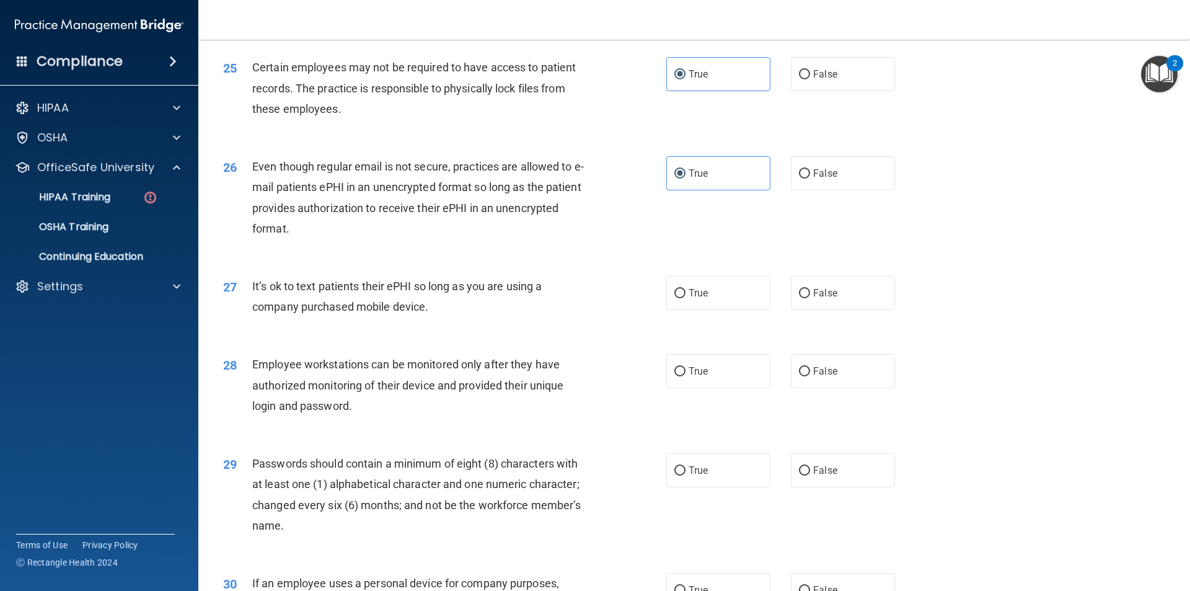
scroll to position [2355, 0]
click at [805, 309] on label "False" at bounding box center [843, 292] width 104 height 34
click at [805, 297] on input "False" at bounding box center [804, 292] width 11 height 9
radio input "true"
click at [803, 387] on label "False" at bounding box center [843, 370] width 104 height 34
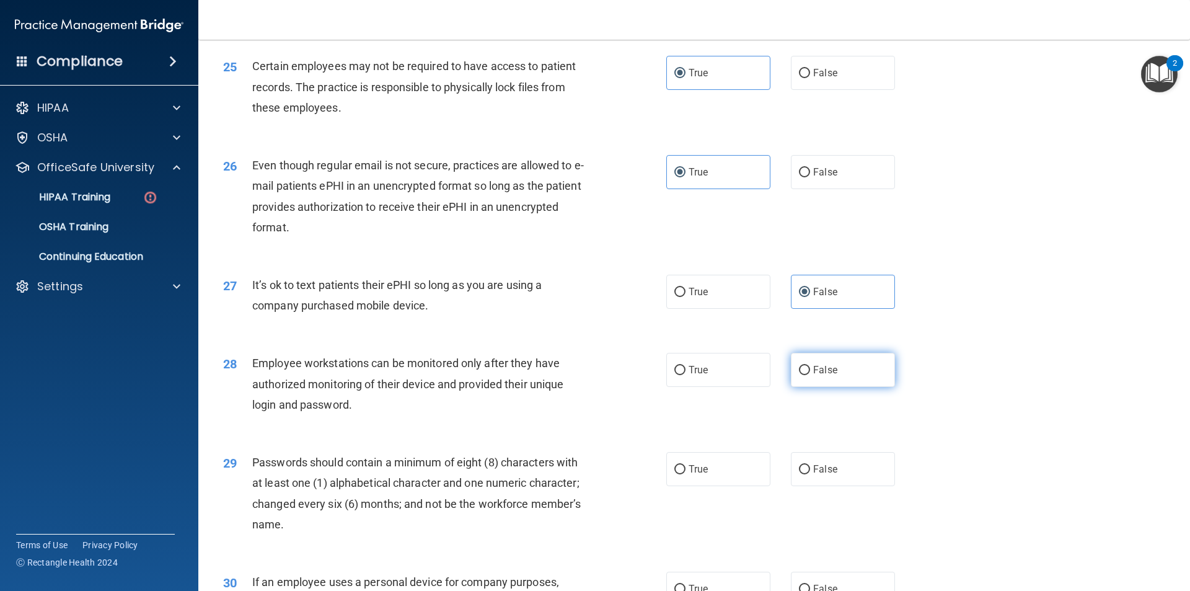
click at [803, 375] on input "False" at bounding box center [804, 370] width 11 height 9
radio input "true"
click at [679, 482] on label "True" at bounding box center [718, 469] width 104 height 34
click at [679, 474] on input "True" at bounding box center [679, 469] width 11 height 9
radio input "true"
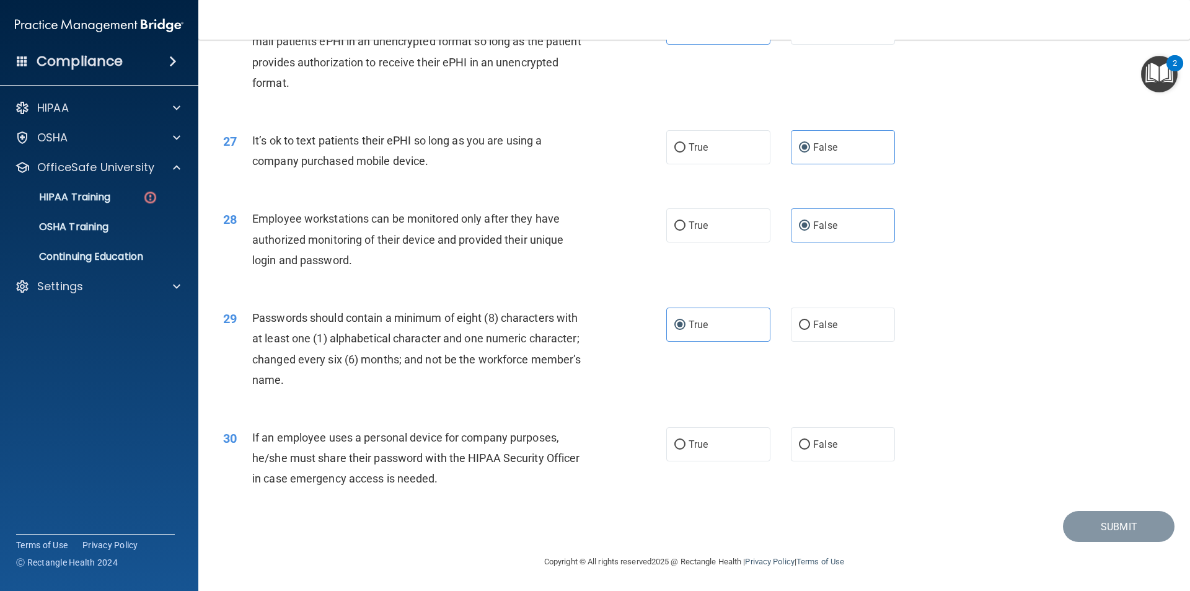
scroll to position [2521, 0]
click at [858, 437] on label "False" at bounding box center [843, 443] width 104 height 34
click at [810, 439] on input "False" at bounding box center [804, 443] width 11 height 9
radio input "true"
click at [1114, 519] on button "Submit" at bounding box center [1119, 526] width 112 height 32
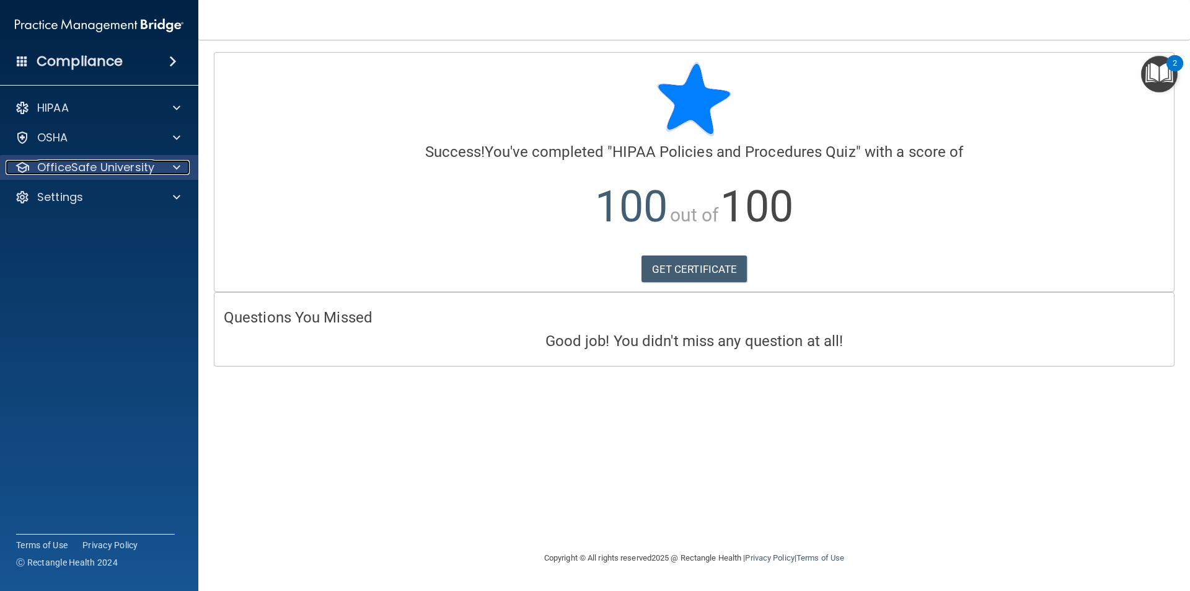
click at [106, 163] on p "OfficeSafe University" at bounding box center [95, 167] width 117 height 15
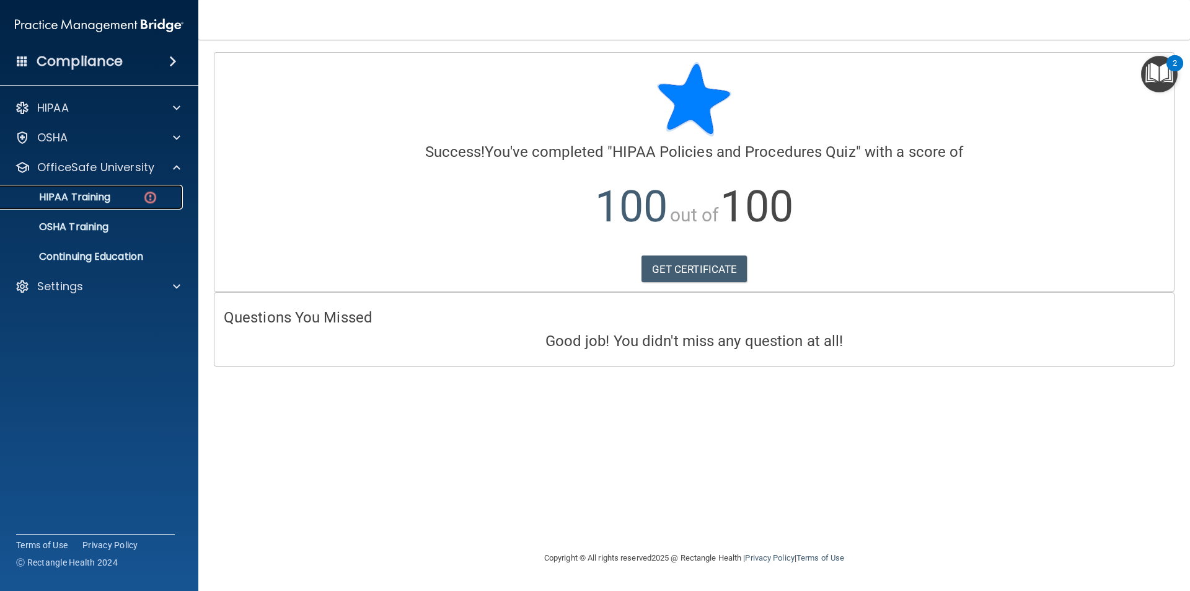
click at [95, 199] on p "HIPAA Training" at bounding box center [59, 197] width 102 height 12
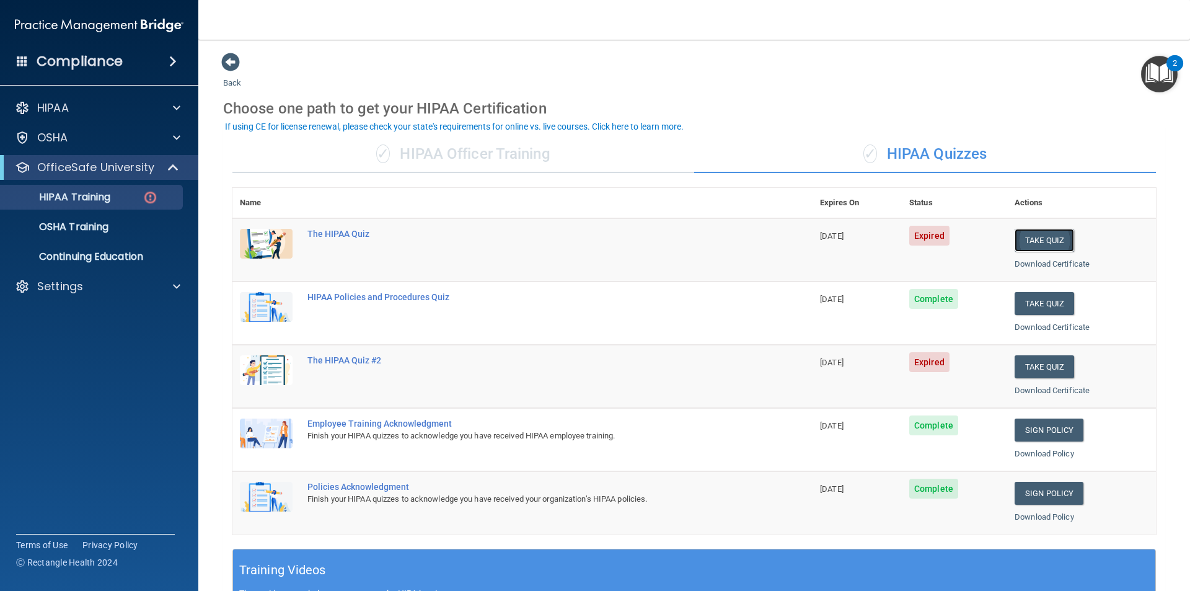
click at [1035, 240] on button "Take Quiz" at bounding box center [1045, 240] width 60 height 23
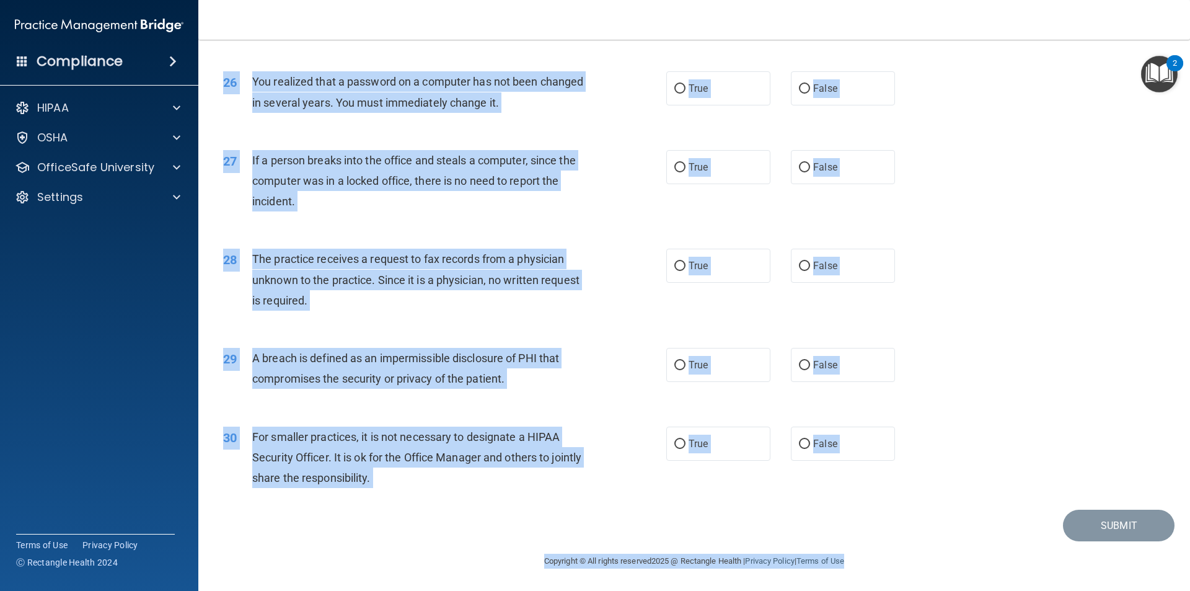
scroll to position [2343, 0]
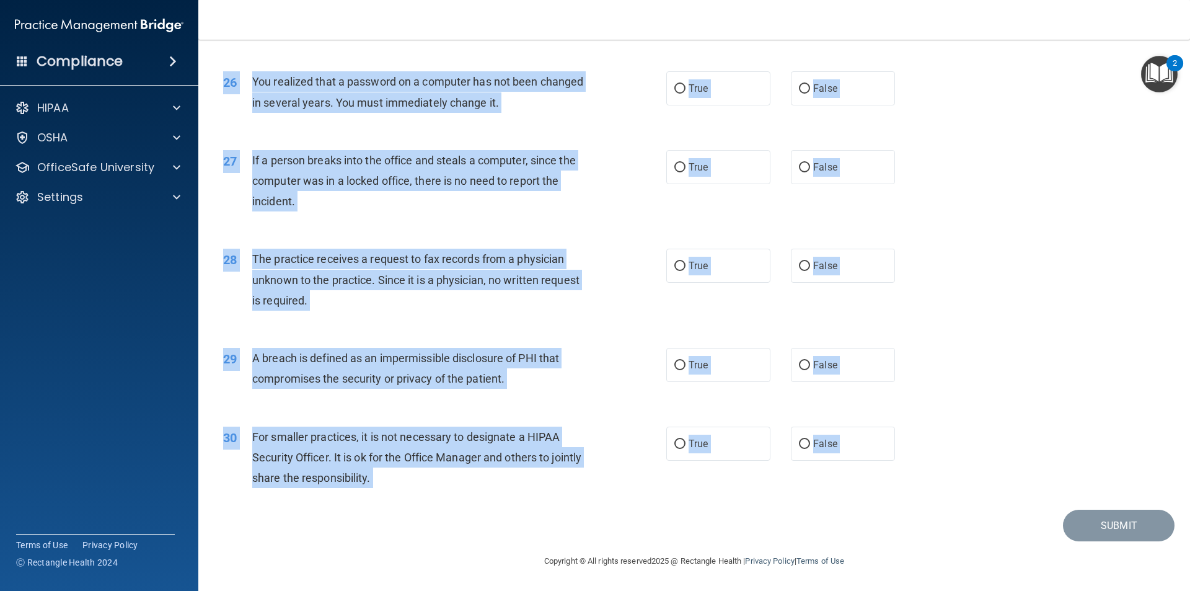
drag, startPoint x: 226, startPoint y: 63, endPoint x: 842, endPoint y: 525, distance: 770.3
copy main "The HIPAA Quiz This quiz doesn’t expire until 05/31/2025. Are you sure you want…"
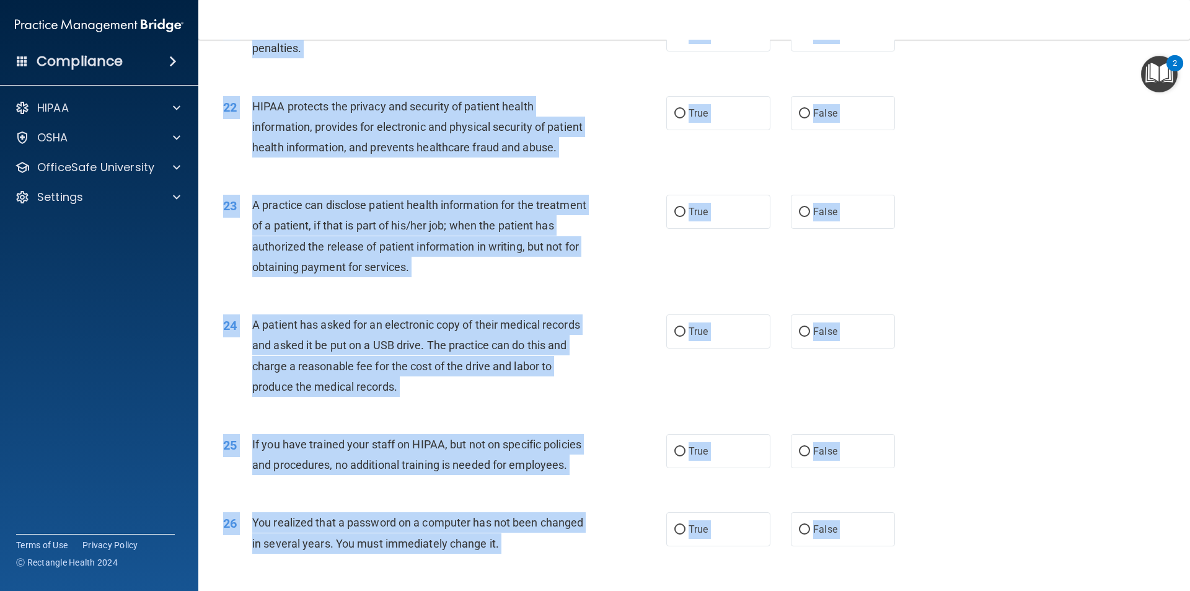
scroll to position [1380, 0]
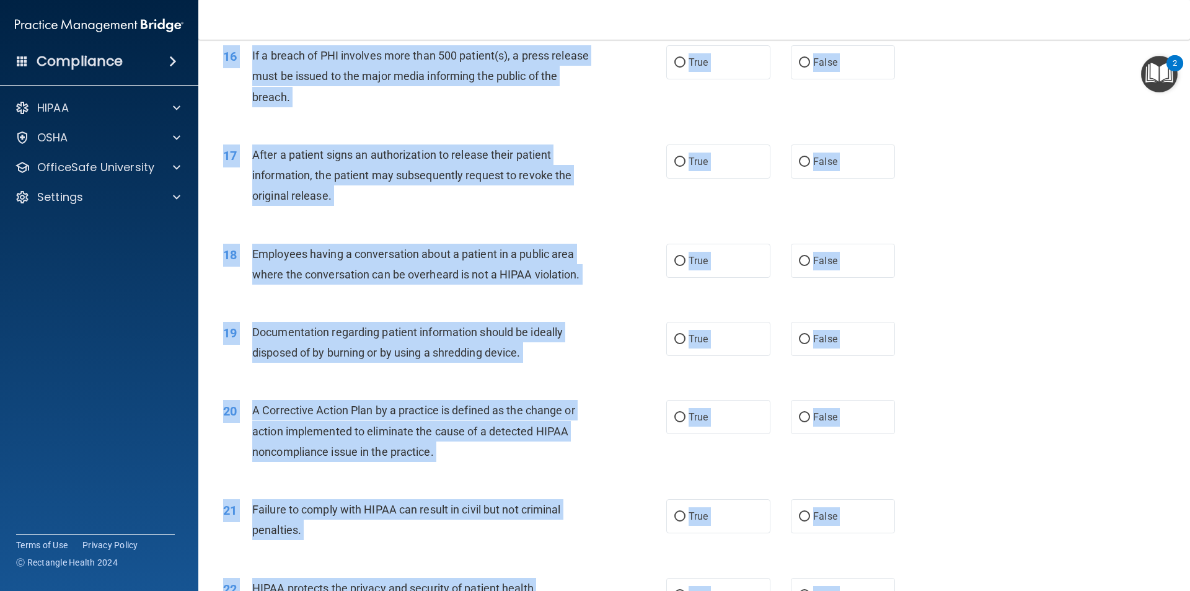
click at [990, 373] on div "19 Documentation regarding patient information should be ideally disposed of by…" at bounding box center [694, 345] width 961 height 78
click at [1007, 370] on div "19 Documentation regarding patient information should be ideally disposed of by…" at bounding box center [694, 345] width 961 height 78
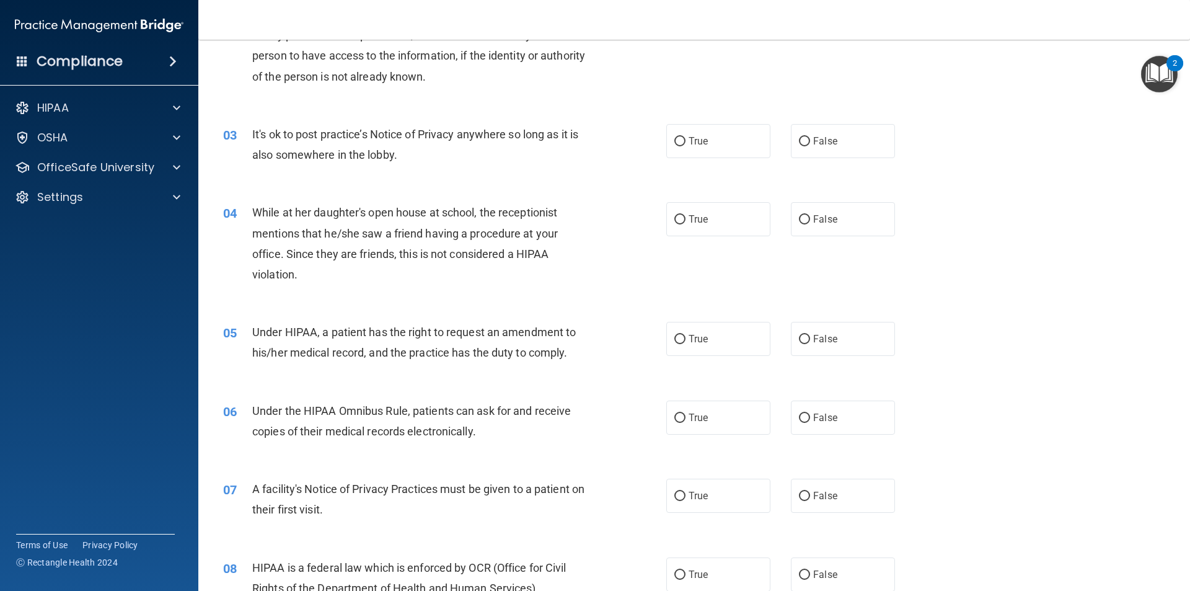
scroll to position [0, 0]
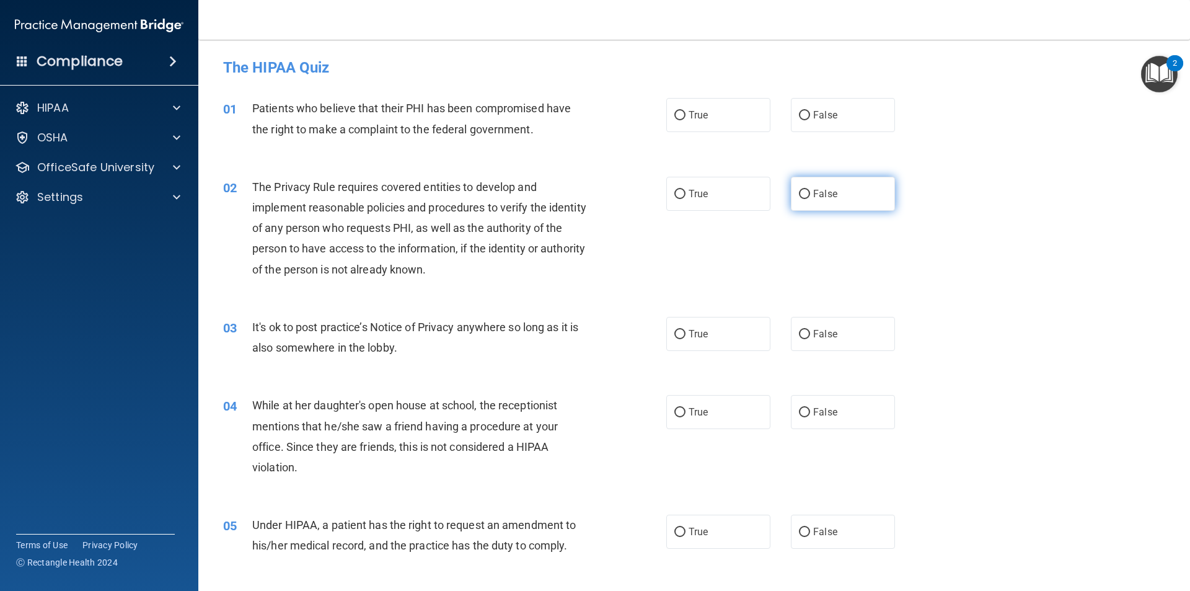
click at [867, 177] on label "False" at bounding box center [843, 194] width 104 height 34
click at [810, 190] on input "False" at bounding box center [804, 194] width 11 height 9
radio input "true"
click at [875, 194] on label "False" at bounding box center [843, 194] width 104 height 34
click at [810, 194] on input "False" at bounding box center [804, 194] width 11 height 9
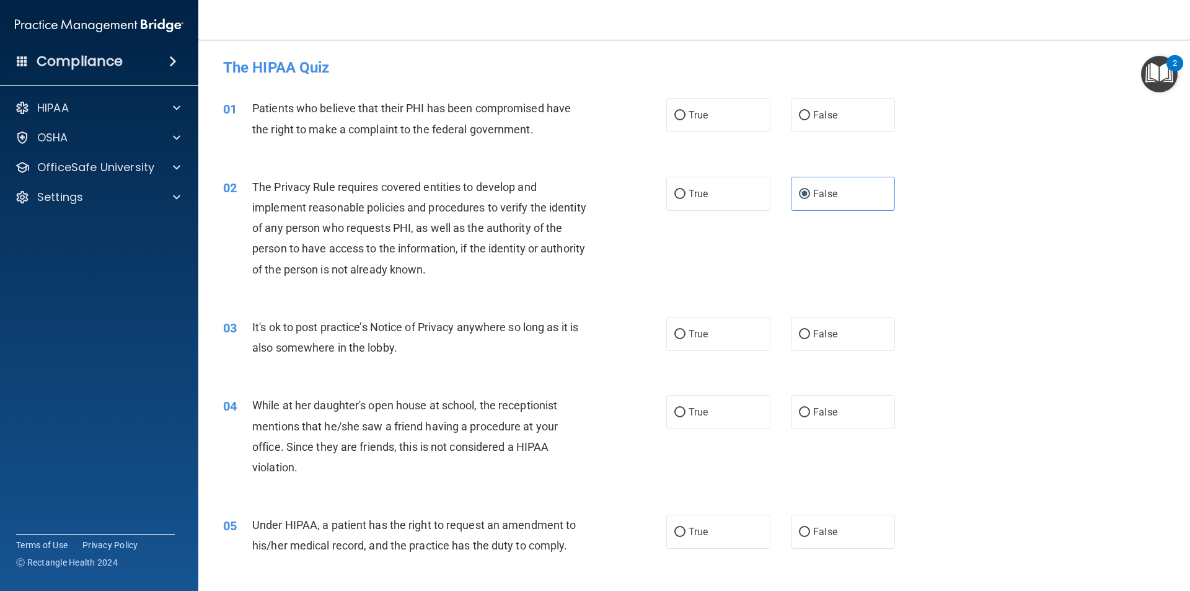
click at [957, 128] on div "01 Patients who believe that their PHI has been compromised have the right to m…" at bounding box center [694, 121] width 961 height 78
click at [701, 111] on span "True" at bounding box center [698, 115] width 19 height 12
click at [686, 111] on input "True" at bounding box center [679, 115] width 11 height 9
radio input "true"
click at [704, 182] on label "True" at bounding box center [718, 194] width 104 height 34
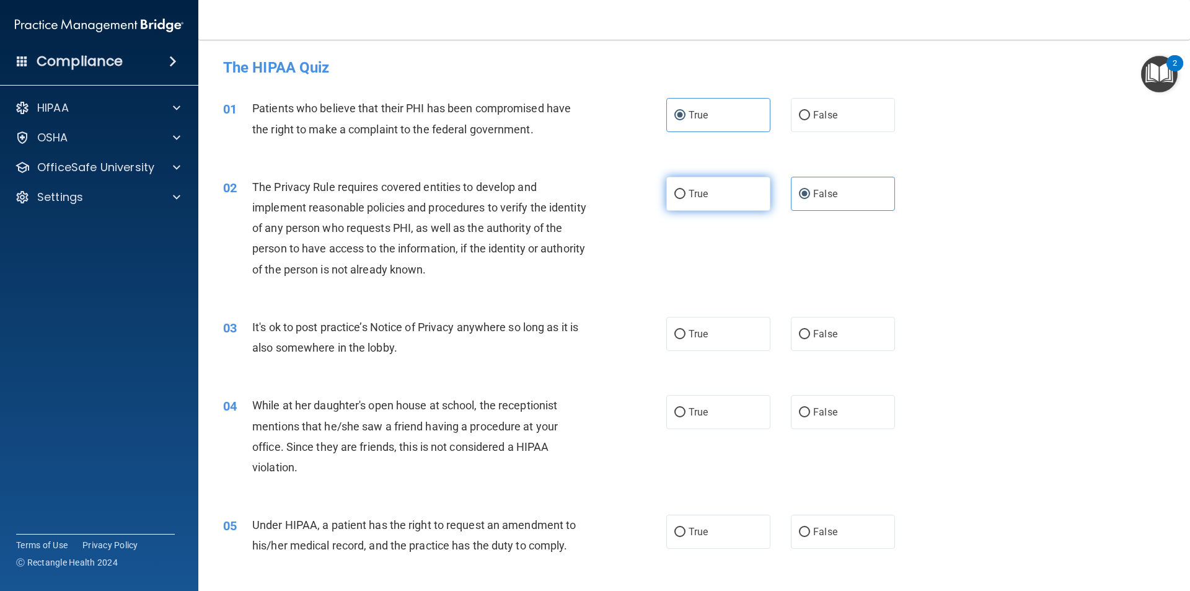
click at [686, 190] on input "True" at bounding box center [679, 194] width 11 height 9
radio input "true"
radio input "false"
click at [817, 298] on div "02 The Privacy Rule requires covered entities to develop and implement reasonab…" at bounding box center [694, 231] width 961 height 140
click at [814, 338] on span "False" at bounding box center [825, 334] width 24 height 12
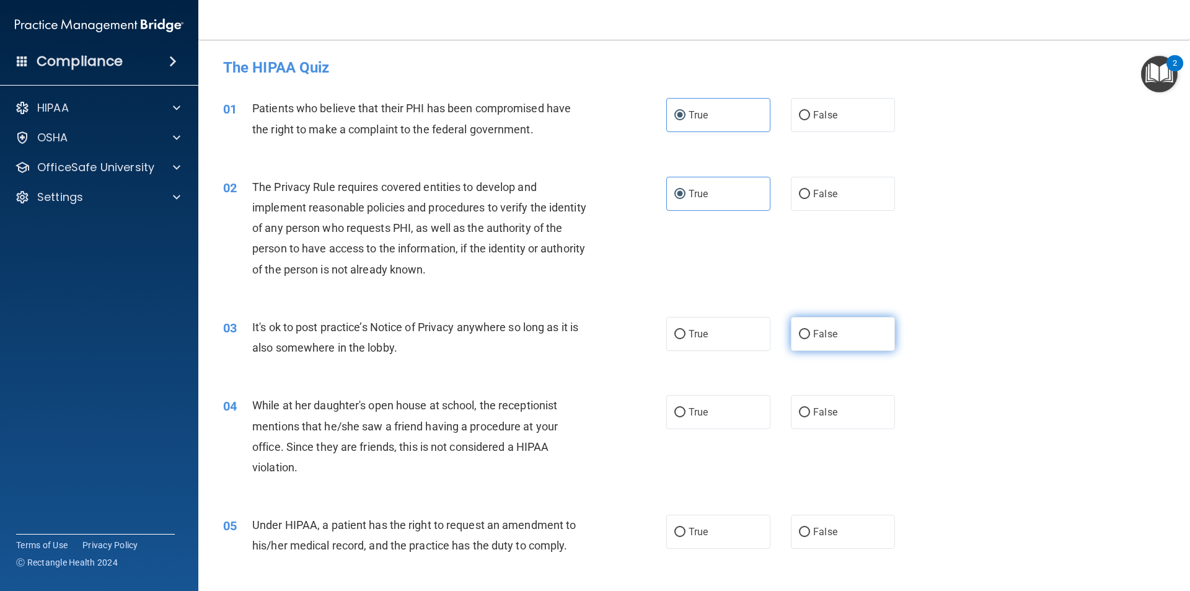
click at [810, 338] on input "False" at bounding box center [804, 334] width 11 height 9
radio input "true"
click at [816, 418] on label "False" at bounding box center [843, 412] width 104 height 34
click at [810, 417] on input "False" at bounding box center [804, 412] width 11 height 9
radio input "true"
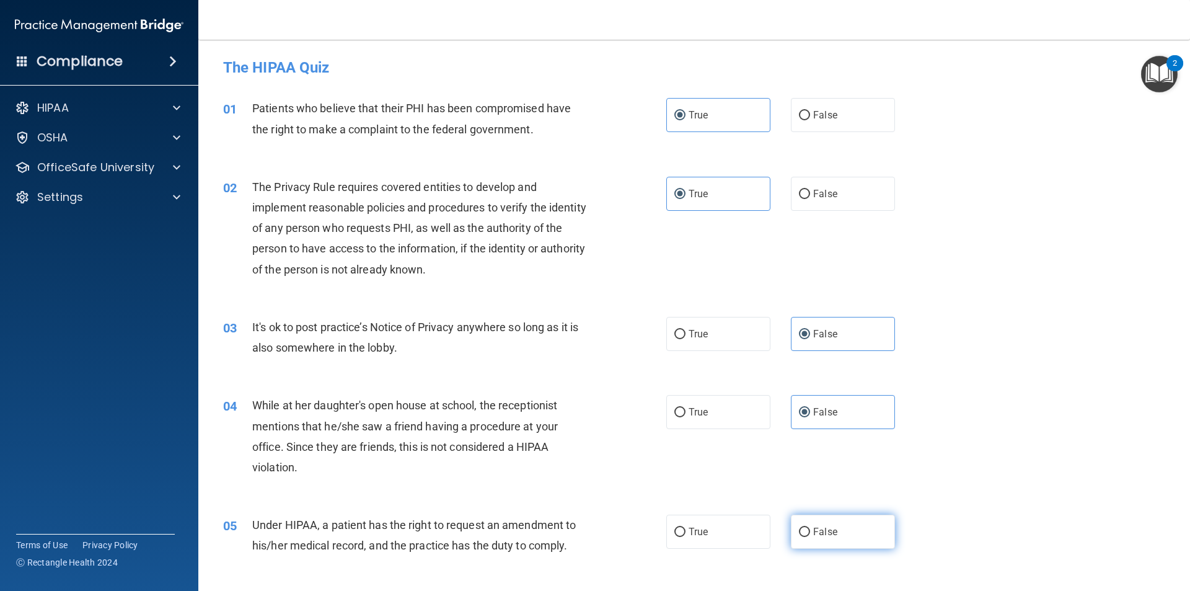
click at [813, 529] on span "False" at bounding box center [825, 532] width 24 height 12
click at [810, 529] on input "False" at bounding box center [804, 531] width 11 height 9
radio input "true"
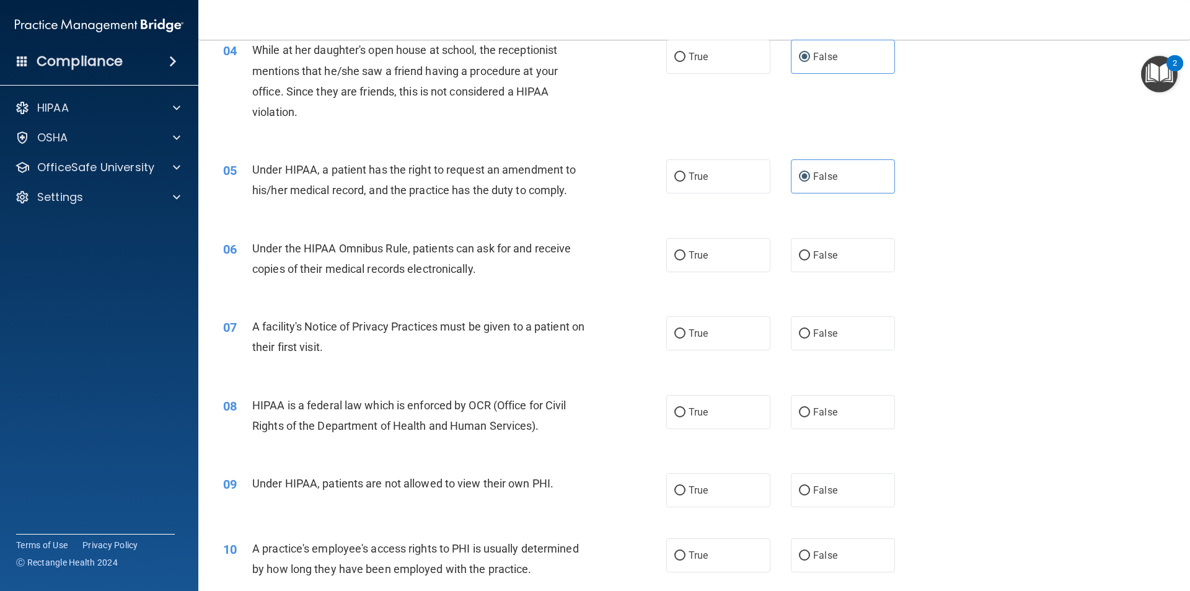
scroll to position [372, 0]
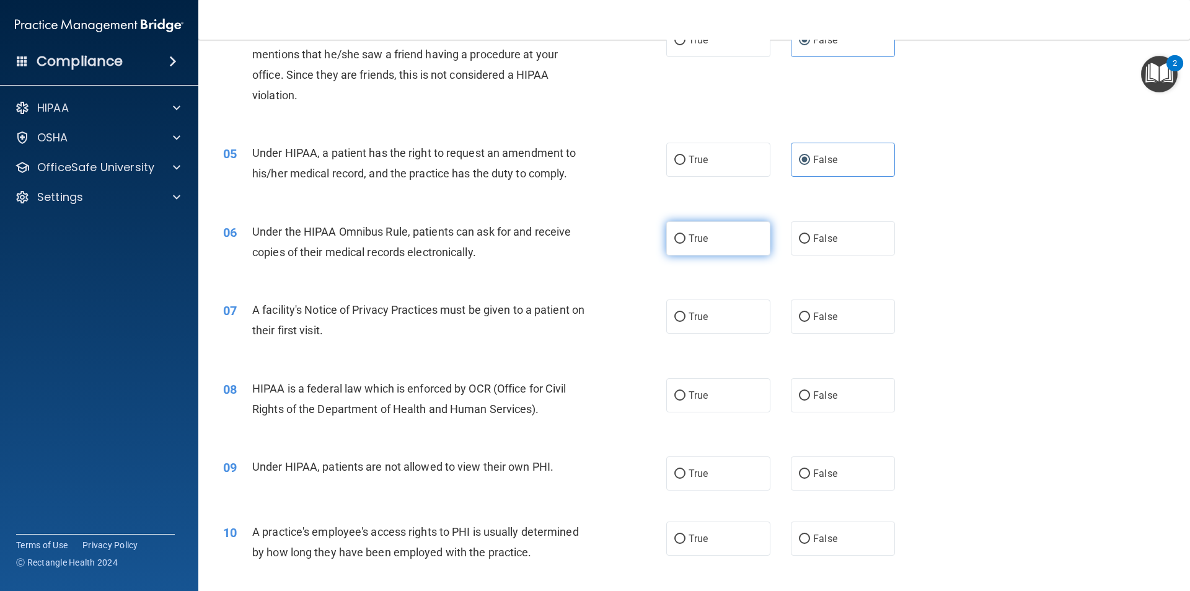
click at [694, 230] on label "True" at bounding box center [718, 238] width 104 height 34
click at [686, 234] on input "True" at bounding box center [679, 238] width 11 height 9
radio input "true"
click at [694, 311] on label "True" at bounding box center [718, 316] width 104 height 34
click at [686, 312] on input "True" at bounding box center [679, 316] width 11 height 9
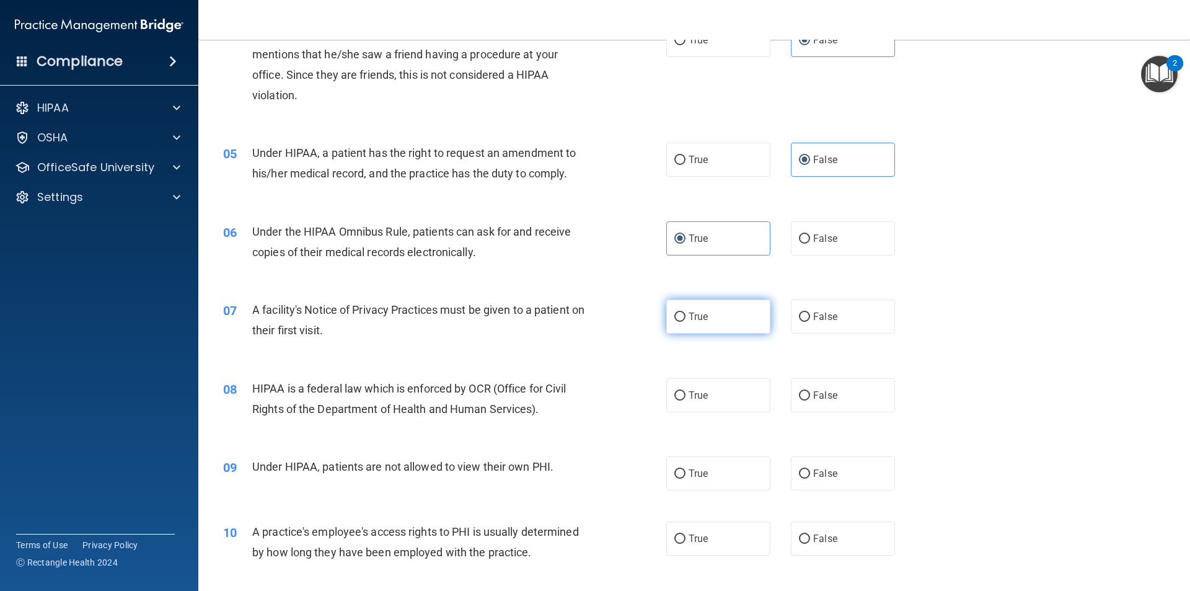
radio input "true"
click at [699, 406] on label "True" at bounding box center [718, 395] width 104 height 34
click at [686, 400] on input "True" at bounding box center [679, 395] width 11 height 9
radio input "true"
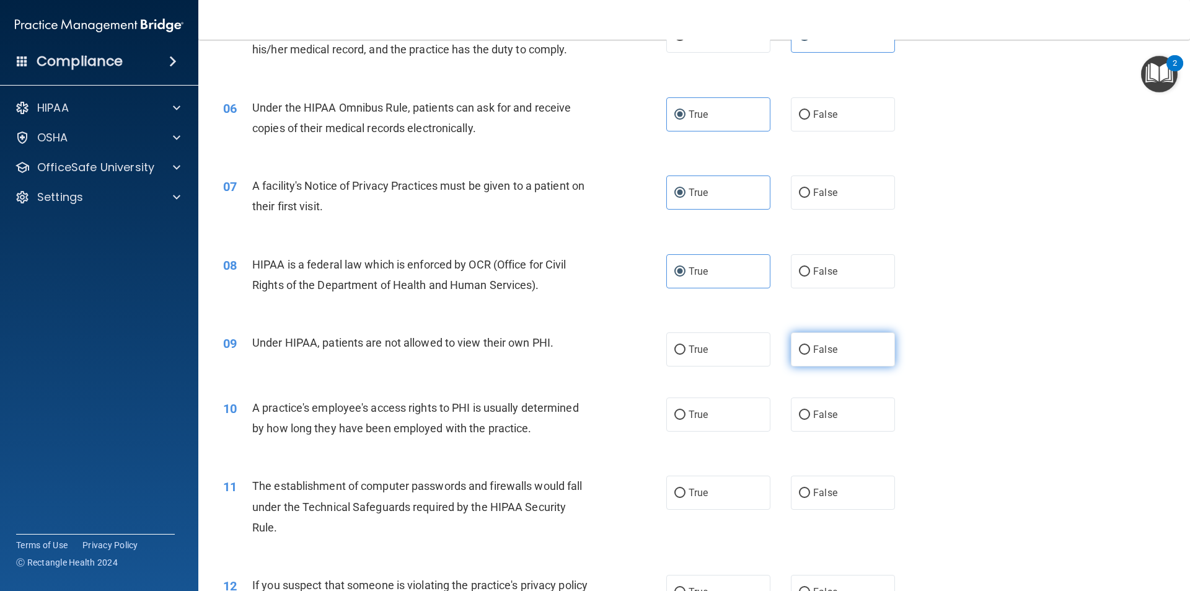
click at [805, 354] on label "False" at bounding box center [843, 349] width 104 height 34
click at [805, 354] on input "False" at bounding box center [804, 349] width 11 height 9
radio input "true"
click at [813, 418] on span "False" at bounding box center [825, 414] width 24 height 12
click at [810, 418] on input "False" at bounding box center [804, 414] width 11 height 9
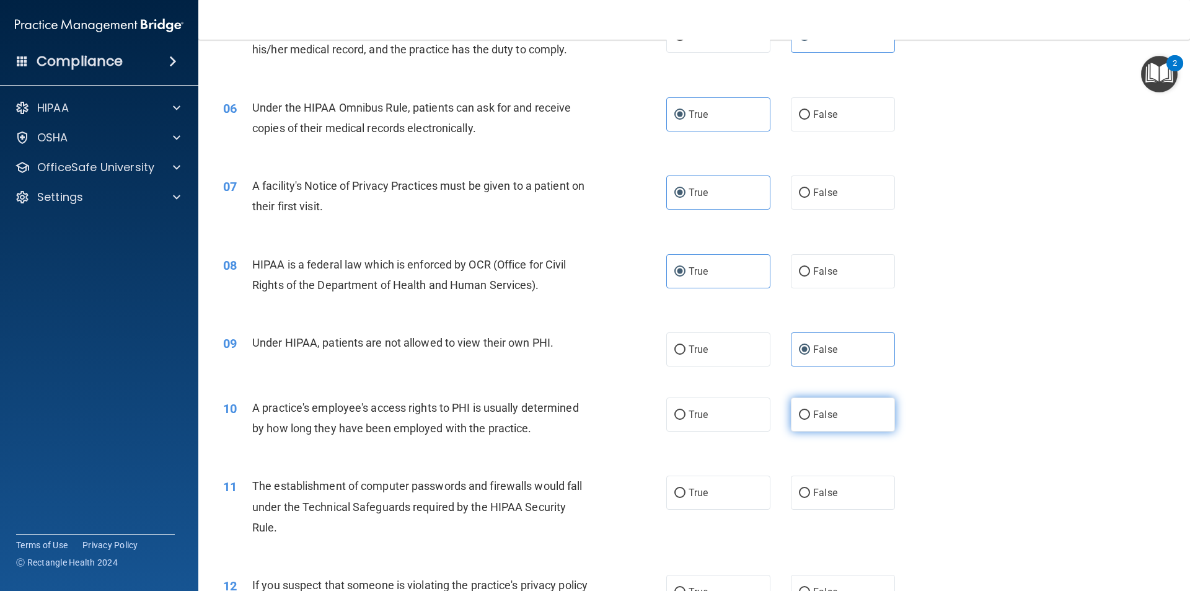
radio input "true"
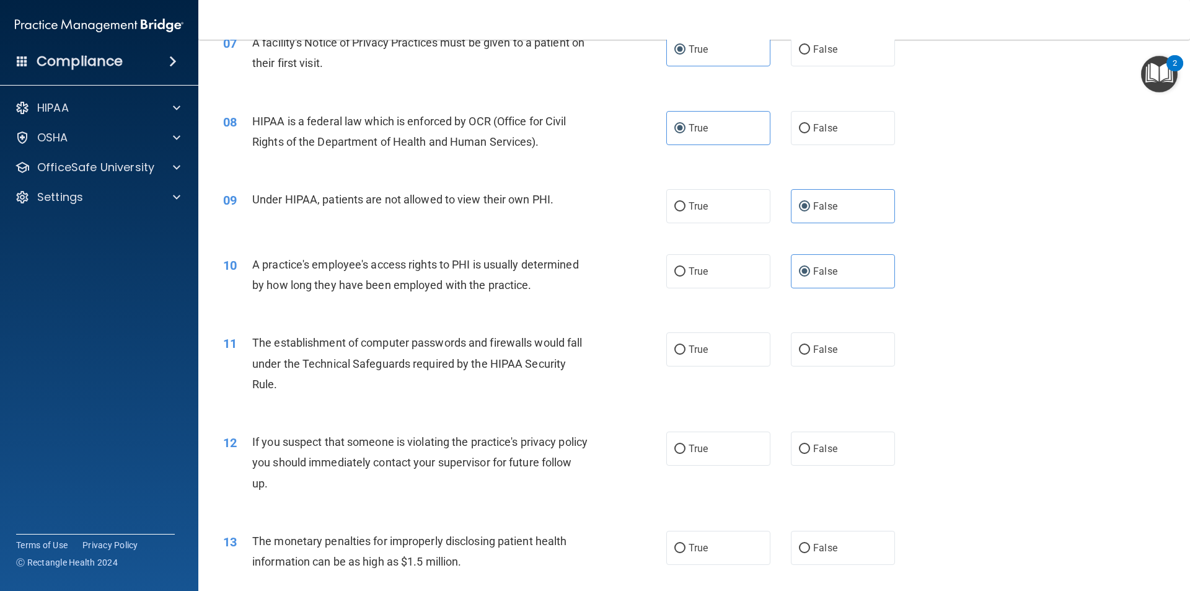
scroll to position [682, 0]
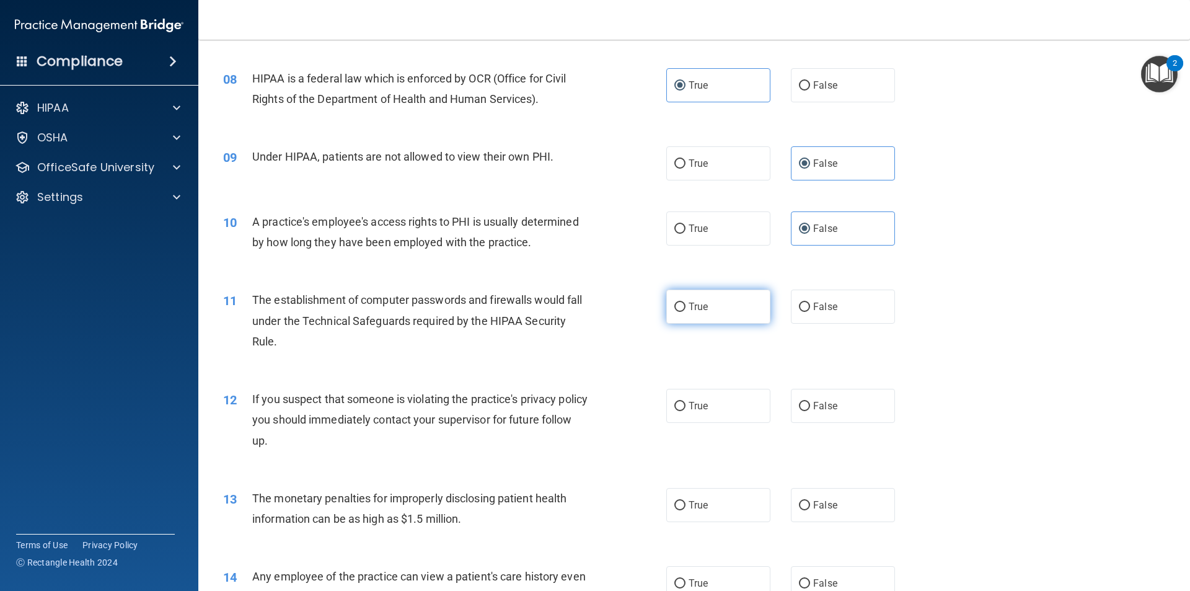
click at [703, 304] on span "True" at bounding box center [698, 307] width 19 height 12
click at [686, 304] on input "True" at bounding box center [679, 306] width 11 height 9
radio input "true"
click at [689, 405] on span "True" at bounding box center [698, 406] width 19 height 12
click at [686, 405] on input "True" at bounding box center [679, 406] width 11 height 9
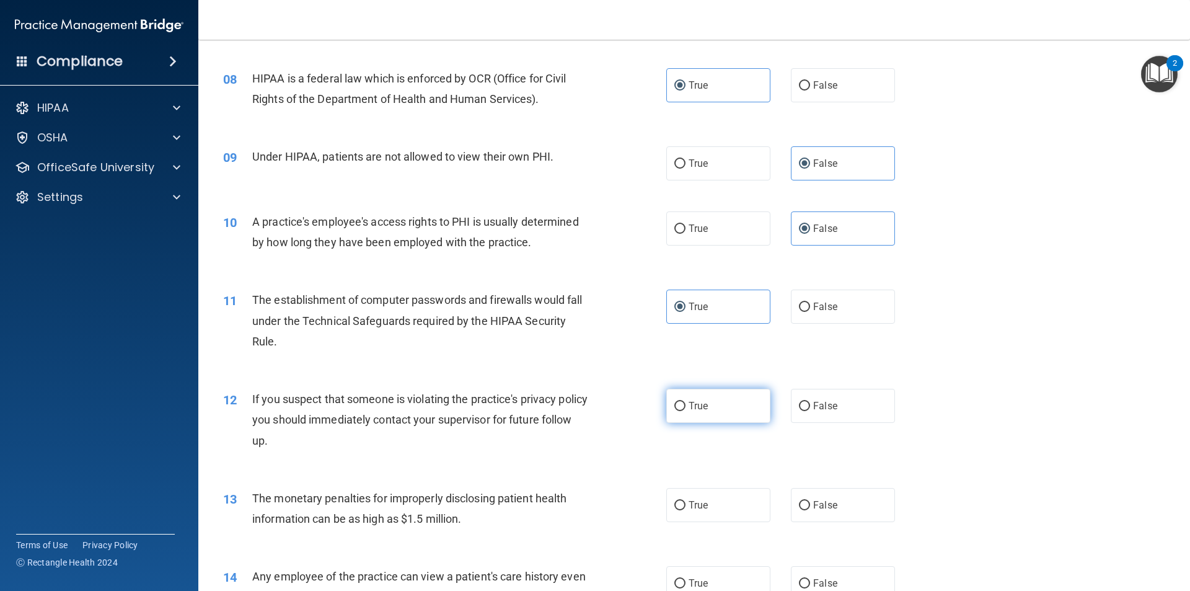
radio input "true"
click at [700, 496] on label "True" at bounding box center [718, 505] width 104 height 34
click at [686, 501] on input "True" at bounding box center [679, 505] width 11 height 9
radio input "true"
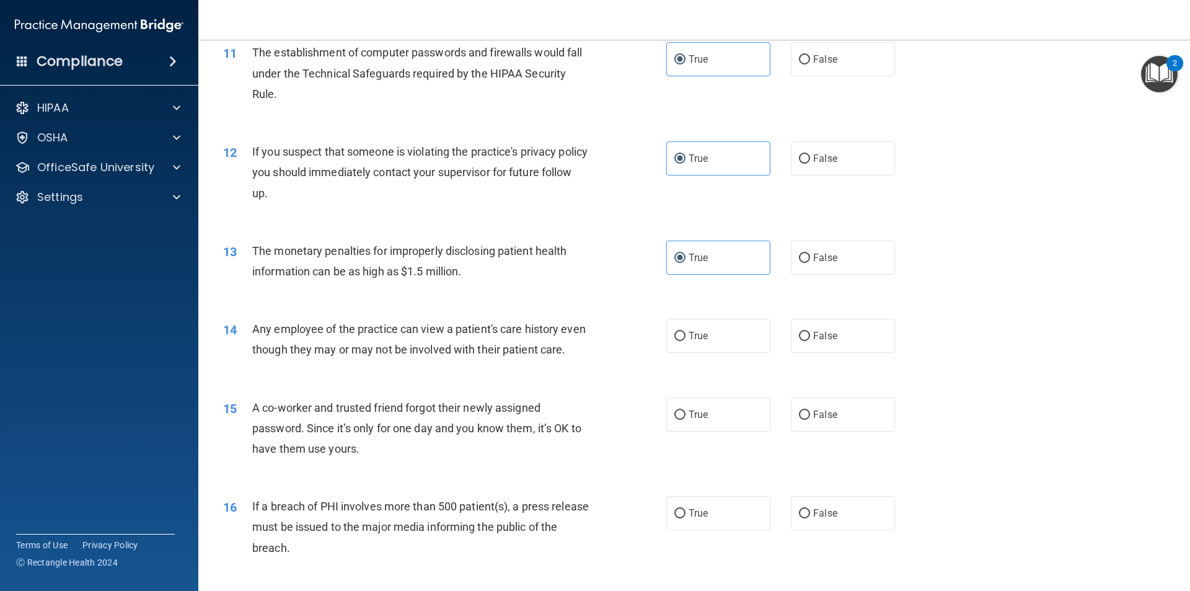
scroll to position [930, 0]
click at [827, 342] on label "False" at bounding box center [843, 335] width 104 height 34
click at [810, 340] on input "False" at bounding box center [804, 335] width 11 height 9
radio input "true"
click at [823, 429] on label "False" at bounding box center [843, 414] width 104 height 34
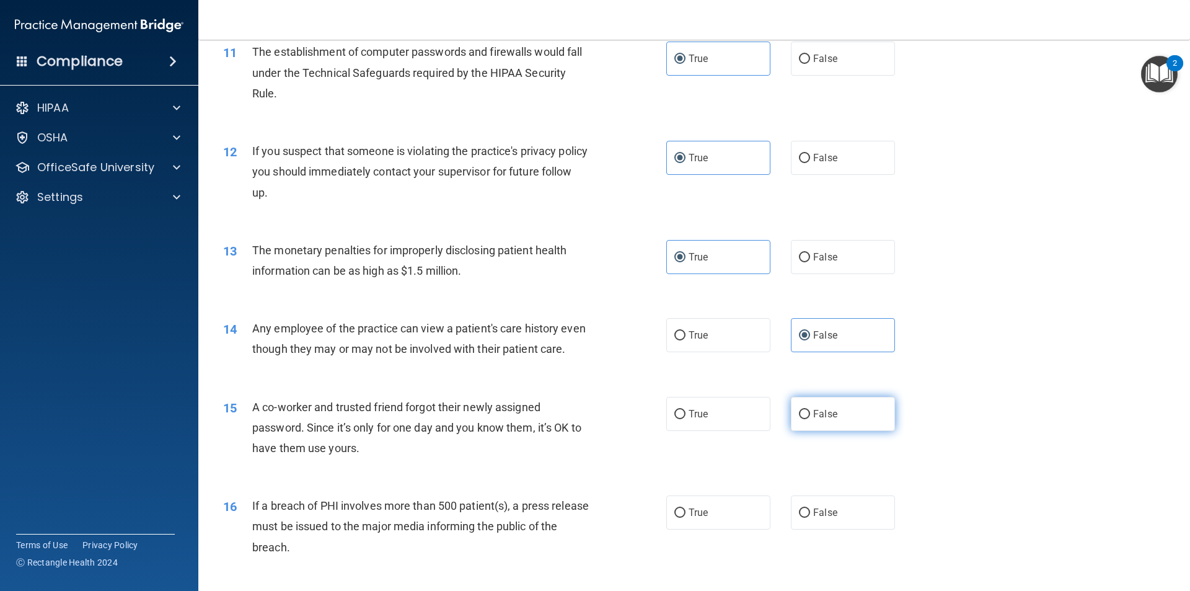
click at [810, 419] on input "False" at bounding box center [804, 414] width 11 height 9
radio input "true"
click at [674, 518] on input "True" at bounding box center [679, 512] width 11 height 9
radio input "true"
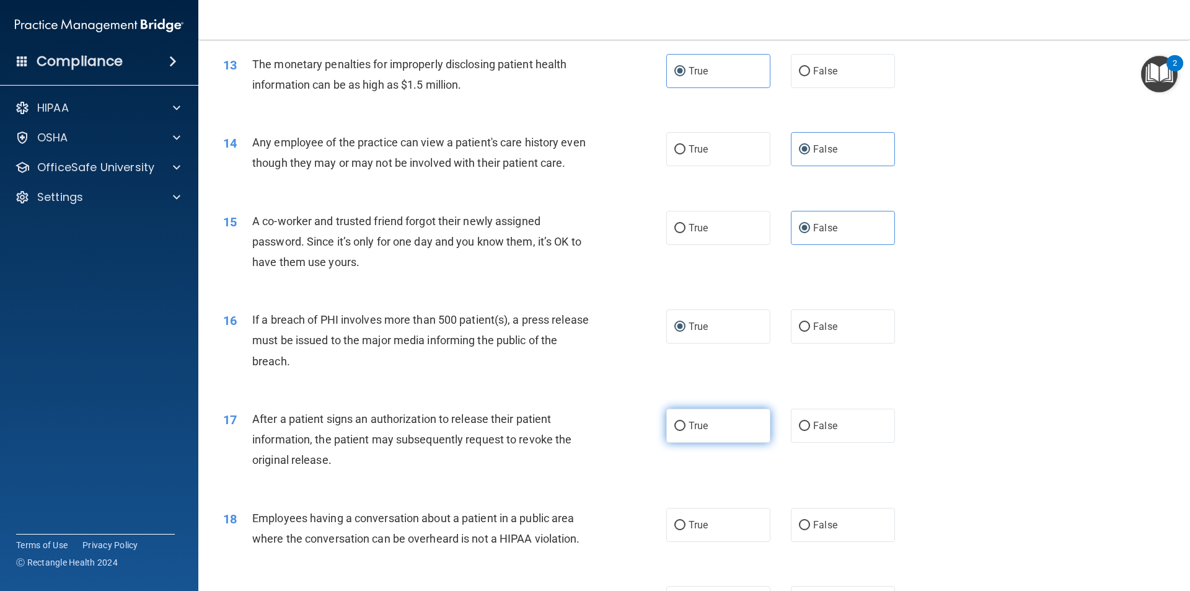
click at [704, 443] on label "True" at bounding box center [718, 425] width 104 height 34
click at [686, 431] on input "True" at bounding box center [679, 425] width 11 height 9
radio input "true"
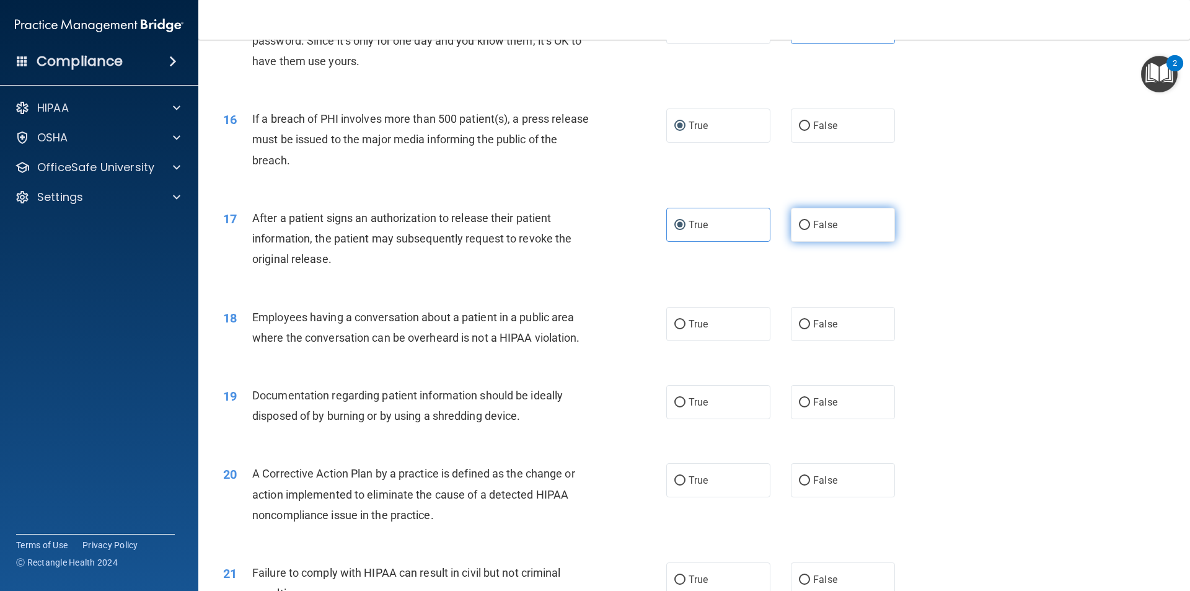
scroll to position [1364, 0]
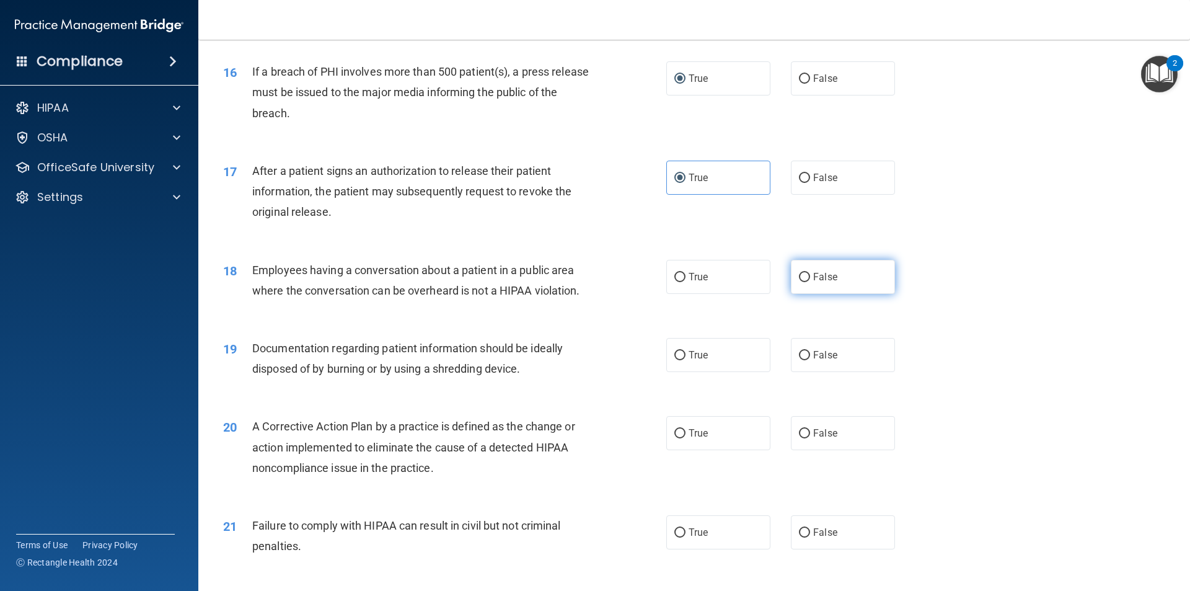
click at [824, 294] on label "False" at bounding box center [843, 277] width 104 height 34
click at [810, 282] on input "False" at bounding box center [804, 277] width 11 height 9
radio input "true"
click at [666, 372] on label "True" at bounding box center [718, 355] width 104 height 34
click at [674, 360] on input "True" at bounding box center [679, 355] width 11 height 9
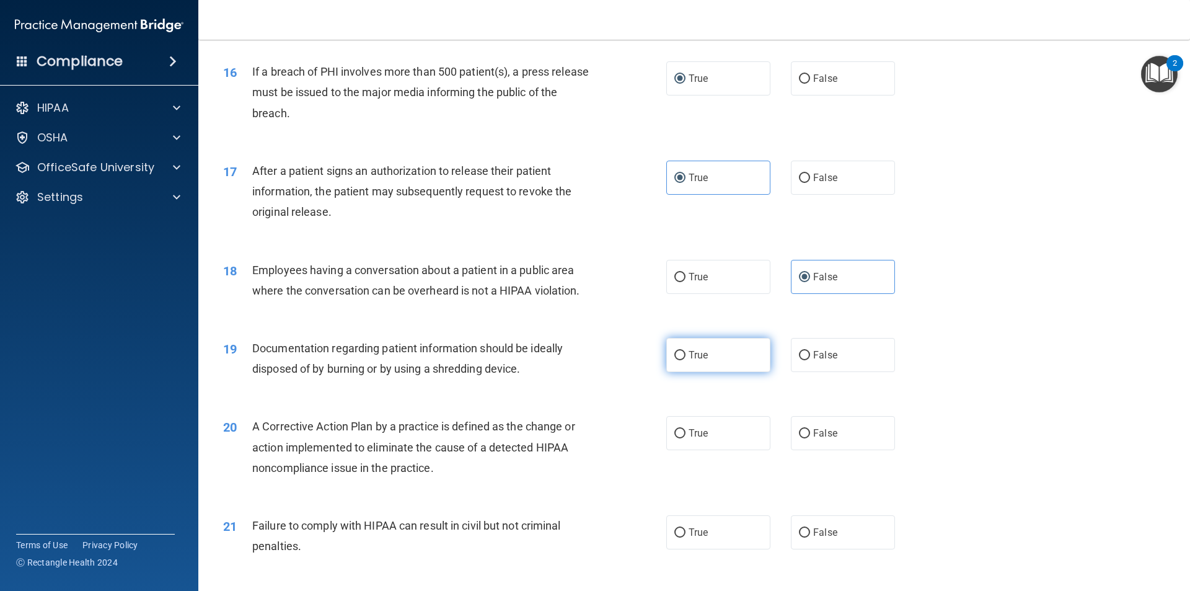
radio input "true"
click at [700, 439] on span "True" at bounding box center [698, 433] width 19 height 12
click at [686, 438] on input "True" at bounding box center [679, 433] width 11 height 9
radio input "true"
click at [818, 549] on label "False" at bounding box center [843, 532] width 104 height 34
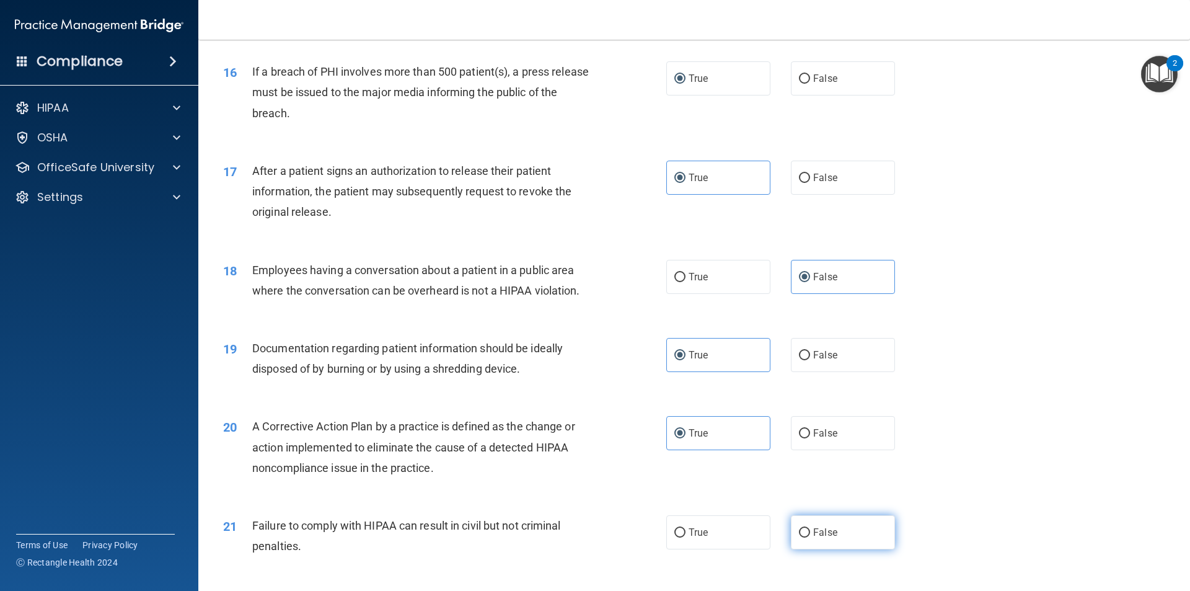
click at [810, 537] on input "False" at bounding box center [804, 532] width 11 height 9
radio input "true"
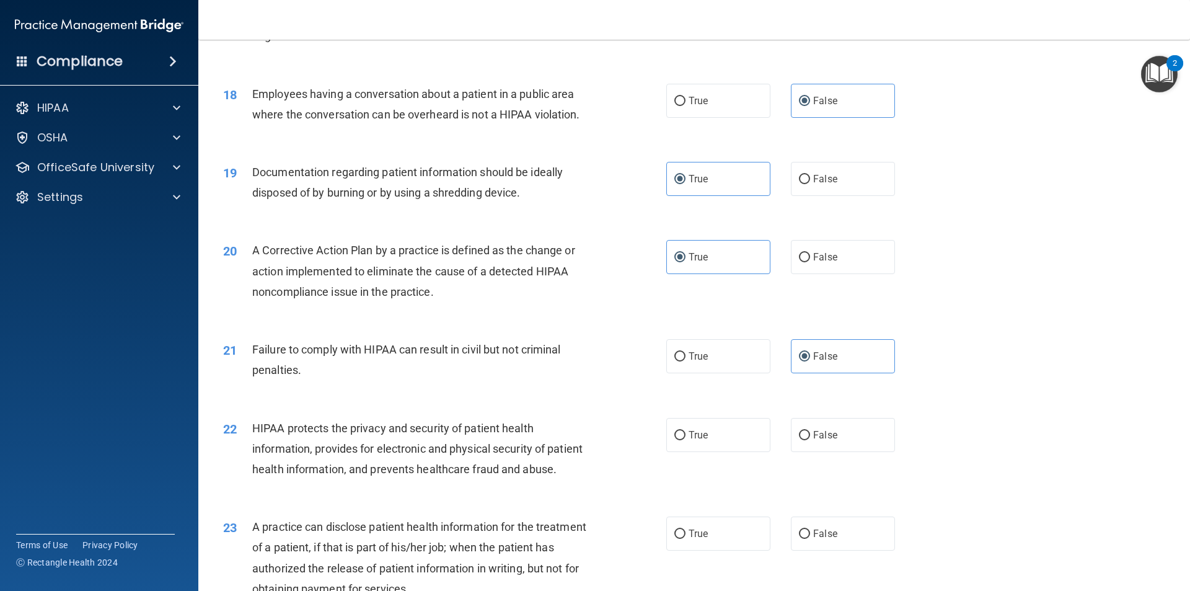
scroll to position [1550, 0]
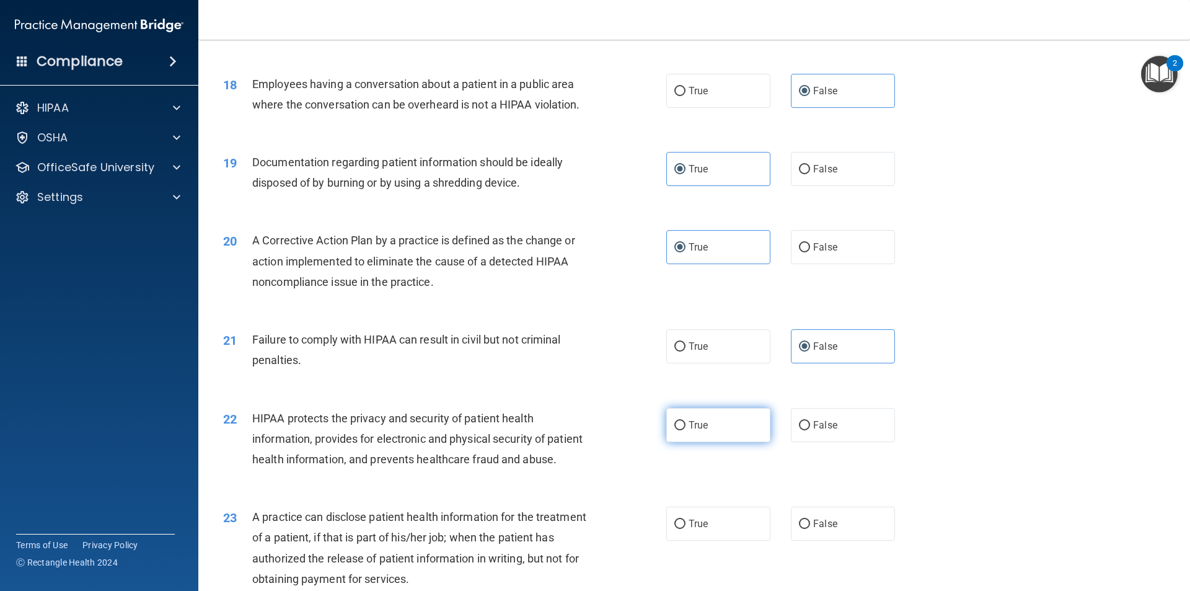
click at [705, 438] on label "True" at bounding box center [718, 425] width 104 height 34
click at [686, 430] on input "True" at bounding box center [679, 425] width 11 height 9
radio input "true"
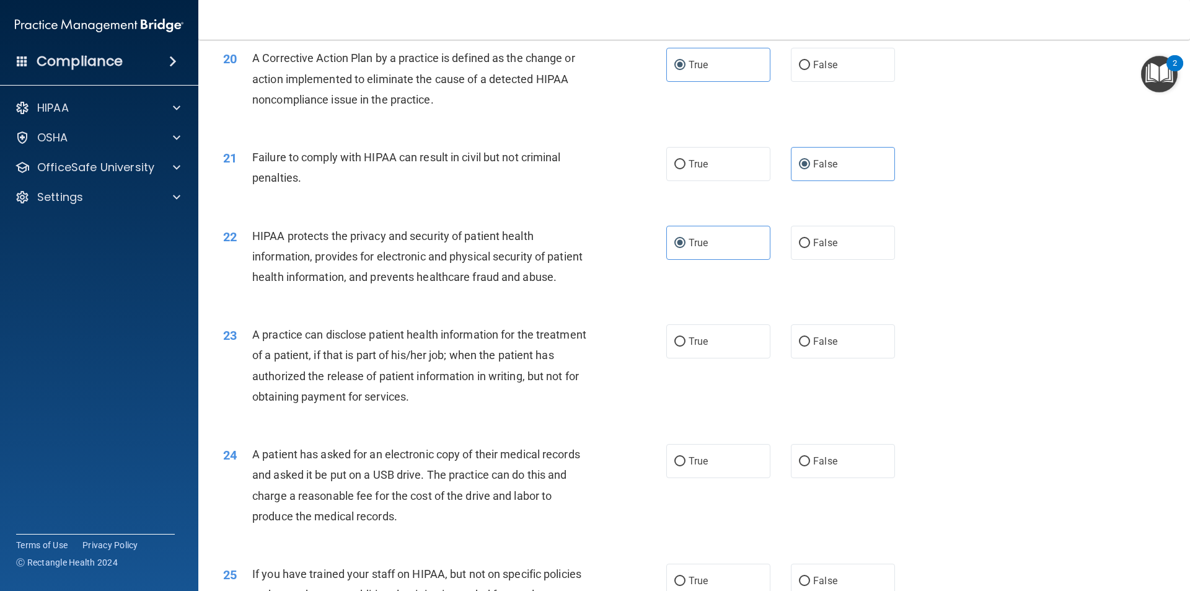
scroll to position [1735, 0]
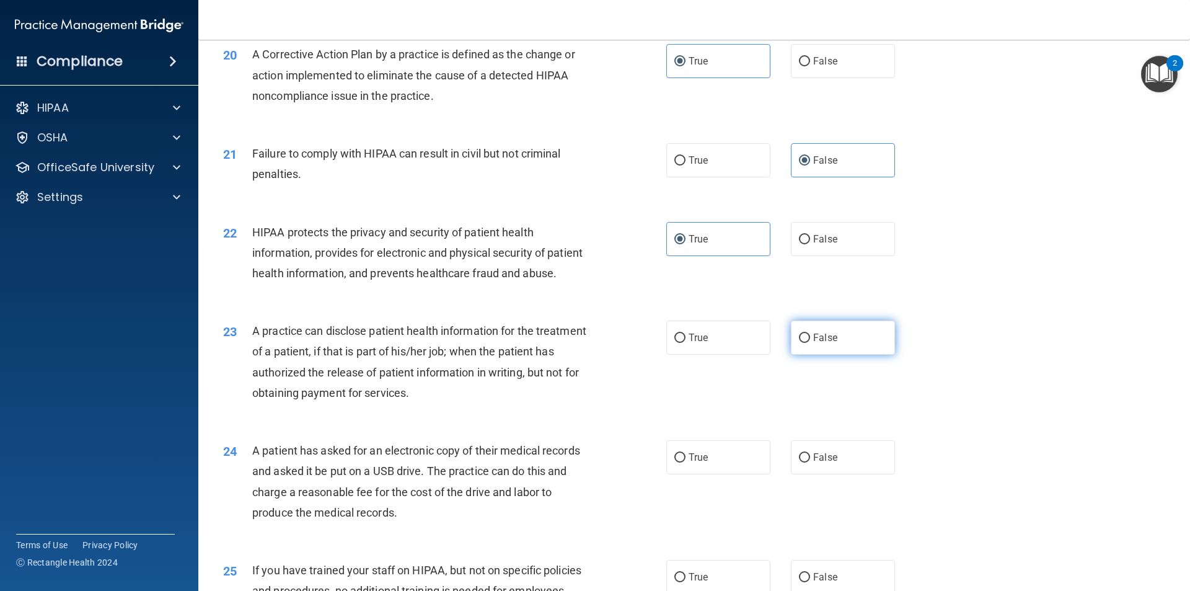
click at [813, 355] on label "False" at bounding box center [843, 337] width 104 height 34
click at [810, 343] on input "False" at bounding box center [804, 337] width 11 height 9
radio input "true"
click at [710, 474] on label "True" at bounding box center [718, 457] width 104 height 34
click at [686, 462] on input "True" at bounding box center [679, 457] width 11 height 9
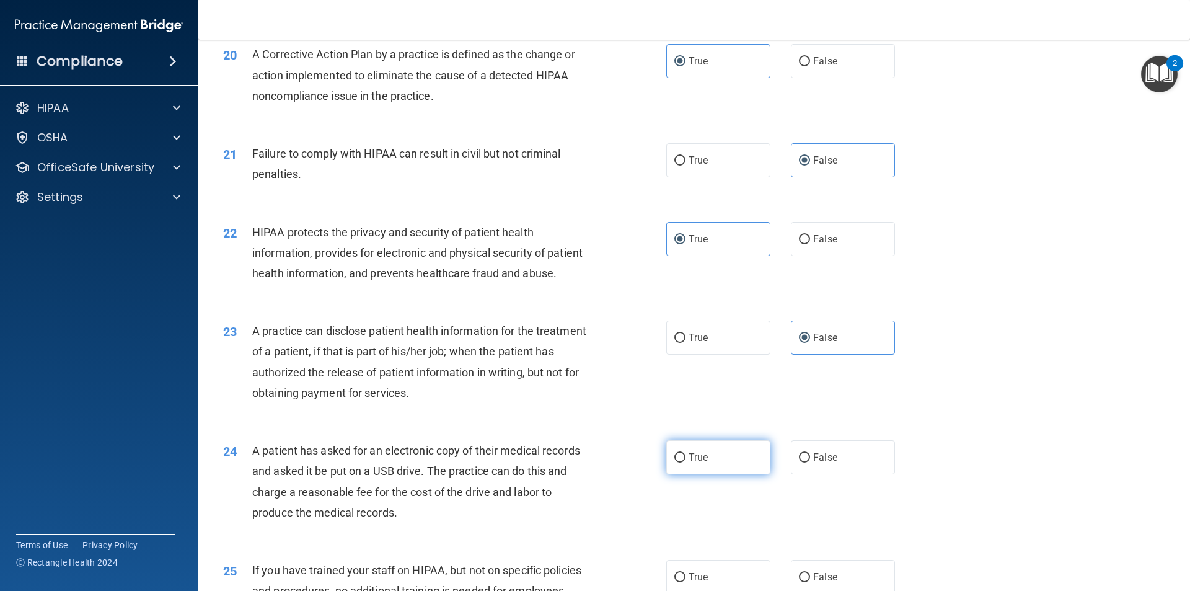
radio input "true"
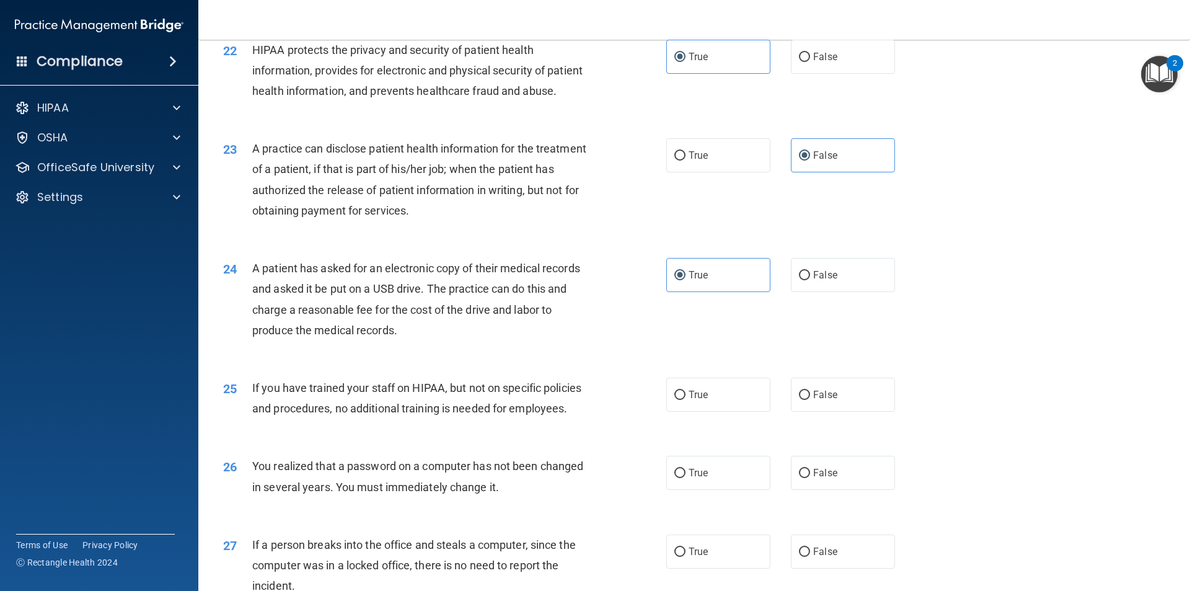
scroll to position [1921, 0]
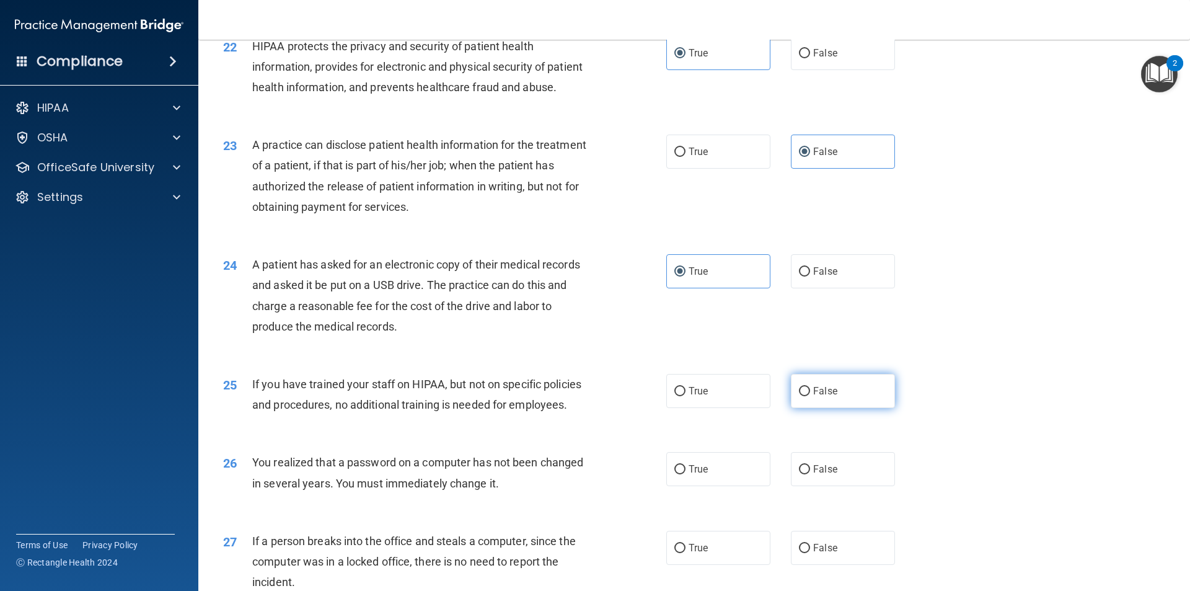
click at [853, 408] on label "False" at bounding box center [843, 391] width 104 height 34
click at [810, 396] on input "False" at bounding box center [804, 391] width 11 height 9
radio input "true"
click at [699, 486] on label "True" at bounding box center [718, 469] width 104 height 34
click at [686, 474] on input "True" at bounding box center [679, 469] width 11 height 9
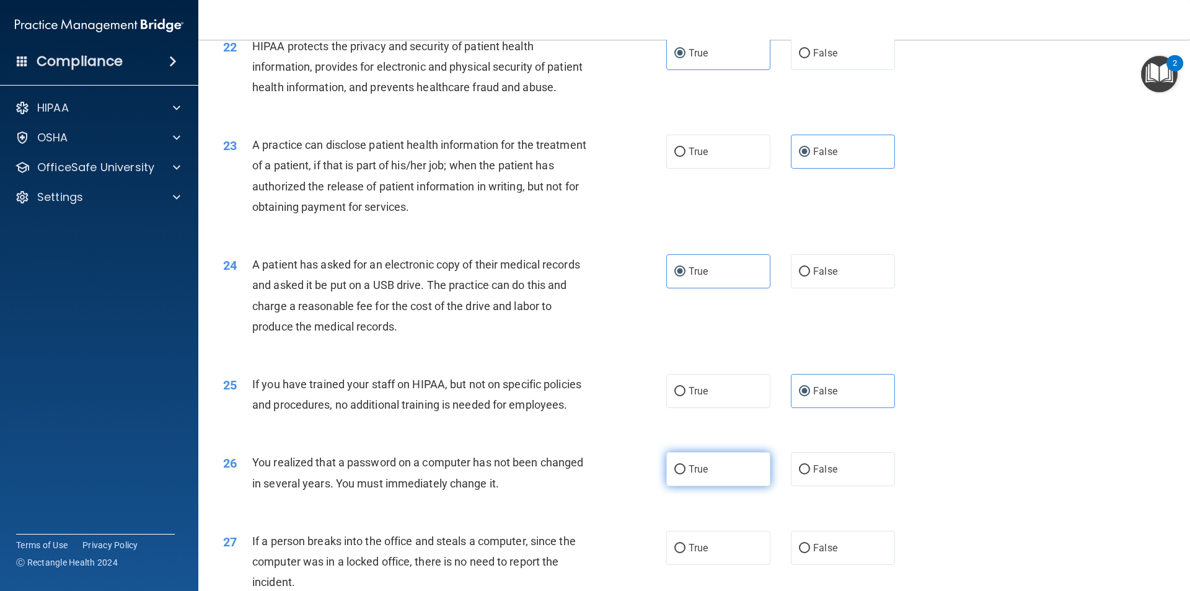
radio input "true"
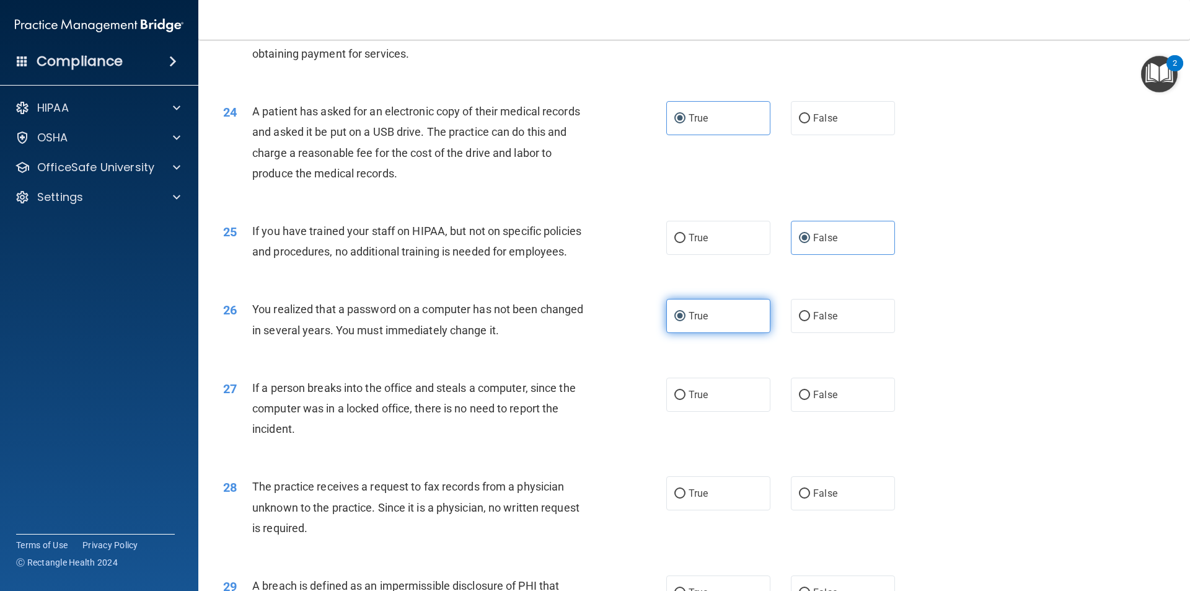
scroll to position [2107, 0]
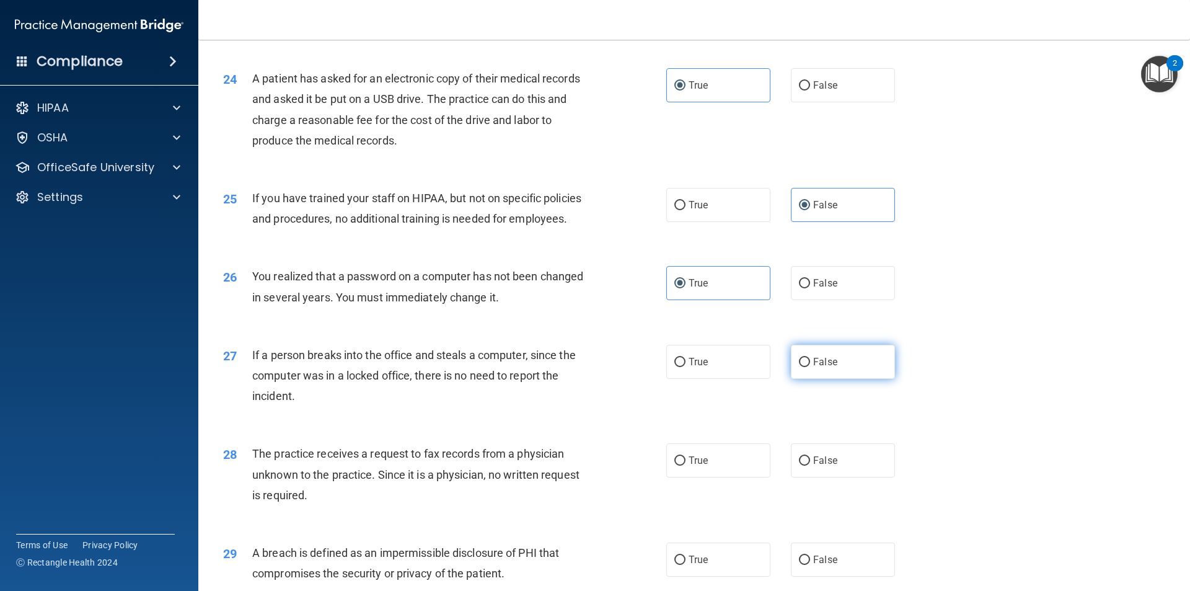
click at [830, 368] on span "False" at bounding box center [825, 362] width 24 height 12
click at [810, 367] on input "False" at bounding box center [804, 362] width 11 height 9
radio input "true"
drag, startPoint x: 819, startPoint y: 500, endPoint x: 835, endPoint y: 485, distance: 22.4
click at [818, 466] on span "False" at bounding box center [825, 460] width 24 height 12
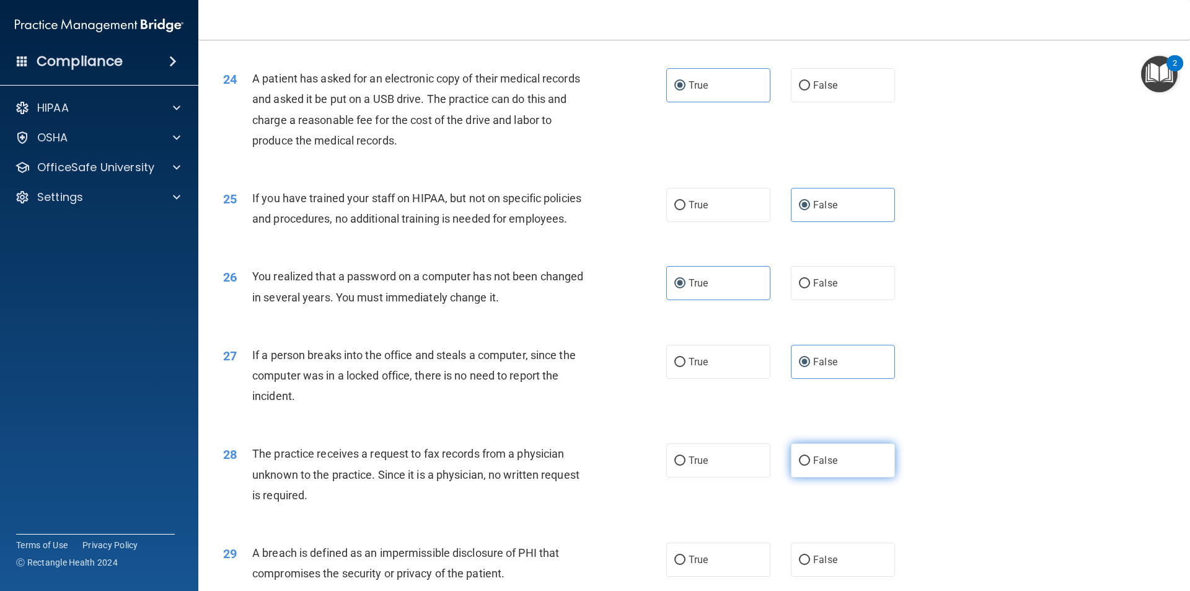
click at [810, 465] on input "False" at bounding box center [804, 460] width 11 height 9
radio input "true"
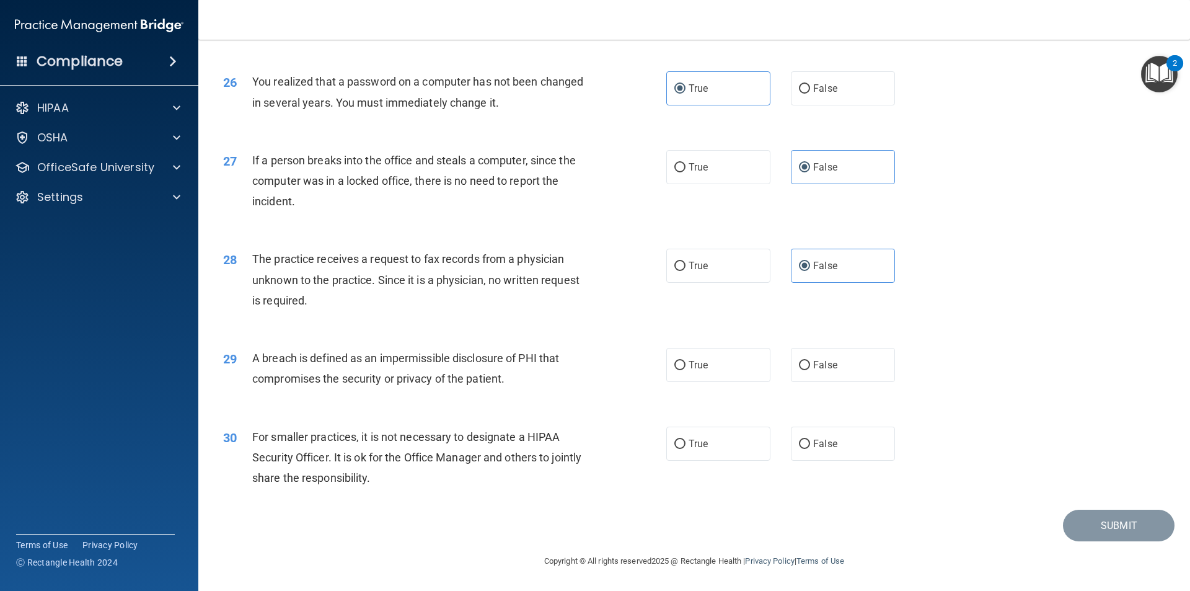
scroll to position [2343, 0]
click at [710, 373] on label "True" at bounding box center [718, 365] width 104 height 34
click at [686, 370] on input "True" at bounding box center [679, 365] width 11 height 9
radio input "true"
click at [812, 452] on label "False" at bounding box center [843, 443] width 104 height 34
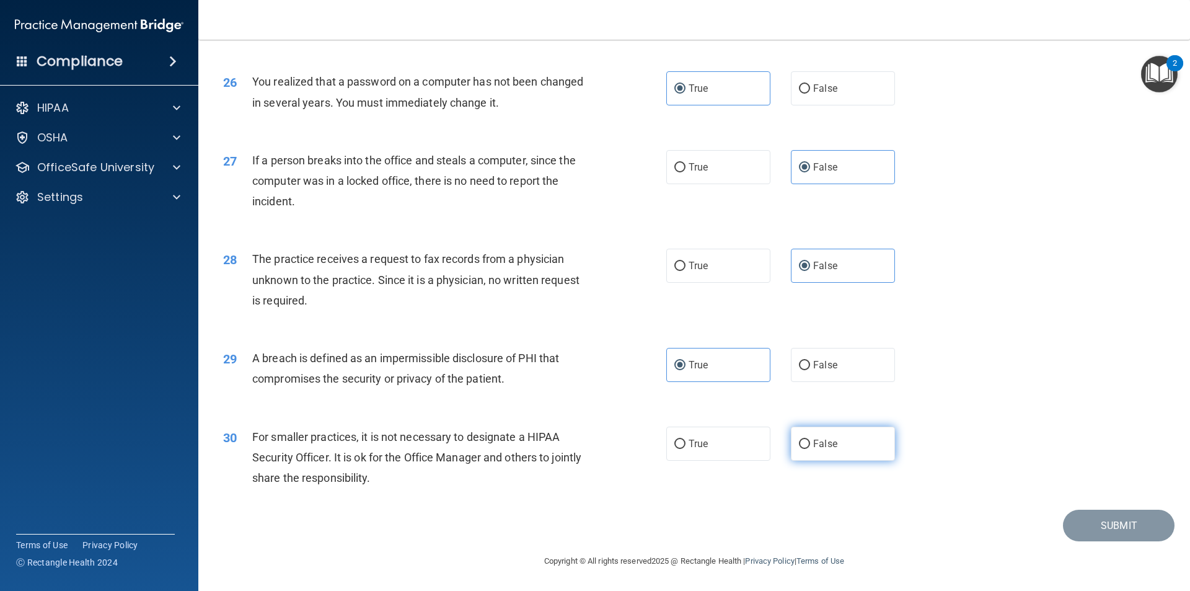
click at [810, 449] on input "False" at bounding box center [804, 443] width 11 height 9
radio input "true"
drag, startPoint x: 1104, startPoint y: 532, endPoint x: 1104, endPoint y: 540, distance: 7.4
click at [1104, 533] on button "Submit" at bounding box center [1119, 525] width 112 height 32
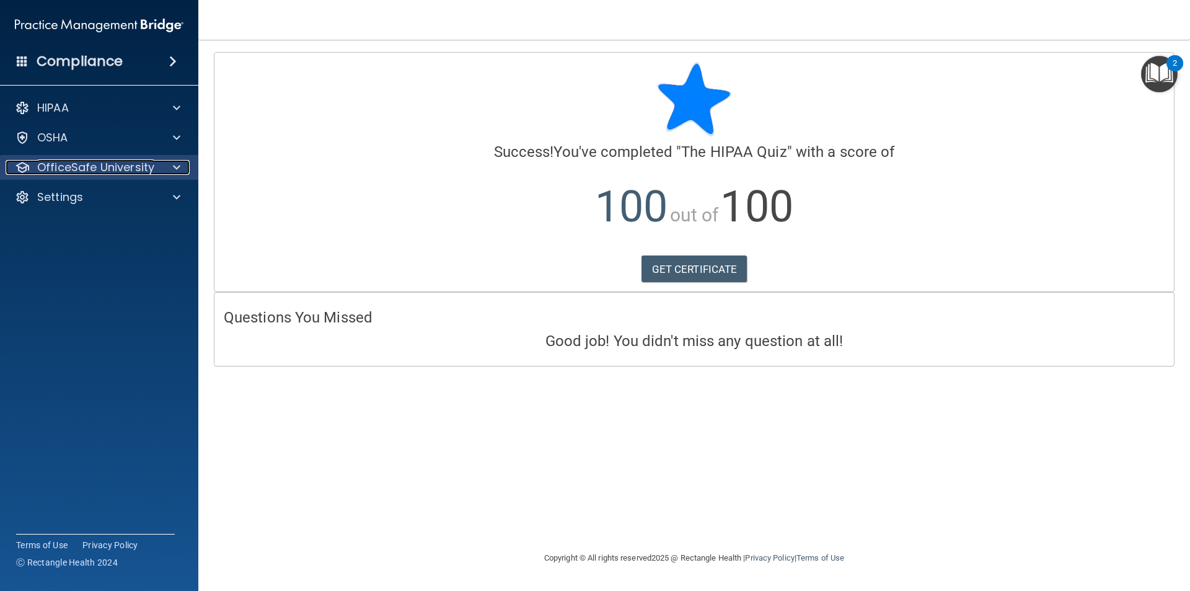
click at [157, 169] on div "OfficeSafe University" at bounding box center [83, 167] width 154 height 15
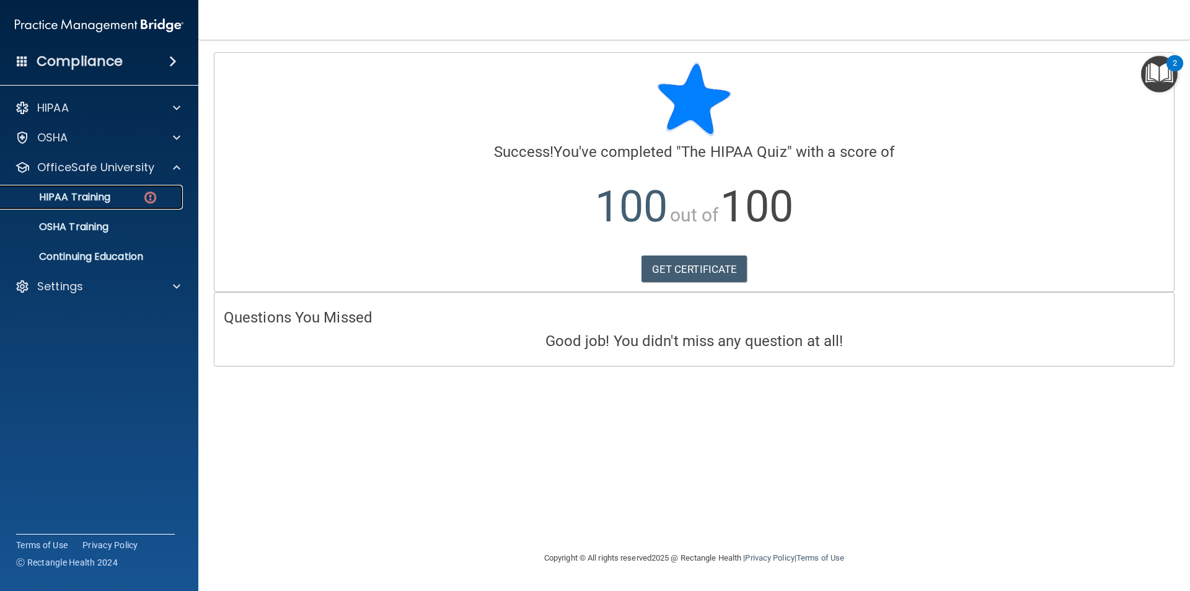
click at [125, 204] on link "HIPAA Training" at bounding box center [85, 197] width 195 height 25
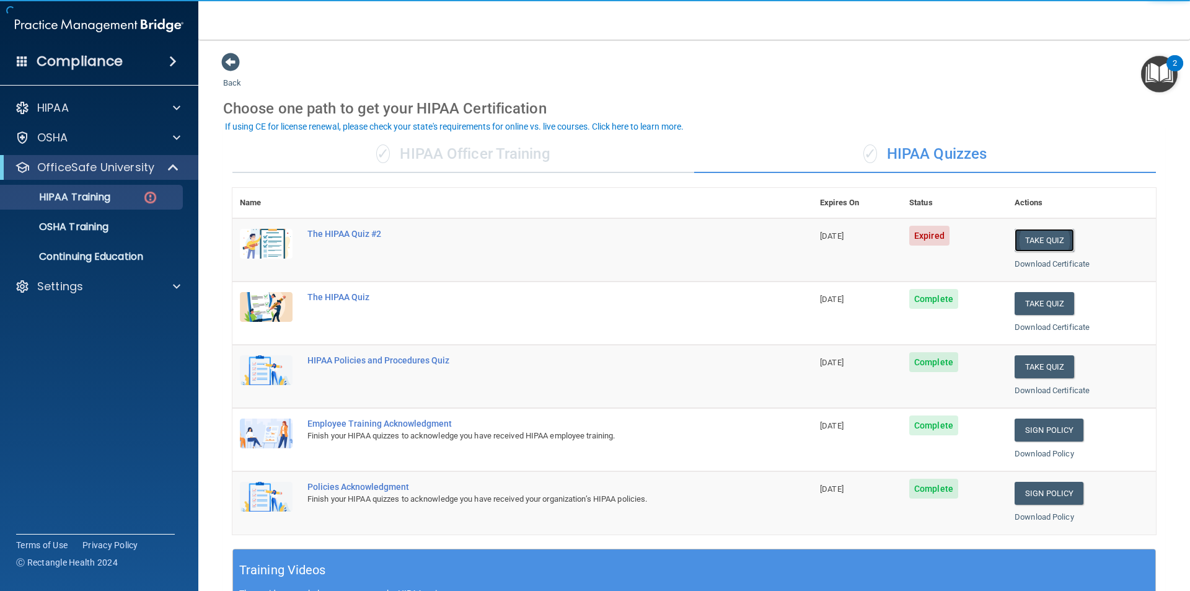
click at [1028, 239] on button "Take Quiz" at bounding box center [1045, 240] width 60 height 23
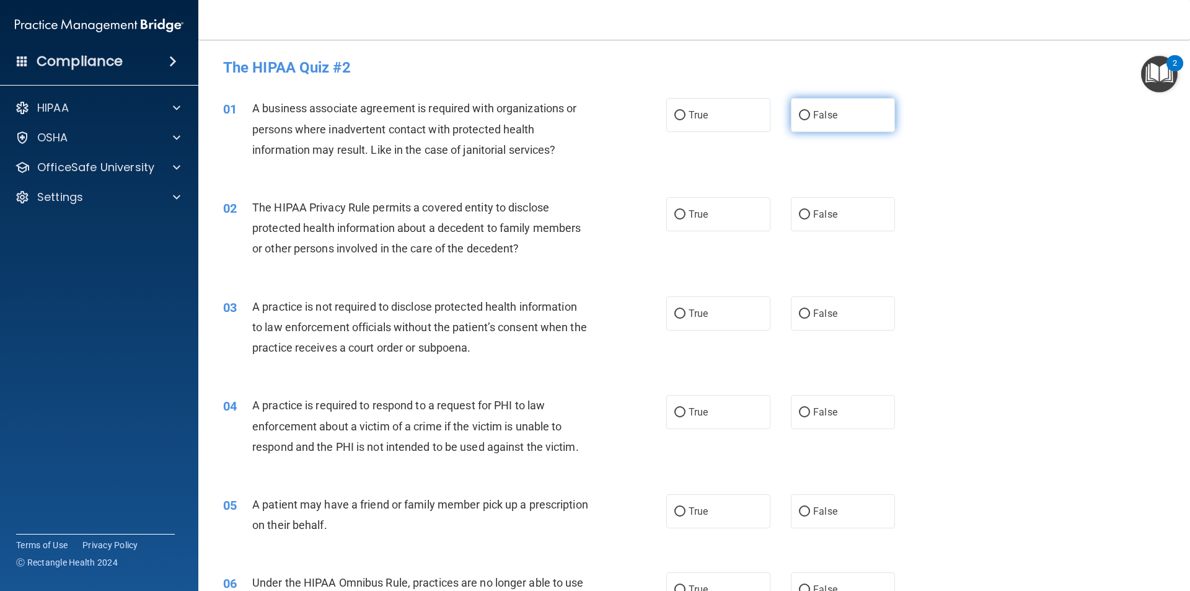
click at [842, 122] on label "False" at bounding box center [843, 115] width 104 height 34
click at [810, 120] on input "False" at bounding box center [804, 115] width 11 height 9
radio input "true"
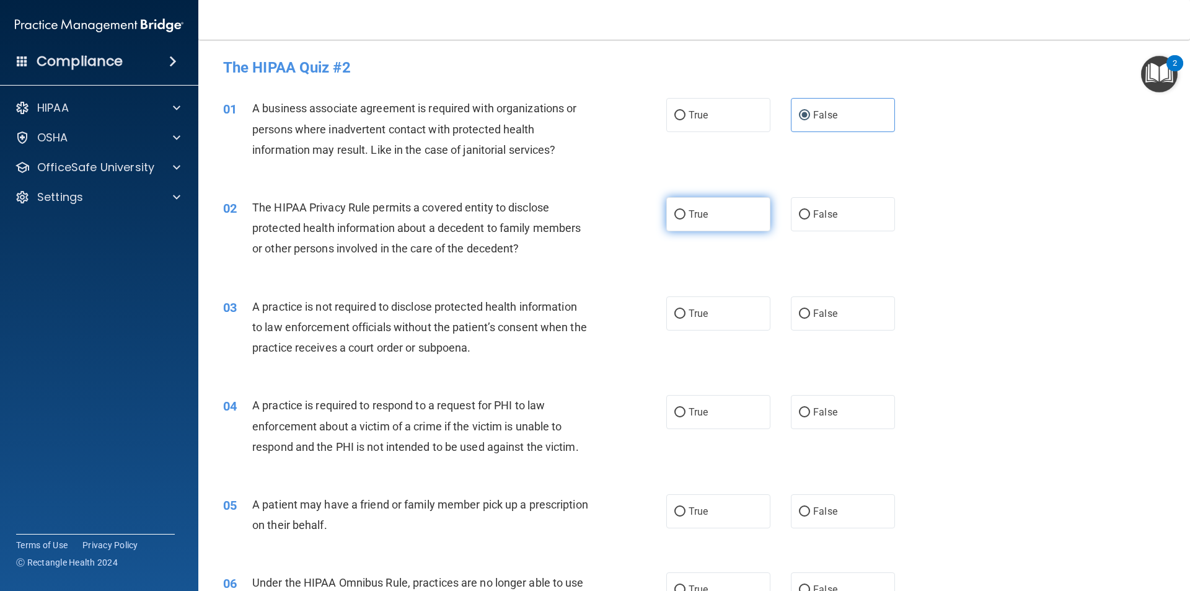
click at [722, 212] on label "True" at bounding box center [718, 214] width 104 height 34
click at [686, 212] on input "True" at bounding box center [679, 214] width 11 height 9
radio input "true"
click at [840, 309] on label "False" at bounding box center [843, 313] width 104 height 34
click at [810, 309] on input "False" at bounding box center [804, 313] width 11 height 9
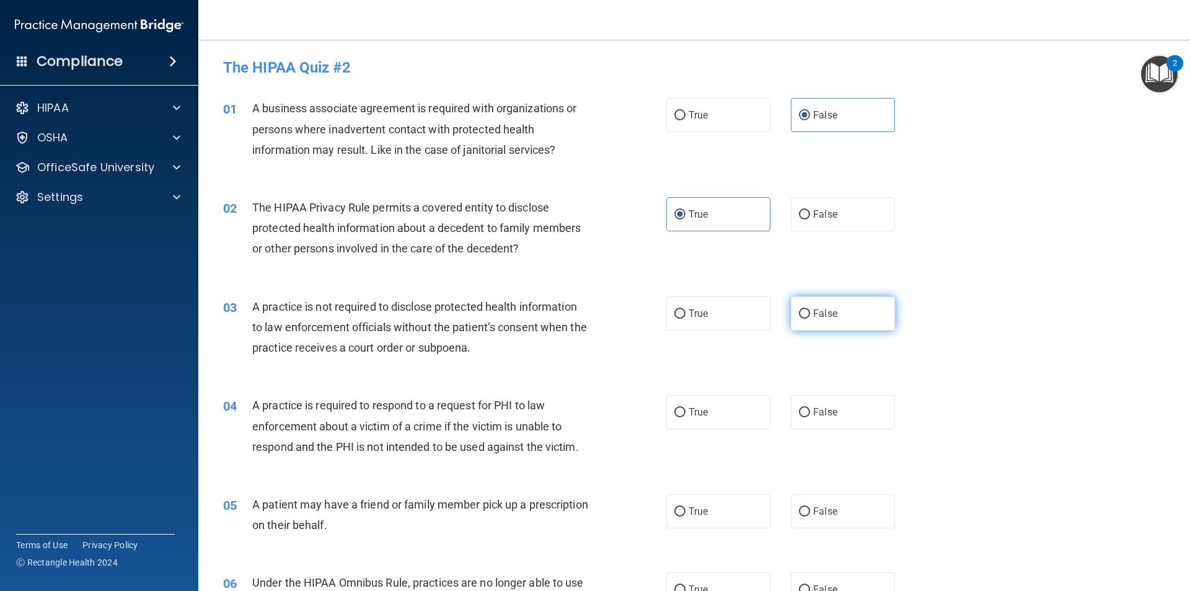
radio input "true"
click at [722, 412] on label "True" at bounding box center [718, 412] width 104 height 34
click at [686, 412] on input "True" at bounding box center [679, 412] width 11 height 9
radio input "true"
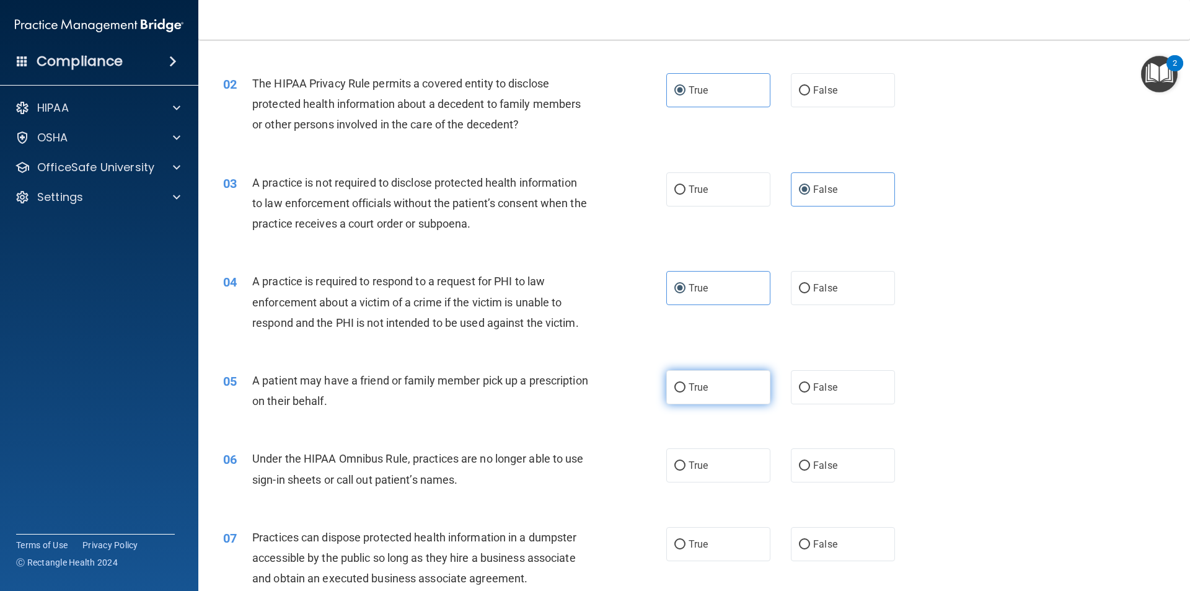
click at [722, 399] on label "True" at bounding box center [718, 387] width 104 height 34
click at [686, 392] on input "True" at bounding box center [679, 387] width 11 height 9
radio input "true"
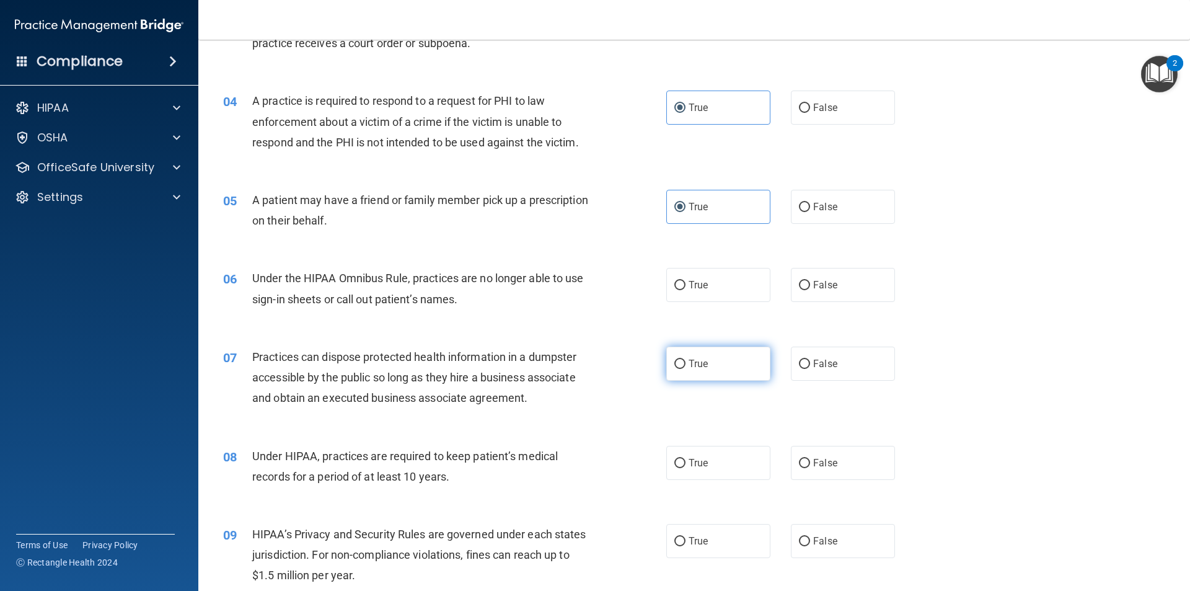
scroll to position [372, 0]
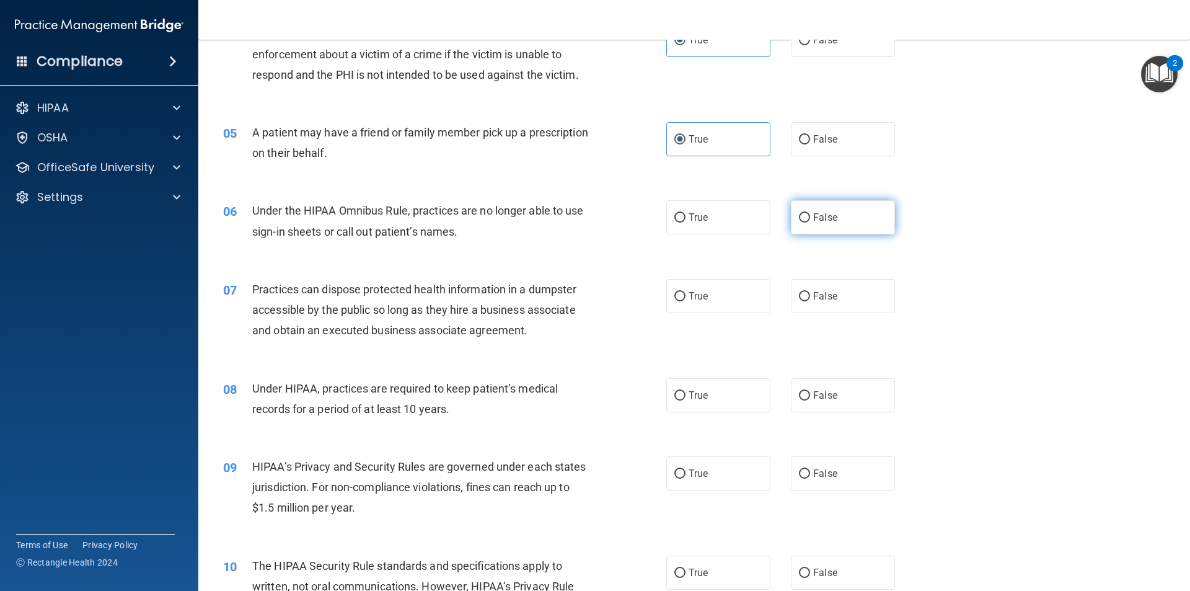
click at [855, 217] on label "False" at bounding box center [843, 217] width 104 height 34
click at [810, 217] on input "False" at bounding box center [804, 217] width 11 height 9
radio input "true"
click at [850, 301] on label "False" at bounding box center [843, 296] width 104 height 34
click at [810, 301] on input "False" at bounding box center [804, 296] width 11 height 9
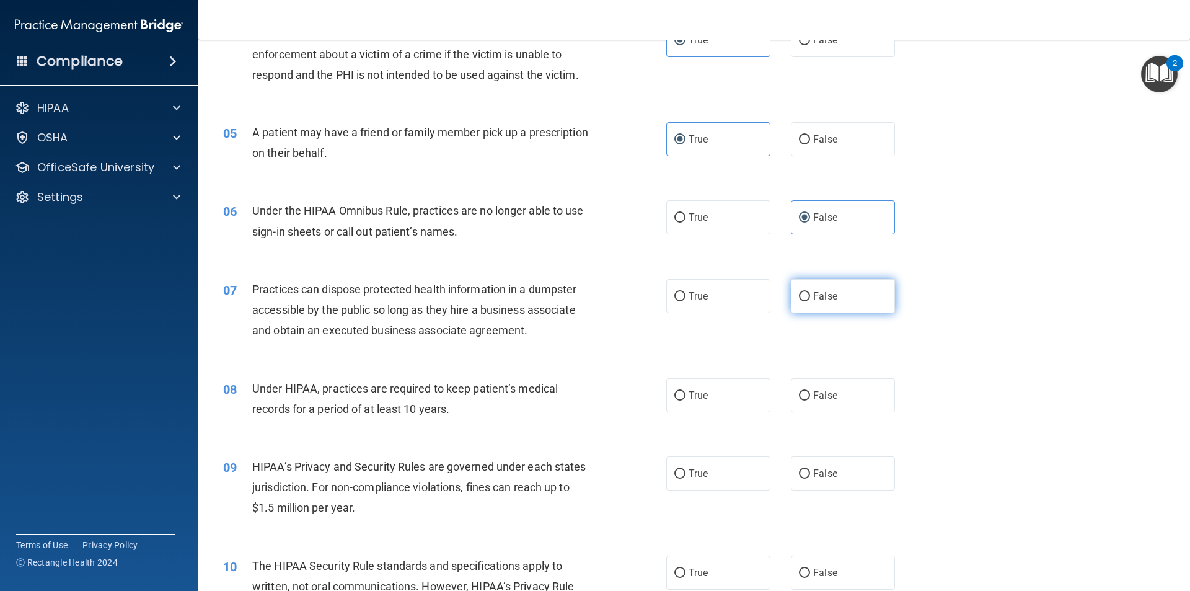
radio input "true"
click at [840, 400] on label "False" at bounding box center [843, 395] width 104 height 34
click at [810, 400] on input "False" at bounding box center [804, 395] width 11 height 9
radio input "true"
click at [839, 472] on label "False" at bounding box center [843, 473] width 104 height 34
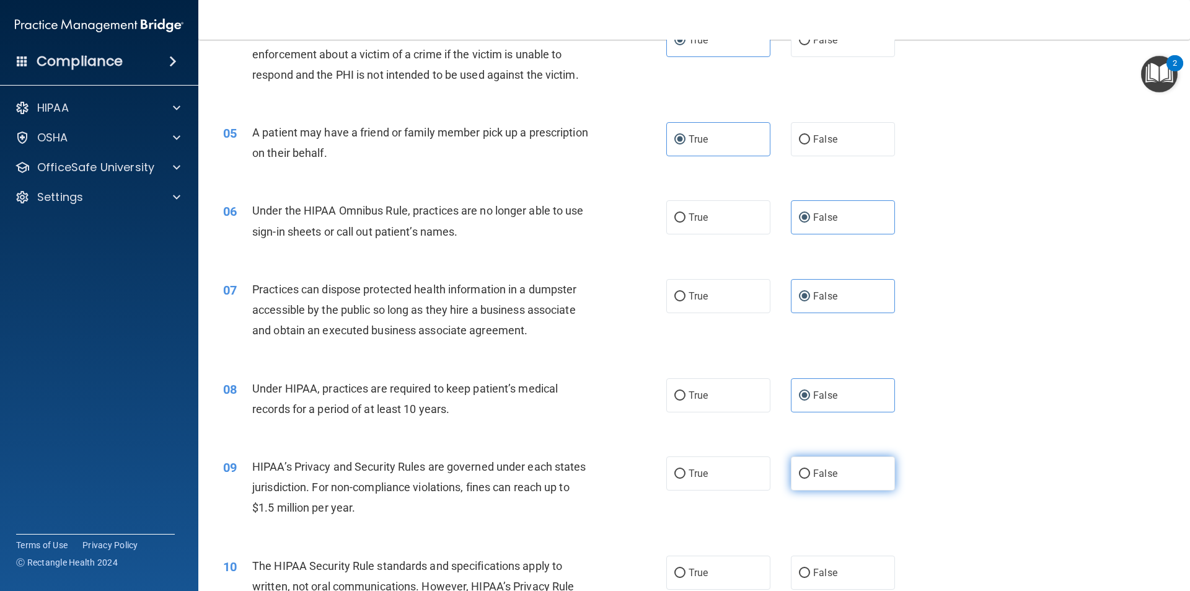
click at [810, 472] on input "False" at bounding box center [804, 473] width 11 height 9
radio input "true"
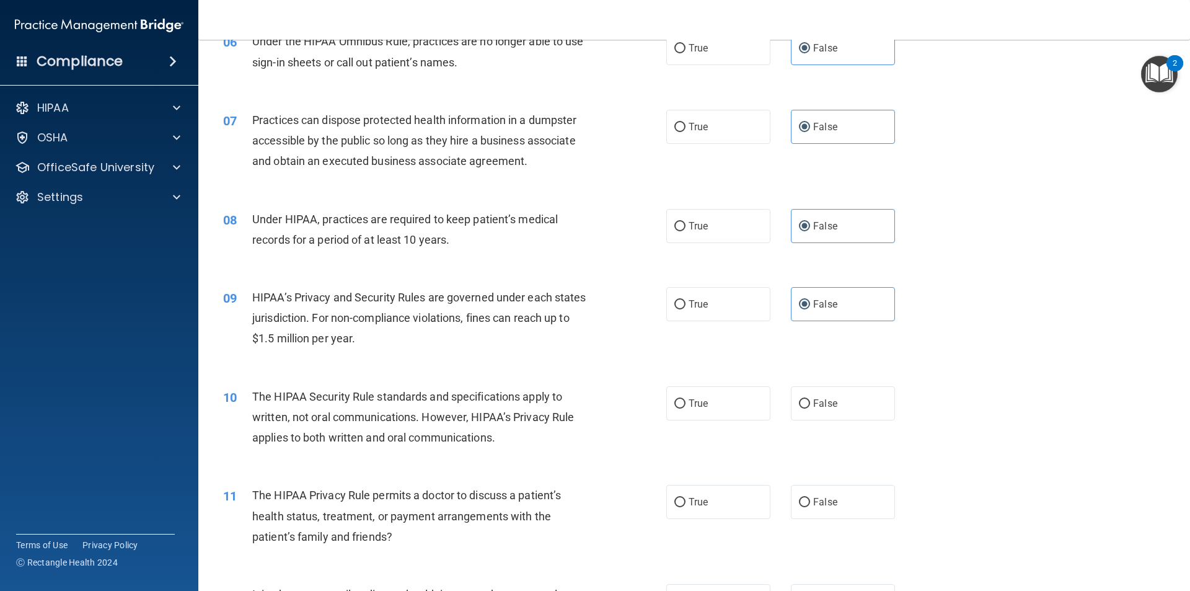
scroll to position [558, 0]
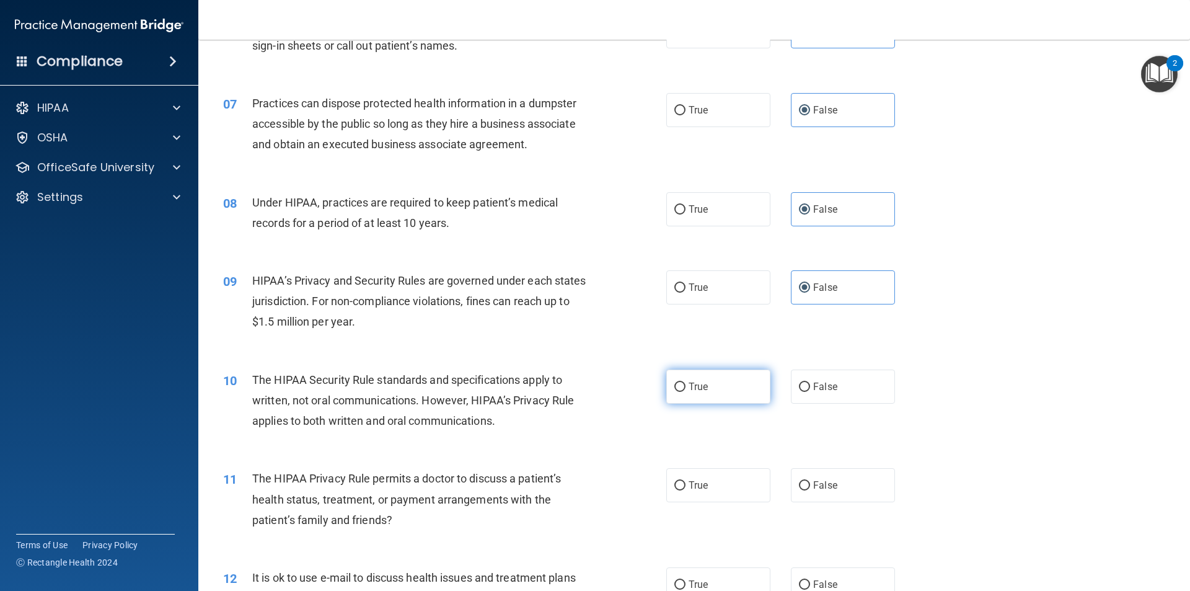
click at [721, 382] on label "True" at bounding box center [718, 386] width 104 height 34
click at [686, 382] on input "True" at bounding box center [679, 386] width 11 height 9
radio input "true"
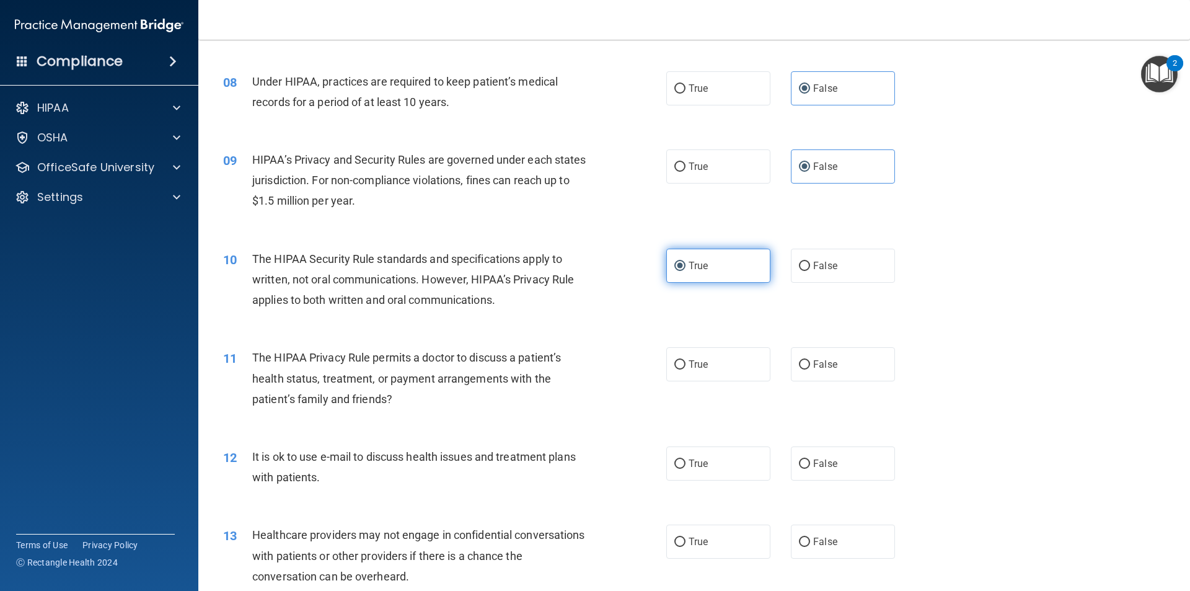
scroll to position [682, 0]
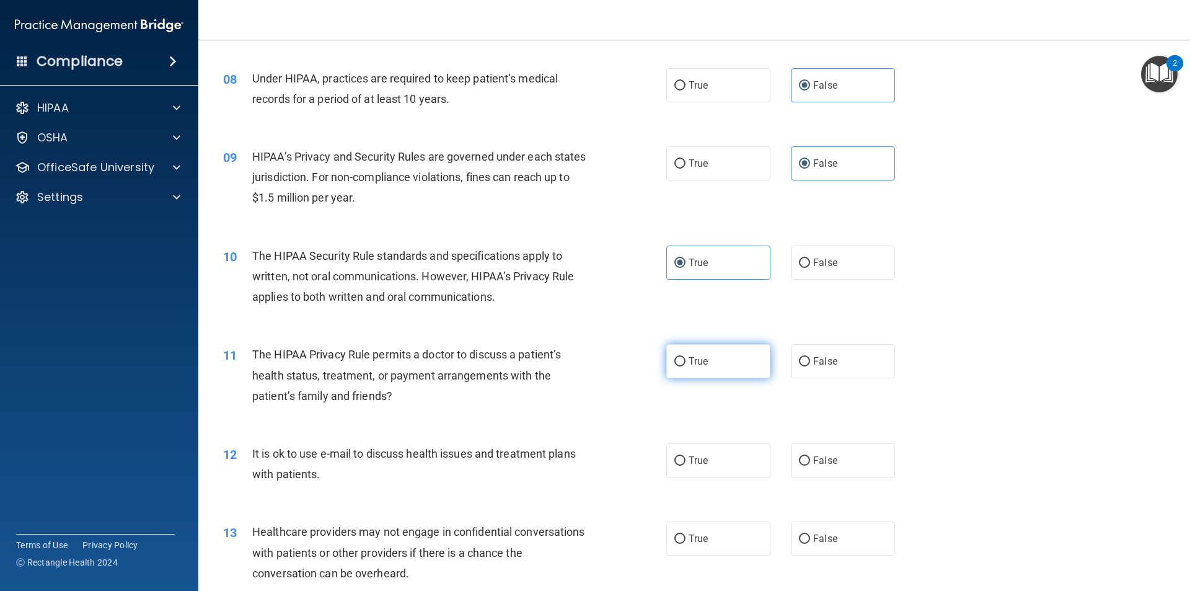
click at [728, 367] on label "True" at bounding box center [718, 361] width 104 height 34
click at [686, 366] on input "True" at bounding box center [679, 361] width 11 height 9
radio input "true"
click at [697, 459] on span "True" at bounding box center [698, 460] width 19 height 12
click at [686, 459] on input "True" at bounding box center [679, 460] width 11 height 9
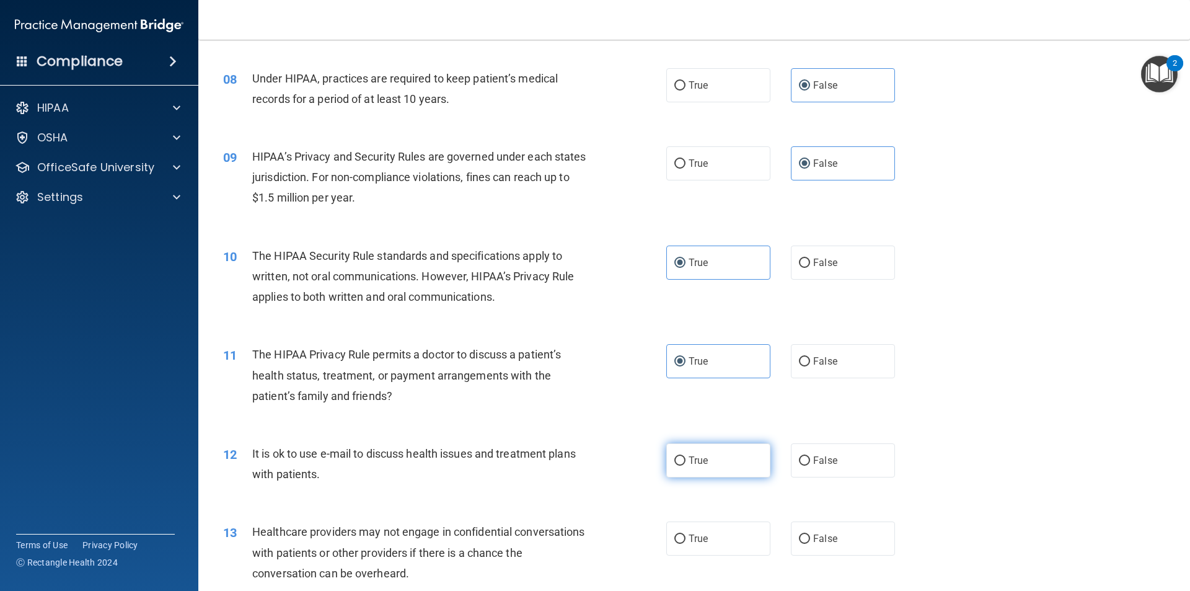
radio input "true"
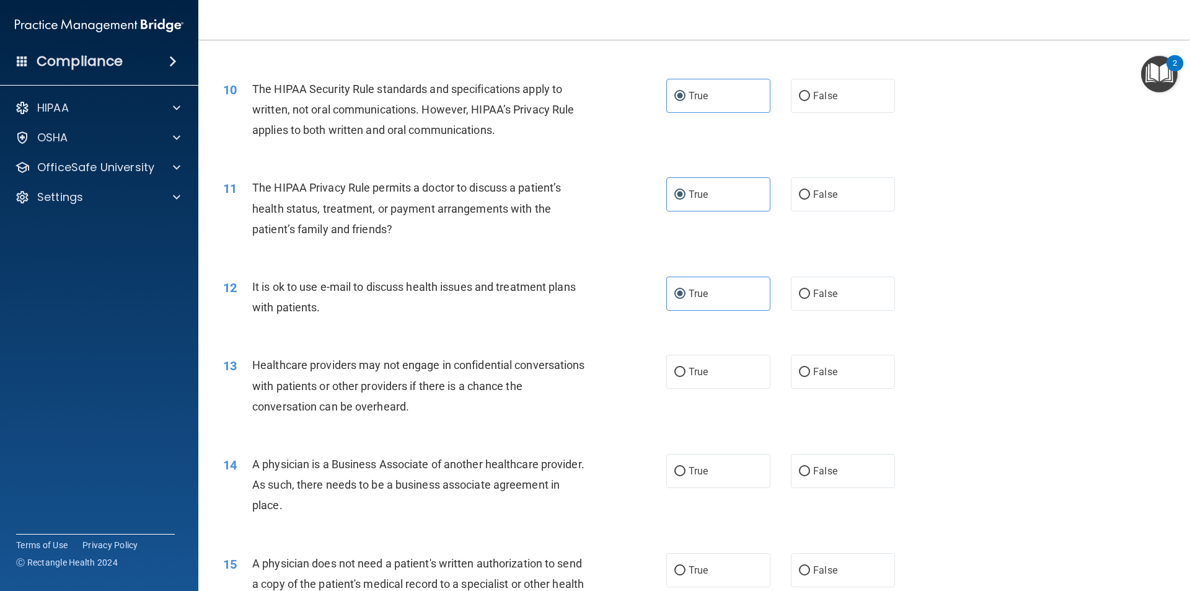
scroll to position [868, 0]
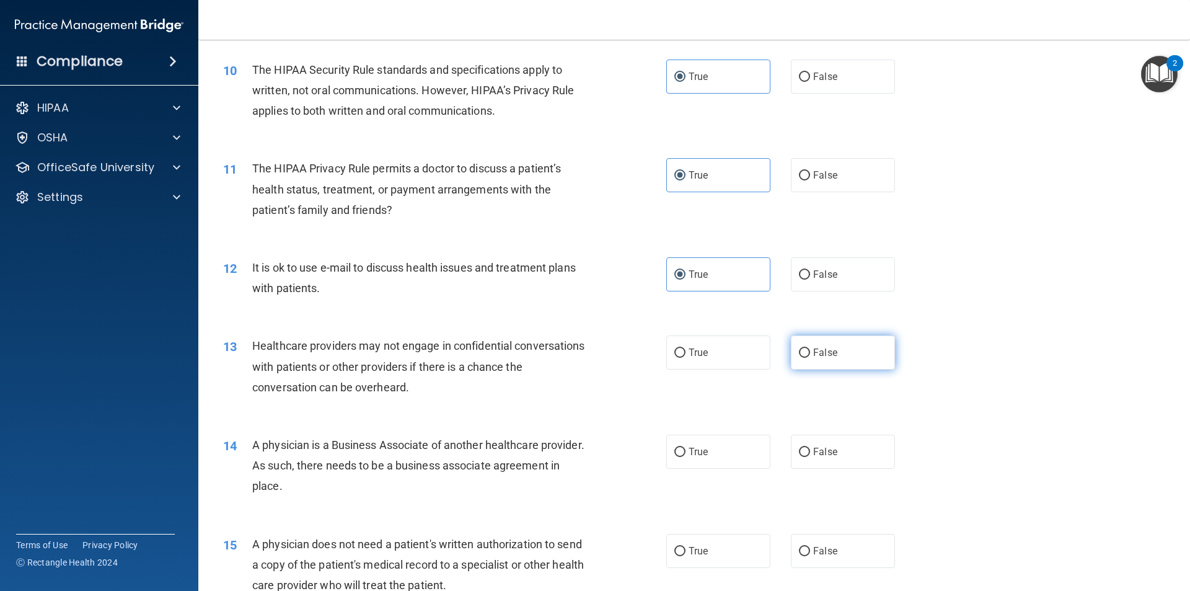
click at [821, 362] on label "False" at bounding box center [843, 352] width 104 height 34
click at [810, 358] on input "False" at bounding box center [804, 352] width 11 height 9
radio input "true"
click at [822, 459] on label "False" at bounding box center [843, 451] width 104 height 34
click at [810, 457] on input "False" at bounding box center [804, 451] width 11 height 9
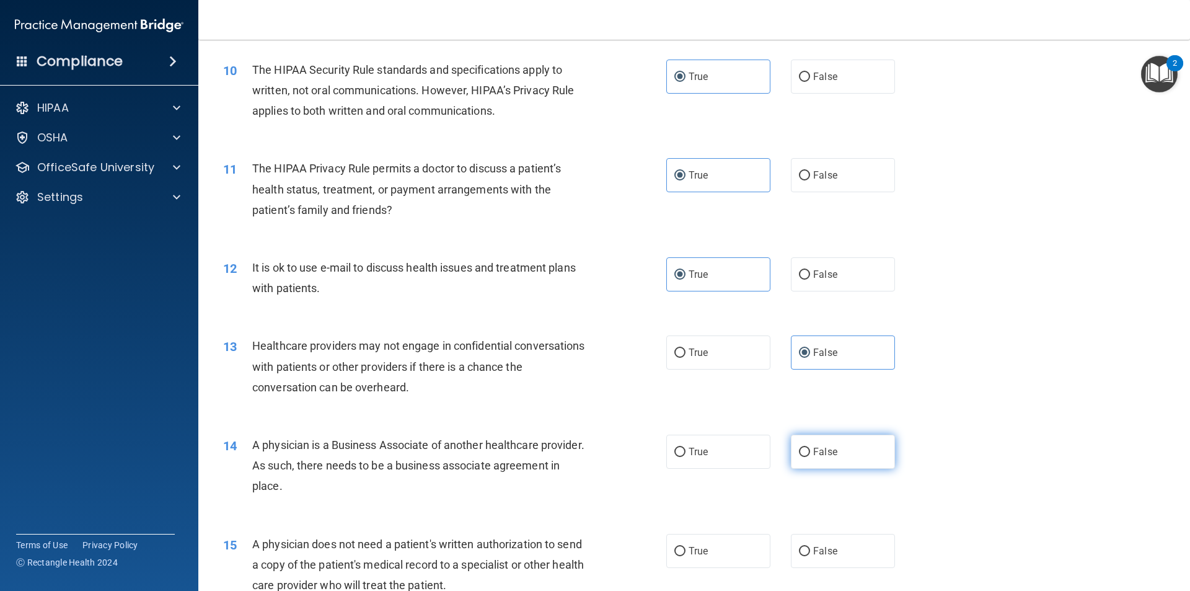
radio input "true"
click at [680, 537] on label "True" at bounding box center [718, 551] width 104 height 34
click at [680, 547] on input "True" at bounding box center [679, 551] width 11 height 9
radio input "true"
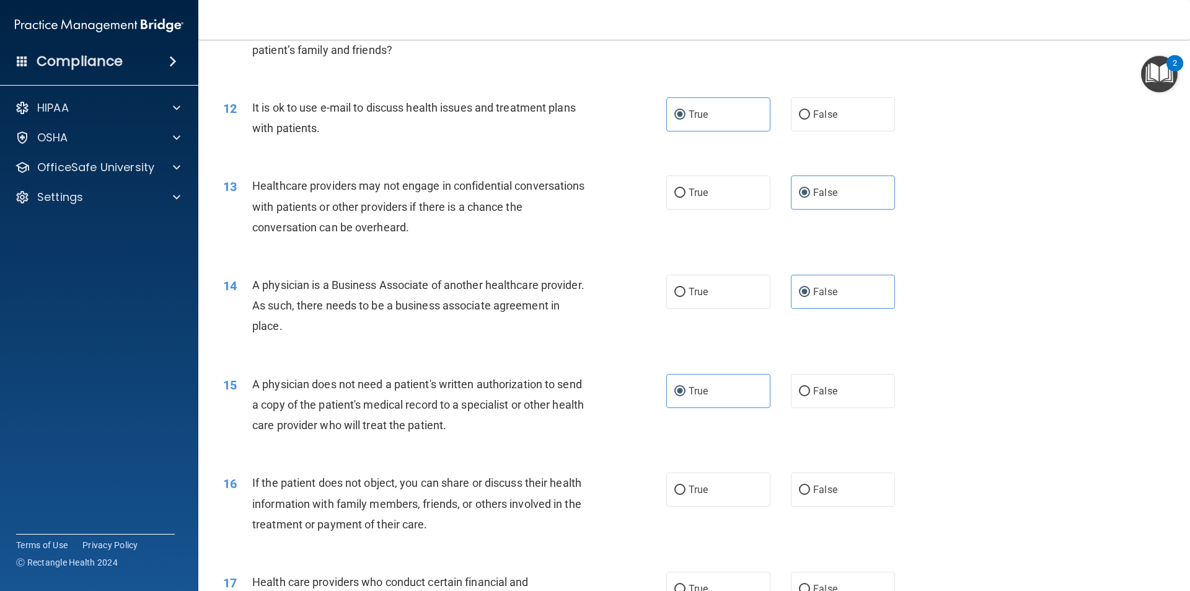
scroll to position [1054, 0]
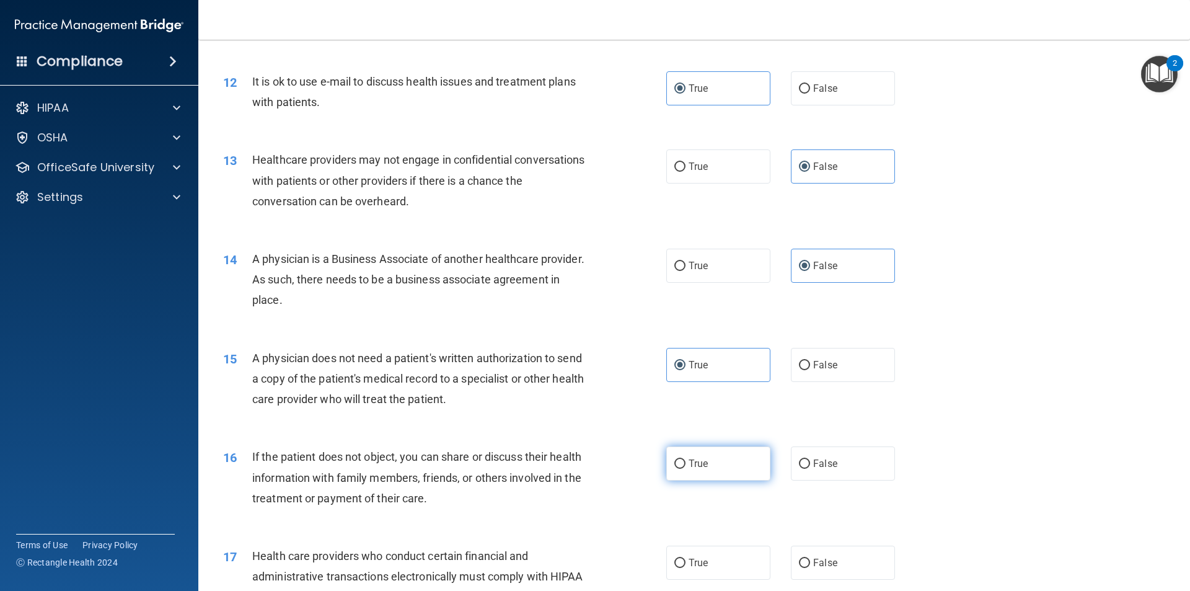
click at [712, 464] on label "True" at bounding box center [718, 463] width 104 height 34
click at [686, 464] on input "True" at bounding box center [679, 463] width 11 height 9
radio input "true"
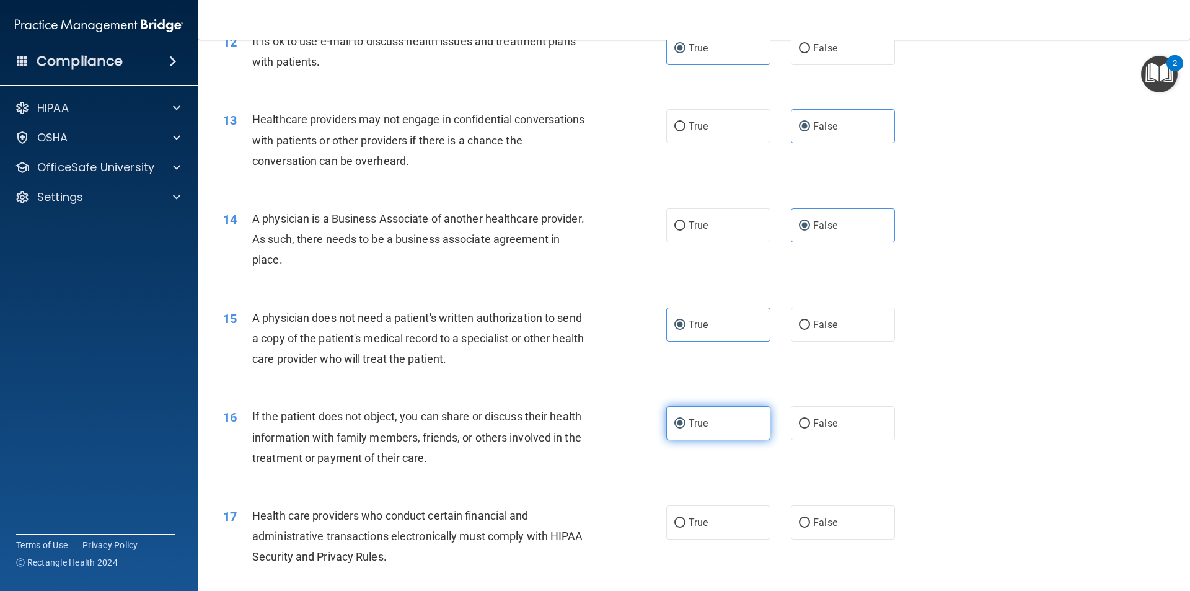
scroll to position [1116, 0]
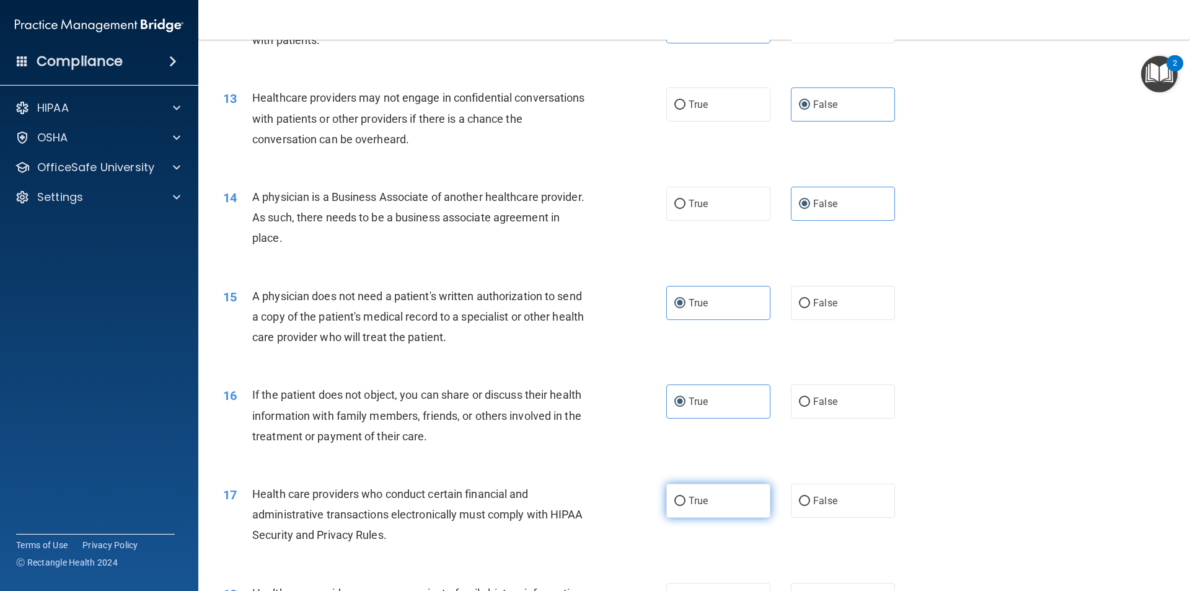
click at [713, 496] on label "True" at bounding box center [718, 500] width 104 height 34
click at [686, 496] on input "True" at bounding box center [679, 500] width 11 height 9
radio input "true"
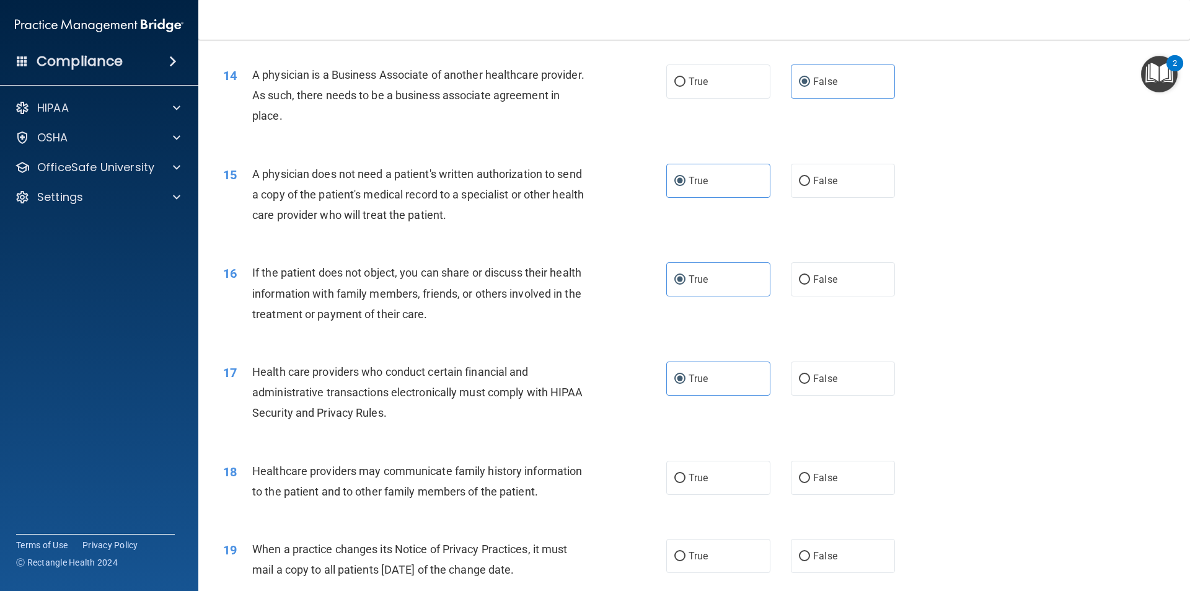
scroll to position [1240, 0]
click at [827, 470] on span "False" at bounding box center [825, 476] width 24 height 12
click at [810, 472] on input "False" at bounding box center [804, 476] width 11 height 9
radio input "true"
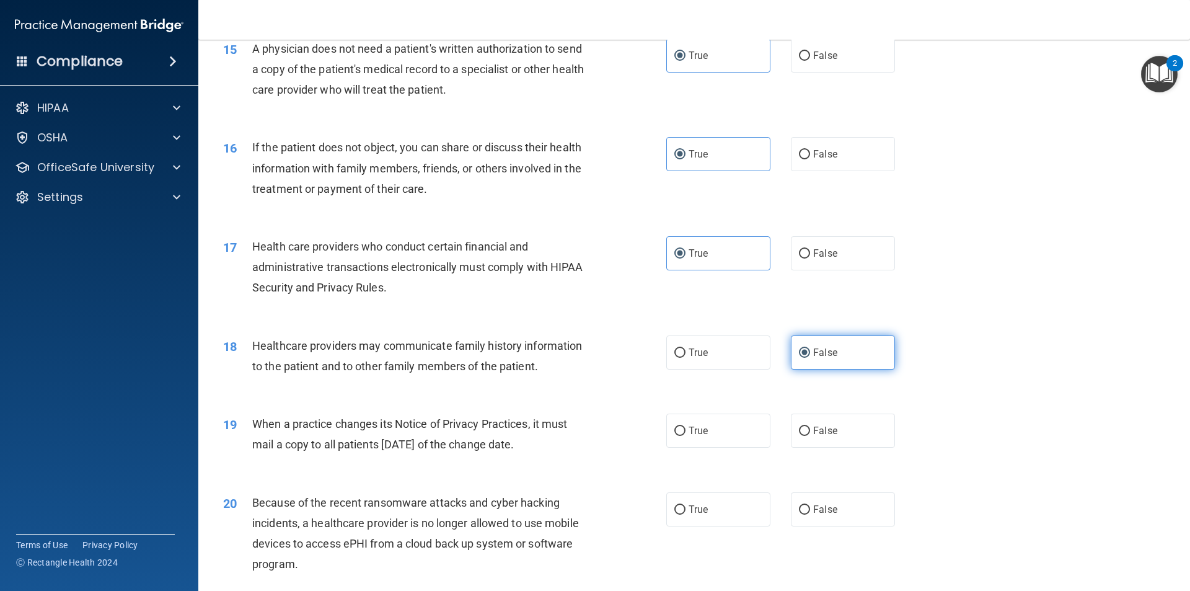
scroll to position [1364, 0]
click at [812, 438] on label "False" at bounding box center [843, 430] width 104 height 34
click at [810, 435] on input "False" at bounding box center [804, 430] width 11 height 9
radio input "true"
click at [813, 509] on span "False" at bounding box center [825, 509] width 24 height 12
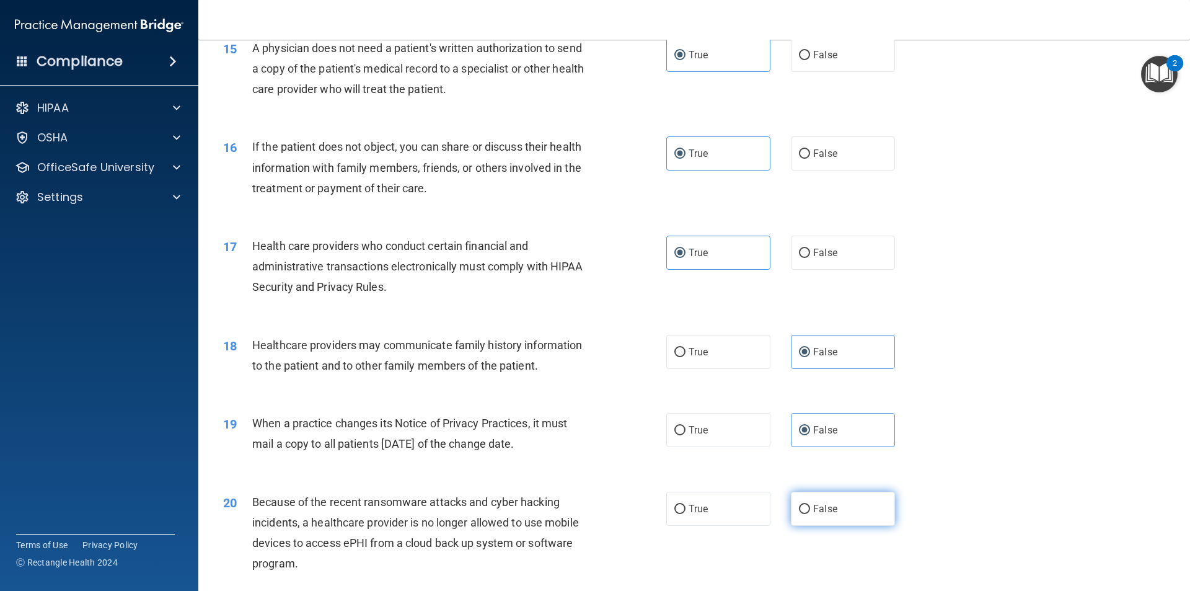
click at [810, 509] on input "False" at bounding box center [804, 509] width 11 height 9
radio input "true"
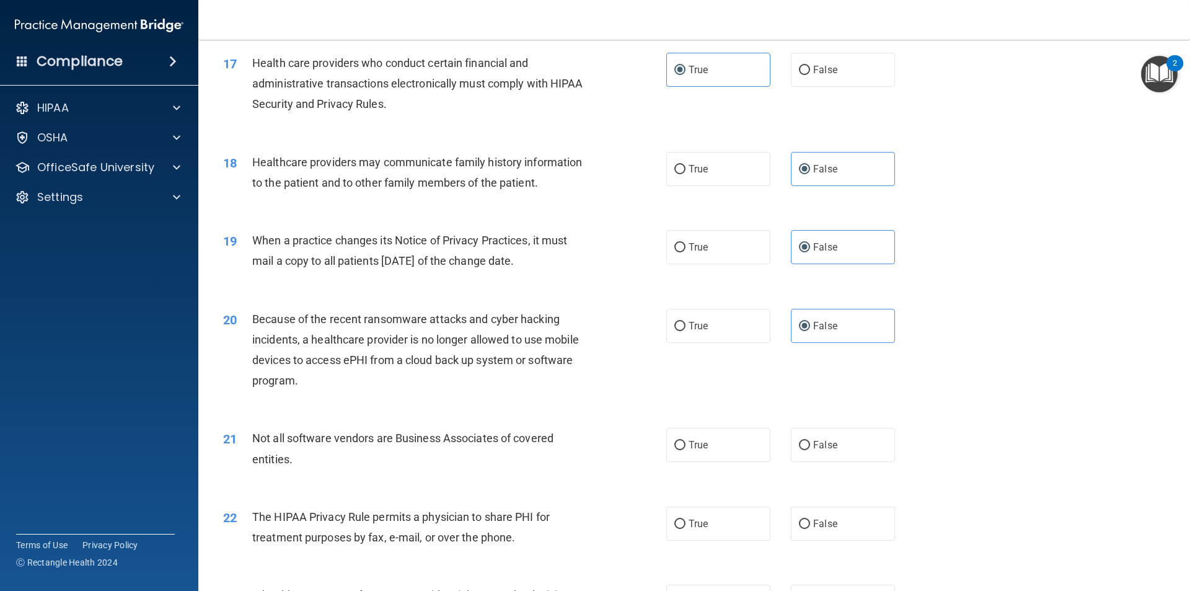
scroll to position [1550, 0]
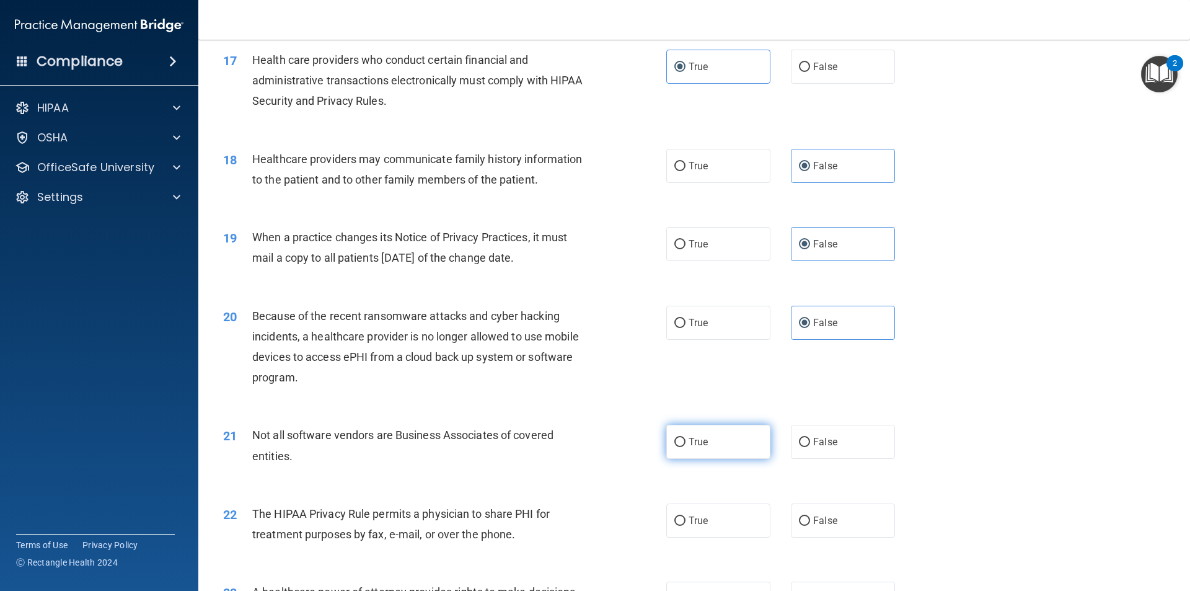
click at [703, 451] on label "True" at bounding box center [718, 442] width 104 height 34
click at [686, 447] on input "True" at bounding box center [679, 442] width 11 height 9
radio input "true"
click at [703, 524] on label "True" at bounding box center [718, 520] width 104 height 34
click at [686, 524] on input "True" at bounding box center [679, 520] width 11 height 9
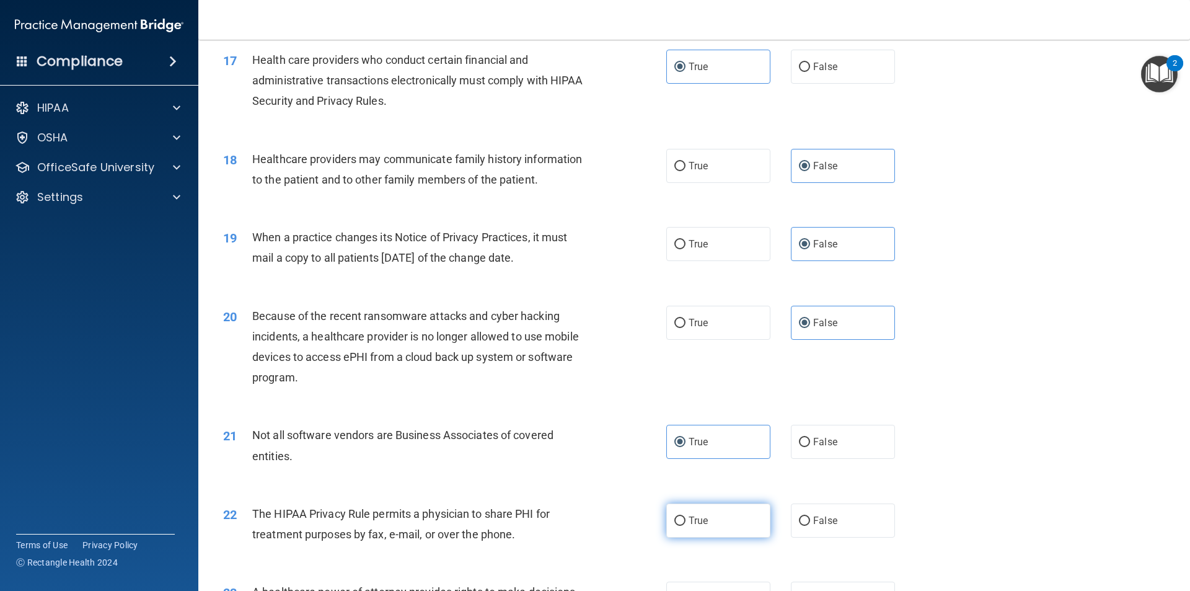
radio input "true"
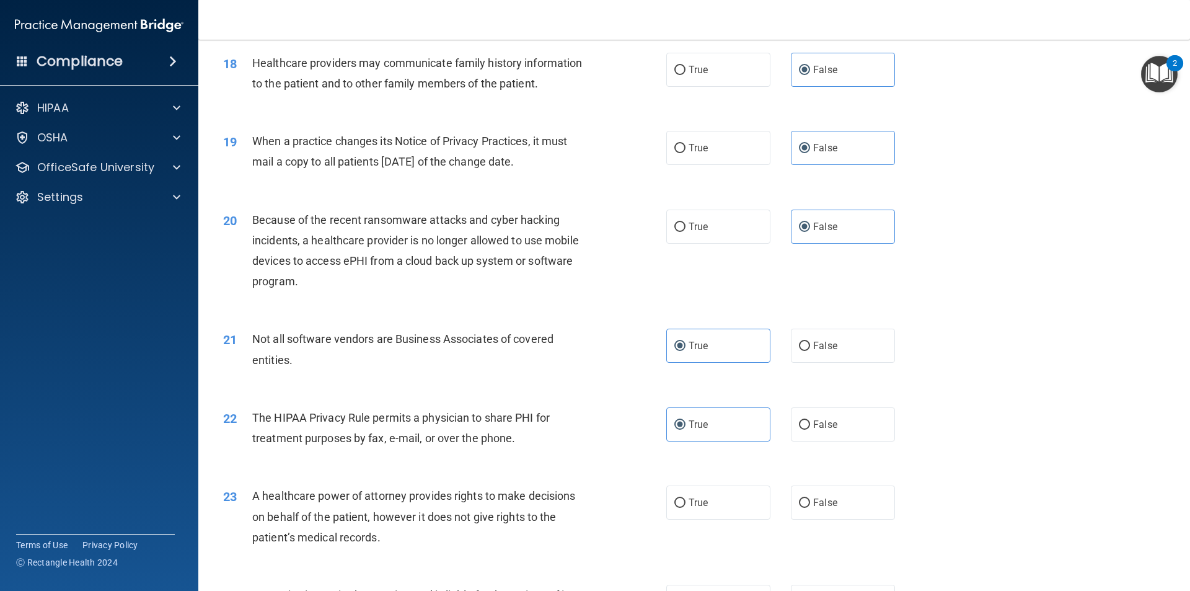
scroll to position [1673, 0]
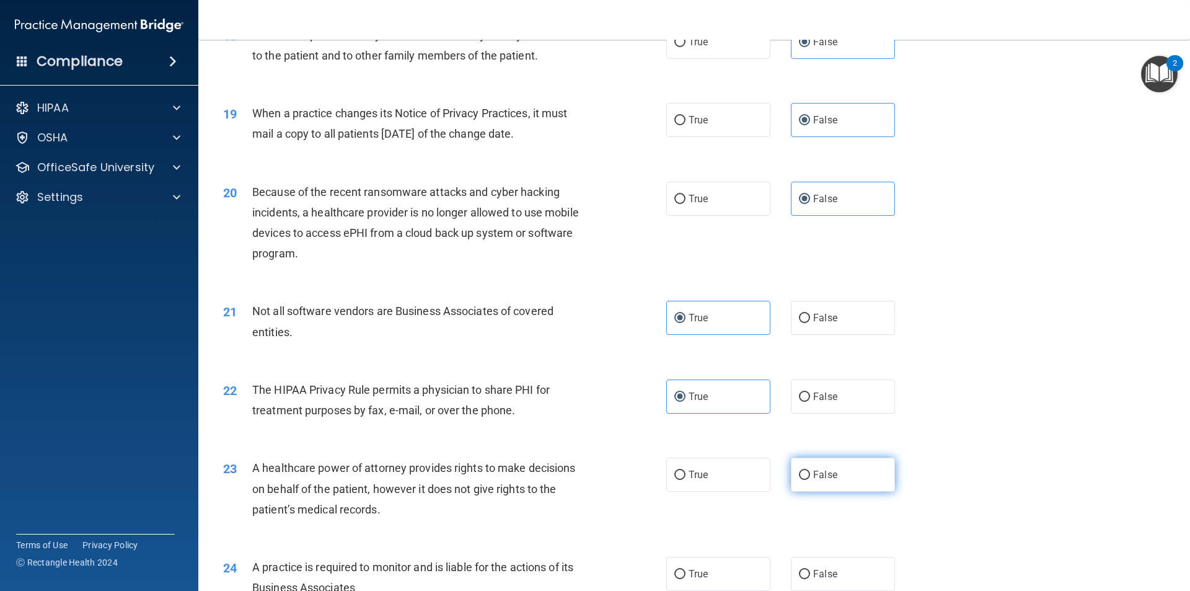
click at [862, 475] on label "False" at bounding box center [843, 474] width 104 height 34
click at [810, 475] on input "False" at bounding box center [804, 474] width 11 height 9
radio input "true"
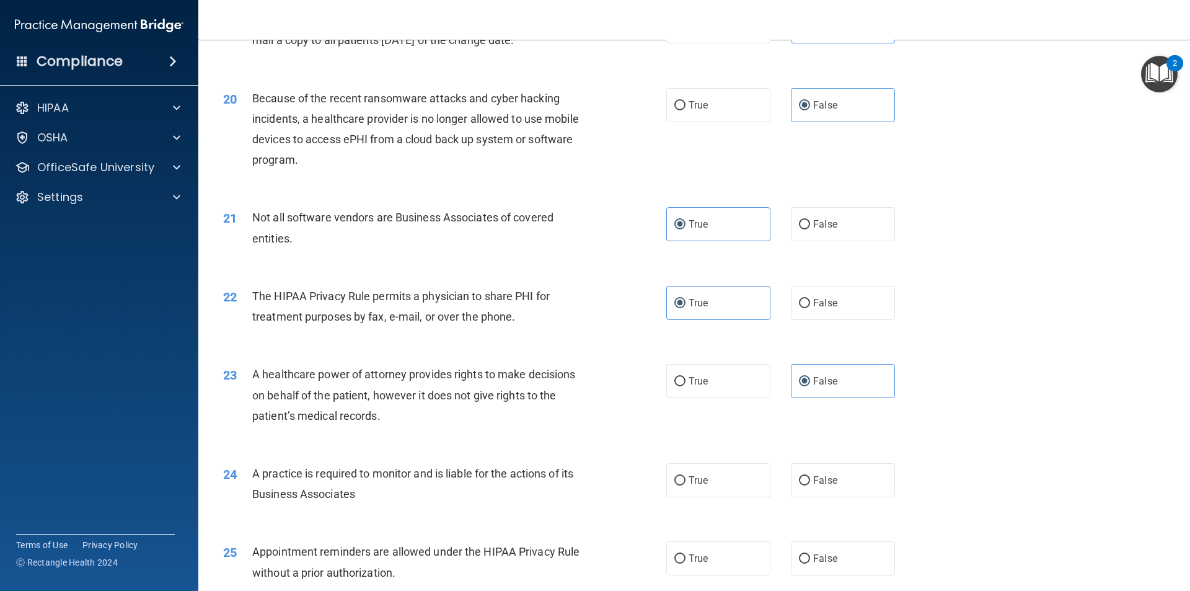
scroll to position [1797, 0]
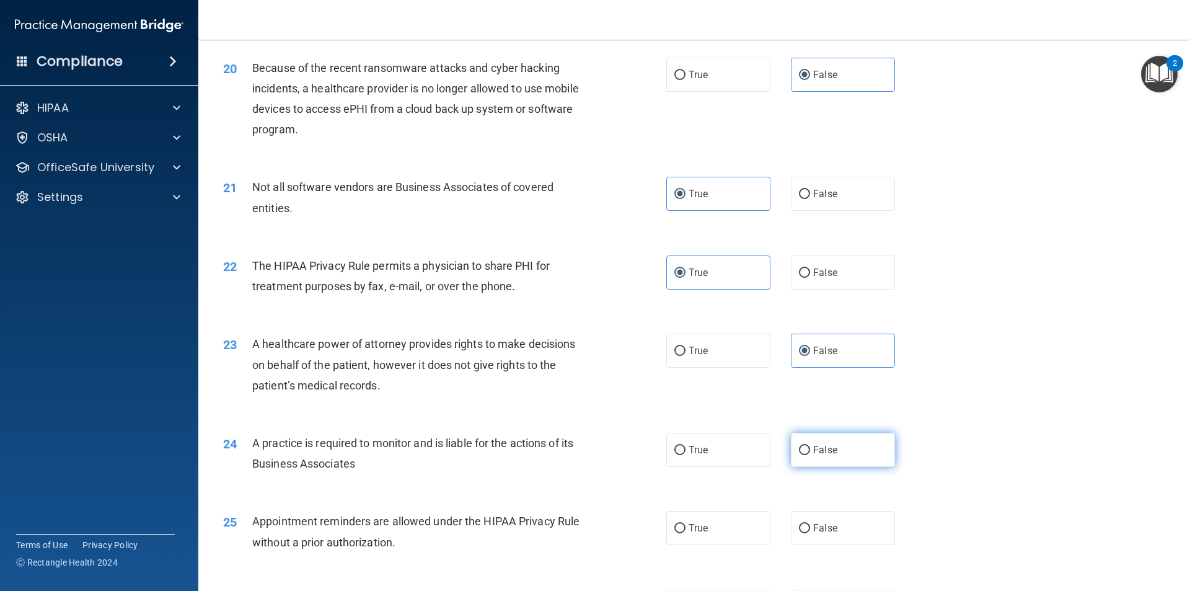
click at [846, 445] on label "False" at bounding box center [843, 450] width 104 height 34
click at [810, 446] on input "False" at bounding box center [804, 450] width 11 height 9
radio input "true"
click at [689, 521] on label "True" at bounding box center [718, 528] width 104 height 34
click at [686, 524] on input "True" at bounding box center [679, 528] width 11 height 9
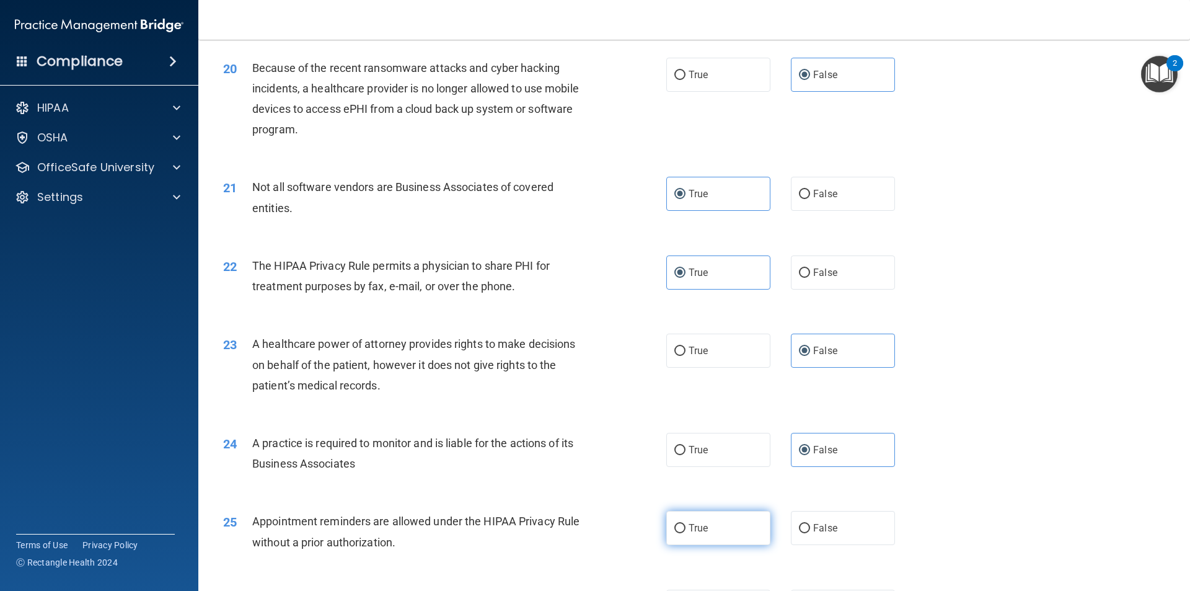
radio input "true"
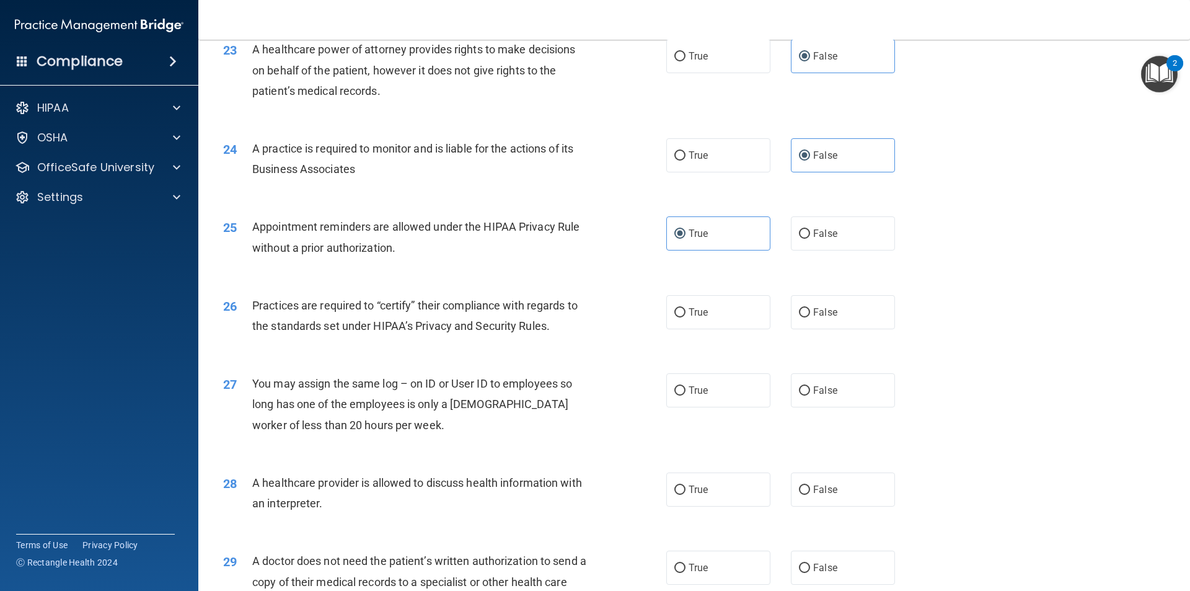
scroll to position [2107, 0]
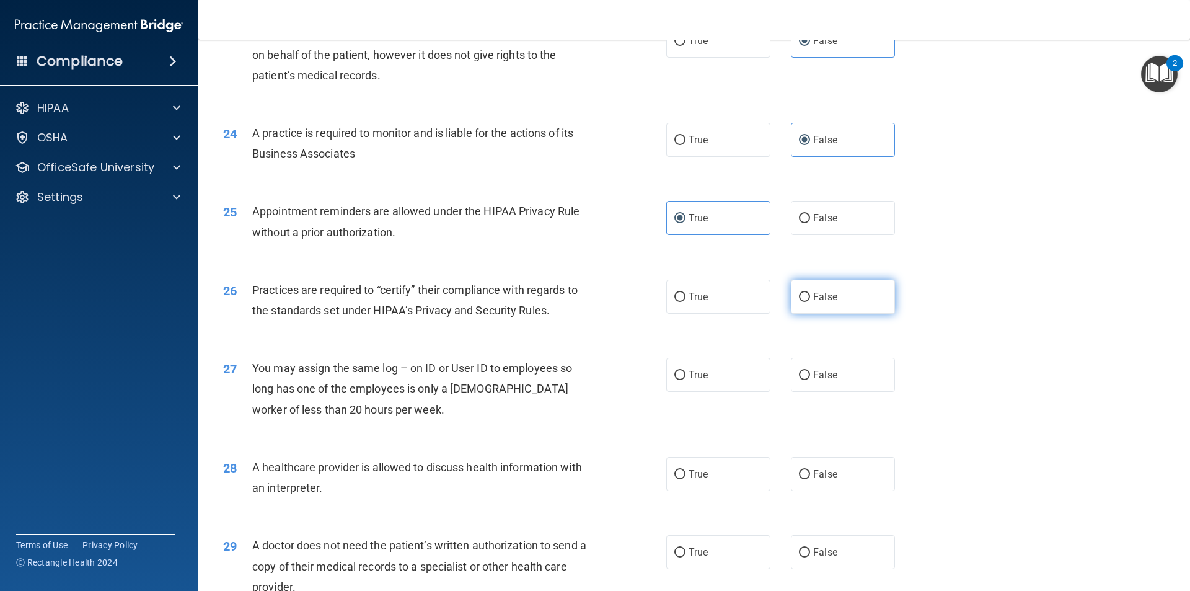
click at [834, 312] on label "False" at bounding box center [843, 297] width 104 height 34
click at [810, 302] on input "False" at bounding box center [804, 297] width 11 height 9
radio input "true"
click at [834, 366] on label "False" at bounding box center [843, 375] width 104 height 34
click at [810, 371] on input "False" at bounding box center [804, 375] width 11 height 9
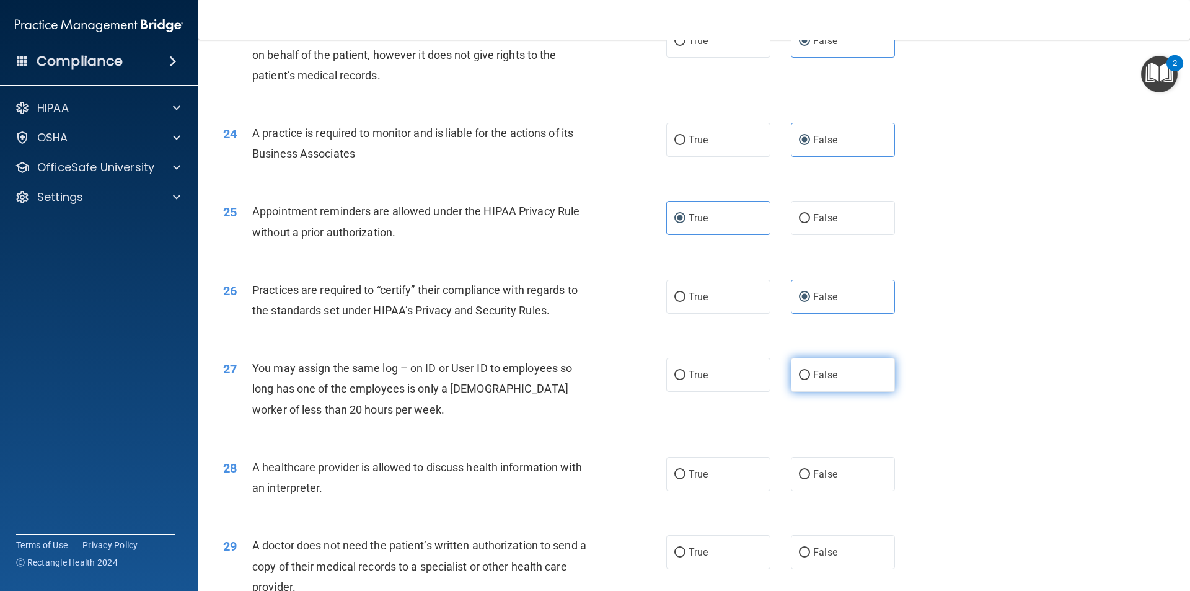
radio input "true"
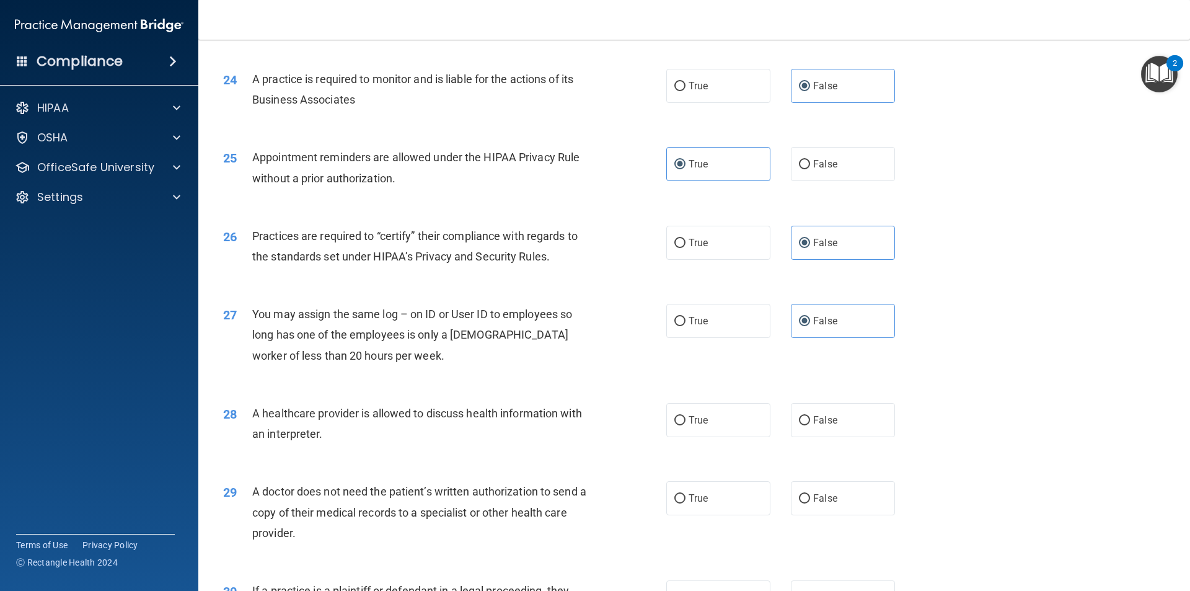
scroll to position [2231, 0]
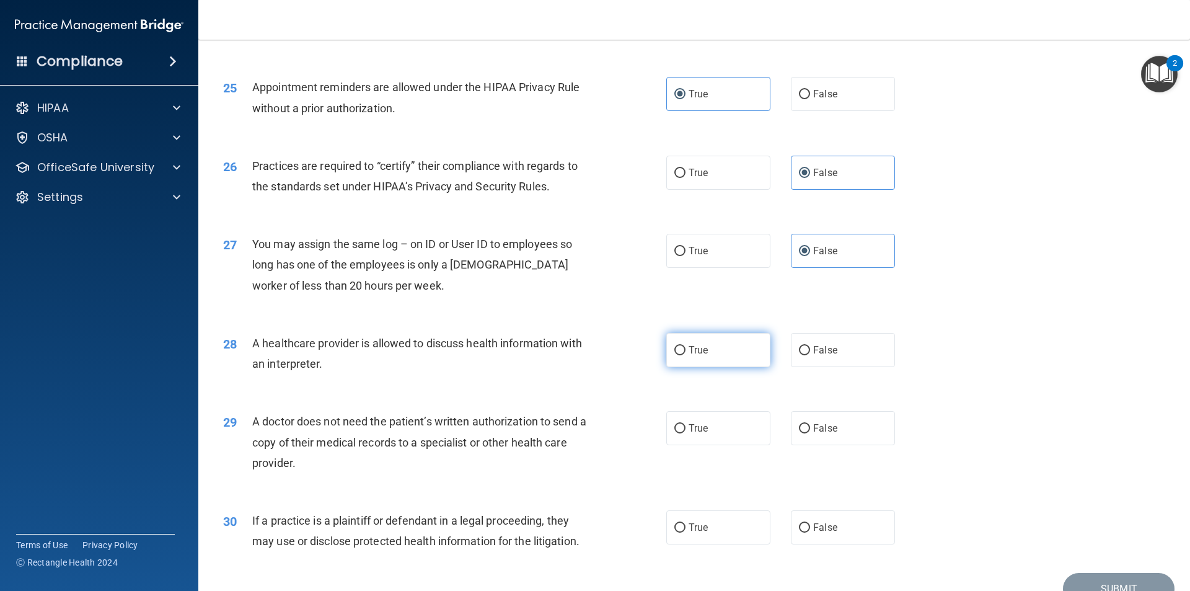
click at [731, 346] on label "True" at bounding box center [718, 350] width 104 height 34
click at [686, 346] on input "True" at bounding box center [679, 350] width 11 height 9
radio input "true"
click at [805, 420] on label "False" at bounding box center [843, 428] width 104 height 34
click at [805, 424] on input "False" at bounding box center [804, 428] width 11 height 9
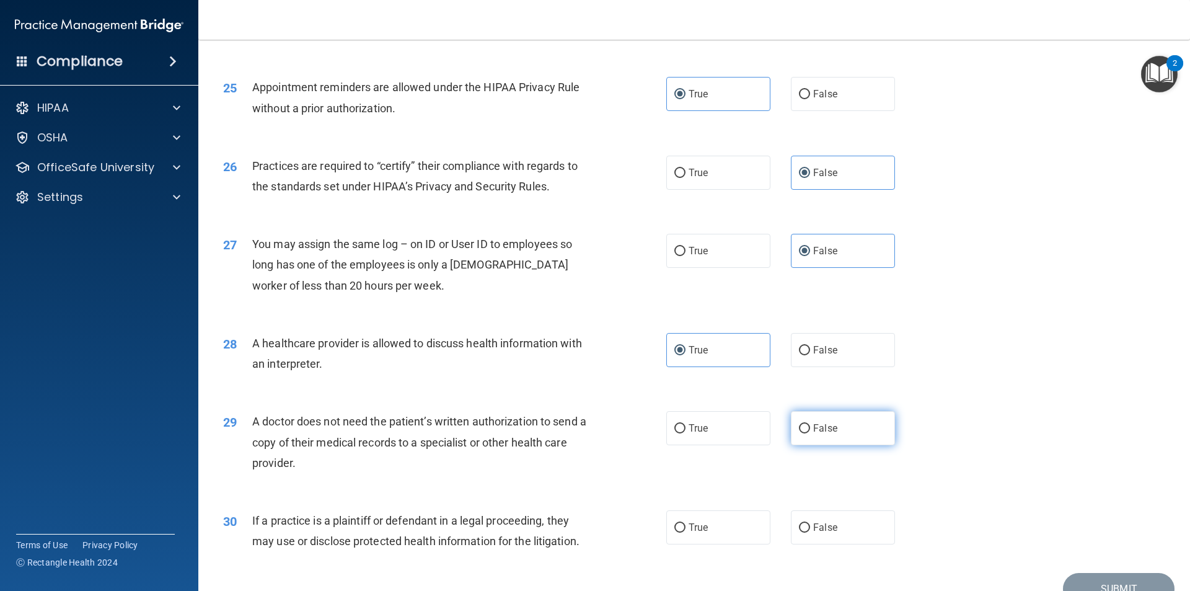
radio input "true"
click at [739, 514] on label "True" at bounding box center [718, 527] width 104 height 34
click at [686, 523] on input "True" at bounding box center [679, 527] width 11 height 9
radio input "true"
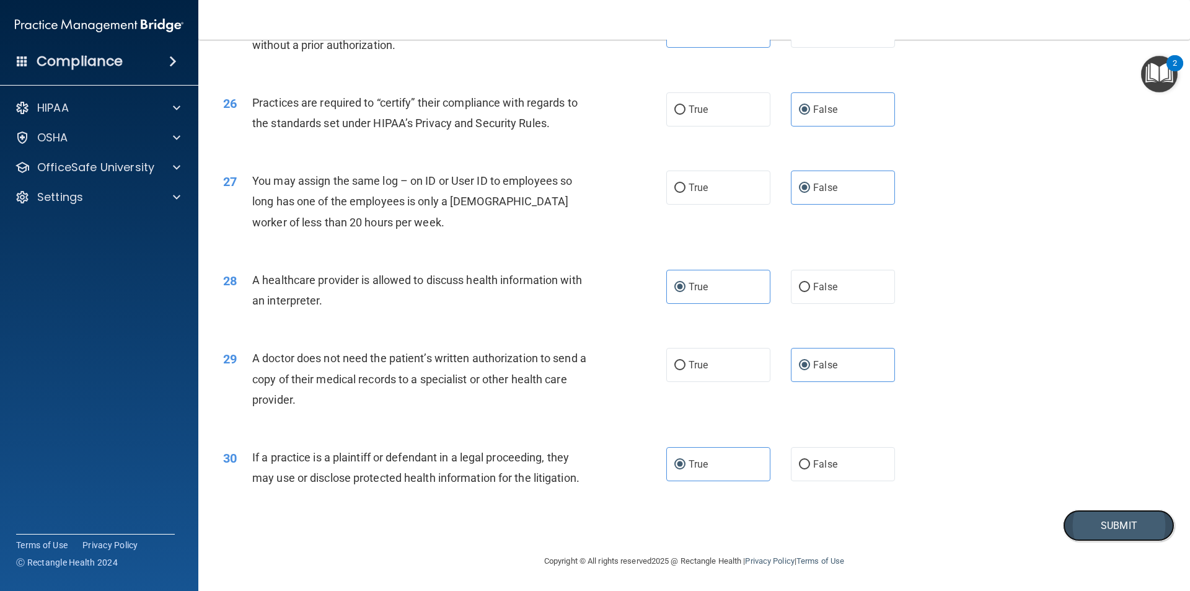
click at [1093, 526] on button "Submit" at bounding box center [1119, 525] width 112 height 32
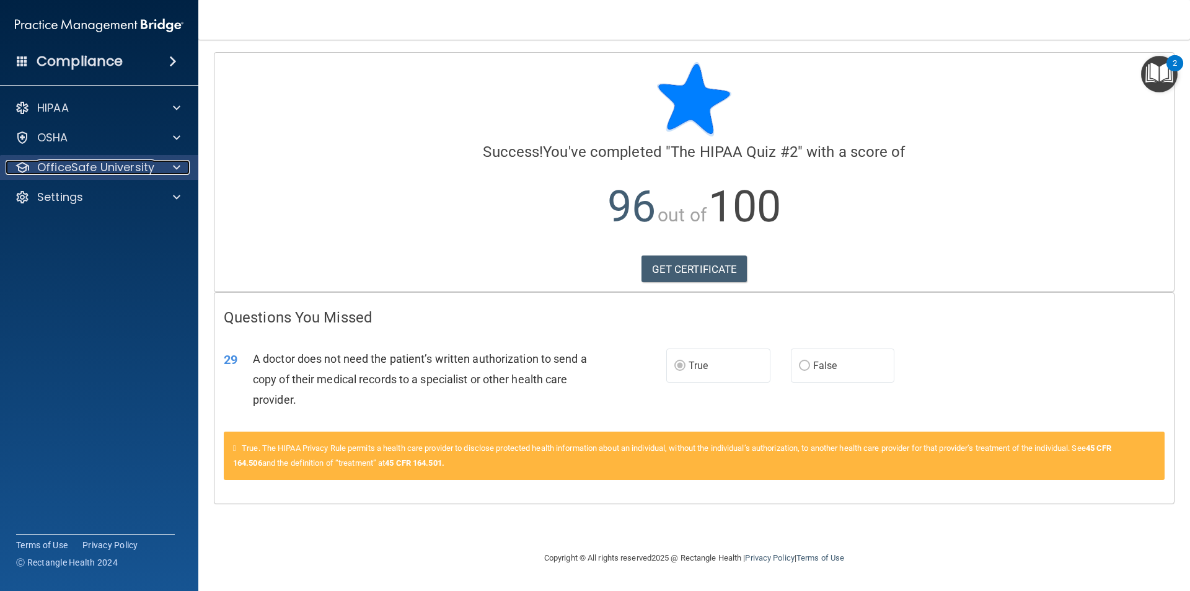
click at [71, 160] on p "OfficeSafe University" at bounding box center [95, 167] width 117 height 15
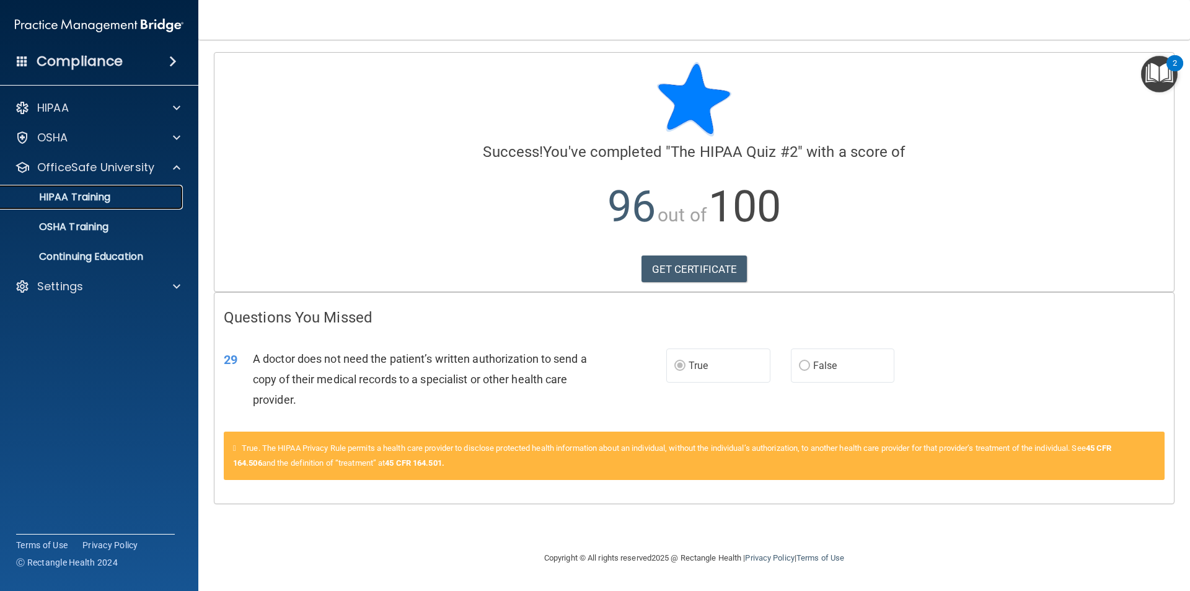
click at [77, 191] on p "HIPAA Training" at bounding box center [59, 197] width 102 height 12
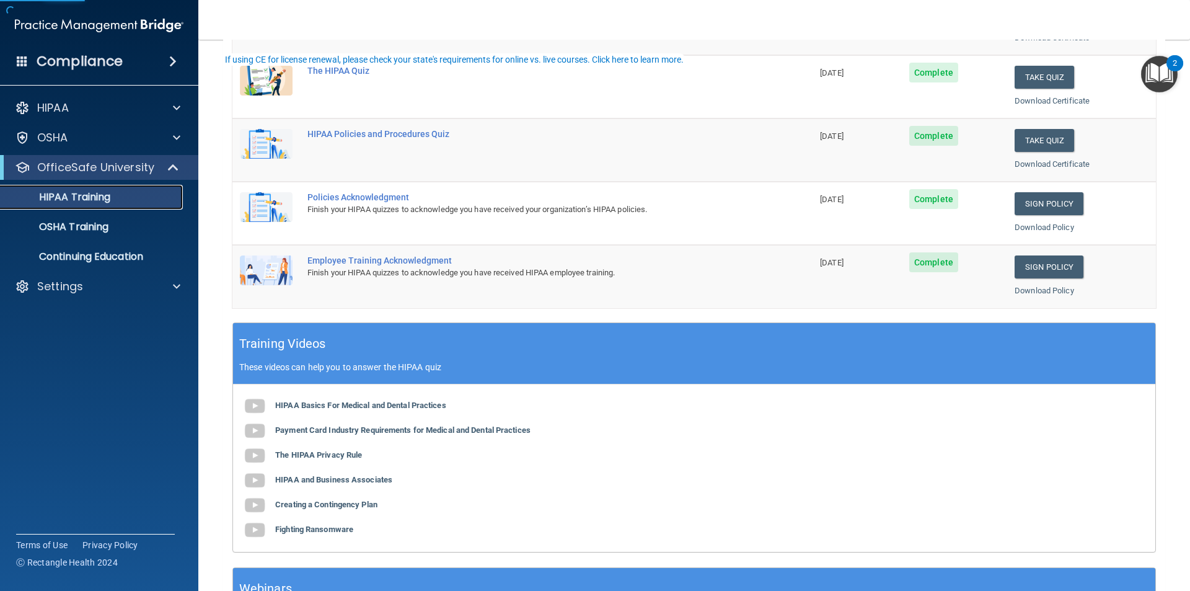
scroll to position [248, 0]
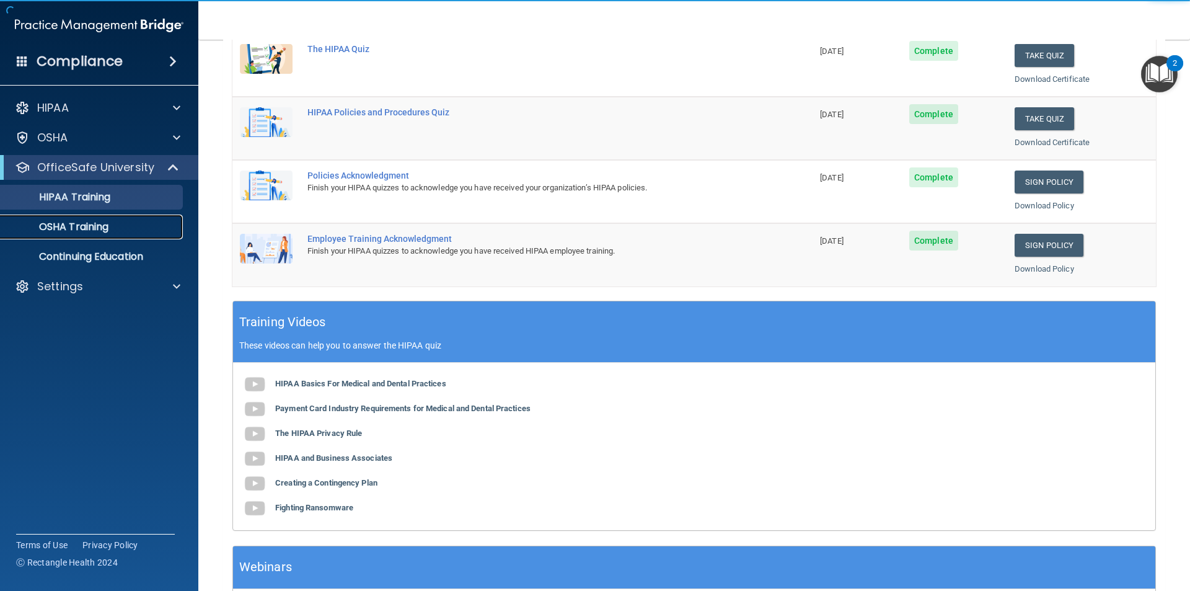
click at [96, 226] on p "OSHA Training" at bounding box center [58, 227] width 100 height 12
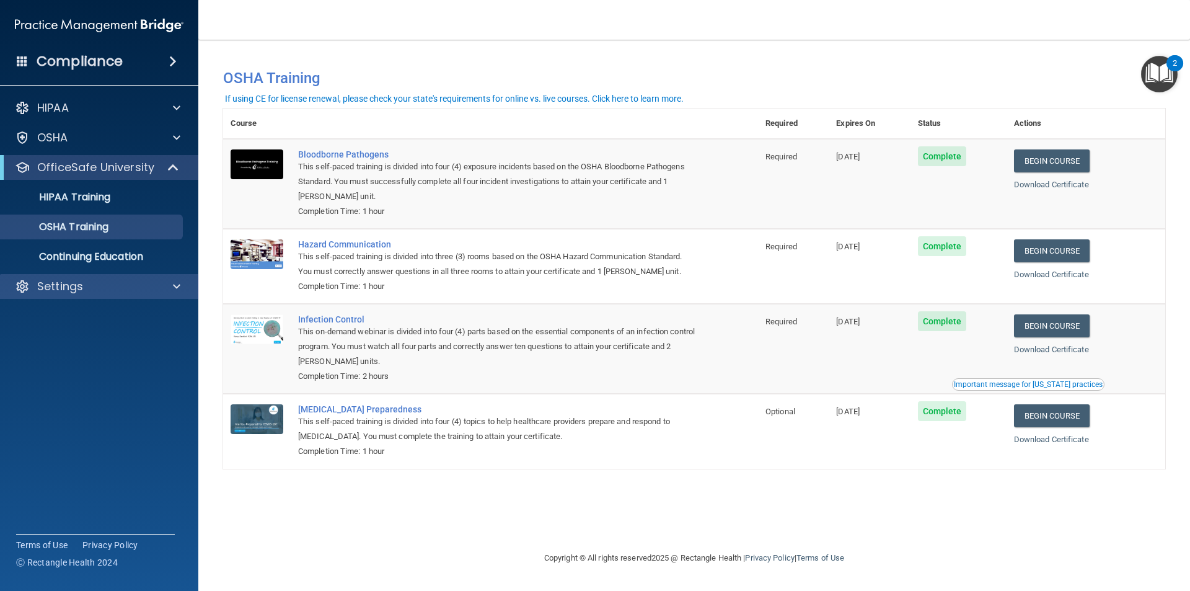
click at [118, 278] on div "Settings" at bounding box center [99, 286] width 199 height 25
click at [117, 278] on div "Settings" at bounding box center [99, 286] width 199 height 25
click at [164, 286] on div at bounding box center [174, 286] width 31 height 15
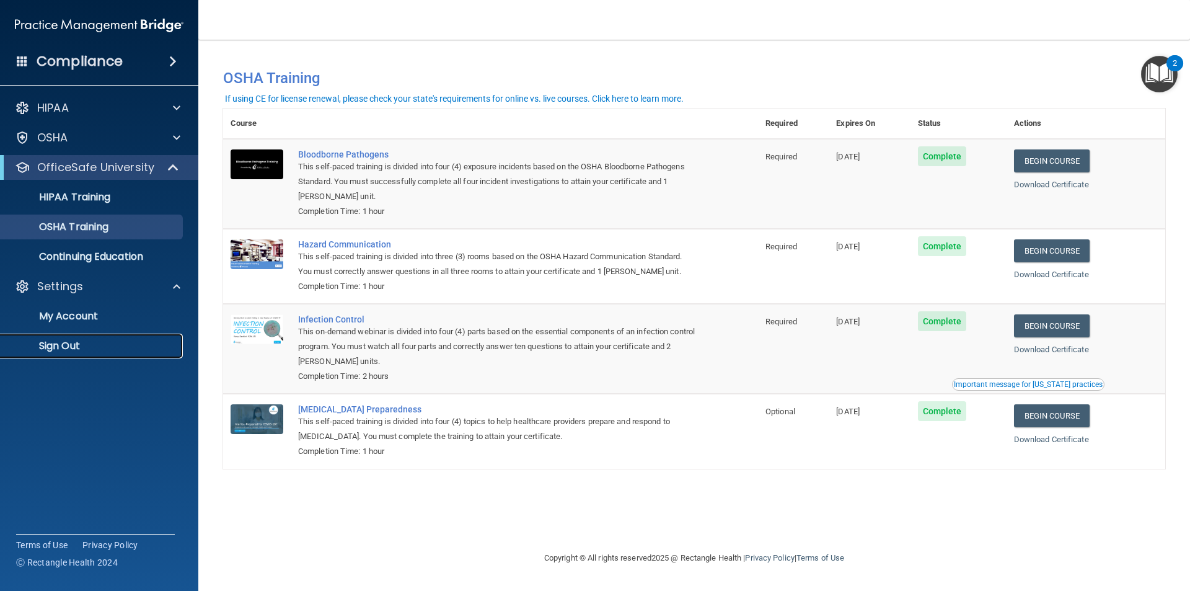
click at [63, 346] on p "Sign Out" at bounding box center [92, 346] width 169 height 12
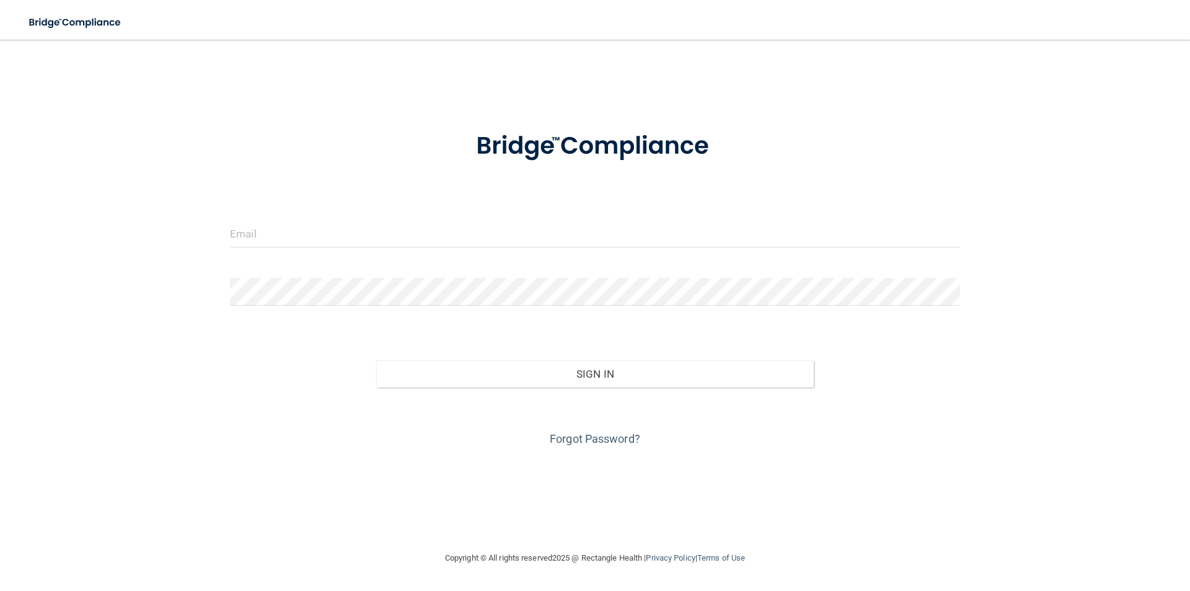
click at [322, 186] on form "Invalid email/password. You don't have permission to access that page. Sign In …" at bounding box center [595, 281] width 730 height 335
click at [463, 240] on input "email" at bounding box center [595, 233] width 730 height 28
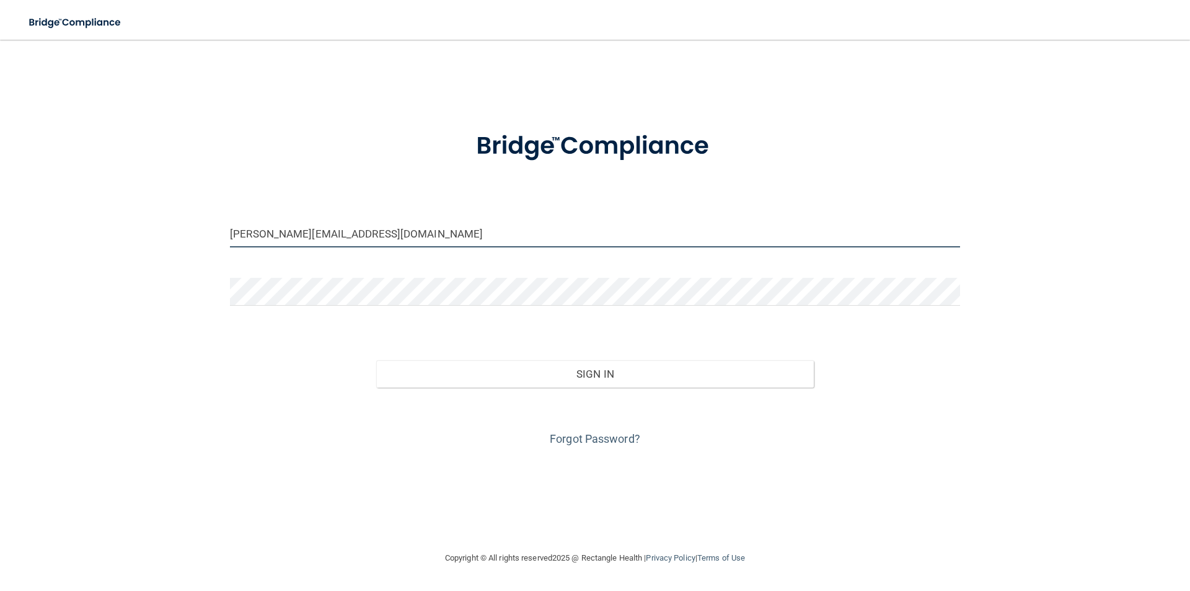
drag, startPoint x: 456, startPoint y: 239, endPoint x: 143, endPoint y: 250, distance: 313.8
click at [143, 250] on div "cristina.garcia2@yahoo.com Invalid email/password. You don't have permission to…" at bounding box center [595, 295] width 1140 height 486
type input "[PERSON_NAME][EMAIL_ADDRESS][DOMAIN_NAME]"
click at [611, 438] on link "Forgot Password?" at bounding box center [595, 438] width 90 height 13
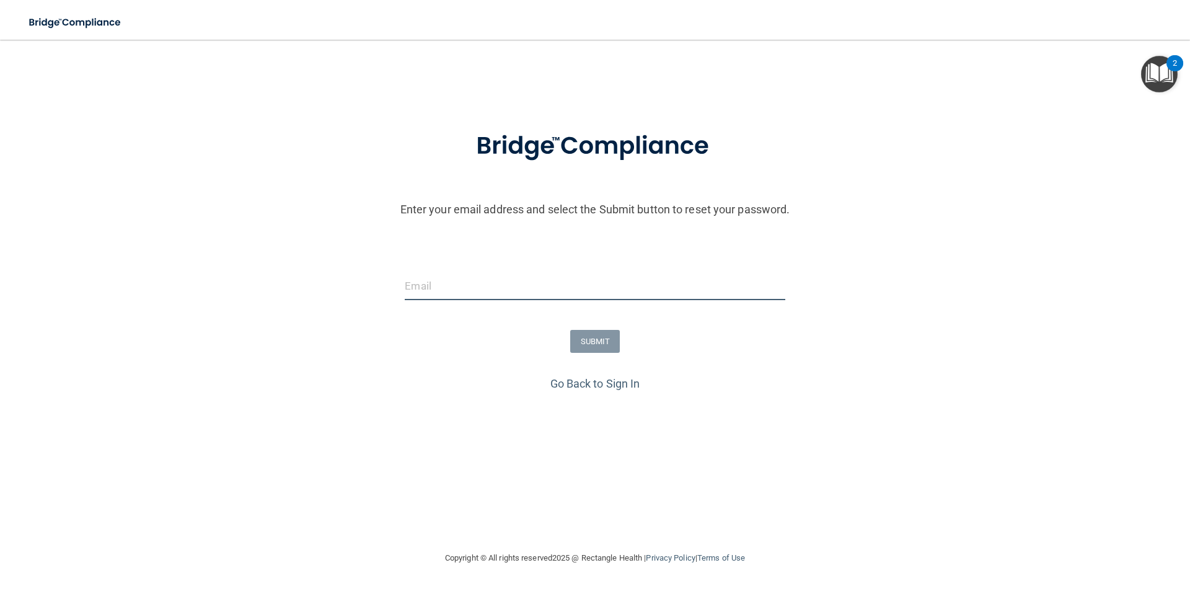
click at [467, 283] on input "email" at bounding box center [595, 286] width 380 height 28
paste input "[PERSON_NAME][EMAIL_ADDRESS][DOMAIN_NAME]"
type input "[PERSON_NAME][EMAIL_ADDRESS][DOMAIN_NAME]"
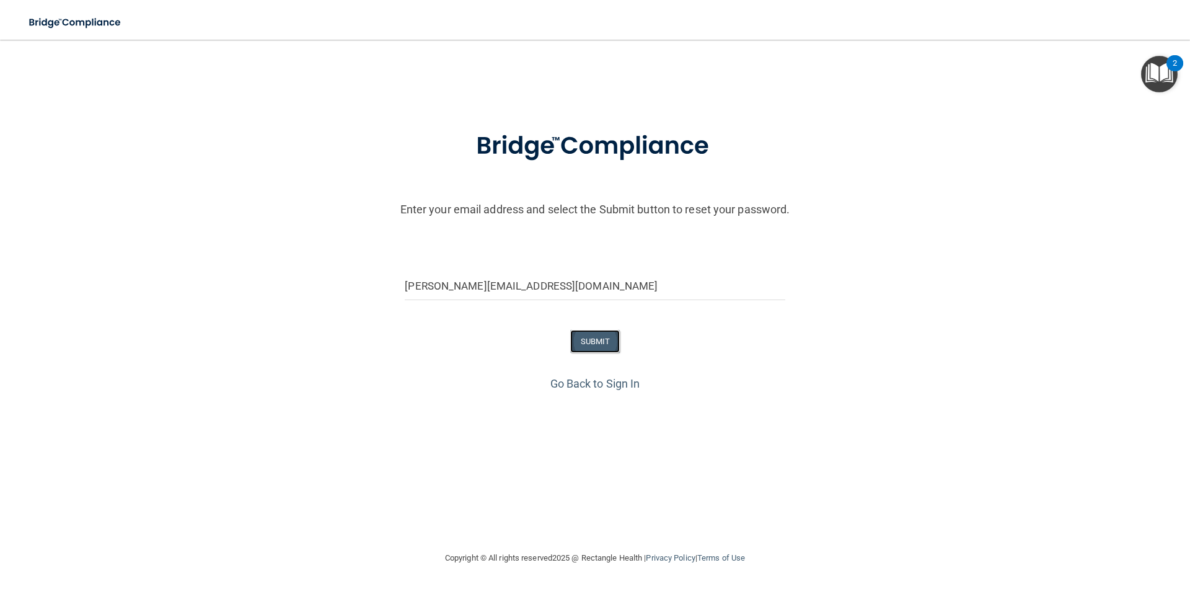
click at [602, 338] on button "SUBMIT" at bounding box center [595, 341] width 50 height 23
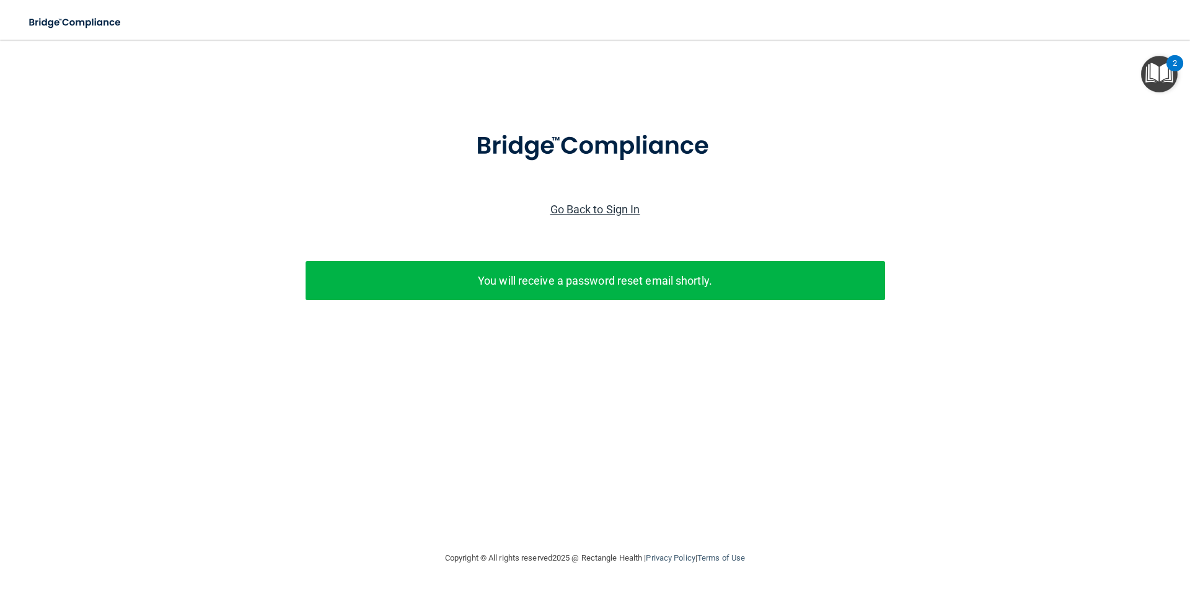
click at [599, 206] on link "Go Back to Sign In" at bounding box center [595, 209] width 90 height 13
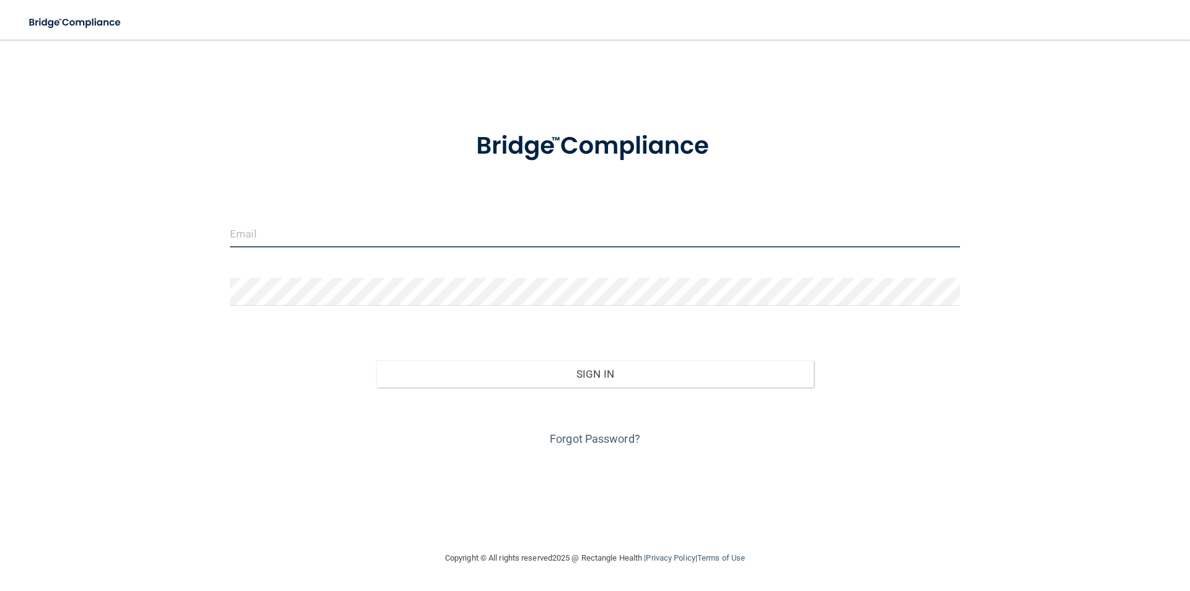
click at [261, 227] on input "email" at bounding box center [595, 233] width 730 height 28
paste input "[PERSON_NAME][EMAIL_ADDRESS][DOMAIN_NAME]"
type input "[PERSON_NAME][EMAIL_ADDRESS][DOMAIN_NAME]"
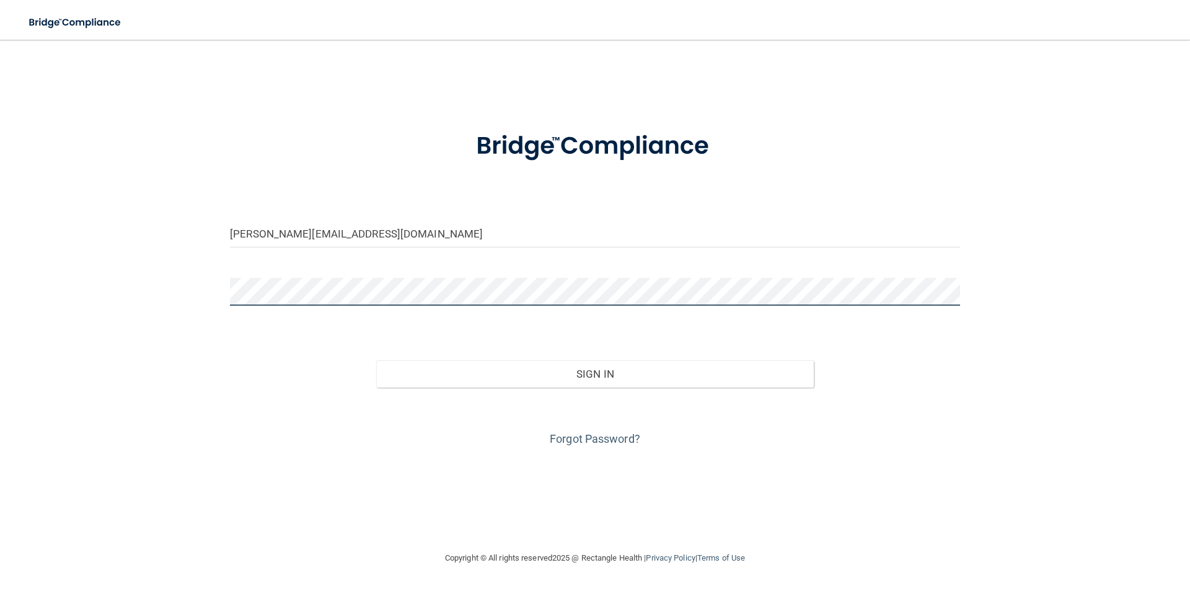
click at [376, 360] on button "Sign In" at bounding box center [595, 373] width 438 height 27
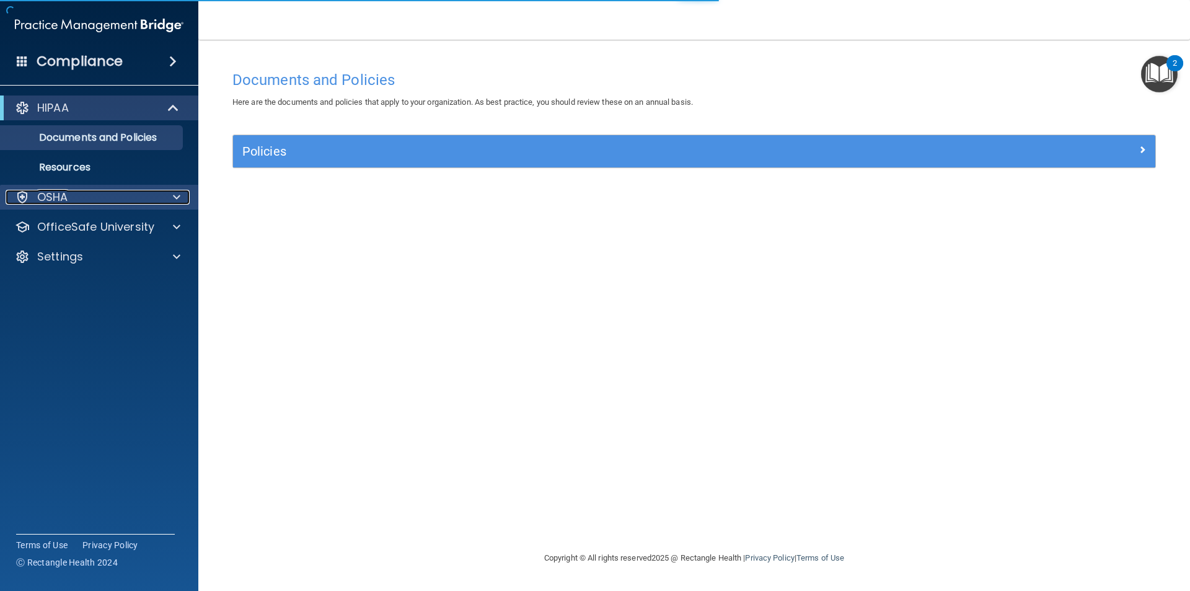
click at [99, 194] on div "OSHA" at bounding box center [83, 197] width 154 height 15
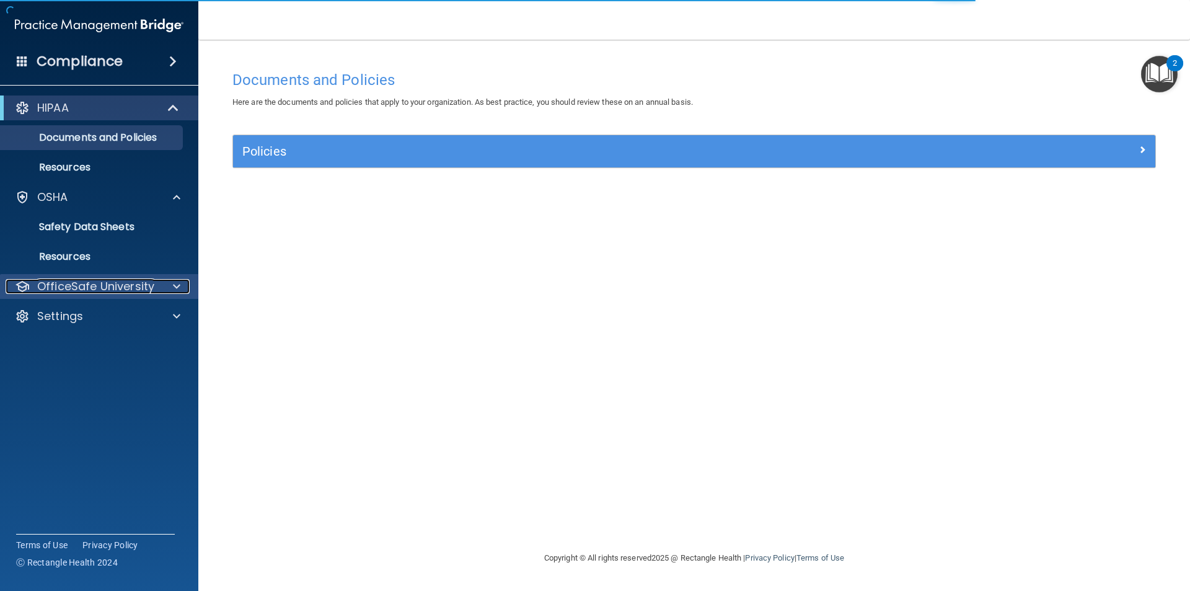
click at [95, 279] on p "OfficeSafe University" at bounding box center [95, 286] width 117 height 15
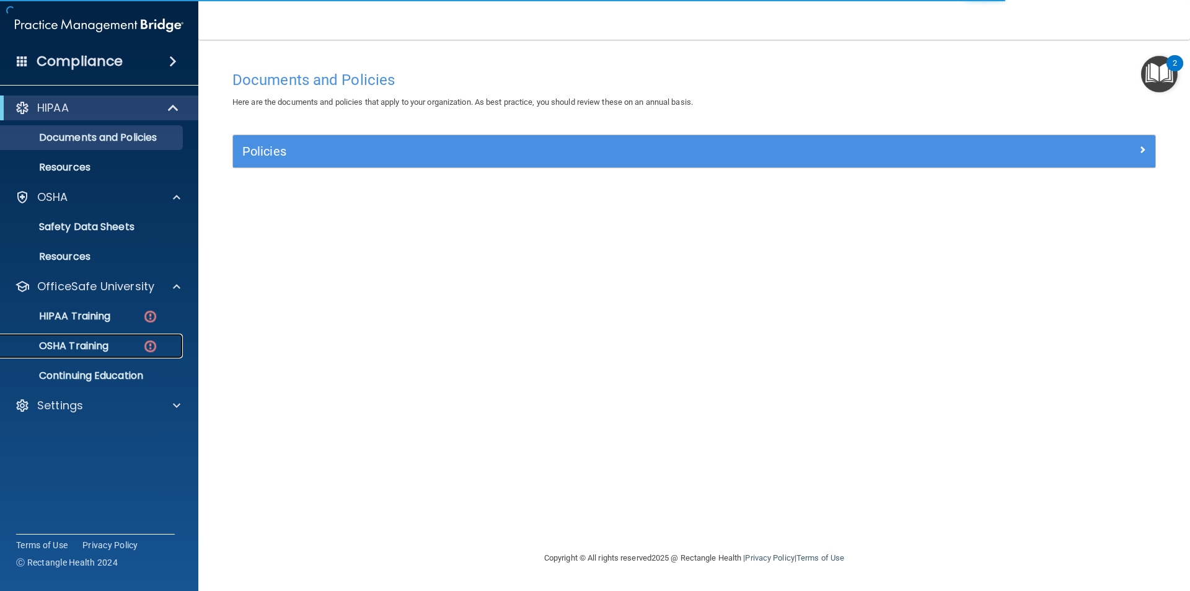
click at [92, 347] on p "OSHA Training" at bounding box center [58, 346] width 100 height 12
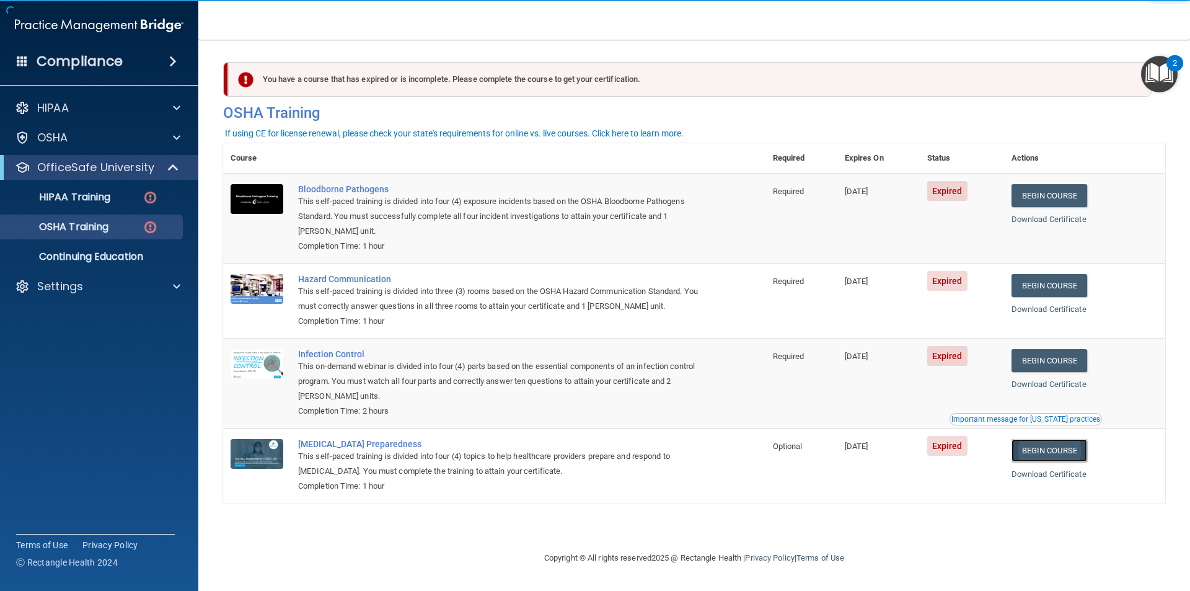
click at [1051, 456] on link "Begin Course" at bounding box center [1050, 450] width 76 height 23
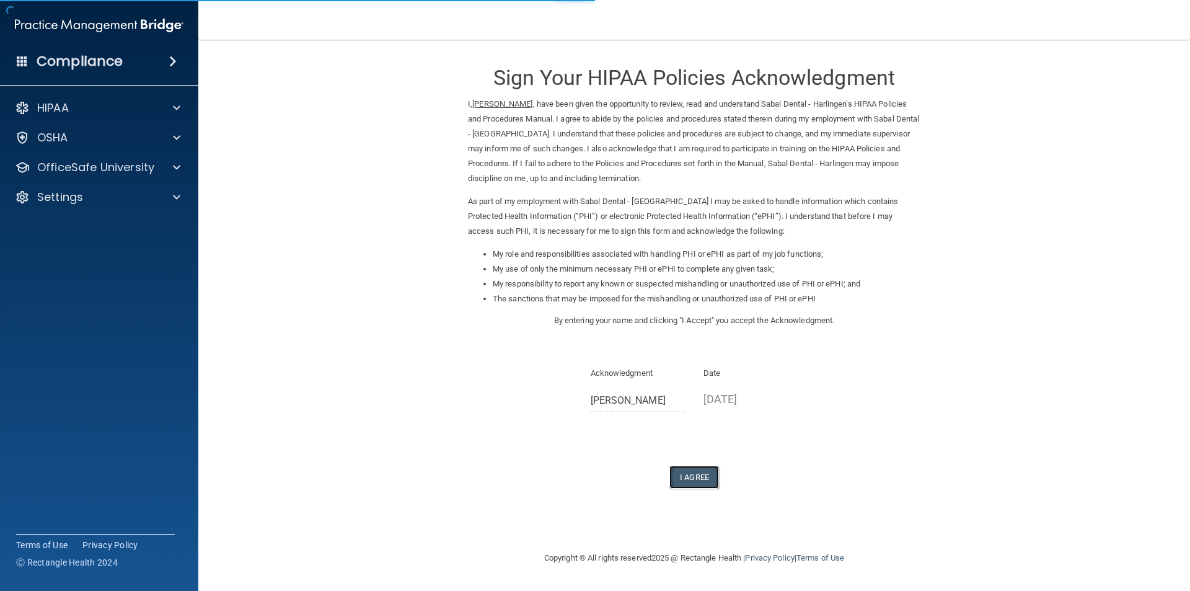
click at [689, 482] on button "I Agree" at bounding box center [694, 476] width 50 height 23
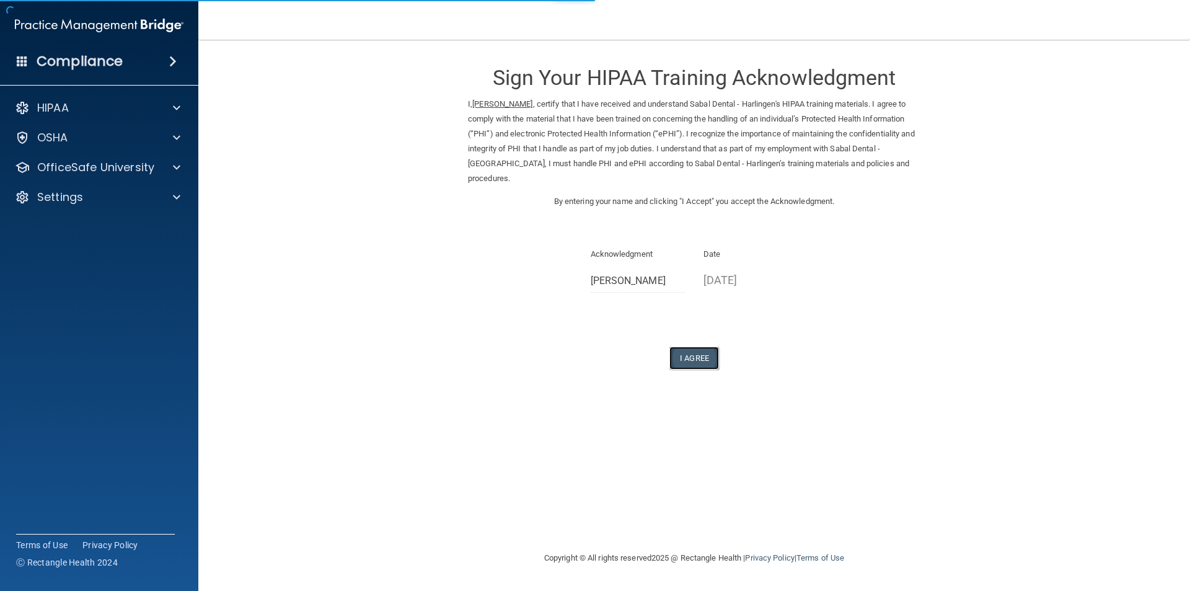
click at [694, 357] on button "I Agree" at bounding box center [694, 357] width 50 height 23
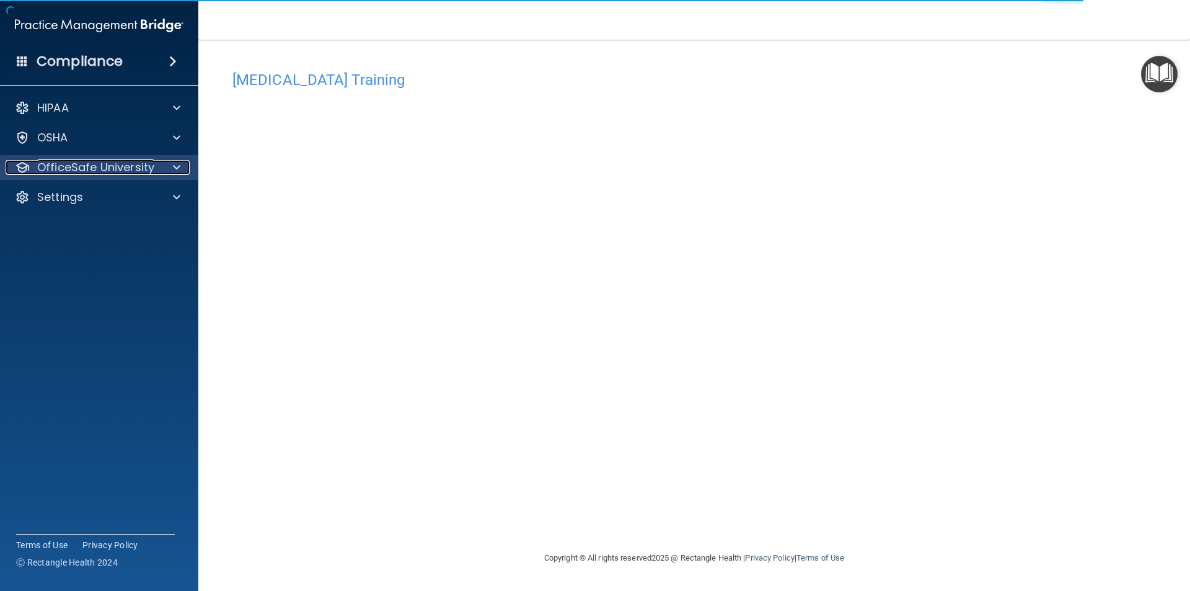
click at [133, 170] on p "OfficeSafe University" at bounding box center [95, 167] width 117 height 15
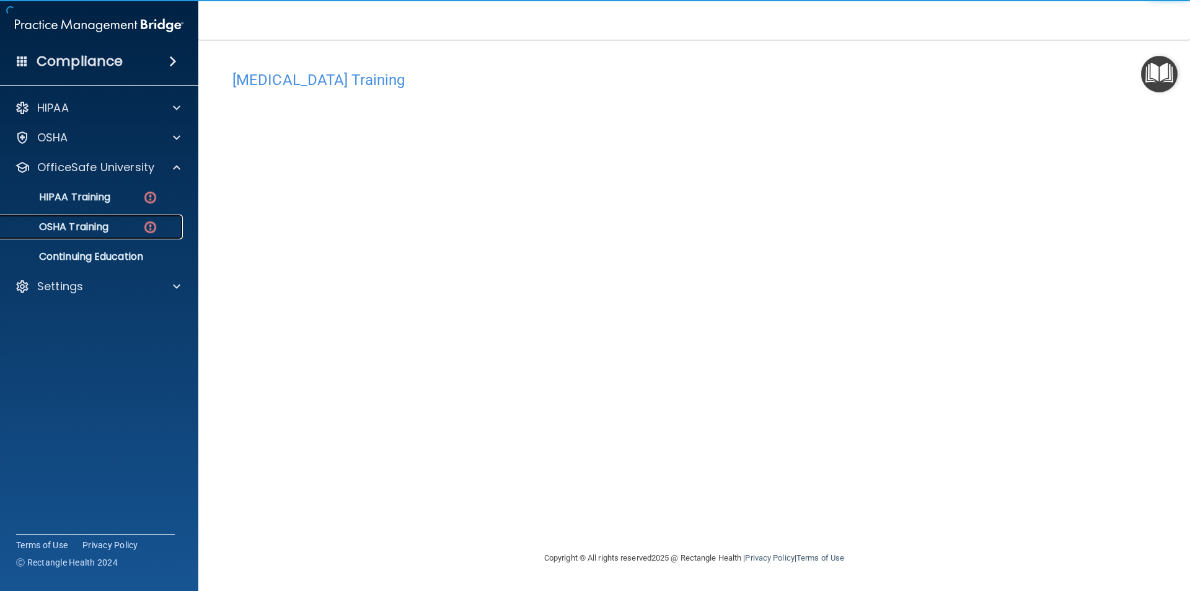
click at [125, 227] on div "OSHA Training" at bounding box center [92, 227] width 169 height 12
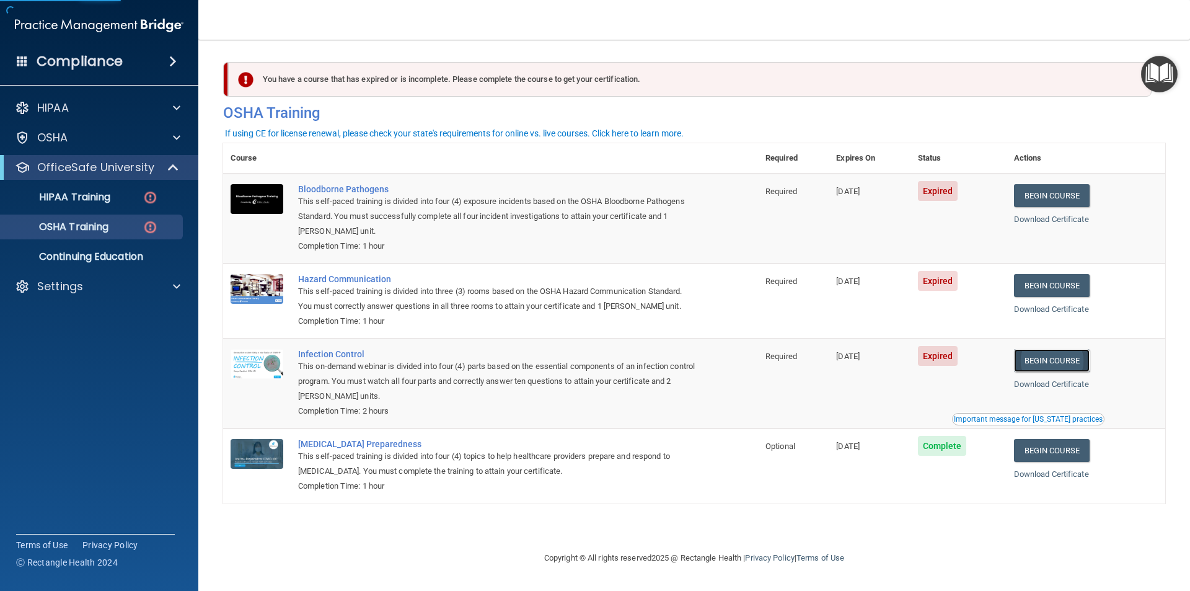
click at [1049, 360] on link "Begin Course" at bounding box center [1052, 360] width 76 height 23
click at [1043, 283] on link "Begin Course" at bounding box center [1052, 285] width 76 height 23
click at [1043, 189] on link "Begin Course" at bounding box center [1052, 195] width 76 height 23
click at [95, 204] on link "HIPAA Training" at bounding box center [85, 197] width 195 height 25
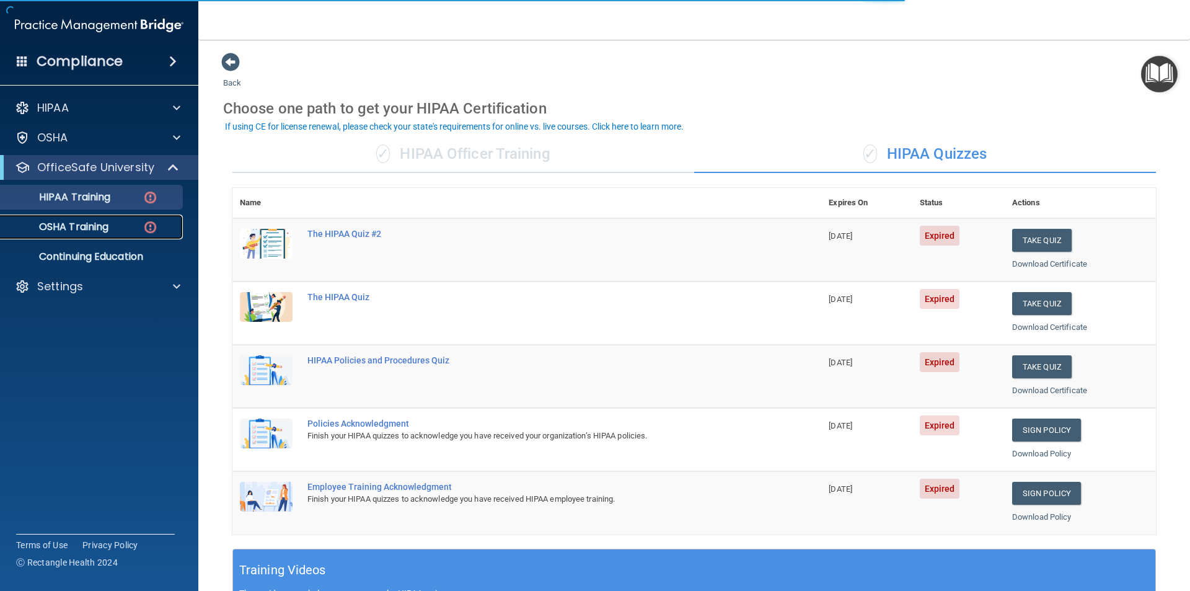
click at [113, 231] on div "OSHA Training" at bounding box center [92, 227] width 169 height 12
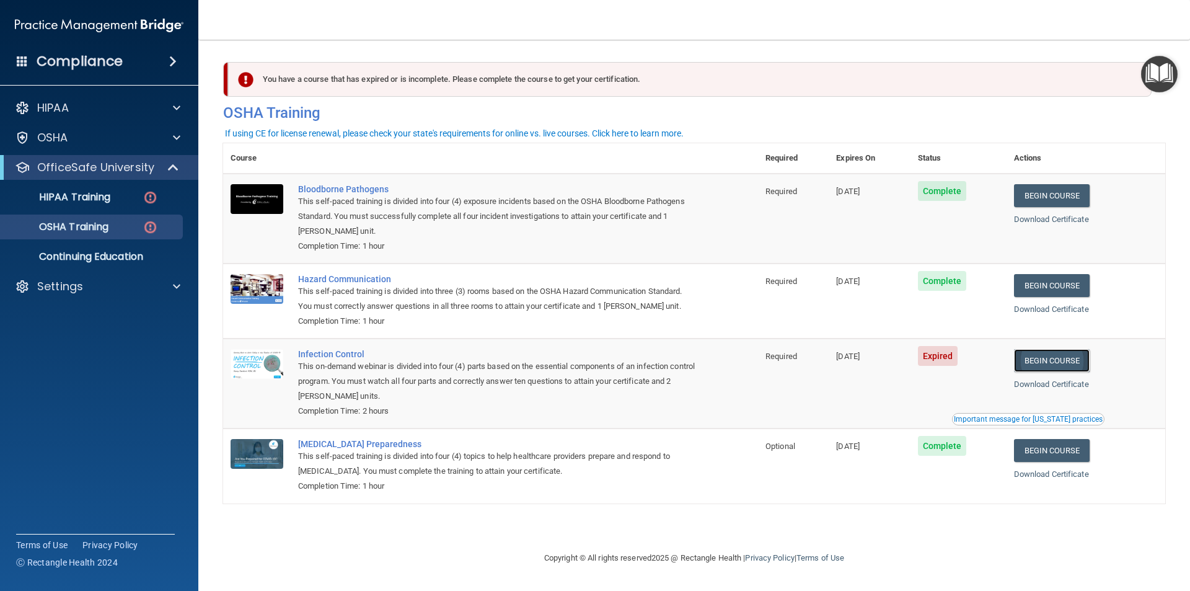
click at [1049, 361] on link "Begin Course" at bounding box center [1052, 360] width 76 height 23
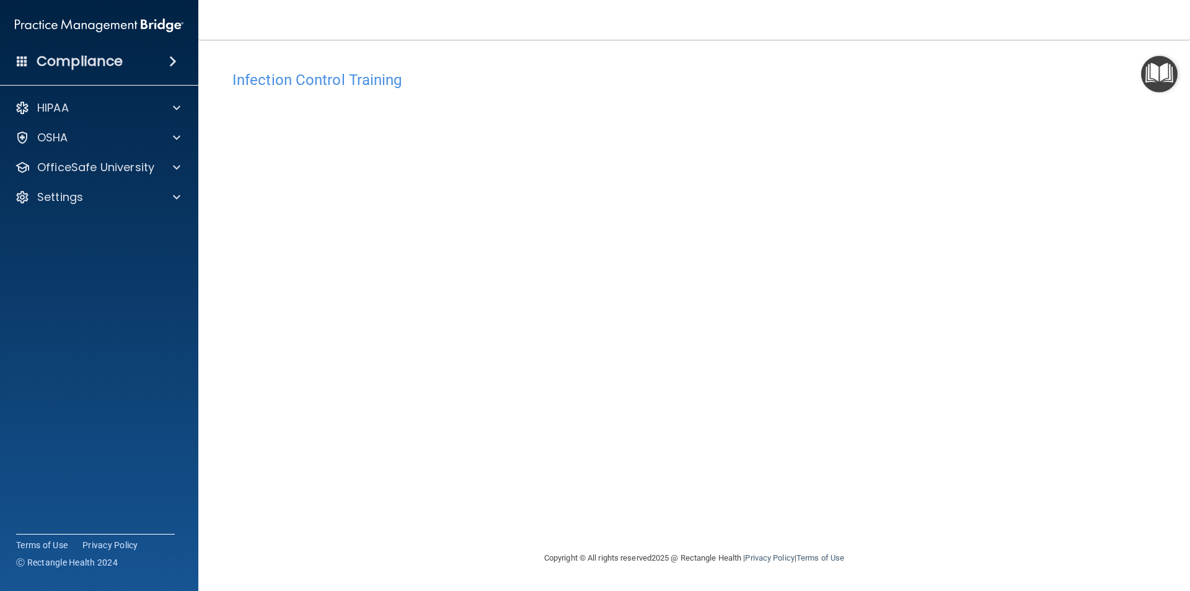
click at [940, 117] on div "Infection Control Training This course doesn’t expire until [DATE]. Are you sur…" at bounding box center [694, 307] width 942 height 486
click at [85, 163] on p "OfficeSafe University" at bounding box center [95, 167] width 117 height 15
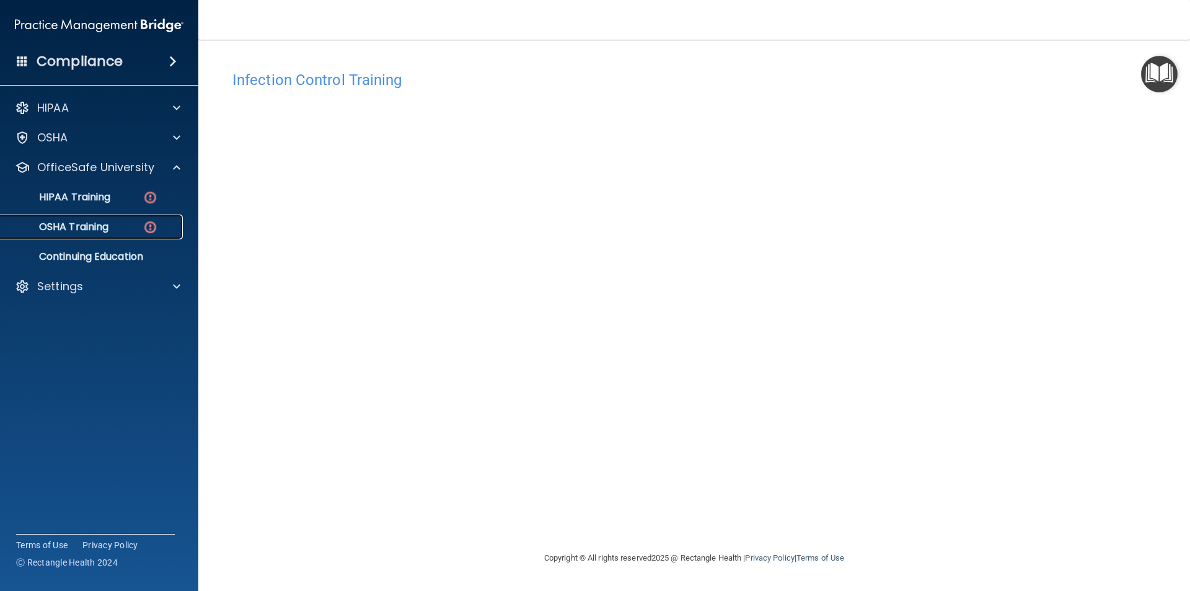
click at [94, 232] on p "OSHA Training" at bounding box center [58, 227] width 100 height 12
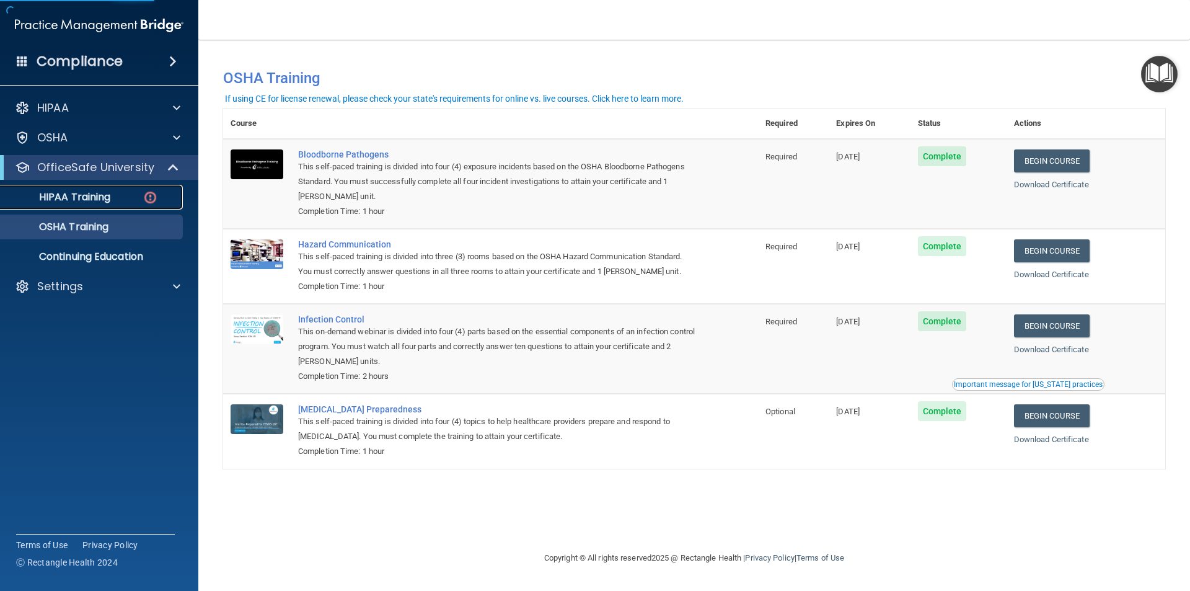
click at [107, 200] on p "HIPAA Training" at bounding box center [59, 197] width 102 height 12
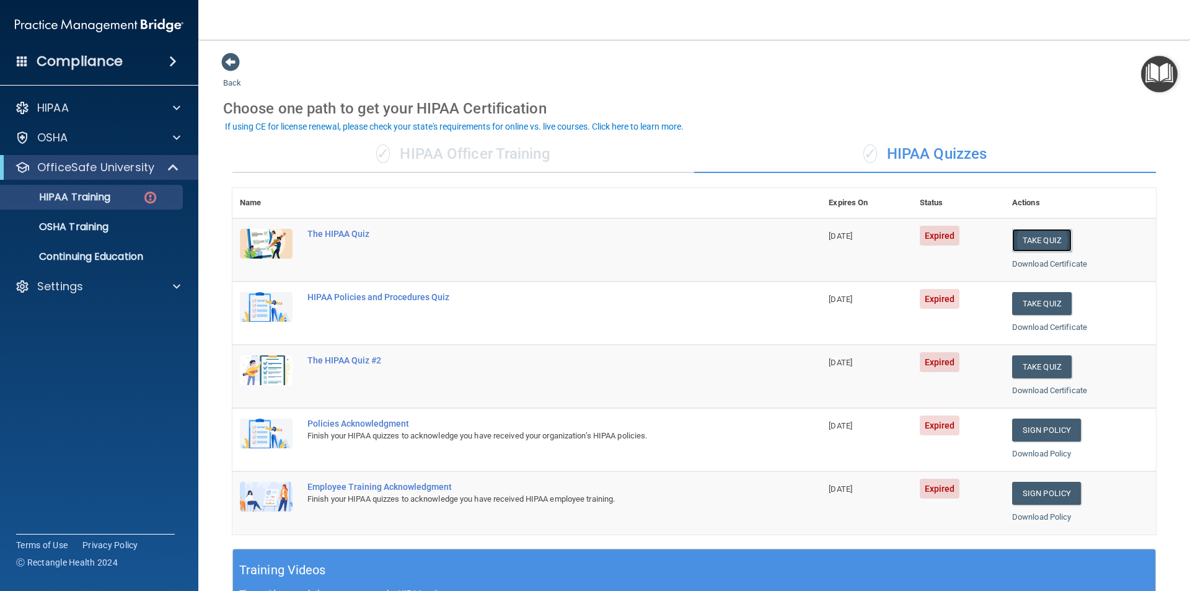
click at [1023, 240] on button "Take Quiz" at bounding box center [1042, 240] width 60 height 23
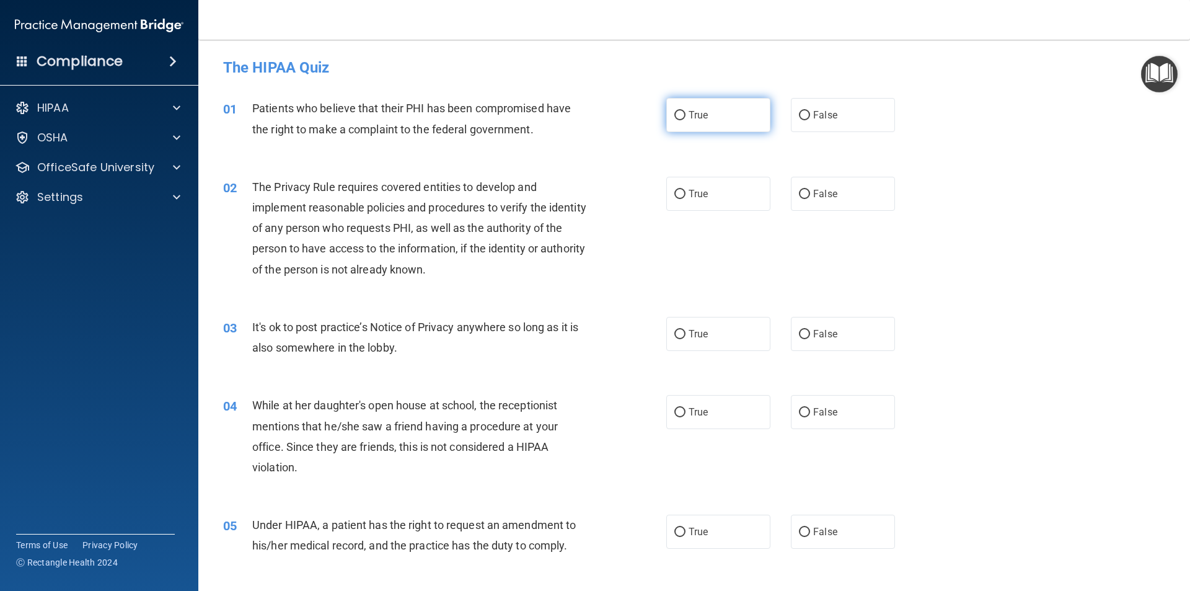
click at [703, 115] on span "True" at bounding box center [698, 115] width 19 height 12
click at [686, 115] on input "True" at bounding box center [679, 115] width 11 height 9
radio input "true"
click at [707, 203] on label "True" at bounding box center [718, 194] width 104 height 34
click at [686, 199] on input "True" at bounding box center [679, 194] width 11 height 9
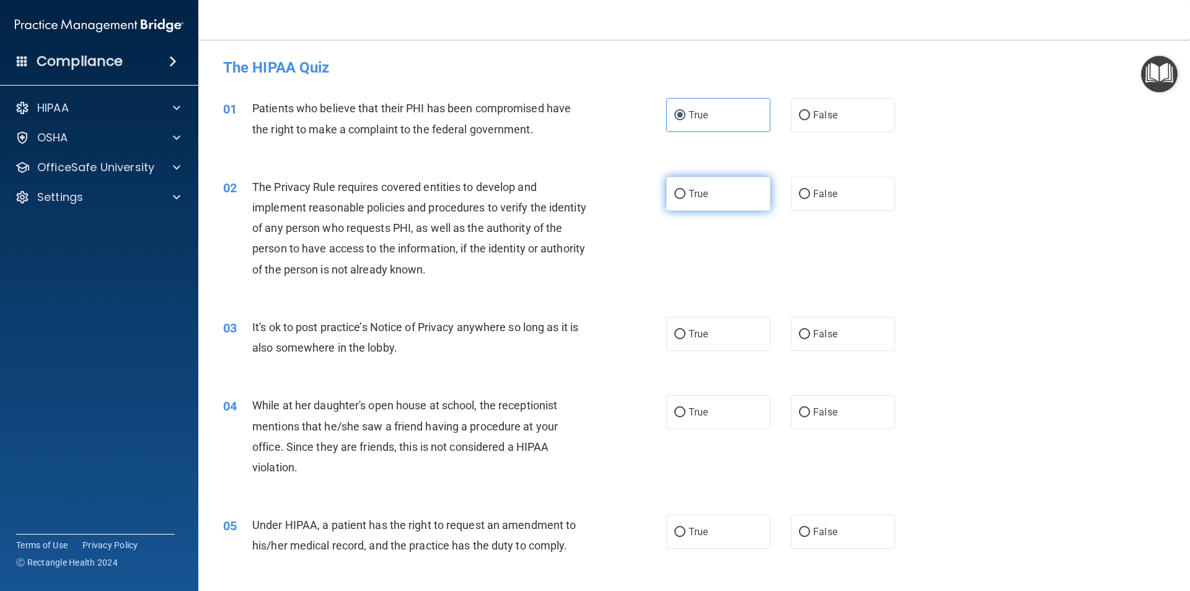
radio input "true"
click at [823, 334] on span "False" at bounding box center [825, 334] width 24 height 12
click at [810, 334] on input "False" at bounding box center [804, 334] width 11 height 9
radio input "true"
click at [832, 408] on label "False" at bounding box center [843, 412] width 104 height 34
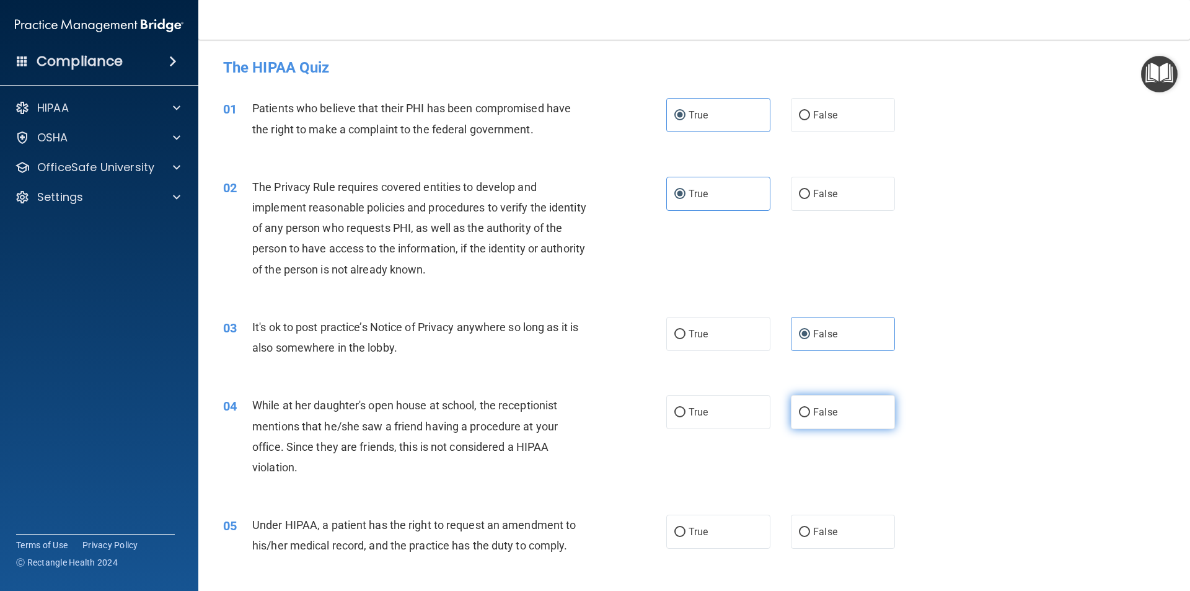
click at [810, 408] on input "False" at bounding box center [804, 412] width 11 height 9
radio input "true"
click at [826, 524] on label "False" at bounding box center [843, 531] width 104 height 34
click at [810, 527] on input "False" at bounding box center [804, 531] width 11 height 9
radio input "true"
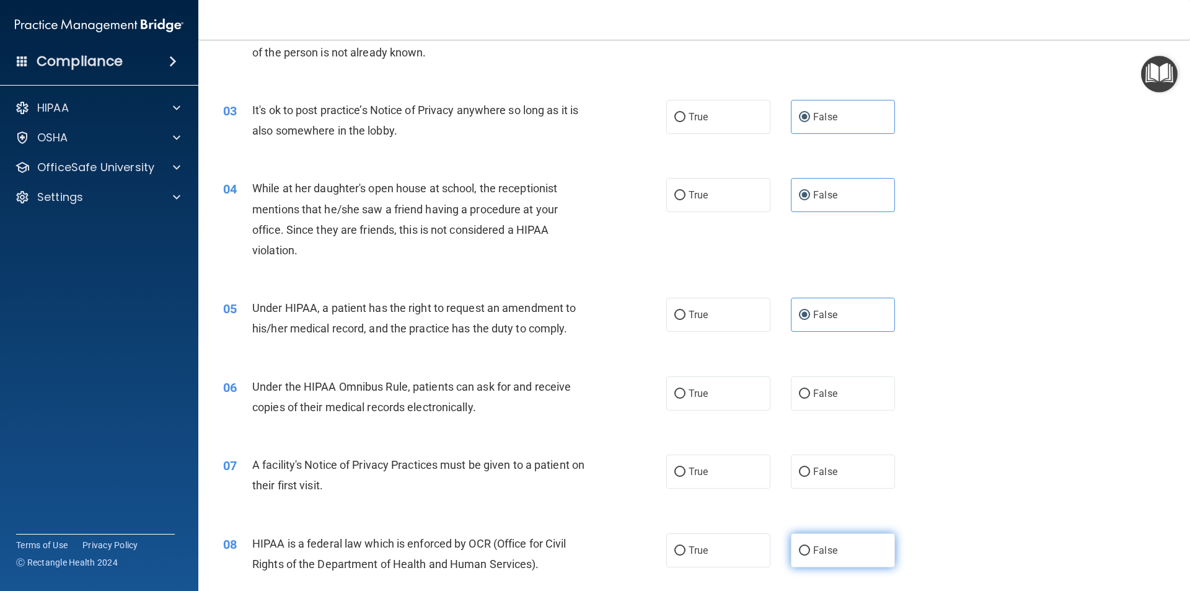
scroll to position [248, 0]
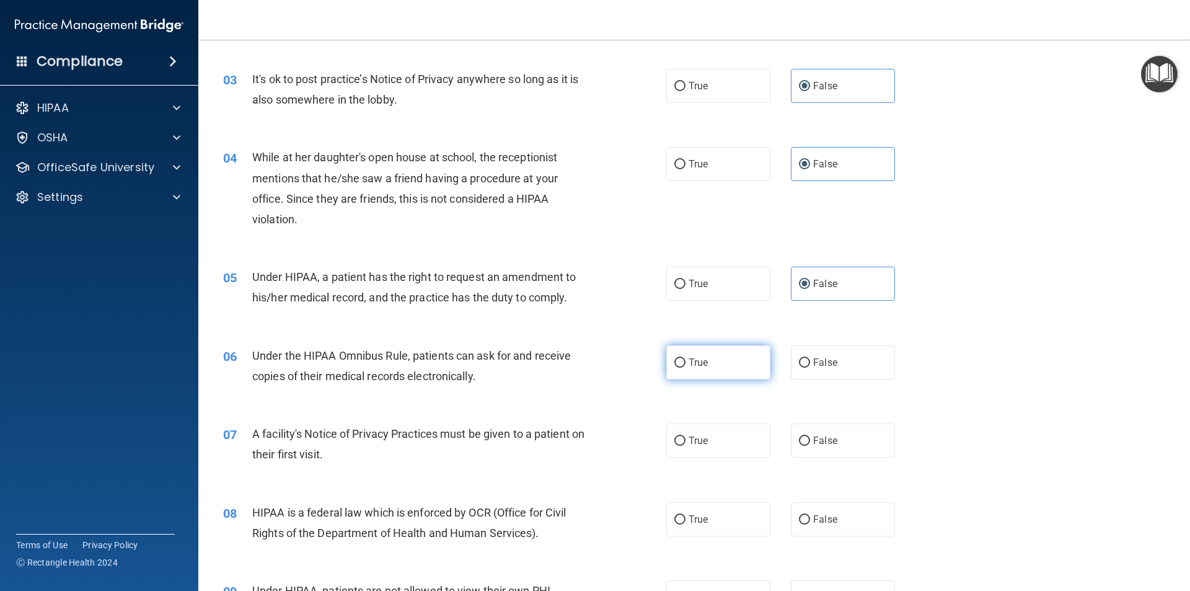
click at [720, 356] on label "True" at bounding box center [718, 362] width 104 height 34
click at [686, 358] on input "True" at bounding box center [679, 362] width 11 height 9
radio input "true"
click at [718, 437] on label "True" at bounding box center [718, 440] width 104 height 34
click at [686, 437] on input "True" at bounding box center [679, 440] width 11 height 9
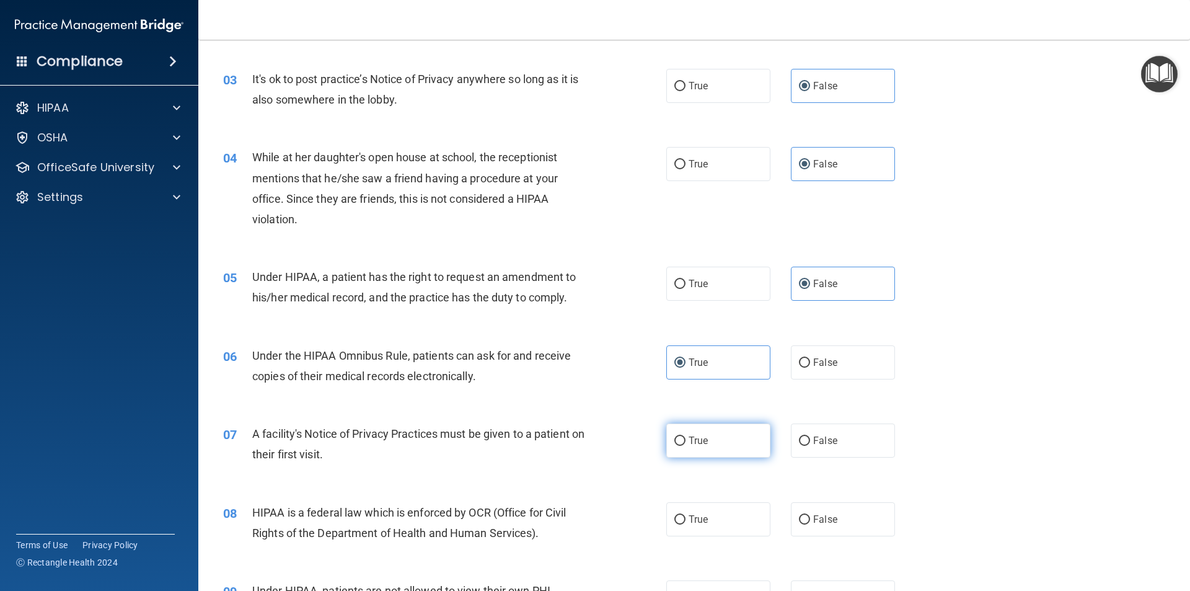
radio input "true"
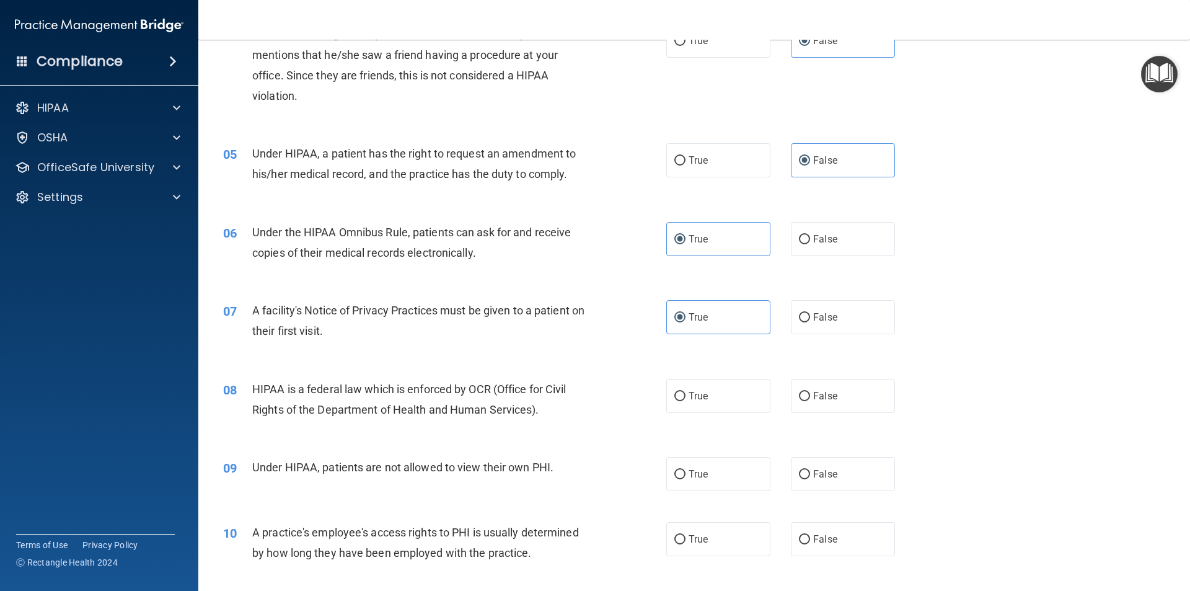
scroll to position [372, 0]
click at [707, 402] on label "True" at bounding box center [718, 395] width 104 height 34
click at [686, 400] on input "True" at bounding box center [679, 395] width 11 height 9
radio input "true"
click at [836, 472] on label "False" at bounding box center [843, 473] width 104 height 34
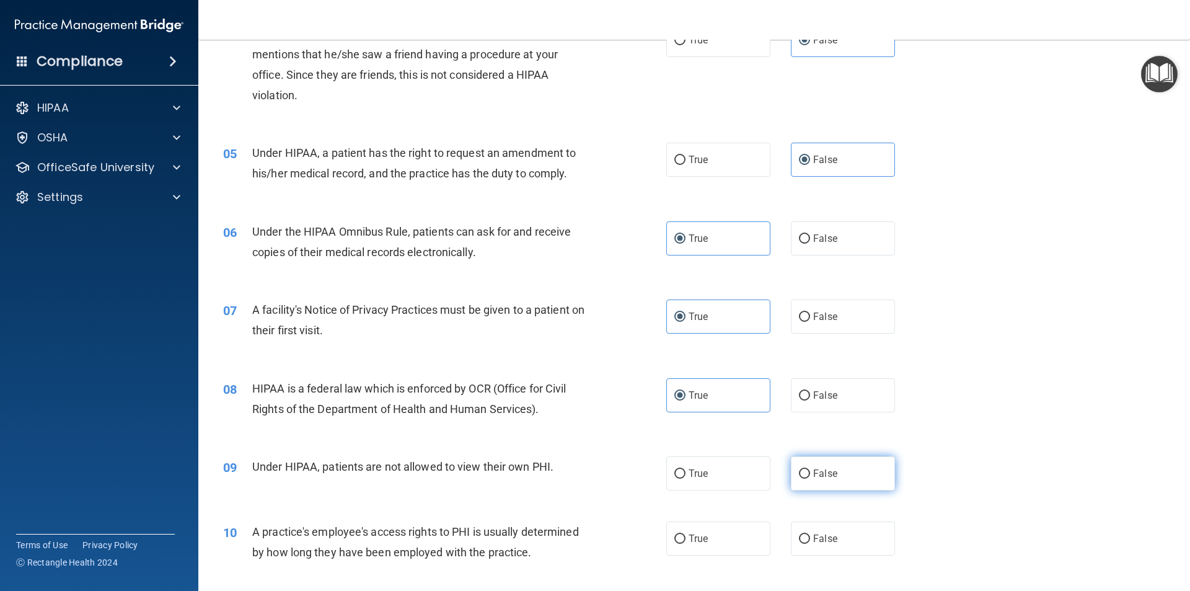
click at [810, 472] on input "False" at bounding box center [804, 473] width 11 height 9
radio input "true"
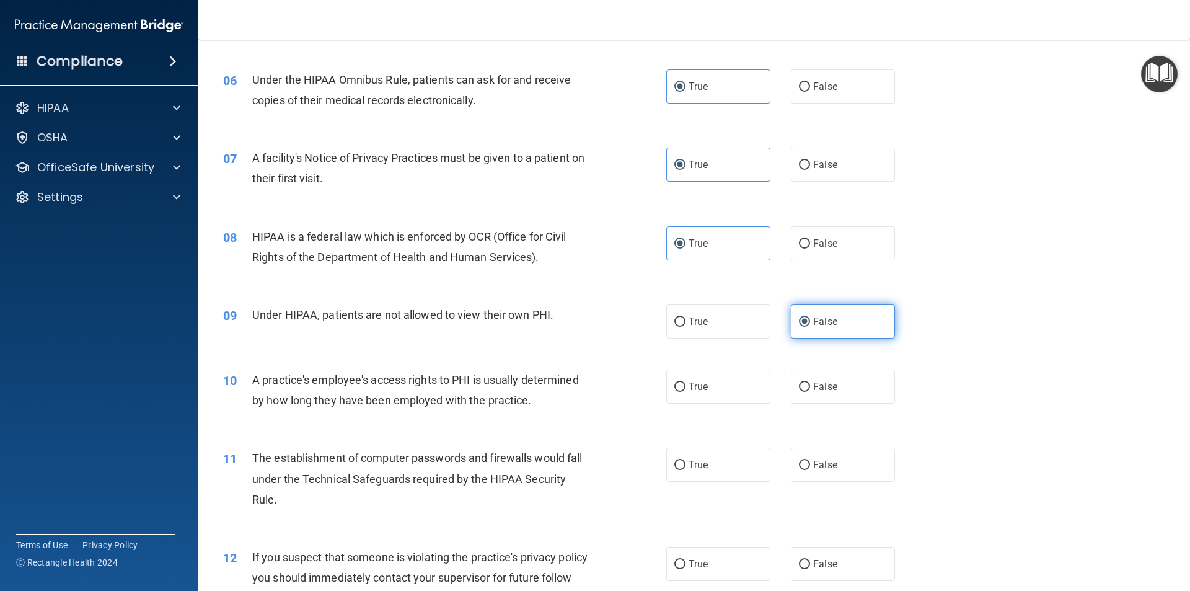
scroll to position [558, 0]
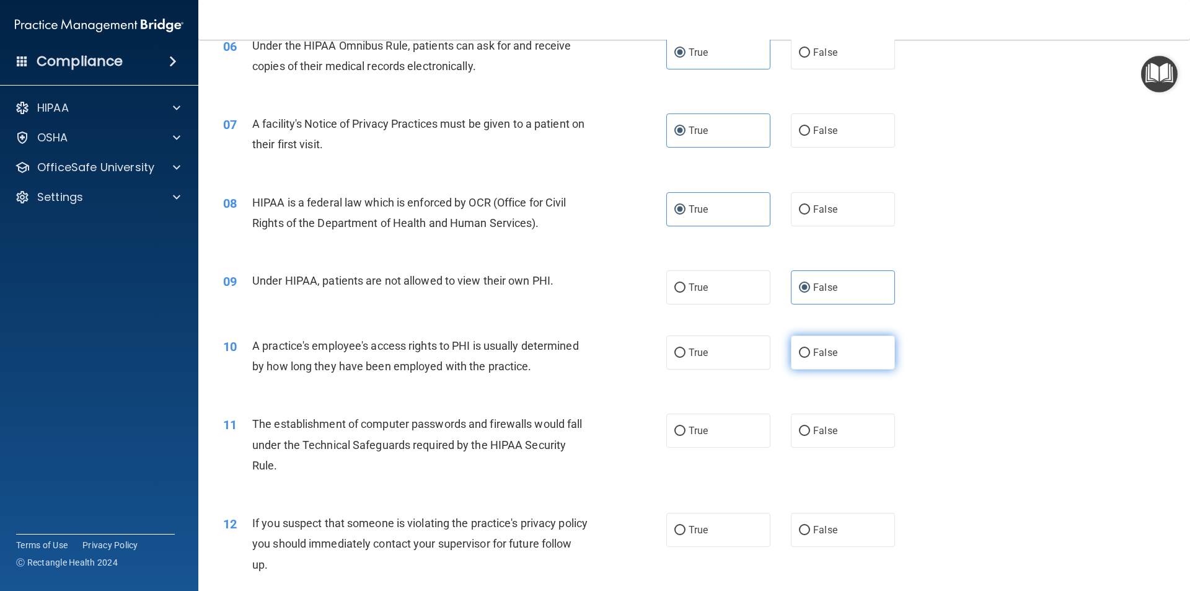
click at [822, 361] on label "False" at bounding box center [843, 352] width 104 height 34
click at [810, 358] on input "False" at bounding box center [804, 352] width 11 height 9
radio input "true"
click at [700, 433] on span "True" at bounding box center [698, 431] width 19 height 12
click at [686, 433] on input "True" at bounding box center [679, 430] width 11 height 9
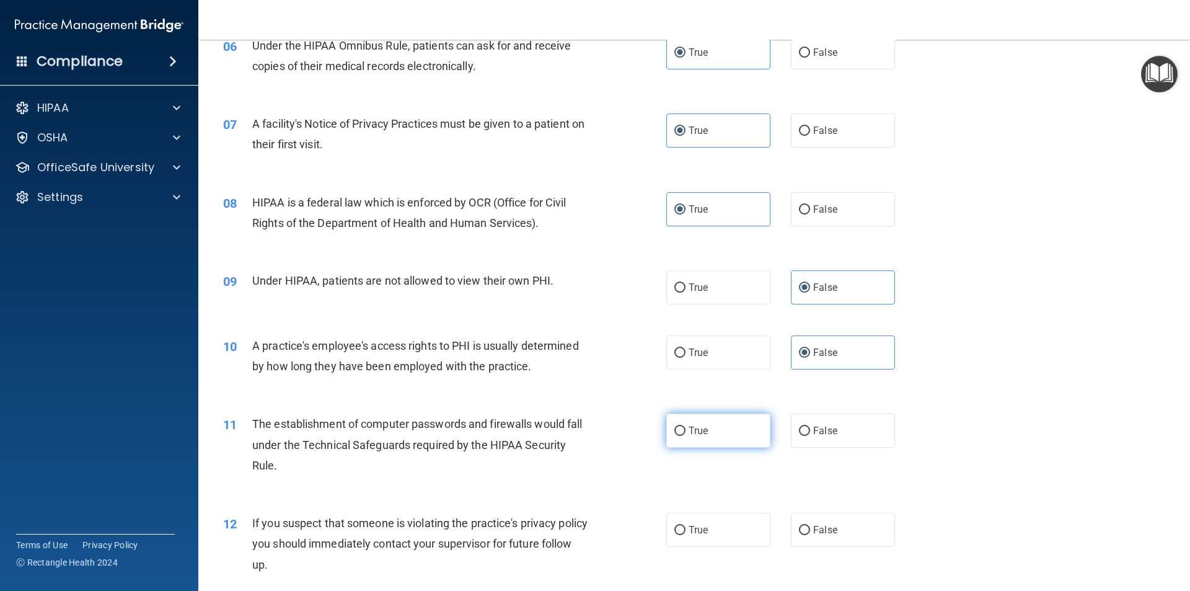
radio input "true"
click at [718, 516] on label "True" at bounding box center [718, 530] width 104 height 34
click at [686, 526] on input "True" at bounding box center [679, 530] width 11 height 9
radio input "true"
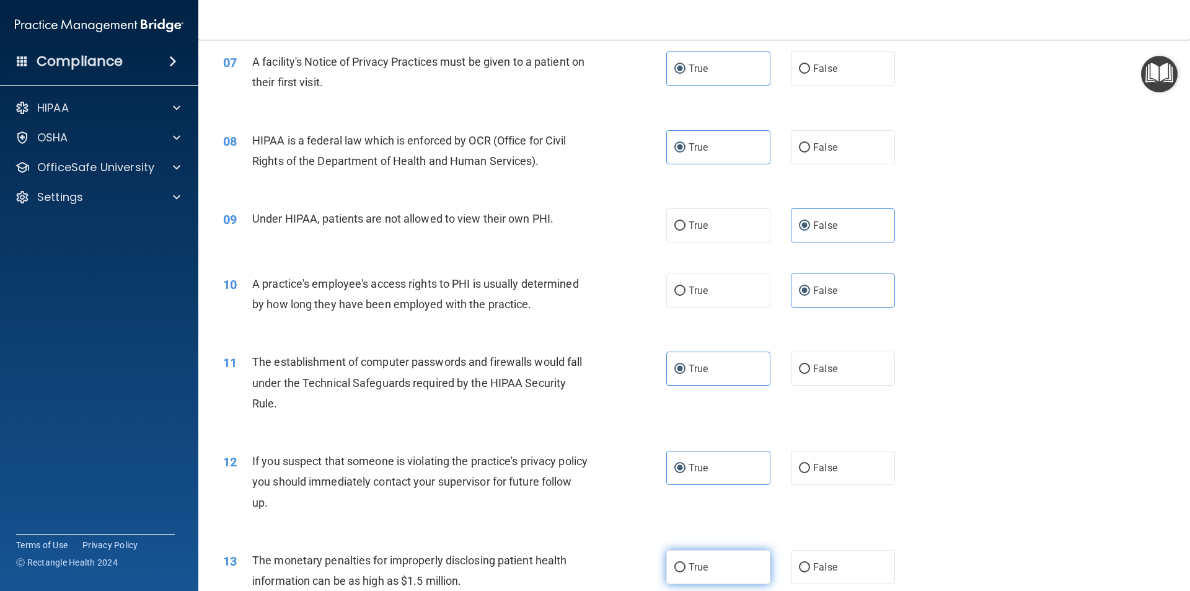
click at [706, 565] on label "True" at bounding box center [718, 567] width 104 height 34
click at [686, 565] on input "True" at bounding box center [679, 567] width 11 height 9
radio input "true"
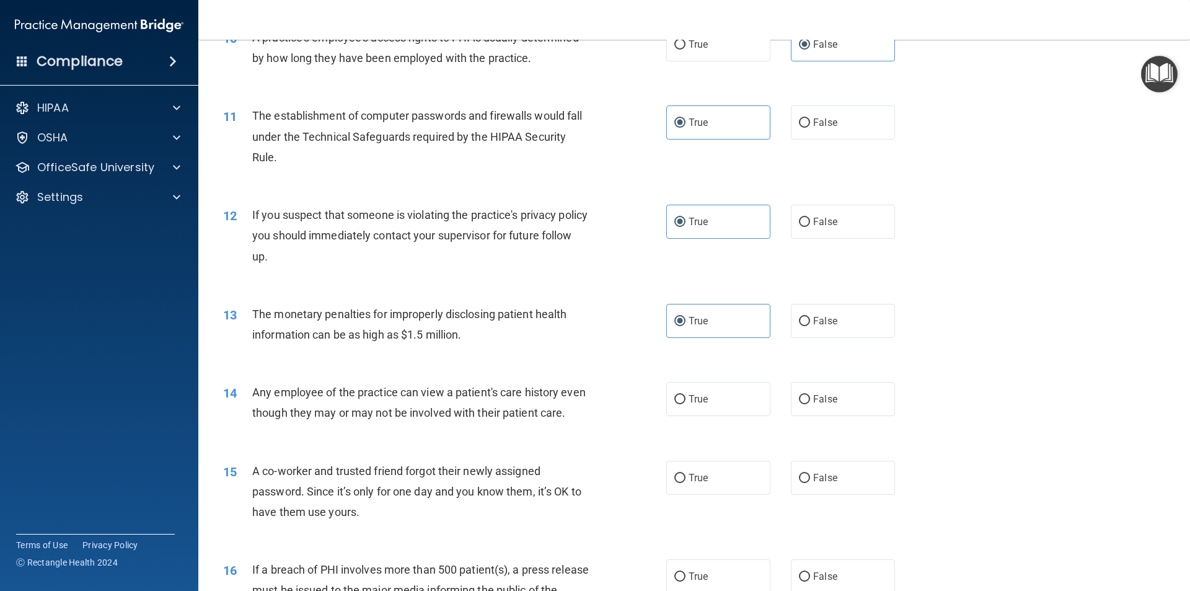
scroll to position [868, 0]
click at [815, 397] on span "False" at bounding box center [825, 397] width 24 height 12
click at [810, 397] on input "False" at bounding box center [804, 397] width 11 height 9
radio input "true"
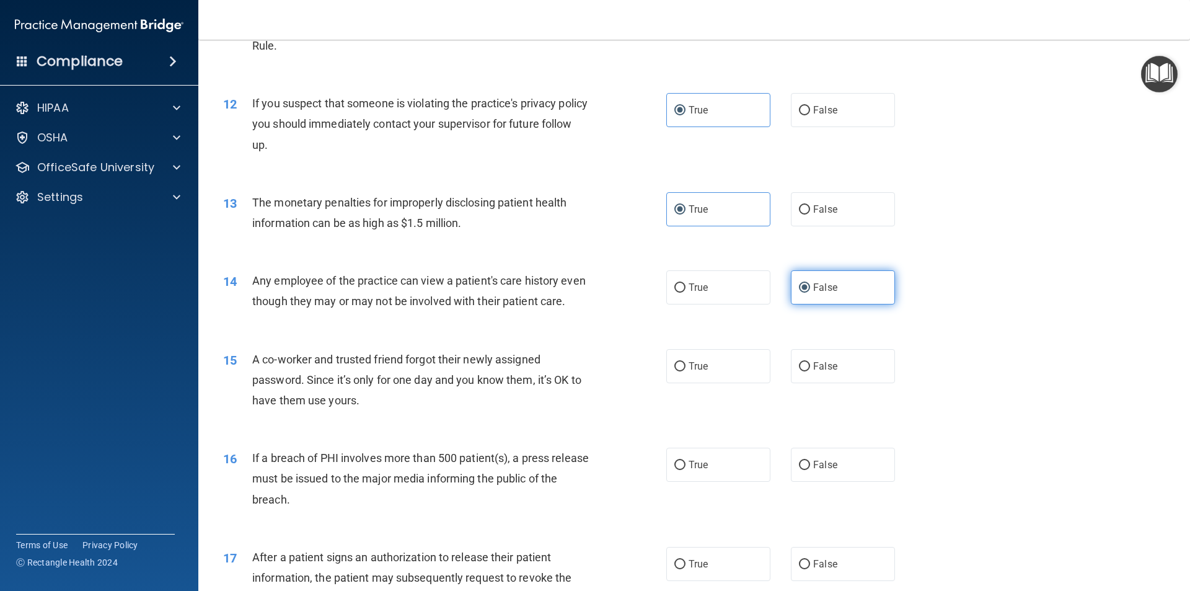
scroll to position [992, 0]
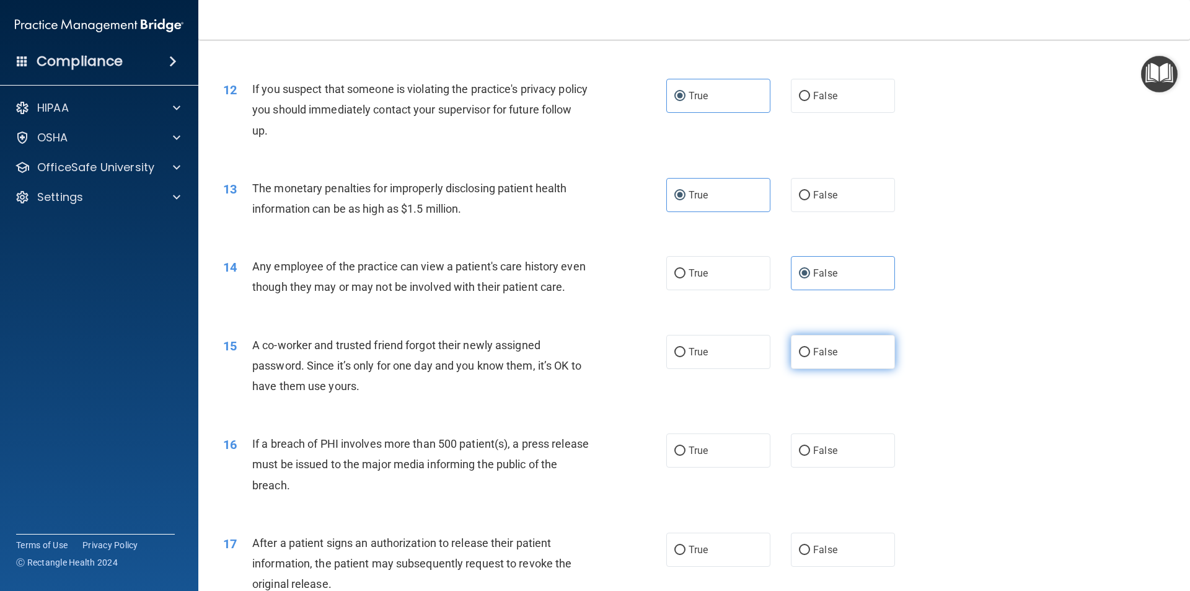
click at [816, 369] on label "False" at bounding box center [843, 352] width 104 height 34
click at [810, 357] on input "False" at bounding box center [804, 352] width 11 height 9
radio input "true"
click at [703, 456] on span "True" at bounding box center [698, 450] width 19 height 12
click at [686, 456] on input "True" at bounding box center [679, 450] width 11 height 9
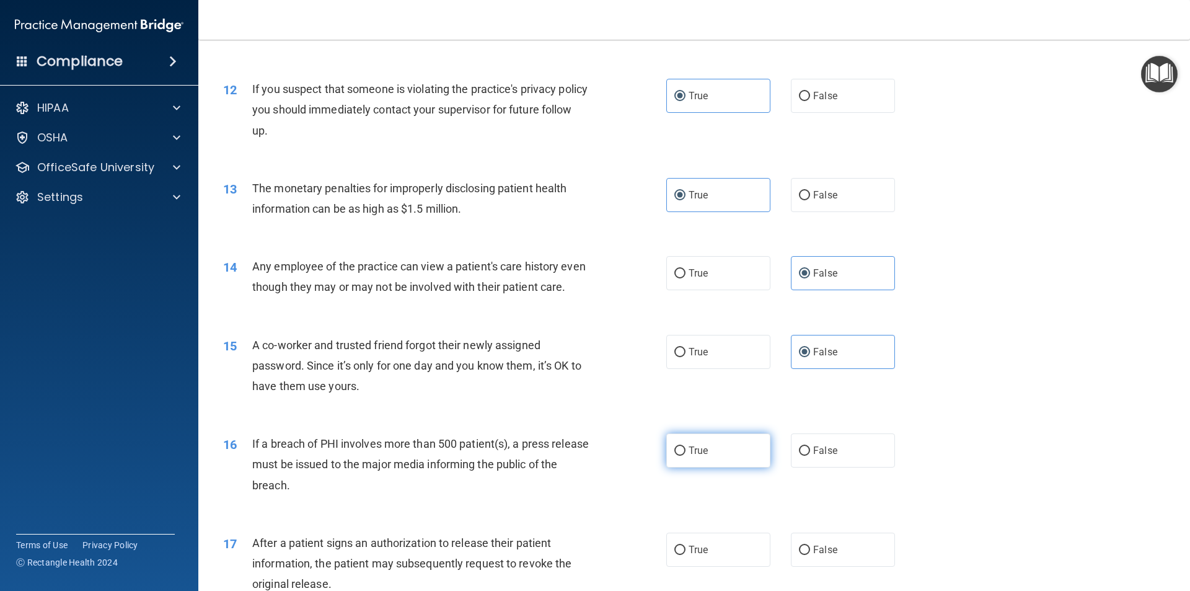
radio input "true"
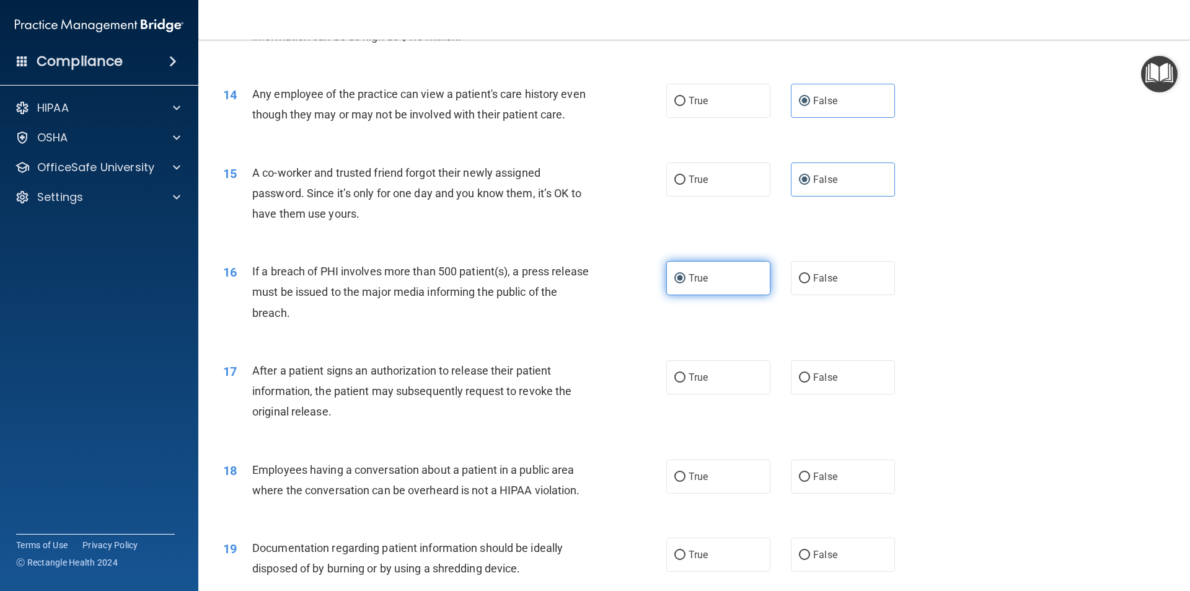
scroll to position [1178, 0]
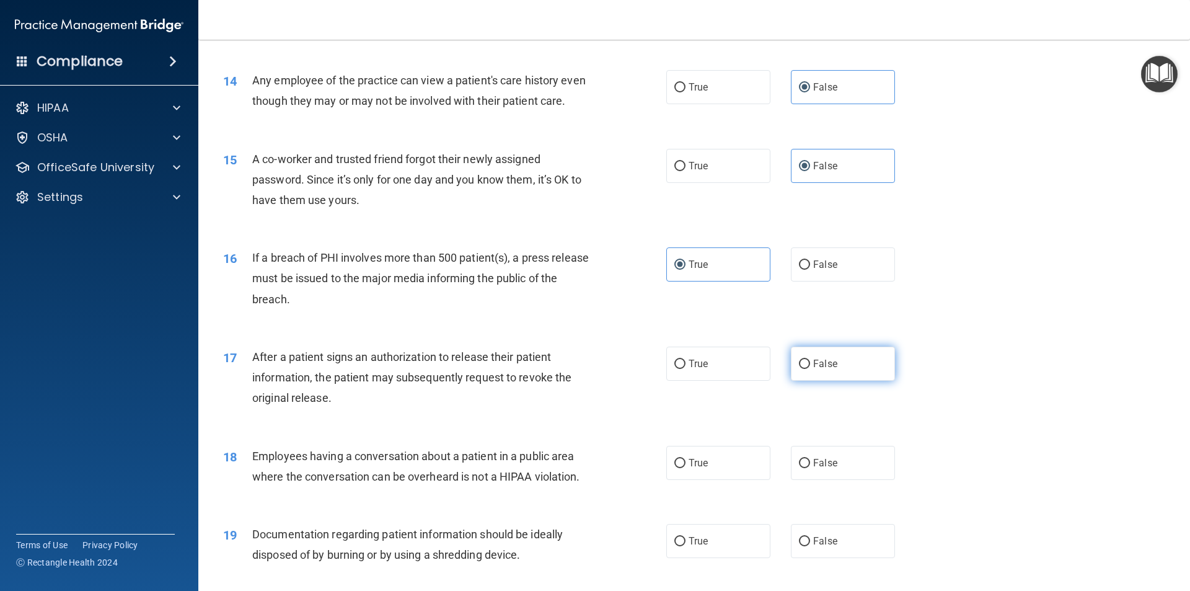
click at [826, 381] on label "False" at bounding box center [843, 363] width 104 height 34
click at [810, 369] on input "False" at bounding box center [804, 363] width 11 height 9
radio input "true"
click at [824, 469] on span "False" at bounding box center [825, 463] width 24 height 12
click at [810, 468] on input "False" at bounding box center [804, 463] width 11 height 9
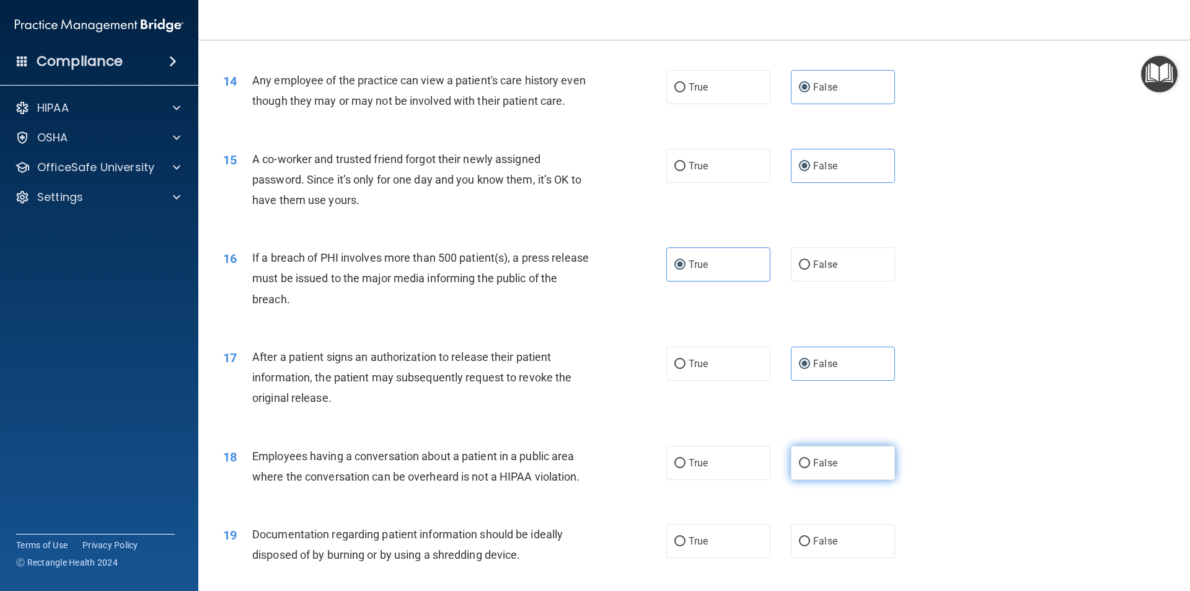
radio input "true"
click at [718, 558] on label "True" at bounding box center [718, 541] width 104 height 34
click at [686, 546] on input "True" at bounding box center [679, 541] width 11 height 9
radio input "true"
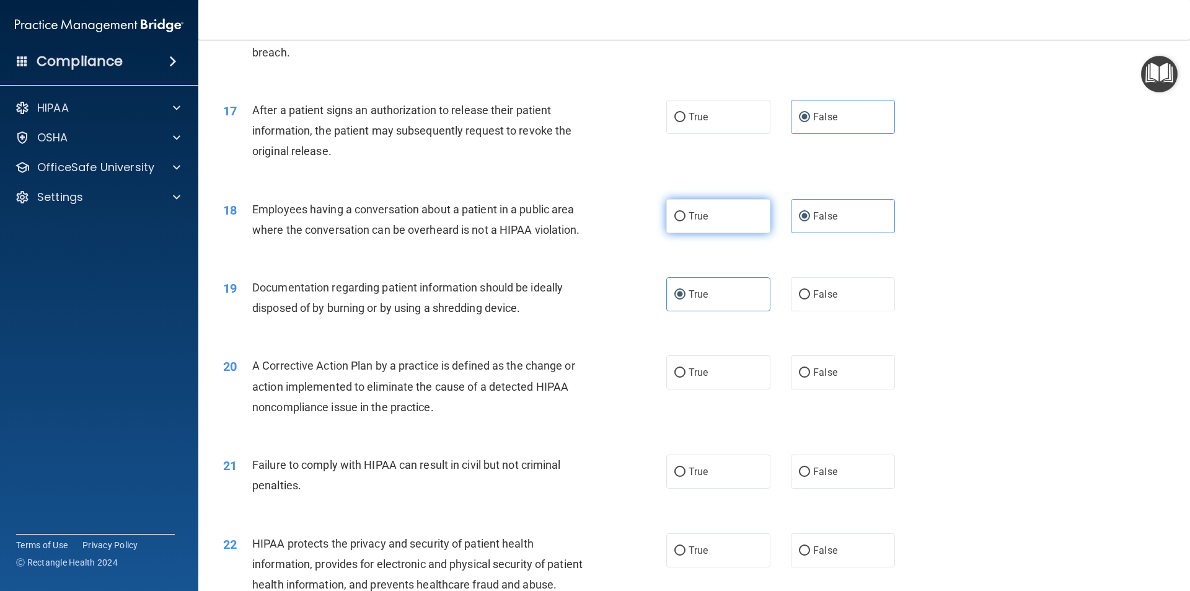
scroll to position [1426, 0]
click at [731, 388] on label "True" at bounding box center [718, 371] width 104 height 34
click at [686, 376] on input "True" at bounding box center [679, 371] width 11 height 9
radio input "true"
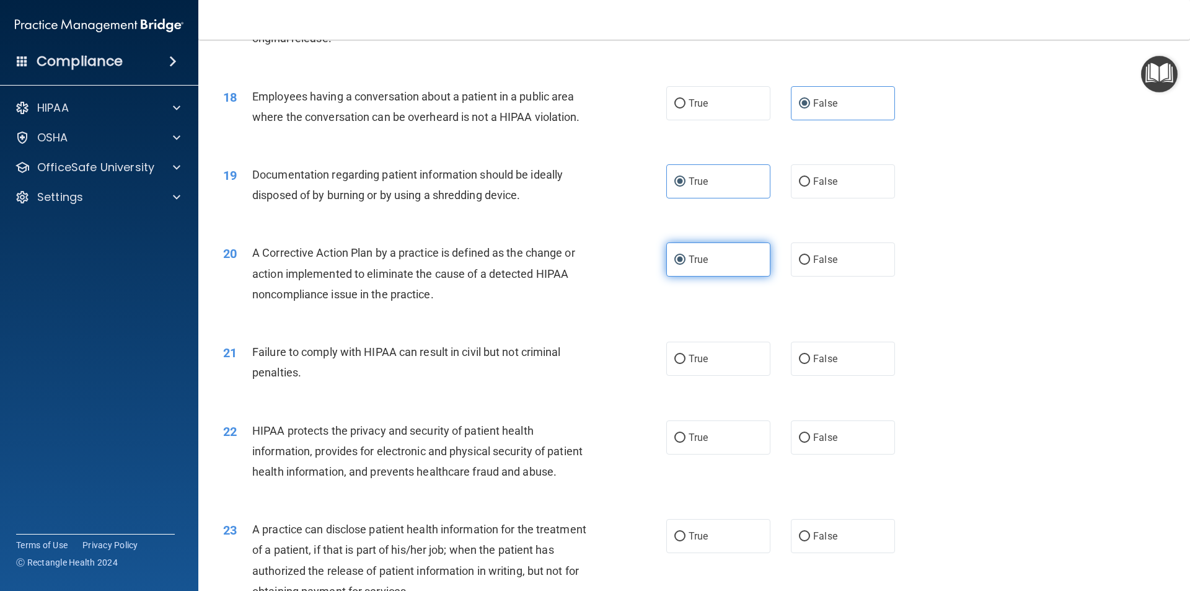
scroll to position [1611, 0]
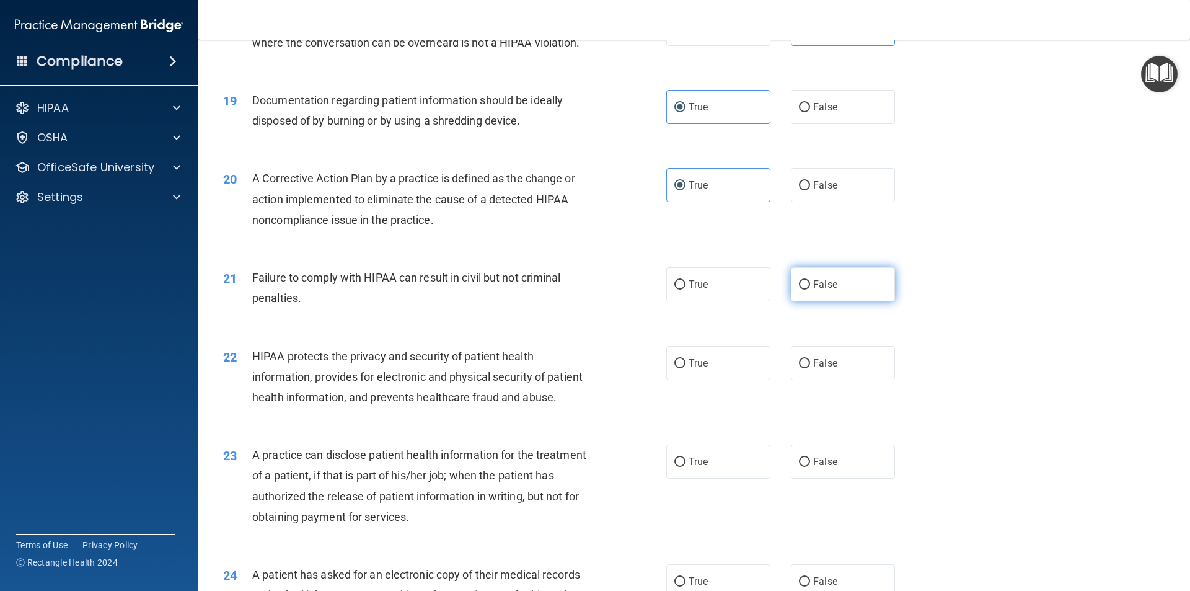
click at [816, 301] on label "False" at bounding box center [843, 284] width 104 height 34
click at [810, 289] on input "False" at bounding box center [804, 284] width 11 height 9
radio input "true"
click at [695, 405] on div "22 HIPAA protects the privacy and security of patient health information, provi…" at bounding box center [694, 379] width 961 height 99
click at [694, 380] on label "True" at bounding box center [718, 363] width 104 height 34
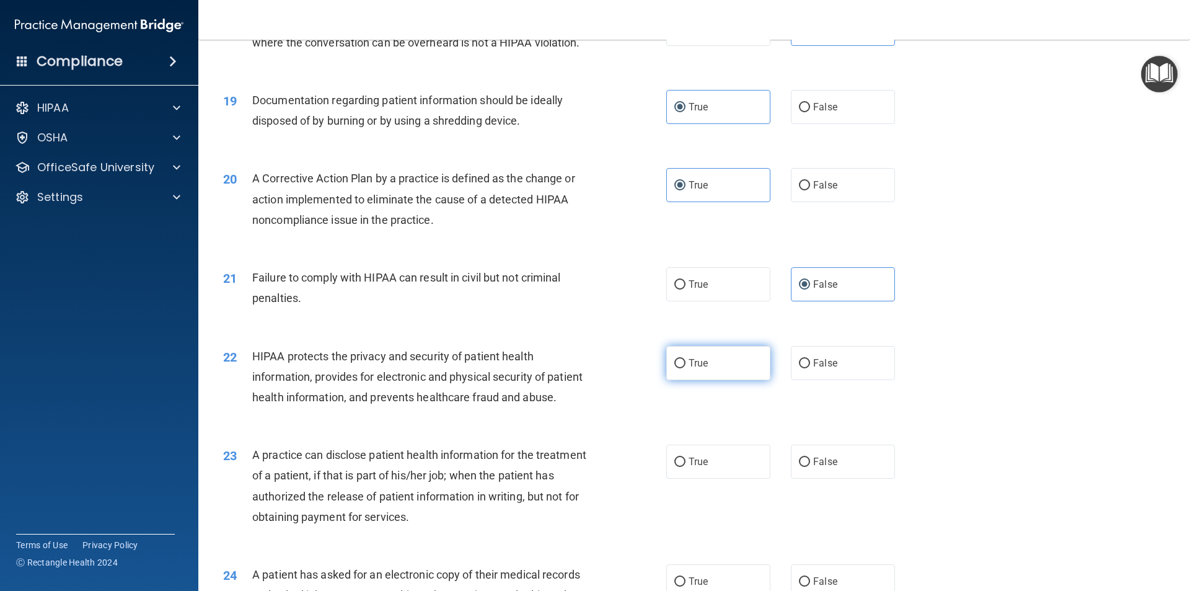
click at [686, 368] on input "True" at bounding box center [679, 363] width 11 height 9
radio input "true"
click at [852, 478] on label "False" at bounding box center [843, 461] width 104 height 34
click at [810, 467] on input "False" at bounding box center [804, 461] width 11 height 9
radio input "true"
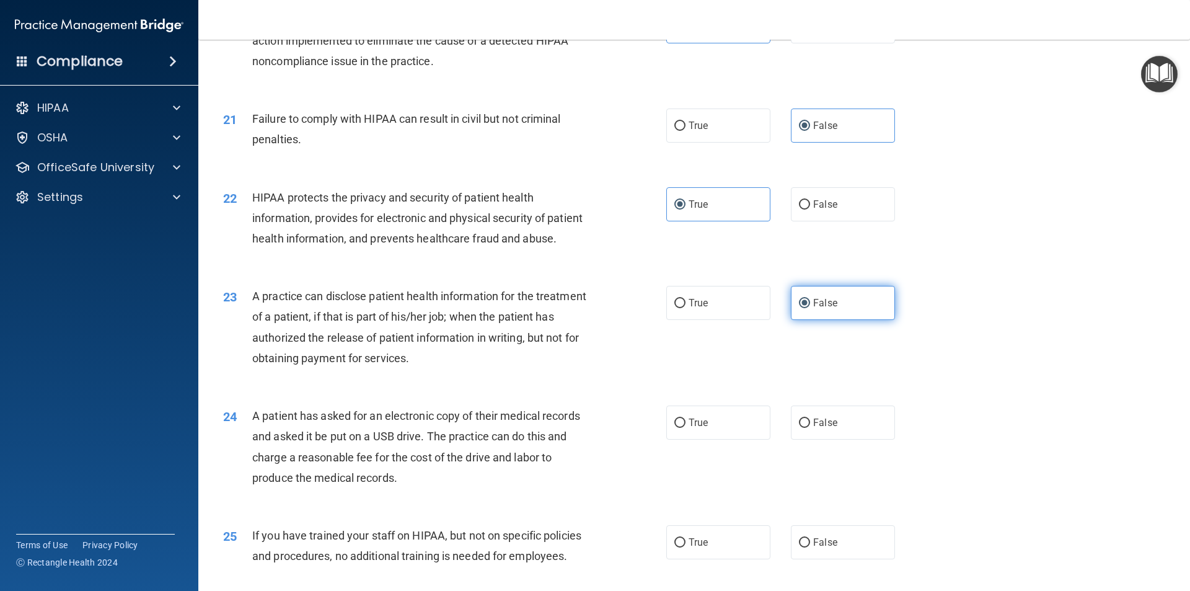
scroll to position [1797, 0]
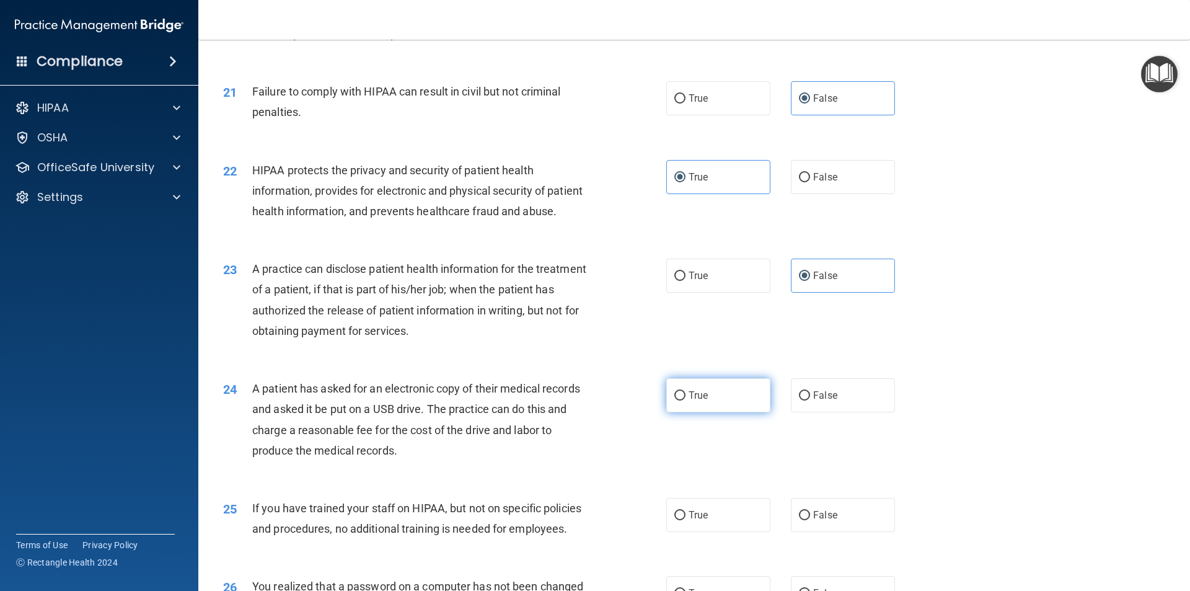
click at [723, 412] on label "True" at bounding box center [718, 395] width 104 height 34
click at [686, 400] on input "True" at bounding box center [679, 395] width 11 height 9
radio input "true"
click at [824, 532] on label "False" at bounding box center [843, 515] width 104 height 34
click at [810, 520] on input "False" at bounding box center [804, 515] width 11 height 9
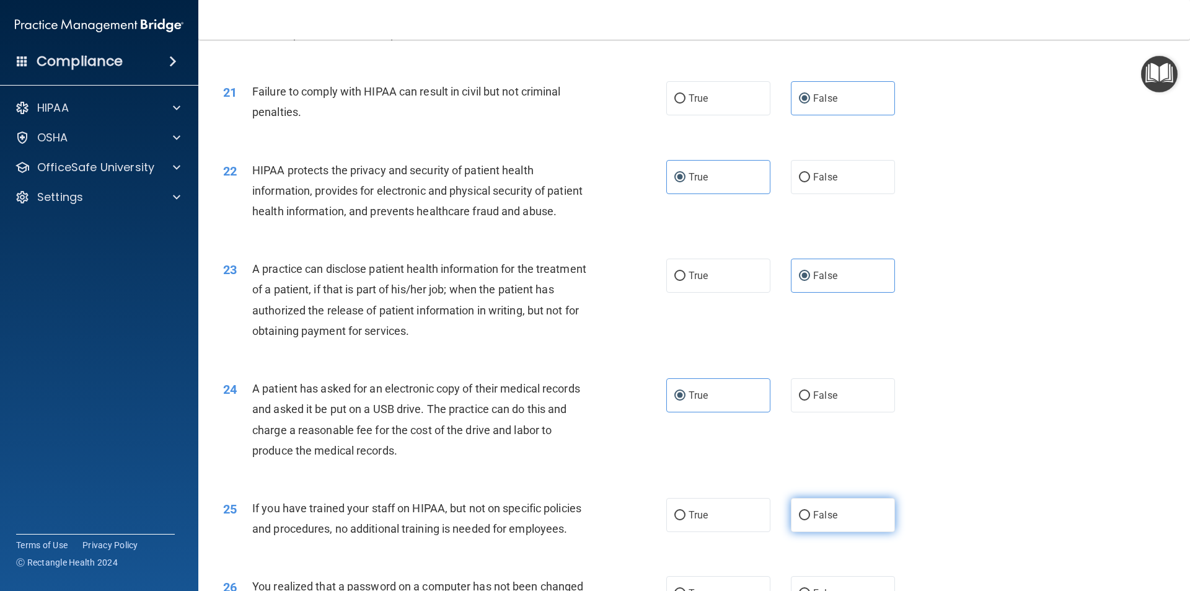
radio input "true"
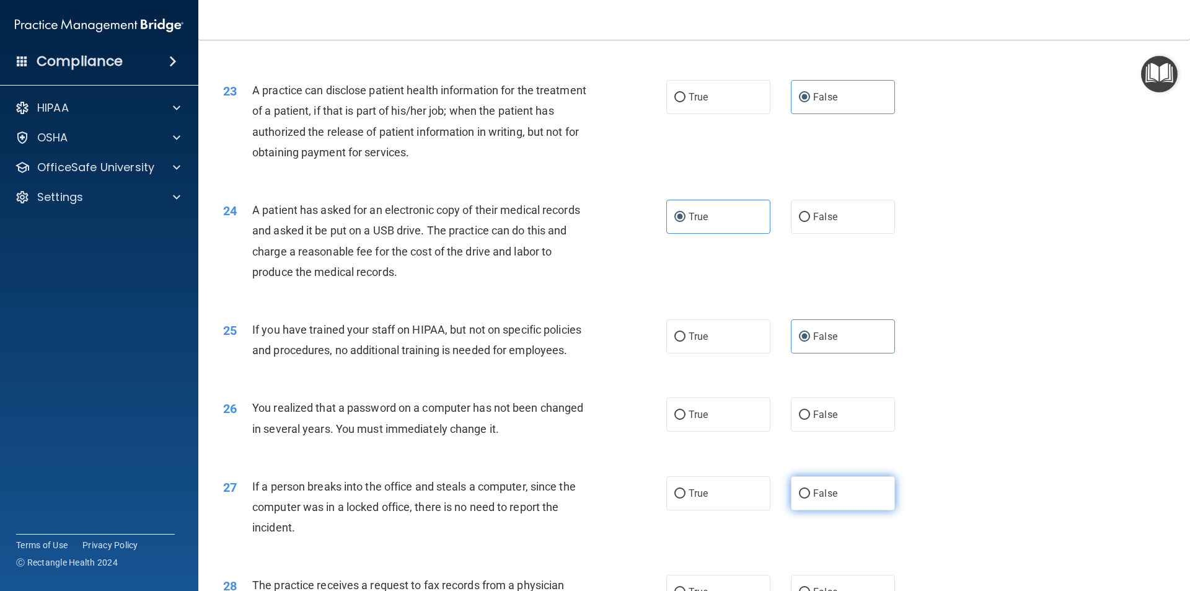
scroll to position [1983, 0]
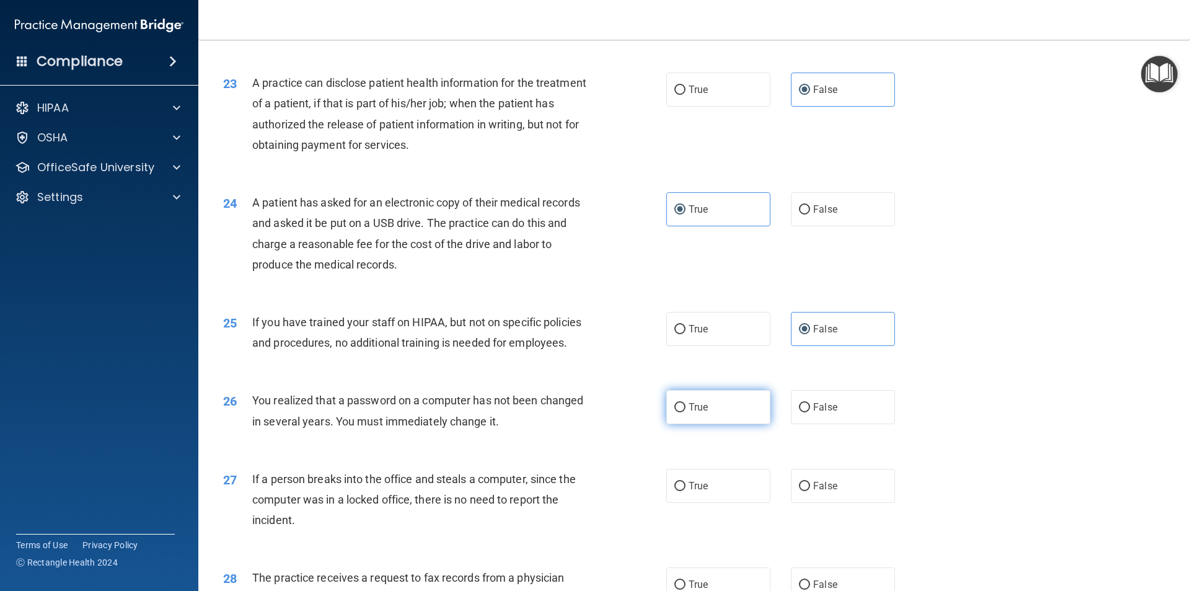
click at [721, 424] on label "True" at bounding box center [718, 407] width 104 height 34
click at [686, 412] on input "True" at bounding box center [679, 407] width 11 height 9
radio input "true"
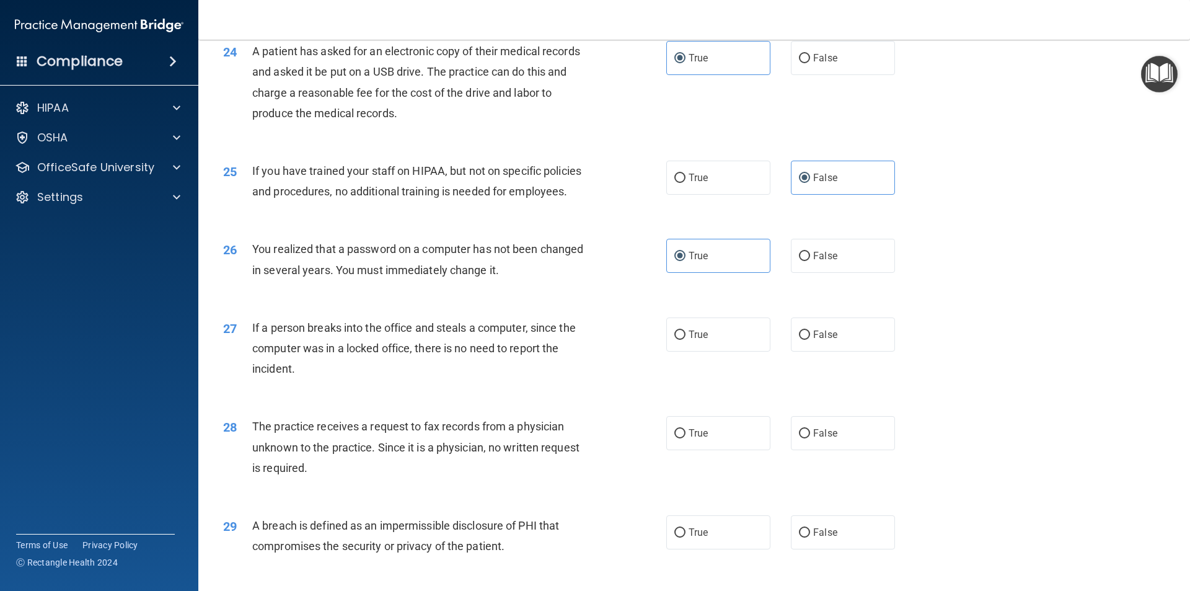
scroll to position [2169, 0]
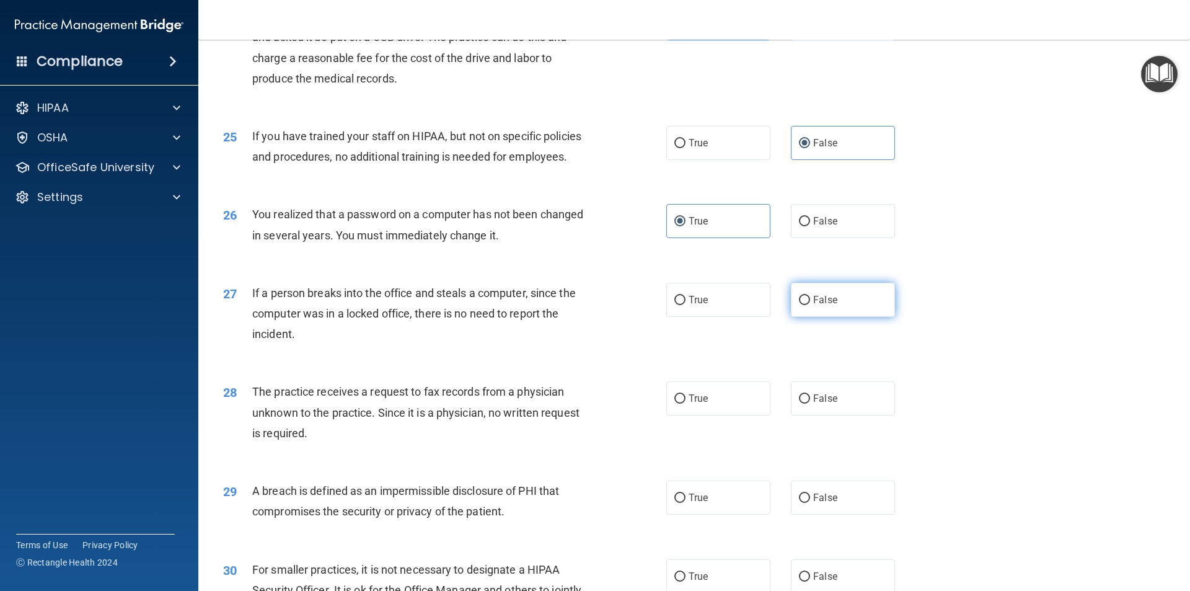
click at [829, 306] on span "False" at bounding box center [825, 300] width 24 height 12
click at [810, 305] on input "False" at bounding box center [804, 300] width 11 height 9
radio input "true"
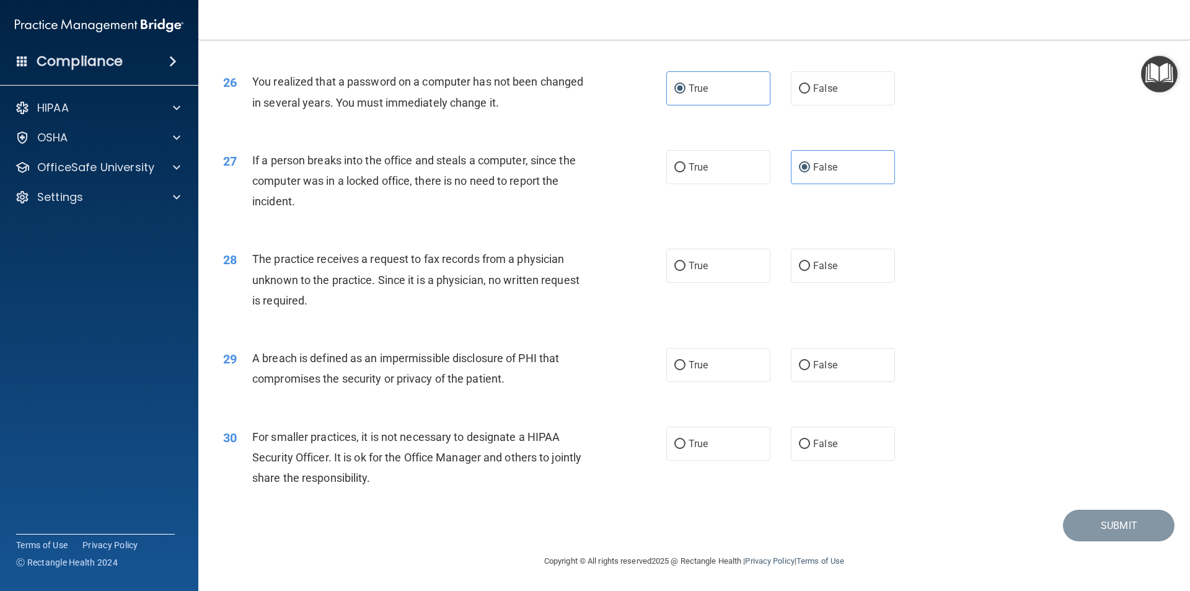
scroll to position [2343, 0]
click at [828, 271] on span "False" at bounding box center [825, 266] width 24 height 12
click at [810, 271] on input "False" at bounding box center [804, 266] width 11 height 9
radio input "true"
click at [702, 369] on span "True" at bounding box center [698, 365] width 19 height 12
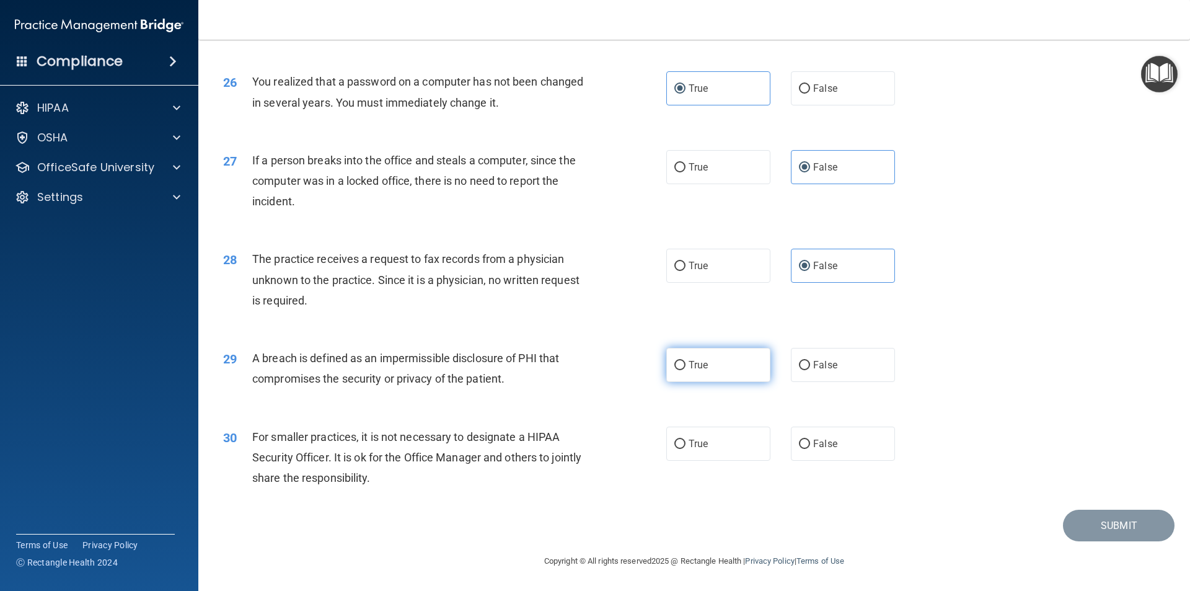
click at [686, 369] on input "True" at bounding box center [679, 365] width 11 height 9
radio input "true"
click at [814, 434] on label "False" at bounding box center [843, 443] width 104 height 34
click at [810, 439] on input "False" at bounding box center [804, 443] width 11 height 9
radio input "true"
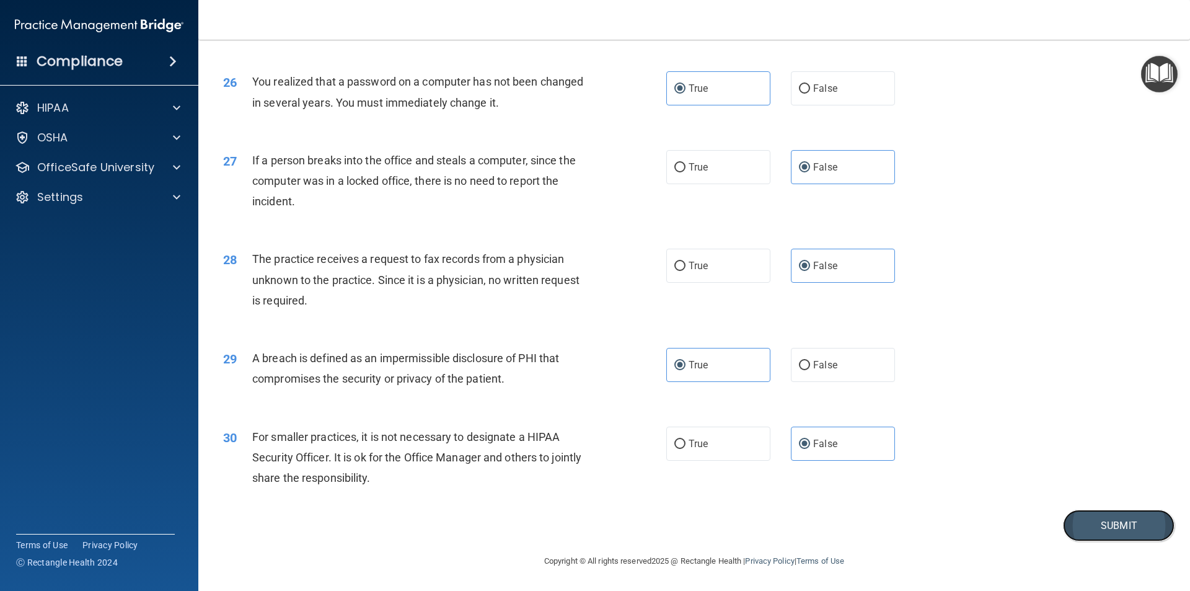
click at [1098, 516] on button "Submit" at bounding box center [1119, 525] width 112 height 32
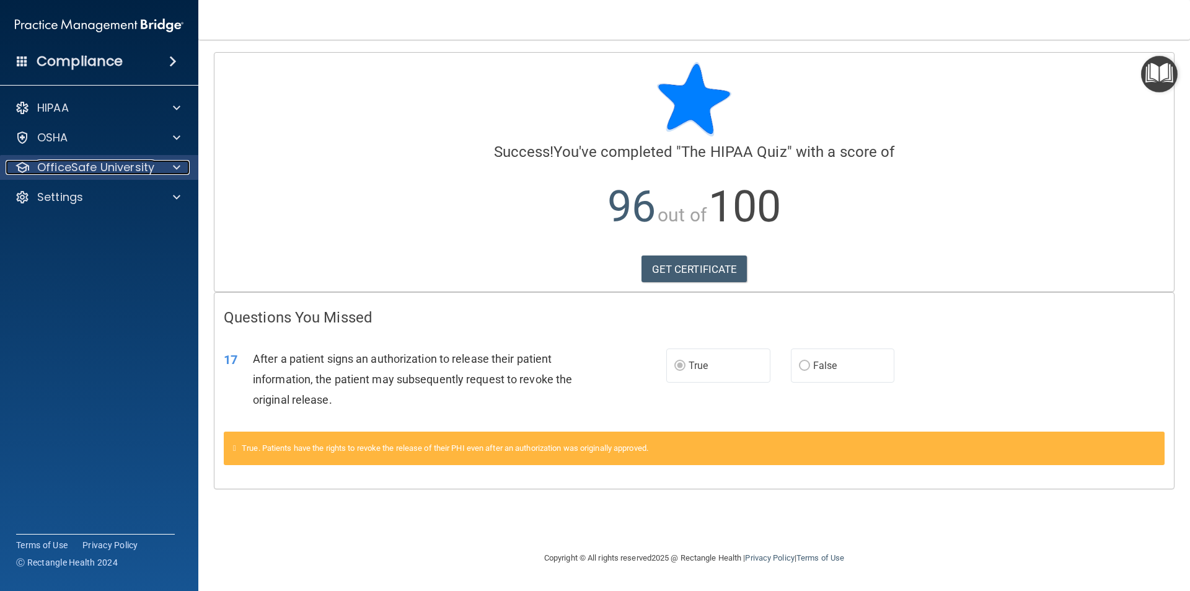
click at [66, 167] on p "OfficeSafe University" at bounding box center [95, 167] width 117 height 15
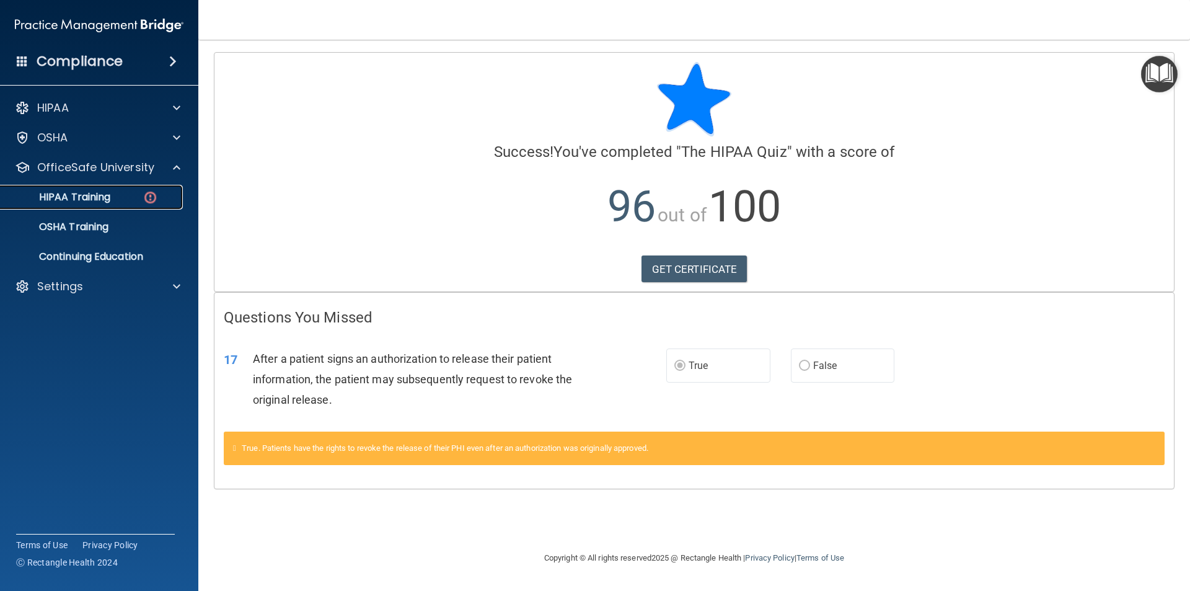
click at [77, 200] on p "HIPAA Training" at bounding box center [59, 197] width 102 height 12
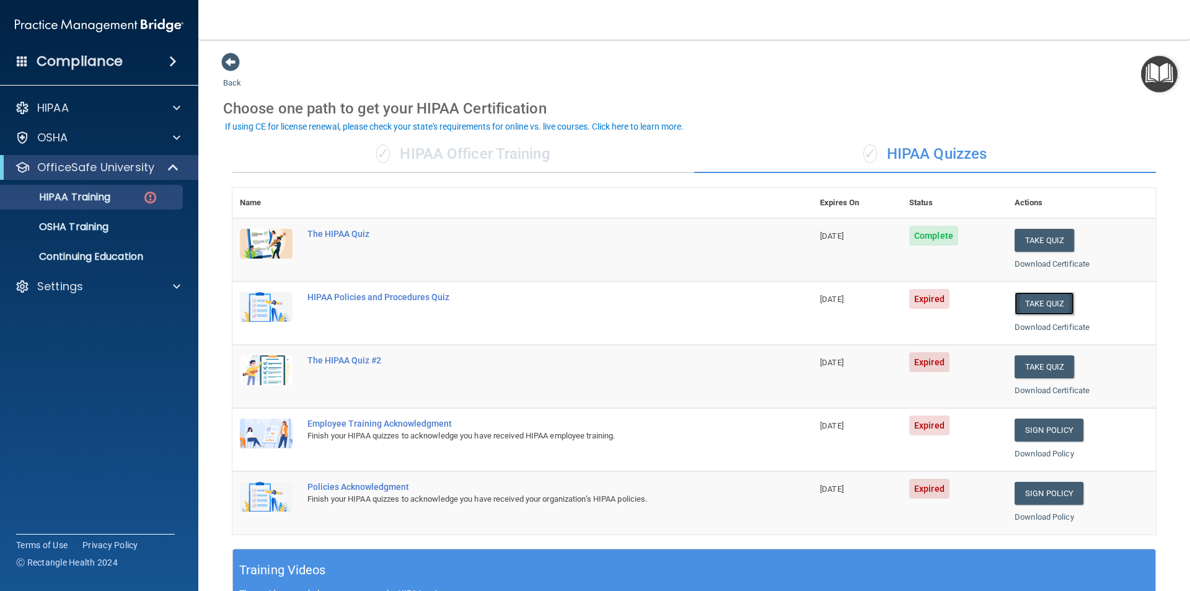
click at [1025, 306] on button "Take Quiz" at bounding box center [1045, 303] width 60 height 23
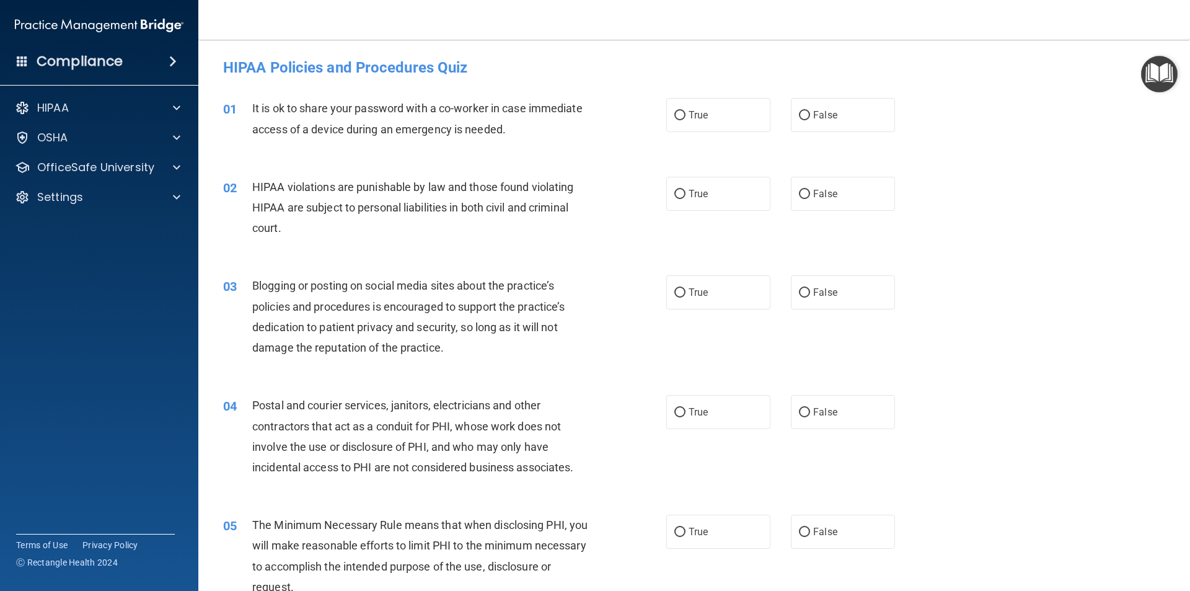
click at [844, 96] on div "01 It is ok to share your password with a co-worker in case immediate access of…" at bounding box center [694, 121] width 961 height 78
click at [849, 114] on label "False" at bounding box center [843, 115] width 104 height 34
click at [810, 114] on input "False" at bounding box center [804, 115] width 11 height 9
radio input "true"
click at [735, 188] on label "True" at bounding box center [718, 194] width 104 height 34
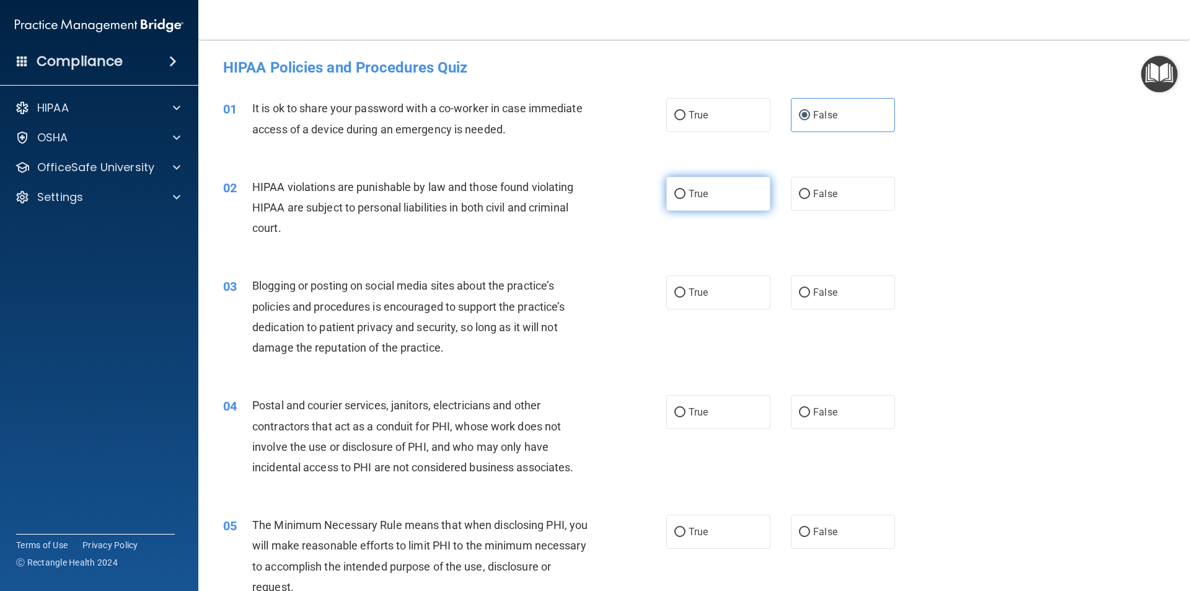
click at [686, 190] on input "True" at bounding box center [679, 194] width 11 height 9
radio input "true"
click at [858, 289] on label "False" at bounding box center [843, 292] width 104 height 34
click at [810, 289] on input "False" at bounding box center [804, 292] width 11 height 9
radio input "true"
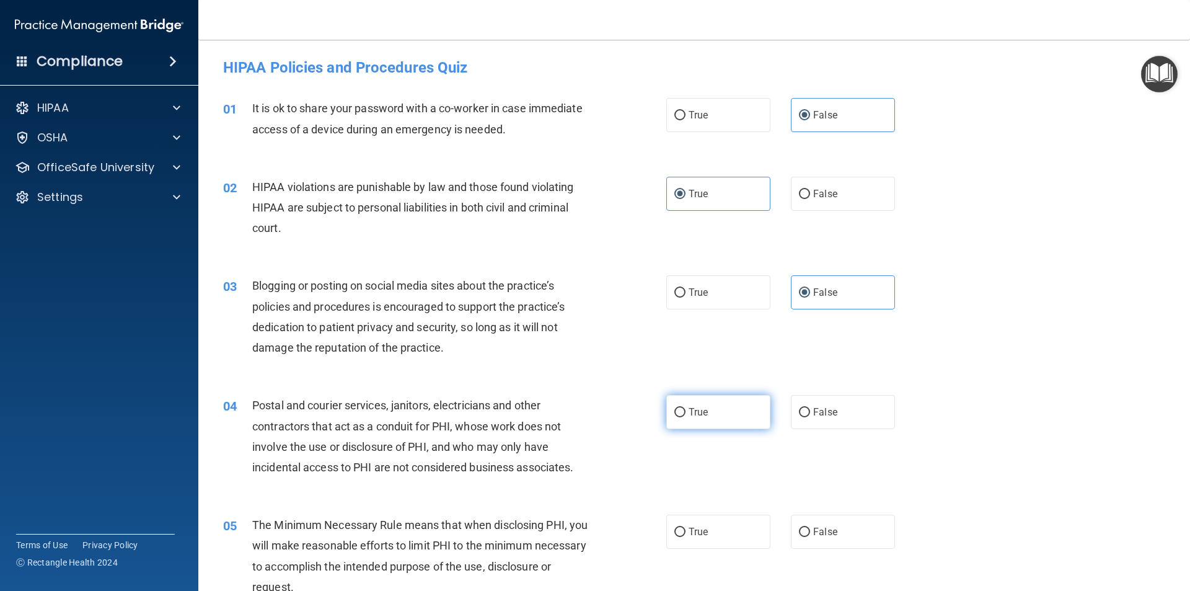
click at [685, 418] on label "True" at bounding box center [718, 412] width 104 height 34
click at [685, 417] on input "True" at bounding box center [679, 412] width 11 height 9
radio input "true"
click at [716, 535] on label "True" at bounding box center [718, 531] width 104 height 34
click at [686, 535] on input "True" at bounding box center [679, 531] width 11 height 9
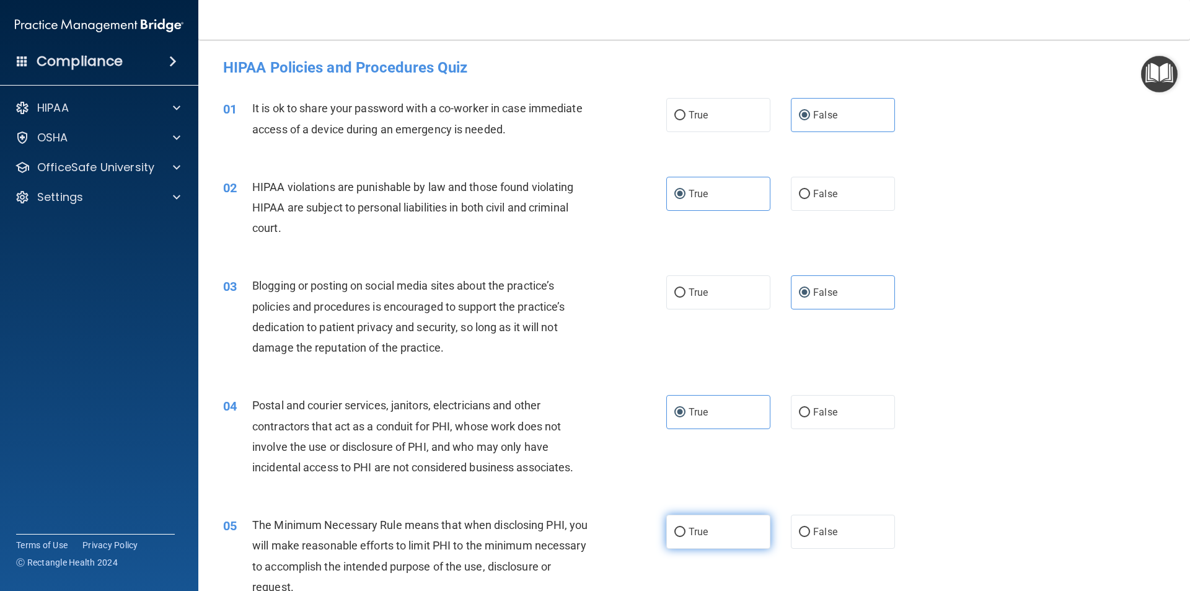
radio input "true"
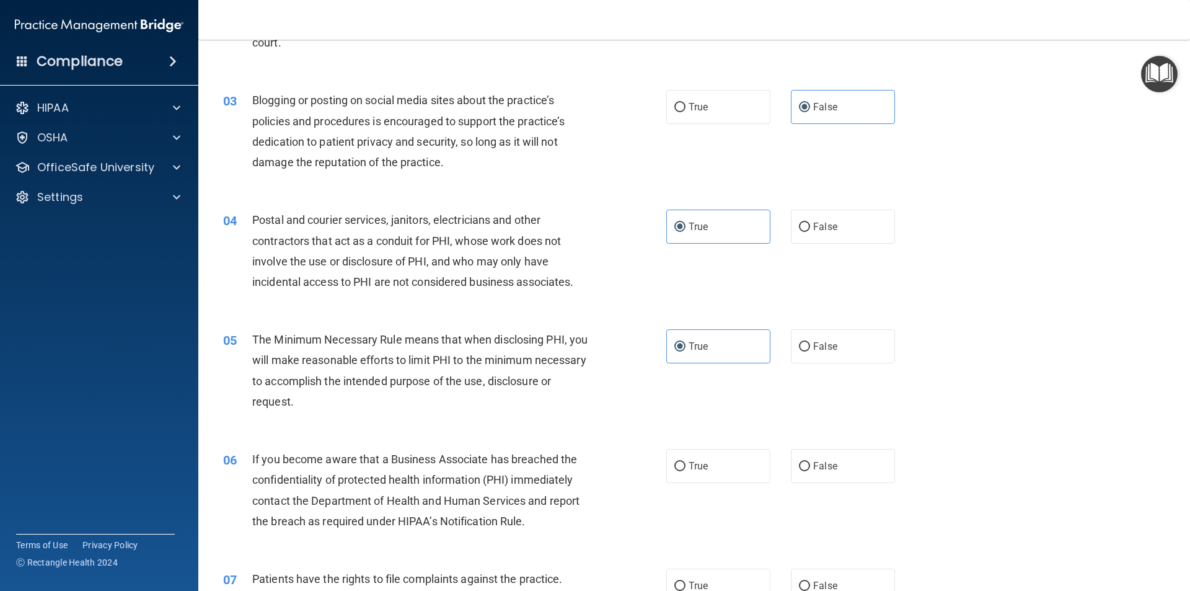
scroll to position [186, 0]
click at [818, 460] on span "False" at bounding box center [825, 465] width 24 height 12
click at [810, 461] on input "False" at bounding box center [804, 465] width 11 height 9
radio input "true"
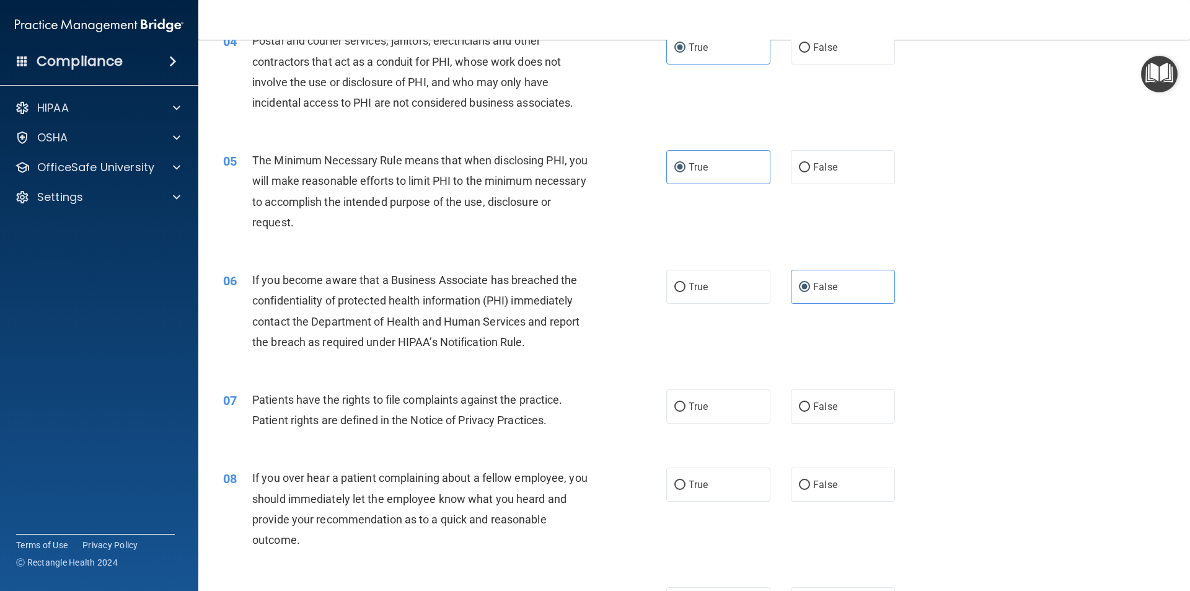
scroll to position [372, 0]
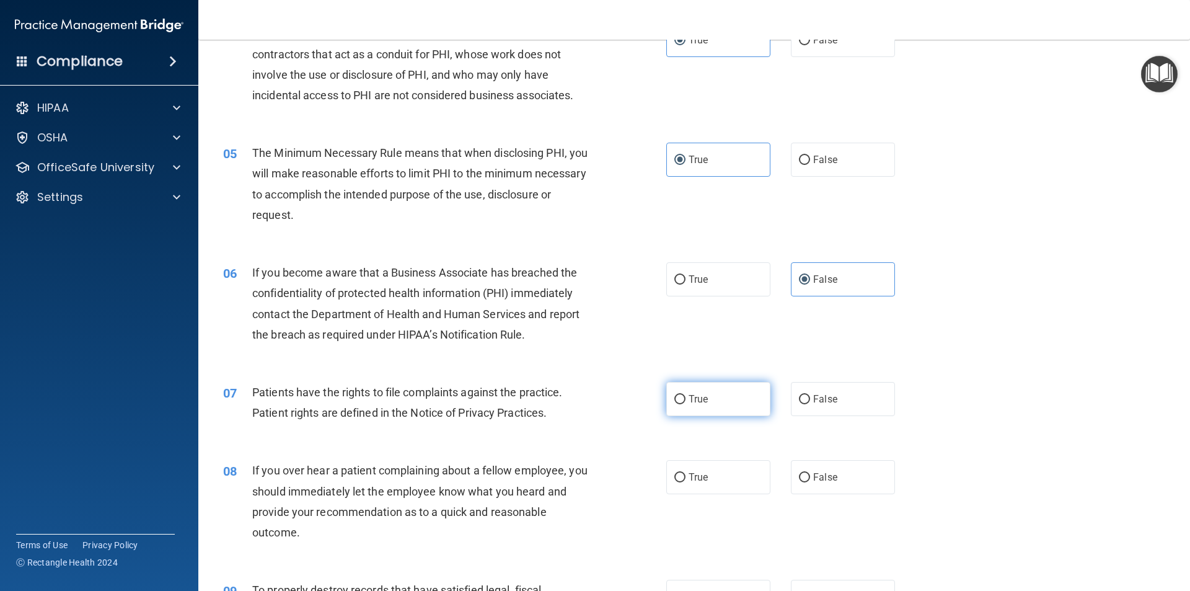
click at [721, 400] on label "True" at bounding box center [718, 399] width 104 height 34
click at [686, 400] on input "True" at bounding box center [679, 399] width 11 height 9
radio input "true"
click at [825, 474] on span "False" at bounding box center [825, 477] width 24 height 12
click at [810, 474] on input "False" at bounding box center [804, 477] width 11 height 9
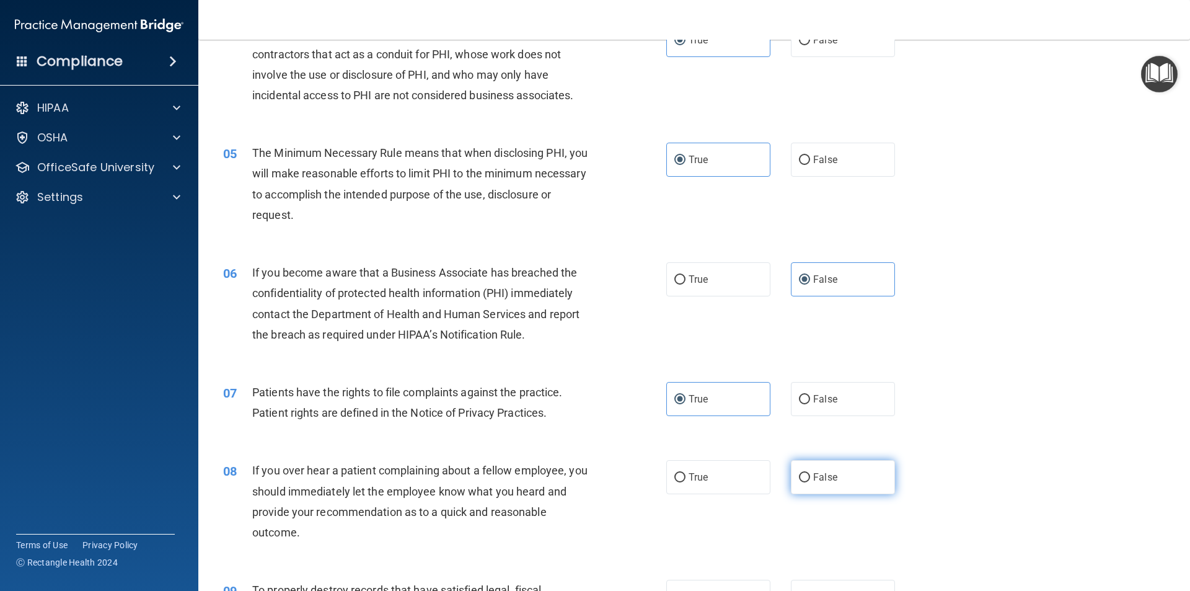
radio input "true"
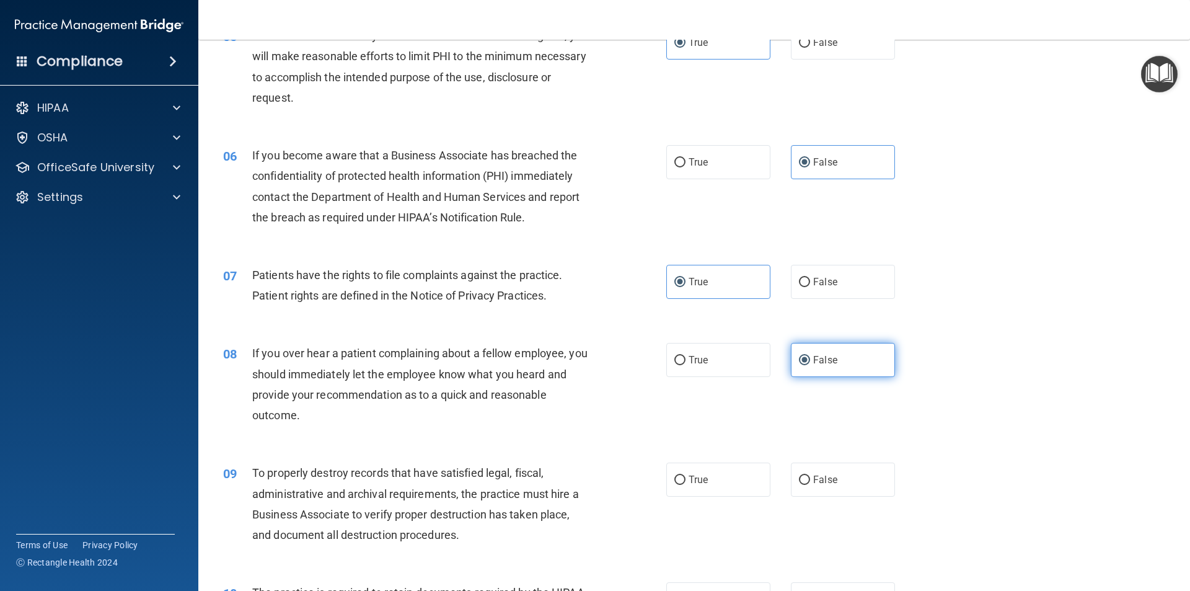
scroll to position [496, 0]
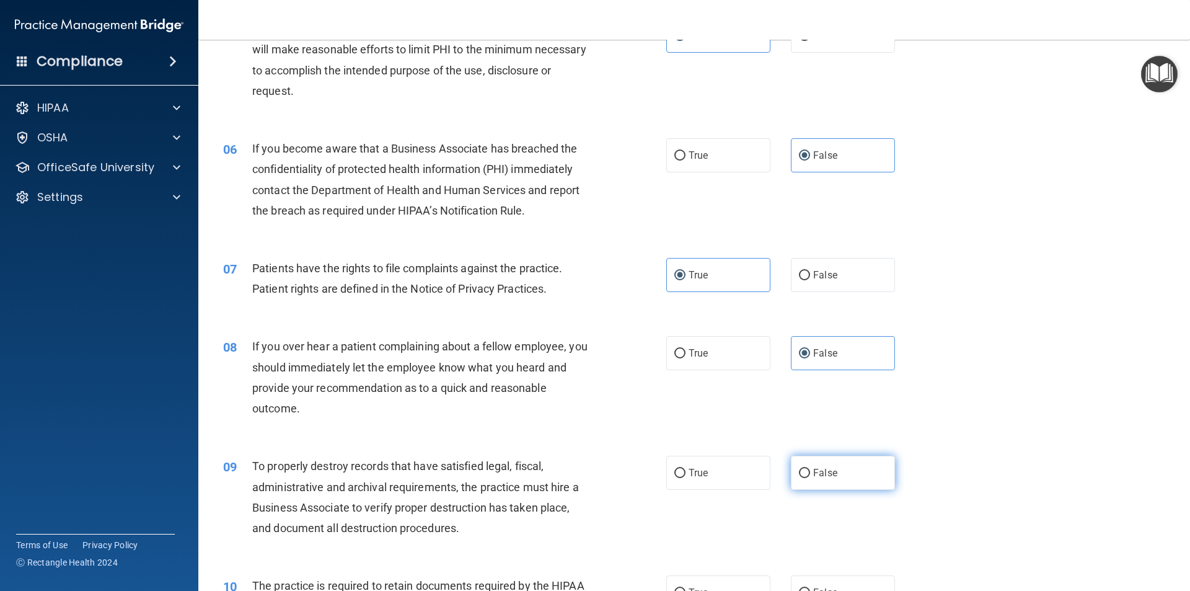
click at [805, 477] on label "False" at bounding box center [843, 473] width 104 height 34
click at [805, 477] on input "False" at bounding box center [804, 473] width 11 height 9
radio input "true"
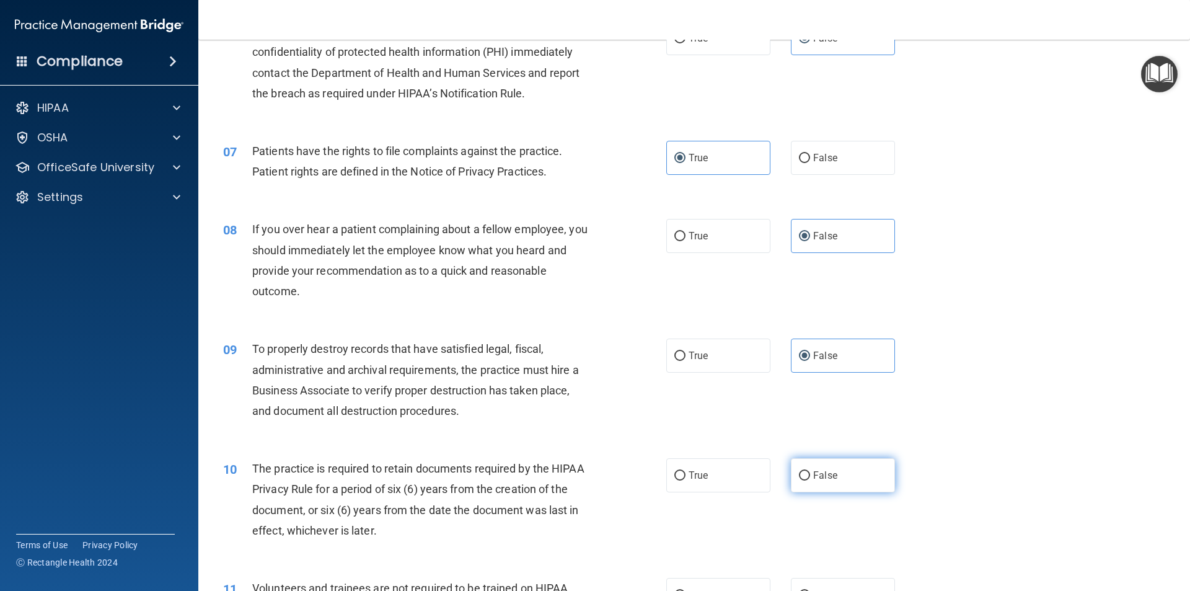
scroll to position [620, 0]
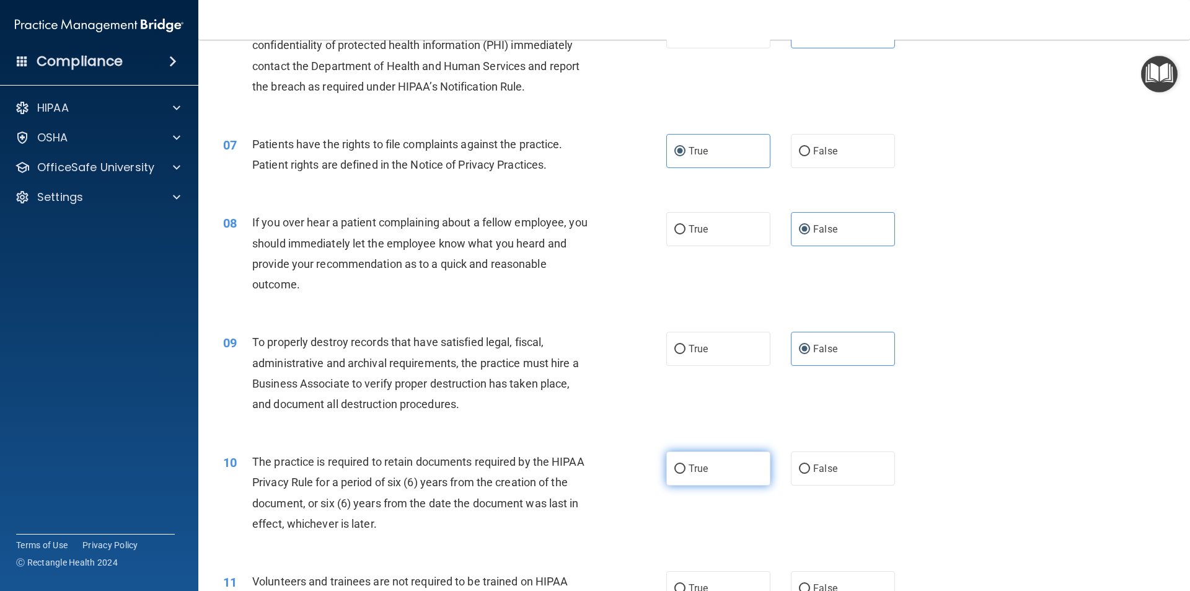
click at [736, 470] on label "True" at bounding box center [718, 468] width 104 height 34
click at [686, 470] on input "True" at bounding box center [679, 468] width 11 height 9
radio input "true"
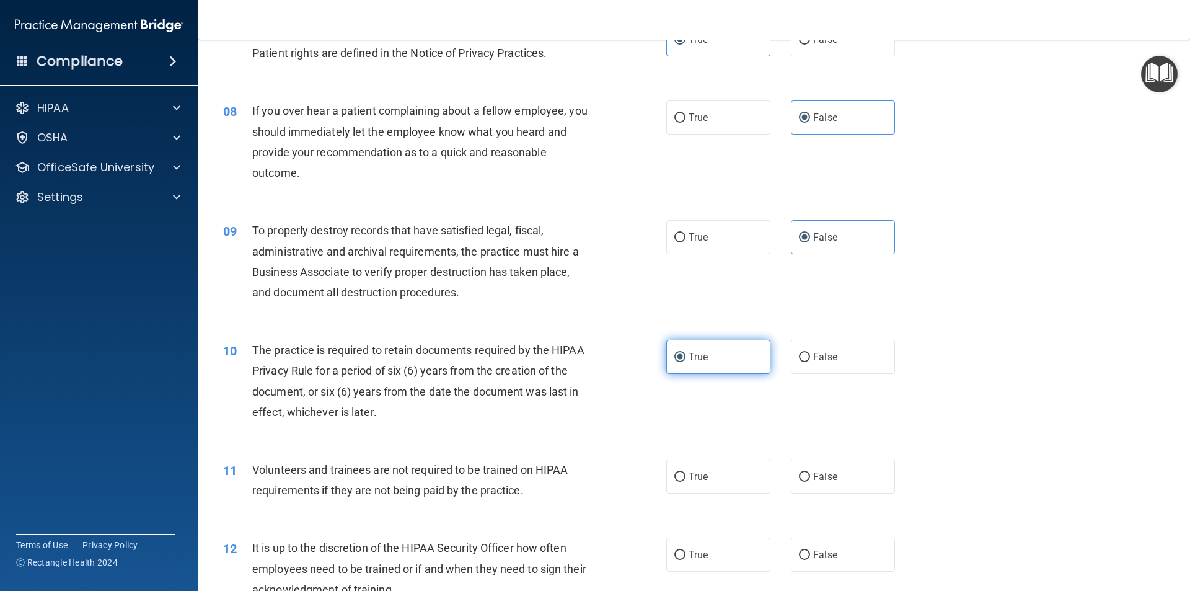
scroll to position [744, 0]
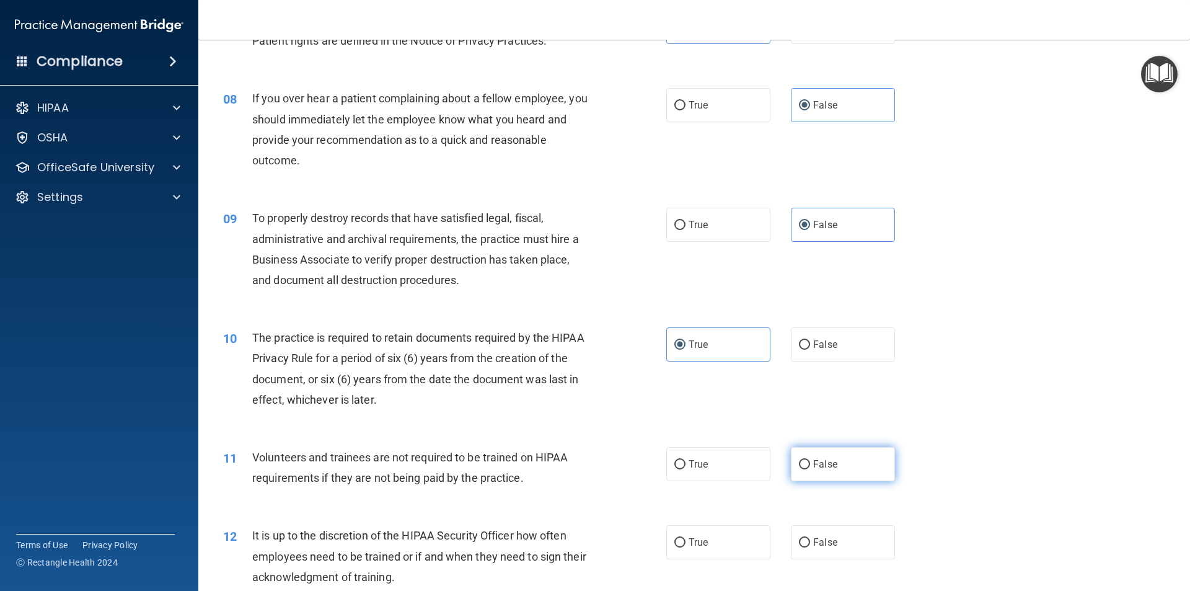
click at [812, 457] on label "False" at bounding box center [843, 464] width 104 height 34
click at [810, 460] on input "False" at bounding box center [804, 464] width 11 height 9
radio input "true"
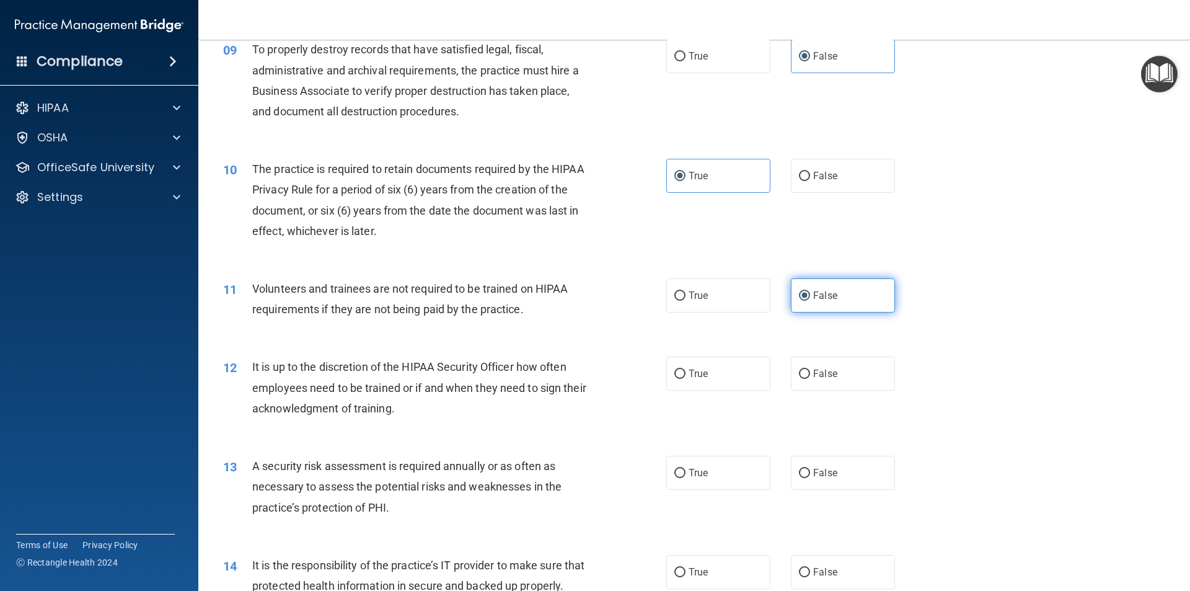
scroll to position [930, 0]
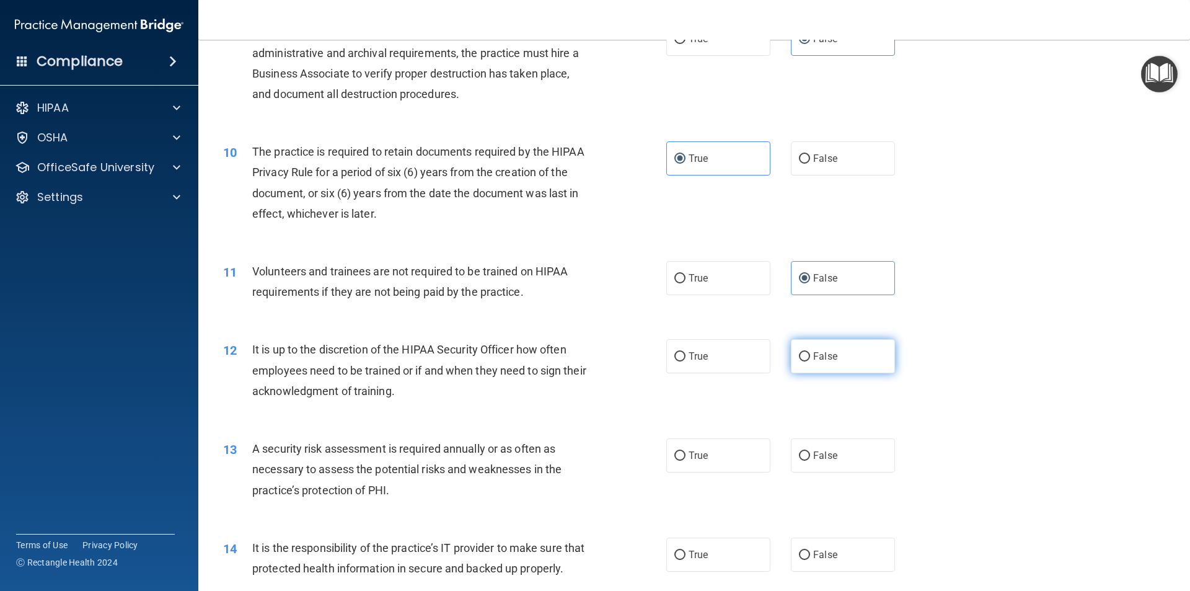
click at [836, 372] on label "False" at bounding box center [843, 356] width 104 height 34
click at [810, 361] on input "False" at bounding box center [804, 356] width 11 height 9
radio input "true"
click at [700, 451] on span "True" at bounding box center [698, 455] width 19 height 12
click at [686, 451] on input "True" at bounding box center [679, 455] width 11 height 9
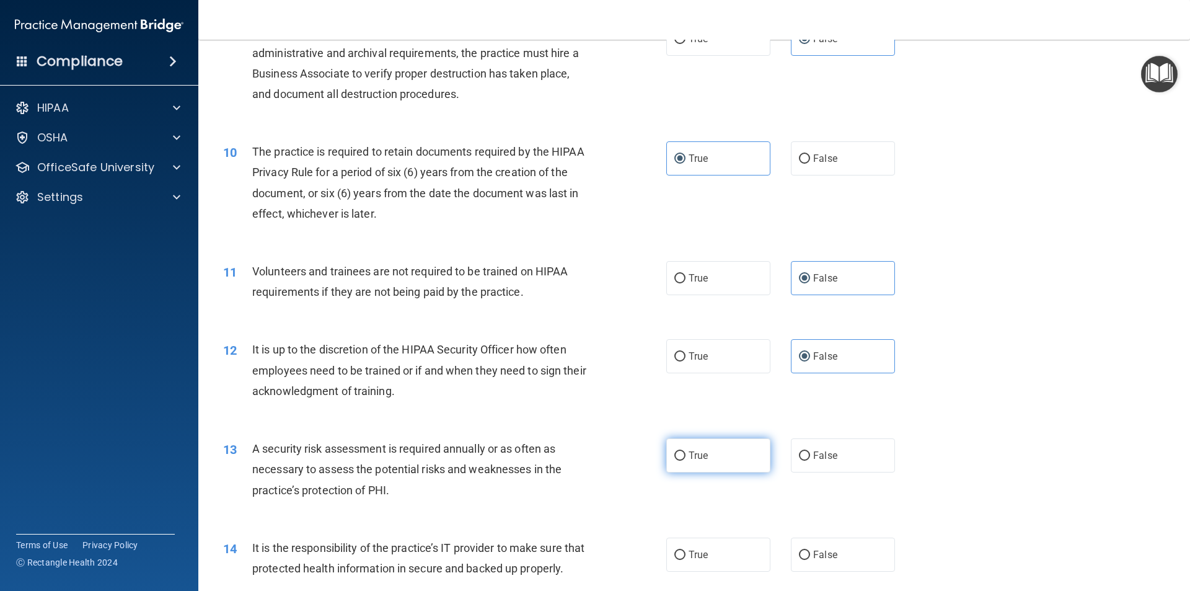
radio input "true"
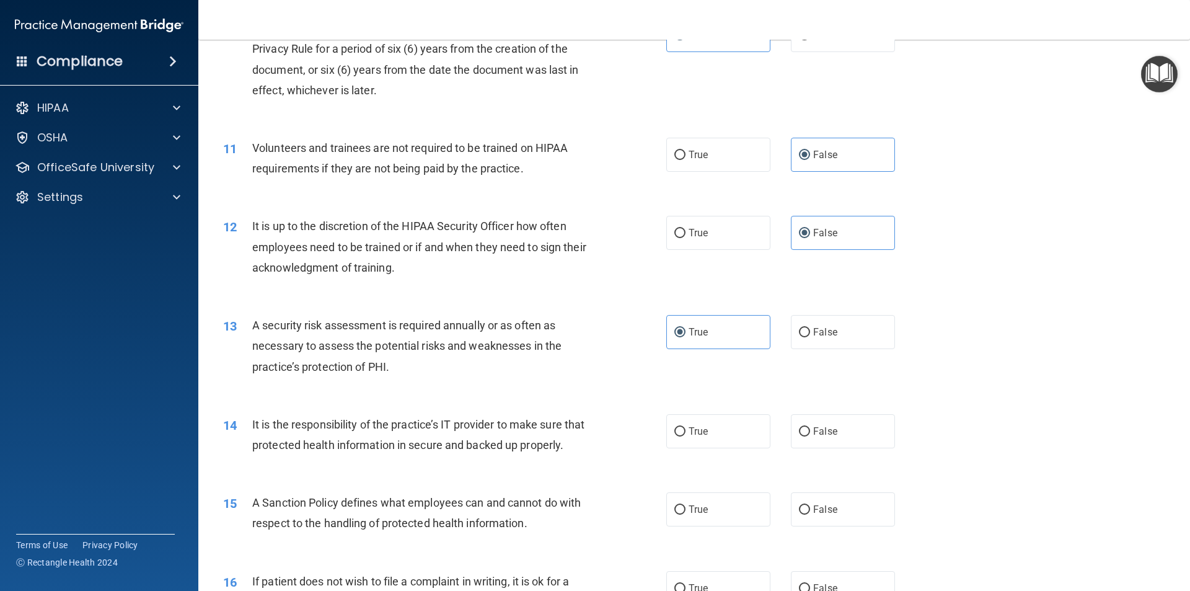
scroll to position [1054, 0]
click at [808, 441] on label "False" at bounding box center [843, 430] width 104 height 34
click at [808, 436] on input "False" at bounding box center [804, 430] width 11 height 9
radio input "true"
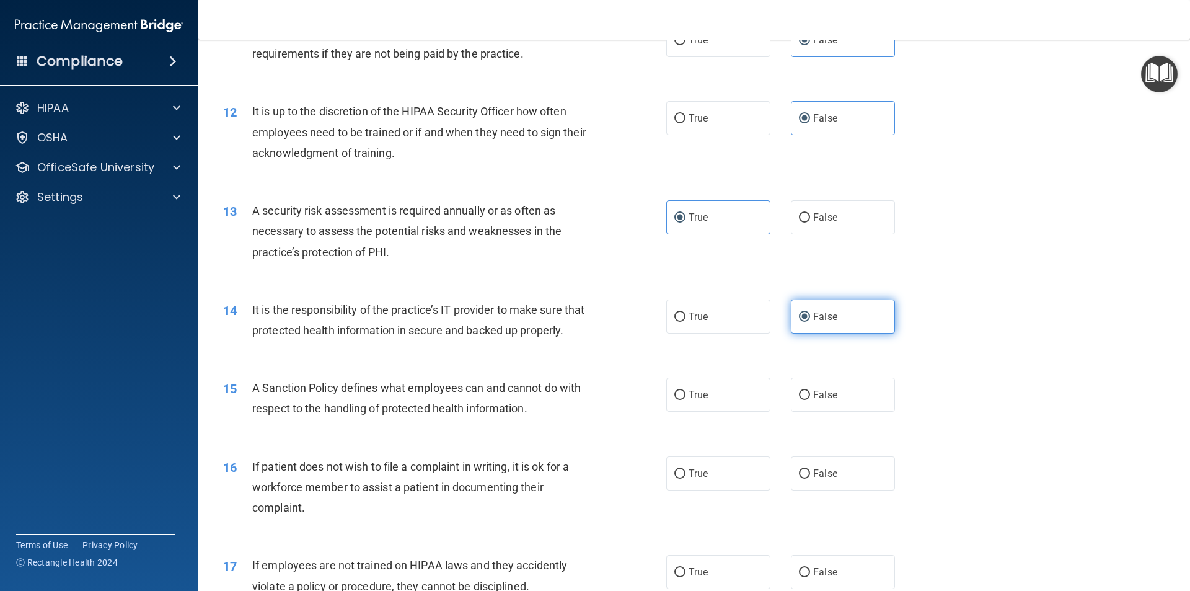
scroll to position [1178, 0]
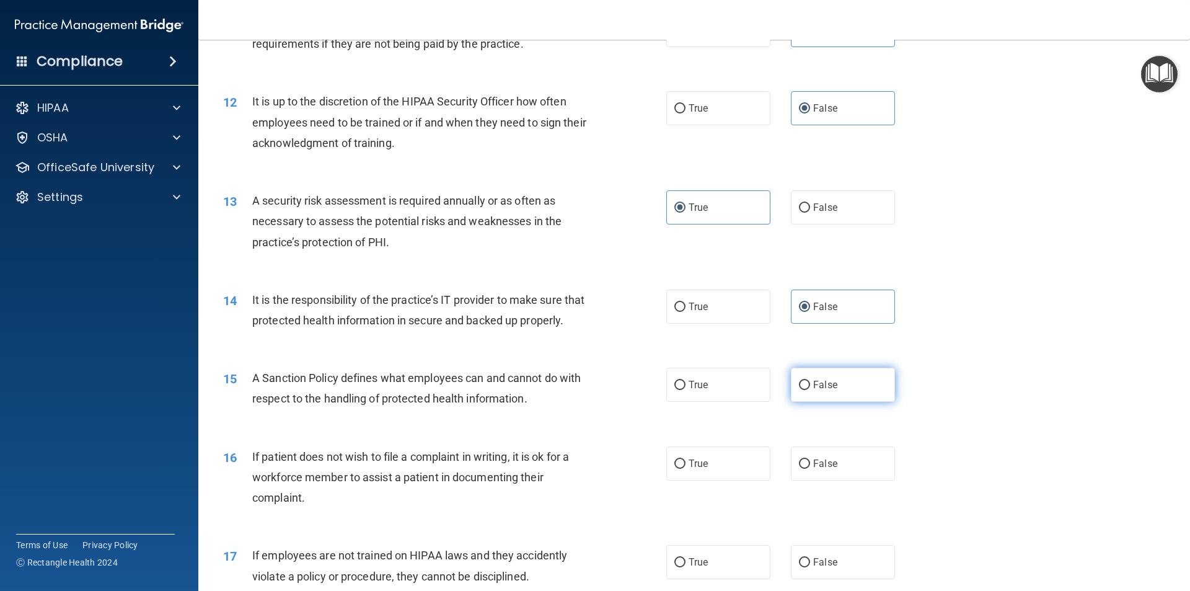
click at [816, 402] on label "False" at bounding box center [843, 385] width 104 height 34
click at [810, 390] on input "False" at bounding box center [804, 385] width 11 height 9
radio input "true"
click at [732, 473] on label "True" at bounding box center [718, 463] width 104 height 34
click at [686, 469] on input "True" at bounding box center [679, 463] width 11 height 9
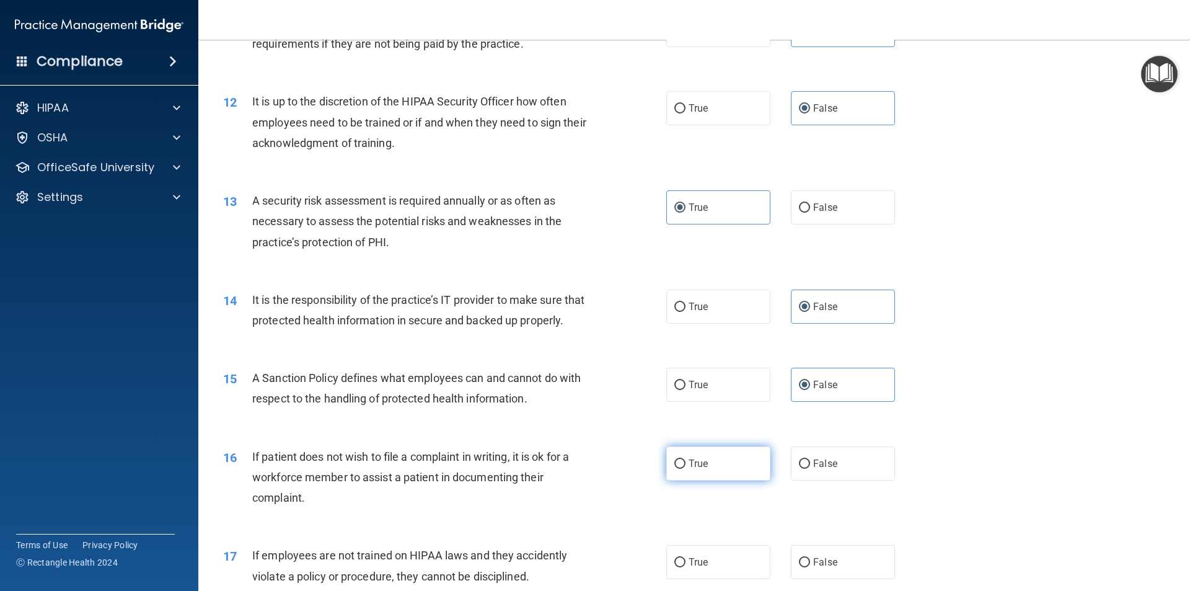
radio input "true"
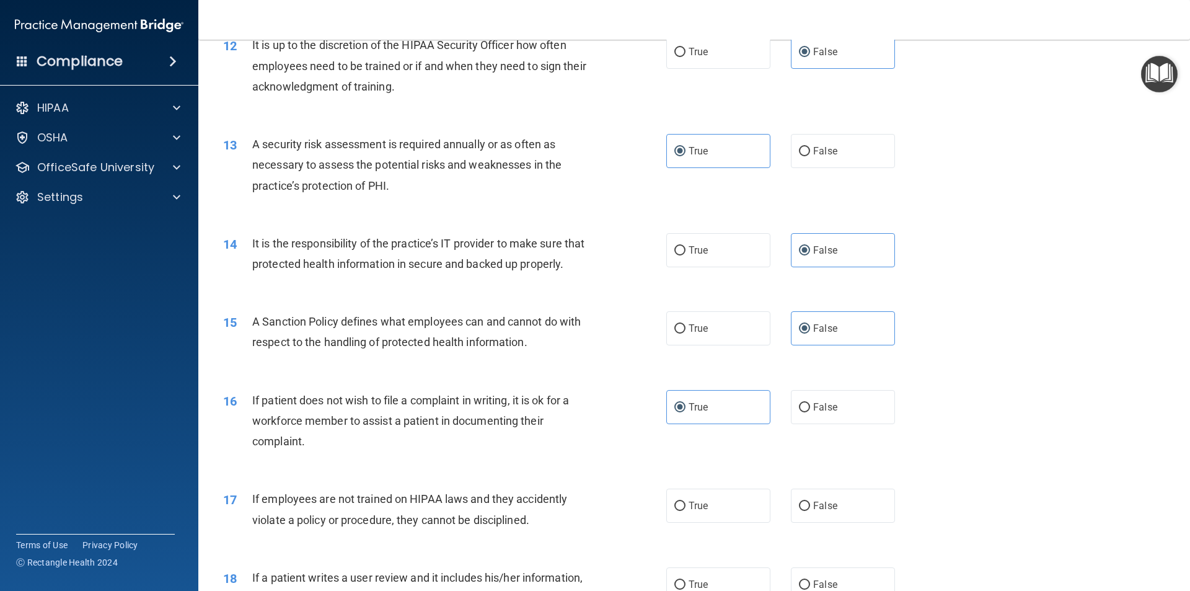
scroll to position [1302, 0]
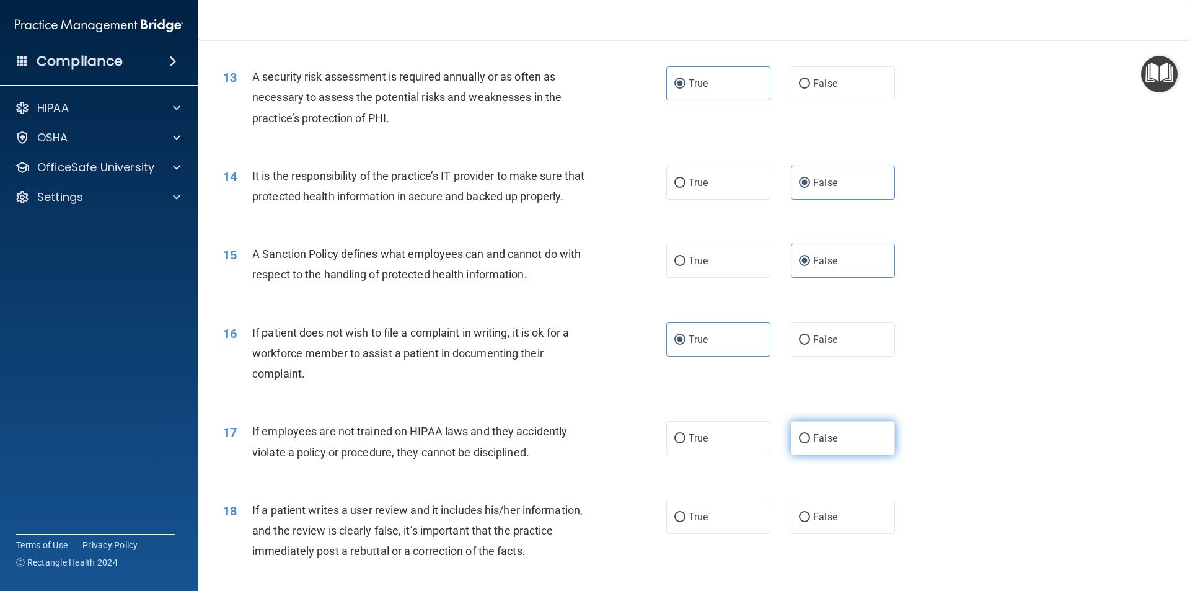
click at [836, 455] on label "False" at bounding box center [843, 438] width 104 height 34
click at [810, 443] on input "False" at bounding box center [804, 438] width 11 height 9
radio input "true"
click at [827, 522] on span "False" at bounding box center [825, 517] width 24 height 12
click at [810, 522] on input "False" at bounding box center [804, 517] width 11 height 9
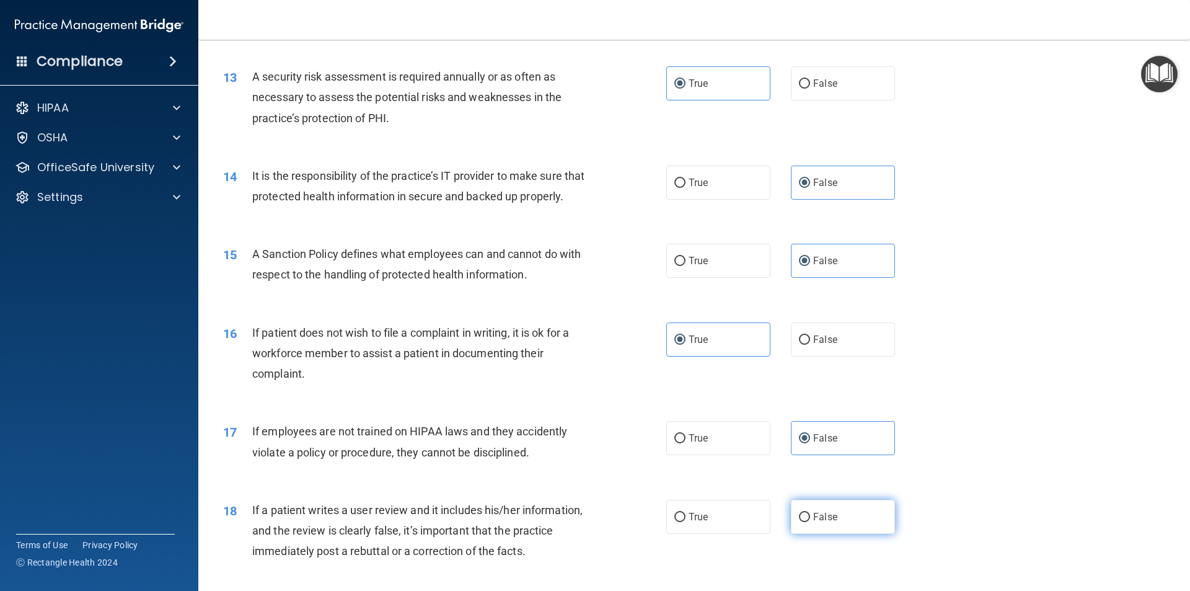
radio input "true"
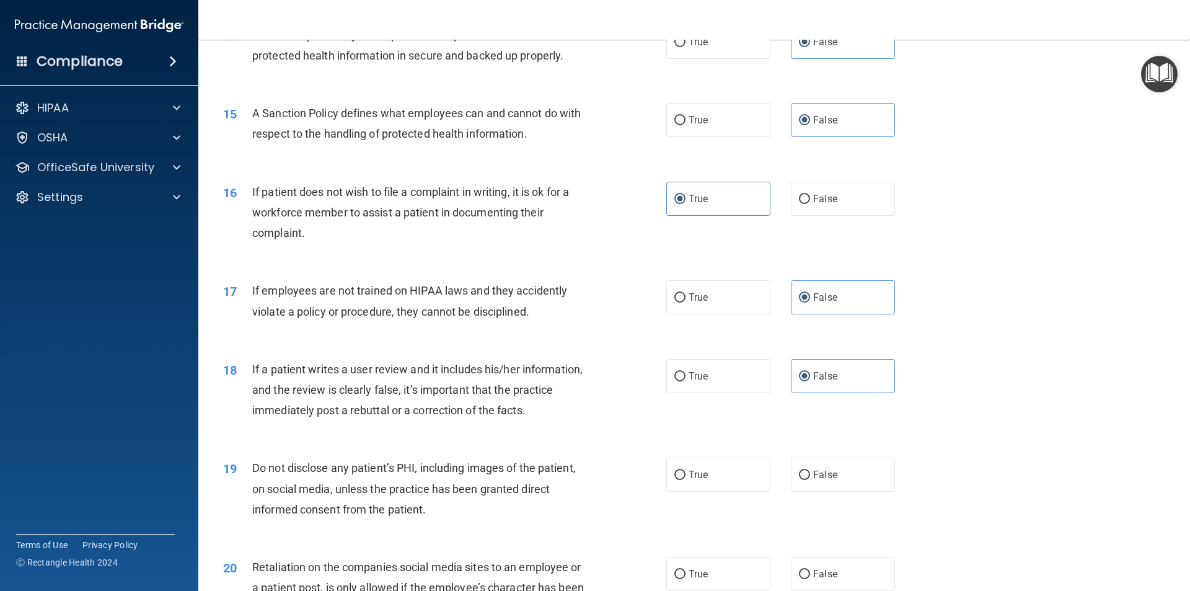
scroll to position [1488, 0]
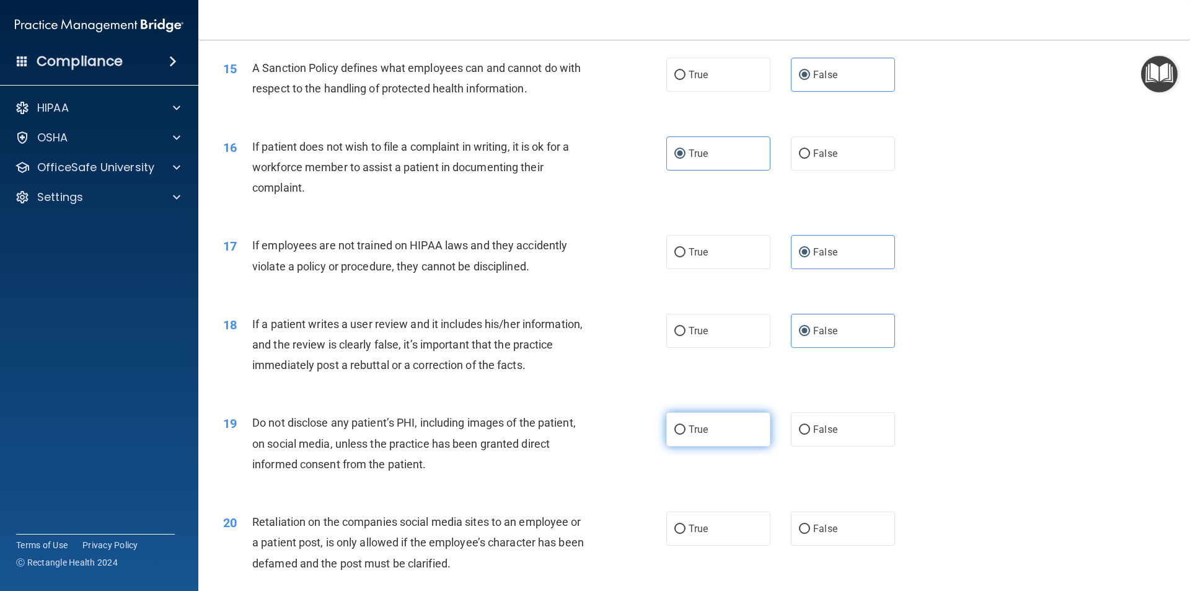
click at [707, 439] on label "True" at bounding box center [718, 429] width 104 height 34
click at [686, 434] on input "True" at bounding box center [679, 429] width 11 height 9
radio input "true"
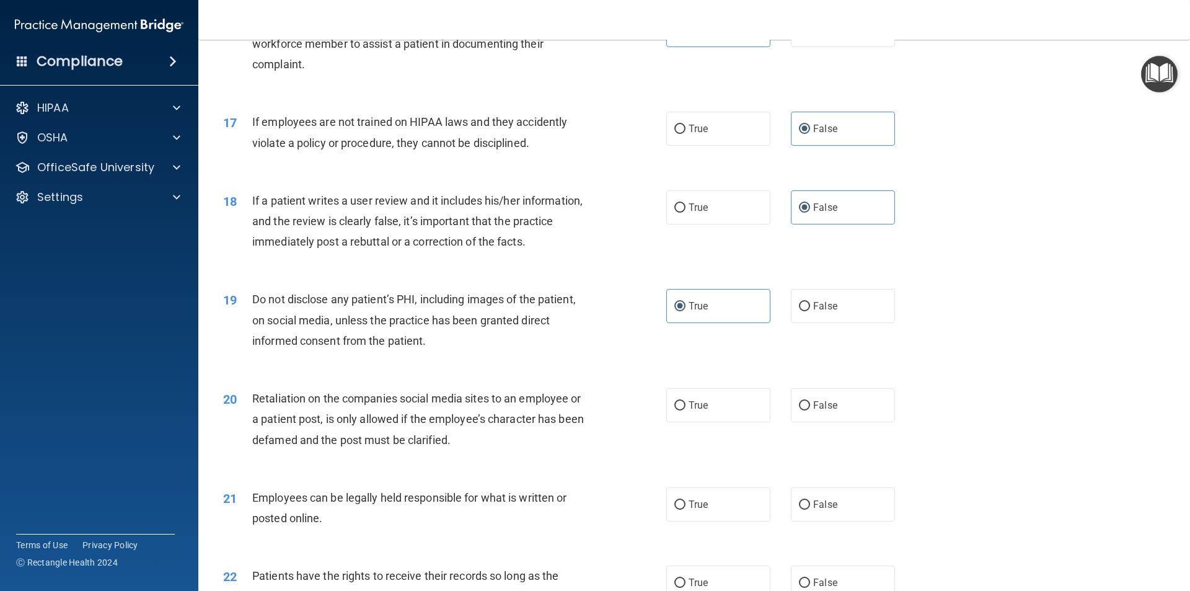
scroll to position [1611, 0]
click at [830, 421] on label "False" at bounding box center [843, 404] width 104 height 34
click at [810, 410] on input "False" at bounding box center [804, 404] width 11 height 9
radio input "true"
click at [705, 519] on label "True" at bounding box center [718, 504] width 104 height 34
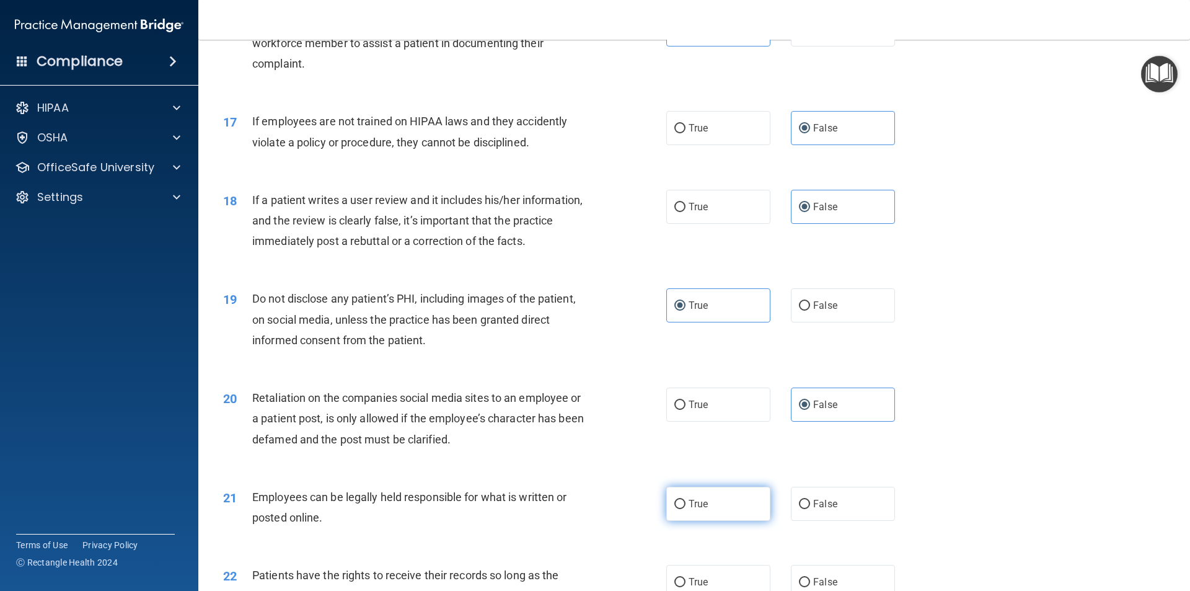
click at [686, 509] on input "True" at bounding box center [679, 504] width 11 height 9
radio input "true"
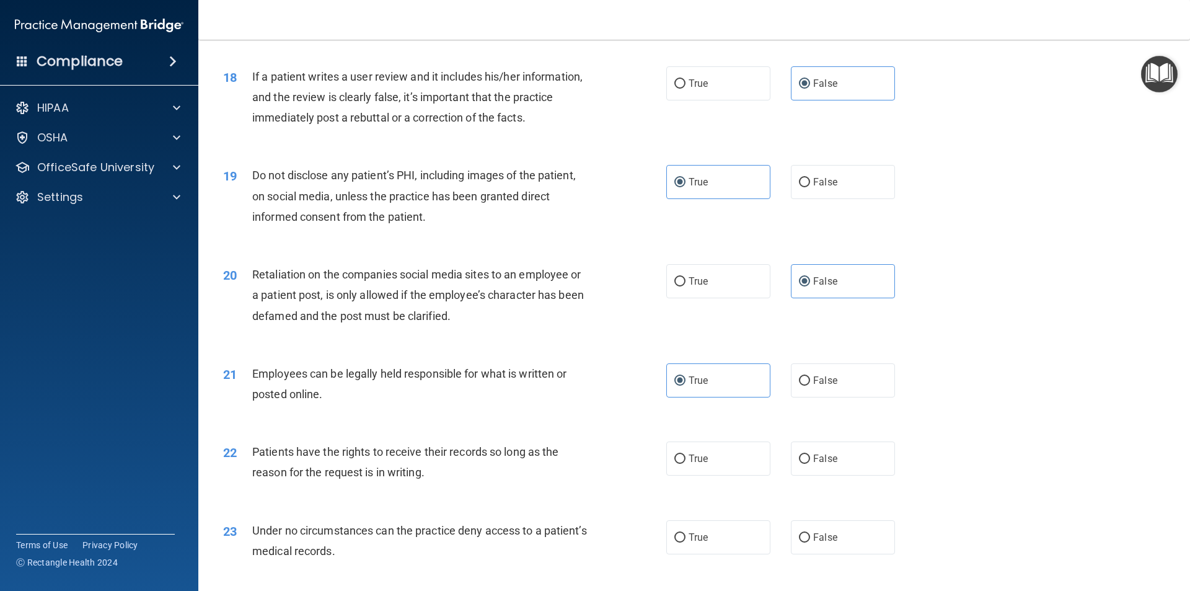
scroll to position [1735, 0]
click at [868, 475] on label "False" at bounding box center [843, 458] width 104 height 34
click at [810, 463] on input "False" at bounding box center [804, 458] width 11 height 9
radio input "true"
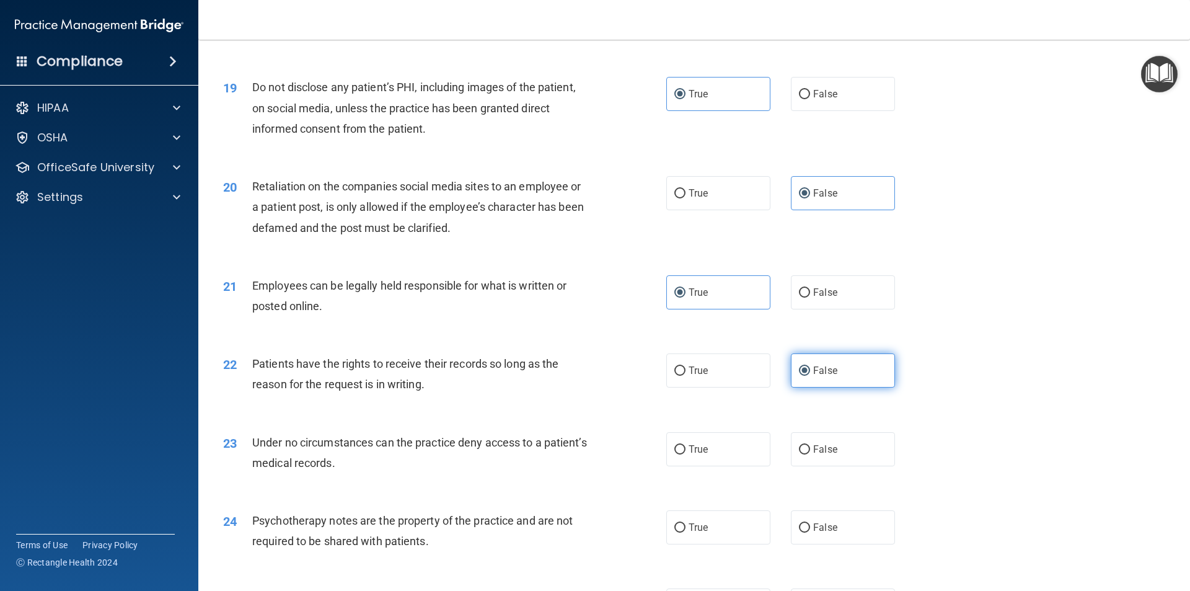
scroll to position [1859, 0]
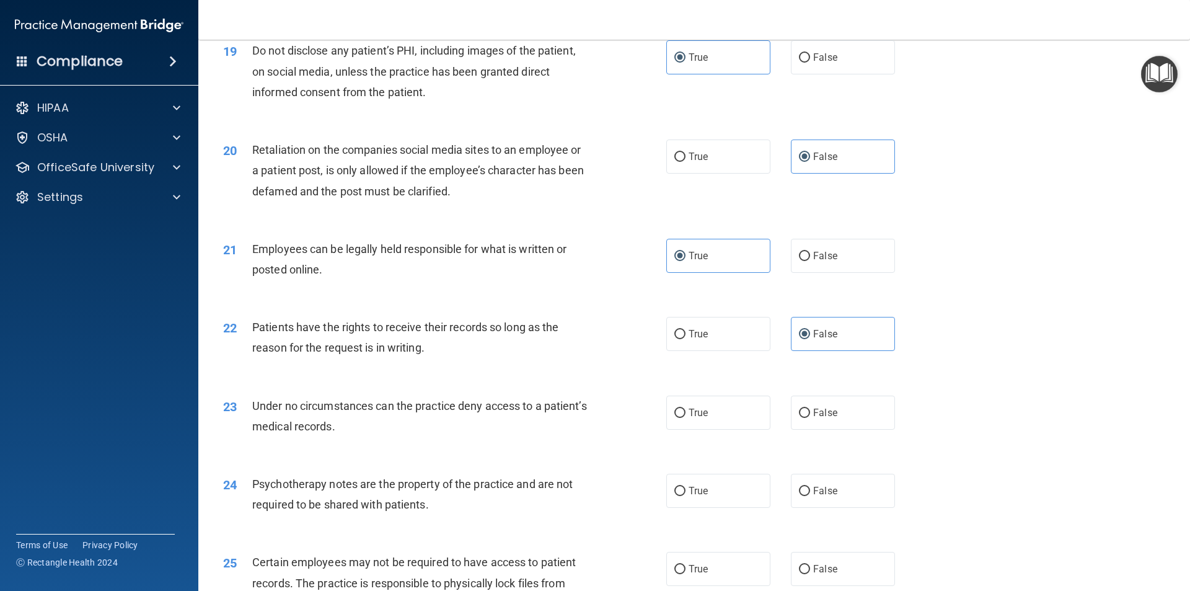
click at [844, 458] on div "23 Under no circumstances can the practice deny access to a patient’s medical r…" at bounding box center [694, 419] width 961 height 78
click at [843, 430] on label "False" at bounding box center [843, 412] width 104 height 34
click at [810, 418] on input "False" at bounding box center [804, 412] width 11 height 9
radio input "true"
click at [702, 496] on span "True" at bounding box center [698, 491] width 19 height 12
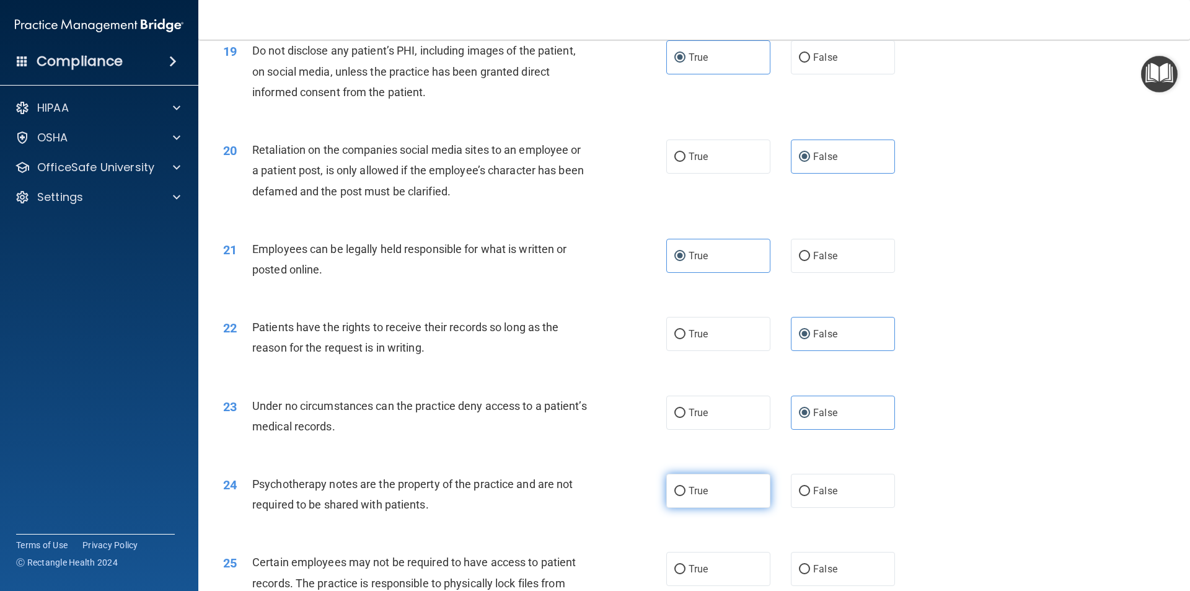
click at [686, 496] on input "True" at bounding box center [679, 491] width 11 height 9
radio input "true"
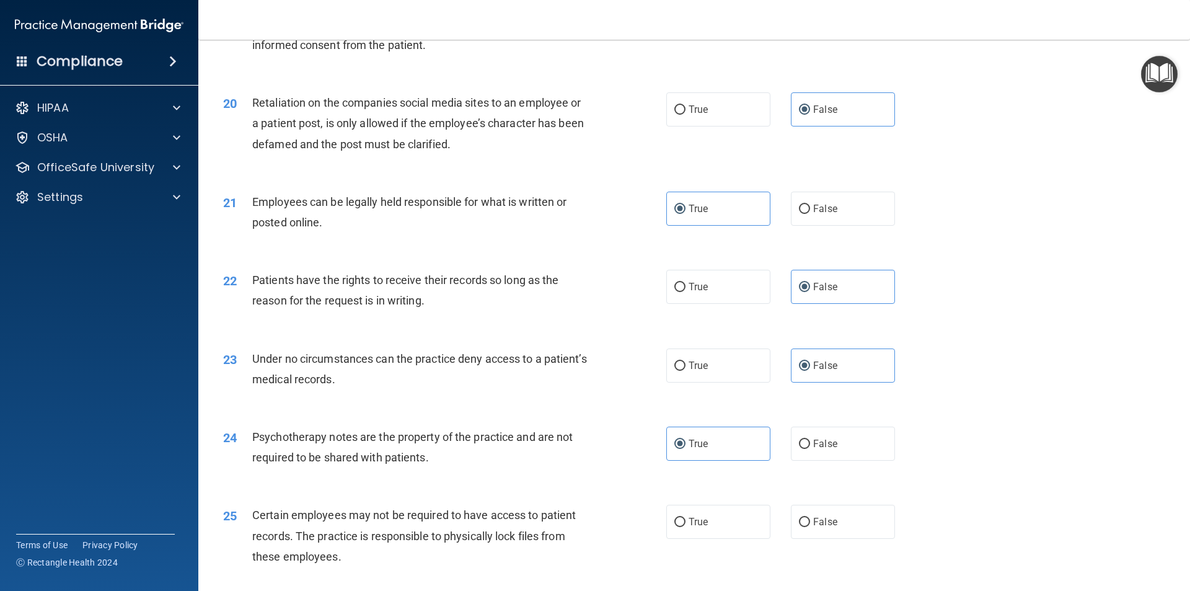
scroll to position [1983, 0]
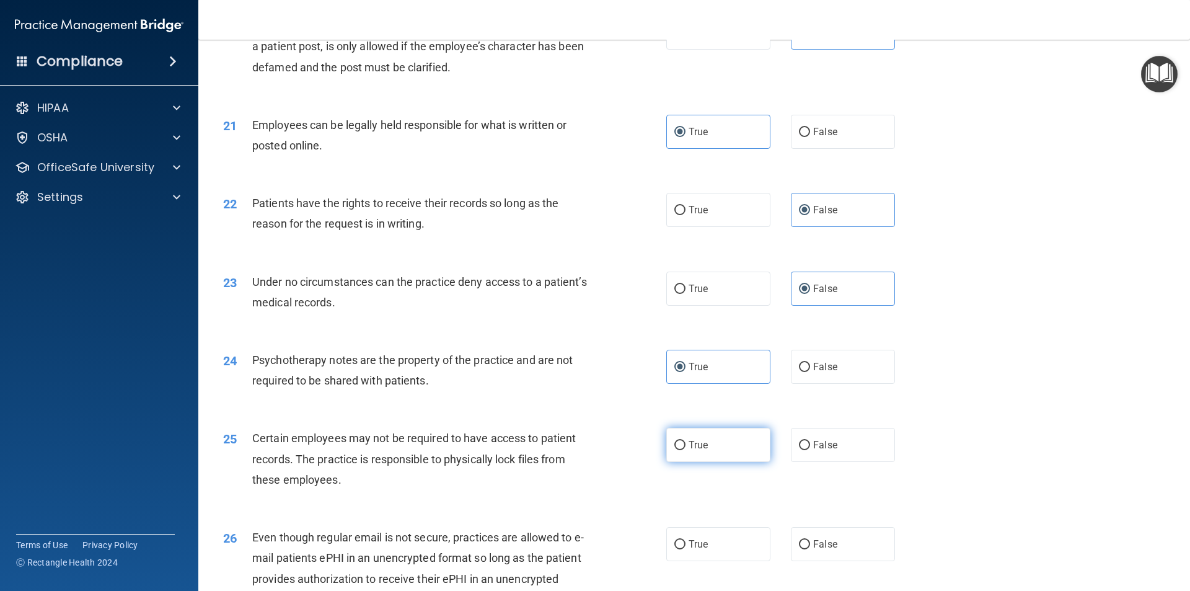
click at [711, 462] on label "True" at bounding box center [718, 445] width 104 height 34
click at [686, 450] on input "True" at bounding box center [679, 445] width 11 height 9
radio input "true"
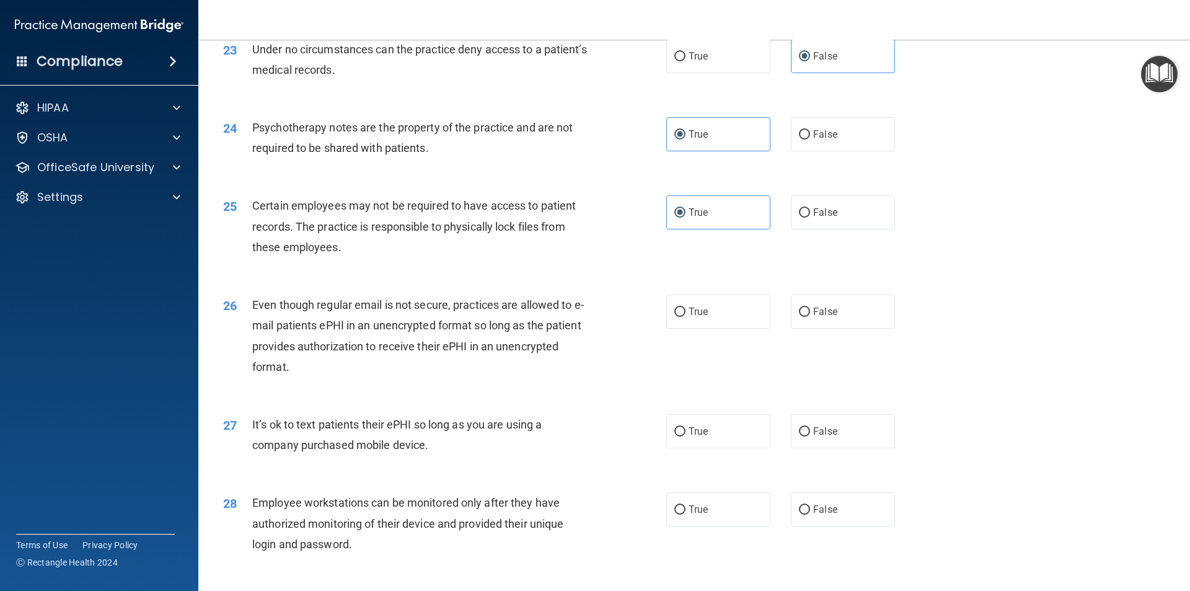
scroll to position [2231, 0]
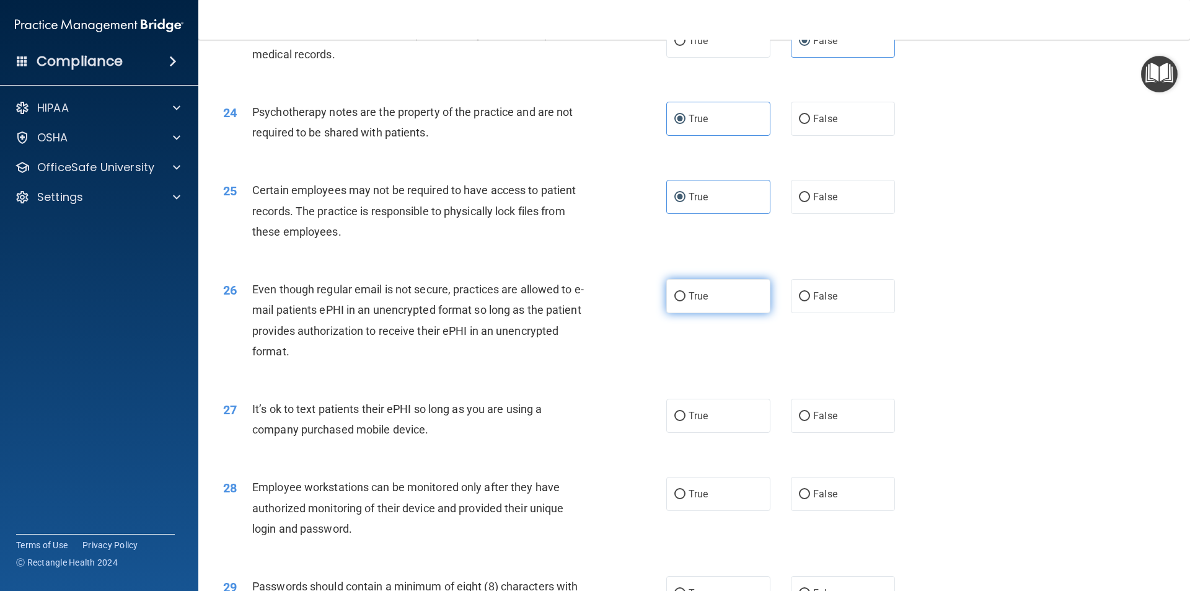
click at [707, 311] on label "True" at bounding box center [718, 296] width 104 height 34
click at [686, 301] on input "True" at bounding box center [679, 296] width 11 height 9
radio input "true"
click at [813, 433] on label "False" at bounding box center [843, 416] width 104 height 34
click at [810, 421] on input "False" at bounding box center [804, 416] width 11 height 9
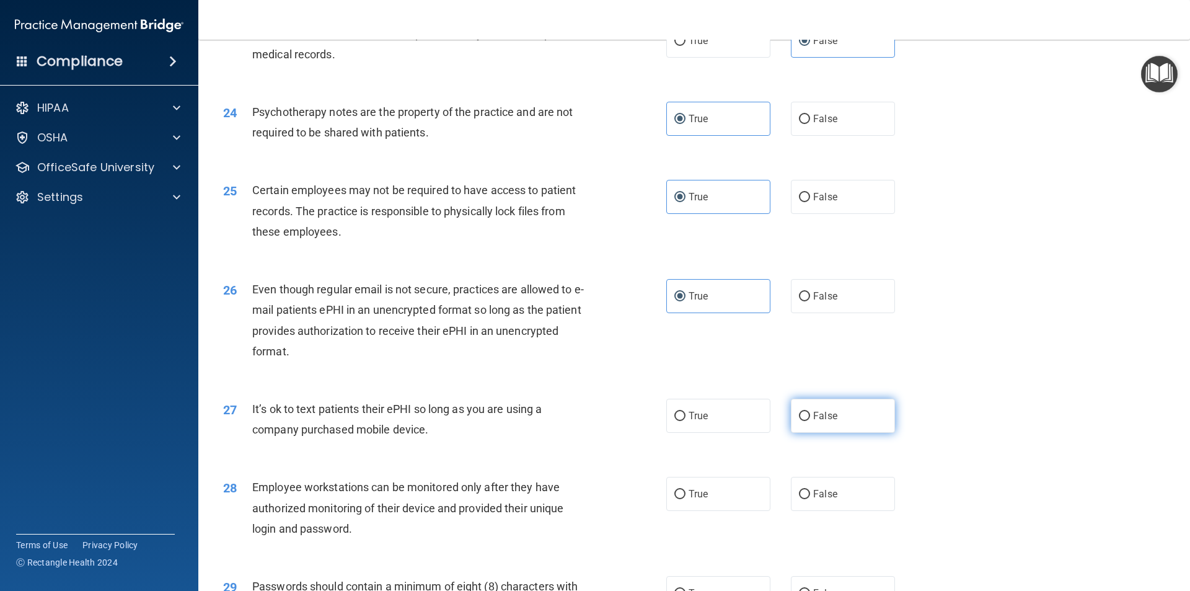
radio input "true"
click at [829, 508] on label "False" at bounding box center [843, 494] width 104 height 34
click at [810, 499] on input "False" at bounding box center [804, 494] width 11 height 9
radio input "true"
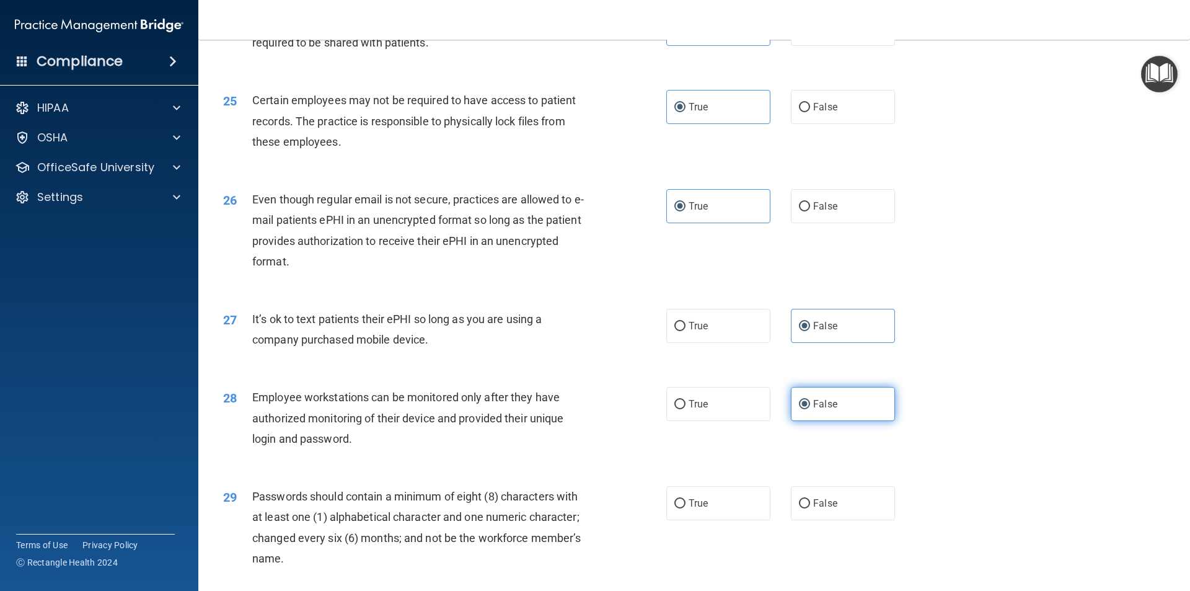
scroll to position [2355, 0]
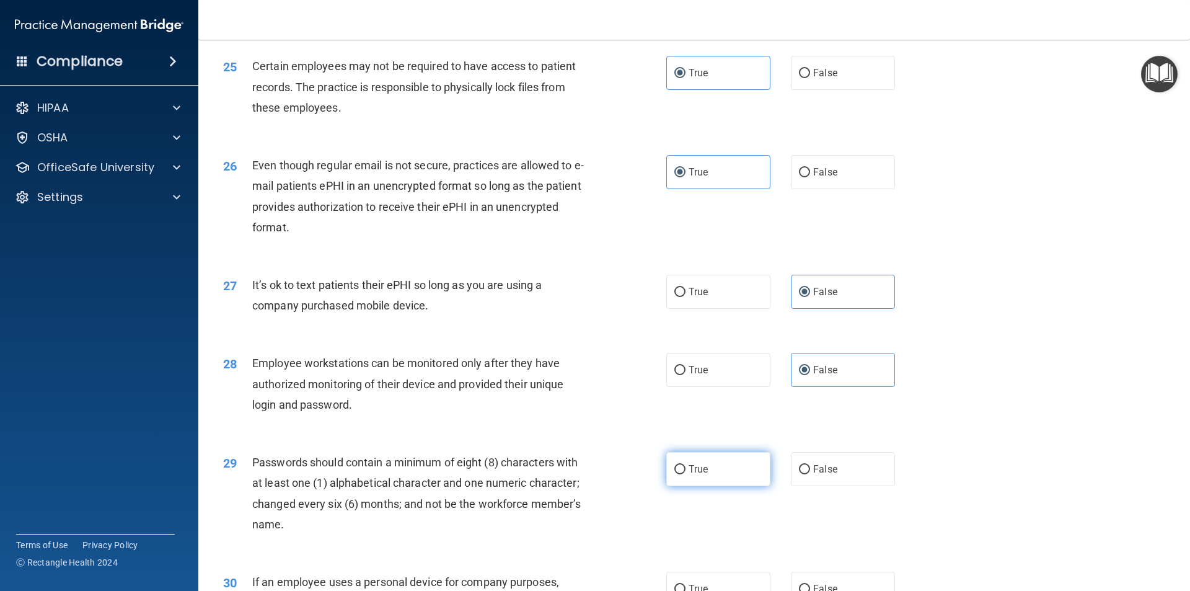
click at [723, 486] on label "True" at bounding box center [718, 469] width 104 height 34
click at [686, 474] on input "True" at bounding box center [679, 469] width 11 height 9
radio input "true"
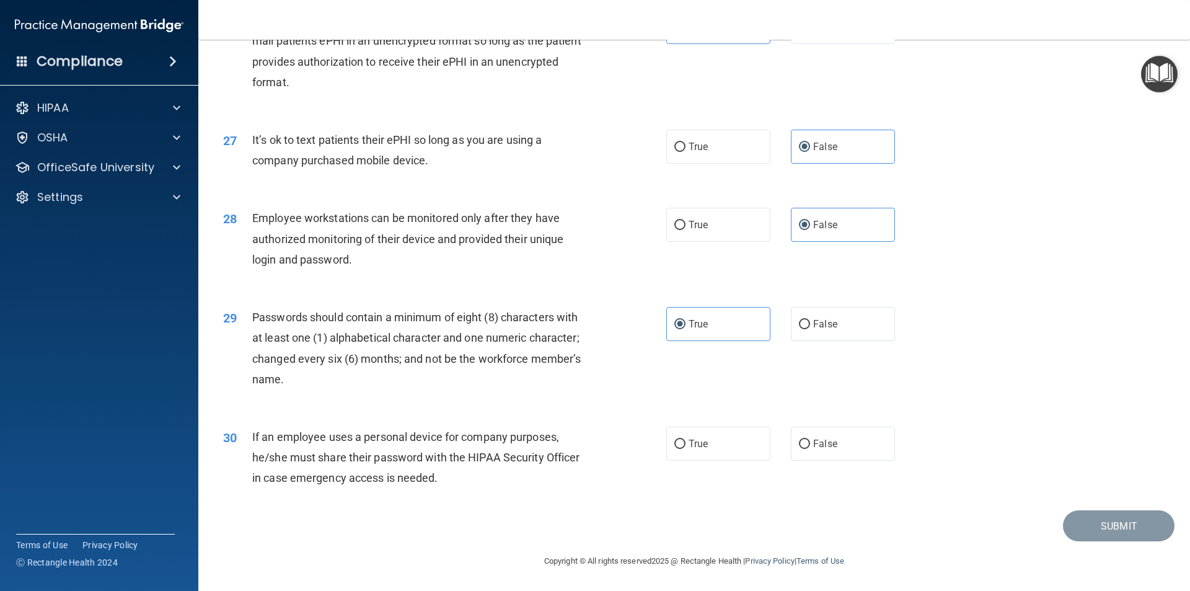
scroll to position [2521, 0]
click at [813, 448] on span "False" at bounding box center [825, 444] width 24 height 12
click at [810, 448] on input "False" at bounding box center [804, 443] width 11 height 9
radio input "true"
click at [1070, 525] on button "Submit" at bounding box center [1119, 526] width 112 height 32
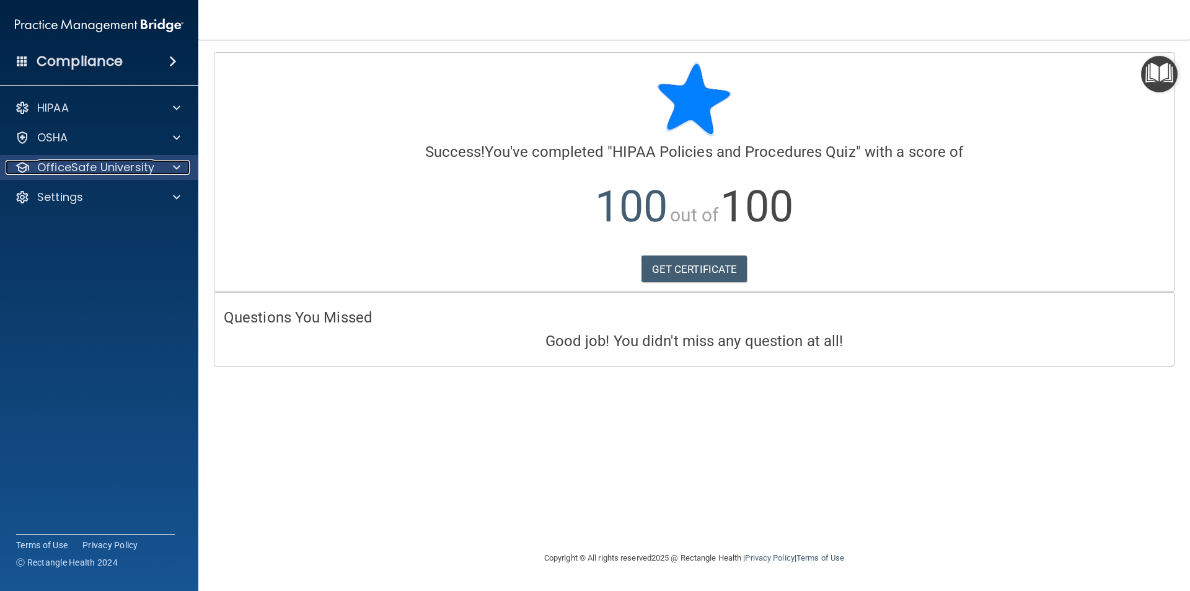
click at [71, 168] on p "OfficeSafe University" at bounding box center [95, 167] width 117 height 15
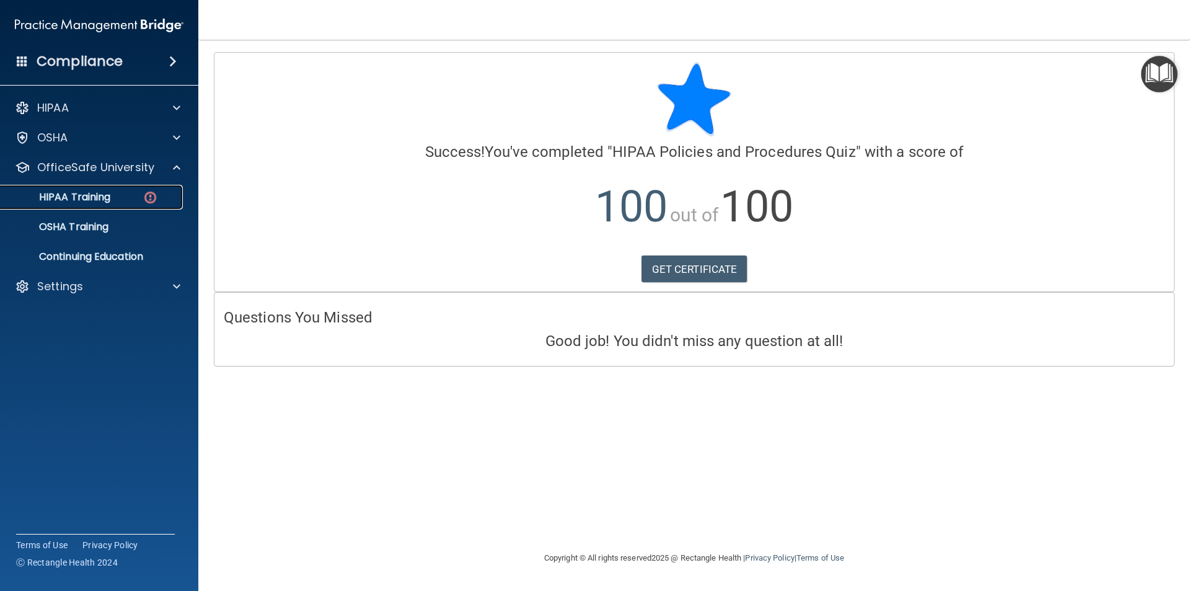
click at [88, 194] on p "HIPAA Training" at bounding box center [59, 197] width 102 height 12
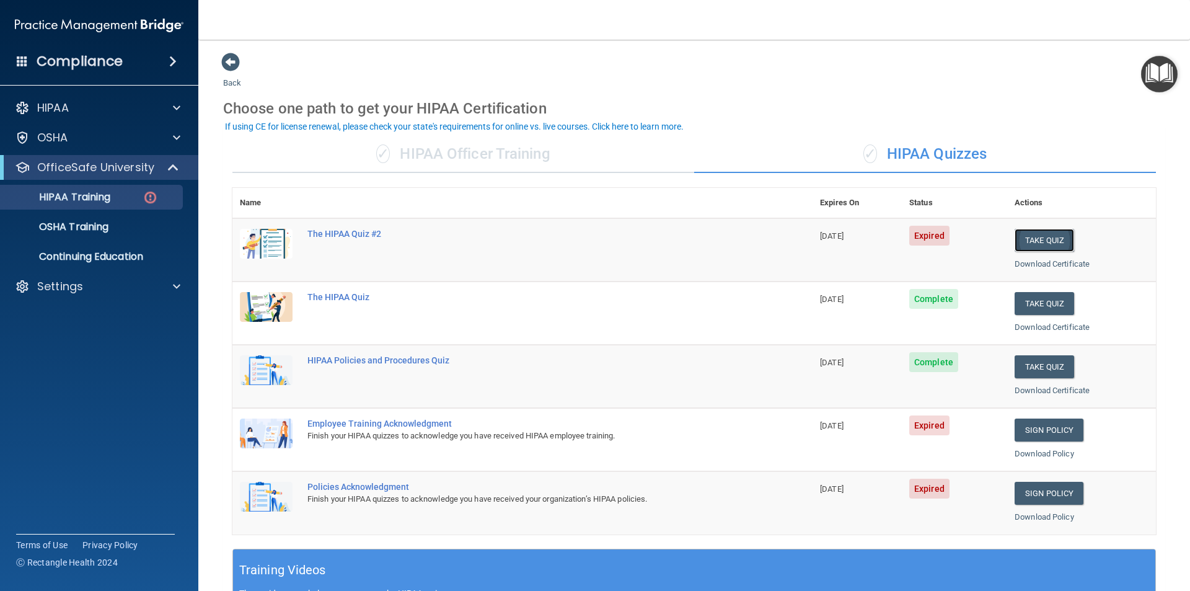
click at [1046, 237] on button "Take Quiz" at bounding box center [1045, 240] width 60 height 23
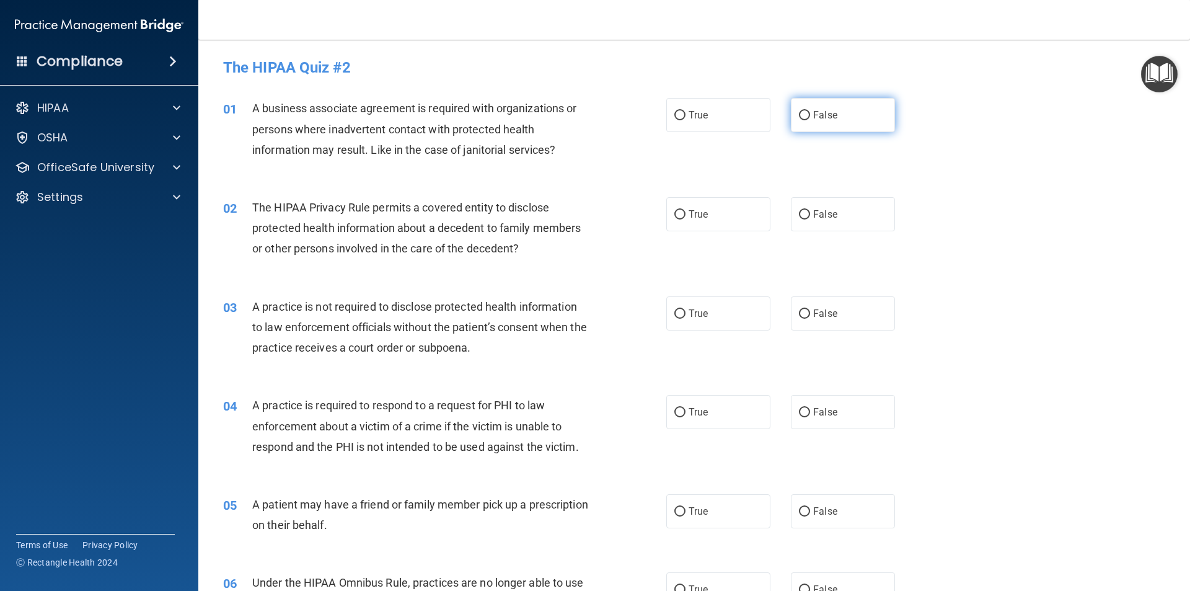
click at [837, 122] on label "False" at bounding box center [843, 115] width 104 height 34
click at [810, 120] on input "False" at bounding box center [804, 115] width 11 height 9
radio input "true"
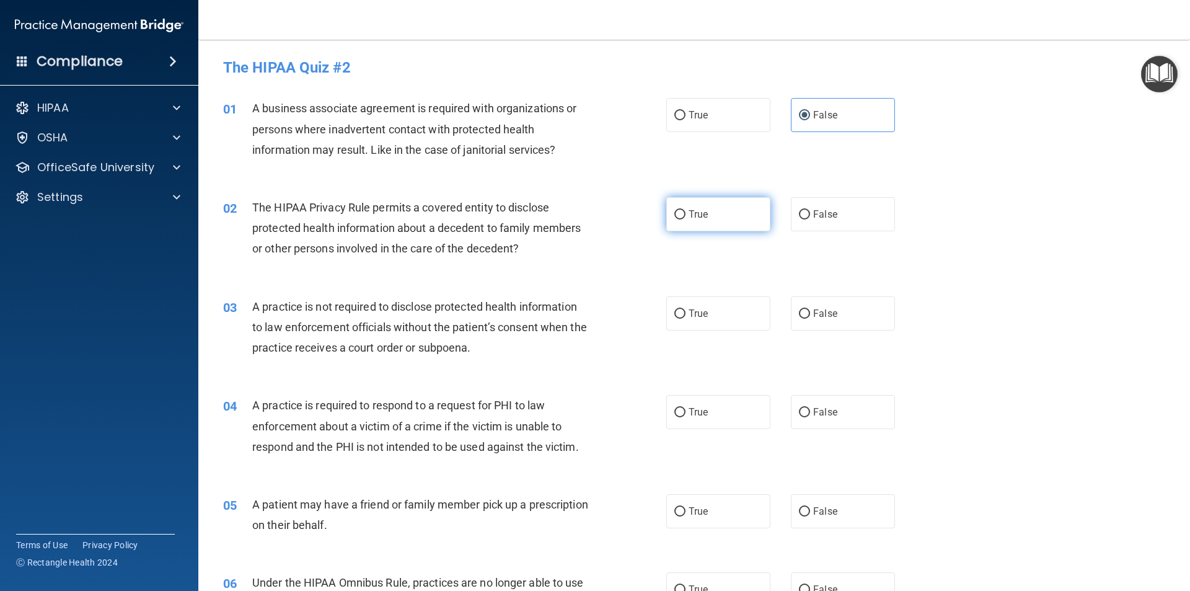
click at [751, 219] on label "True" at bounding box center [718, 214] width 104 height 34
click at [686, 219] on input "True" at bounding box center [679, 214] width 11 height 9
radio input "true"
click at [848, 312] on label "False" at bounding box center [843, 313] width 104 height 34
click at [810, 312] on input "False" at bounding box center [804, 313] width 11 height 9
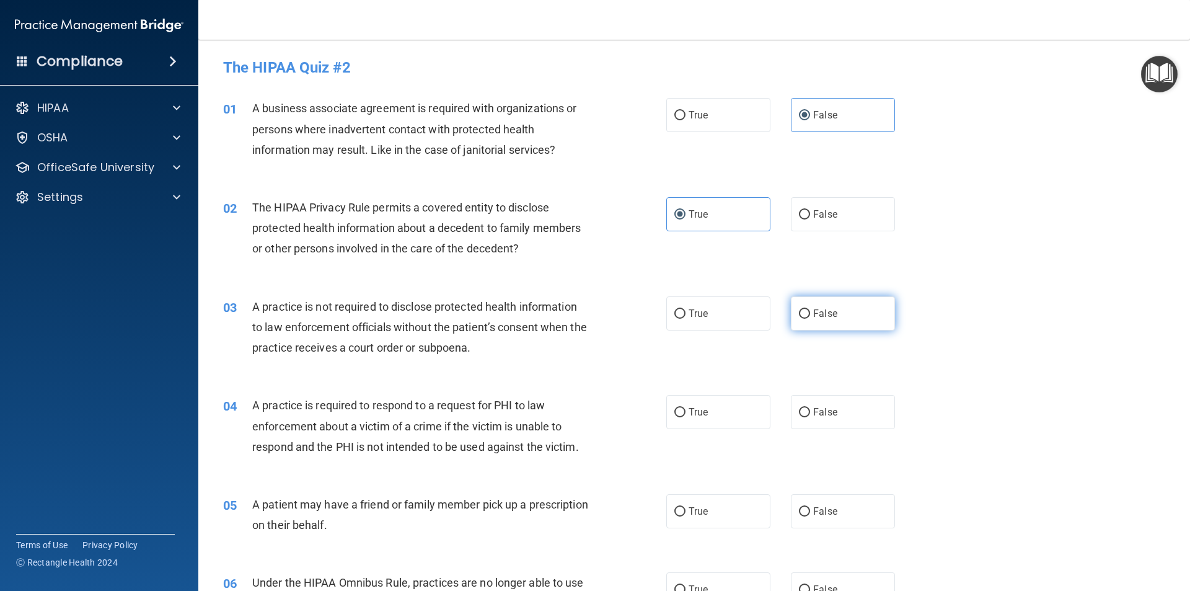
radio input "true"
click at [693, 402] on label "True" at bounding box center [718, 412] width 104 height 34
click at [686, 408] on input "True" at bounding box center [679, 412] width 11 height 9
radio input "true"
click at [696, 503] on label "True" at bounding box center [718, 511] width 104 height 34
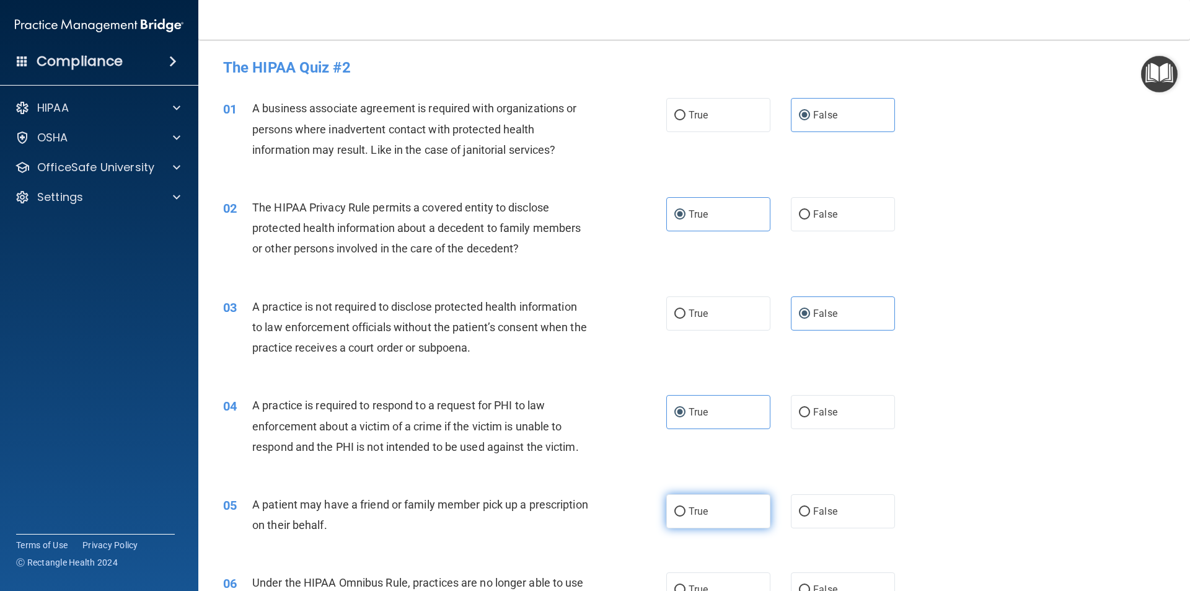
click at [686, 507] on input "True" at bounding box center [679, 511] width 11 height 9
radio input "true"
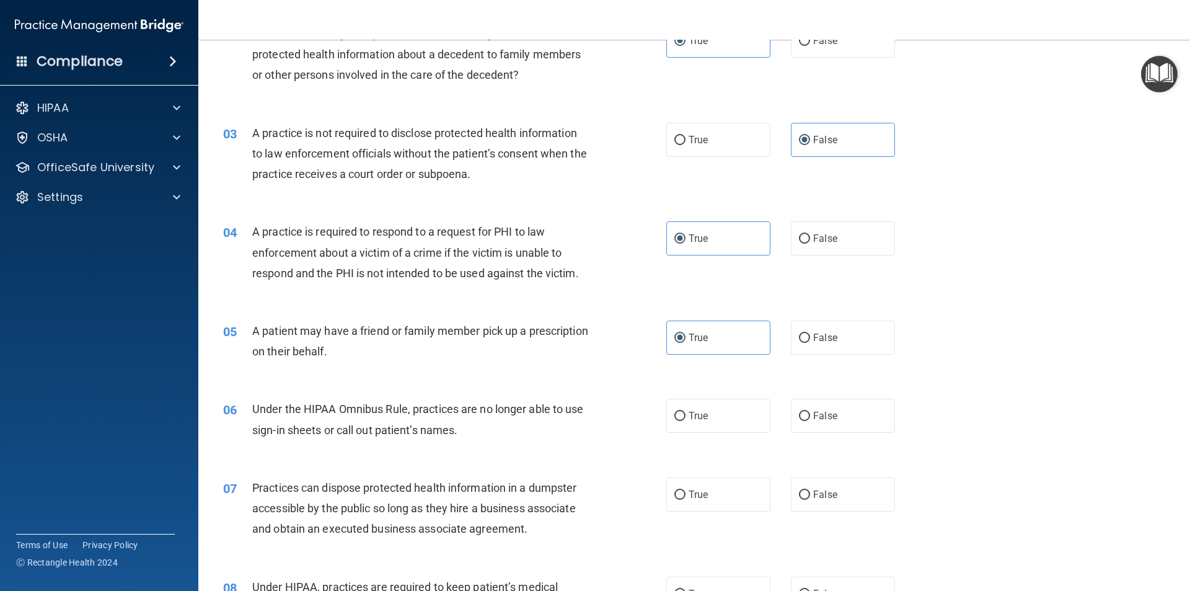
scroll to position [186, 0]
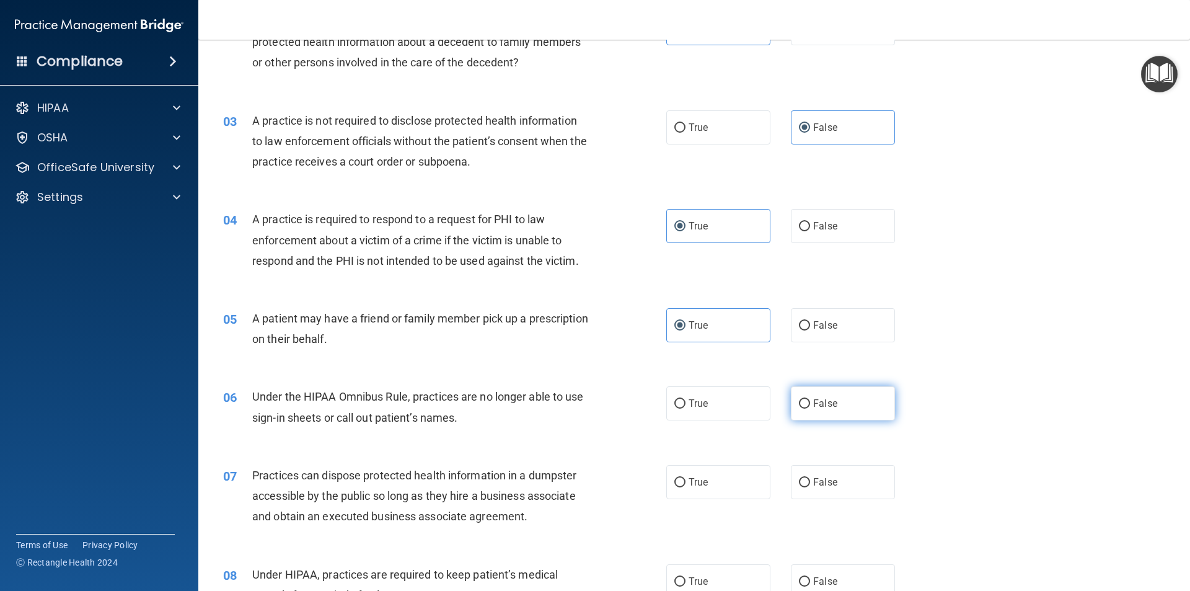
click at [818, 407] on span "False" at bounding box center [825, 403] width 24 height 12
click at [810, 407] on input "False" at bounding box center [804, 403] width 11 height 9
radio input "true"
click at [815, 477] on span "False" at bounding box center [825, 482] width 24 height 12
click at [810, 478] on input "False" at bounding box center [804, 482] width 11 height 9
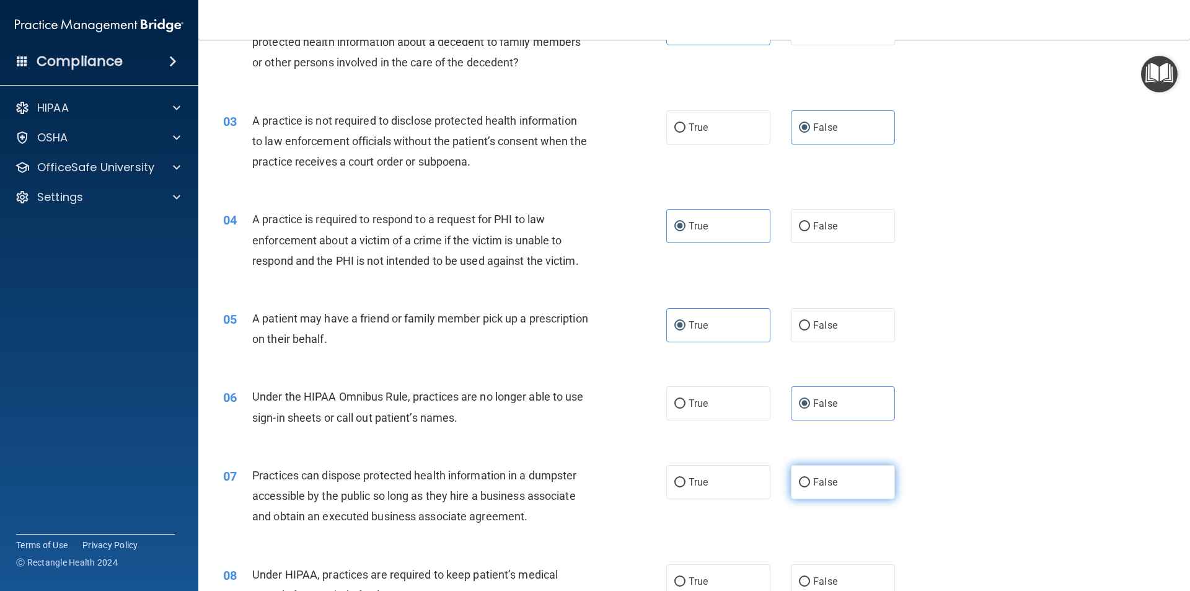
radio input "true"
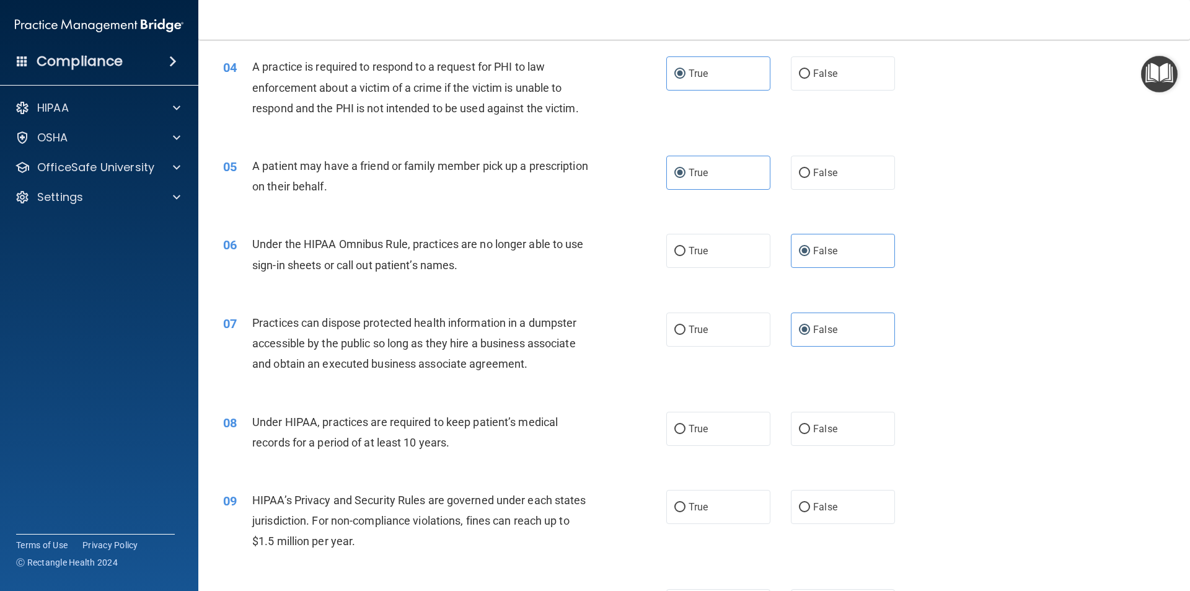
scroll to position [372, 0]
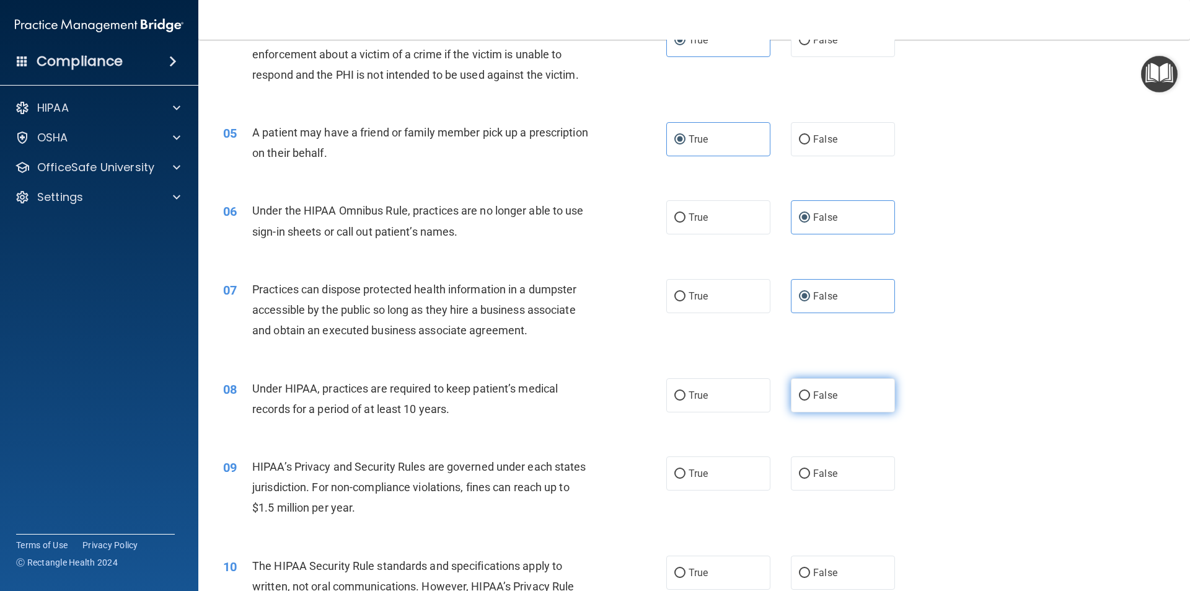
click at [827, 402] on label "False" at bounding box center [843, 395] width 104 height 34
click at [810, 400] on input "False" at bounding box center [804, 395] width 11 height 9
radio input "true"
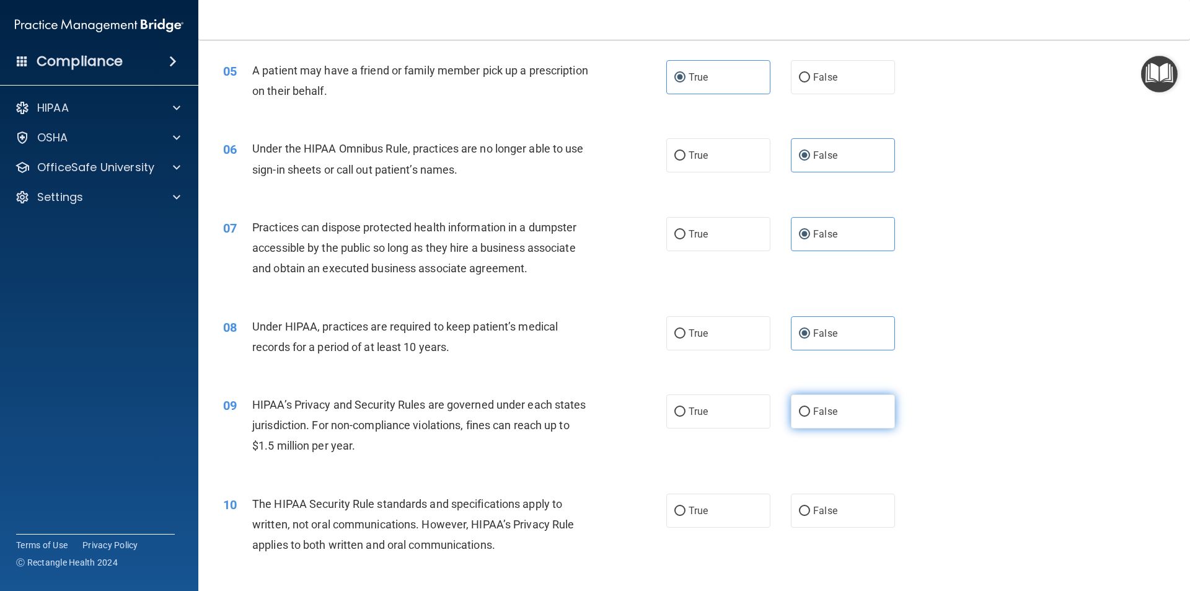
click at [827, 405] on label "False" at bounding box center [843, 411] width 104 height 34
click at [810, 407] on input "False" at bounding box center [804, 411] width 11 height 9
radio input "true"
click at [726, 509] on label "True" at bounding box center [718, 510] width 104 height 34
click at [686, 509] on input "True" at bounding box center [679, 510] width 11 height 9
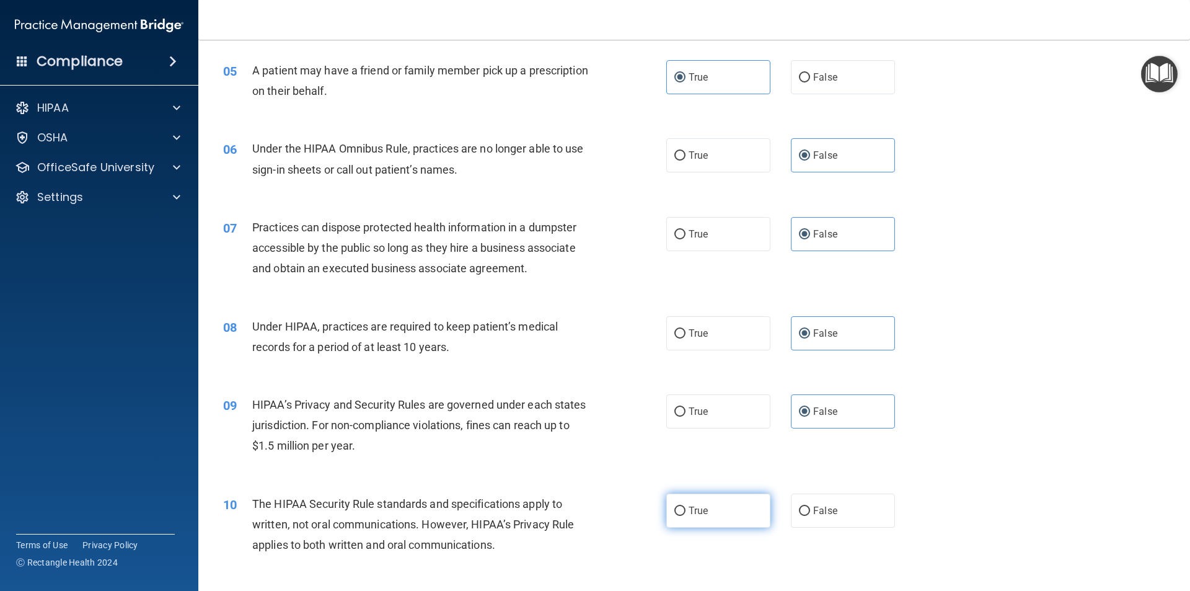
radio input "true"
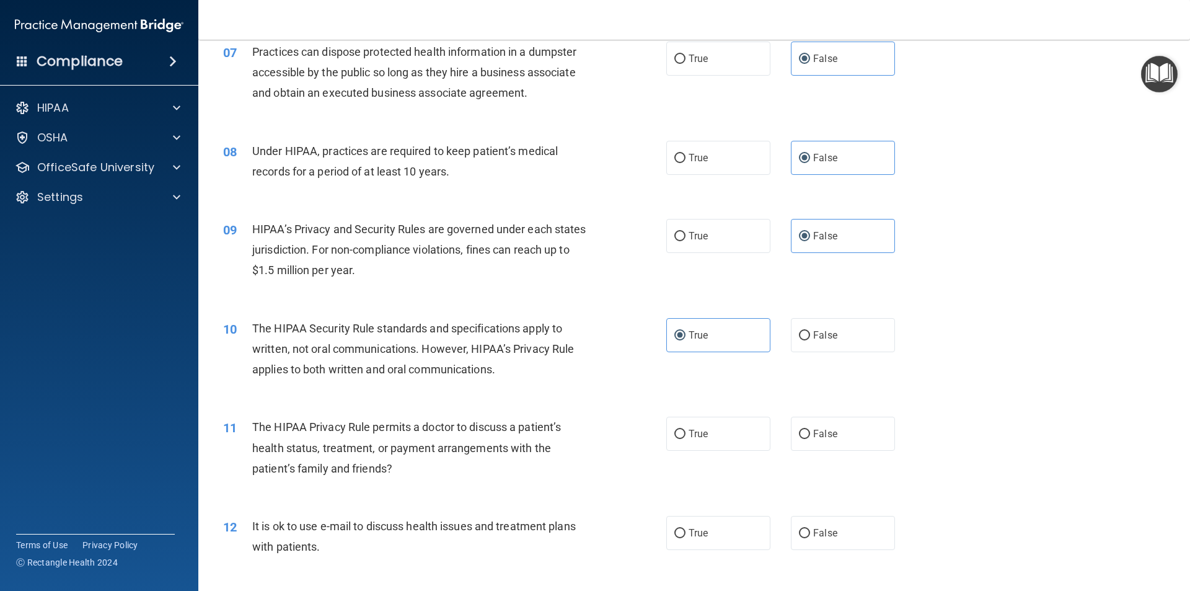
scroll to position [620, 0]
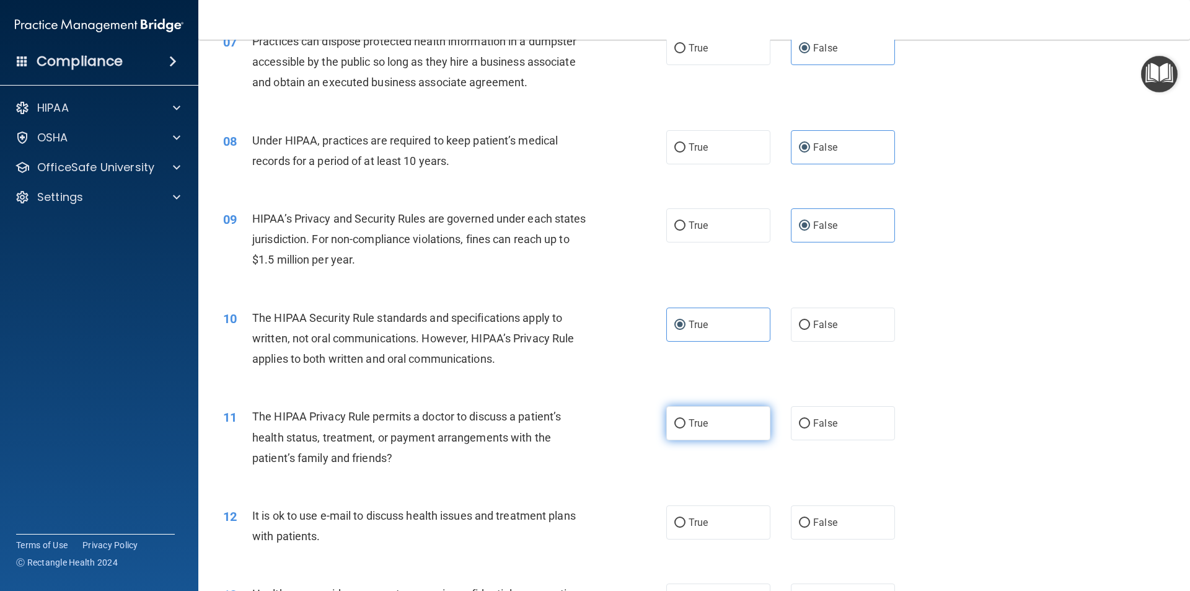
click at [727, 421] on label "True" at bounding box center [718, 423] width 104 height 34
click at [686, 421] on input "True" at bounding box center [679, 423] width 11 height 9
radio input "true"
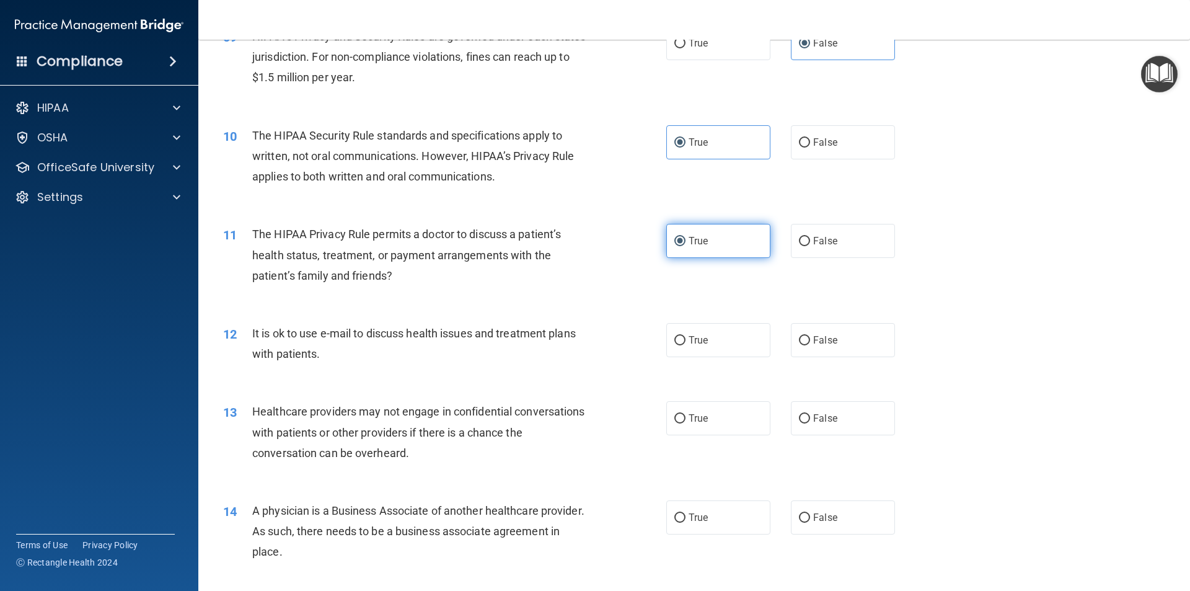
scroll to position [806, 0]
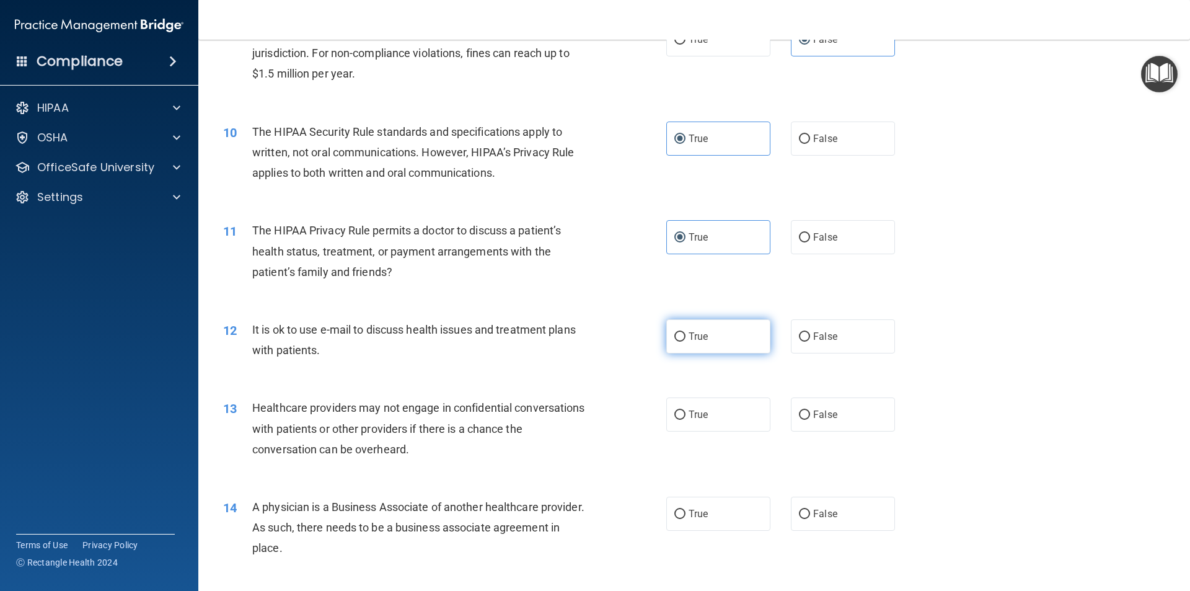
click at [716, 343] on label "True" at bounding box center [718, 336] width 104 height 34
click at [686, 342] on input "True" at bounding box center [679, 336] width 11 height 9
radio input "true"
click at [834, 413] on label "False" at bounding box center [843, 414] width 104 height 34
click at [810, 413] on input "False" at bounding box center [804, 414] width 11 height 9
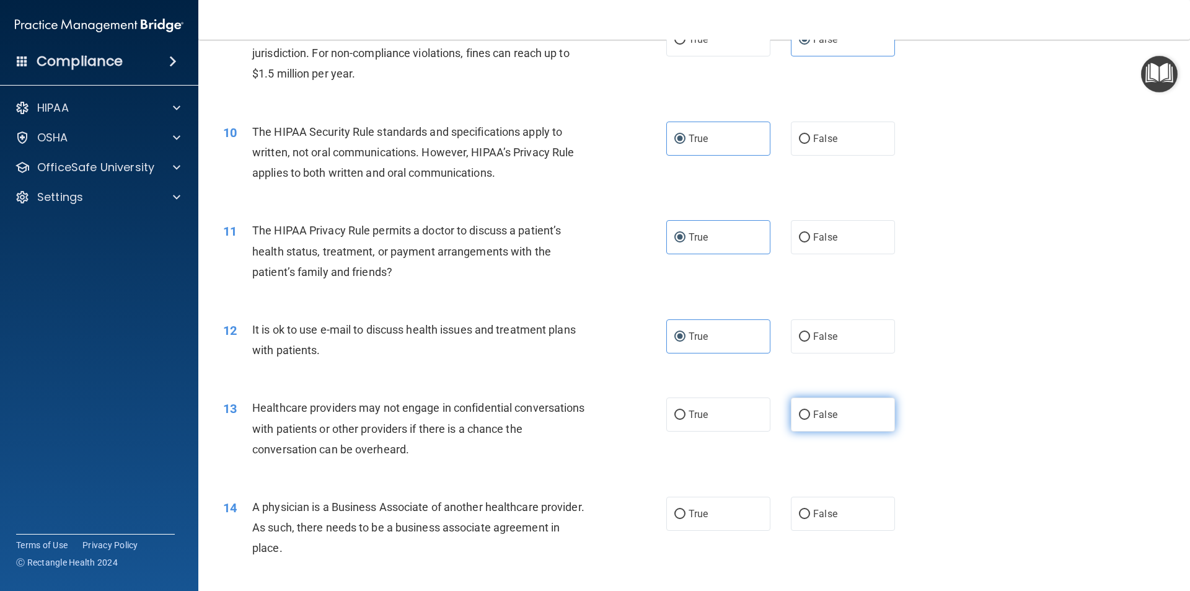
radio input "true"
click at [825, 513] on span "False" at bounding box center [825, 514] width 24 height 12
click at [810, 513] on input "False" at bounding box center [804, 513] width 11 height 9
radio input "true"
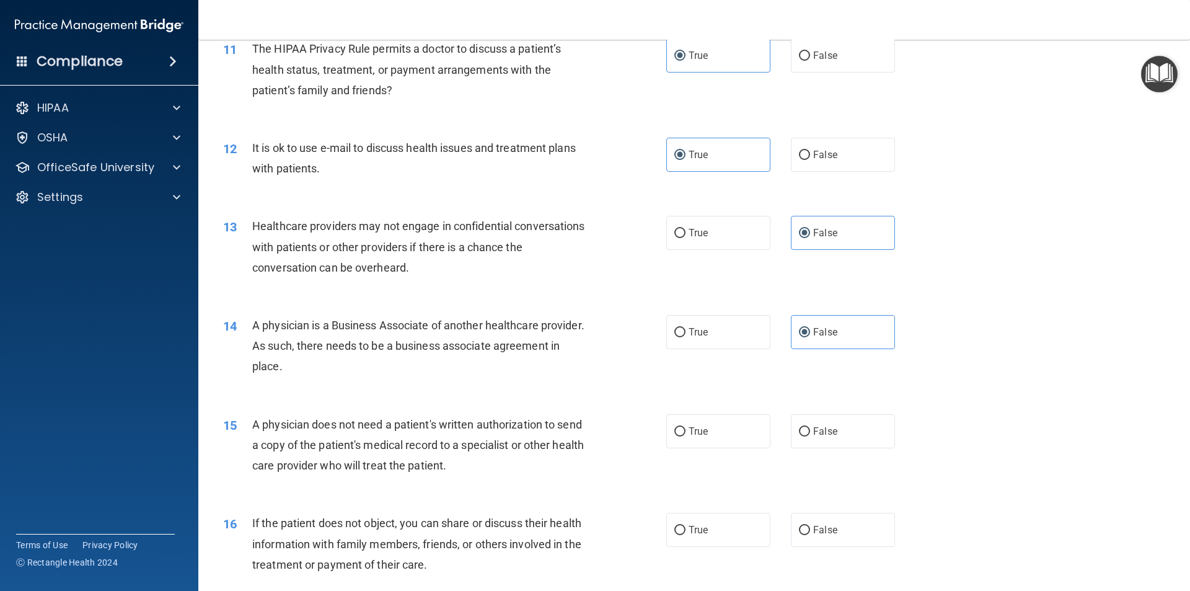
scroll to position [992, 0]
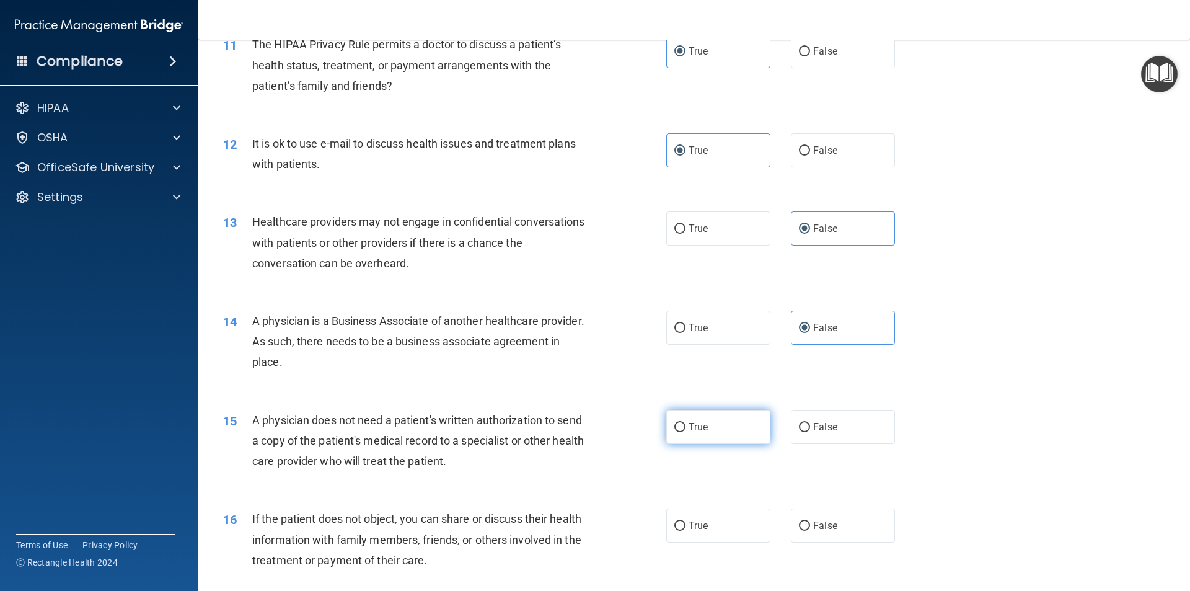
click at [743, 429] on label "True" at bounding box center [718, 427] width 104 height 34
click at [686, 429] on input "True" at bounding box center [679, 427] width 11 height 9
radio input "true"
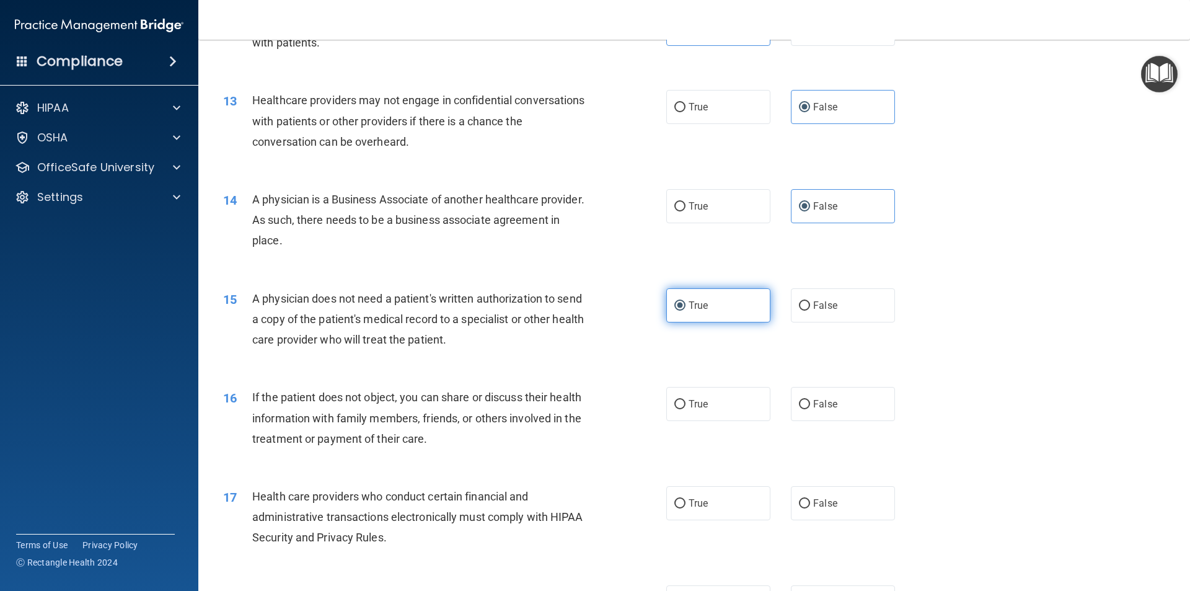
scroll to position [1116, 0]
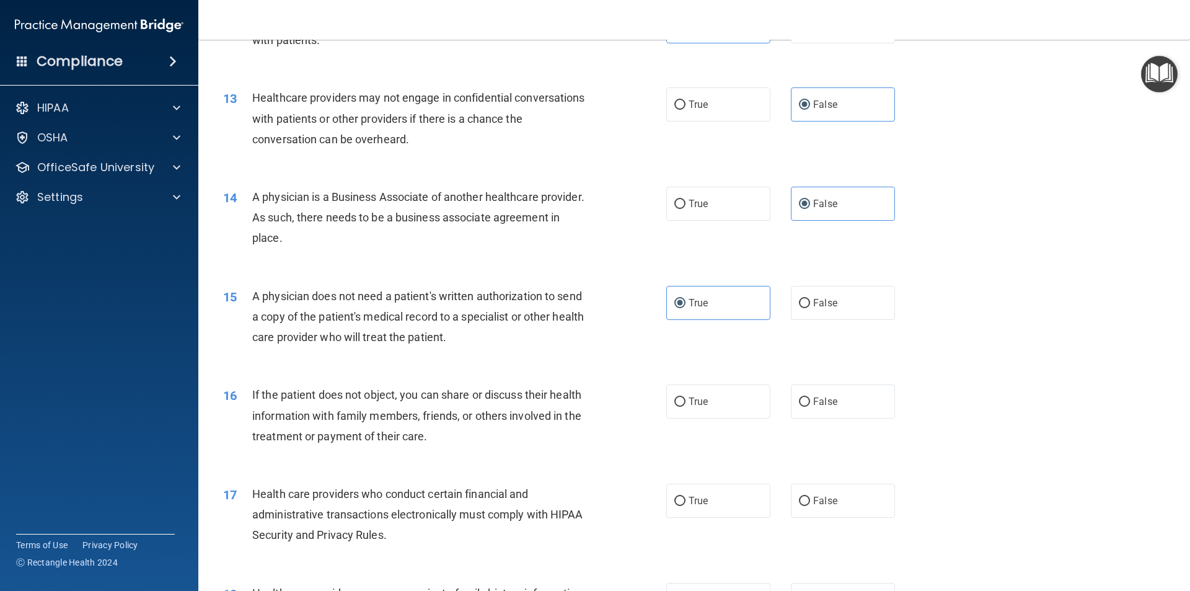
click at [726, 420] on div "16 If the patient does not object, you can share or discuss their health inform…" at bounding box center [694, 418] width 961 height 99
click at [726, 407] on label "True" at bounding box center [718, 401] width 104 height 34
click at [686, 407] on input "True" at bounding box center [679, 401] width 11 height 9
radio input "true"
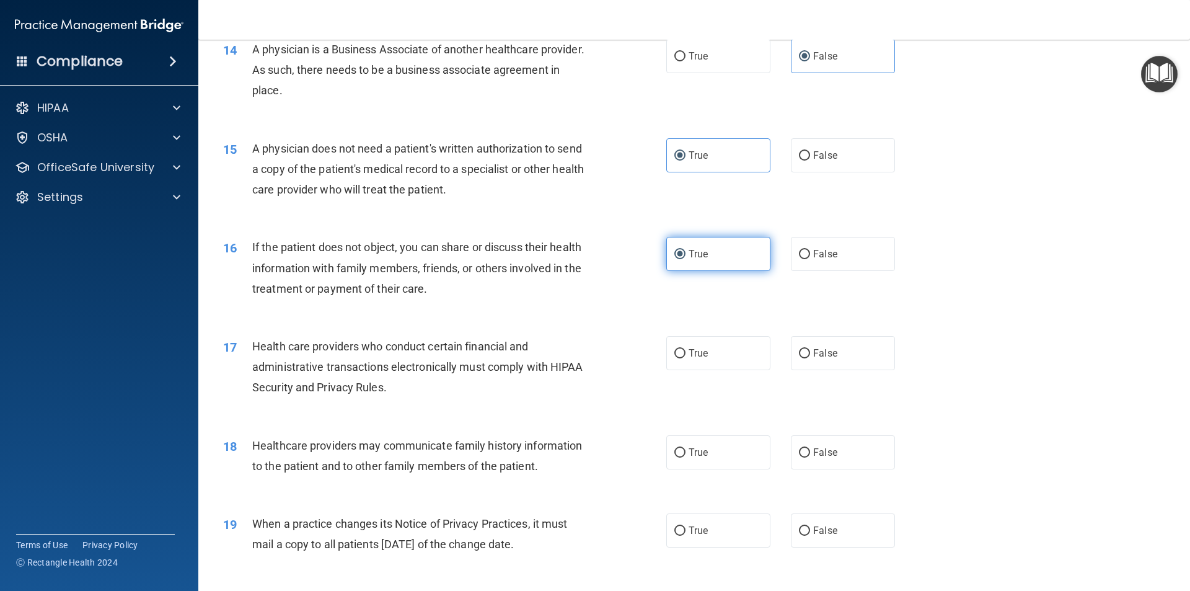
scroll to position [1302, 0]
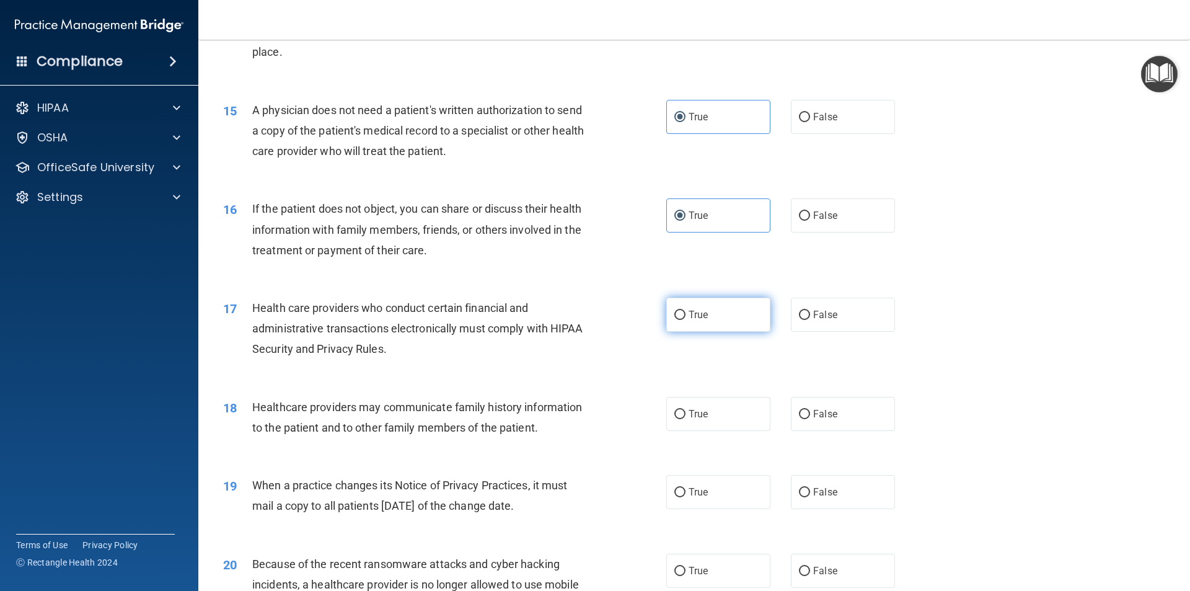
click at [707, 313] on label "True" at bounding box center [718, 315] width 104 height 34
click at [686, 313] on input "True" at bounding box center [679, 315] width 11 height 9
radio input "true"
click at [816, 414] on span "False" at bounding box center [825, 414] width 24 height 12
click at [810, 414] on input "False" at bounding box center [804, 414] width 11 height 9
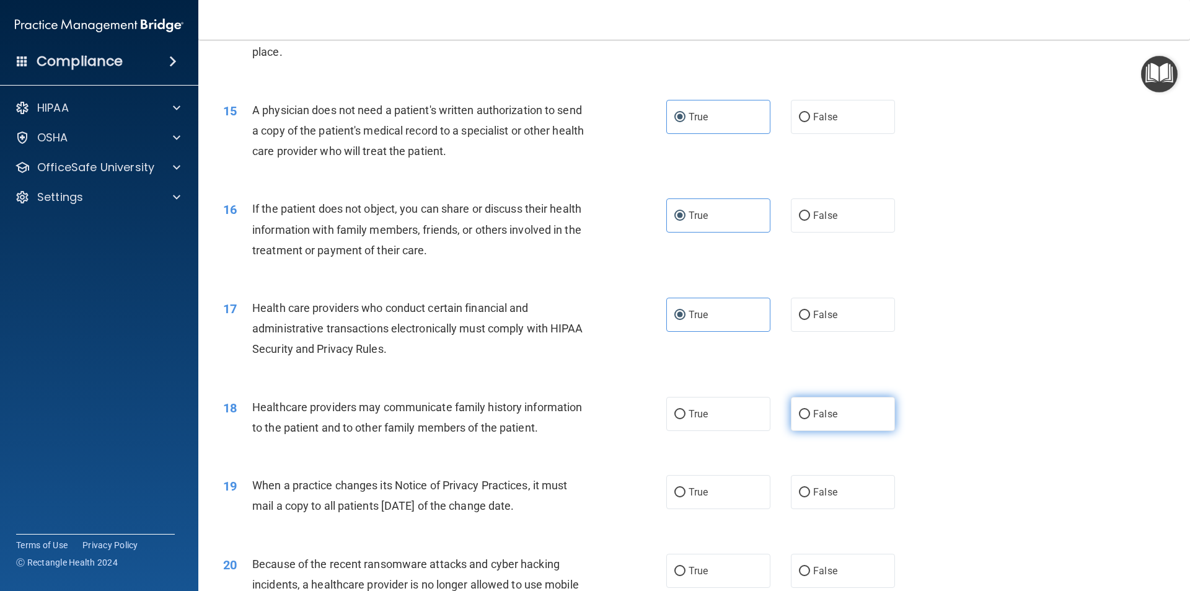
radio input "true"
click at [803, 488] on input "False" at bounding box center [804, 492] width 11 height 9
radio input "true"
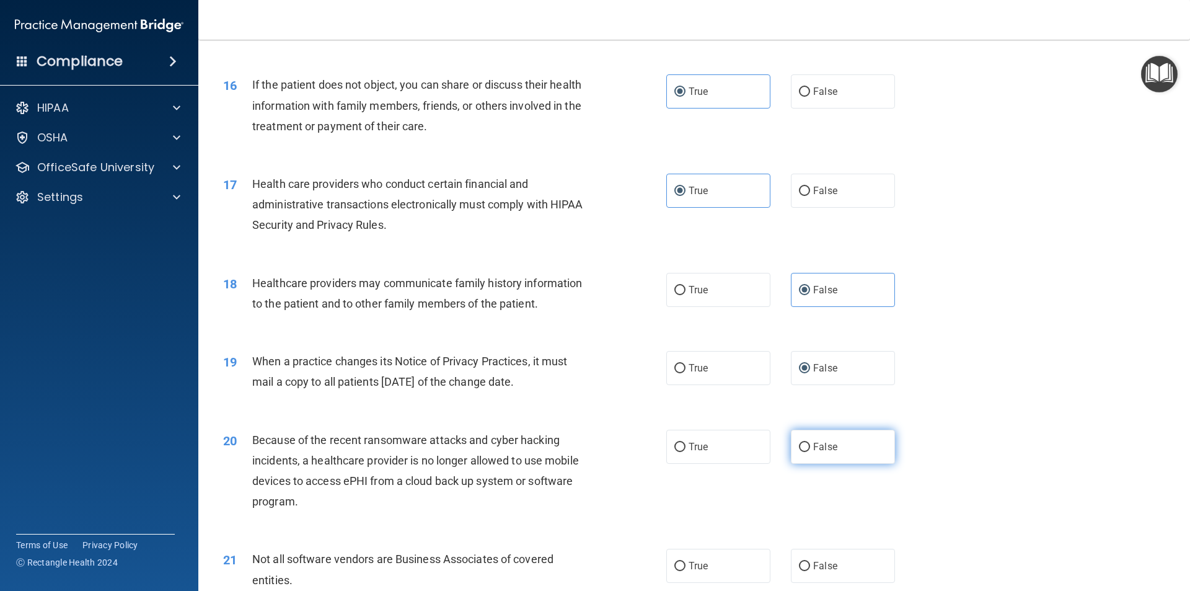
click at [818, 440] on label "False" at bounding box center [843, 447] width 104 height 34
click at [810, 443] on input "False" at bounding box center [804, 447] width 11 height 9
radio input "true"
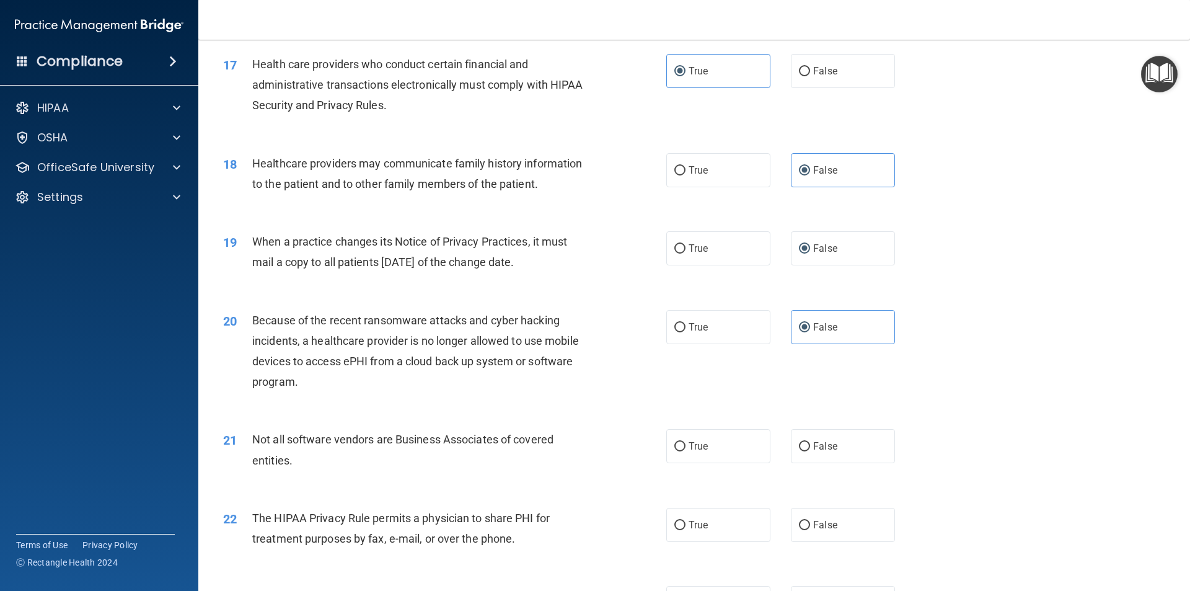
scroll to position [1550, 0]
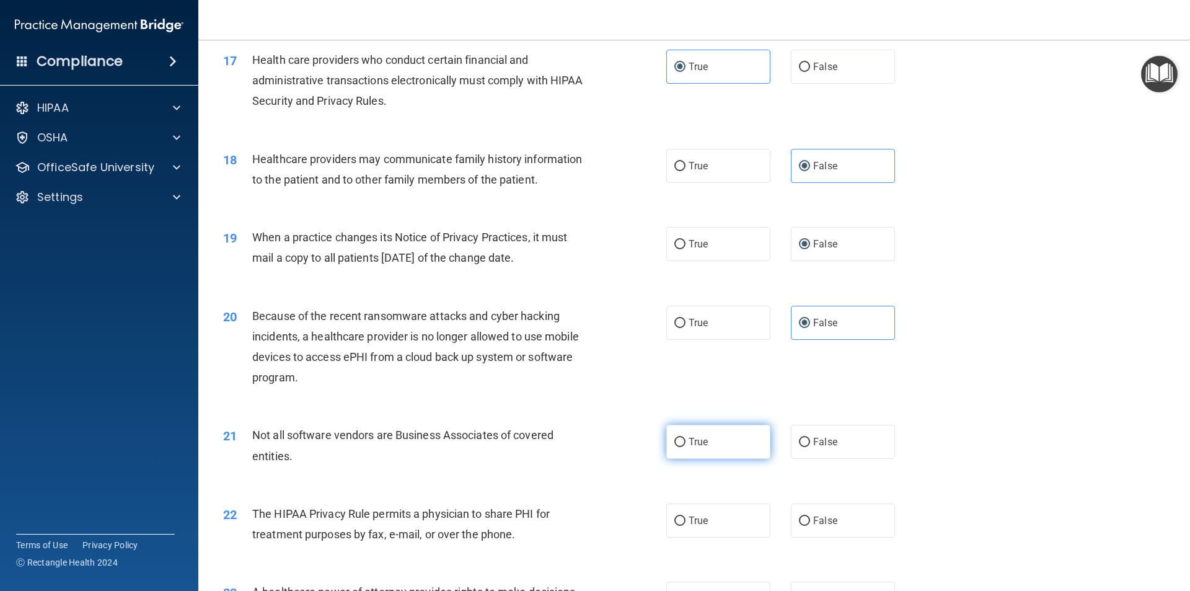
click at [714, 436] on label "True" at bounding box center [718, 442] width 104 height 34
click at [686, 438] on input "True" at bounding box center [679, 442] width 11 height 9
radio input "true"
click at [692, 521] on span "True" at bounding box center [698, 520] width 19 height 12
click at [686, 521] on input "True" at bounding box center [679, 520] width 11 height 9
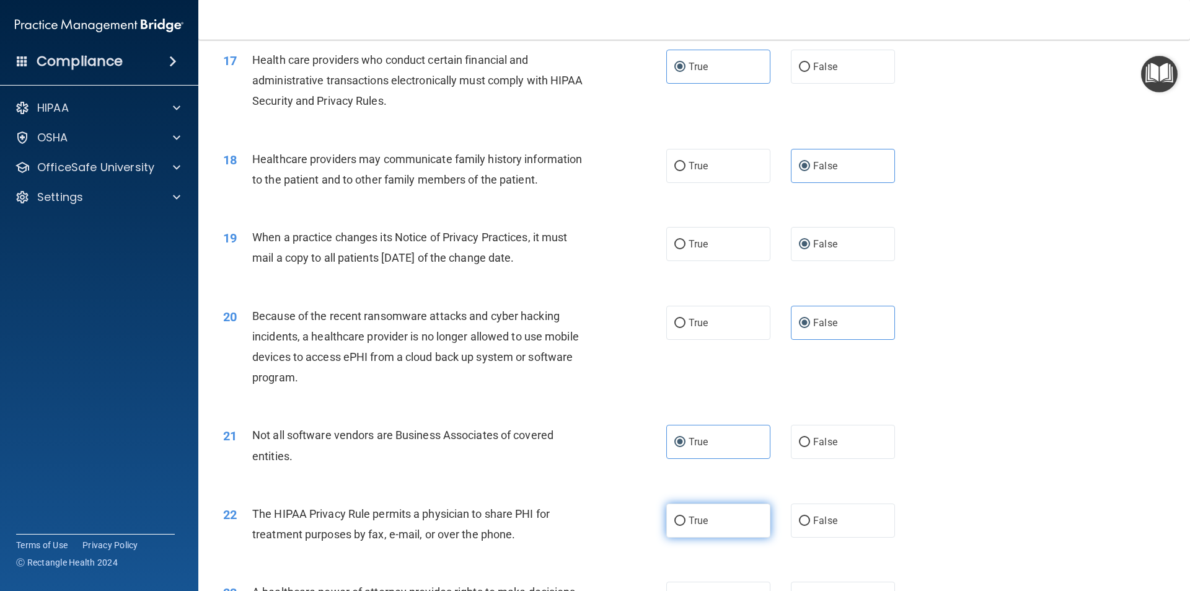
radio input "true"
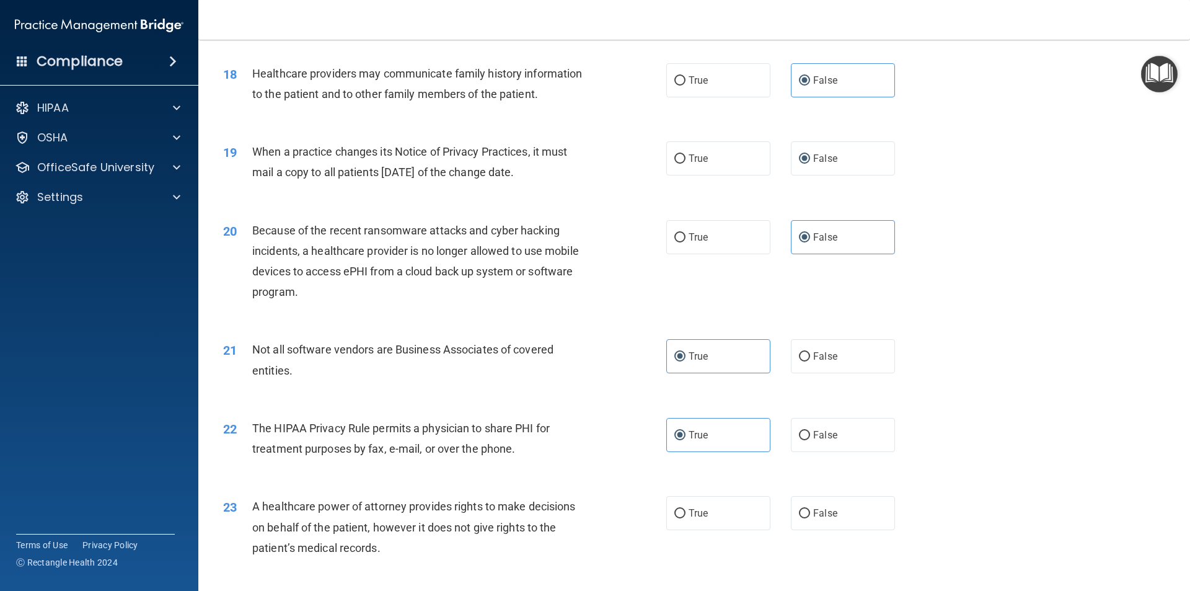
scroll to position [1797, 0]
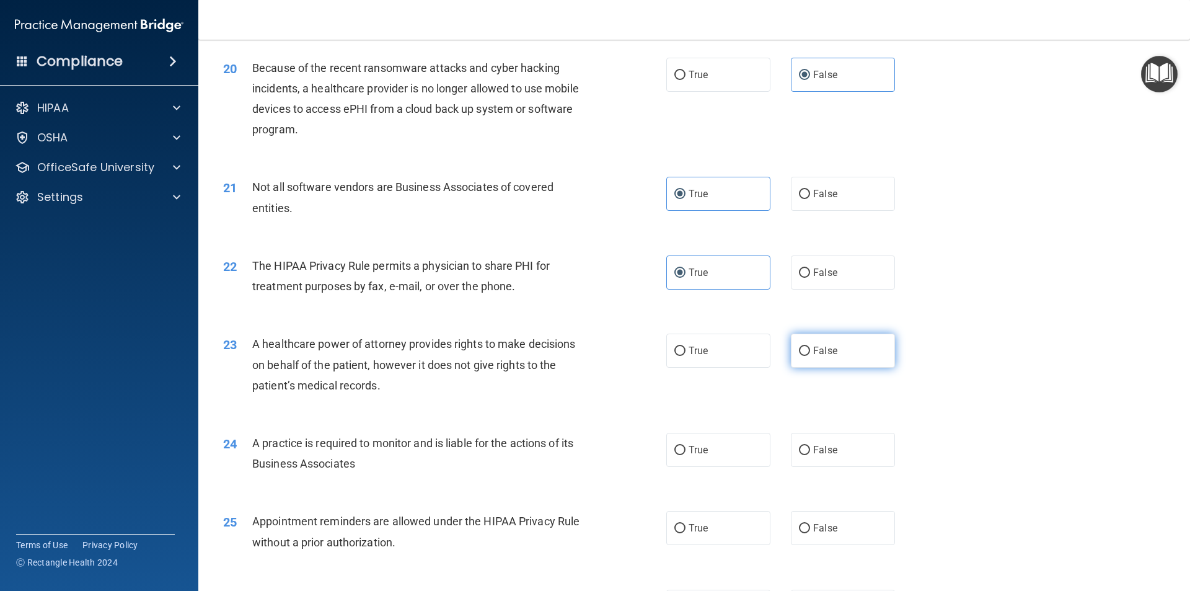
click at [813, 356] on span "False" at bounding box center [825, 351] width 24 height 12
click at [810, 356] on input "False" at bounding box center [804, 350] width 11 height 9
radio input "true"
click at [827, 451] on span "False" at bounding box center [825, 450] width 24 height 12
click at [810, 451] on input "False" at bounding box center [804, 450] width 11 height 9
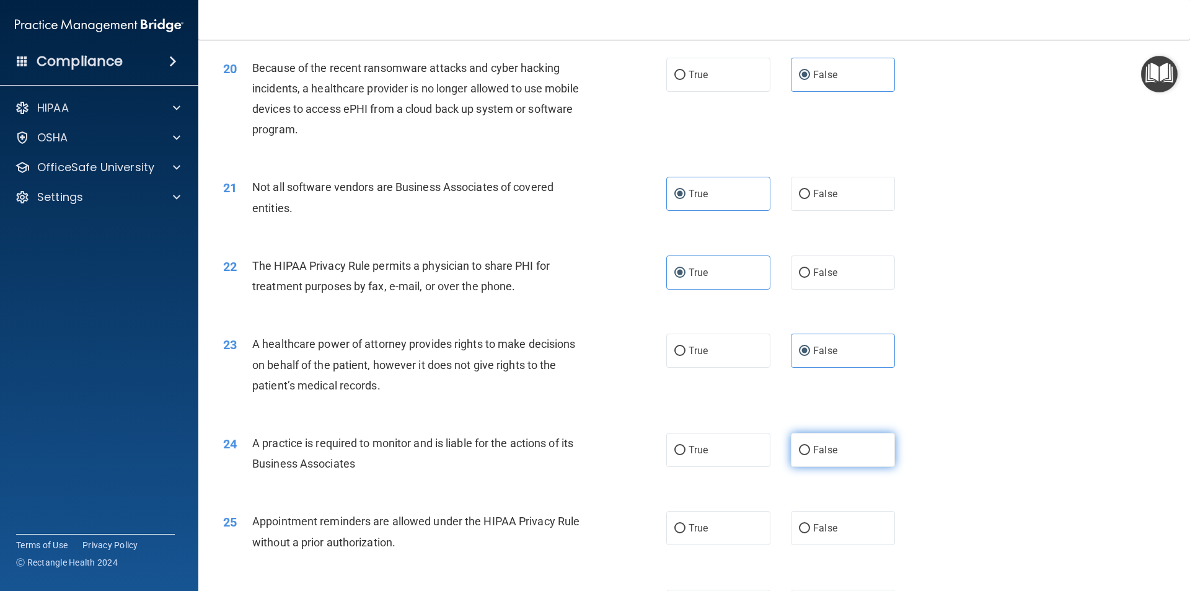
radio input "true"
click at [725, 522] on label "True" at bounding box center [718, 528] width 104 height 34
click at [686, 524] on input "True" at bounding box center [679, 528] width 11 height 9
radio input "true"
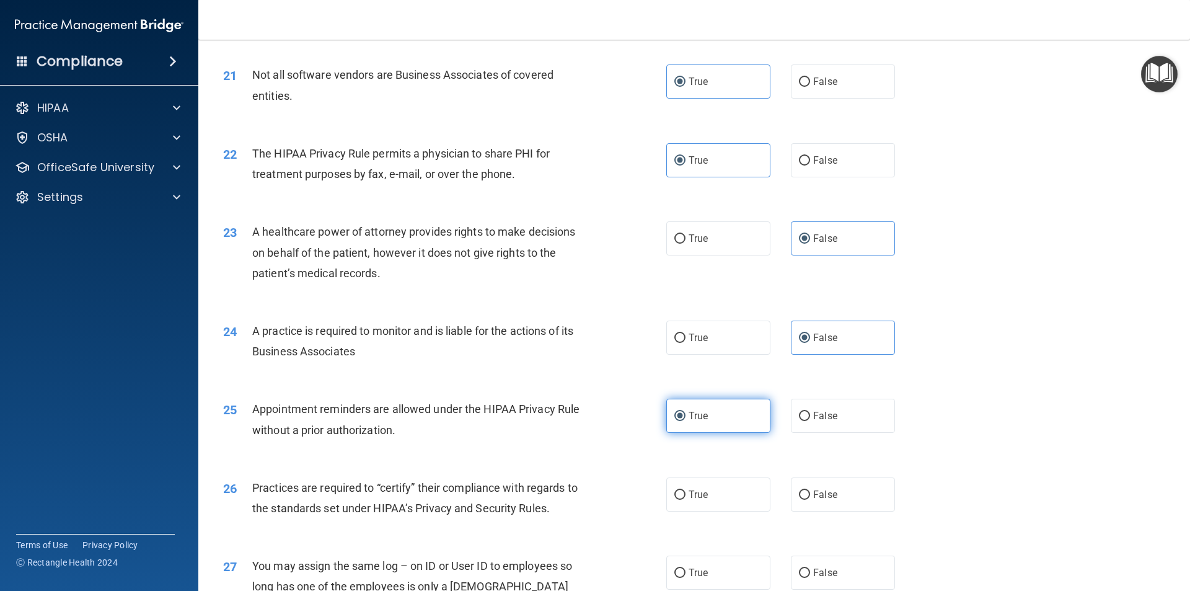
scroll to position [1983, 0]
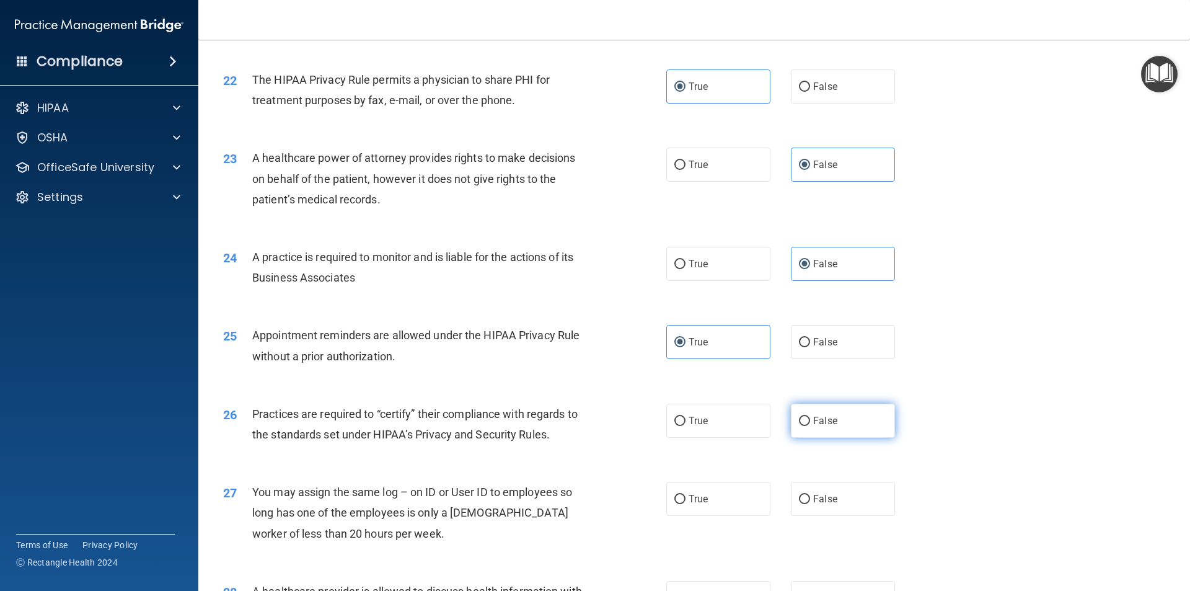
click at [821, 431] on label "False" at bounding box center [843, 420] width 104 height 34
click at [810, 426] on input "False" at bounding box center [804, 421] width 11 height 9
radio input "true"
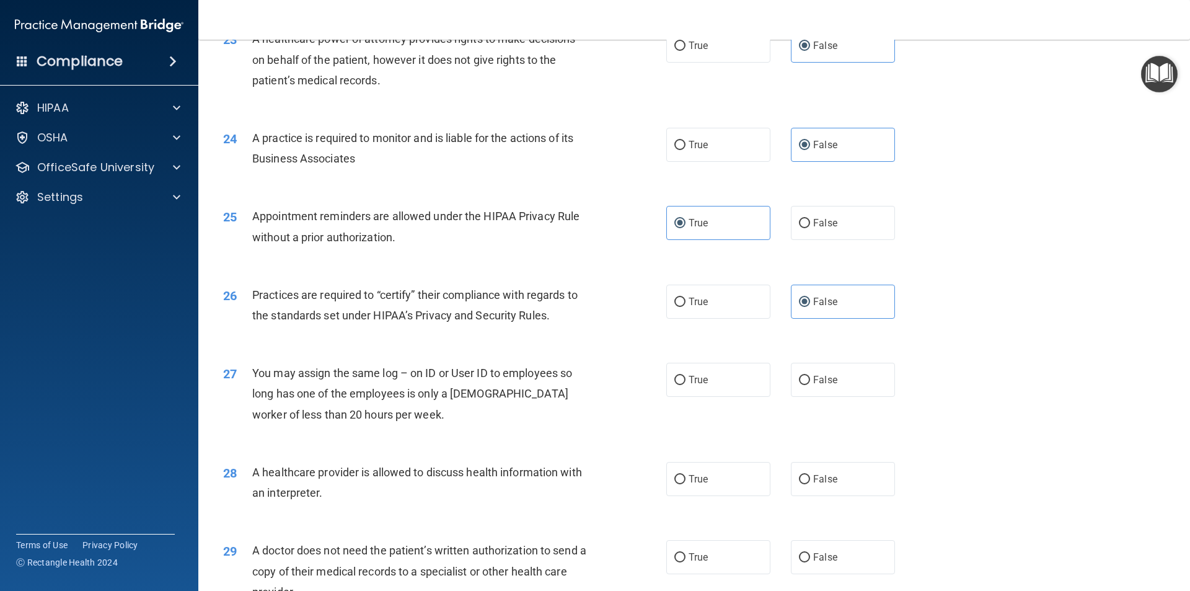
scroll to position [2107, 0]
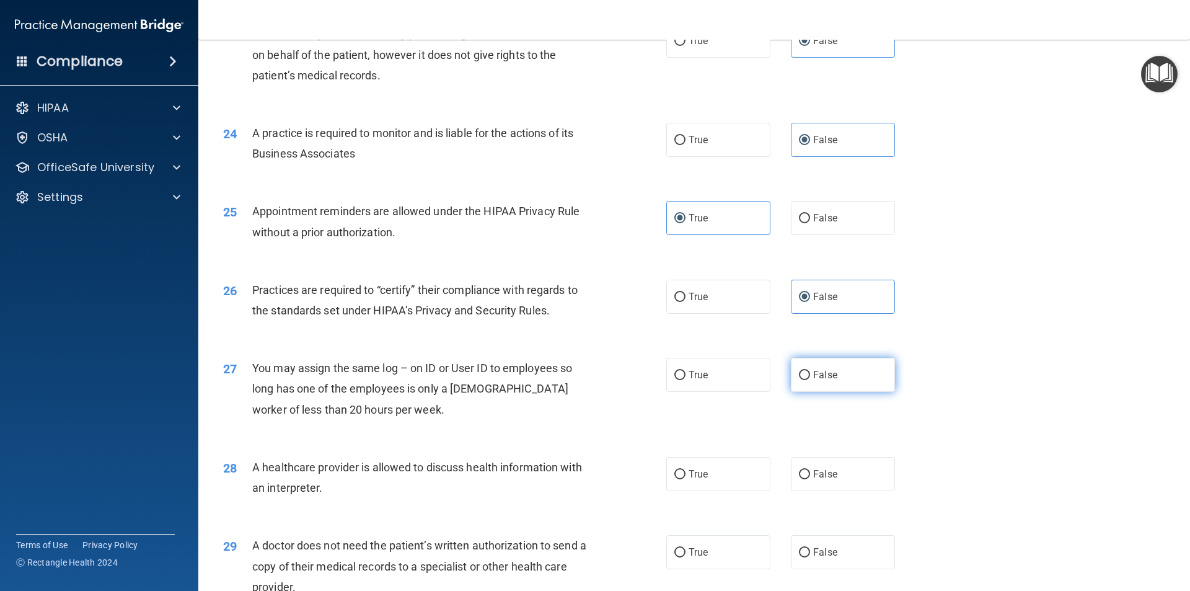
click at [814, 367] on label "False" at bounding box center [843, 375] width 104 height 34
click at [810, 371] on input "False" at bounding box center [804, 375] width 11 height 9
radio input "true"
click at [712, 474] on label "True" at bounding box center [718, 474] width 104 height 34
click at [686, 474] on input "True" at bounding box center [679, 474] width 11 height 9
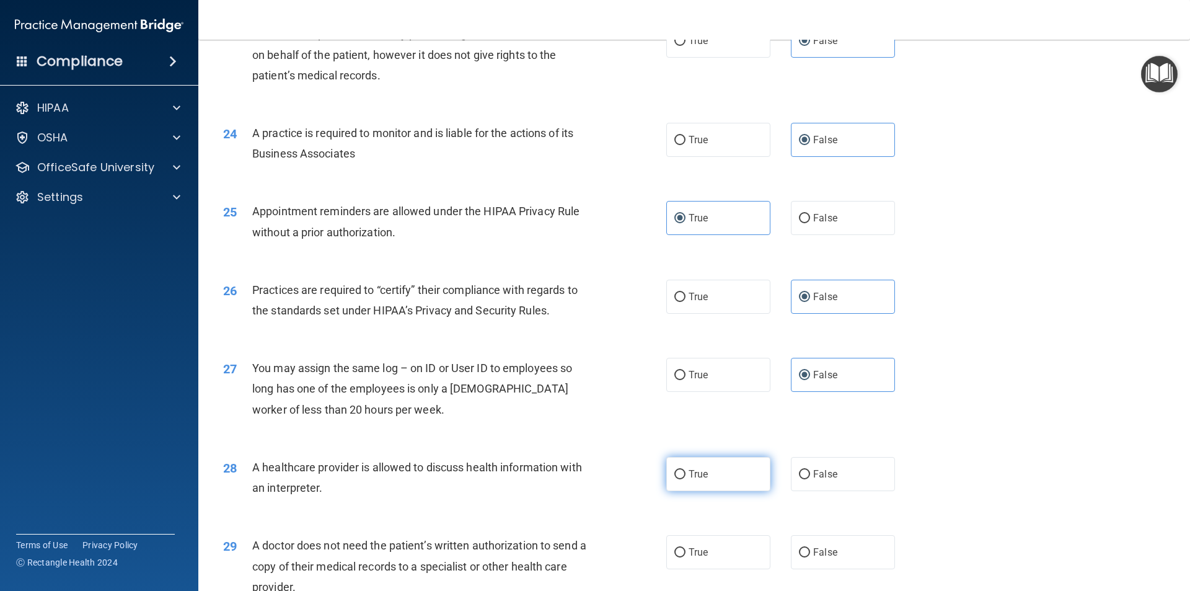
radio input "true"
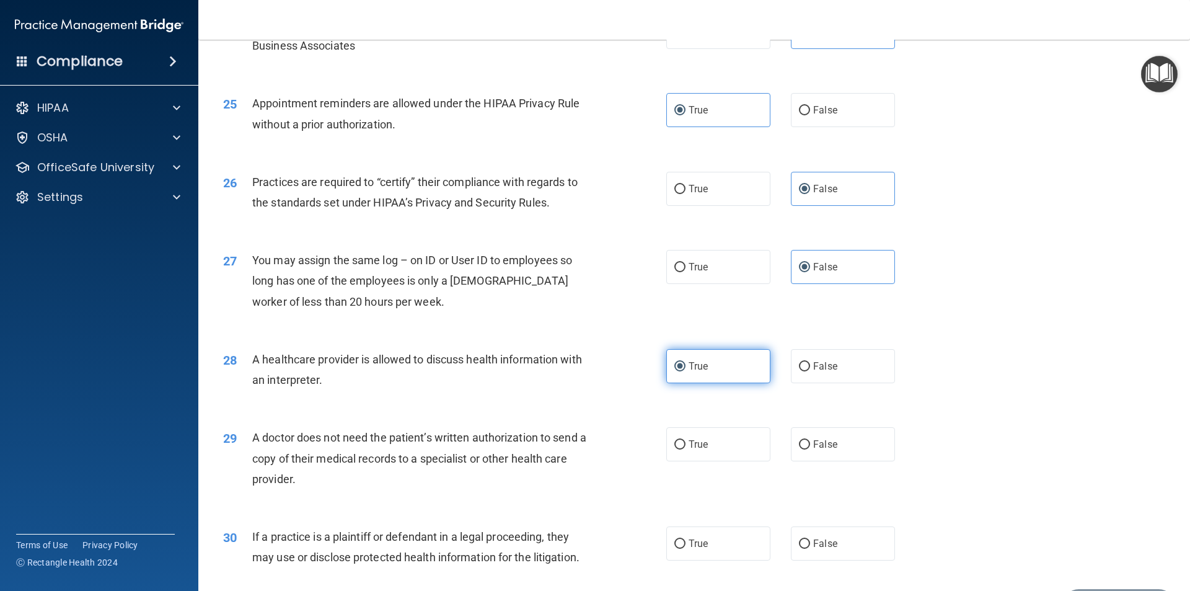
scroll to position [2231, 0]
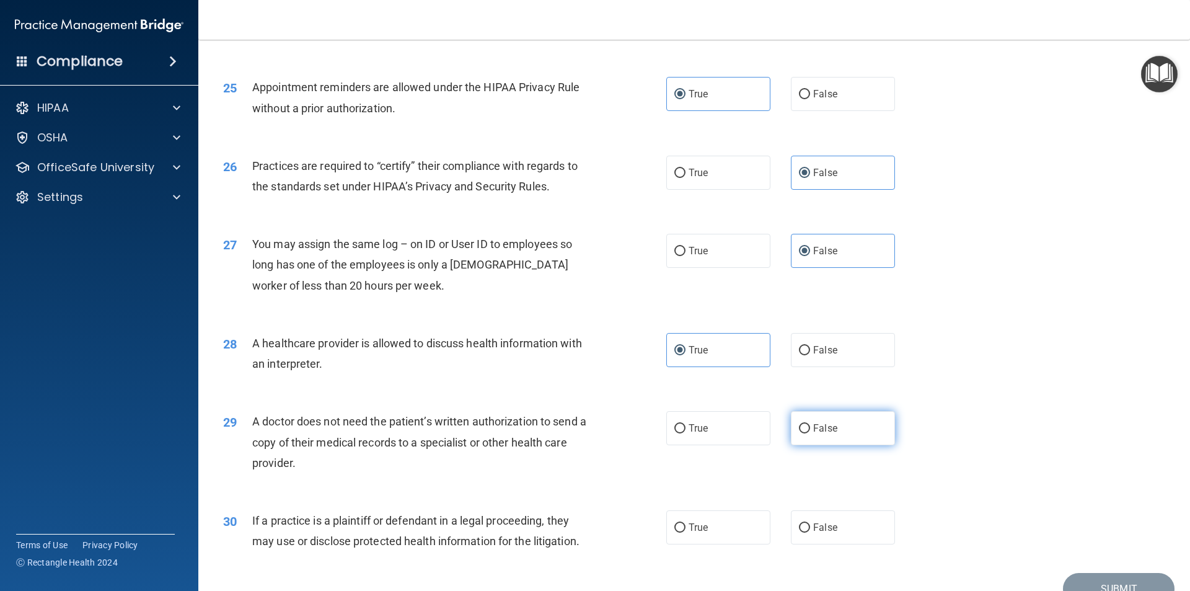
click at [813, 431] on span "False" at bounding box center [825, 428] width 24 height 12
click at [808, 431] on input "False" at bounding box center [804, 428] width 11 height 9
radio input "true"
click at [725, 506] on div "30 If a practice is a plaintiff or defendant in a legal proceeding, they may us…" at bounding box center [694, 534] width 961 height 78
click at [724, 519] on label "True" at bounding box center [718, 527] width 104 height 34
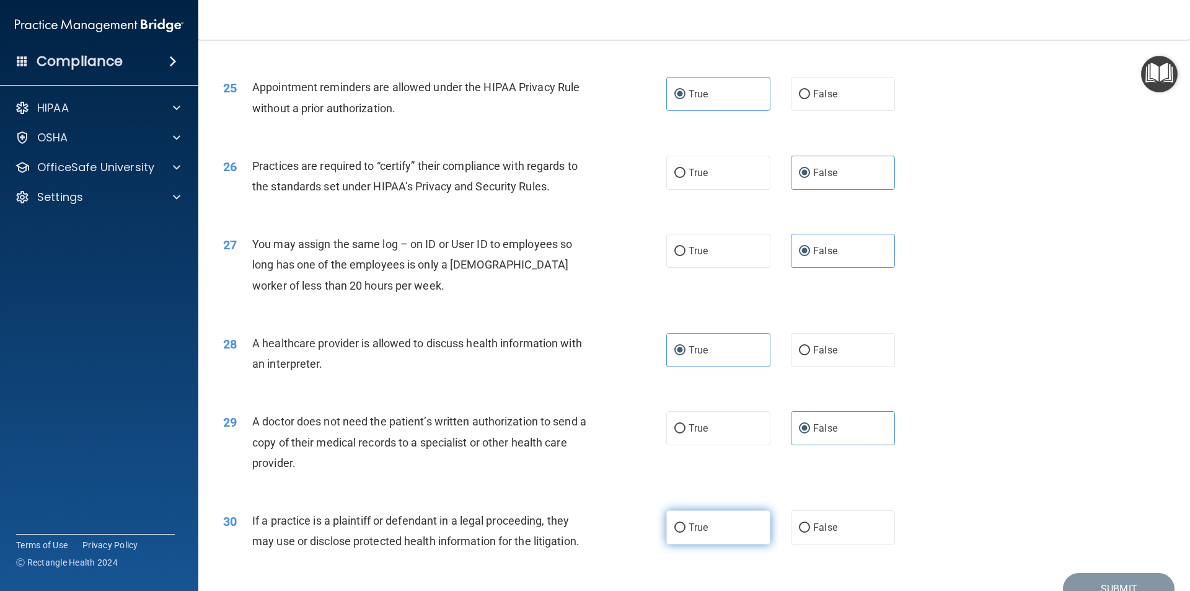
click at [686, 523] on input "True" at bounding box center [679, 527] width 11 height 9
radio input "true"
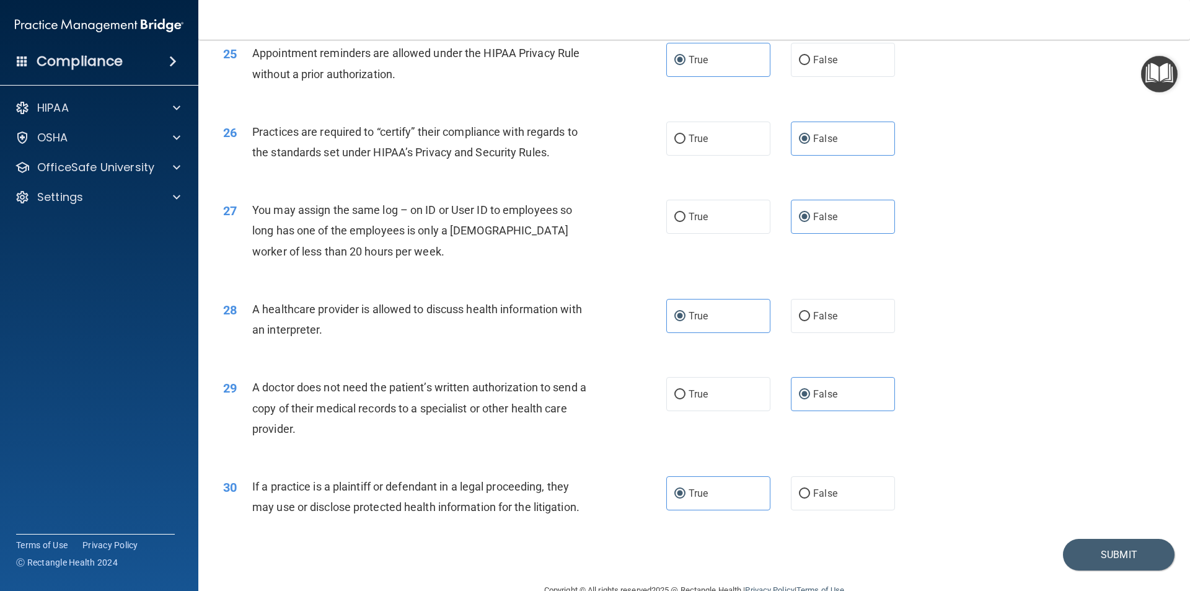
scroll to position [2295, 0]
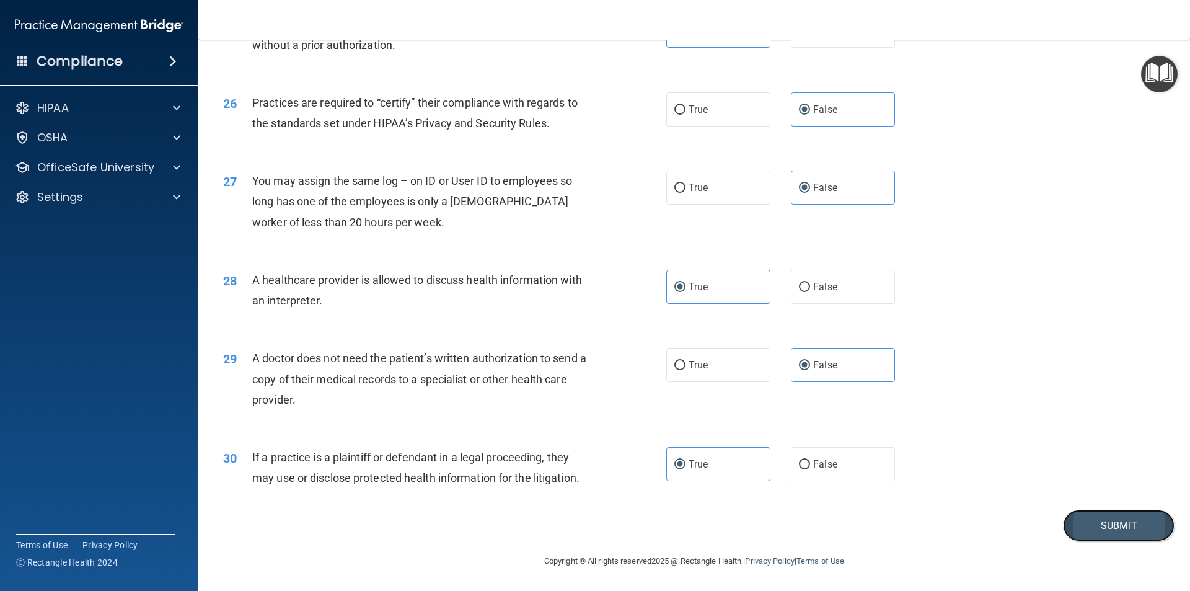
click at [1079, 513] on button "Submit" at bounding box center [1119, 525] width 112 height 32
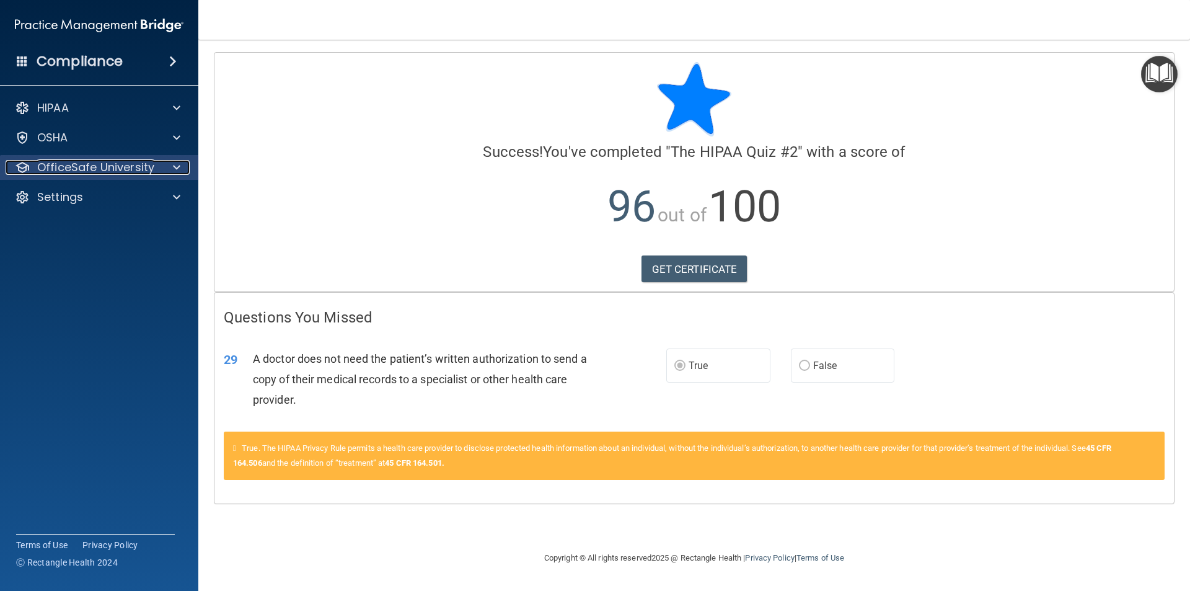
click at [81, 165] on p "OfficeSafe University" at bounding box center [95, 167] width 117 height 15
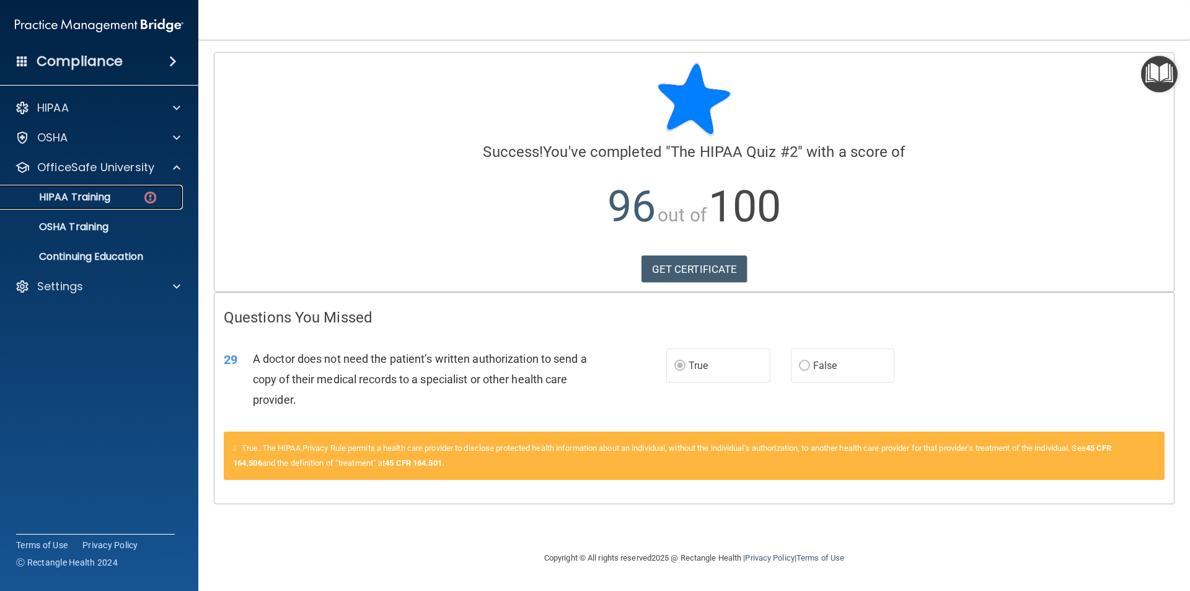
click at [88, 196] on p "HIPAA Training" at bounding box center [59, 197] width 102 height 12
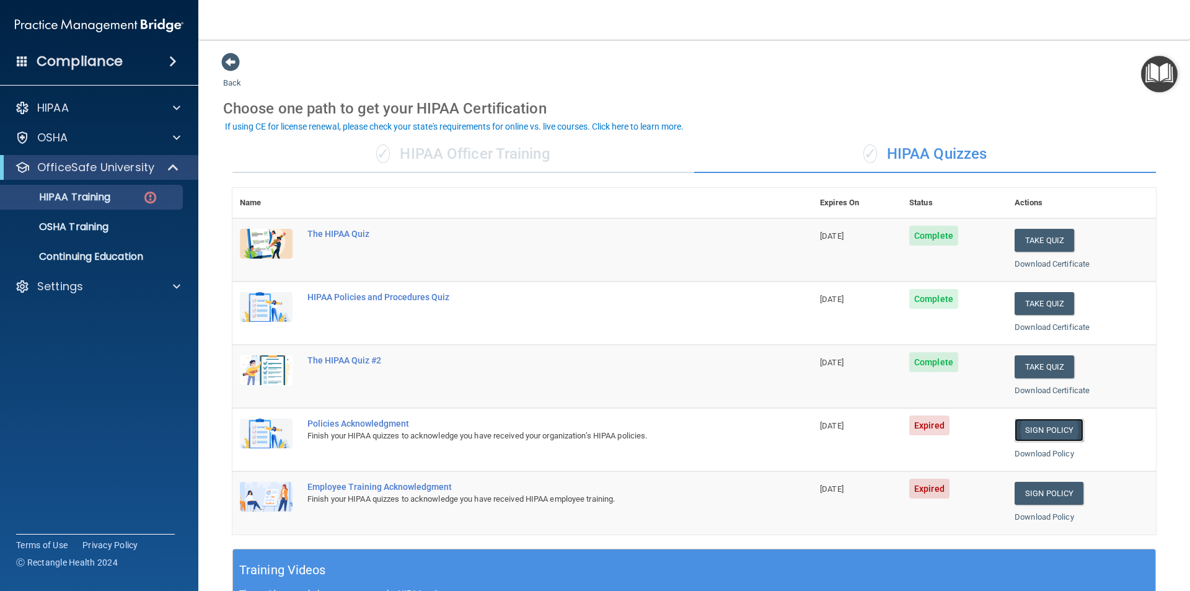
click at [1030, 426] on link "Sign Policy" at bounding box center [1049, 429] width 69 height 23
click at [1056, 486] on link "Sign Policy" at bounding box center [1049, 493] width 69 height 23
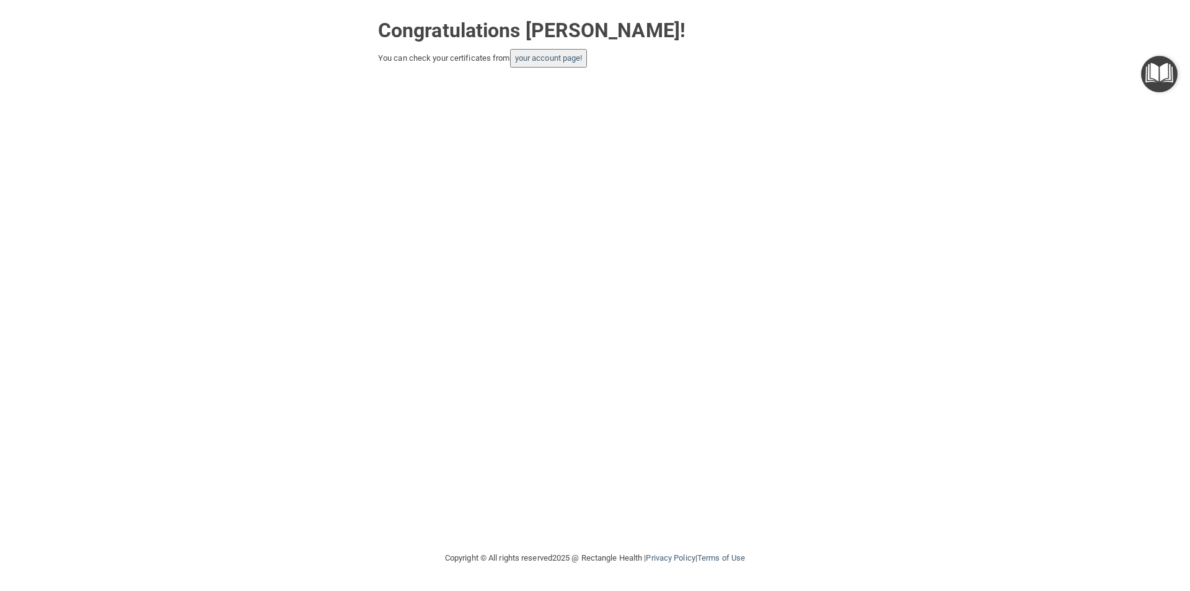
click at [534, 64] on button "your account page!" at bounding box center [548, 58] width 77 height 19
click at [552, 61] on link "your account page!" at bounding box center [549, 57] width 68 height 9
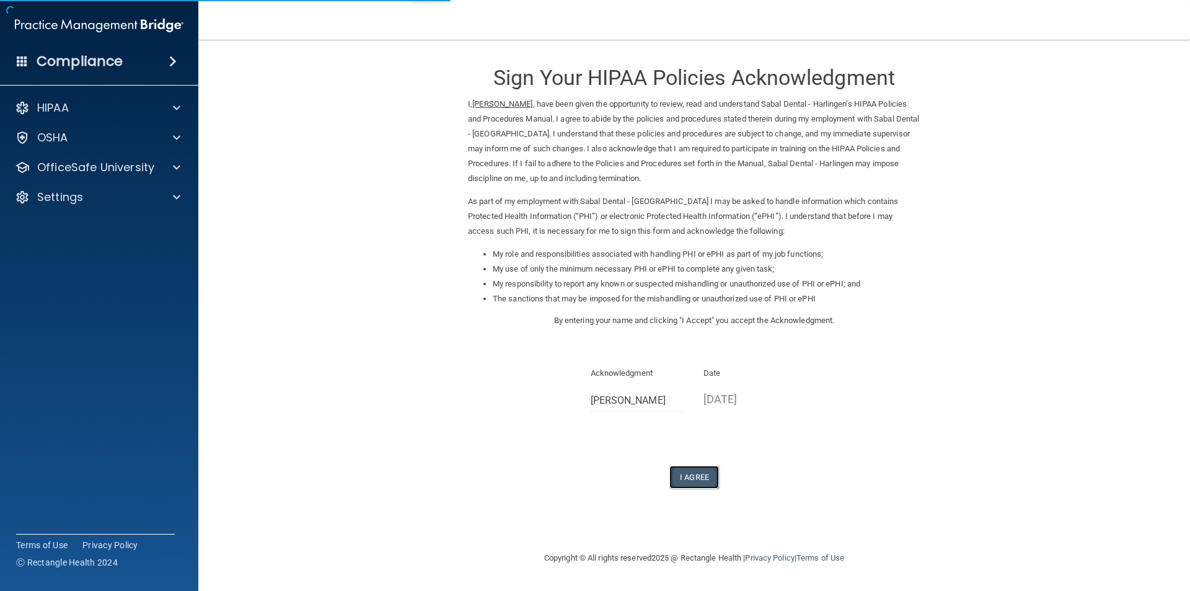
click at [701, 476] on button "I Agree" at bounding box center [694, 476] width 50 height 23
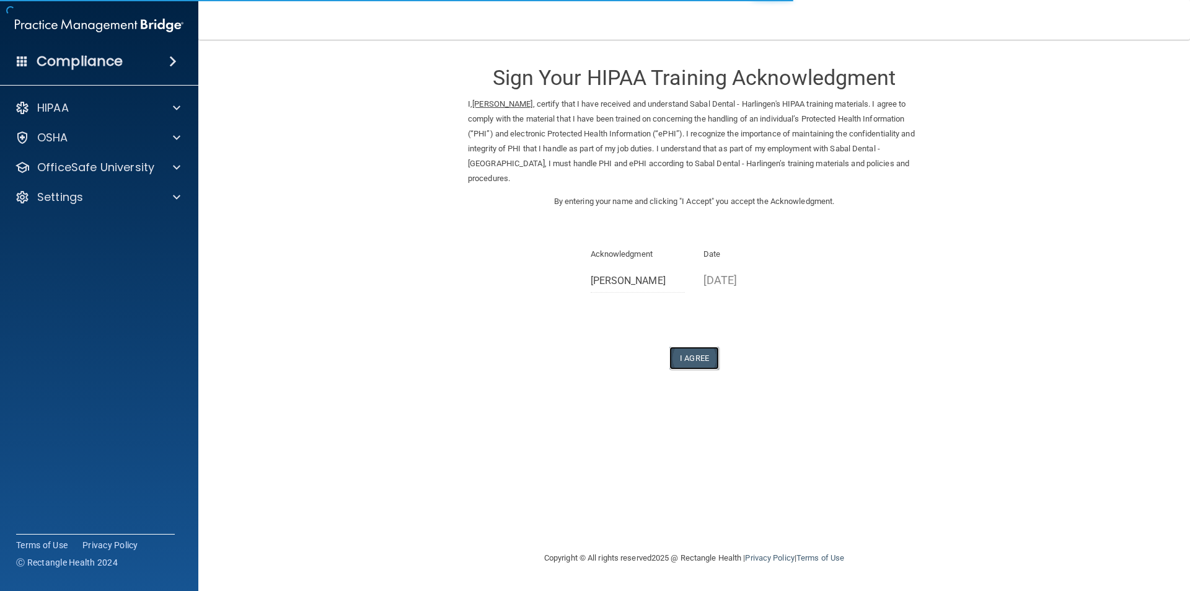
click at [677, 360] on button "I Agree" at bounding box center [694, 357] width 50 height 23
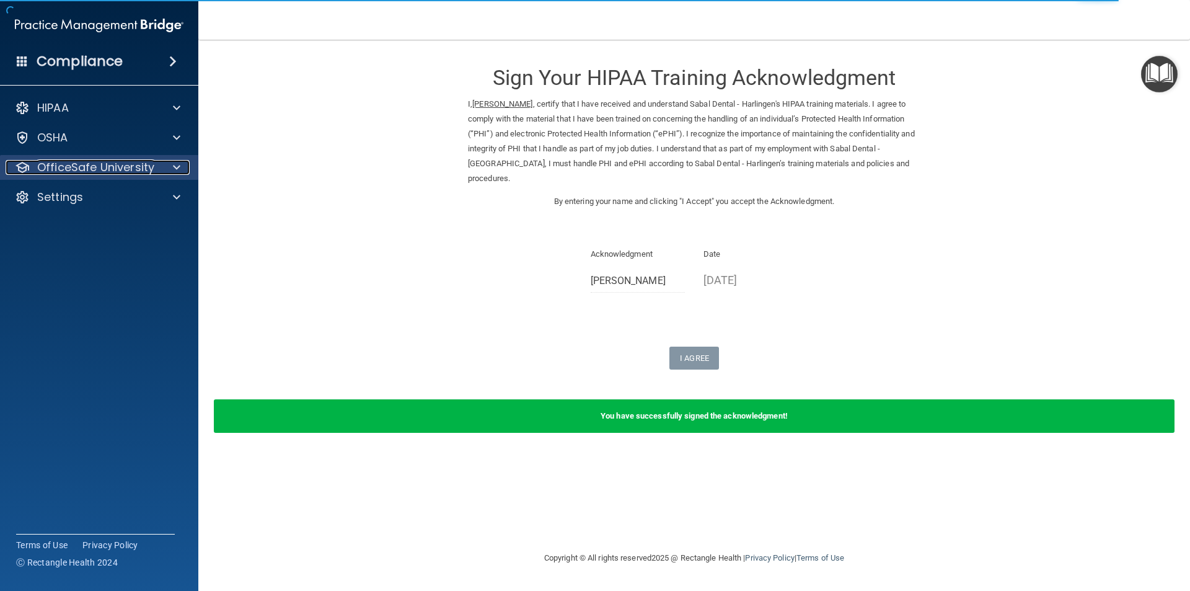
click at [109, 172] on p "OfficeSafe University" at bounding box center [95, 167] width 117 height 15
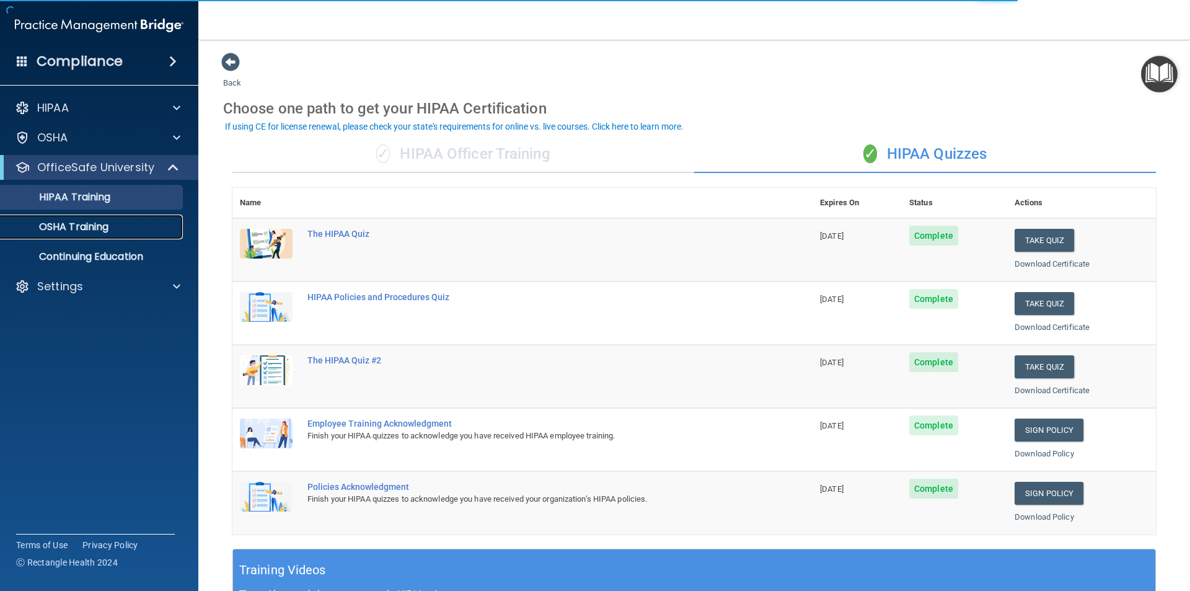
click at [77, 218] on link "OSHA Training" at bounding box center [85, 226] width 195 height 25
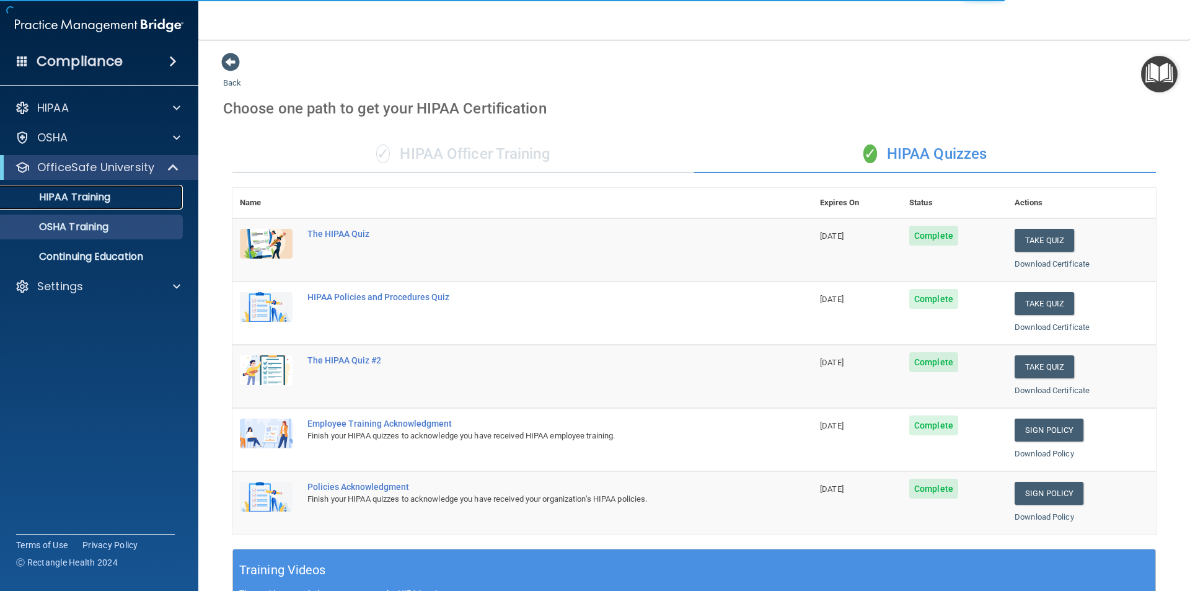
click at [94, 198] on p "HIPAA Training" at bounding box center [59, 197] width 102 height 12
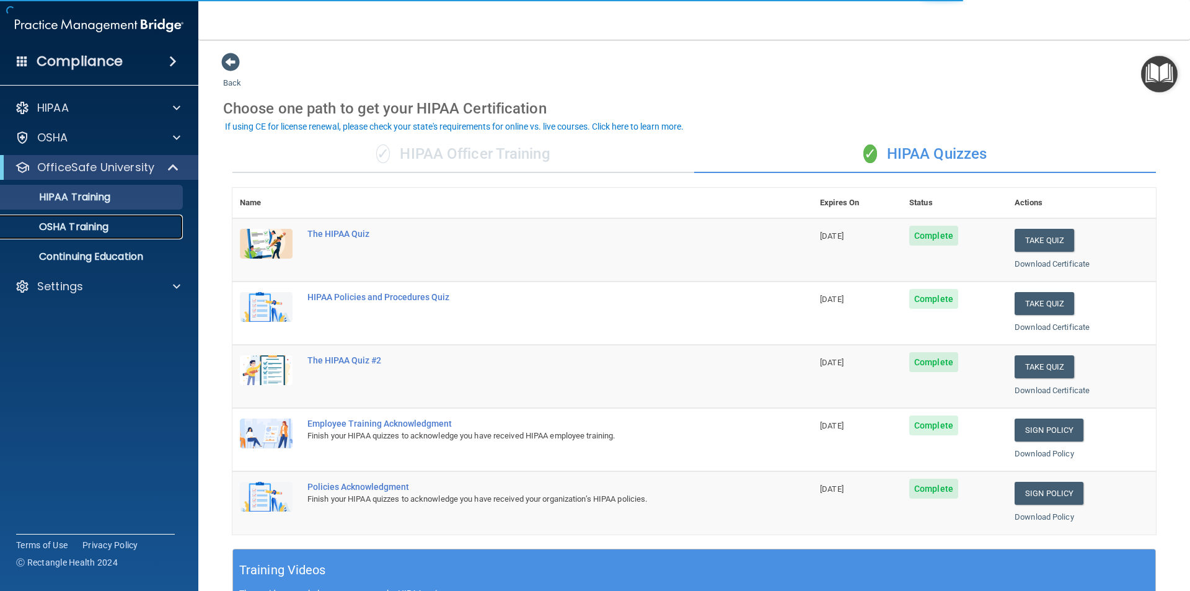
click at [96, 225] on p "OSHA Training" at bounding box center [58, 227] width 100 height 12
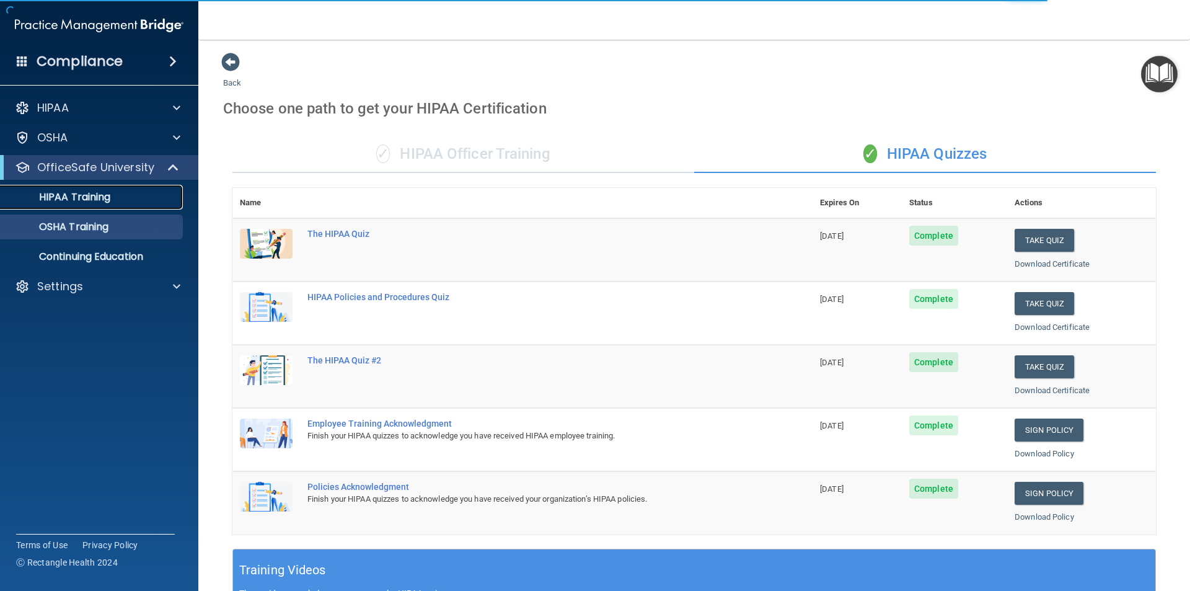
click at [98, 202] on p "HIPAA Training" at bounding box center [59, 197] width 102 height 12
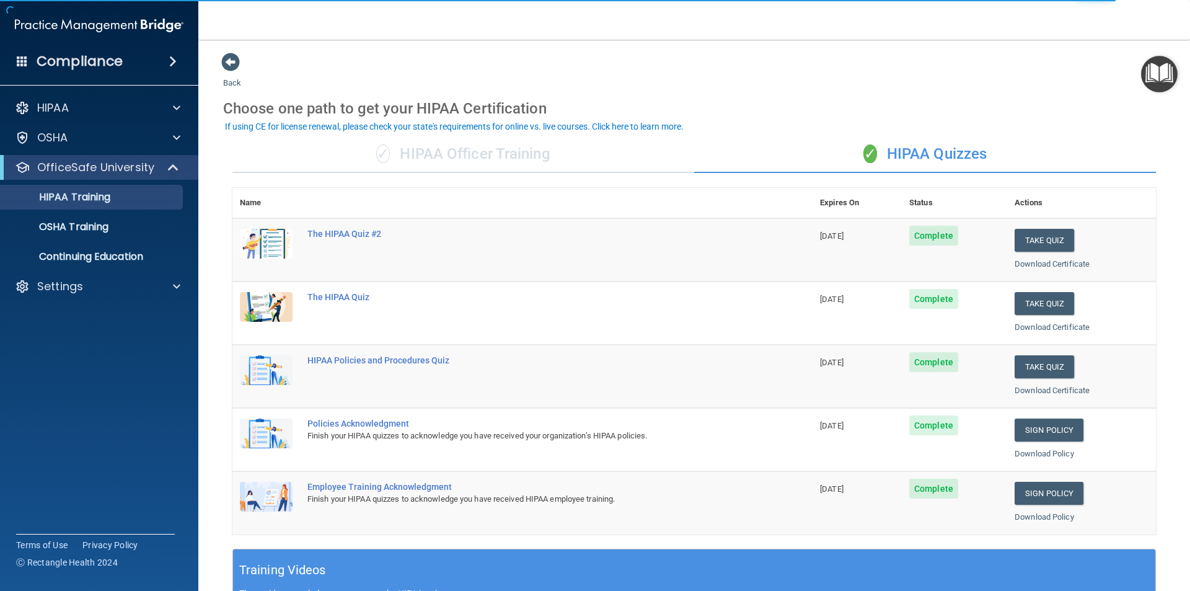
click at [95, 213] on ul "HIPAA Training OSHA Training Continuing Education" at bounding box center [100, 224] width 224 height 89
click at [89, 228] on p "OSHA Training" at bounding box center [58, 227] width 100 height 12
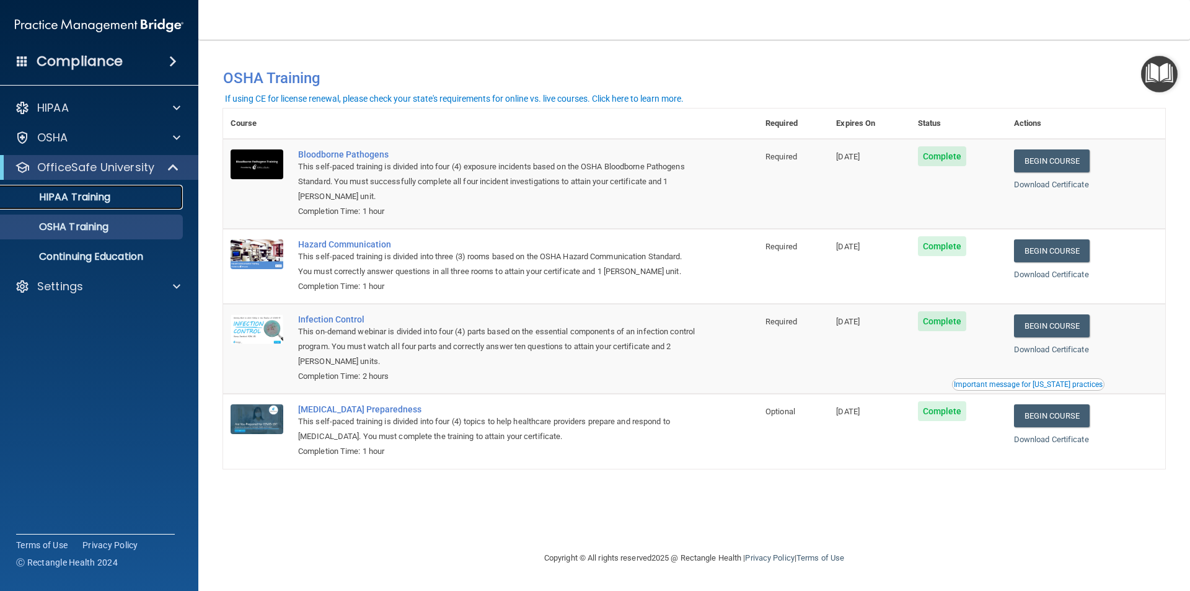
click at [97, 189] on link "HIPAA Training" at bounding box center [85, 197] width 195 height 25
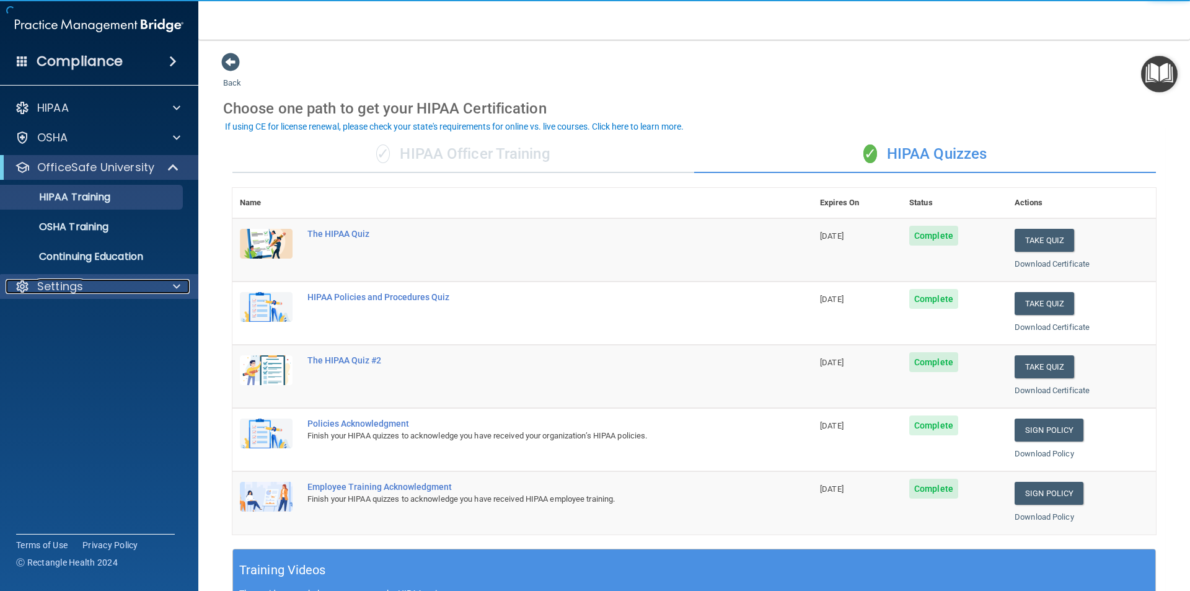
click at [99, 289] on div "Settings" at bounding box center [83, 286] width 154 height 15
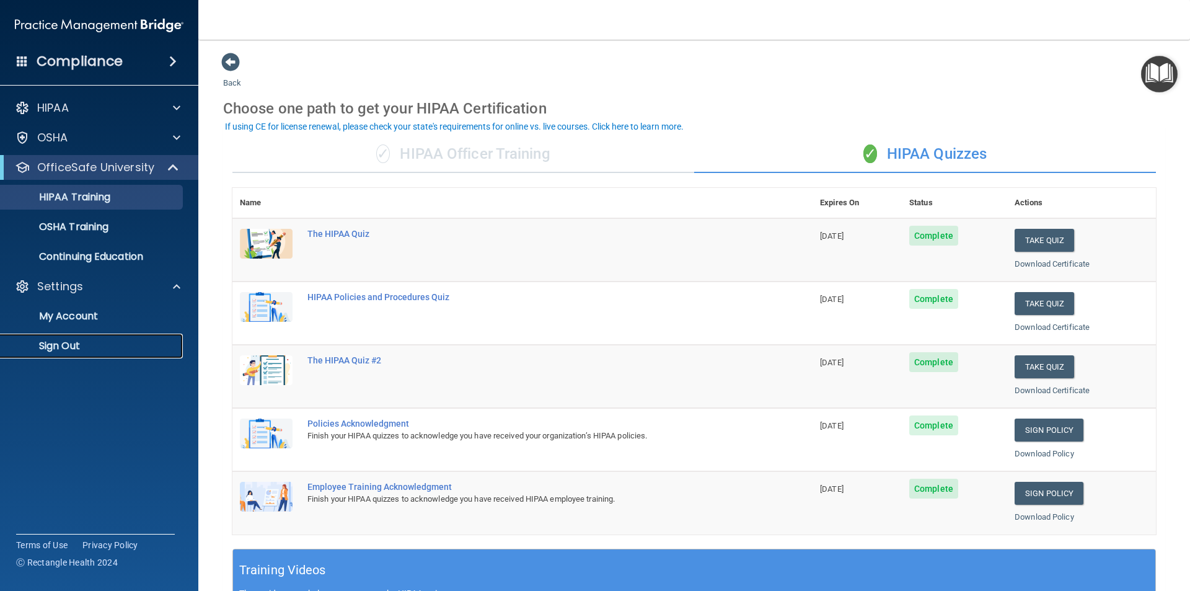
click at [81, 338] on link "Sign Out" at bounding box center [85, 345] width 195 height 25
